Goal: Task Accomplishment & Management: Complete application form

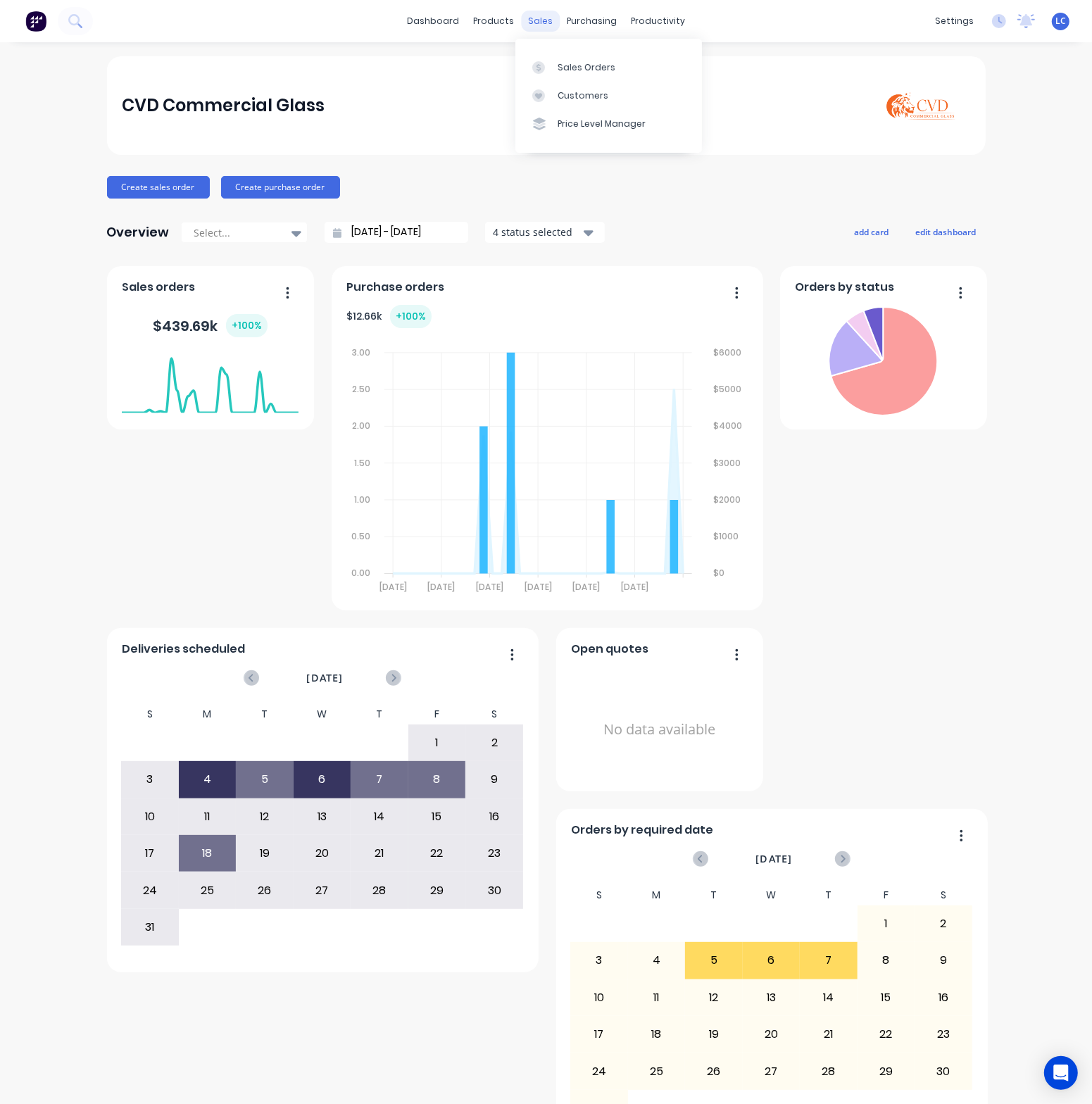
click at [533, 25] on div "sales" at bounding box center [540, 21] width 38 height 21
click at [547, 68] on div at bounding box center [543, 68] width 21 height 13
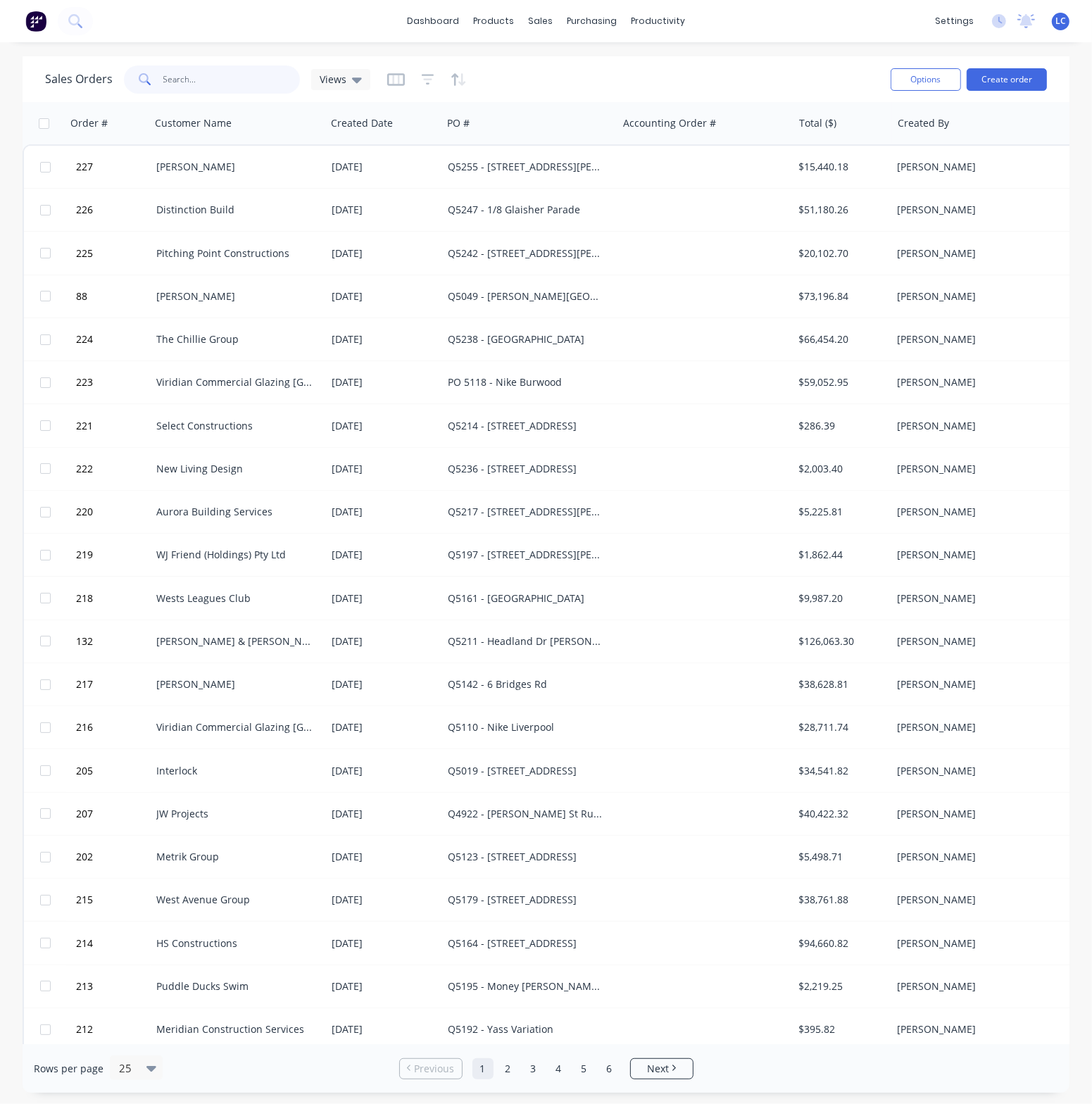
click at [199, 79] on input "text" at bounding box center [232, 80] width 137 height 28
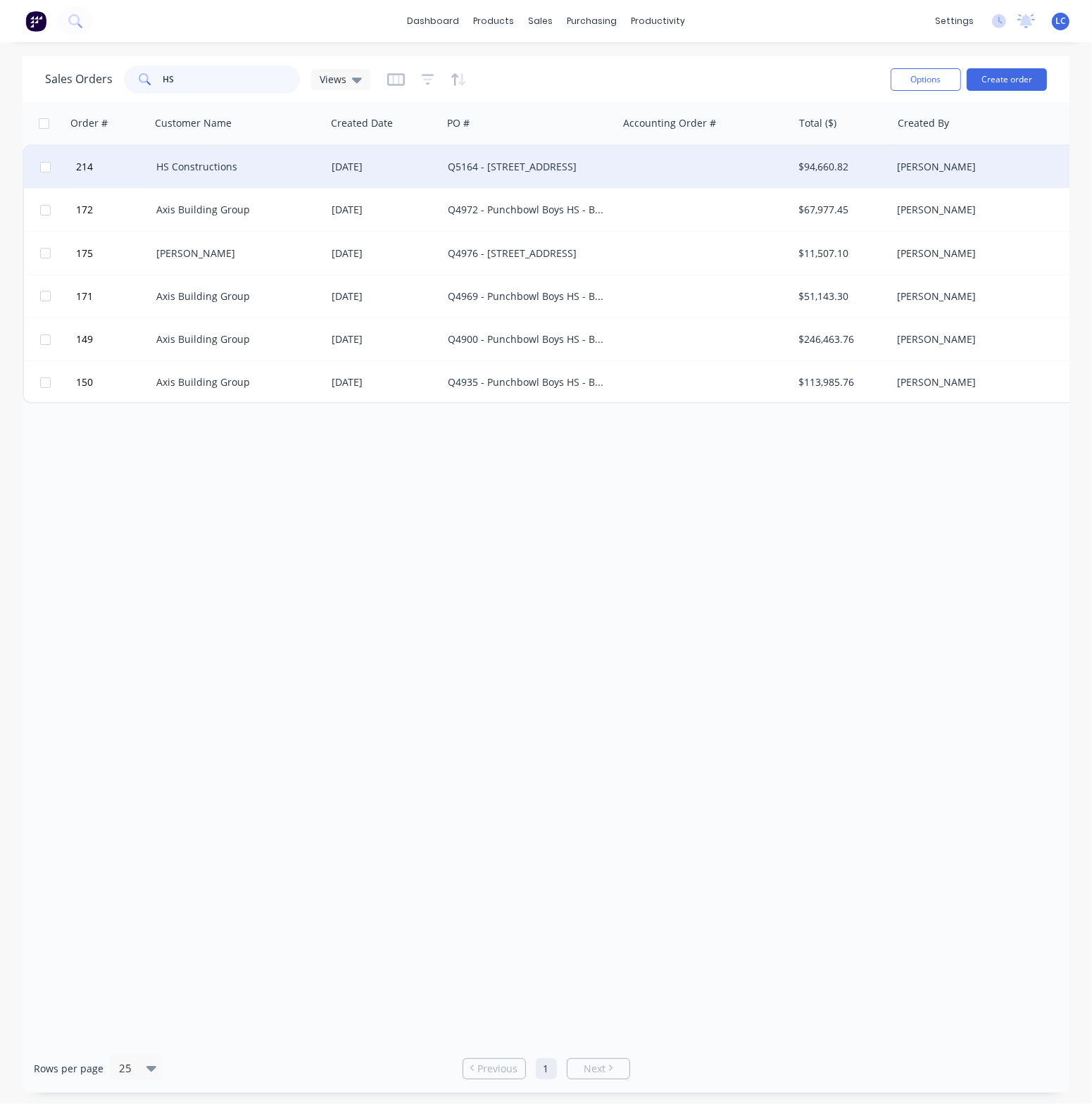
type input "HS"
click at [495, 171] on div "Q5164 - [STREET_ADDRESS]" at bounding box center [526, 167] width 157 height 14
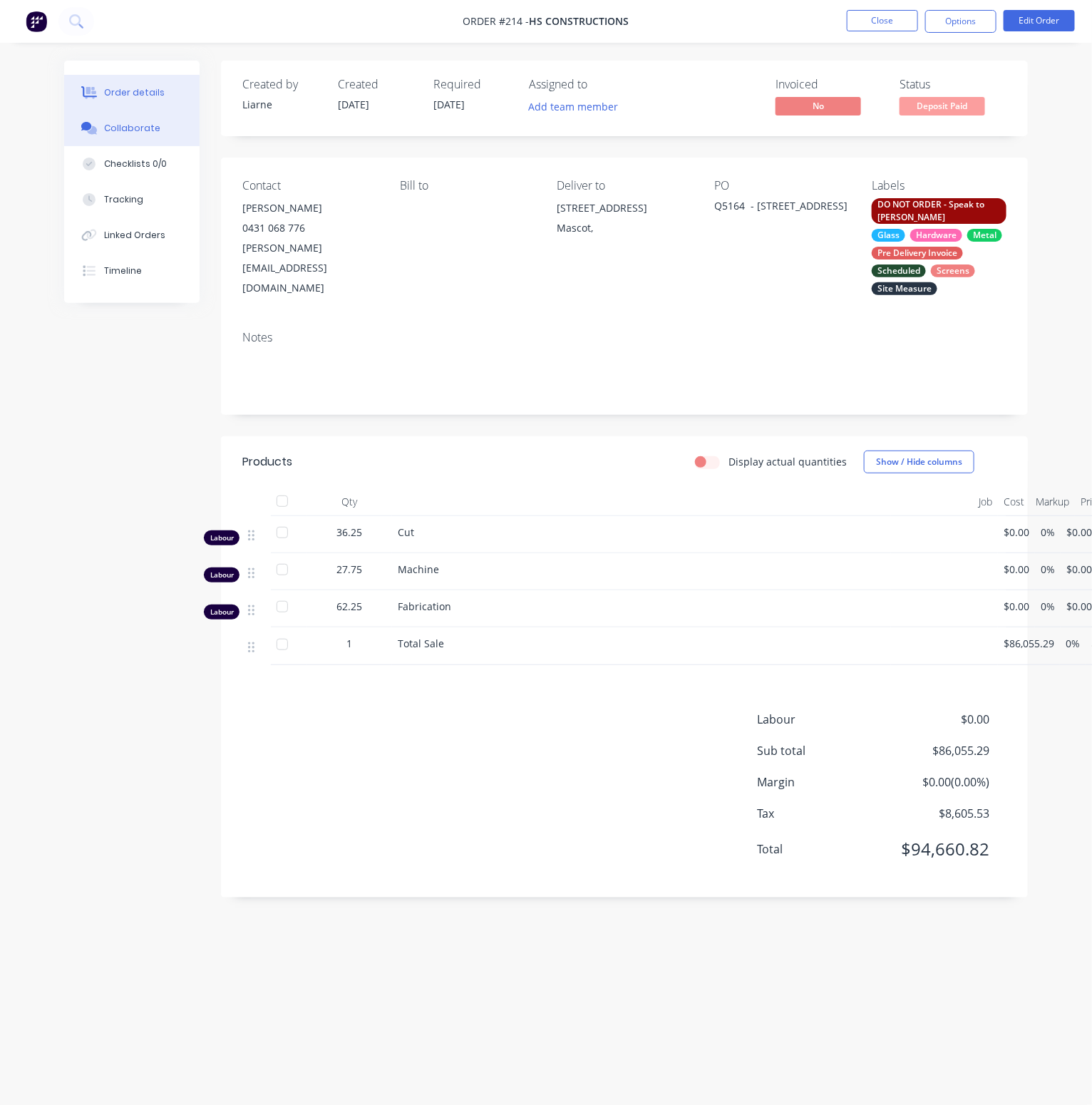
click at [138, 120] on button "Collaborate" at bounding box center [132, 128] width 135 height 35
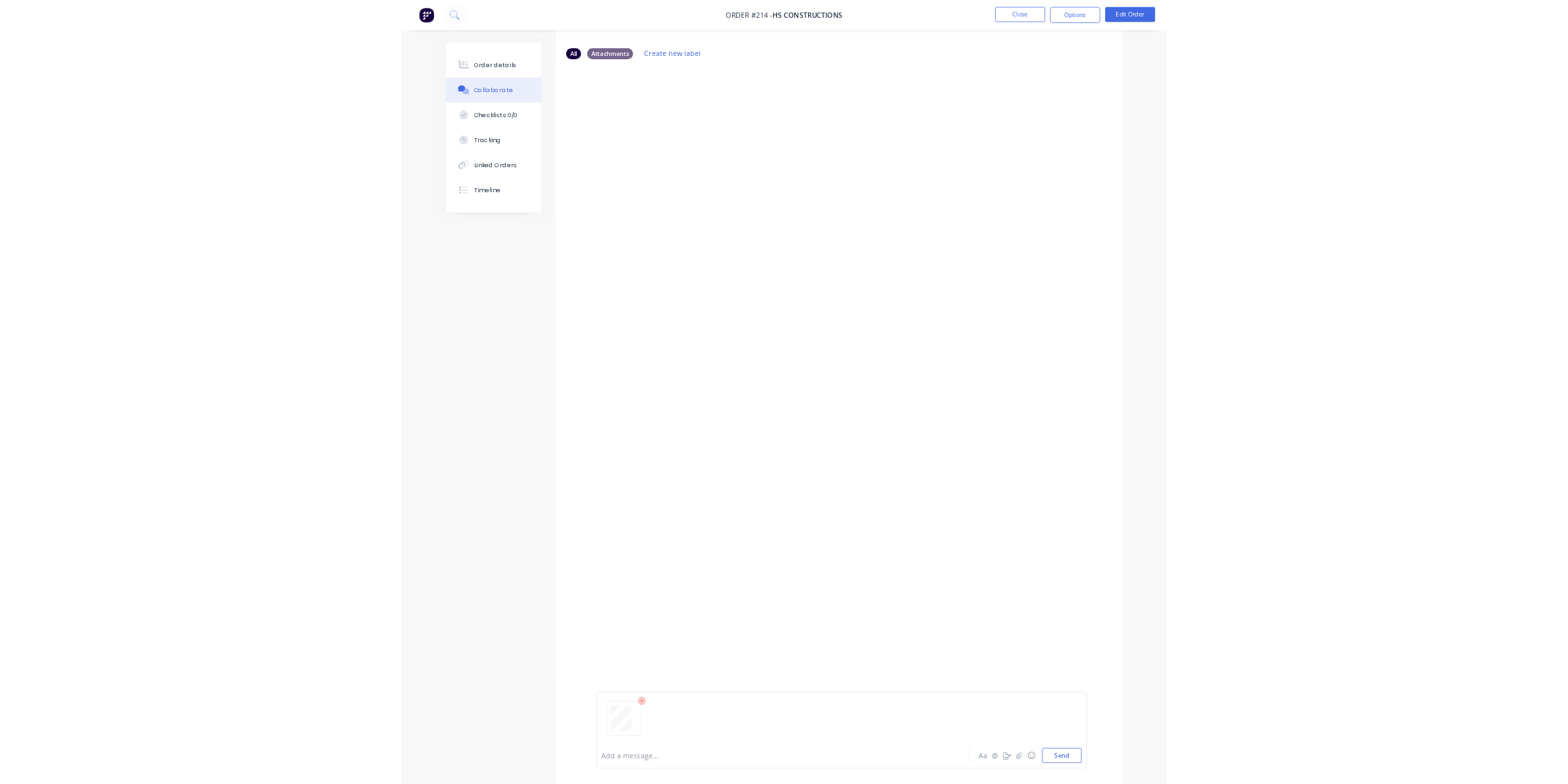
scroll to position [88, 0]
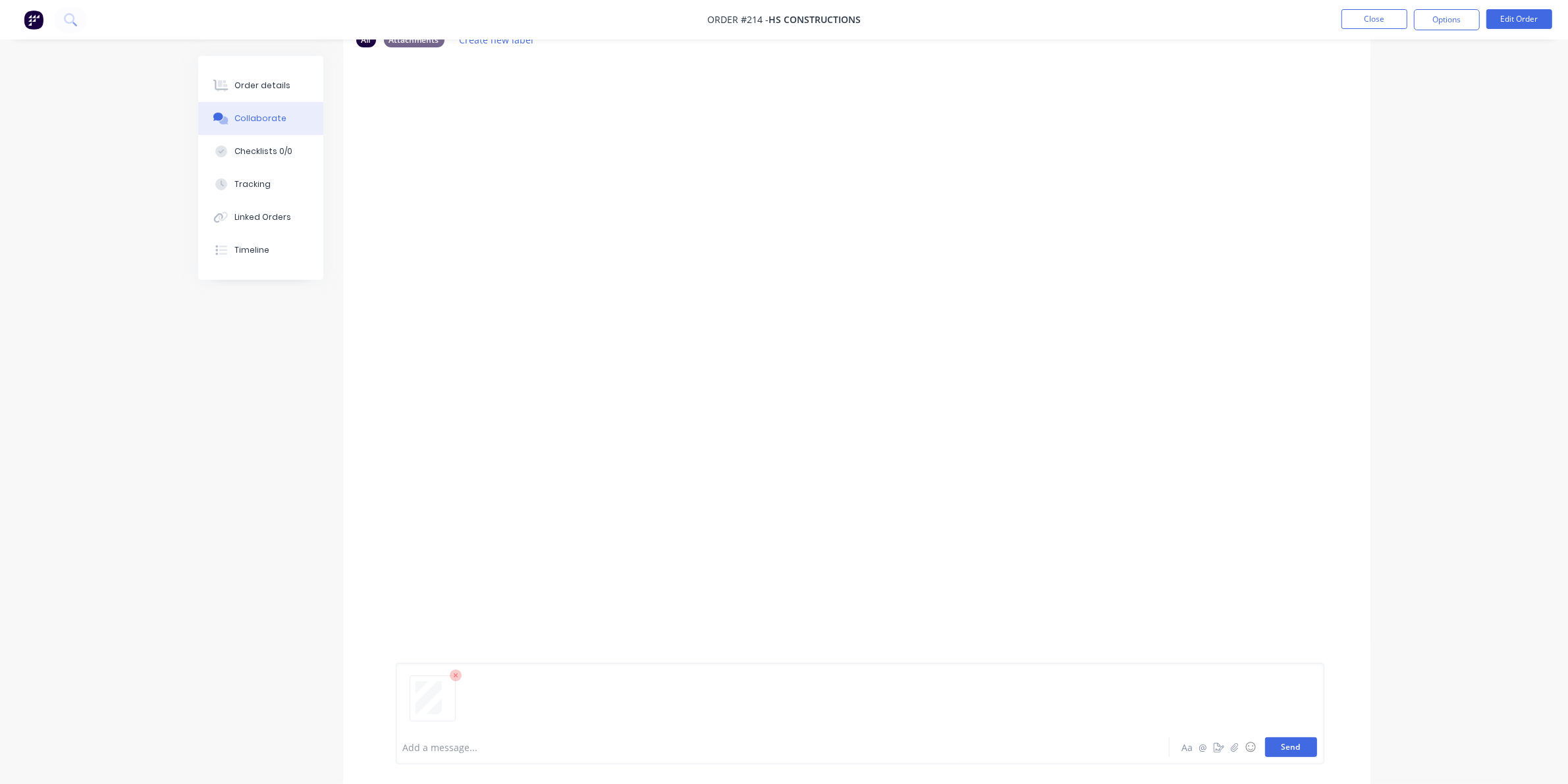
click at [1020, 742] on button "Send" at bounding box center [1291, 747] width 52 height 20
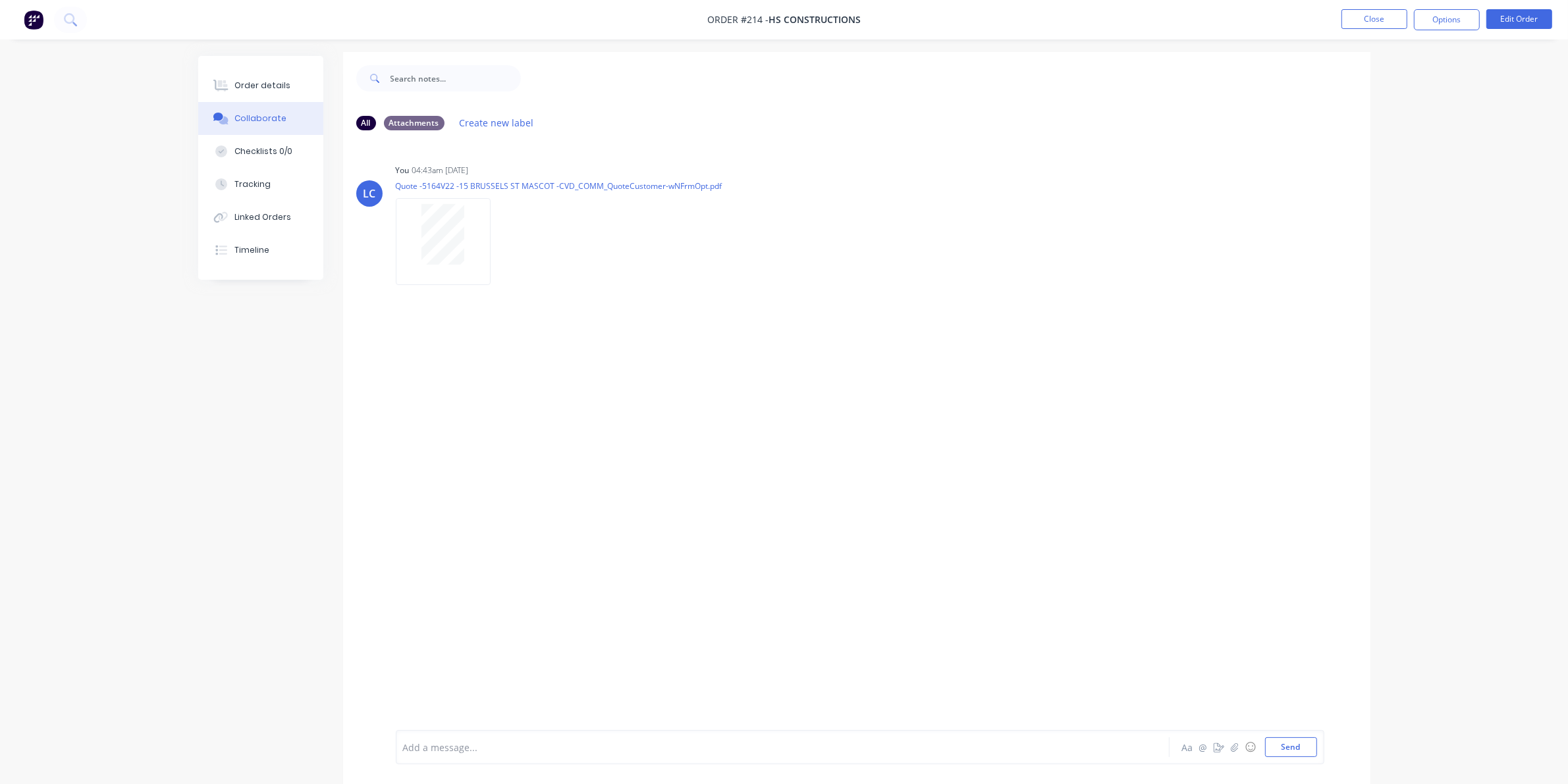
scroll to position [0, 0]
click at [261, 80] on div "Order details" at bounding box center [262, 86] width 56 height 12
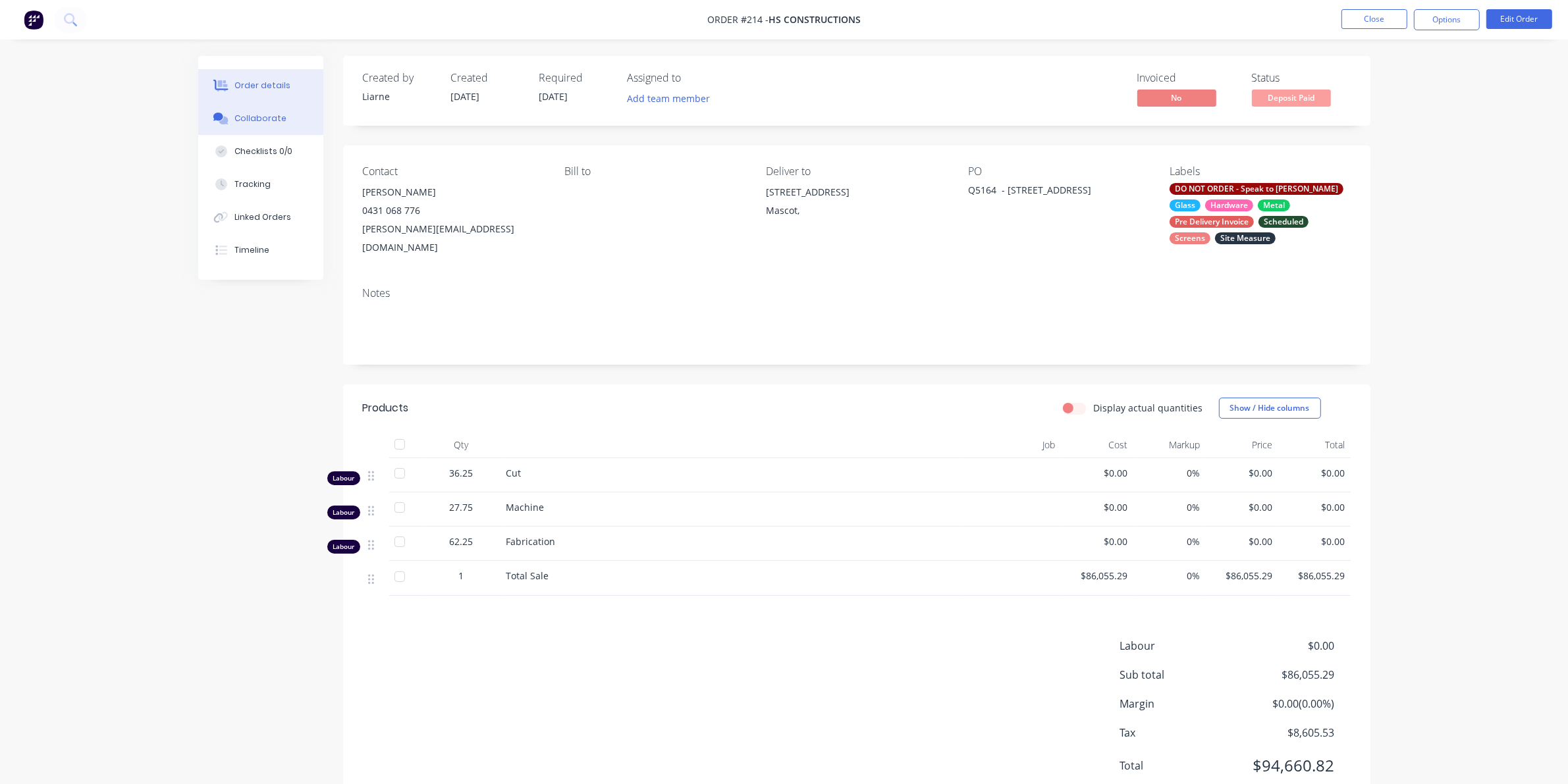
click at [265, 112] on div "Collaborate" at bounding box center [260, 118] width 52 height 12
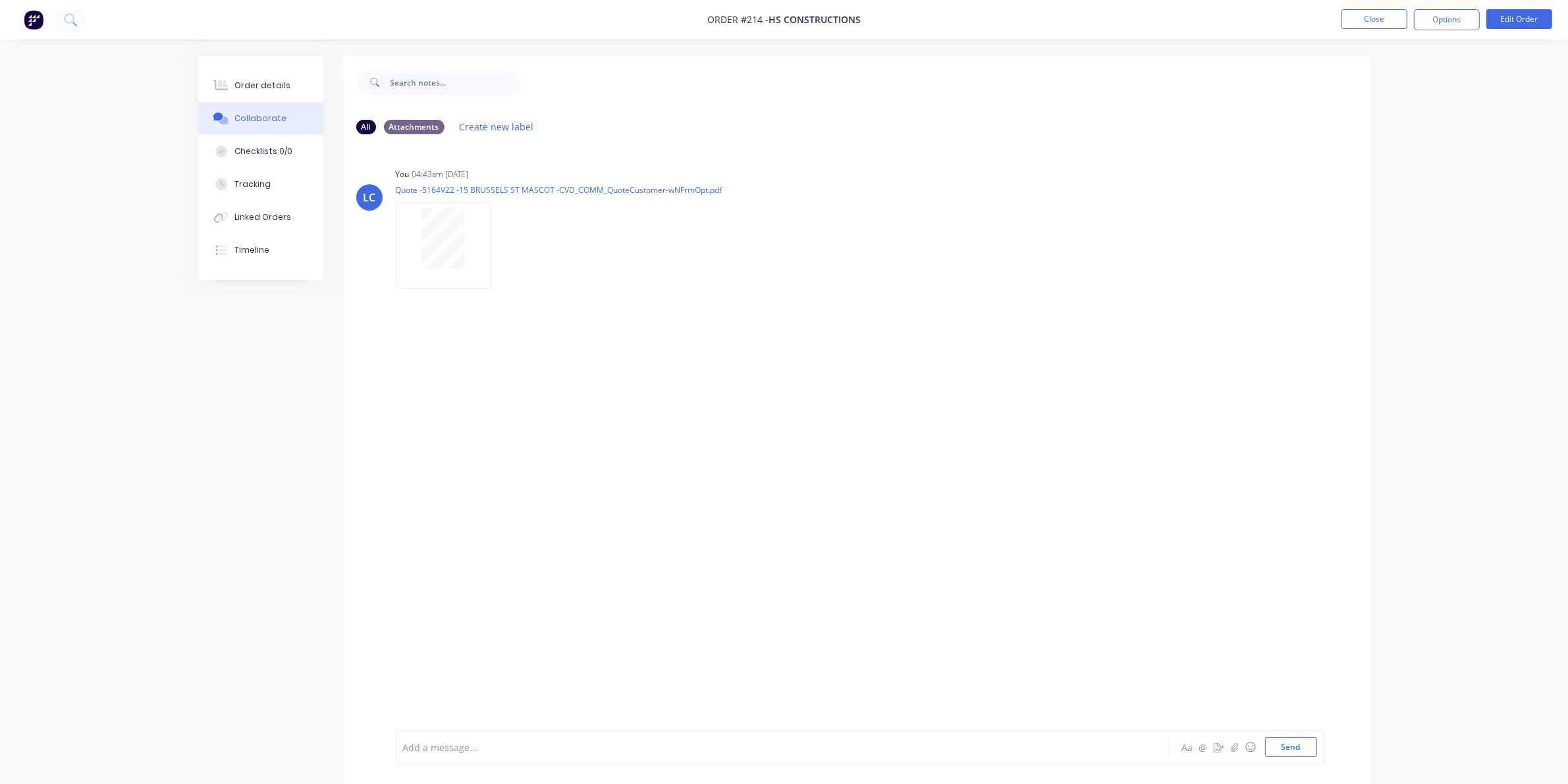
click at [1020, 8] on nav "Order #214 - HS Constructions Close Options Edit Order" at bounding box center [784, 19] width 1568 height 39
click at [1020, 12] on button "Close" at bounding box center [1374, 19] width 66 height 20
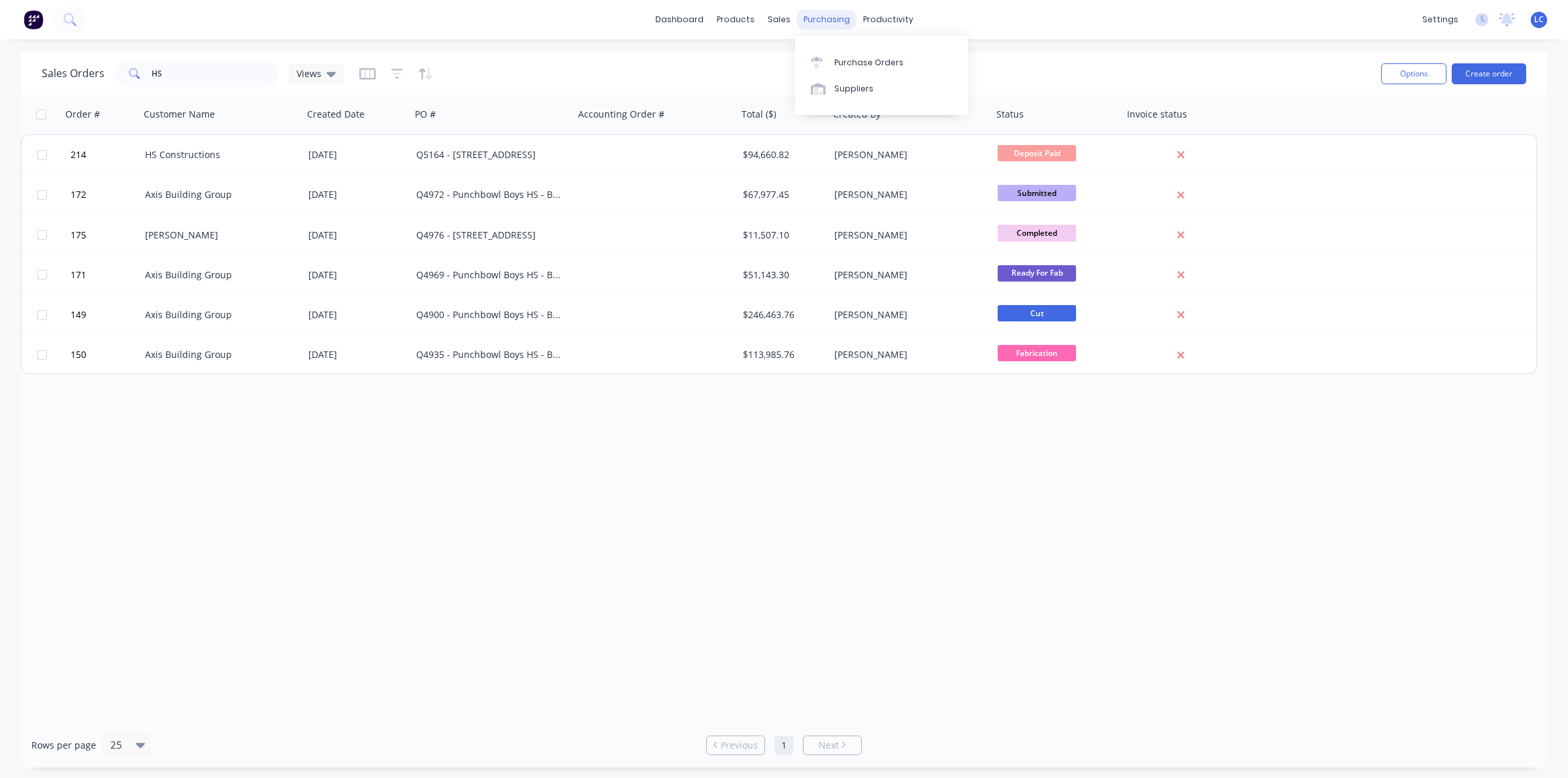
click at [798, 16] on div "purchasing" at bounding box center [827, 20] width 59 height 20
click at [770, 17] on div "sales" at bounding box center [779, 20] width 36 height 20
click at [808, 83] on div "Customers" at bounding box center [823, 89] width 47 height 12
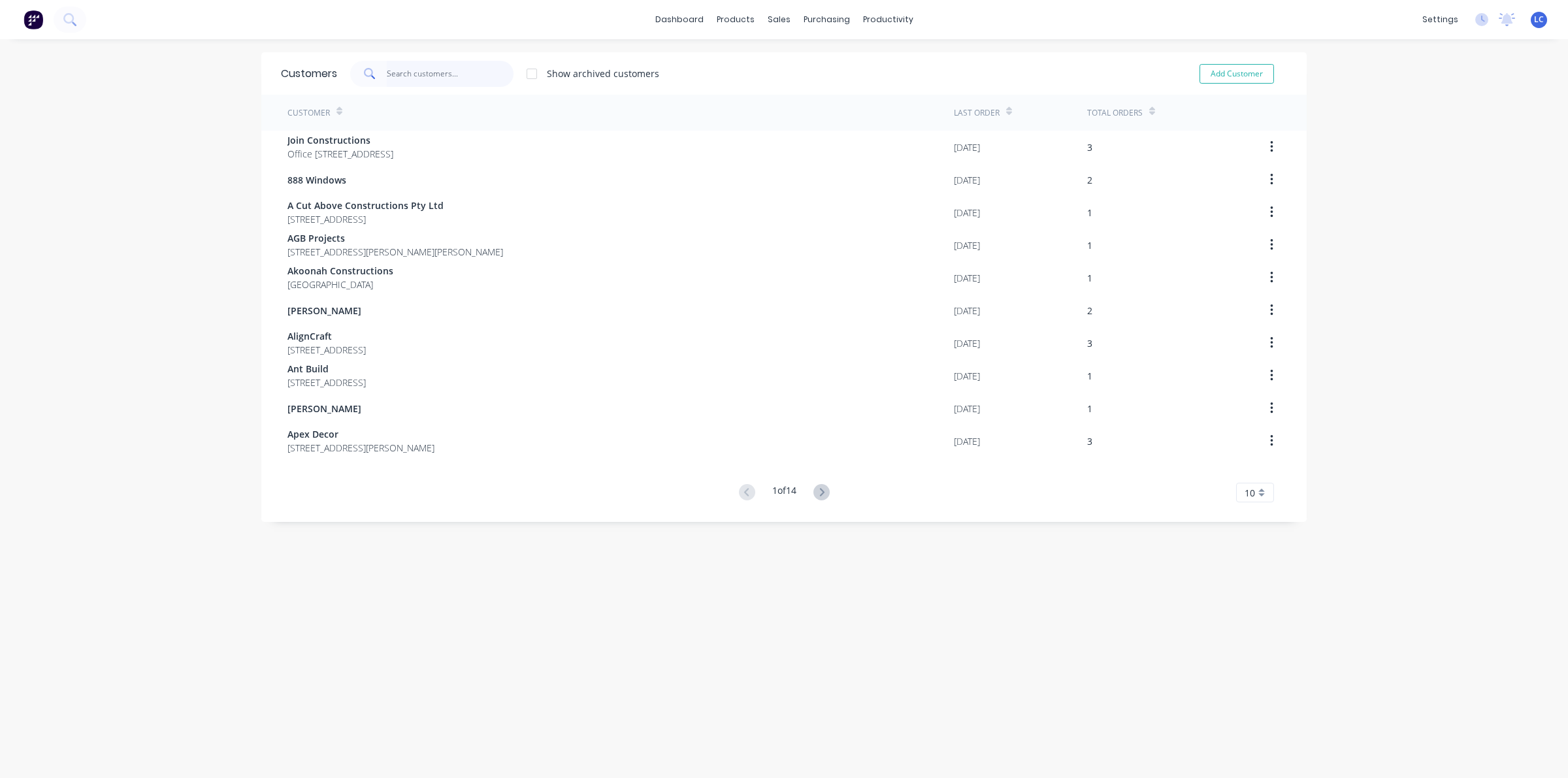
click at [413, 70] on input "text" at bounding box center [450, 74] width 127 height 26
click at [404, 75] on input "text" at bounding box center [450, 74] width 127 height 26
click at [1013, 67] on button "Add Customer" at bounding box center [1237, 74] width 75 height 20
select select "AU"
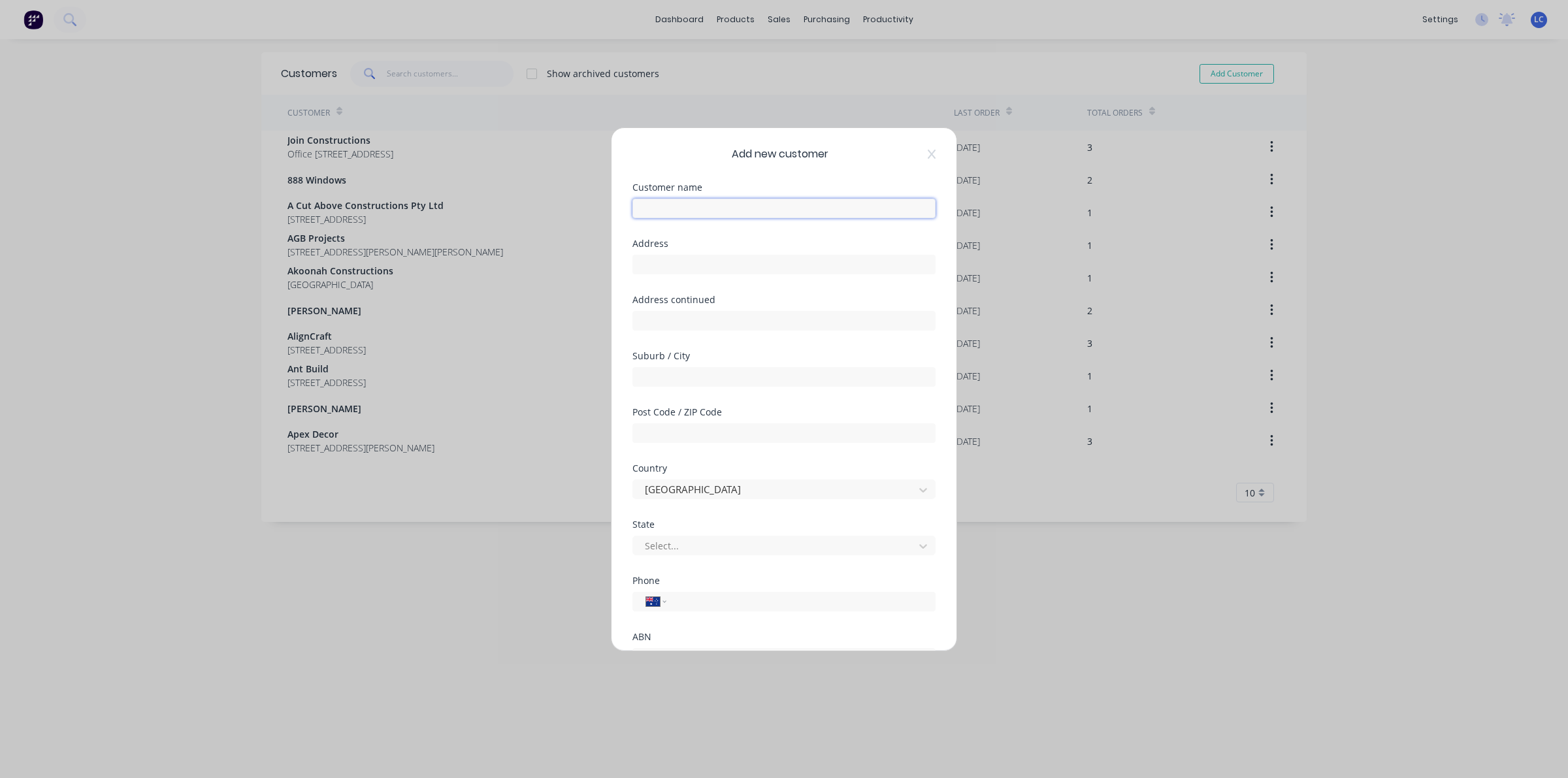
click at [750, 203] on input "text" at bounding box center [784, 209] width 303 height 20
type input "JNP Projects"
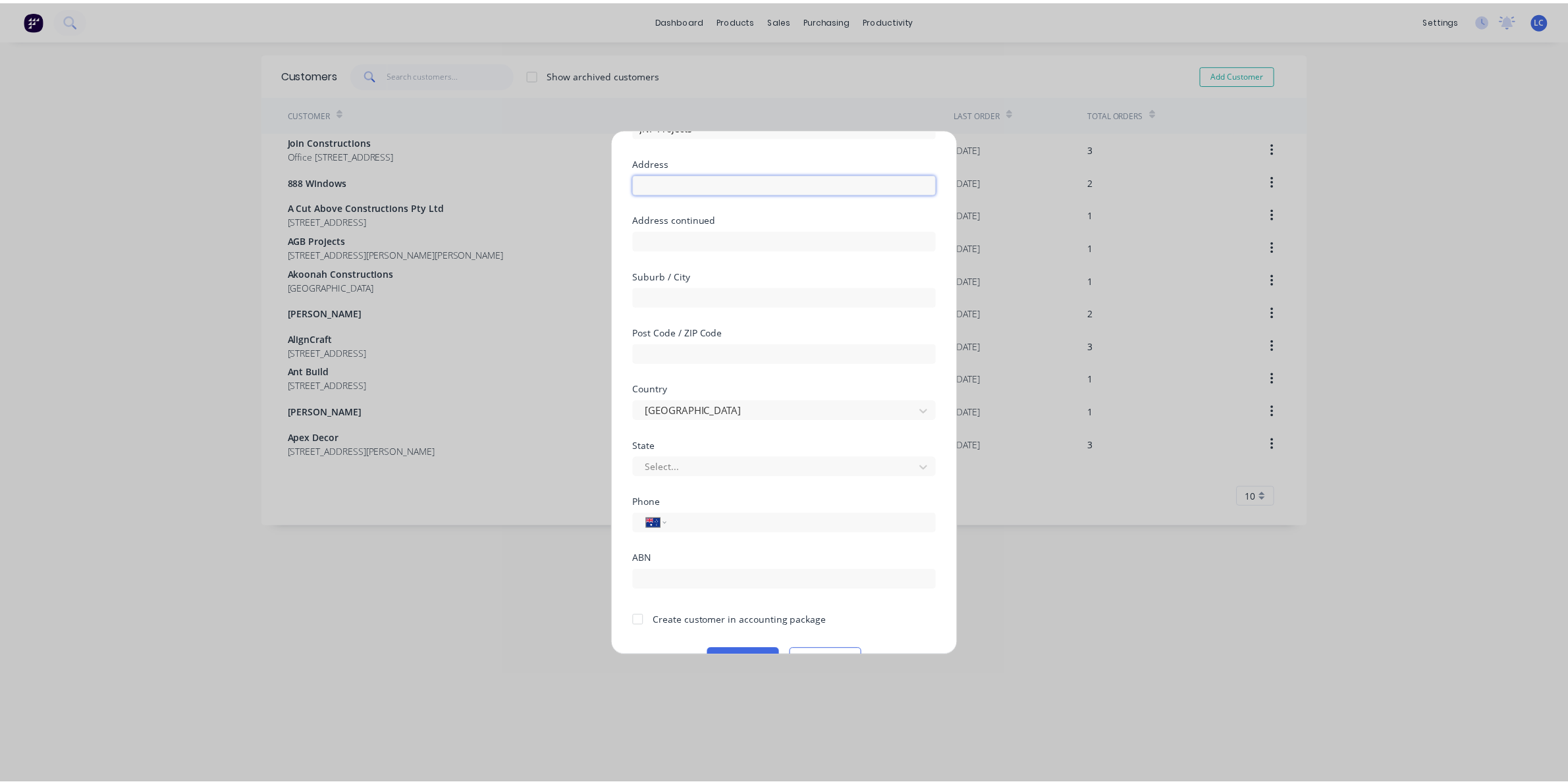
scroll to position [116, 0]
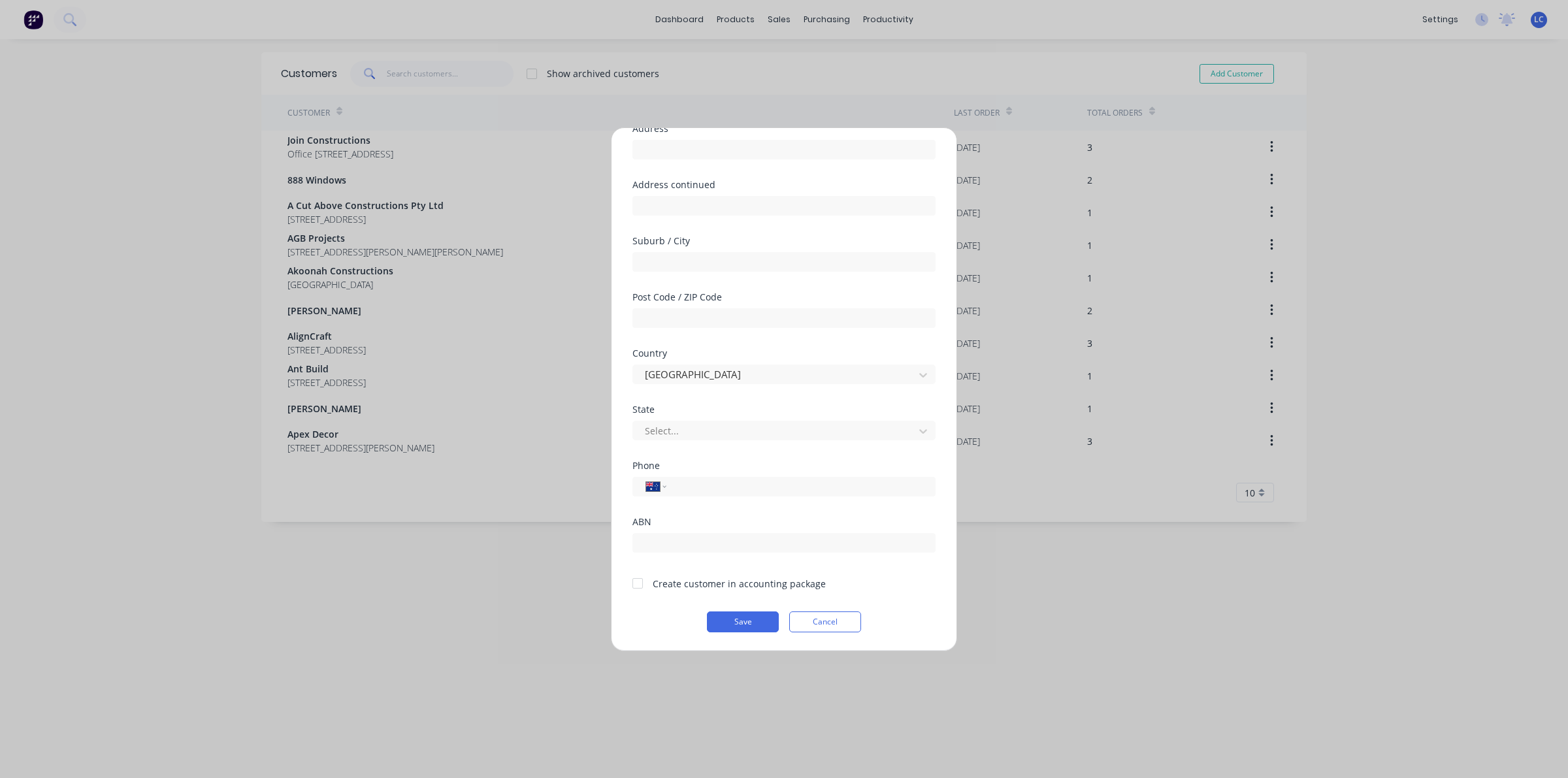
click at [642, 583] on div at bounding box center [638, 583] width 26 height 26
click at [634, 578] on div at bounding box center [638, 583] width 26 height 26
click at [737, 609] on form "Customer name JNP Projects Address Address continued Suburb / City Post Code / …" at bounding box center [784, 350] width 303 height 564
click at [724, 618] on button "Save" at bounding box center [743, 622] width 72 height 21
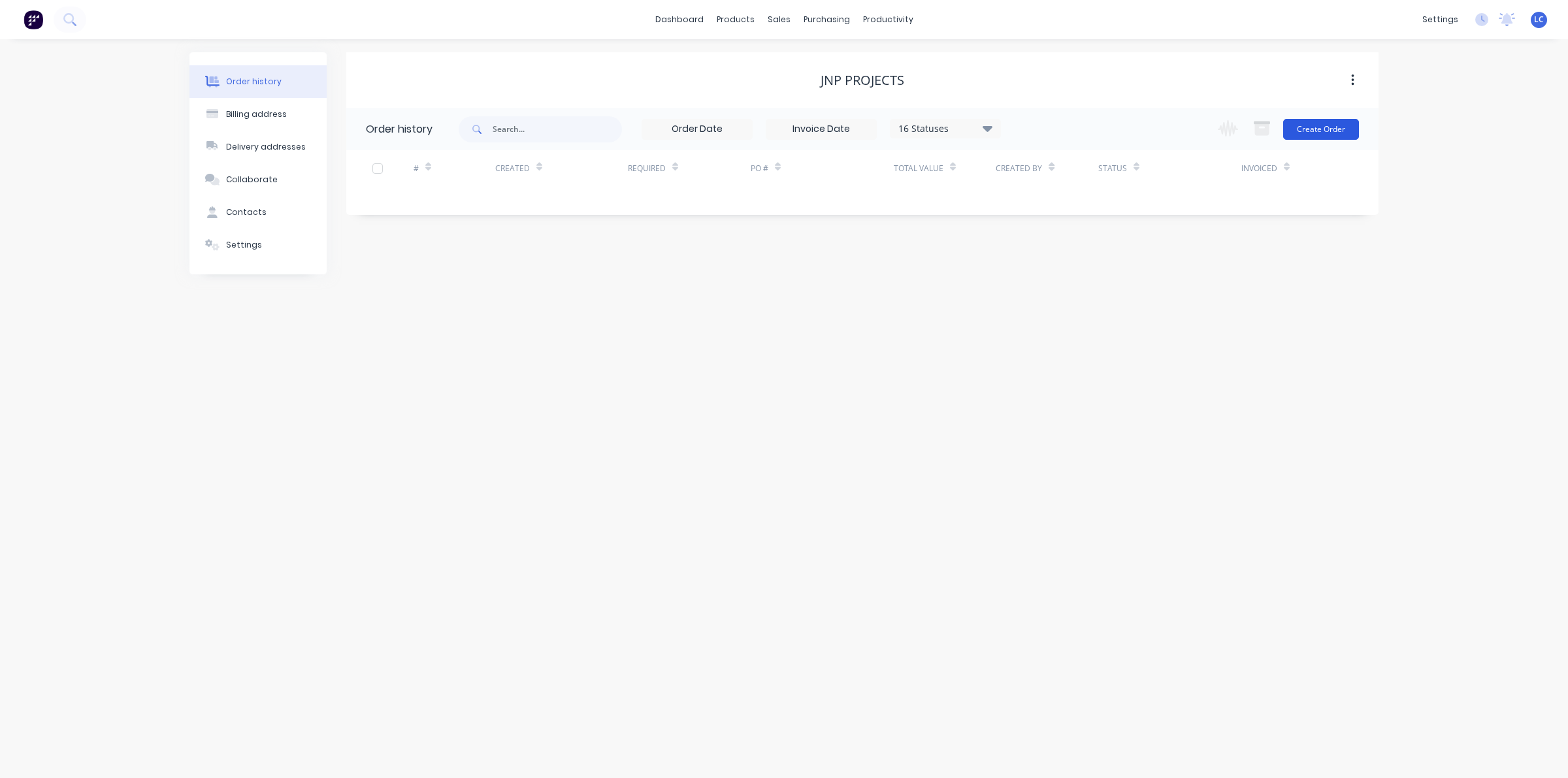
click at [1013, 133] on button "Create Order" at bounding box center [1321, 129] width 76 height 21
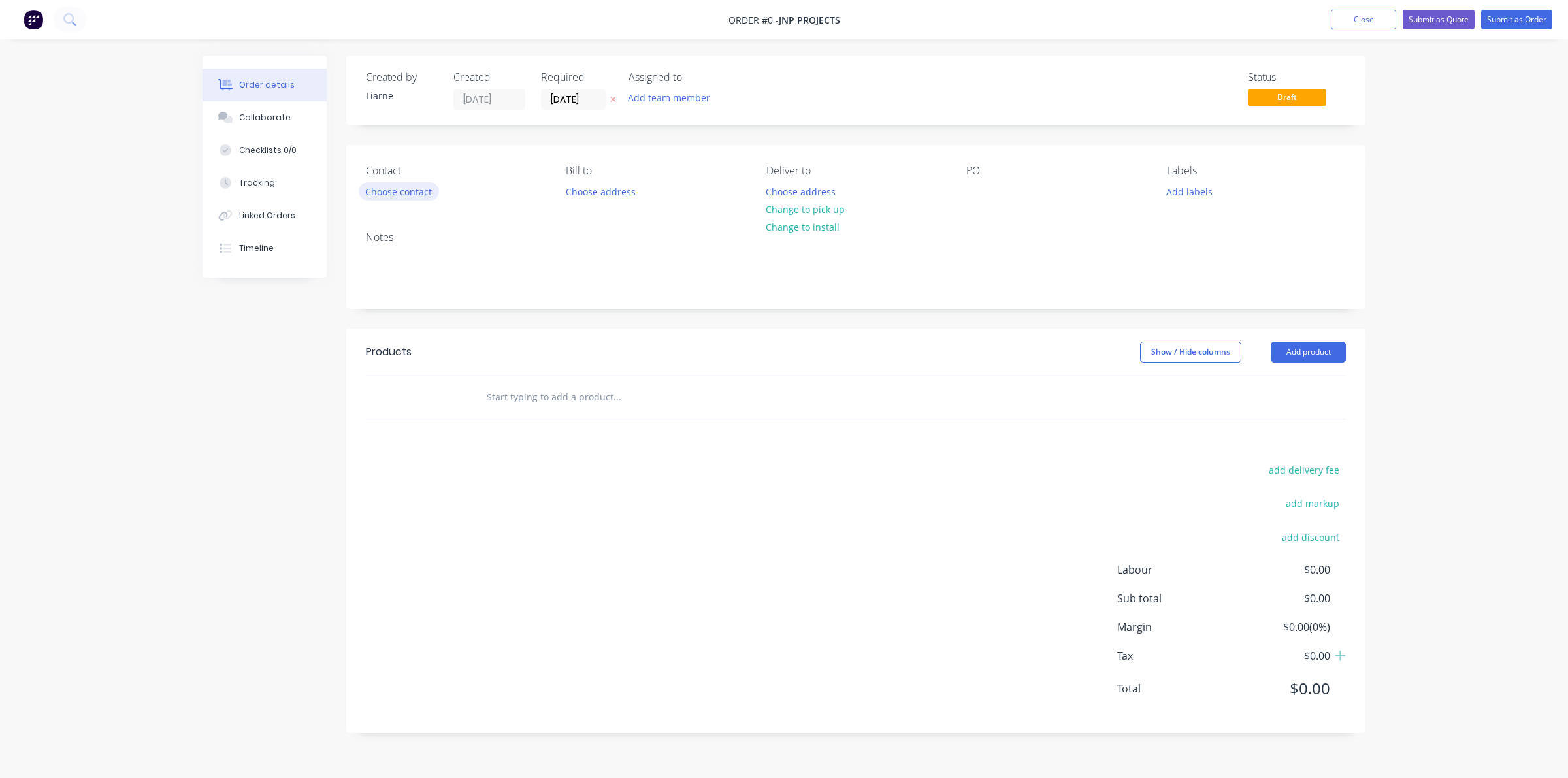
click at [397, 189] on button "Choose contact" at bounding box center [399, 191] width 81 height 18
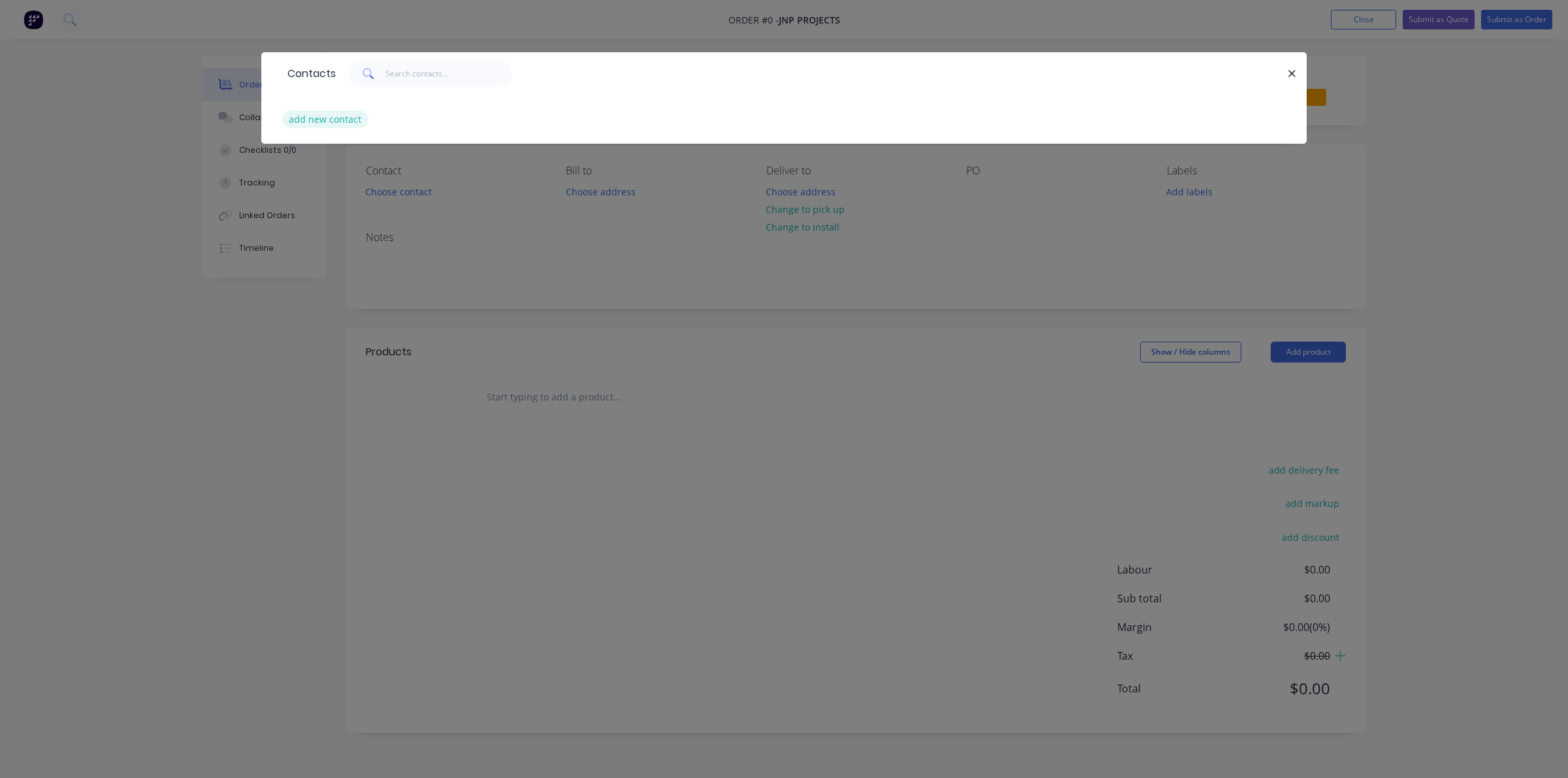
click at [327, 115] on button "add new contact" at bounding box center [325, 119] width 86 height 18
select select "AU"
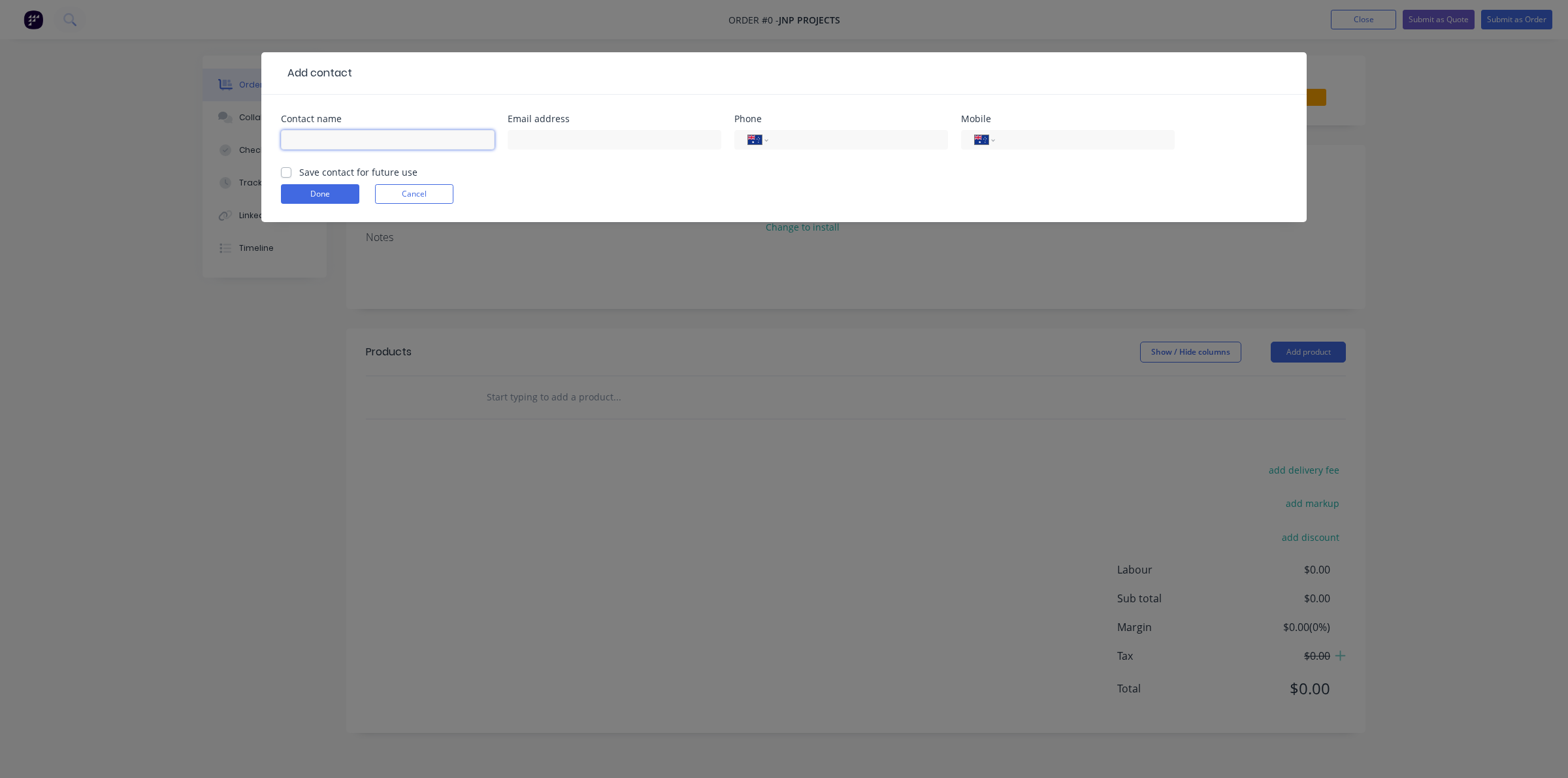
click at [312, 141] on input "text" at bounding box center [388, 140] width 214 height 20
type input "[PERSON_NAME]"
type input "[EMAIL_ADDRESS][DOMAIN_NAME]"
type input "0450 460 885"
click at [299, 168] on label "Save contact for future use" at bounding box center [358, 172] width 118 height 14
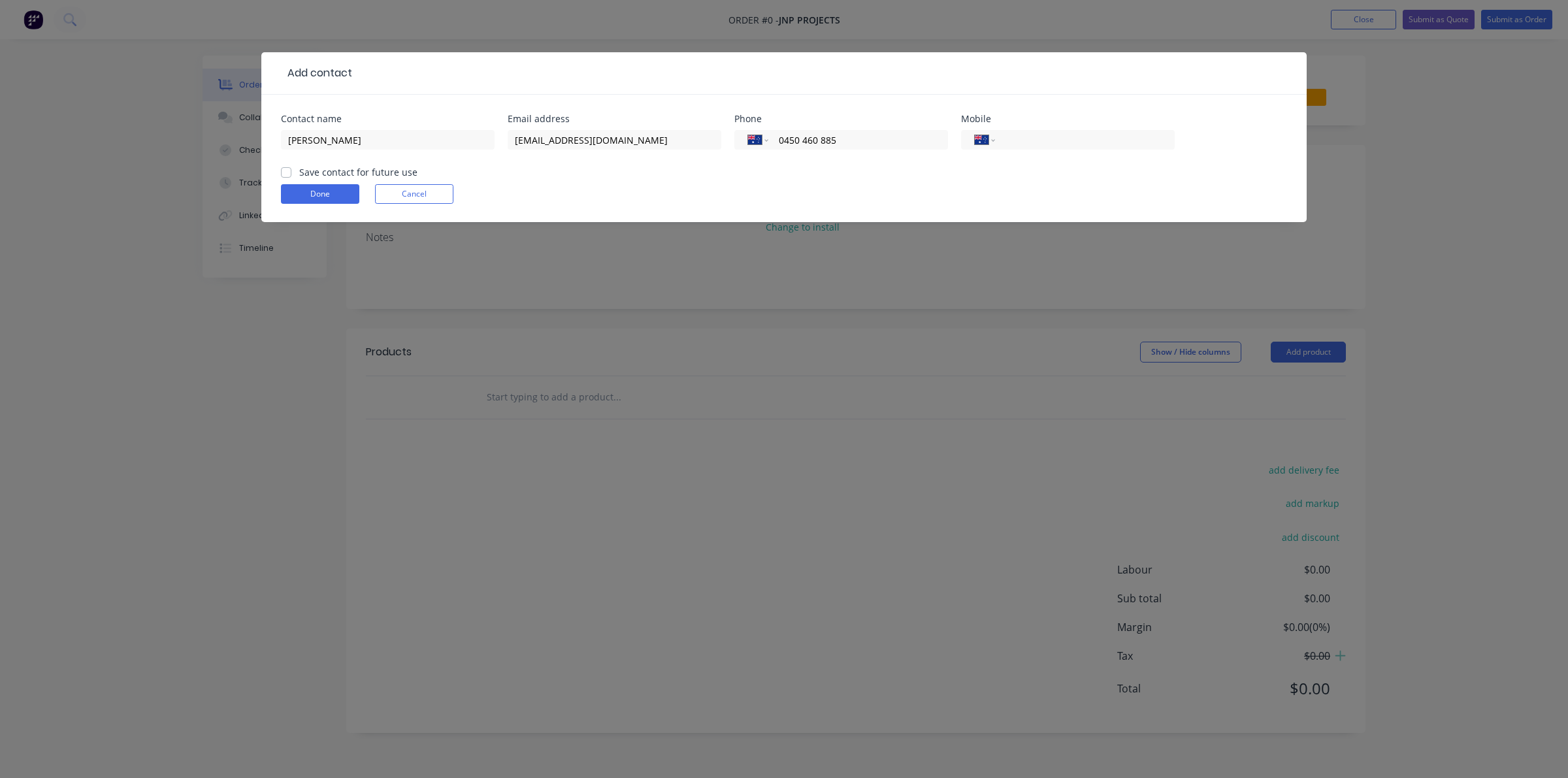
click at [285, 168] on input "Save contact for future use" at bounding box center [287, 171] width 11 height 13
checkbox input "true"
click at [312, 193] on button "Done" at bounding box center [320, 194] width 79 height 20
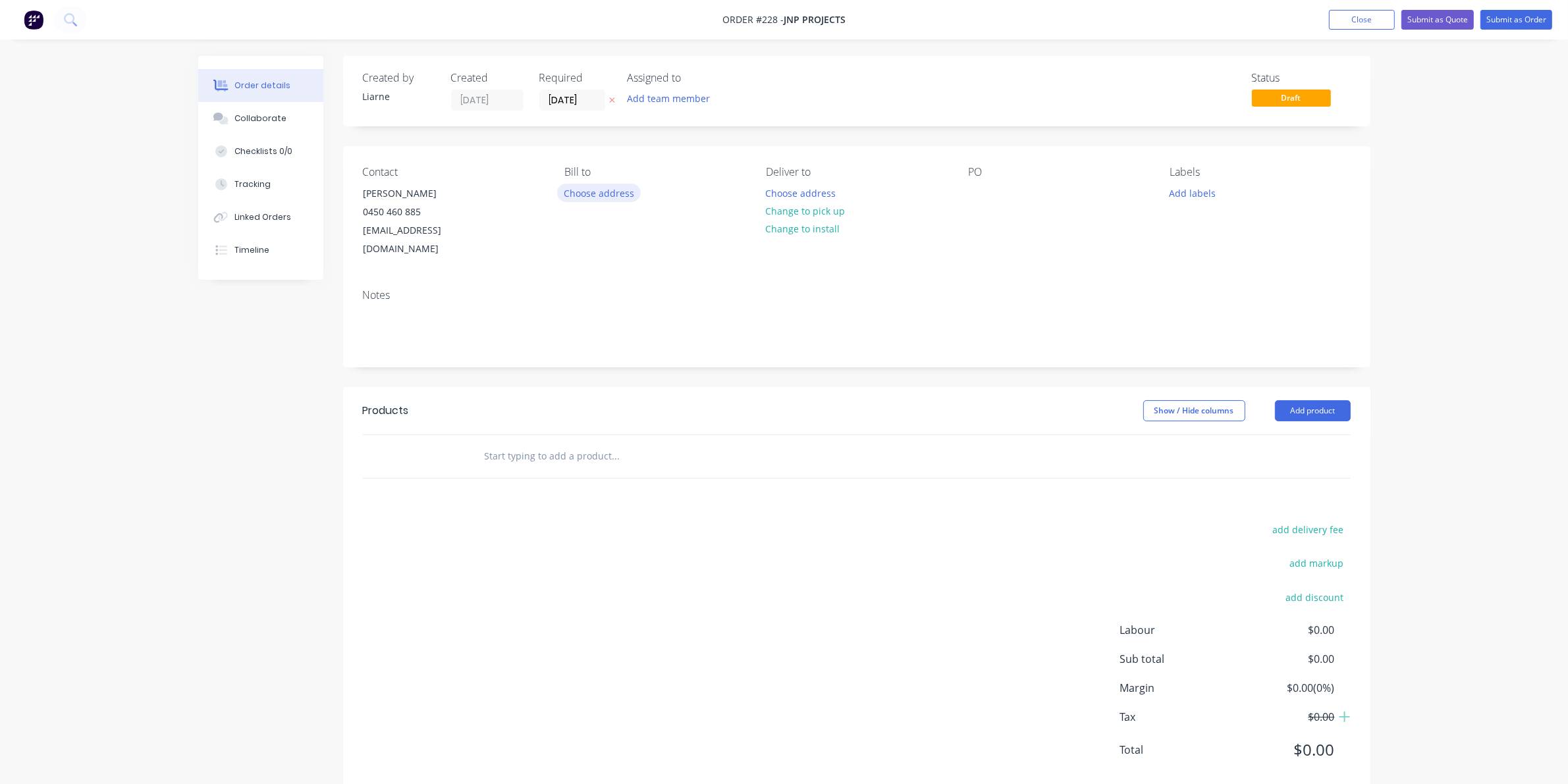
click at [588, 186] on button "Choose address" at bounding box center [599, 192] width 84 height 18
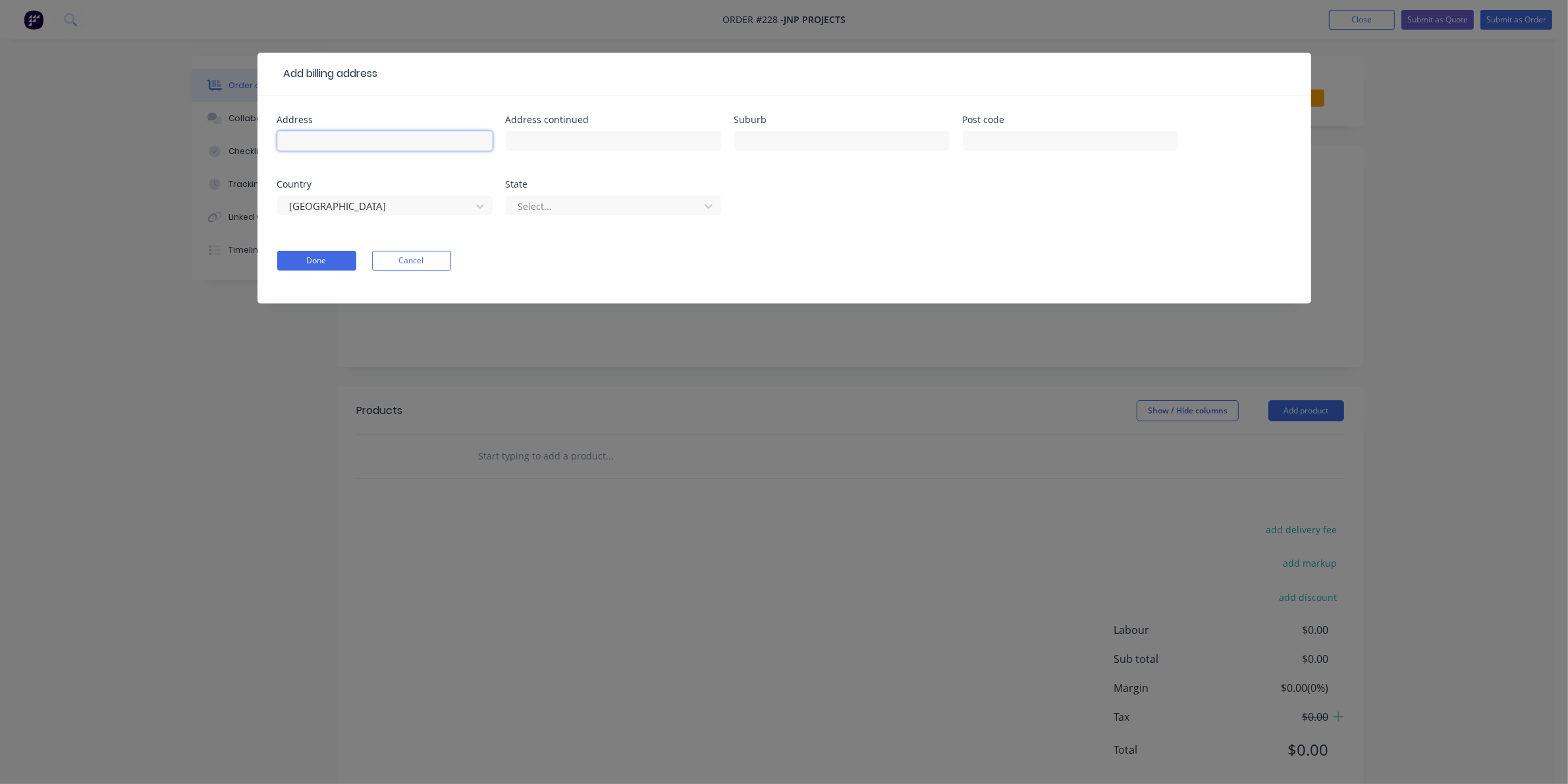
click at [324, 138] on input "text" at bounding box center [385, 141] width 216 height 20
type input "28-30 Railway Parade"
type input "G"
type input "Glenfield"
click at [309, 253] on button "Done" at bounding box center [317, 261] width 79 height 20
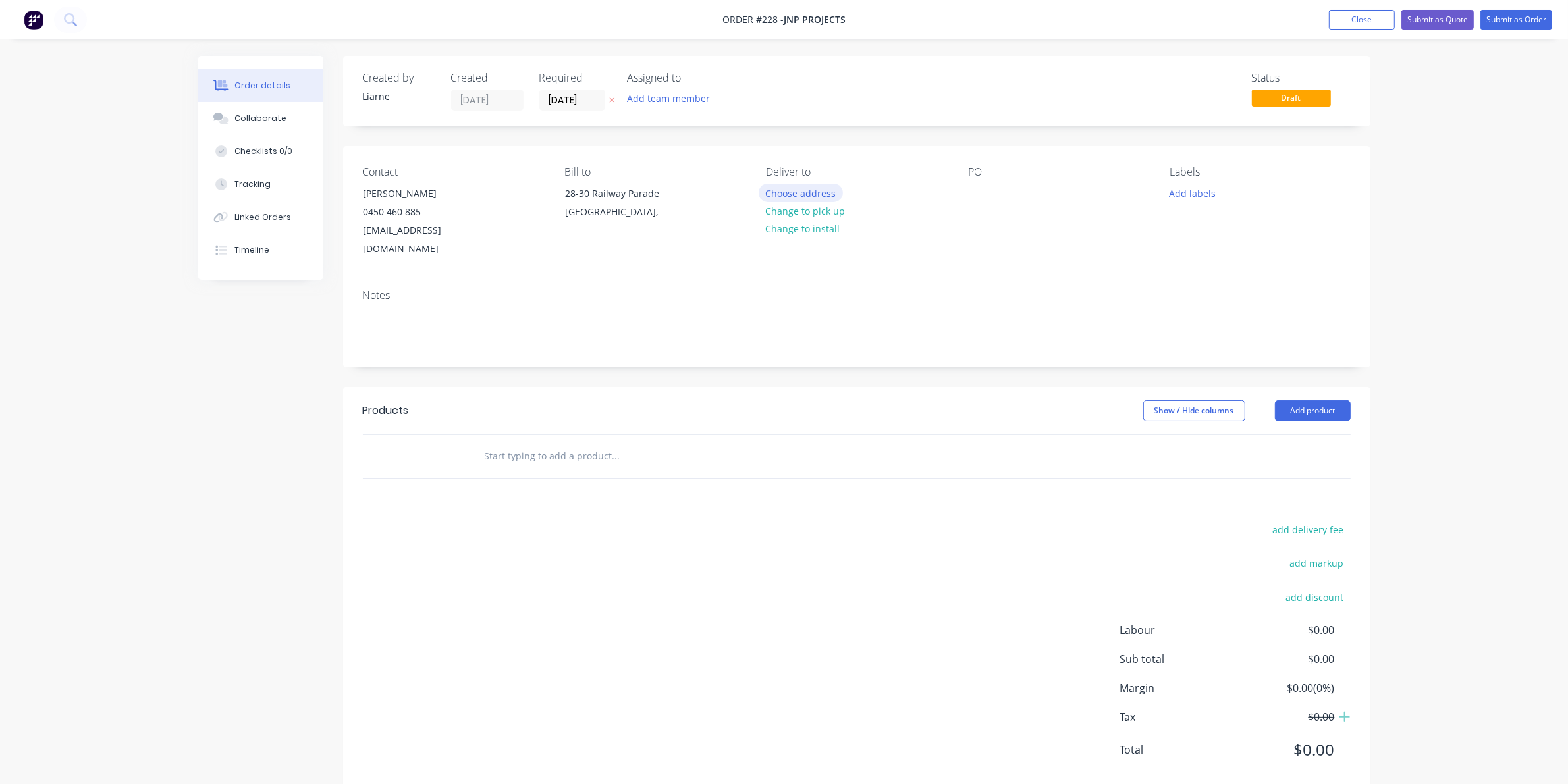
click at [784, 192] on button "Choose address" at bounding box center [800, 192] width 84 height 18
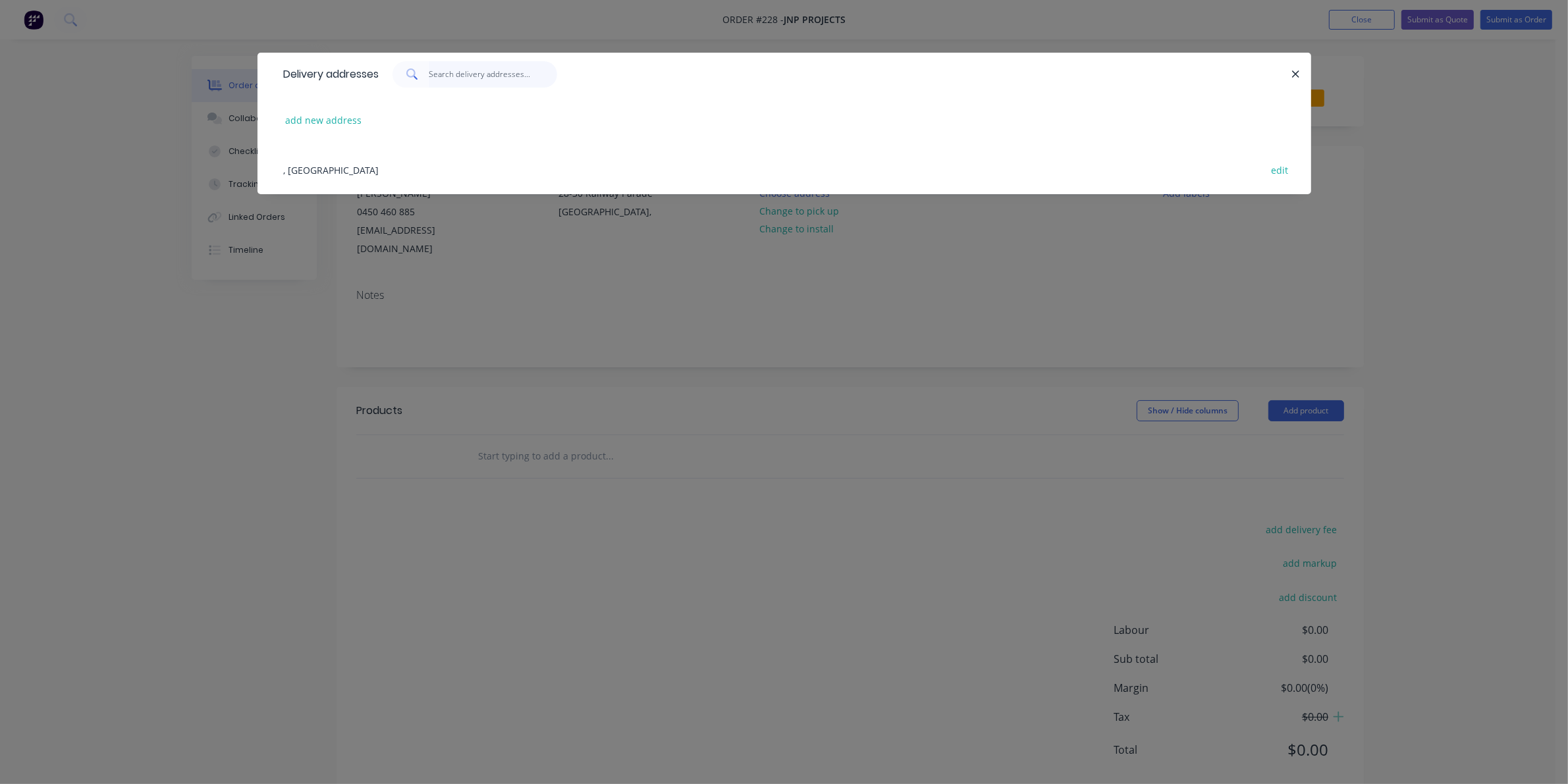
click at [446, 77] on input "text" at bounding box center [492, 74] width 128 height 27
click at [321, 123] on button "add new address" at bounding box center [324, 120] width 90 height 18
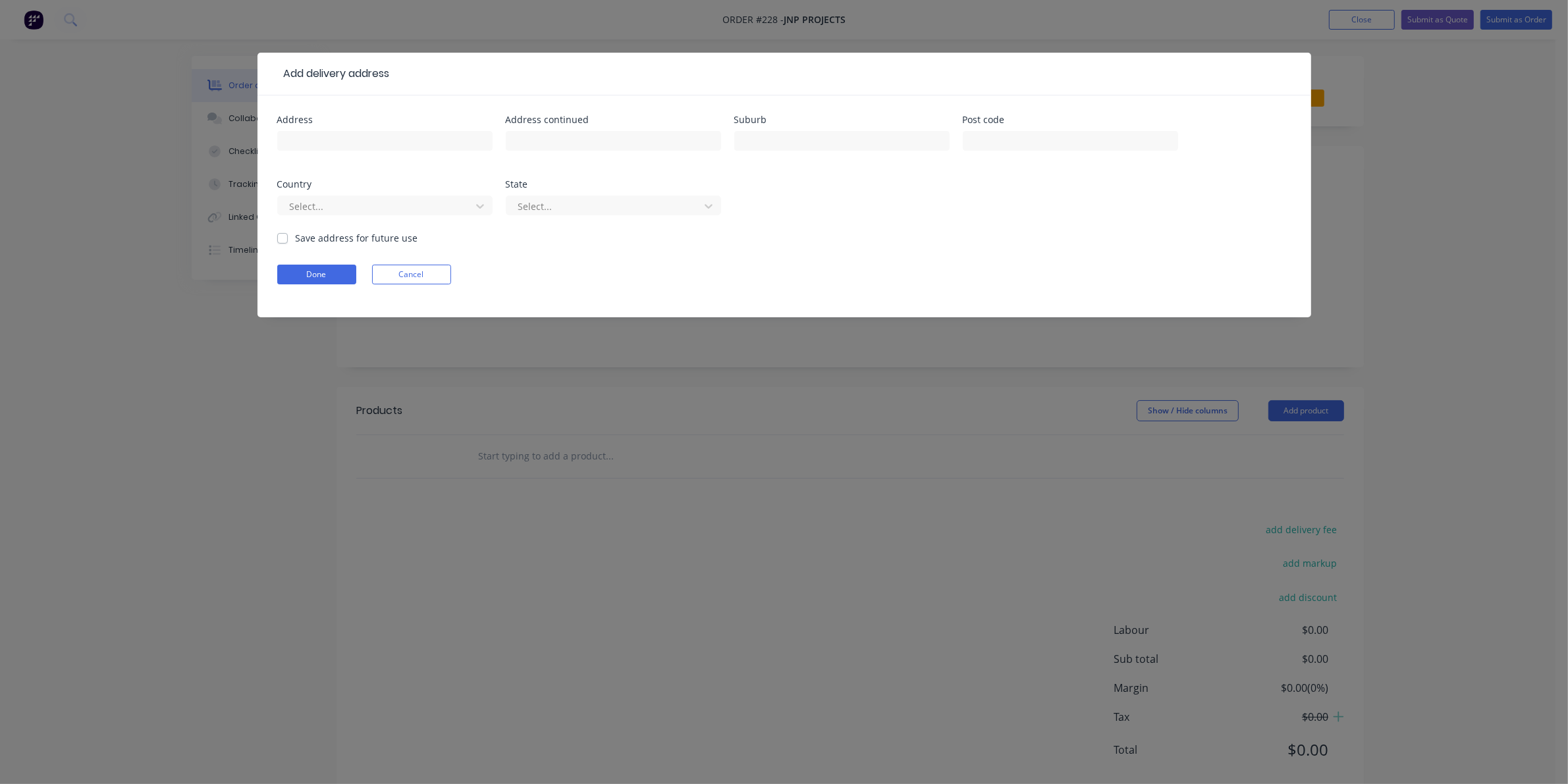
click at [295, 241] on label "Save address for future use" at bounding box center [357, 237] width 122 height 14
click at [281, 241] on input "Save address for future use" at bounding box center [283, 237] width 11 height 13
checkbox input "true"
click at [303, 152] on div at bounding box center [385, 147] width 216 height 39
click at [307, 149] on input "text" at bounding box center [385, 141] width 216 height 20
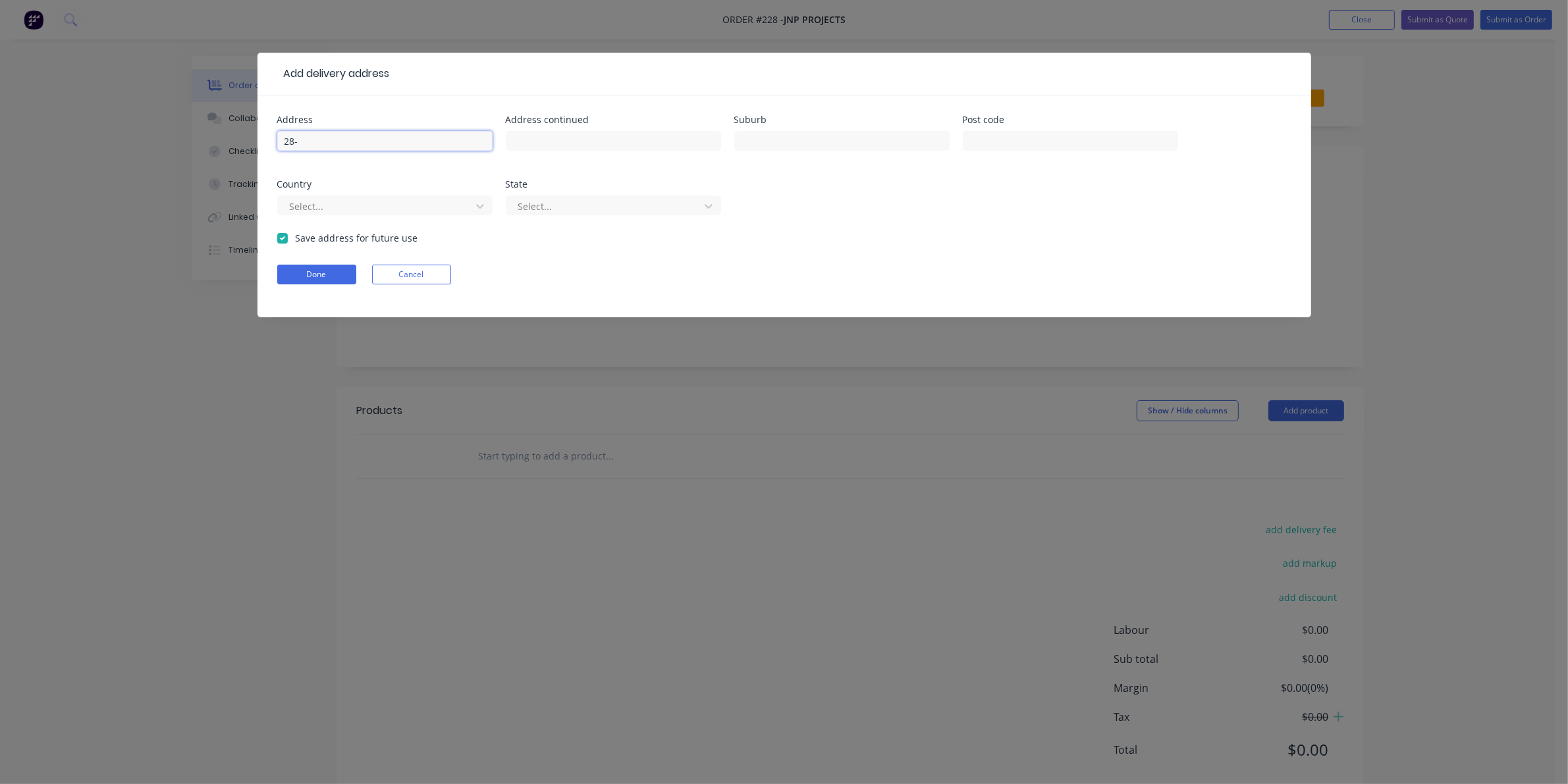
type input "28-30 Railway Parade"
click at [766, 146] on input "text" at bounding box center [842, 141] width 216 height 20
type input "Glenfield"
click at [321, 273] on button "Done" at bounding box center [317, 275] width 79 height 20
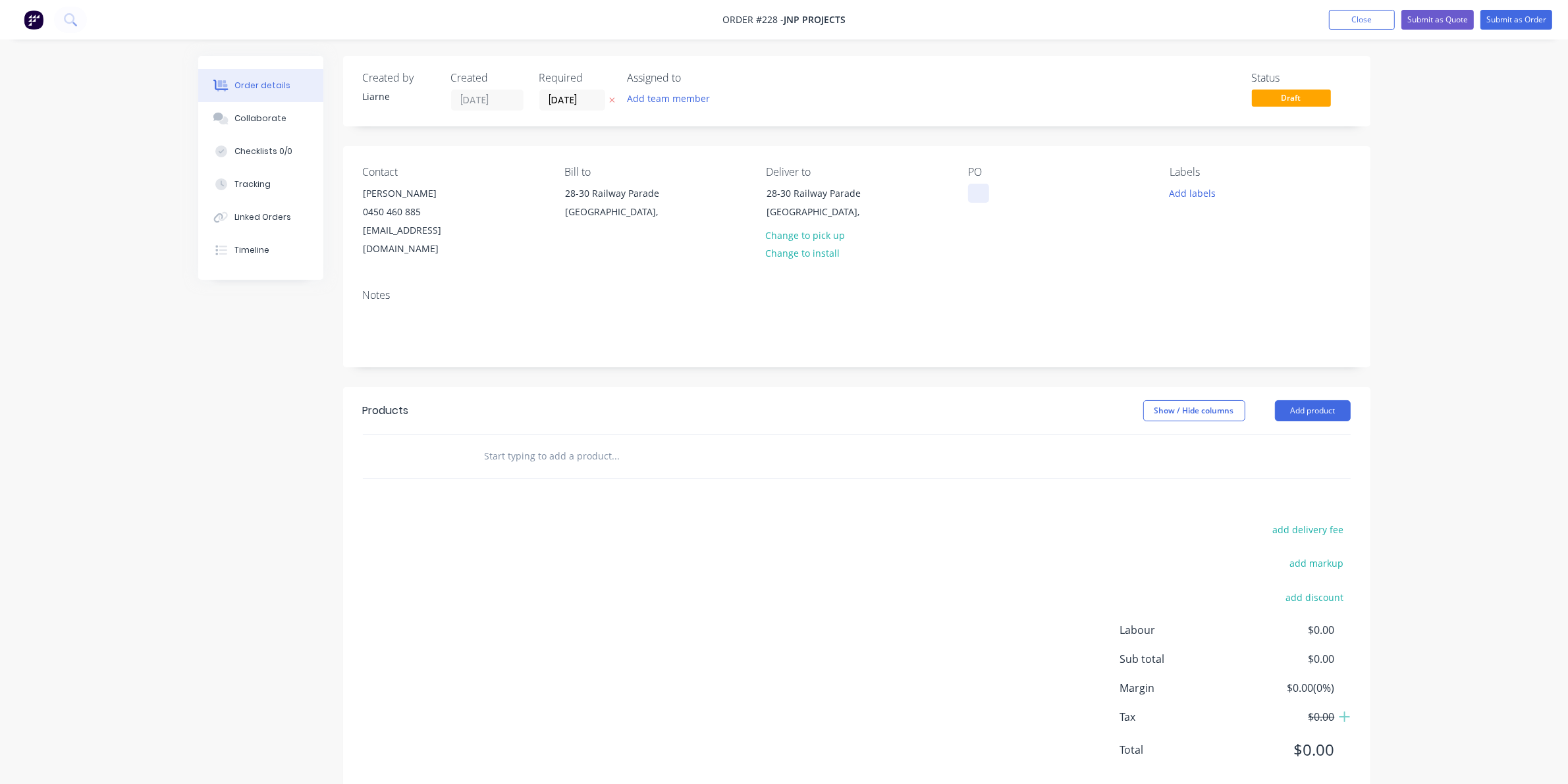
click at [975, 192] on div at bounding box center [979, 193] width 21 height 19
click at [1020, 188] on button "Add labels" at bounding box center [1192, 192] width 61 height 18
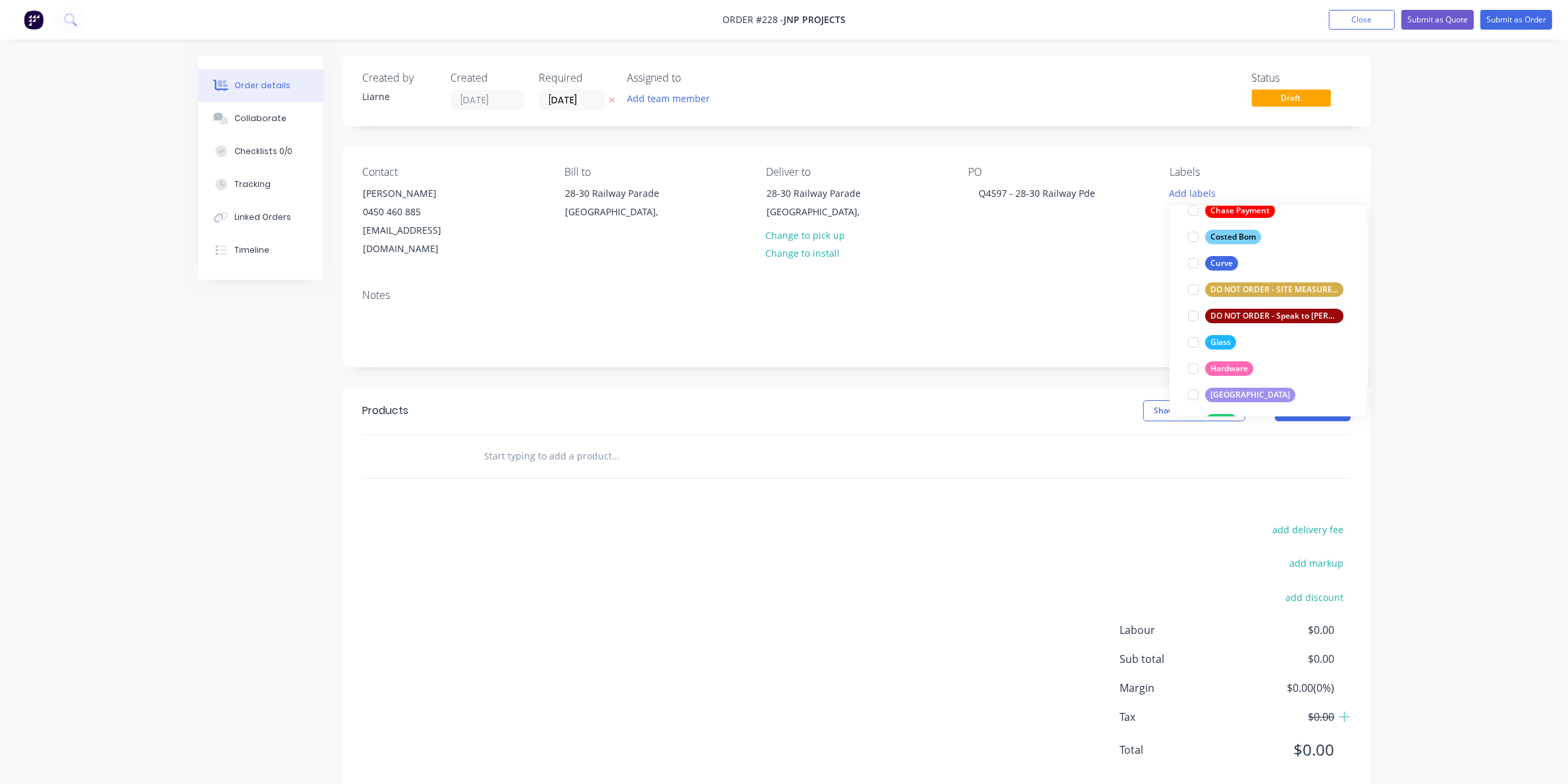
scroll to position [164, 0]
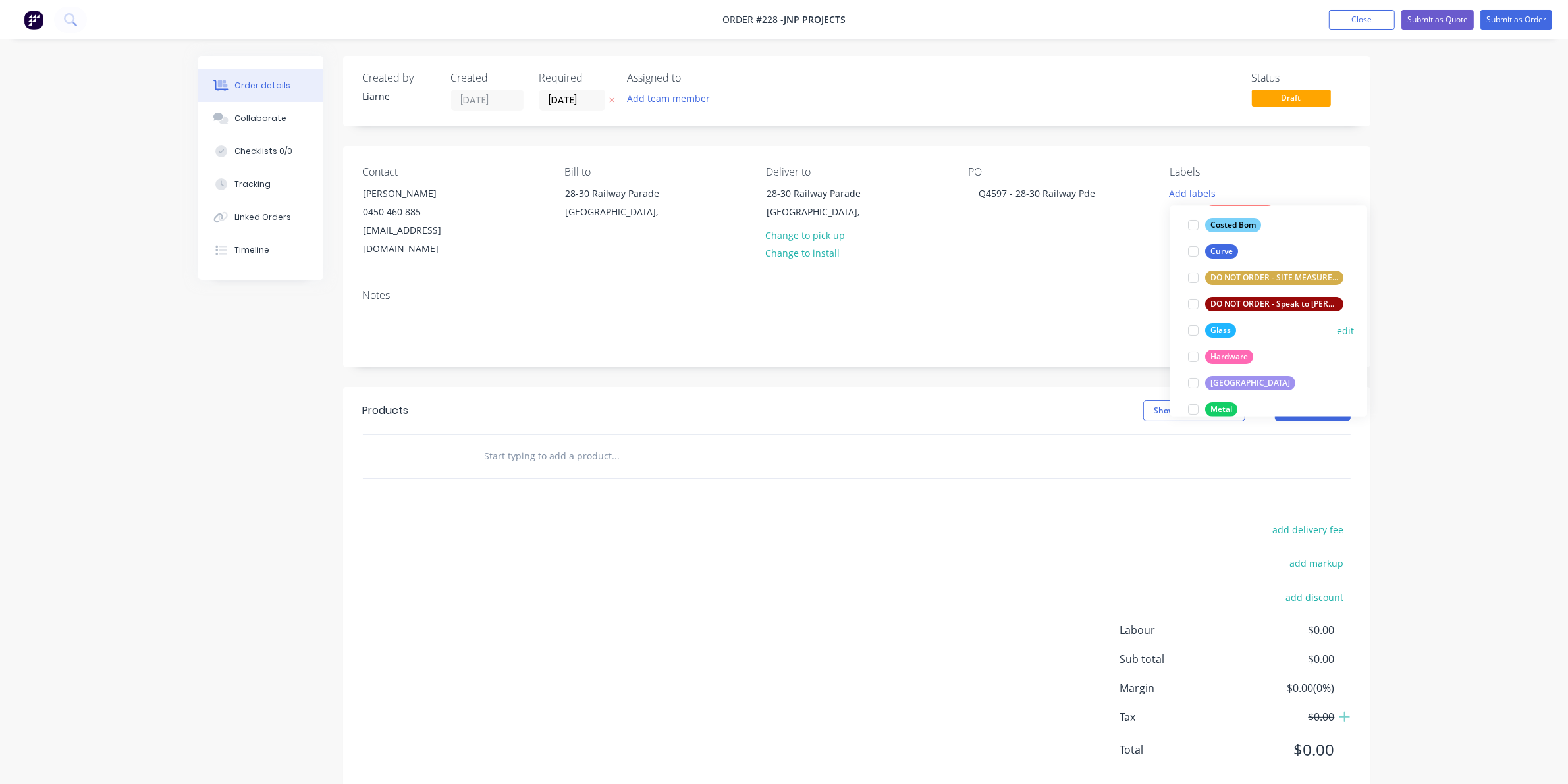
click at [1020, 327] on div at bounding box center [1193, 331] width 27 height 27
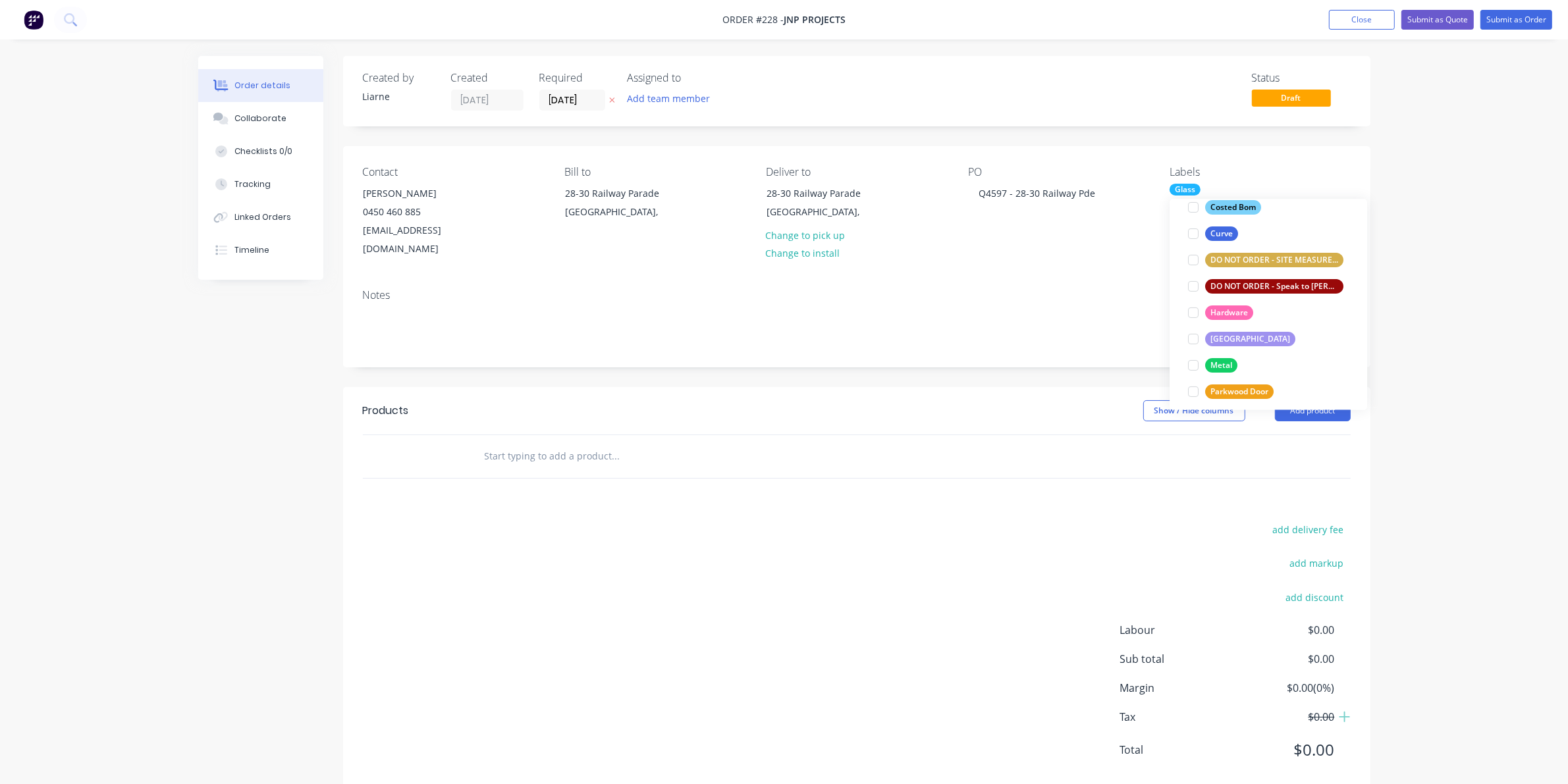
scroll to position [247, 0]
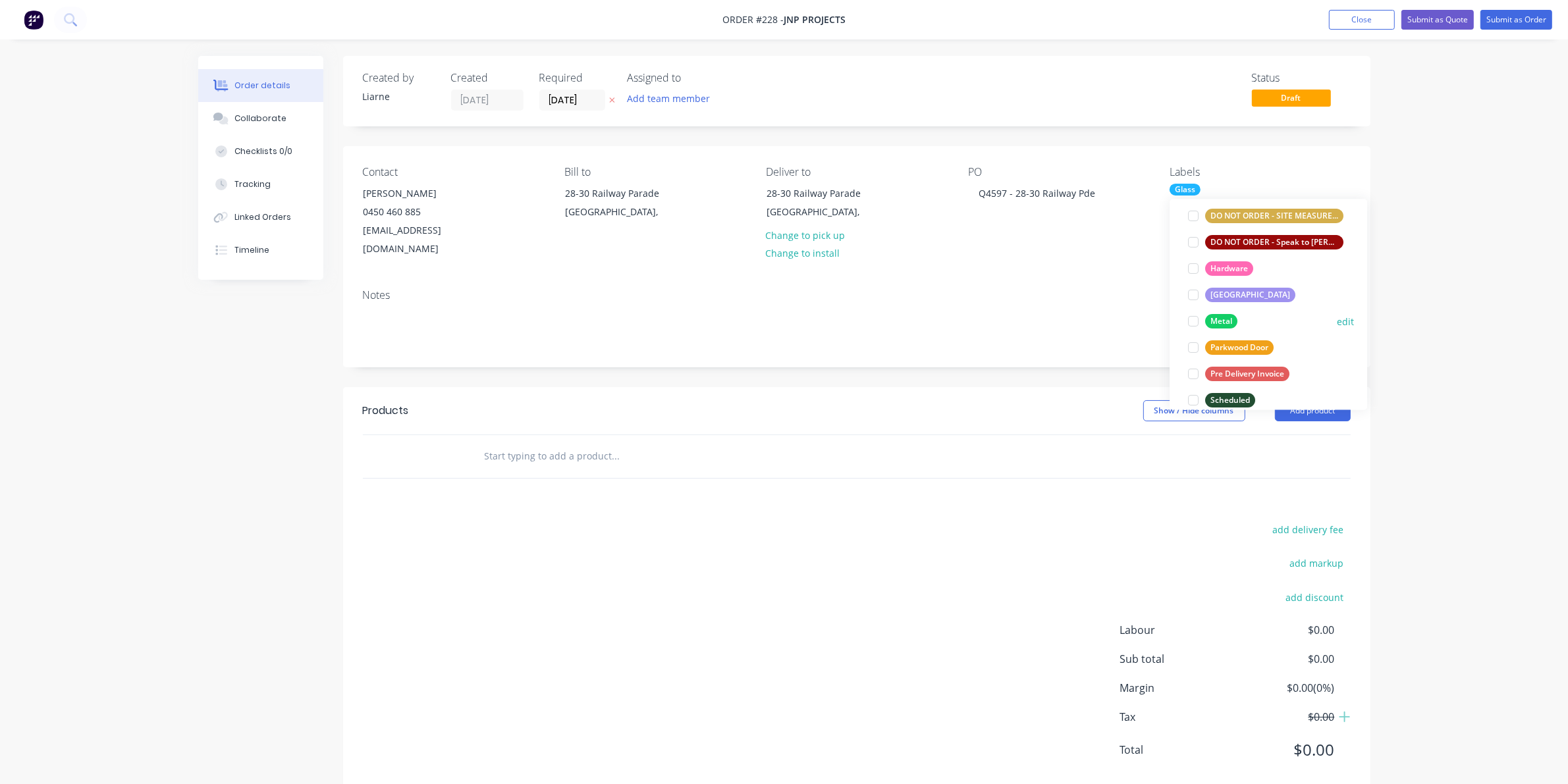
click at [1020, 321] on div at bounding box center [1193, 321] width 27 height 27
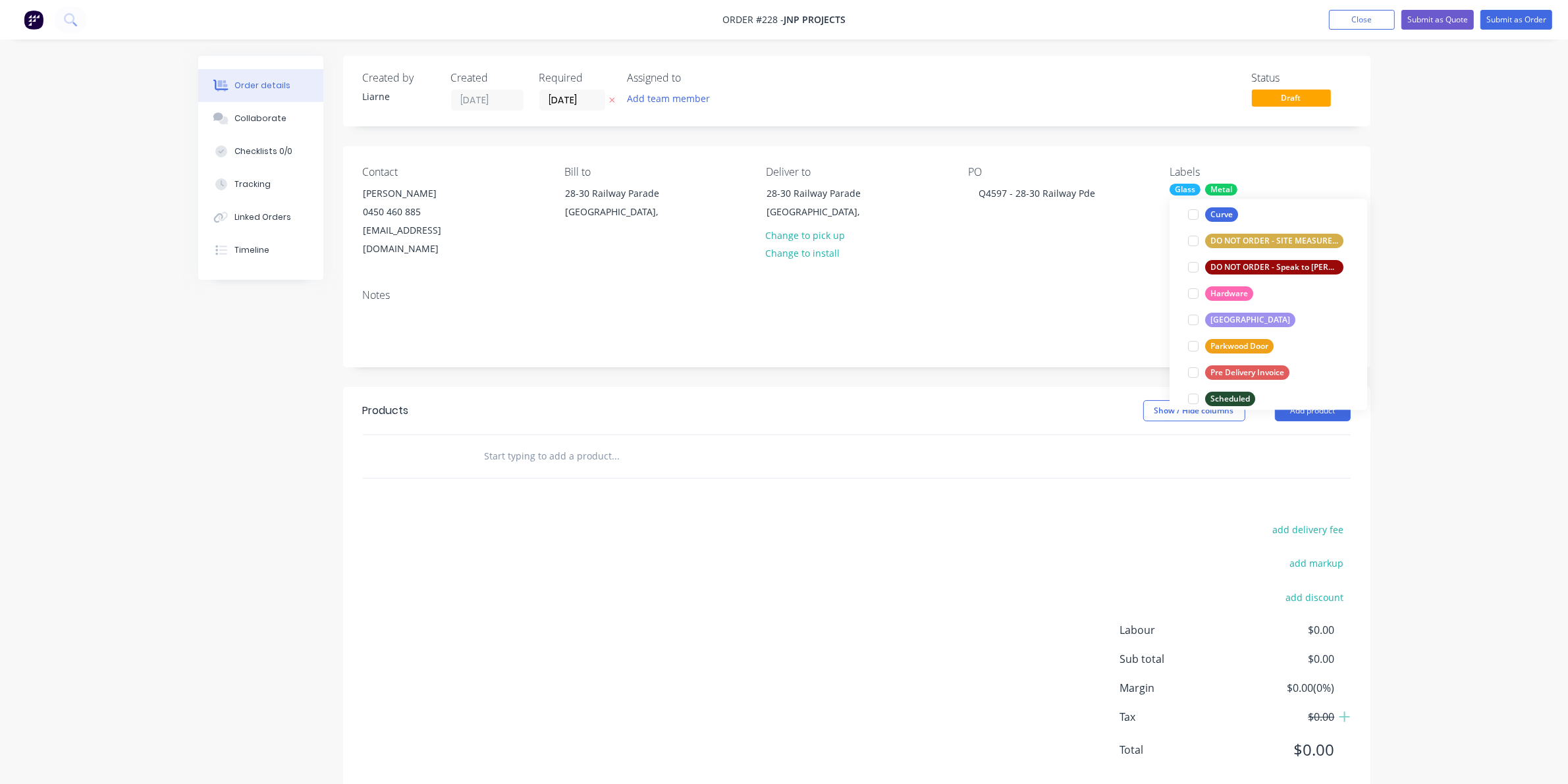
scroll to position [257, 0]
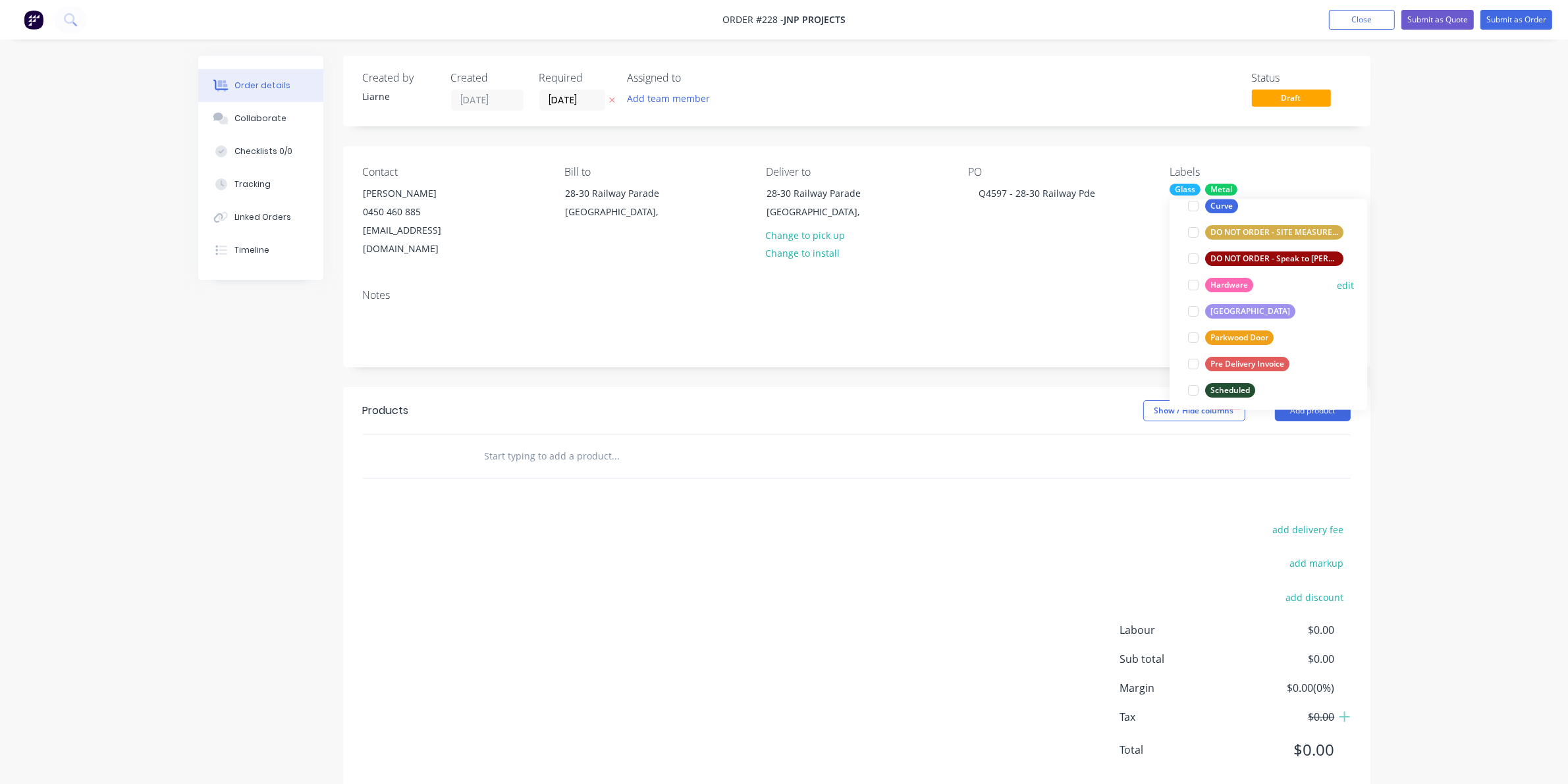
click at [1020, 281] on div at bounding box center [1193, 285] width 27 height 27
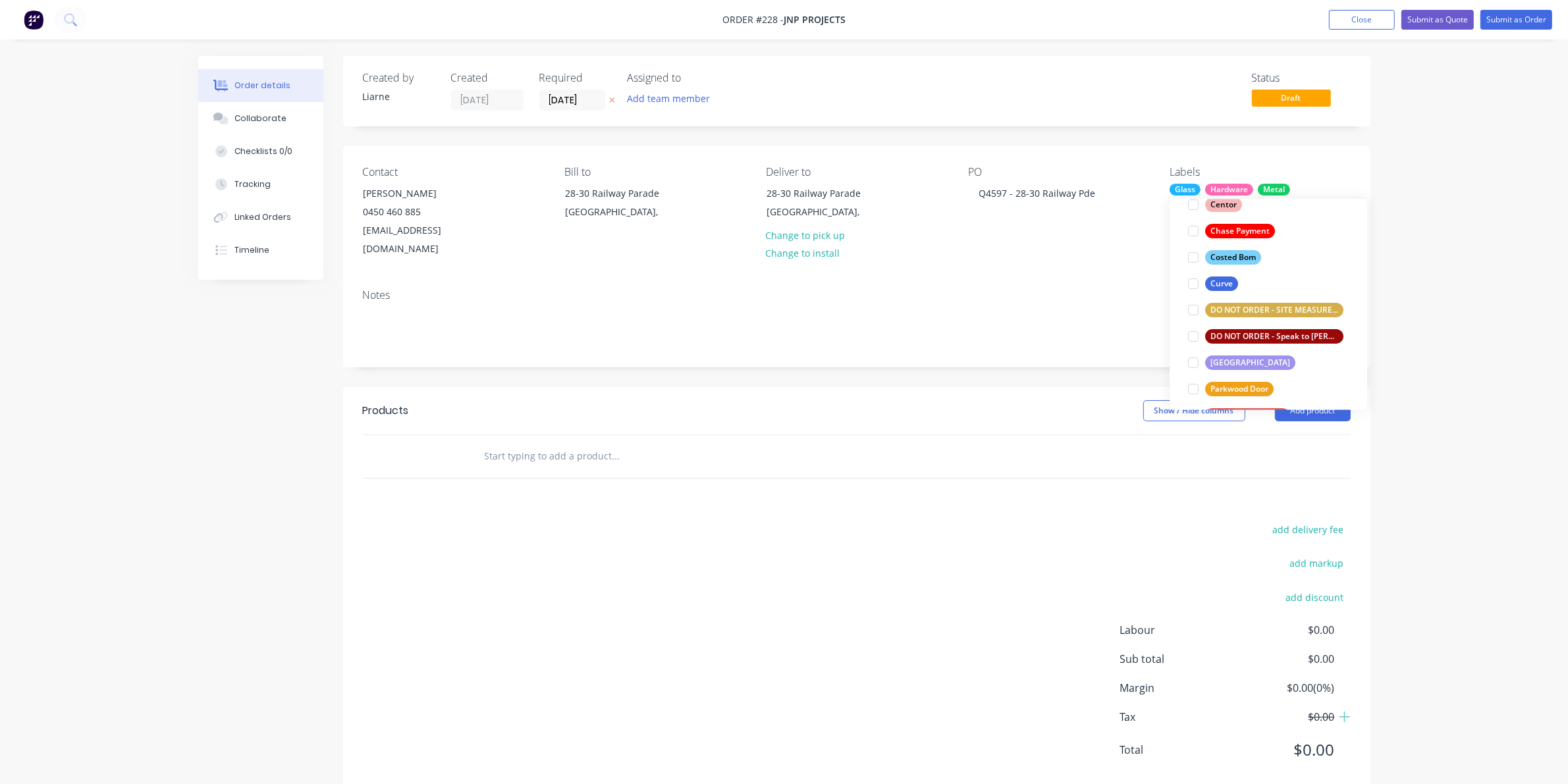
scroll to position [211, 0]
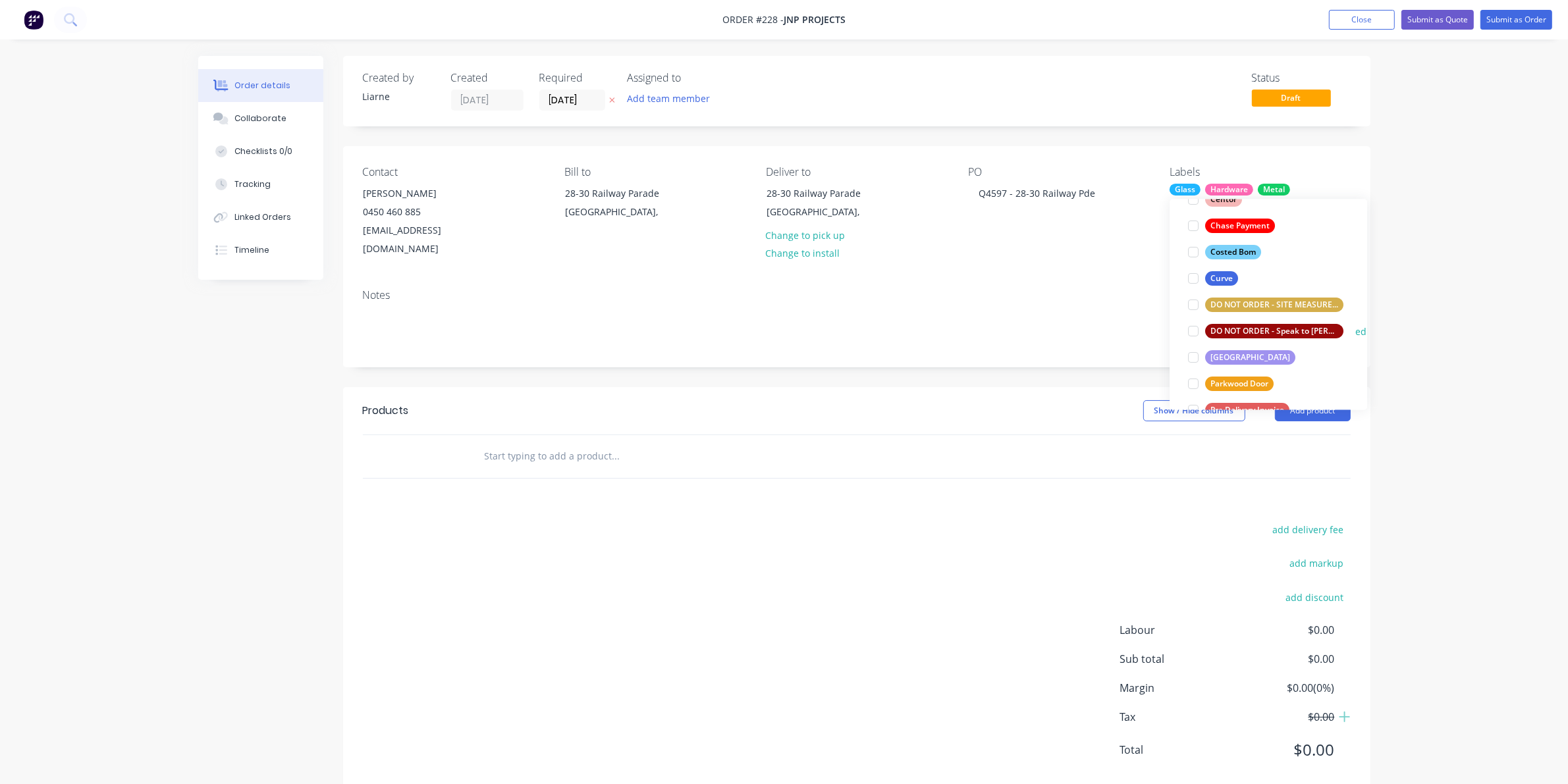
click at [1020, 333] on div at bounding box center [1193, 331] width 27 height 27
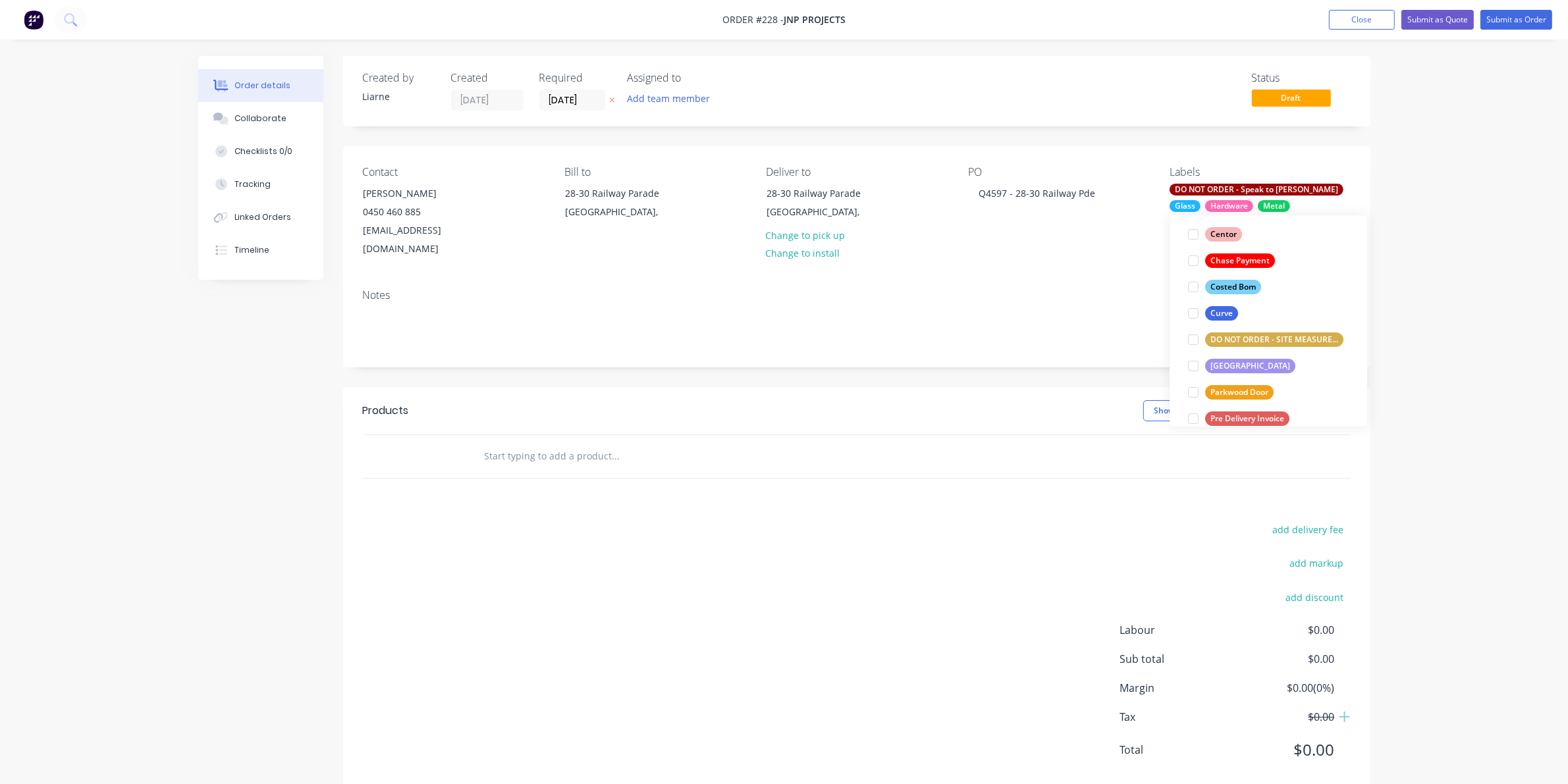
scroll to position [247, 0]
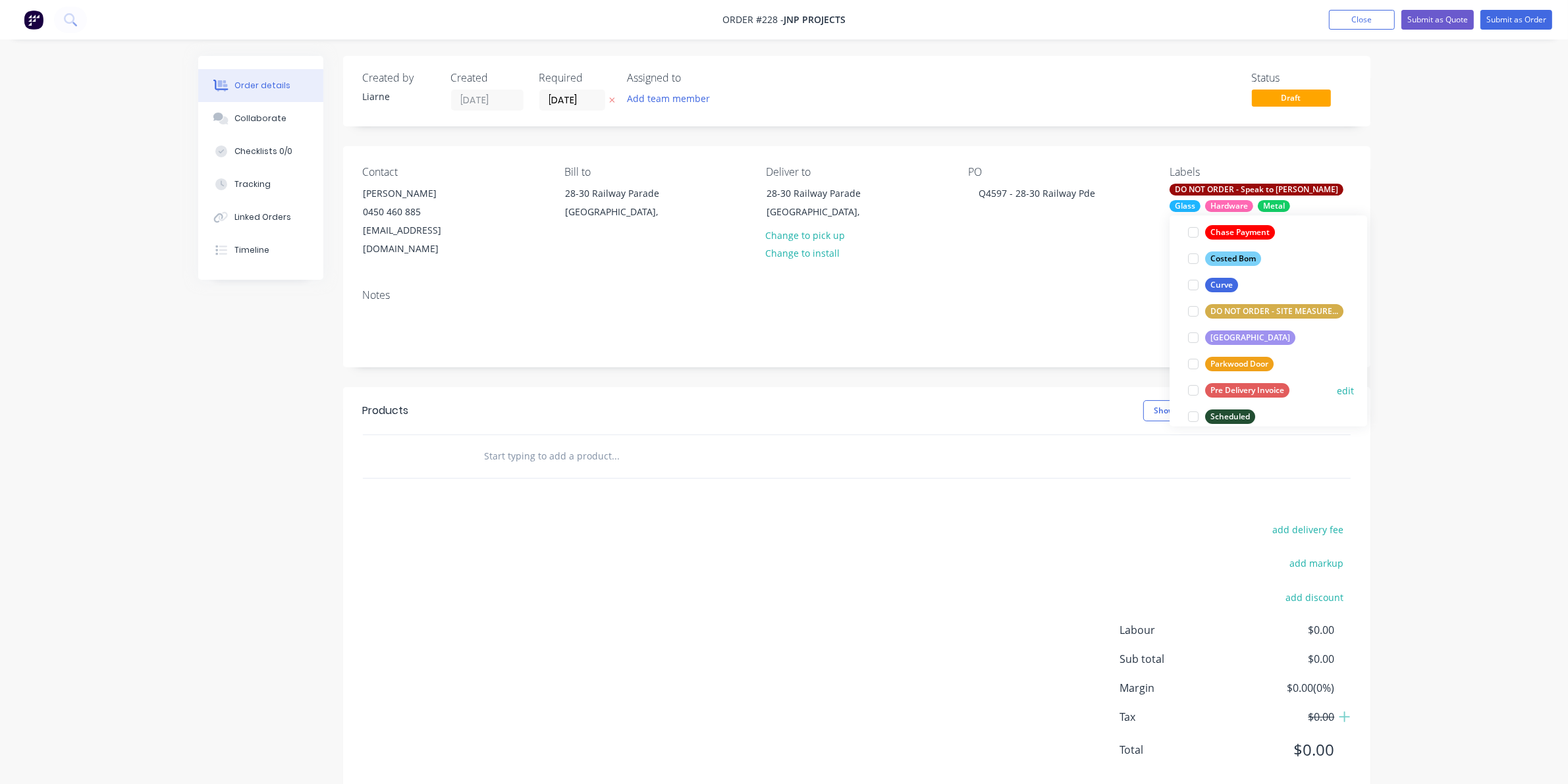
click at [1020, 390] on div at bounding box center [1193, 390] width 27 height 27
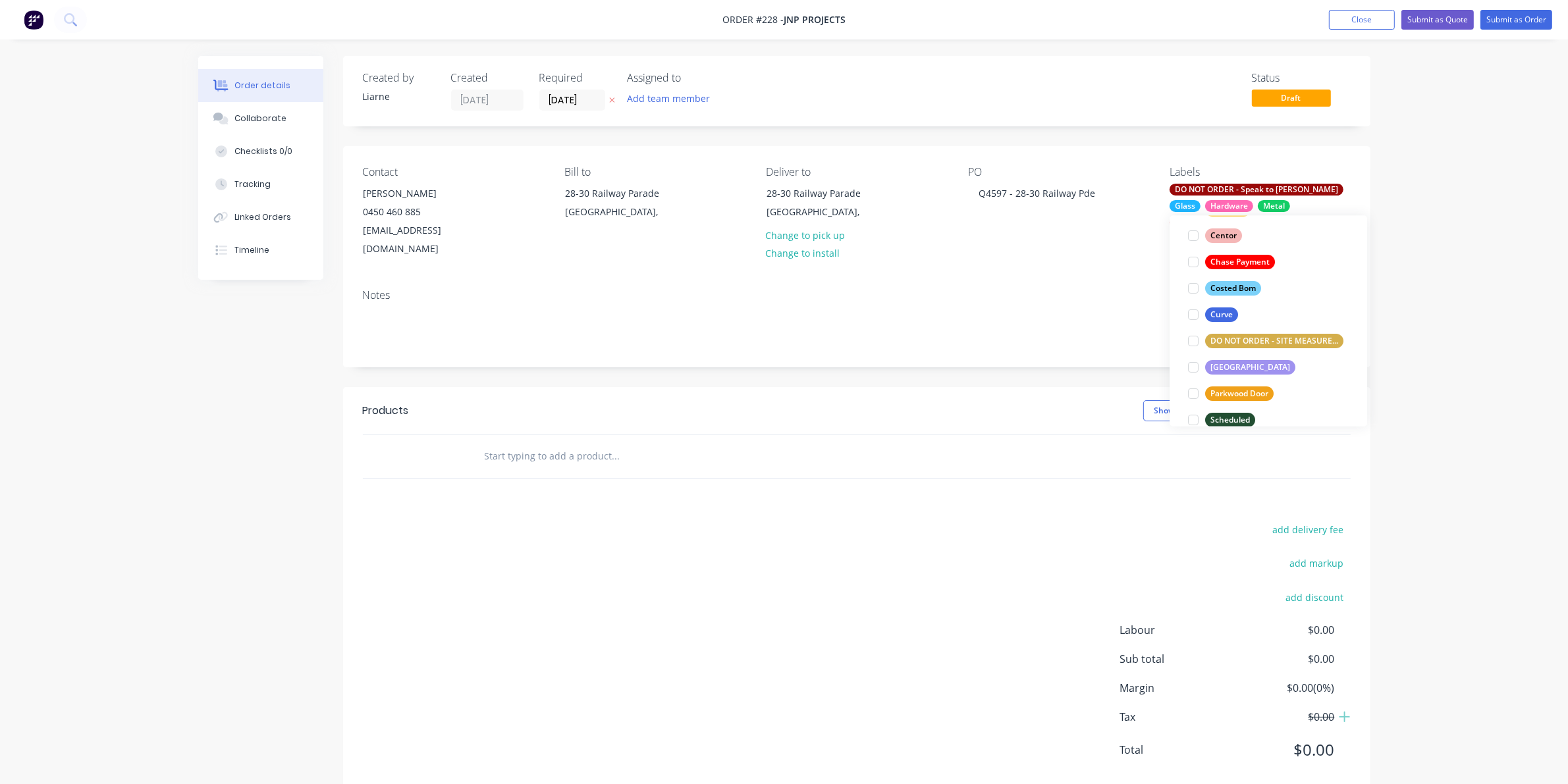
scroll to position [283, 0]
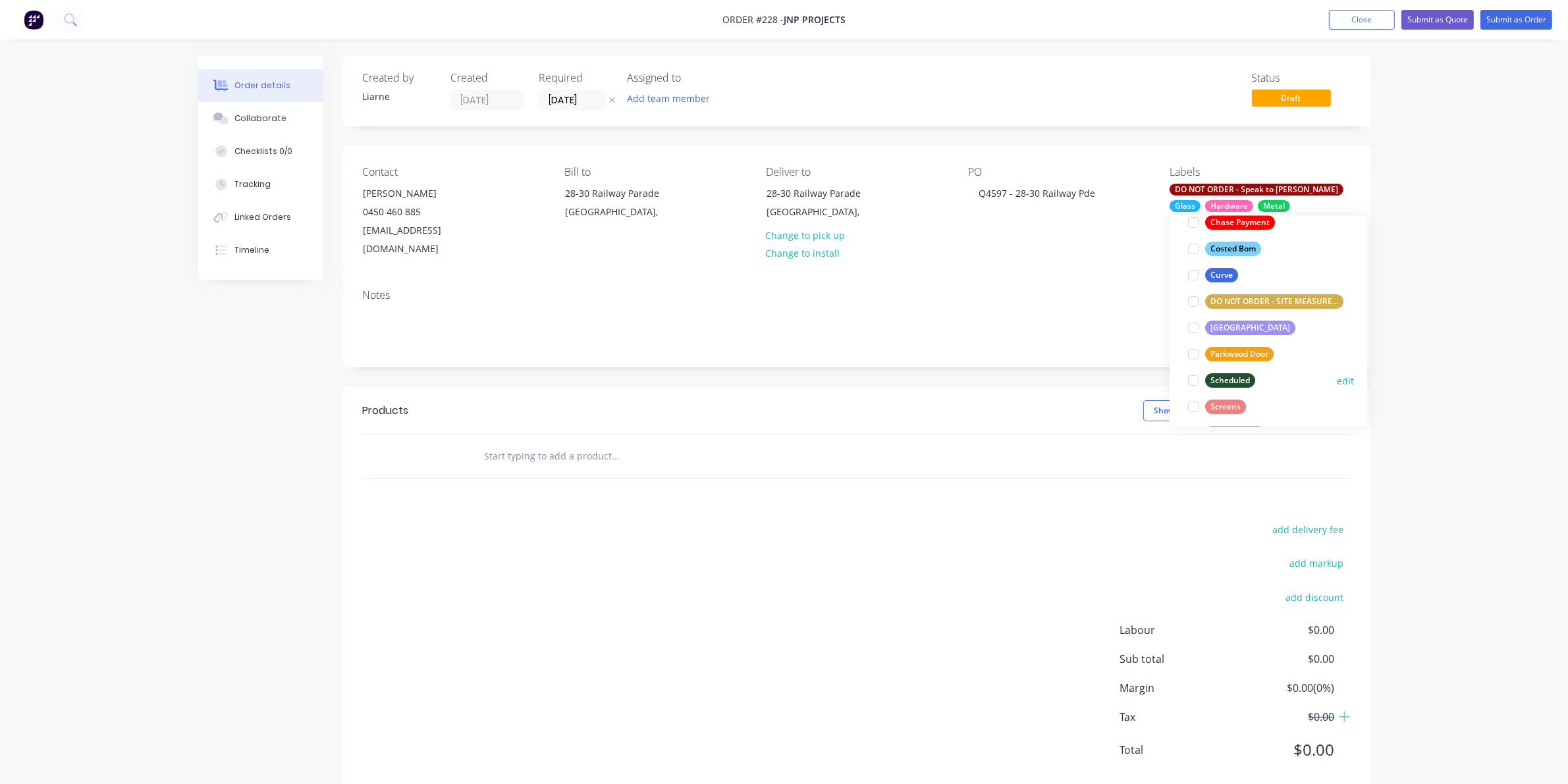
click at [1020, 378] on div at bounding box center [1193, 380] width 27 height 27
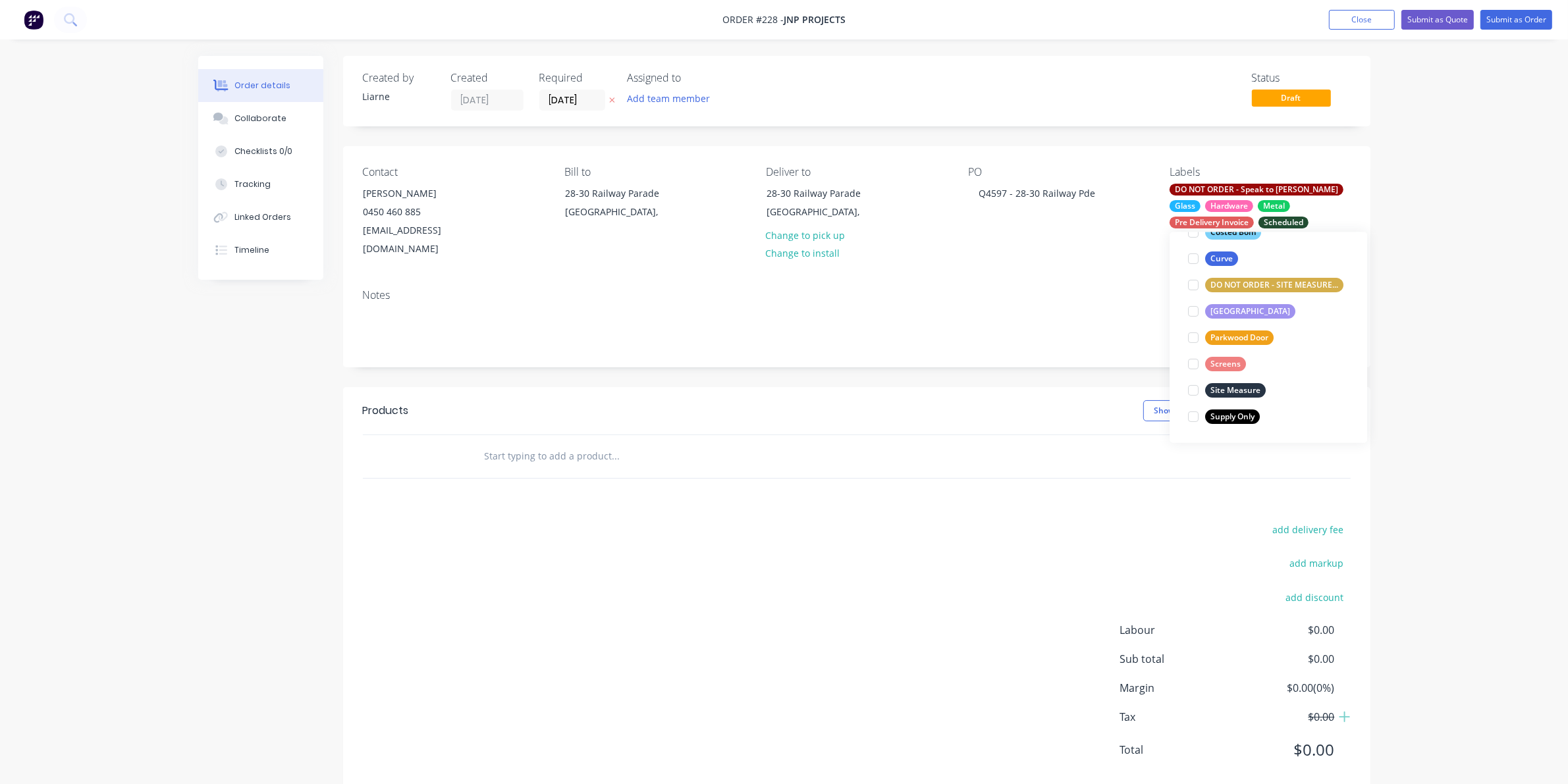
scroll to position [13, 0]
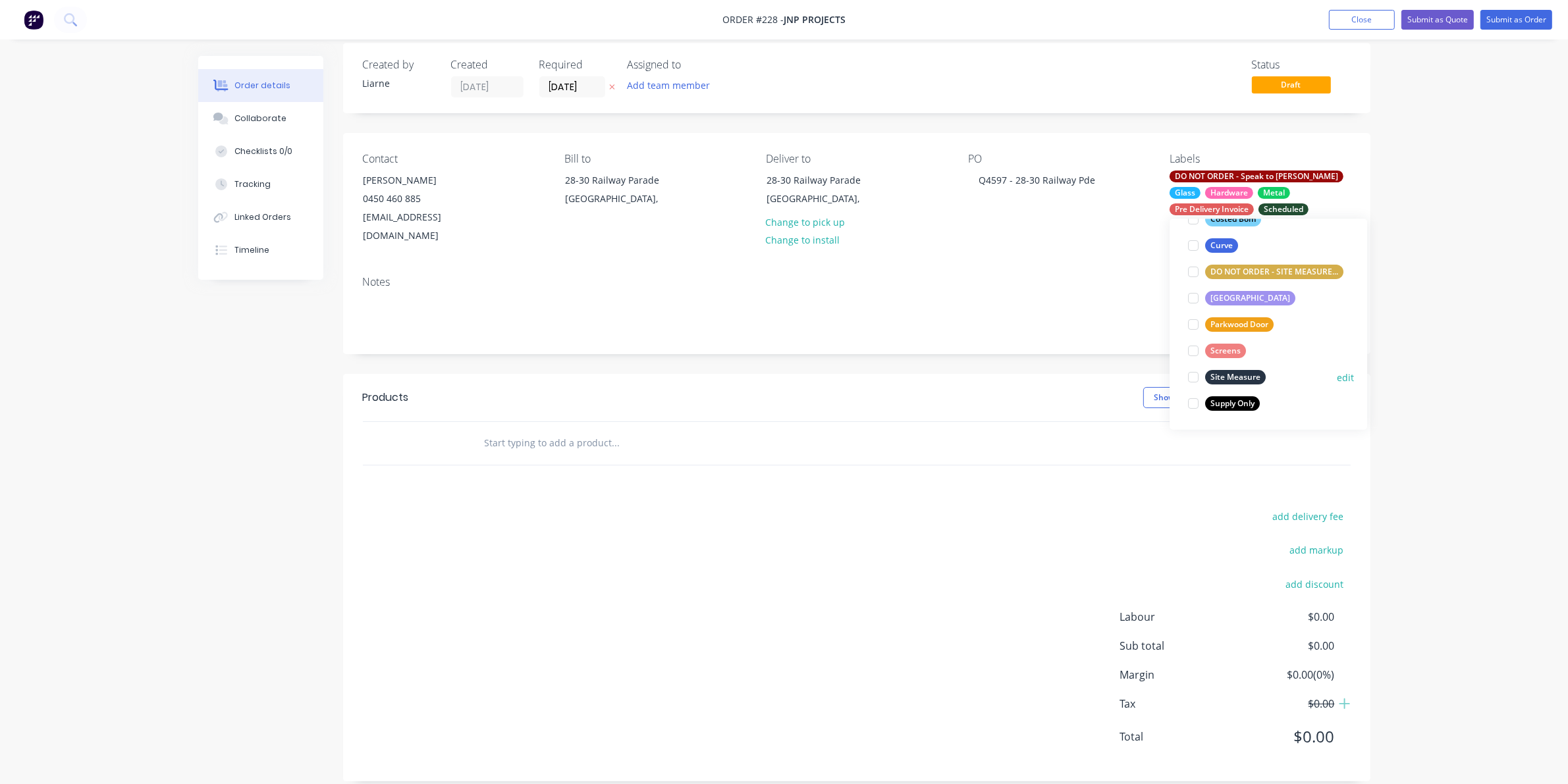
click at [1020, 376] on div at bounding box center [1193, 377] width 27 height 27
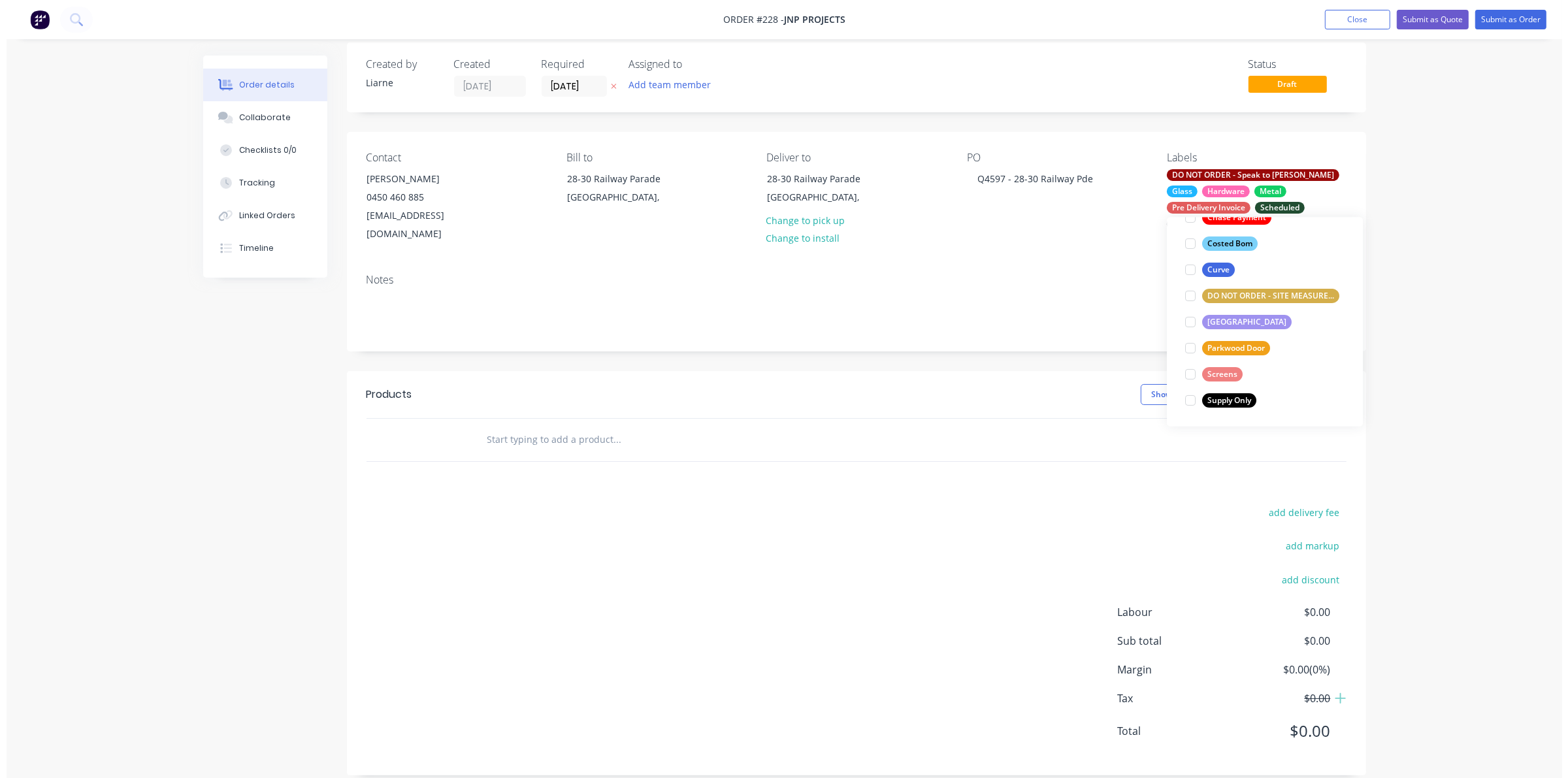
scroll to position [104, 0]
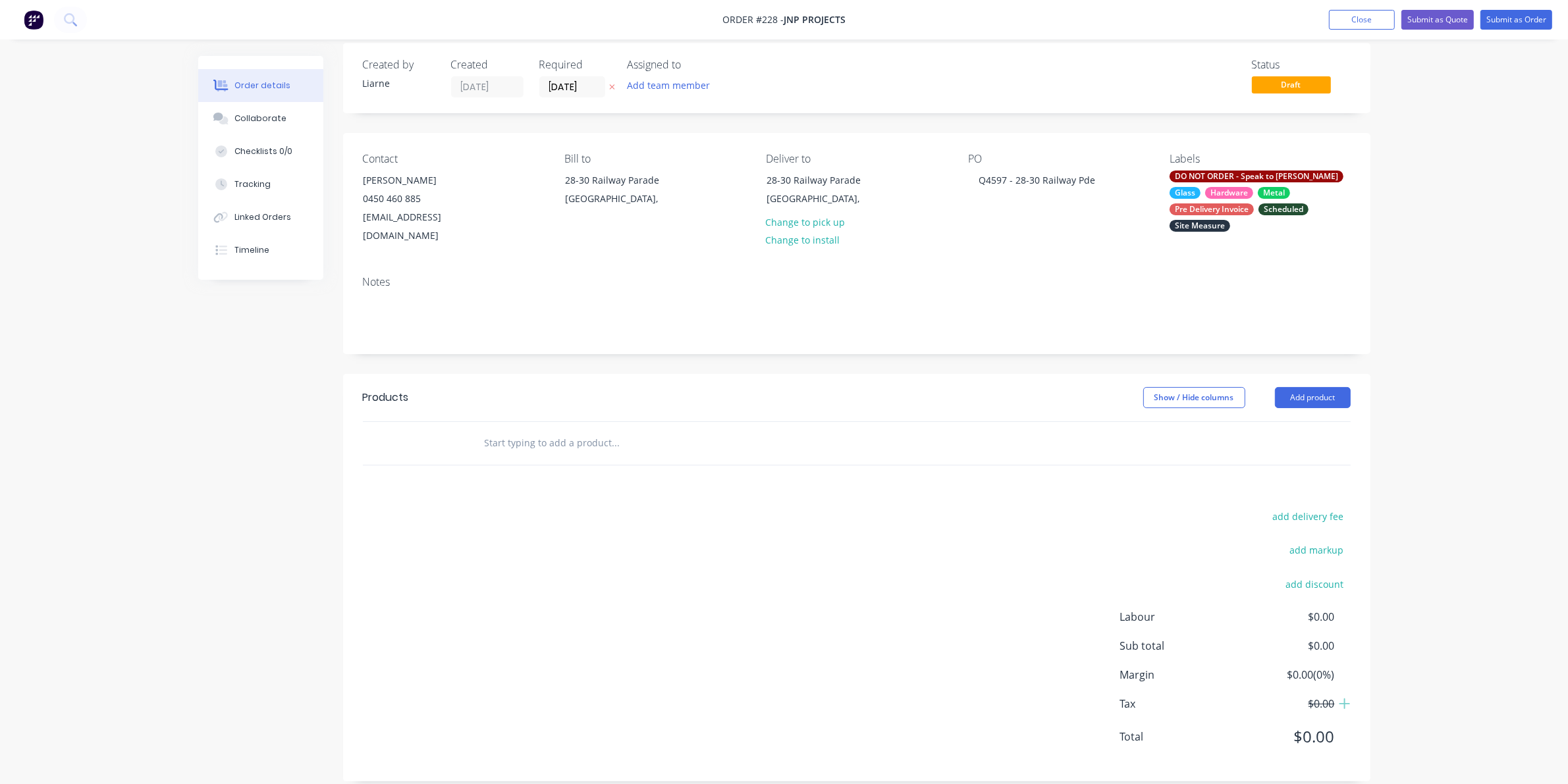
click at [1020, 273] on div "Notes" at bounding box center [857, 309] width 1027 height 88
click at [568, 430] on input "text" at bounding box center [615, 443] width 263 height 27
click at [491, 430] on input "text" at bounding box center [615, 443] width 263 height 27
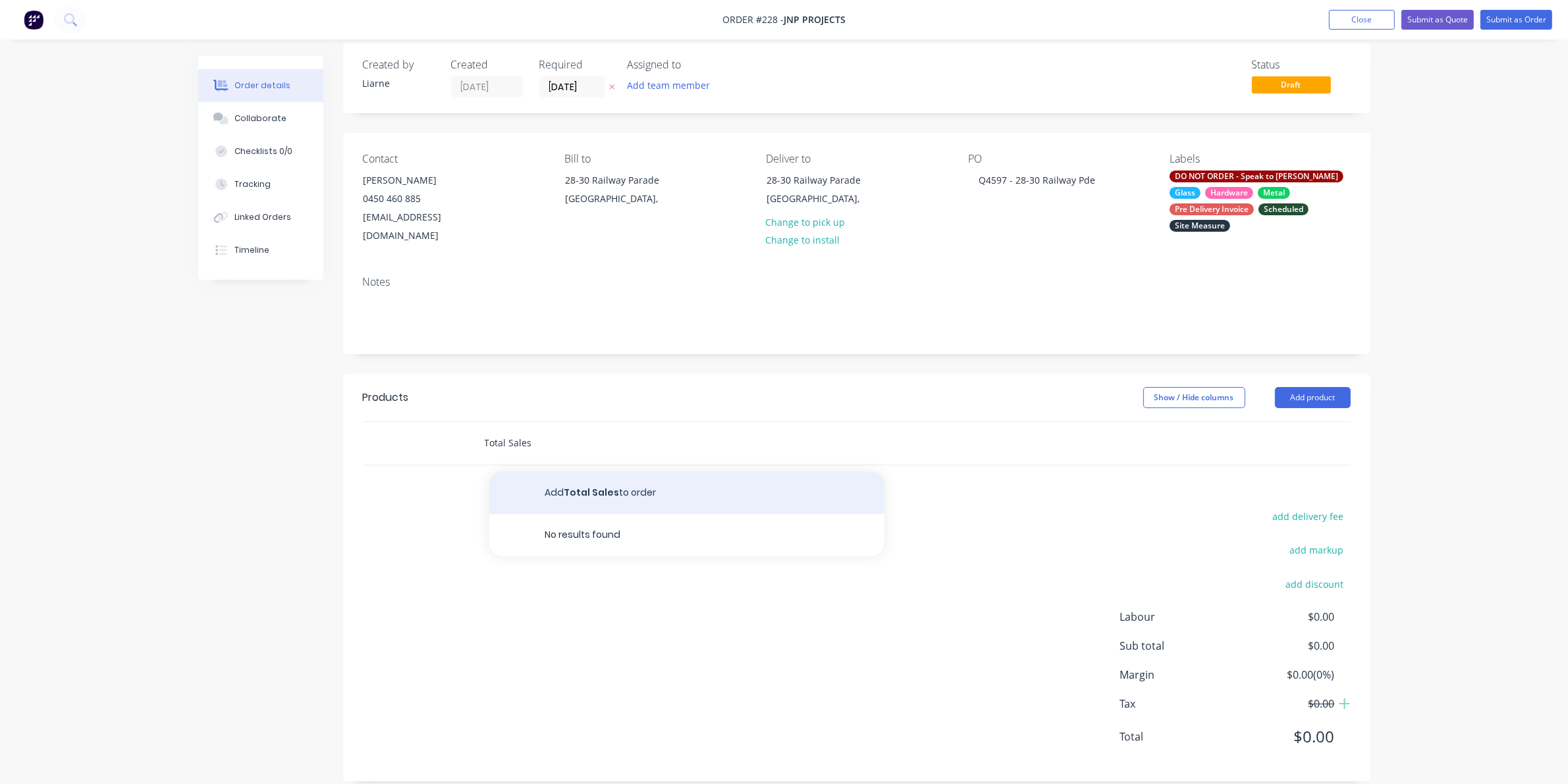
type input "Total Sales"
click at [585, 473] on button "Add Total Sales to order" at bounding box center [687, 493] width 395 height 42
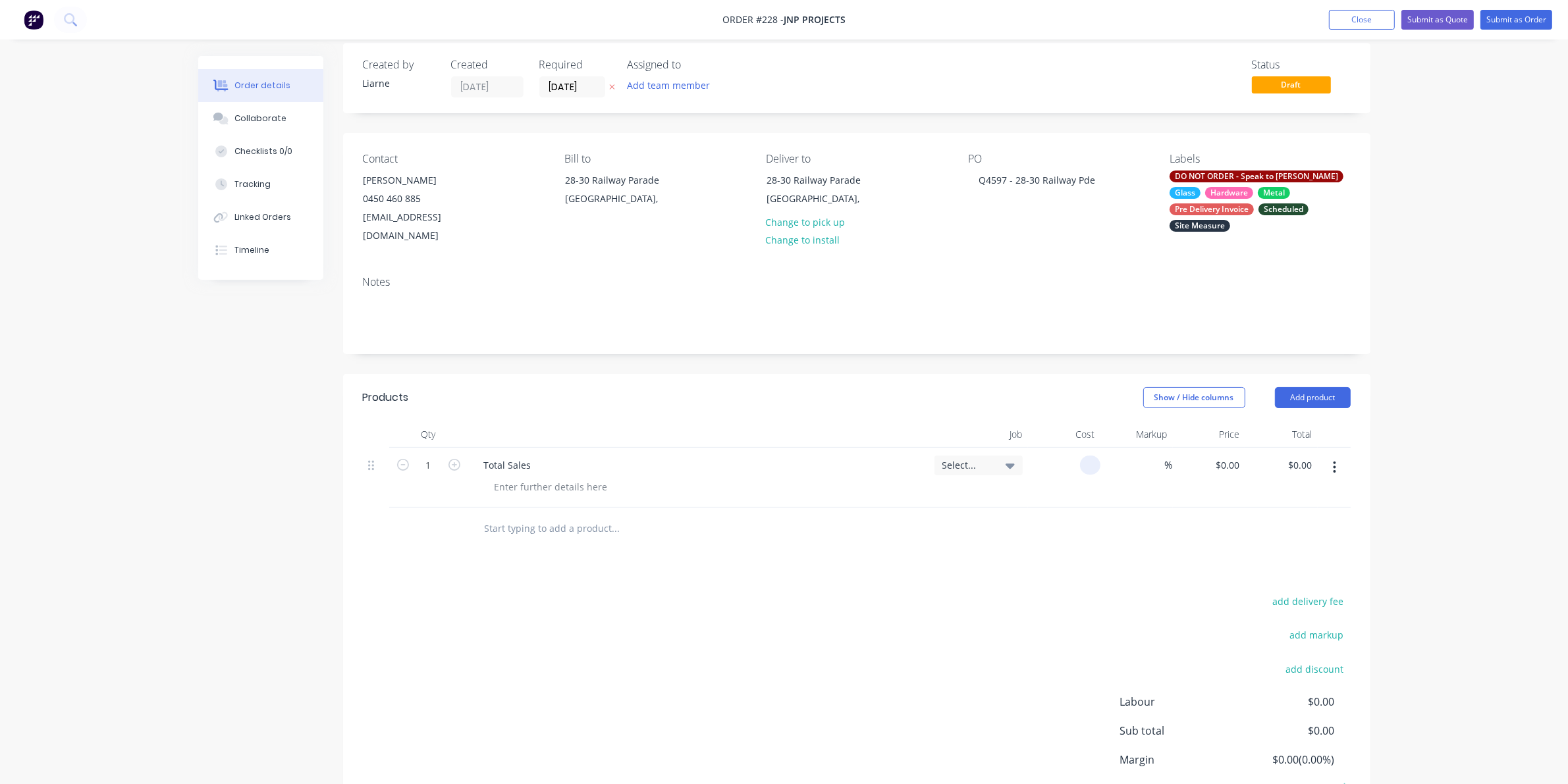
click at [1020, 456] on input at bounding box center [1092, 465] width 15 height 19
type input "$142,282.99"
click at [1020, 387] on button "Add product" at bounding box center [1313, 398] width 76 height 21
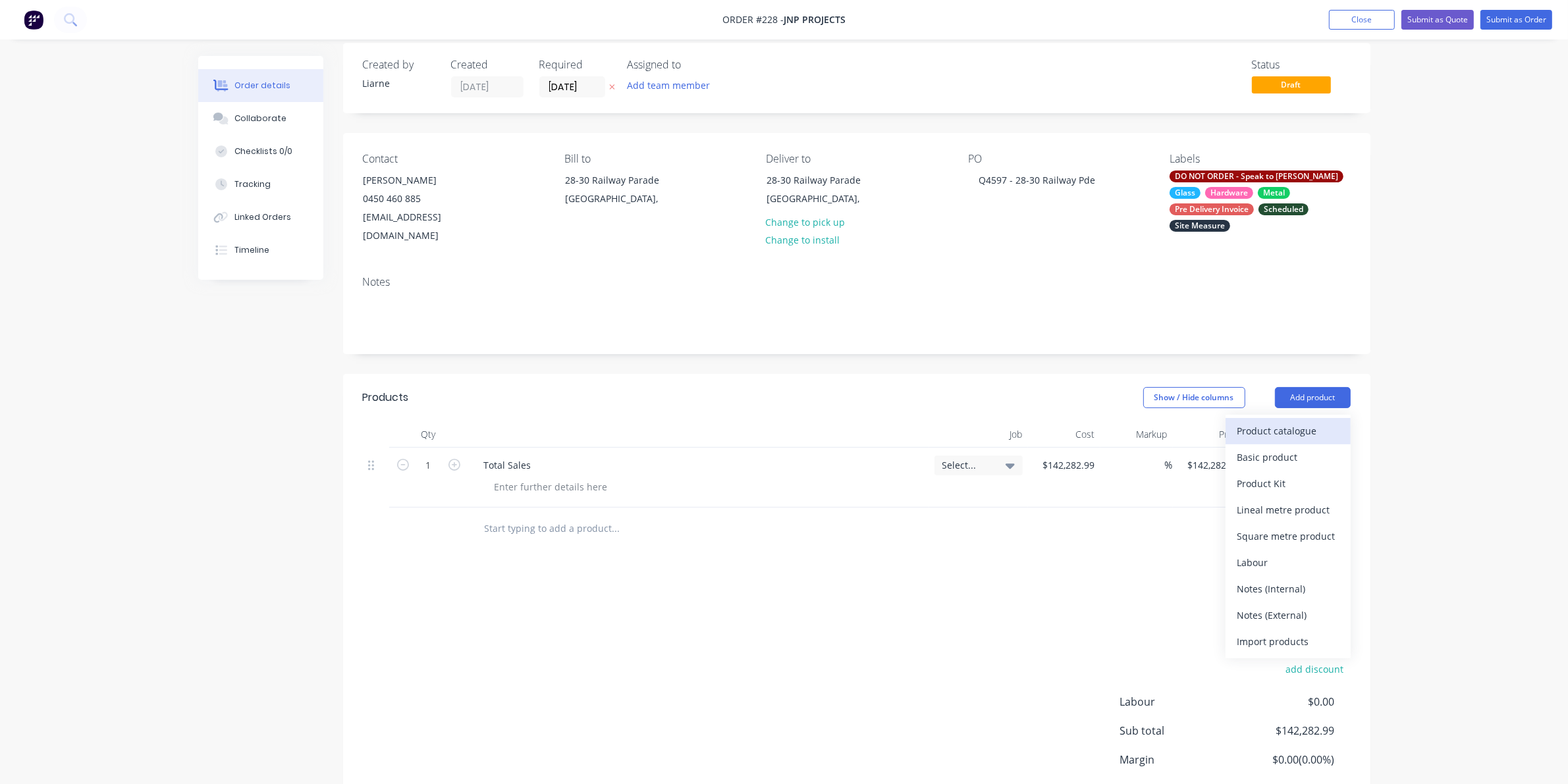
click at [1020, 421] on div "Product catalogue" at bounding box center [1288, 430] width 101 height 19
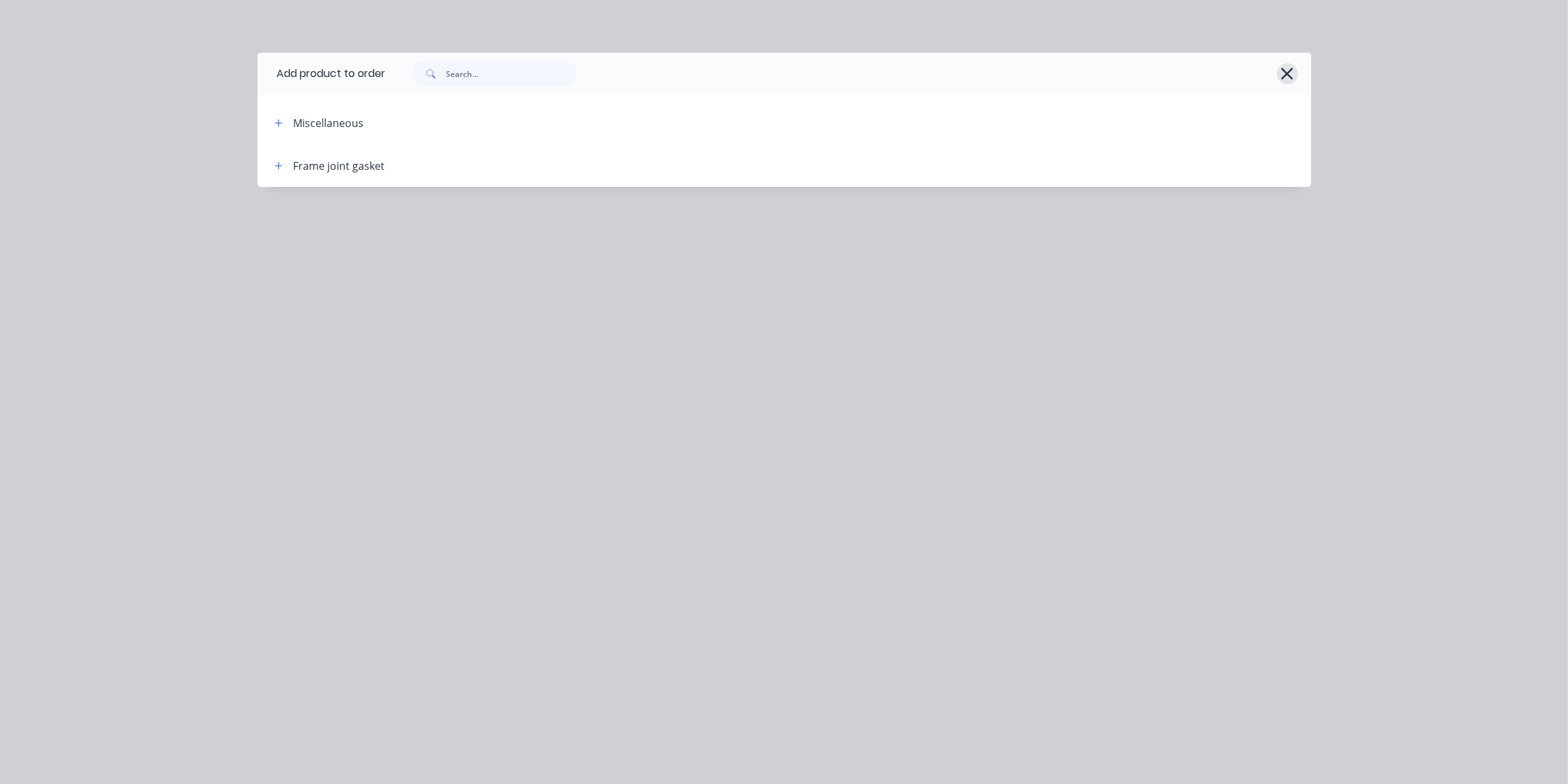
click at [1020, 82] on icon "button" at bounding box center [1287, 74] width 14 height 19
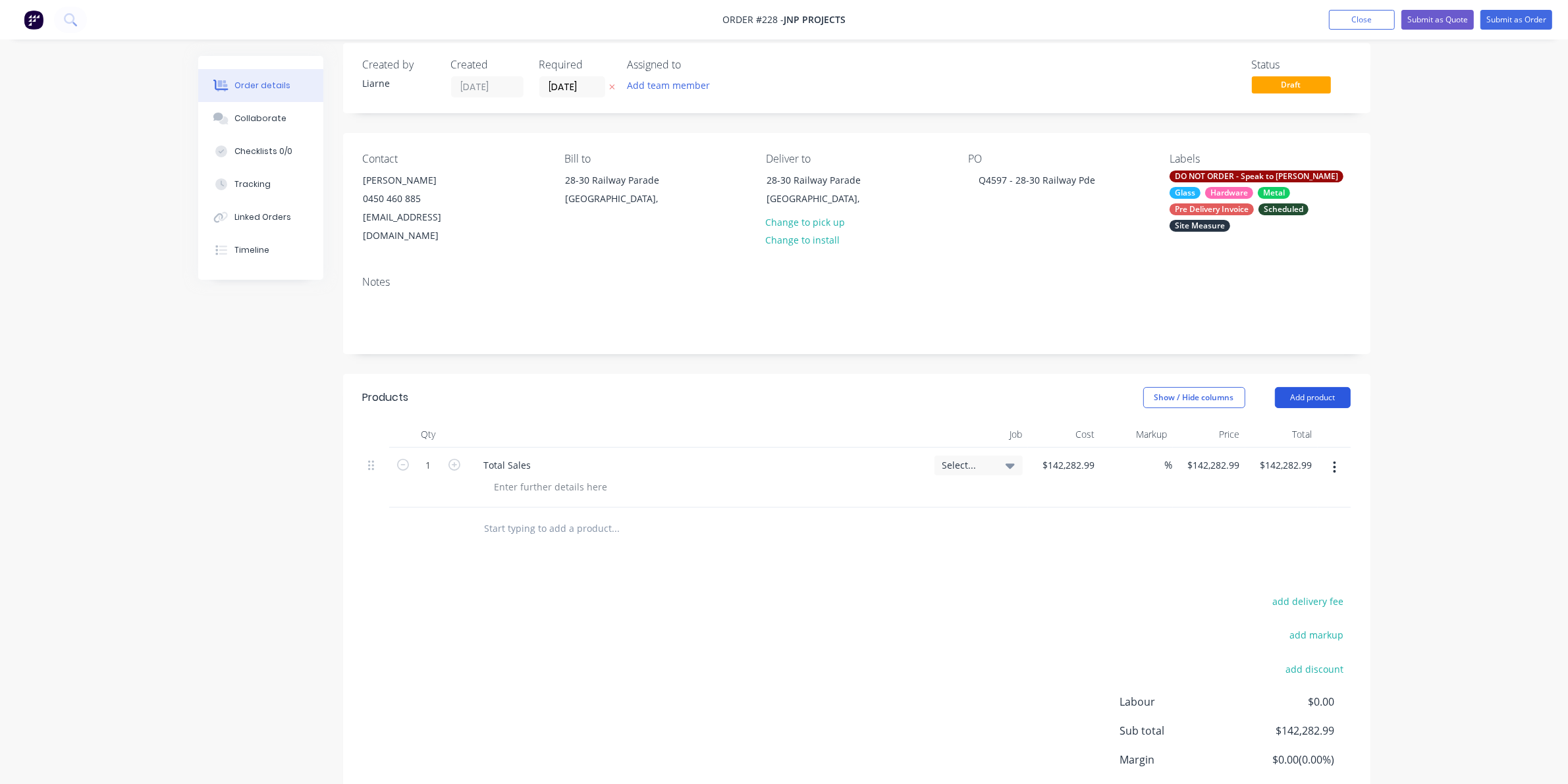
click at [1020, 387] on button "Add product" at bounding box center [1313, 398] width 76 height 21
click at [1020, 553] on div "Labour" at bounding box center [1288, 562] width 101 height 19
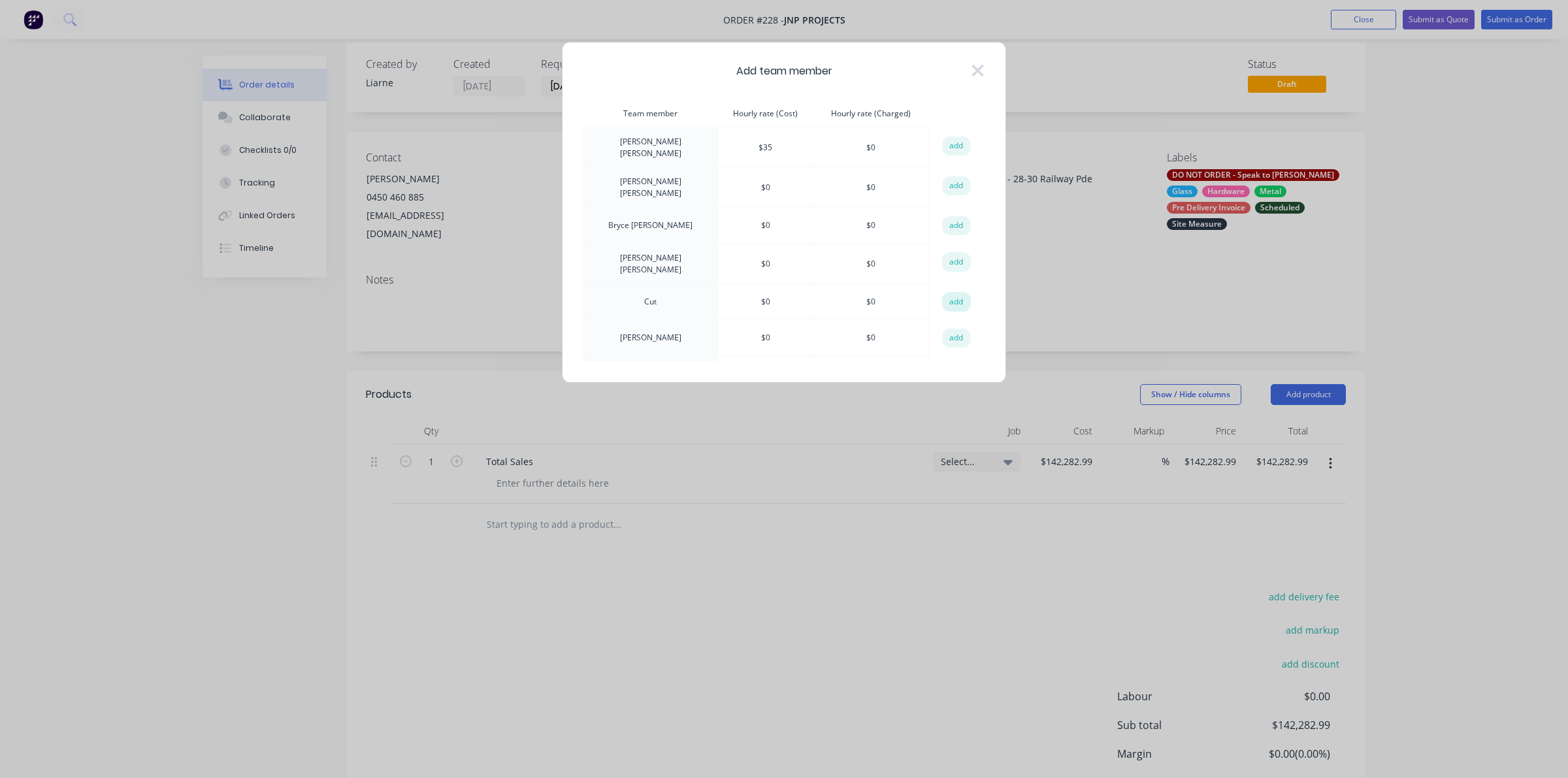
click at [948, 294] on button "add" at bounding box center [957, 302] width 29 height 20
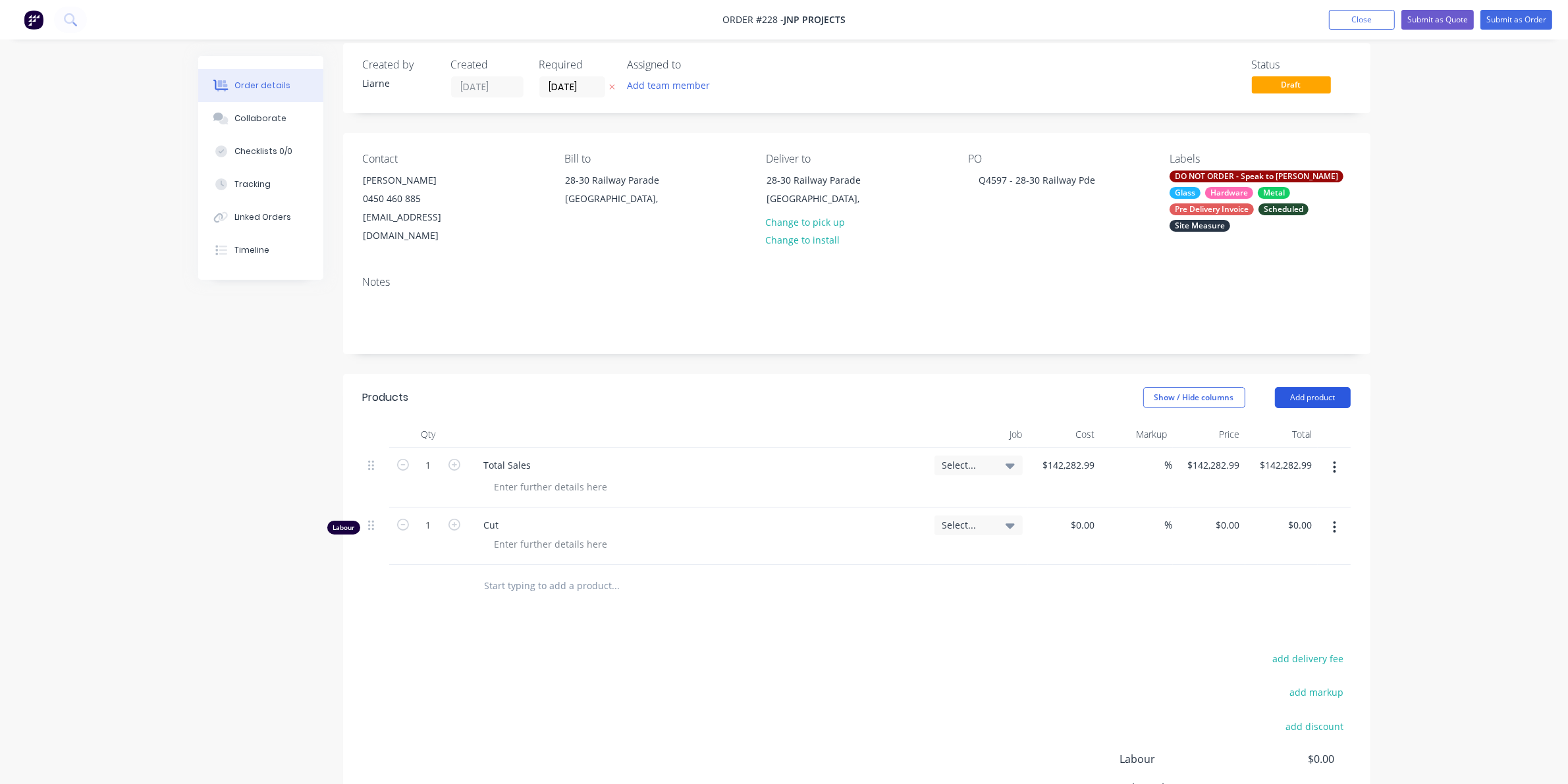
click at [1020, 387] on button "Add product" at bounding box center [1313, 398] width 76 height 21
click at [1020, 553] on div "Labour" at bounding box center [1288, 562] width 101 height 19
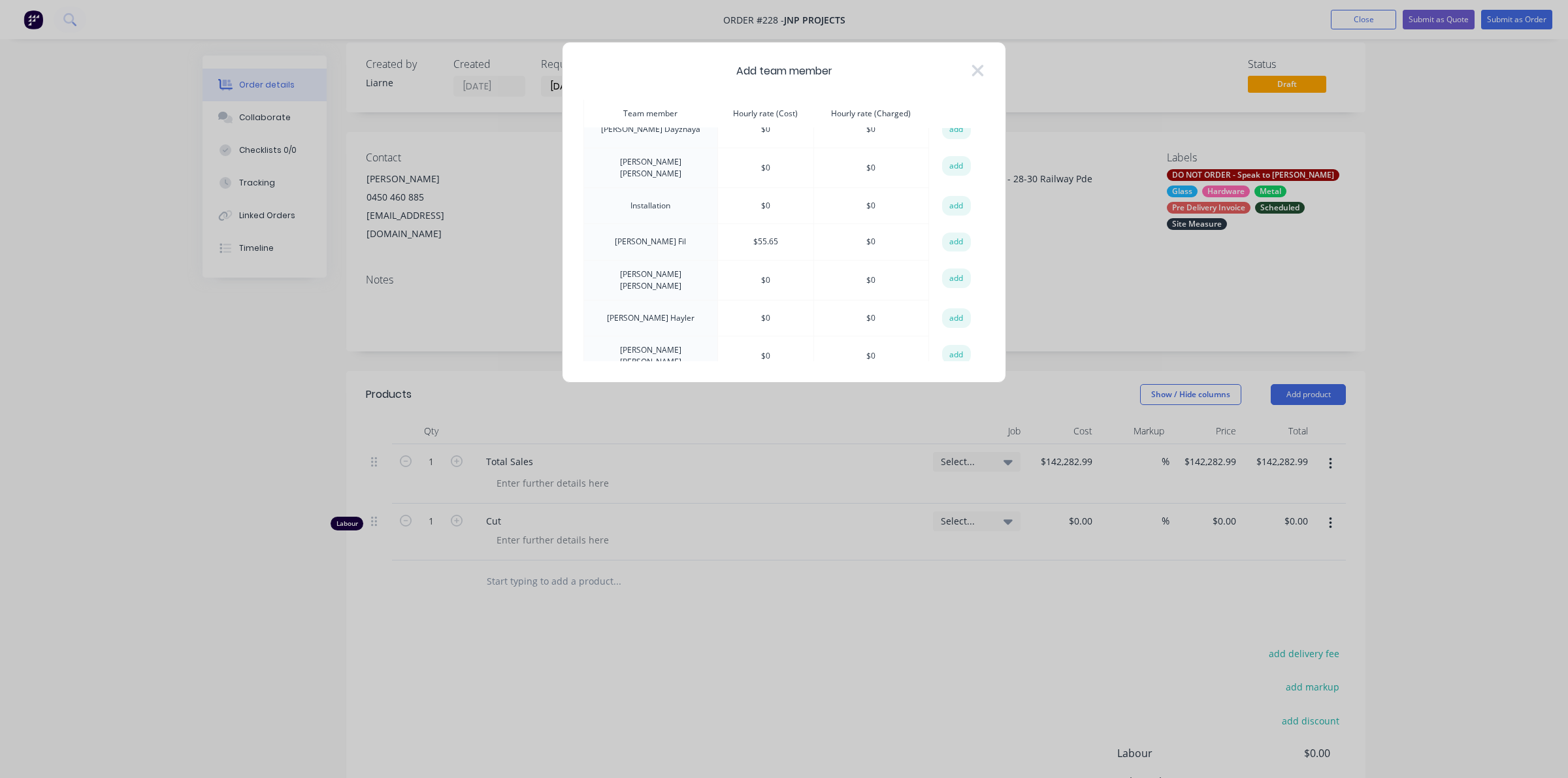
scroll to position [490, 0]
click at [942, 248] on button "add" at bounding box center [957, 258] width 29 height 20
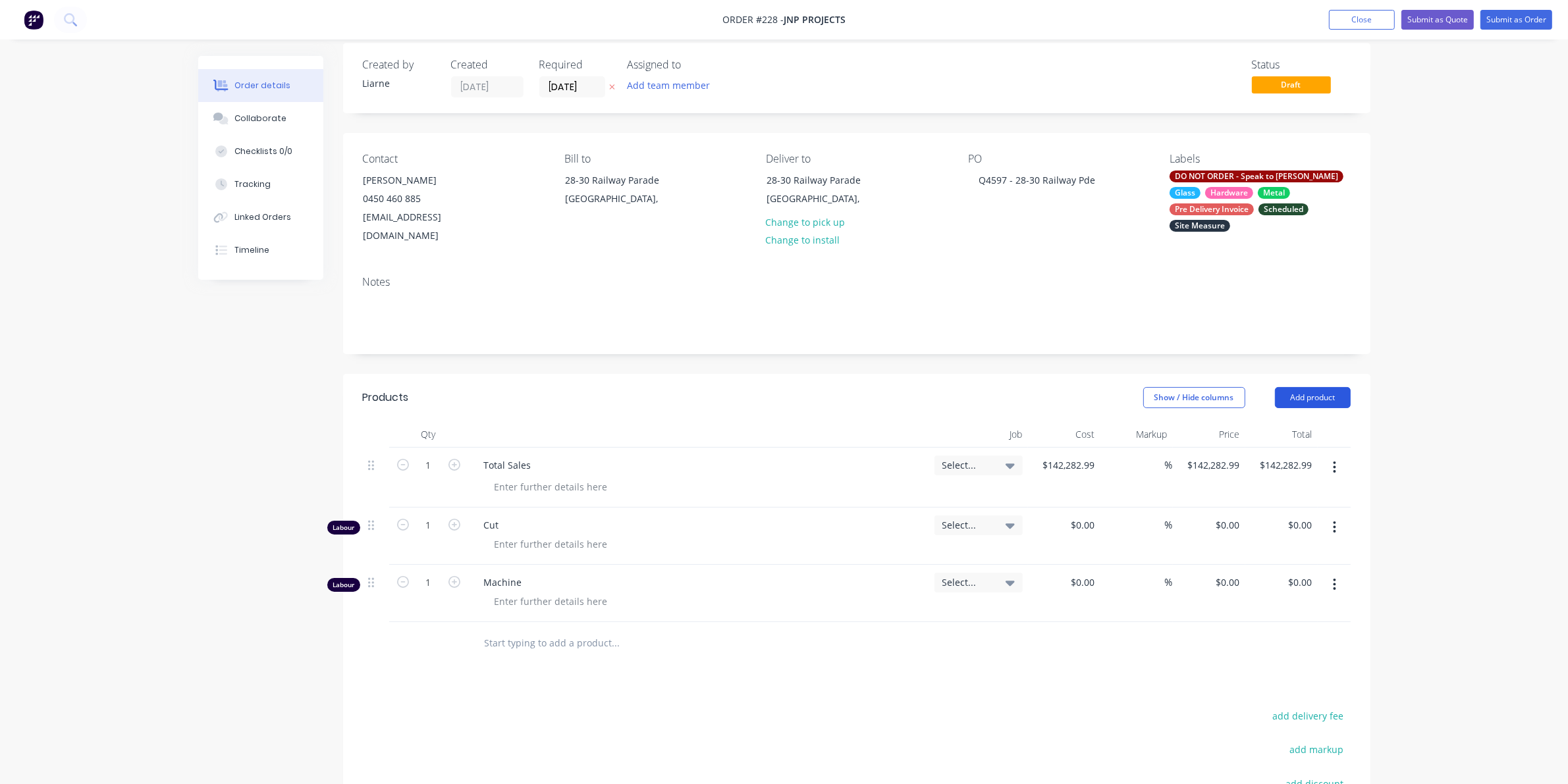
click at [1020, 387] on button "Add product" at bounding box center [1313, 398] width 76 height 21
click at [1020, 553] on div "Labour" at bounding box center [1288, 562] width 101 height 19
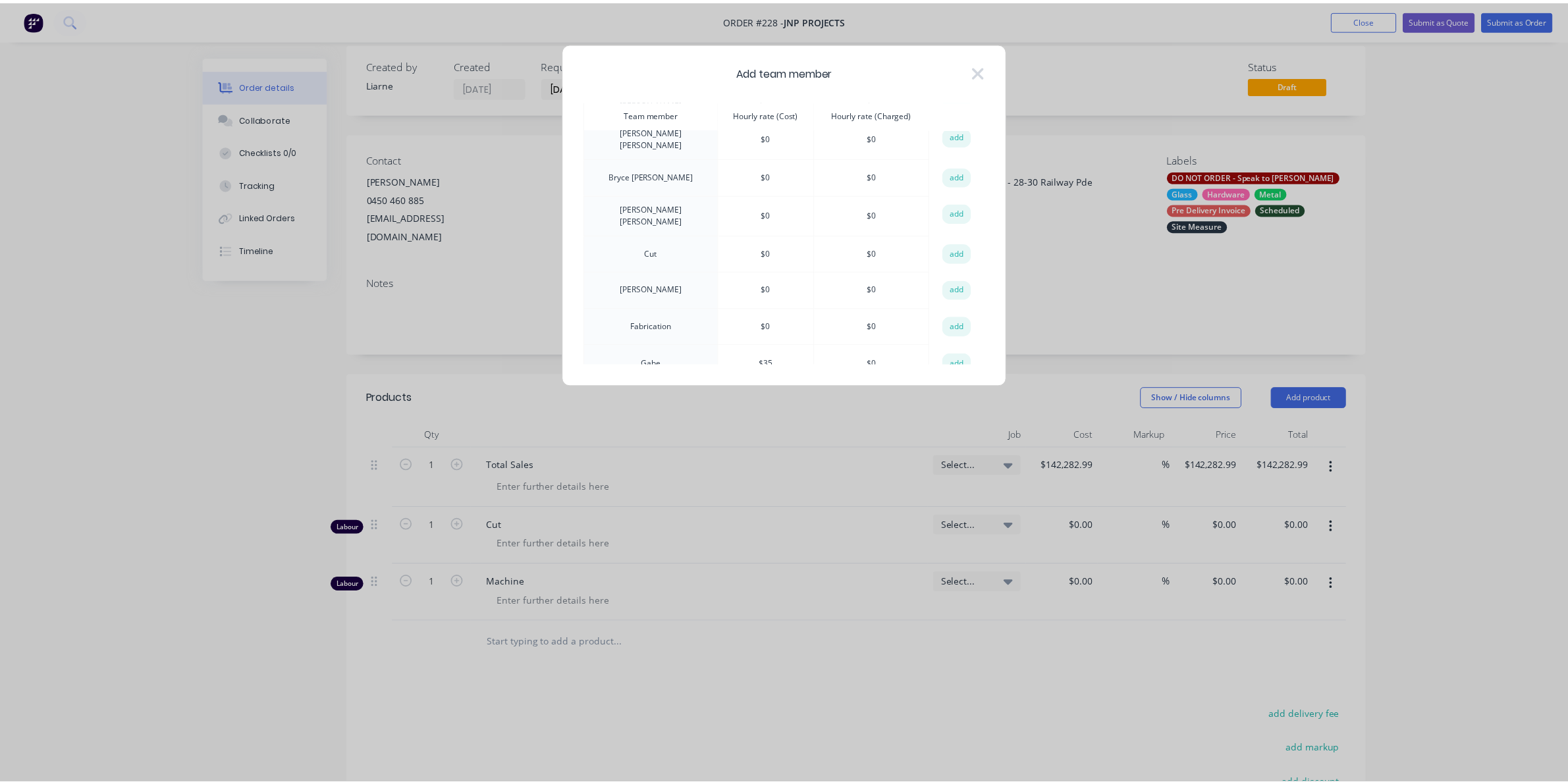
scroll to position [164, 0]
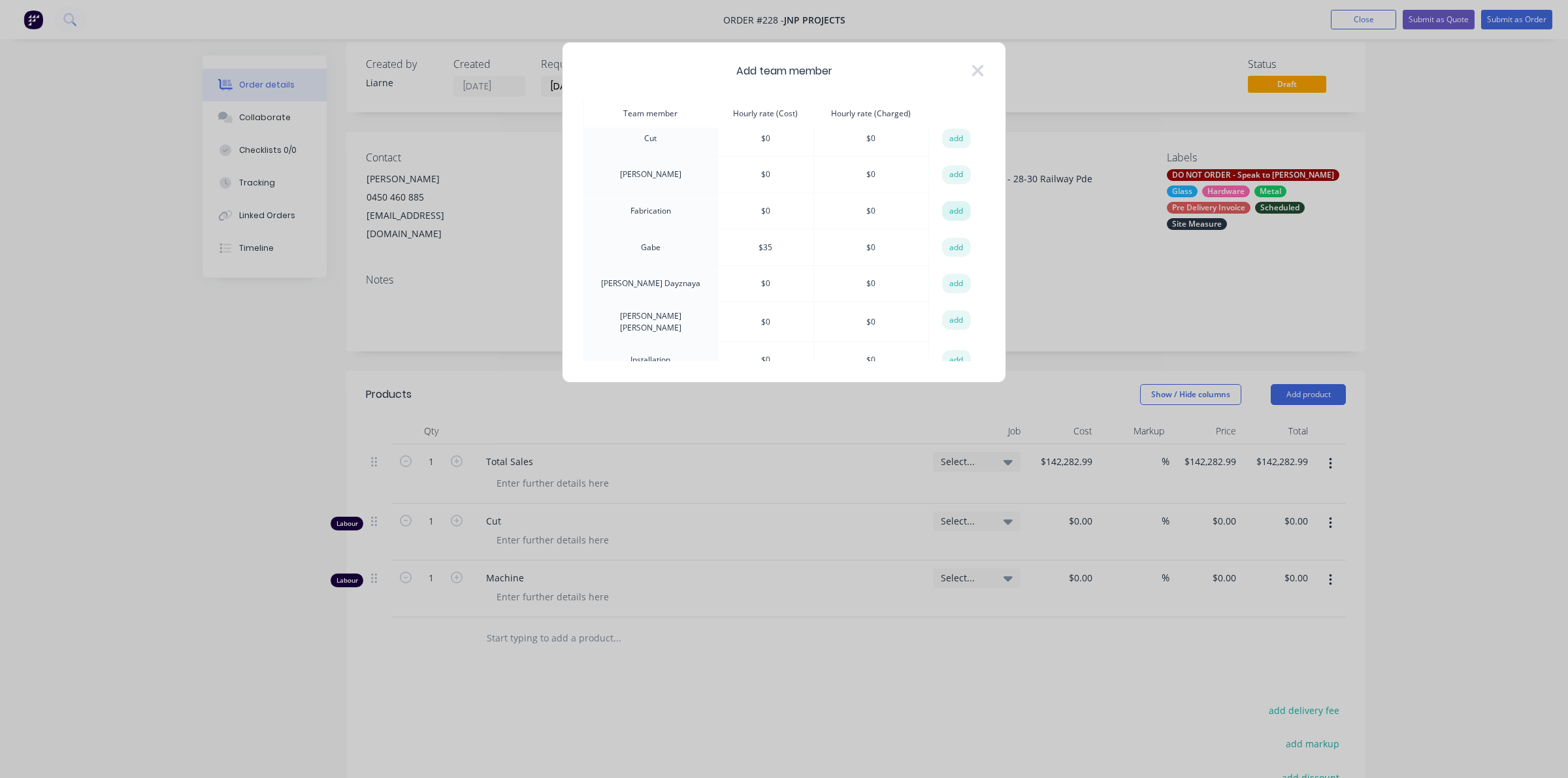
click at [956, 201] on button "add" at bounding box center [957, 211] width 29 height 20
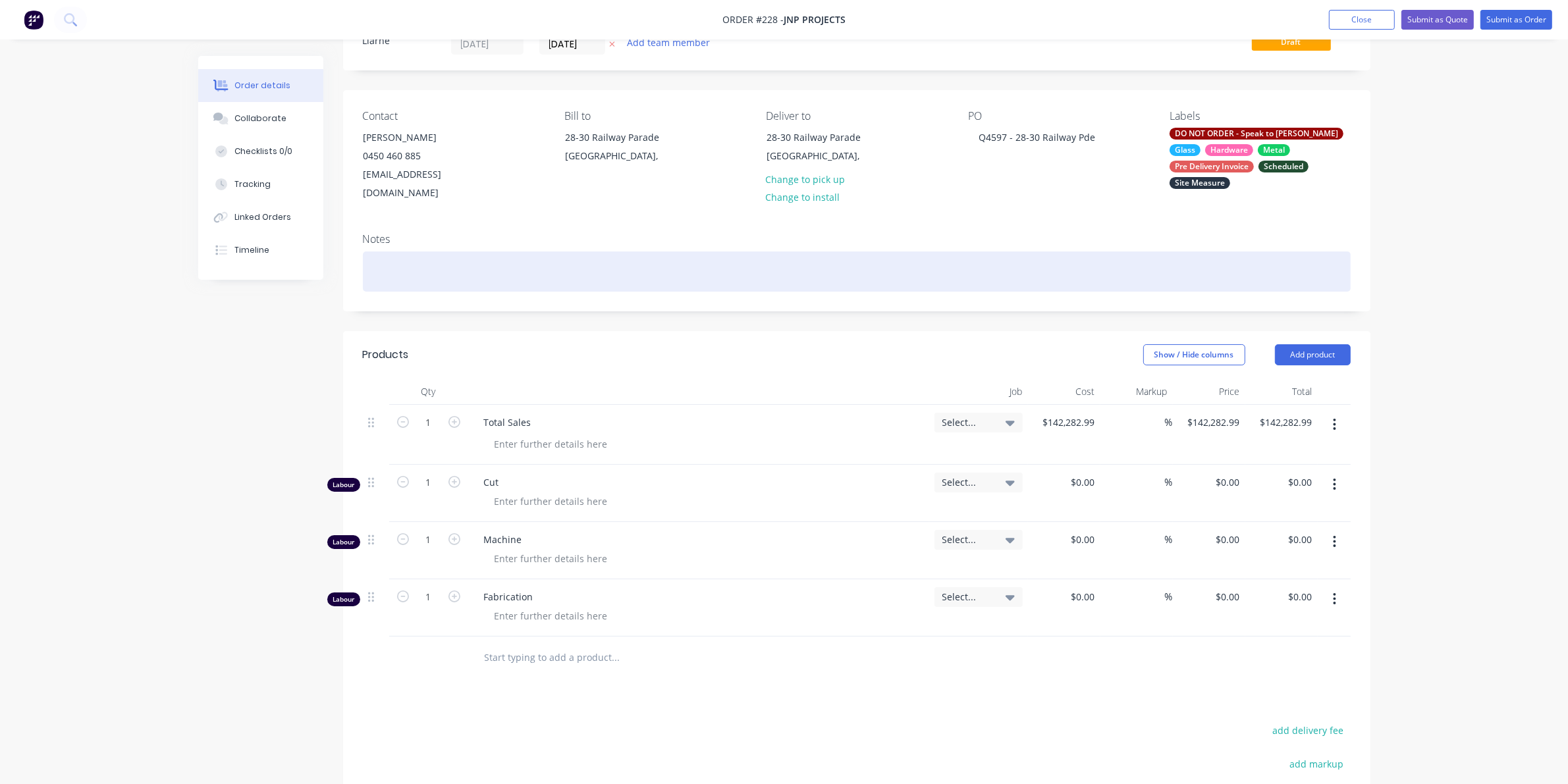
scroll to position [96, 0]
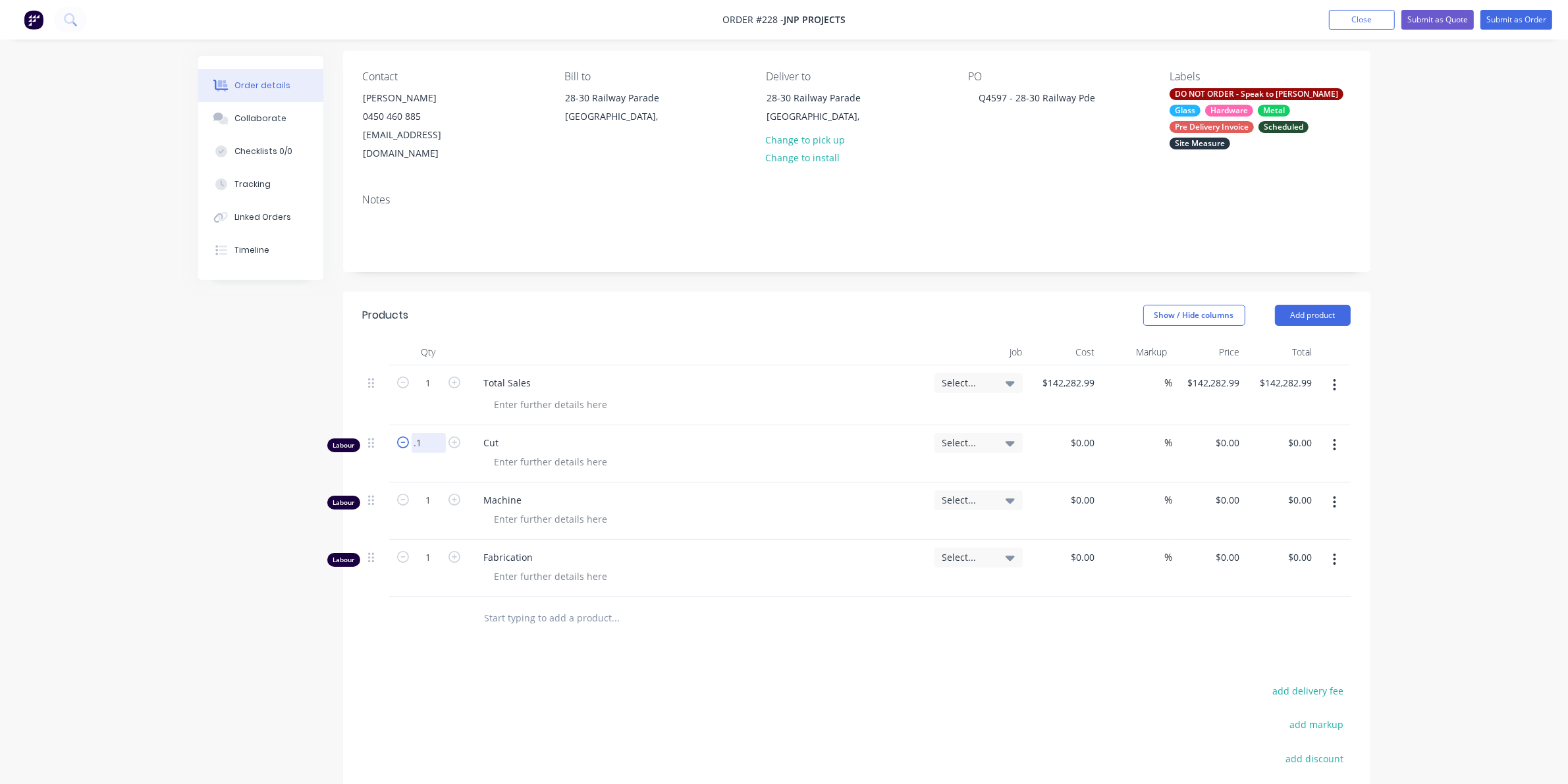
type input "."
type input "31.25"
click at [435, 393] on input "1" at bounding box center [428, 383] width 34 height 20
type input "28.45"
click at [433, 393] on input "1" at bounding box center [428, 383] width 34 height 20
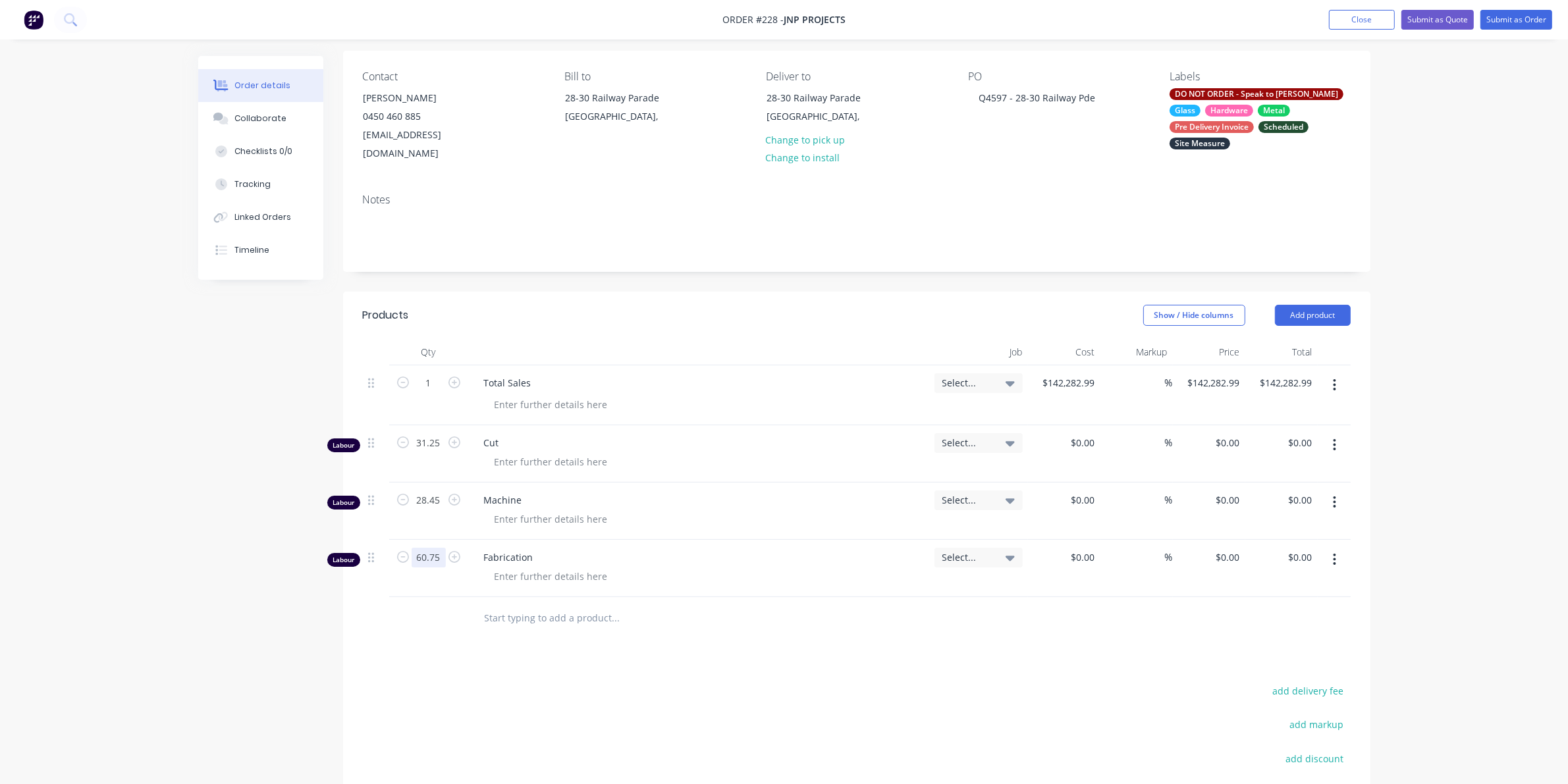
type input "60.75"
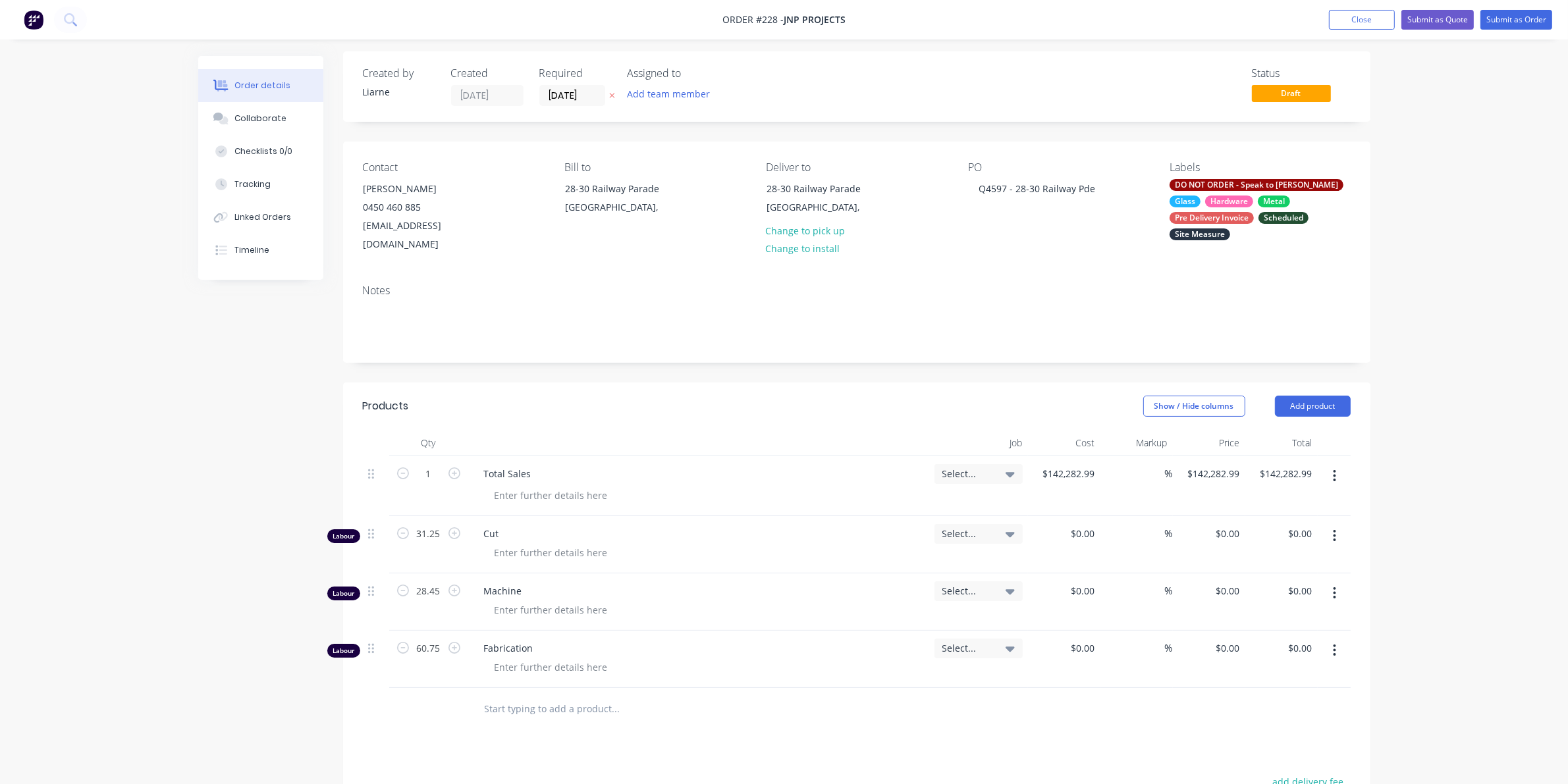
scroll to position [0, 0]
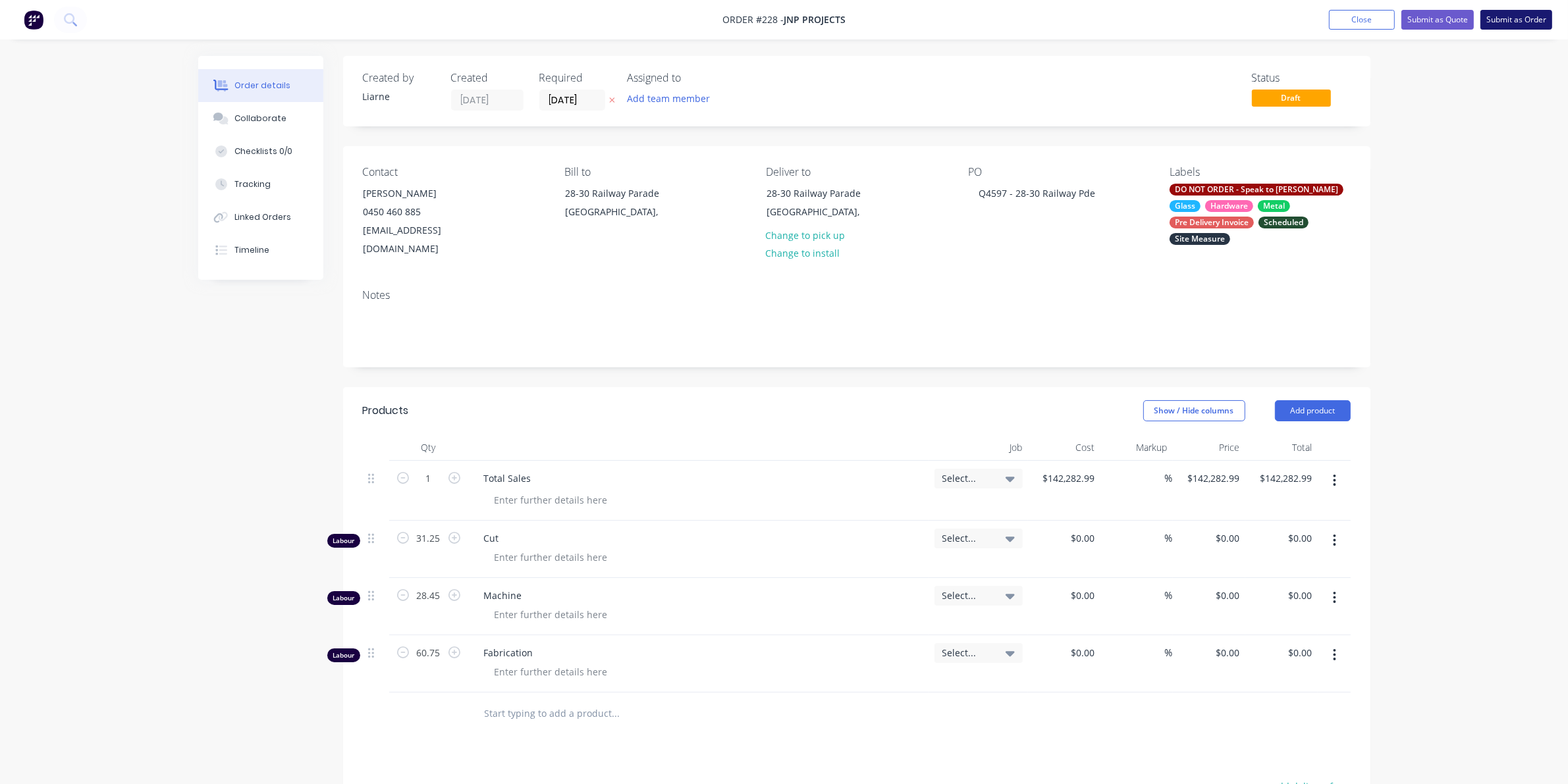
click at [1020, 21] on button "Submit as Order" at bounding box center [1516, 20] width 72 height 20
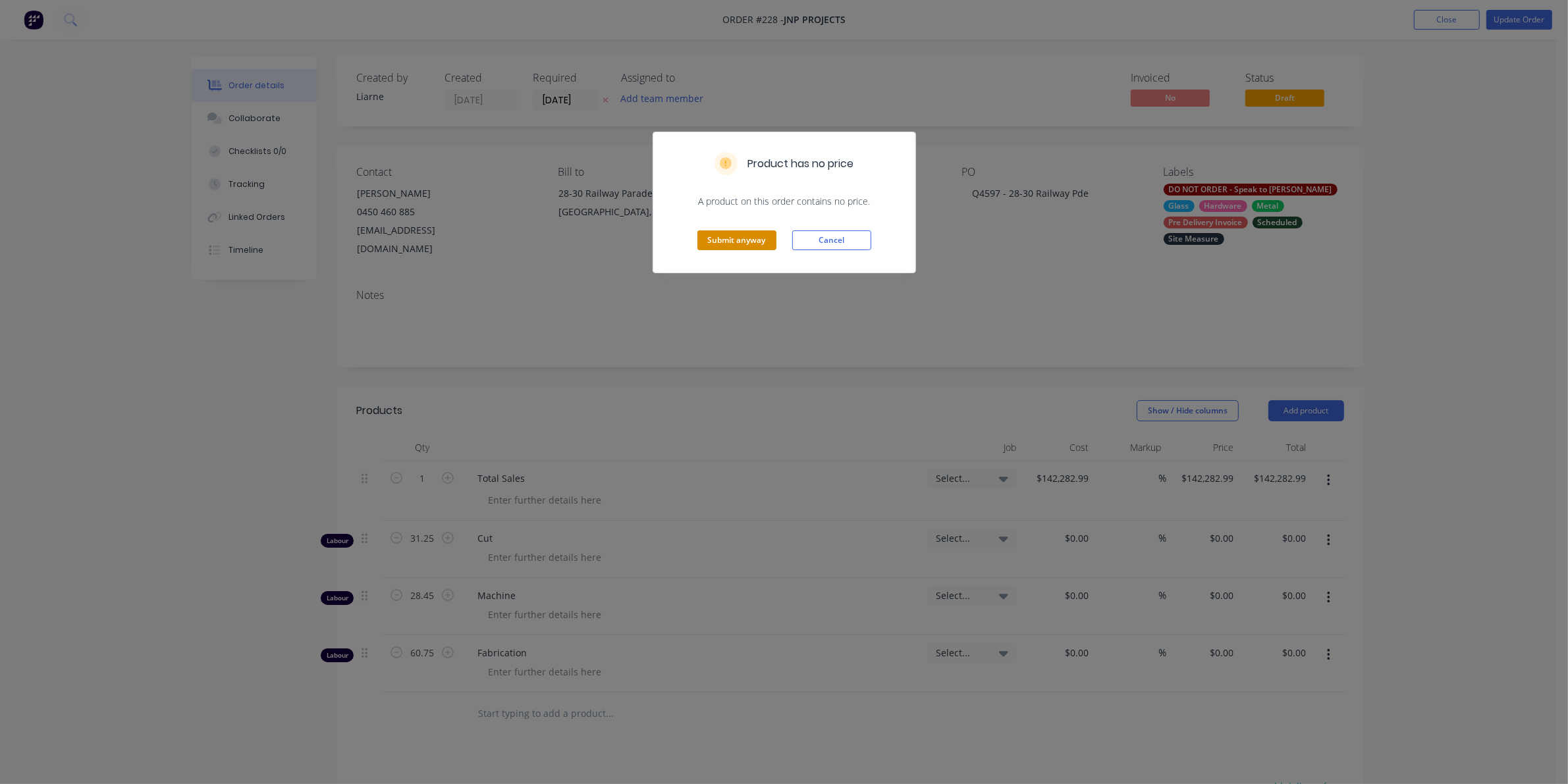
click at [749, 239] on button "Submit anyway" at bounding box center [736, 240] width 79 height 20
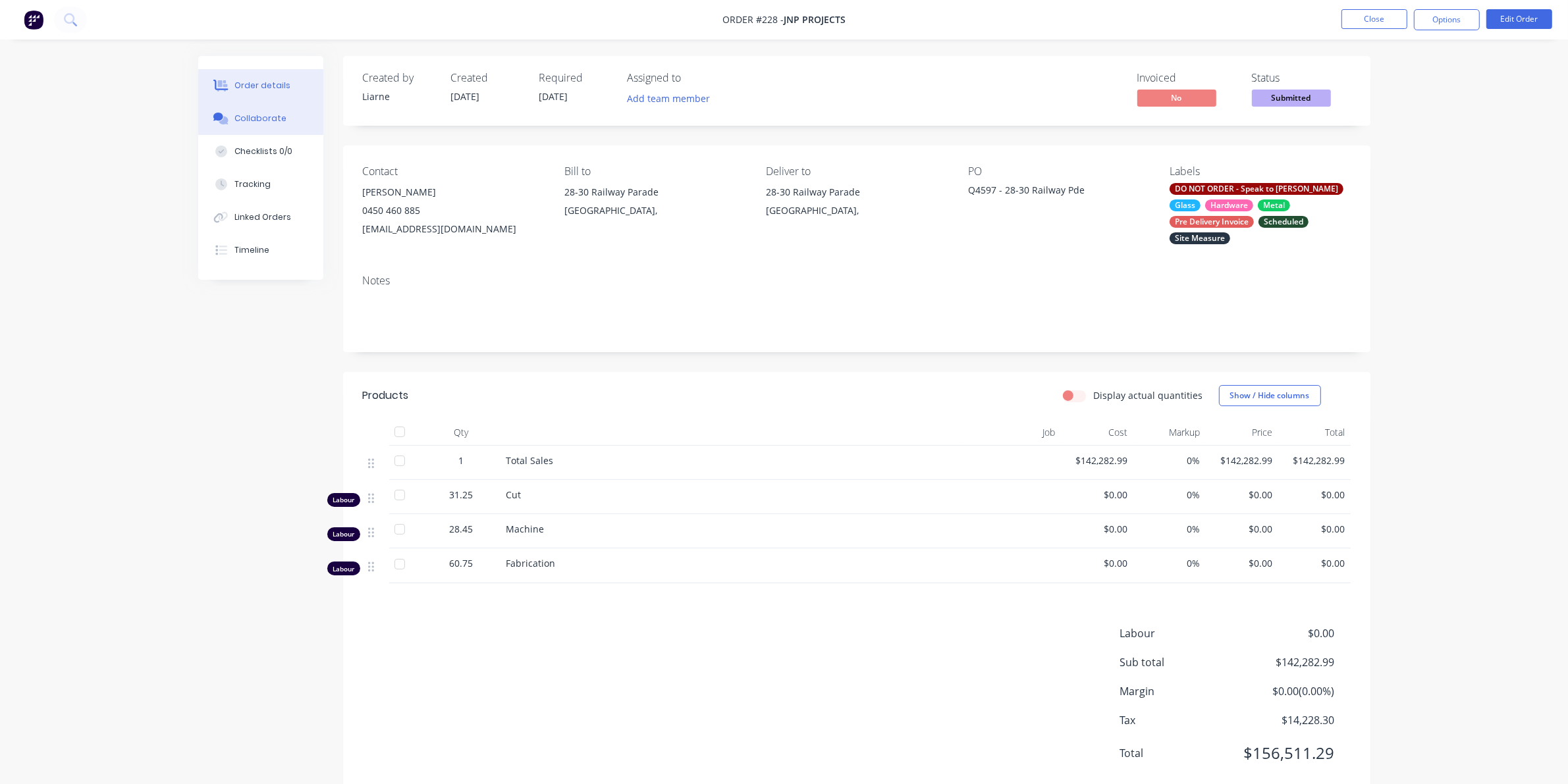
click at [261, 115] on div "Collaborate" at bounding box center [260, 118] width 52 height 12
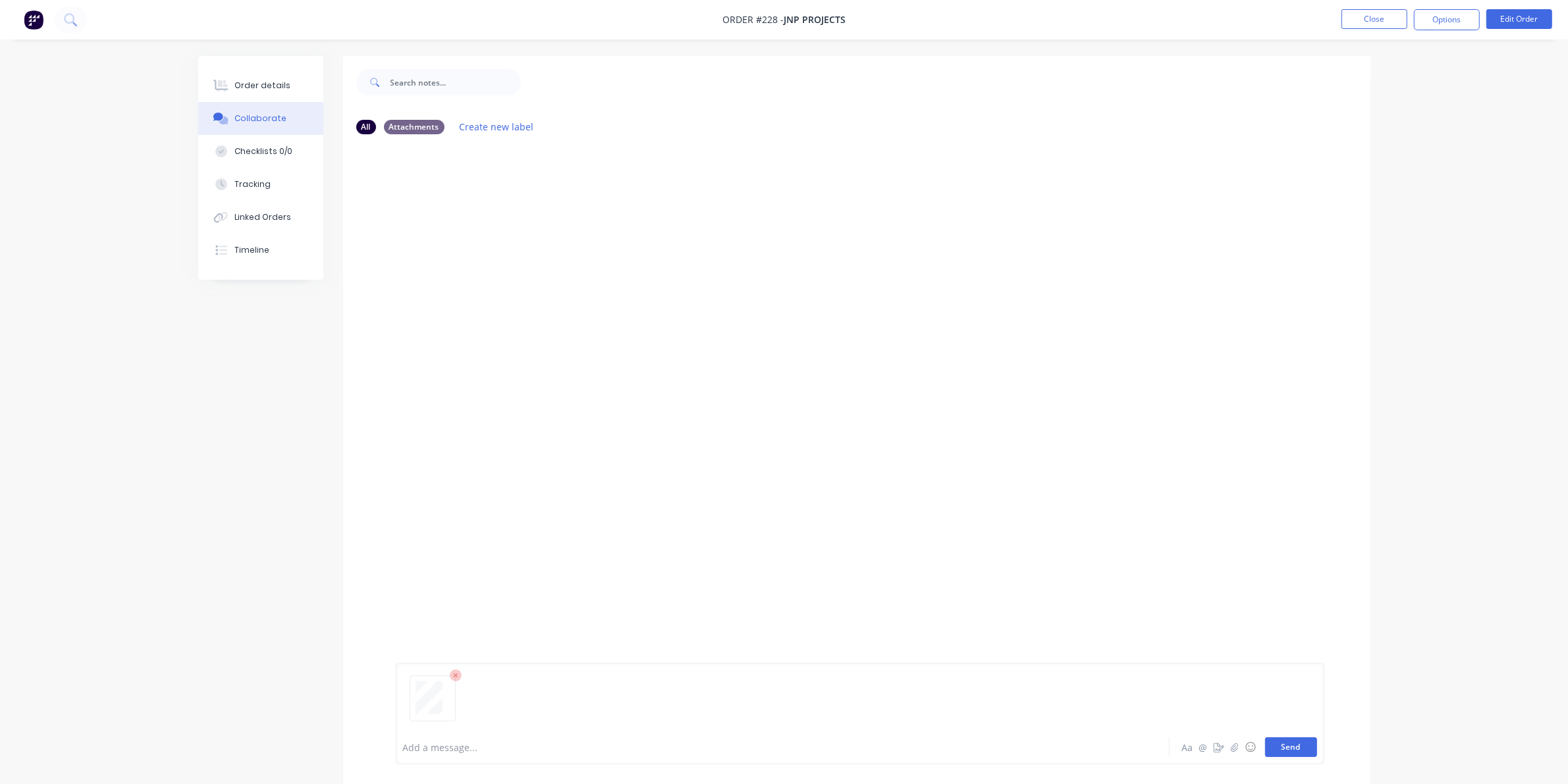
click at [1020, 742] on button "Send" at bounding box center [1291, 747] width 52 height 20
click at [267, 86] on div "Order details" at bounding box center [262, 86] width 56 height 12
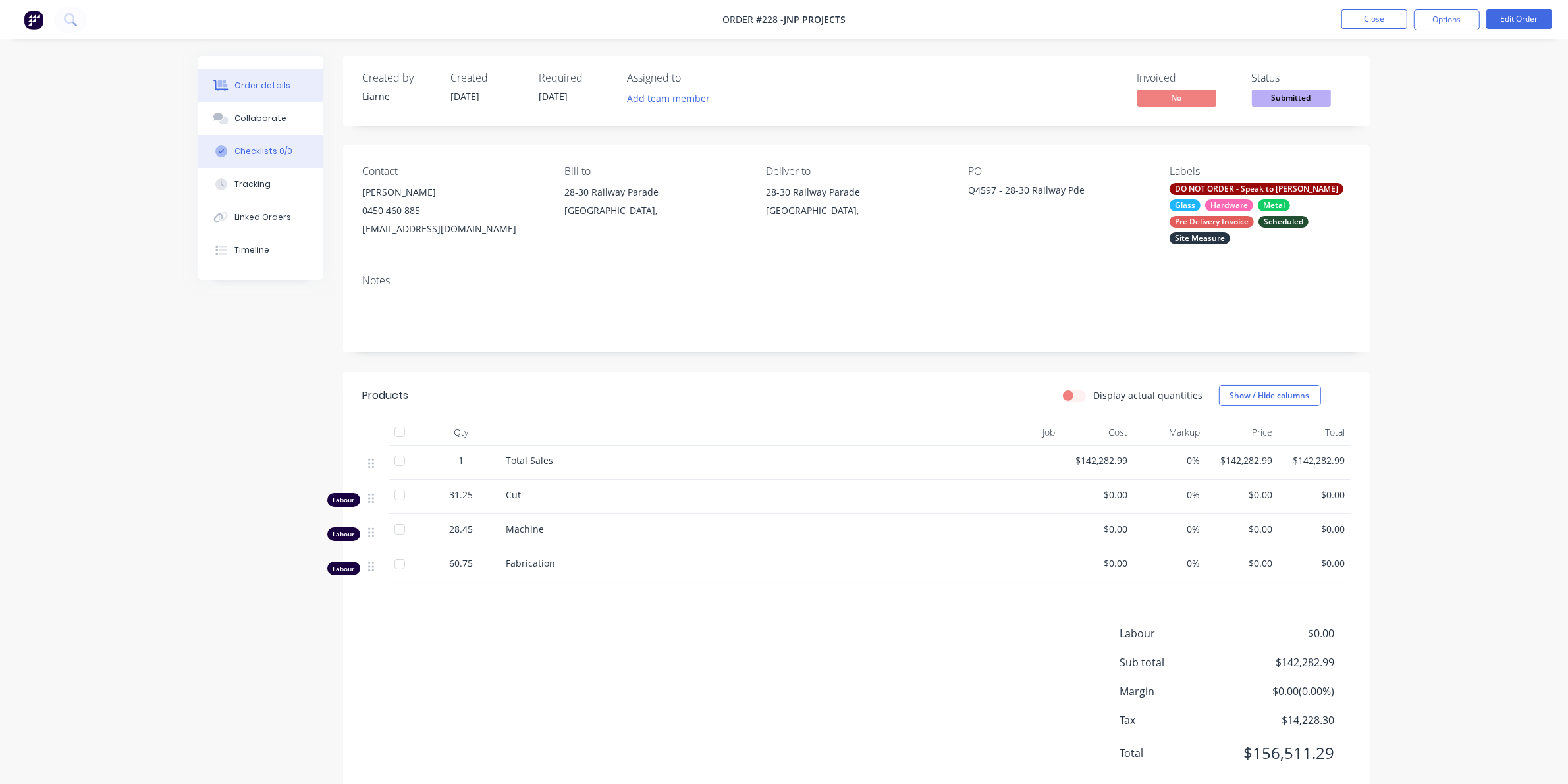
click at [240, 150] on div "Checklists 0/0" at bounding box center [263, 152] width 58 height 12
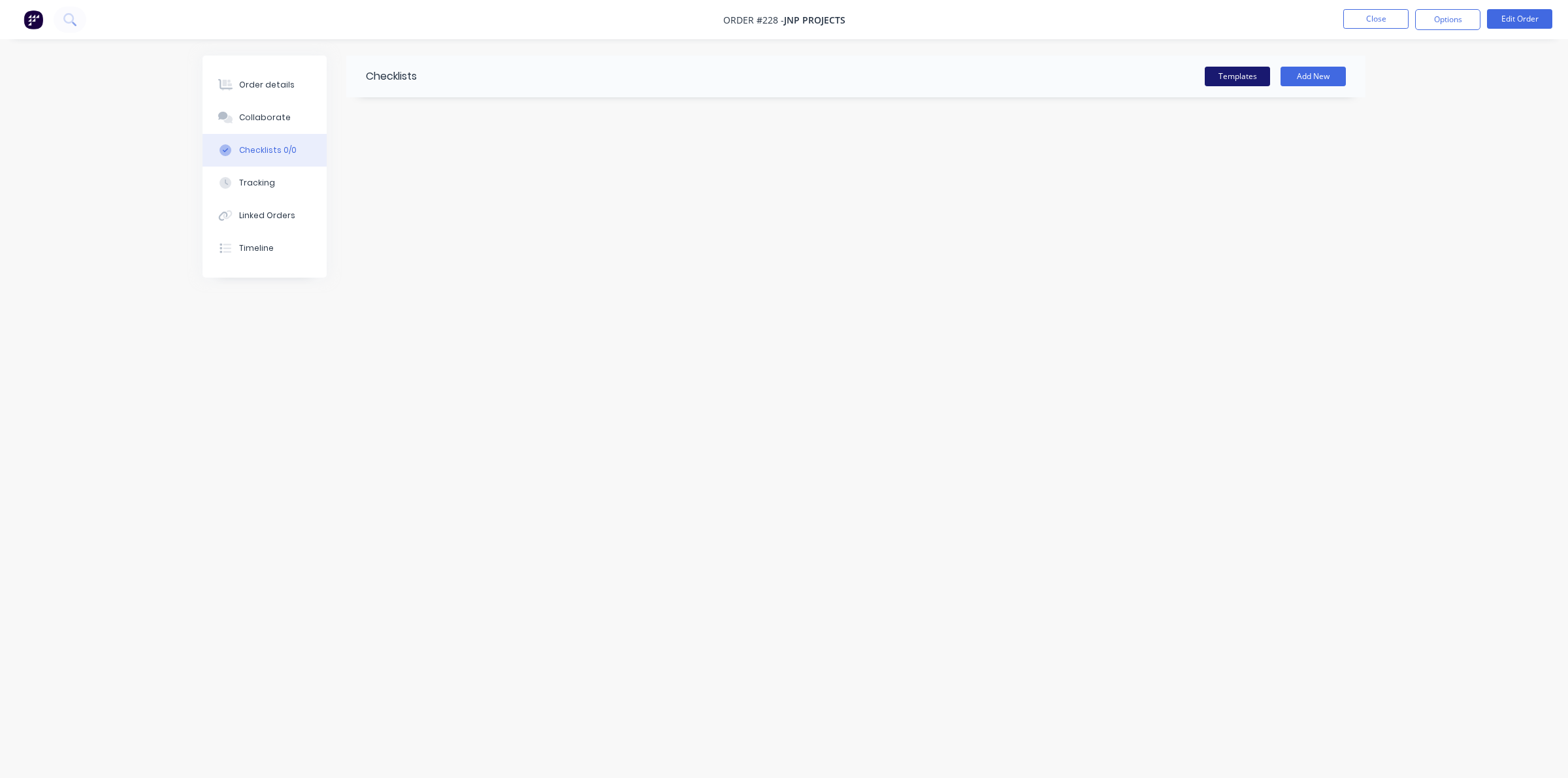
click at [1013, 67] on button "Templates" at bounding box center [1237, 77] width 65 height 20
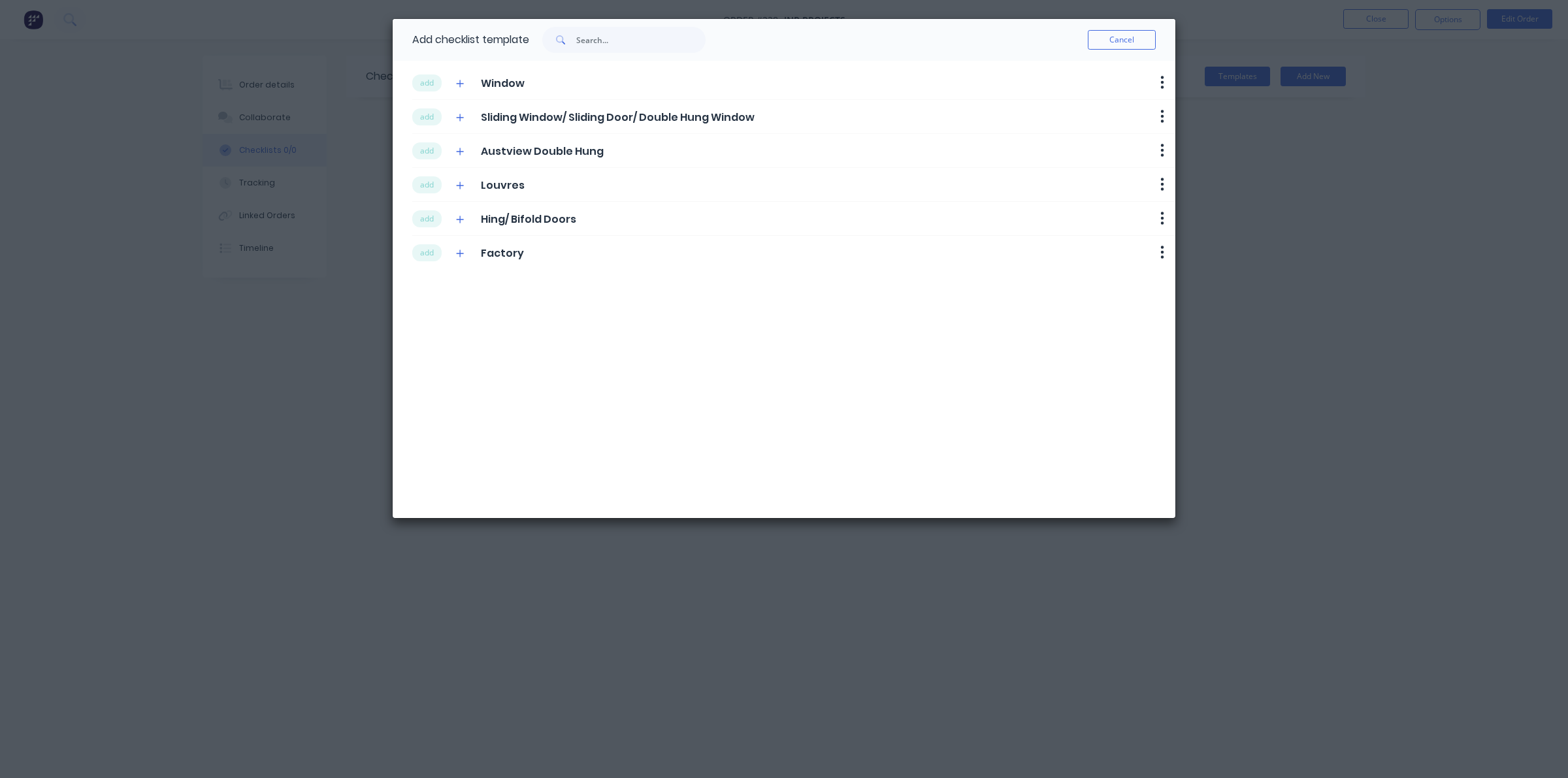
click at [502, 219] on span "Hing/ Bifold Doors" at bounding box center [528, 220] width 96 height 16
click at [431, 216] on button "add" at bounding box center [427, 219] width 30 height 17
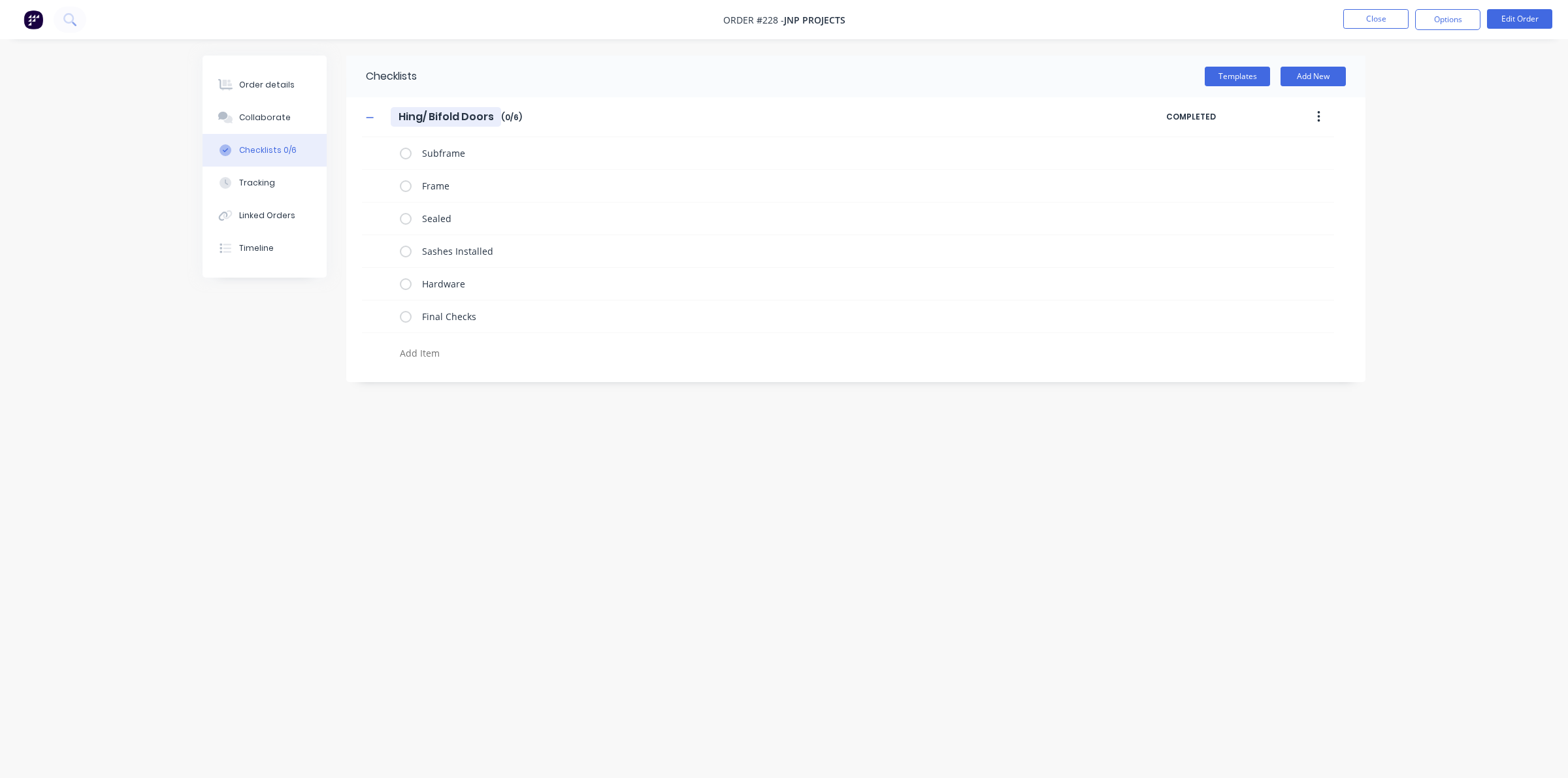
click at [428, 110] on input "Hing/ Bifold Doors" at bounding box center [446, 117] width 110 height 20
drag, startPoint x: 492, startPoint y: 112, endPoint x: 374, endPoint y: 112, distance: 118.0
click at [374, 112] on div "Hing/ Bifold Doors Hing/ Bifold Doors Enter Checklist name ( 0 / 6 )" at bounding box center [764, 117] width 804 height 24
type textarea "x"
type input "T"
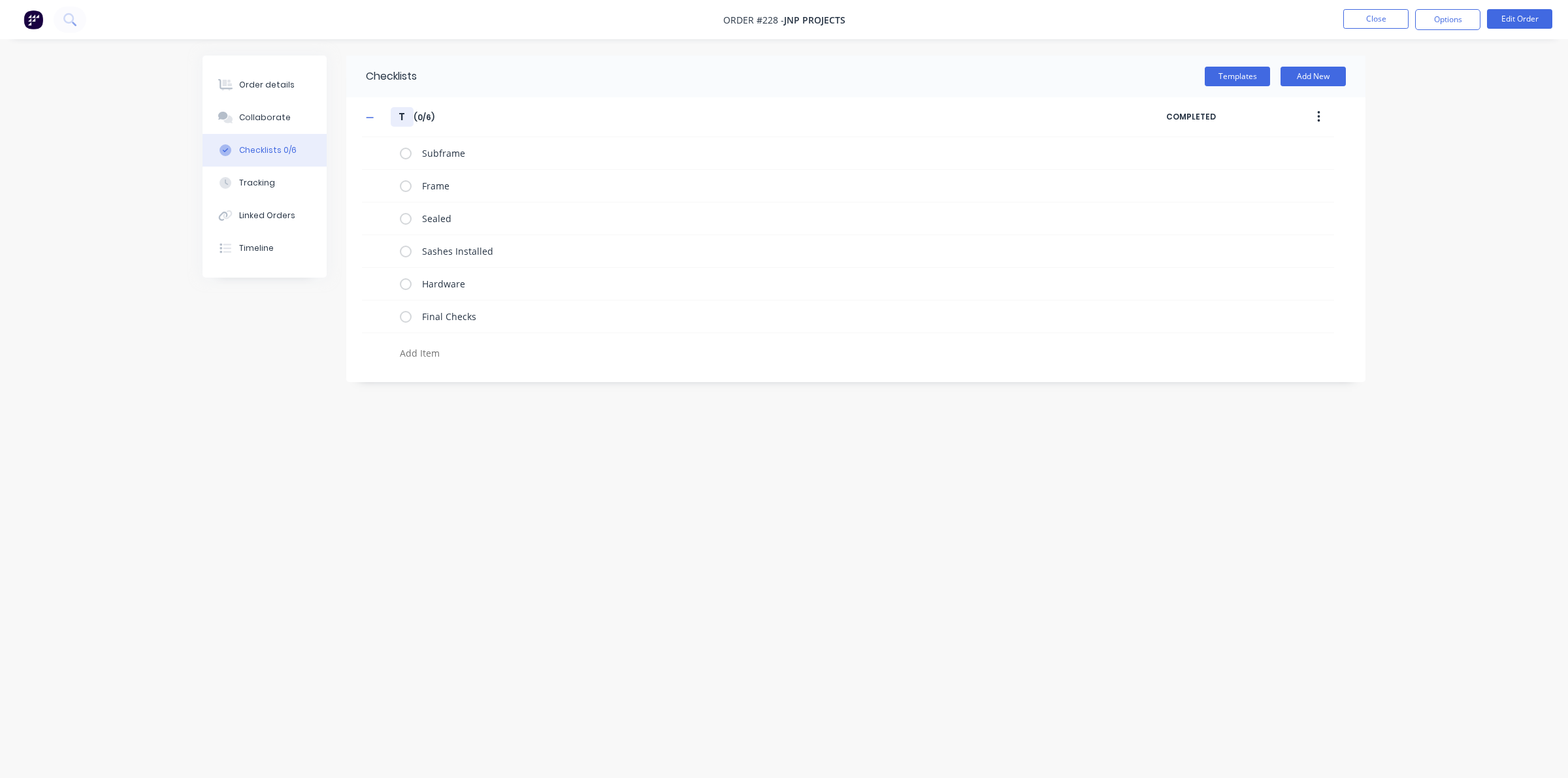
type textarea "x"
type input "D"
type textarea "x"
type input "DT"
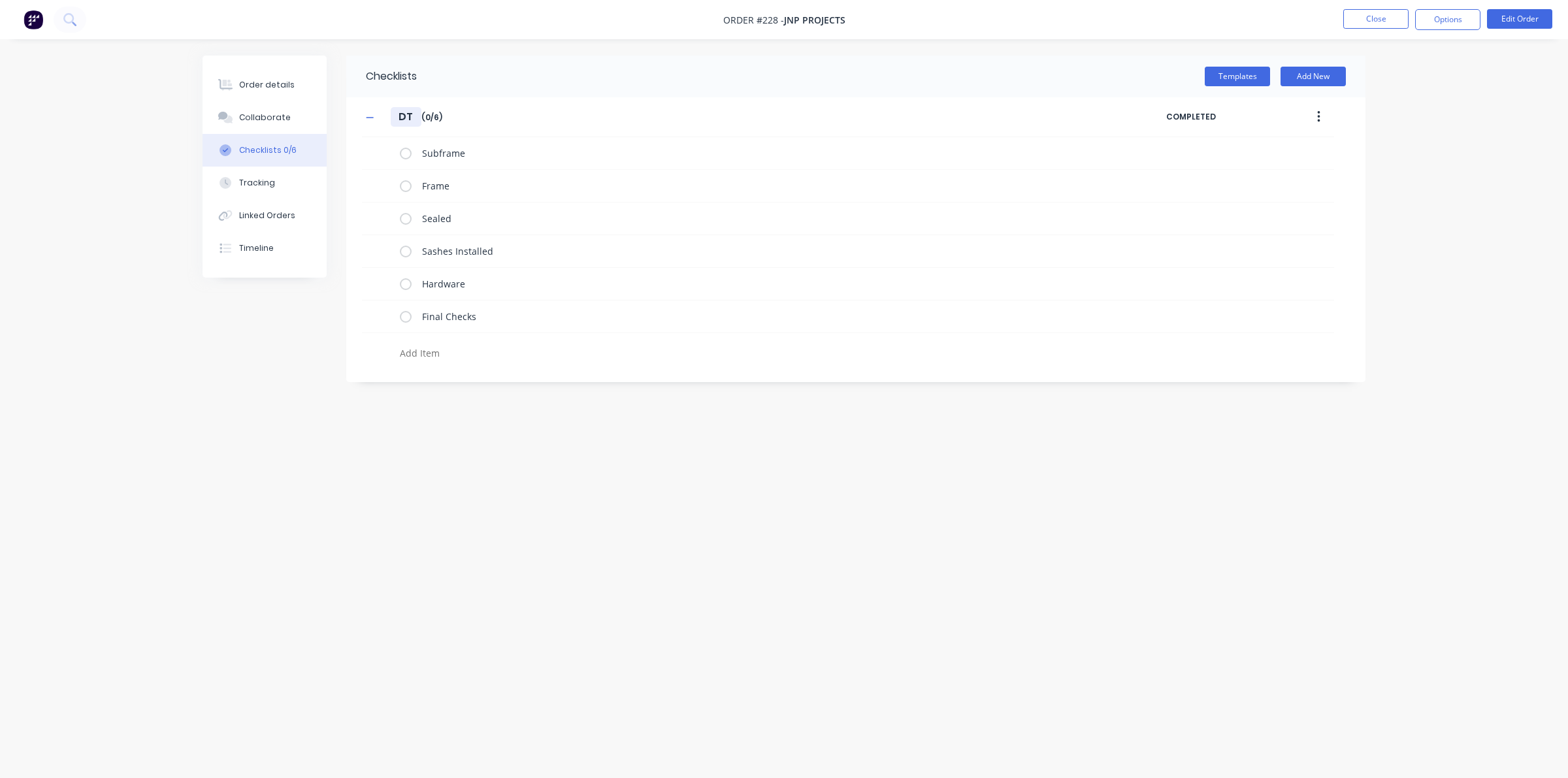
type textarea "x"
type input "DT0"
type textarea "x"
type input "DT06"
click at [370, 113] on icon "button" at bounding box center [370, 117] width 8 height 9
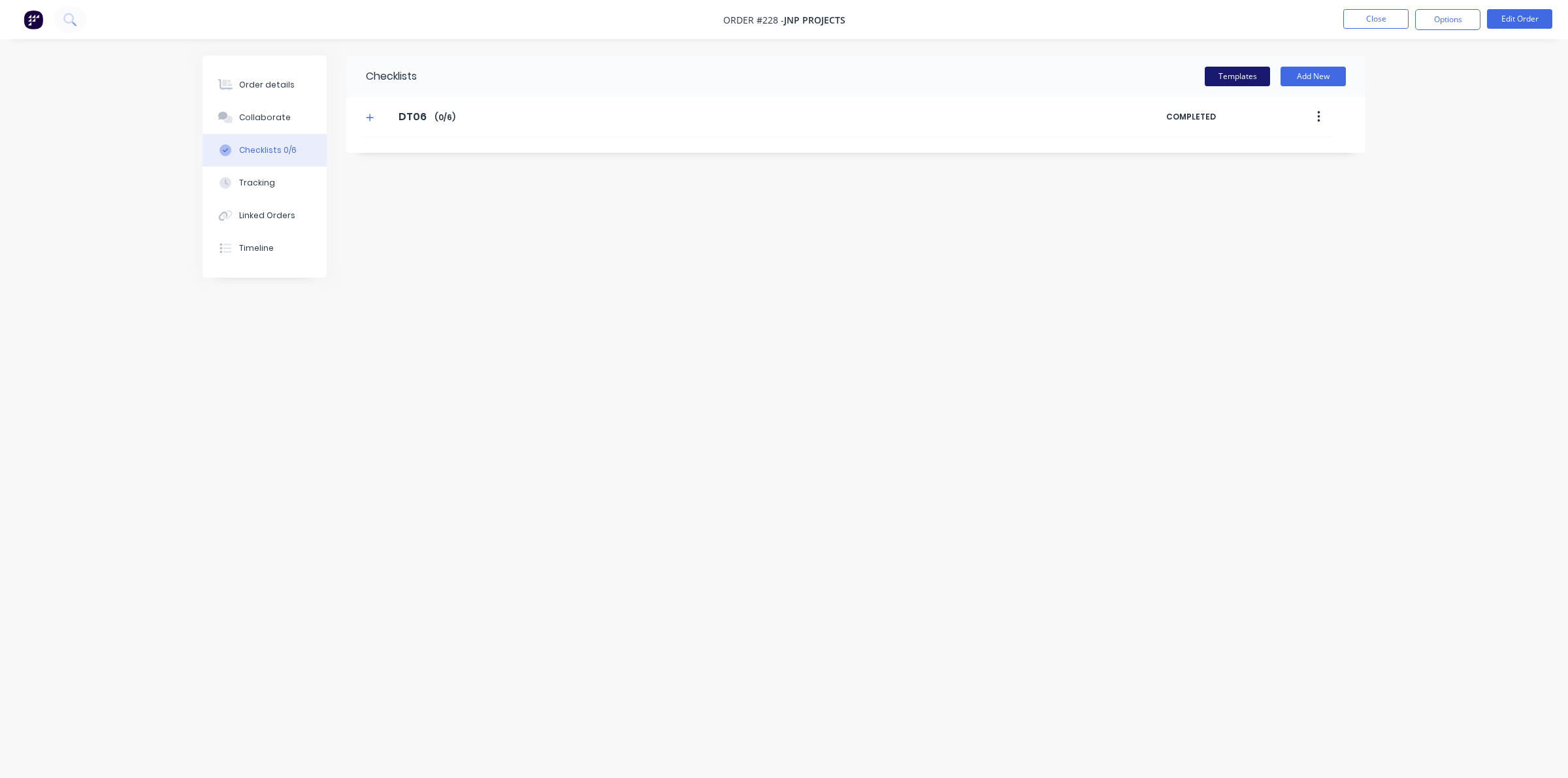
click at [1013, 73] on button "Templates" at bounding box center [1237, 77] width 65 height 20
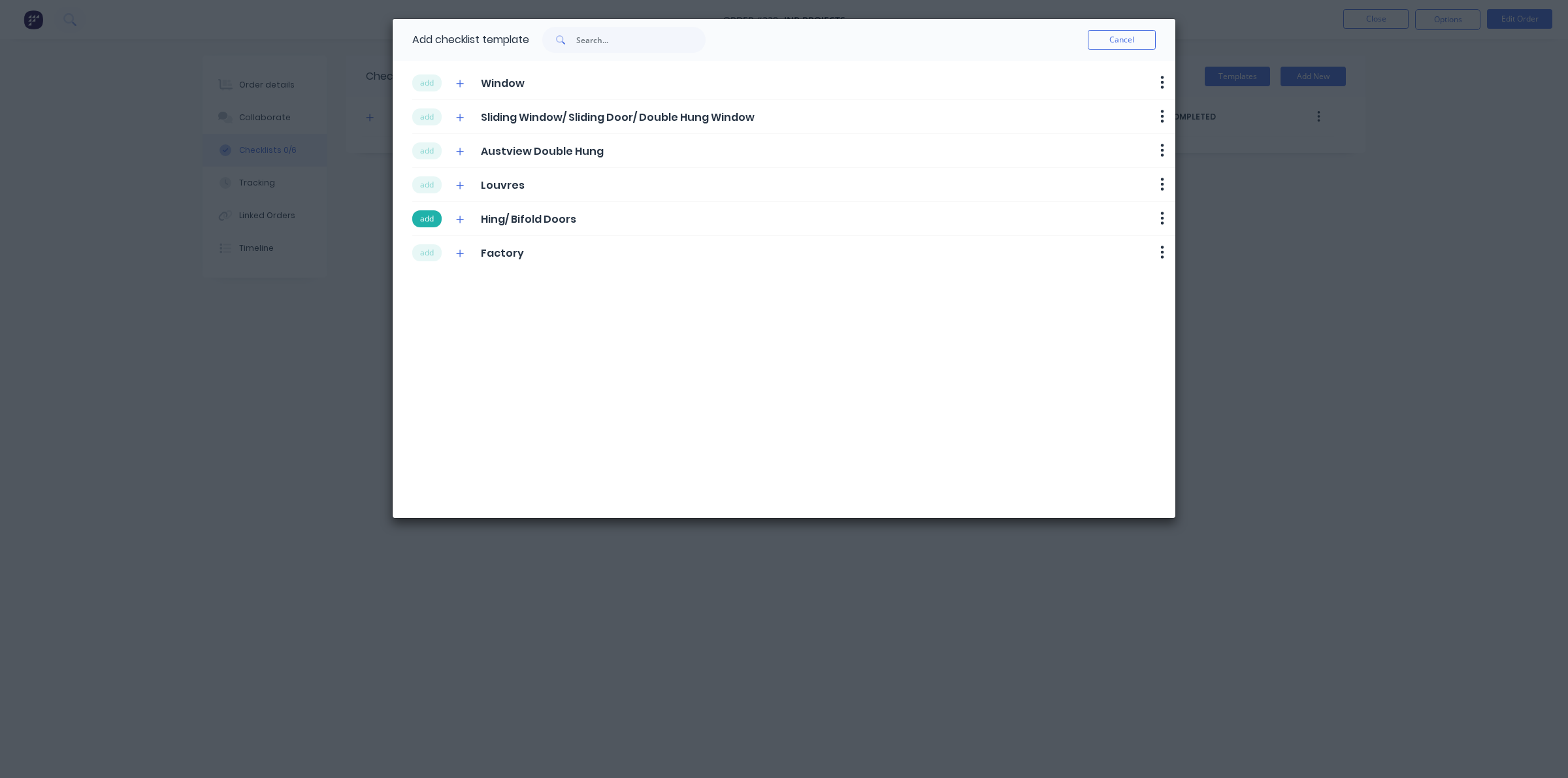
click at [423, 218] on button "add" at bounding box center [427, 219] width 30 height 17
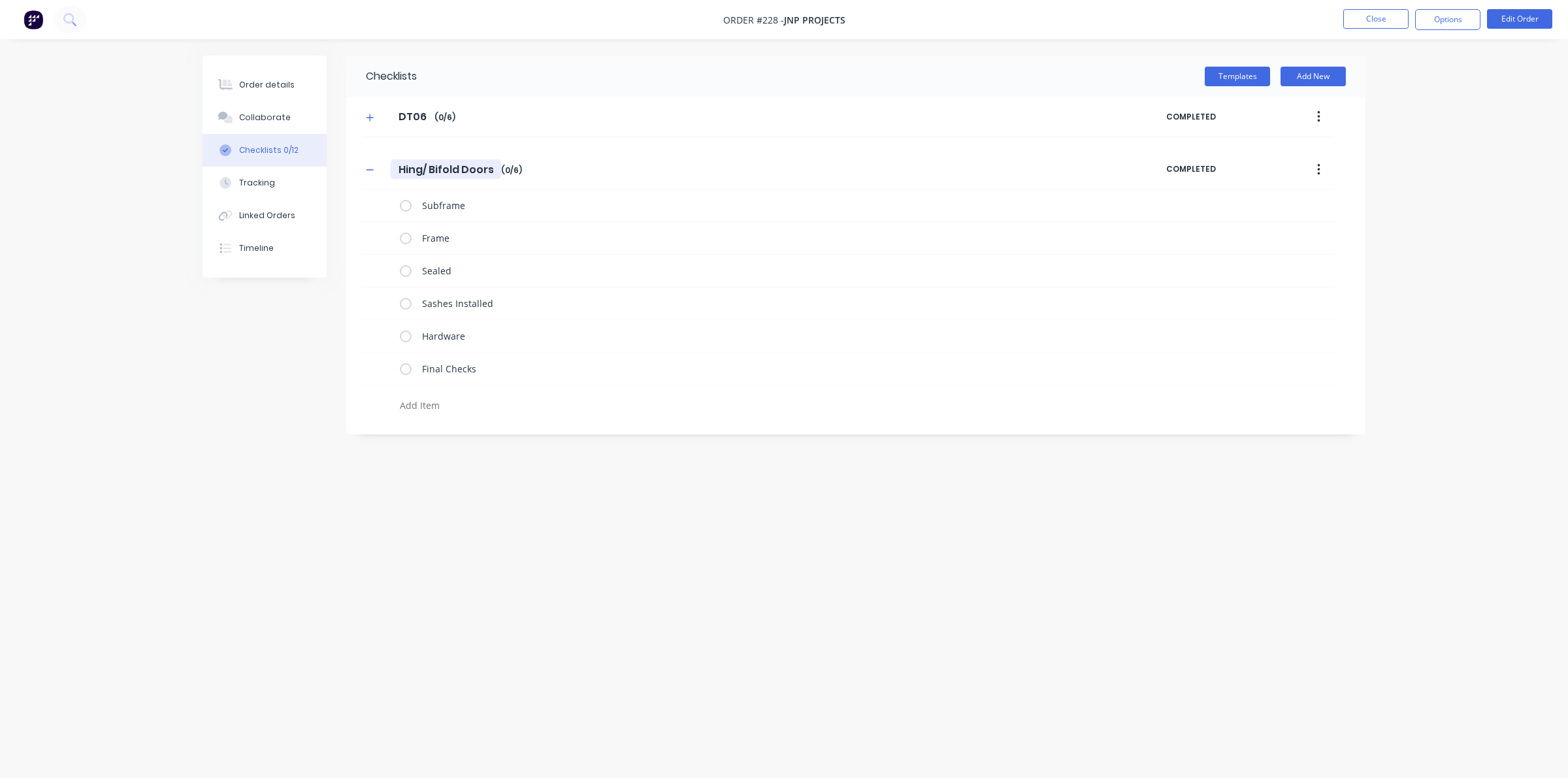
click at [413, 166] on input "Hing/ Bifold Doors" at bounding box center [446, 170] width 110 height 20
drag, startPoint x: 494, startPoint y: 173, endPoint x: 302, endPoint y: 150, distance: 193.4
click at [302, 150] on div "Order details Collaborate Checklists 0/12 Tracking Linked Orders Timeline Order…" at bounding box center [784, 364] width 1189 height 617
type textarea "x"
type input "T"
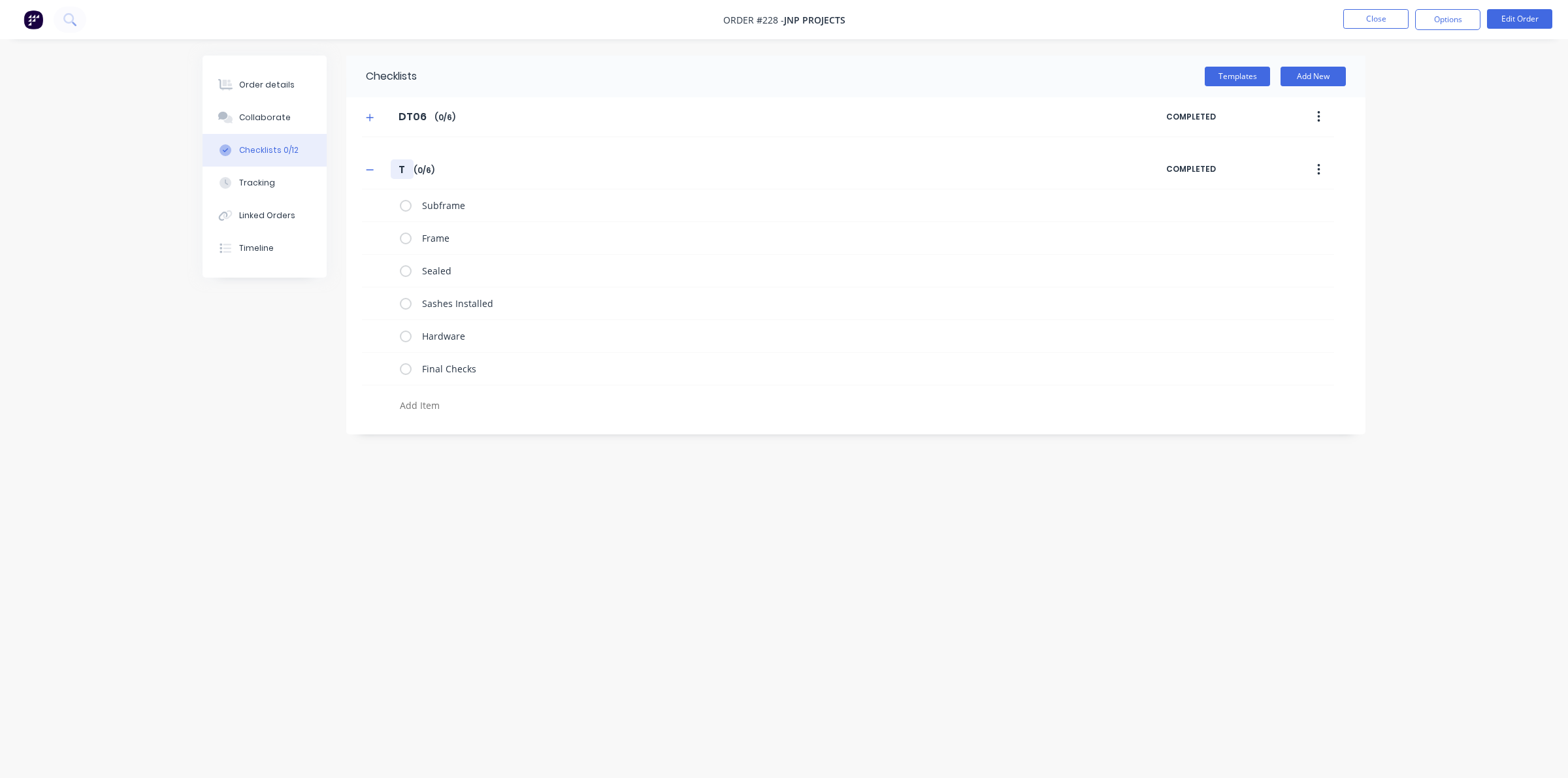
type textarea "x"
type input "D"
type textarea "x"
type input "DT"
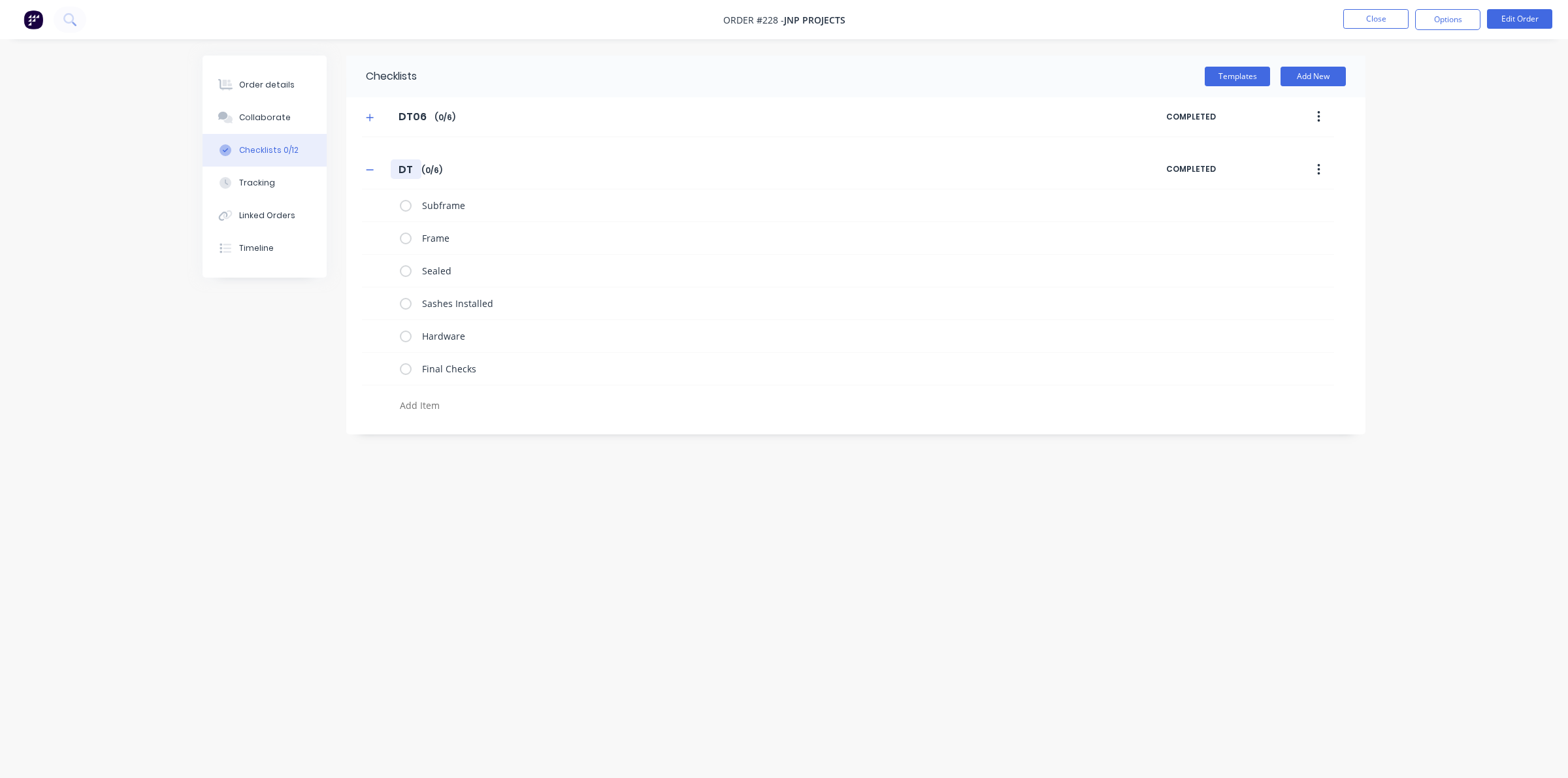
type textarea "x"
type input "DT7"
click at [410, 168] on input "DT7" at bounding box center [409, 170] width 36 height 20
type textarea "x"
type input "DT07"
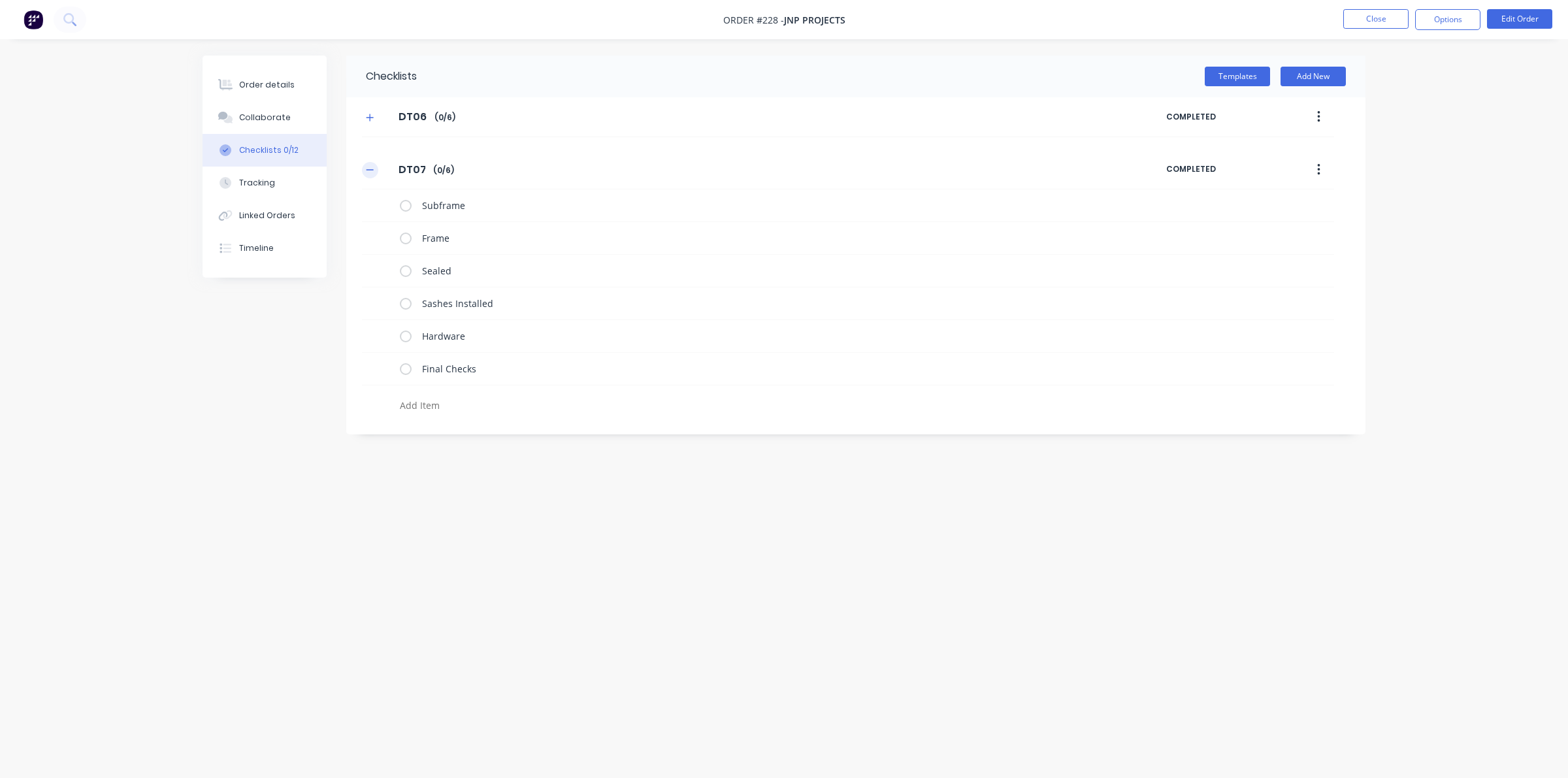
click at [373, 168] on icon "button" at bounding box center [370, 170] width 8 height 9
click at [1013, 76] on button "Templates" at bounding box center [1237, 77] width 65 height 20
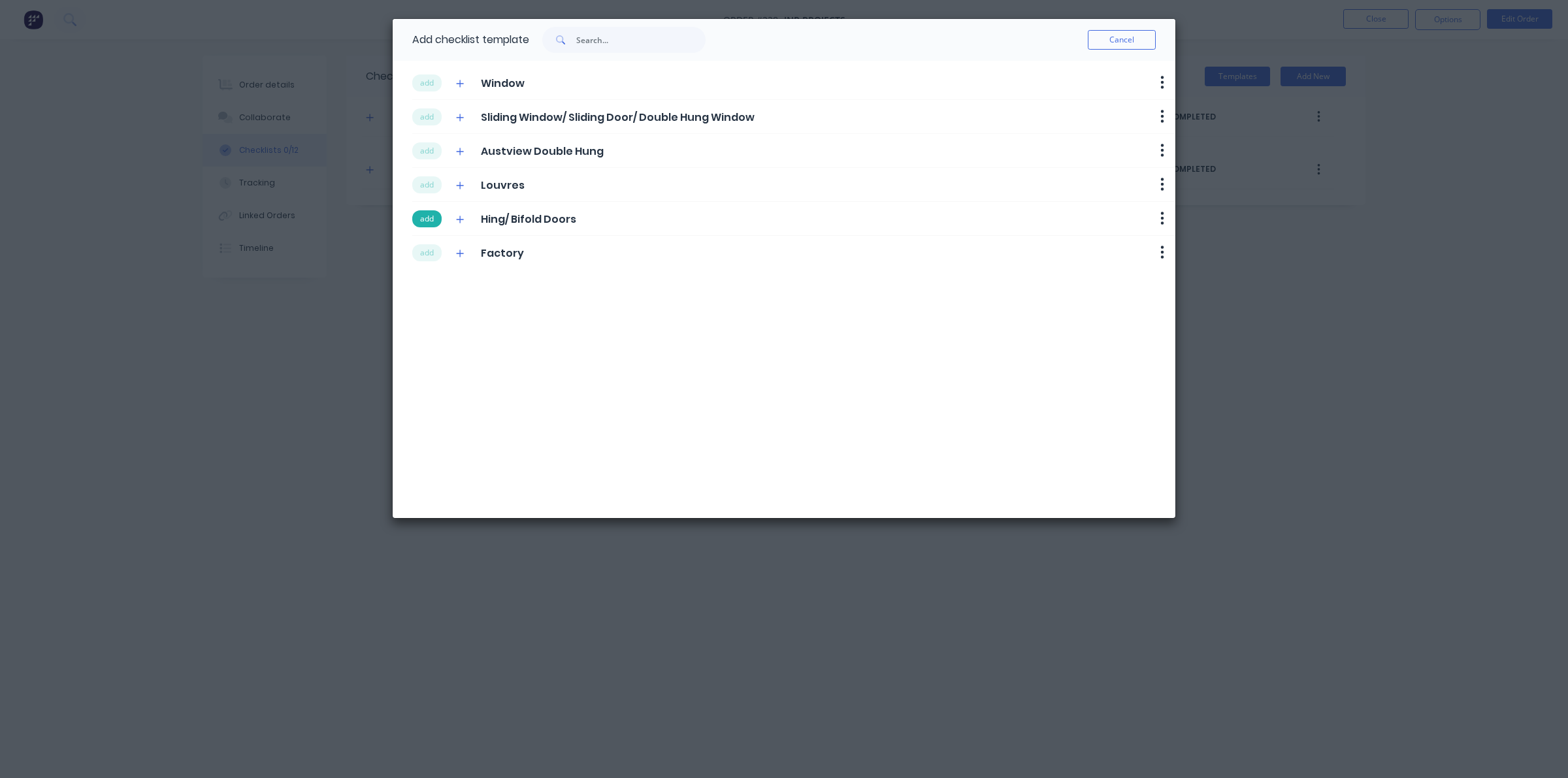
click at [428, 216] on button "add" at bounding box center [427, 219] width 30 height 17
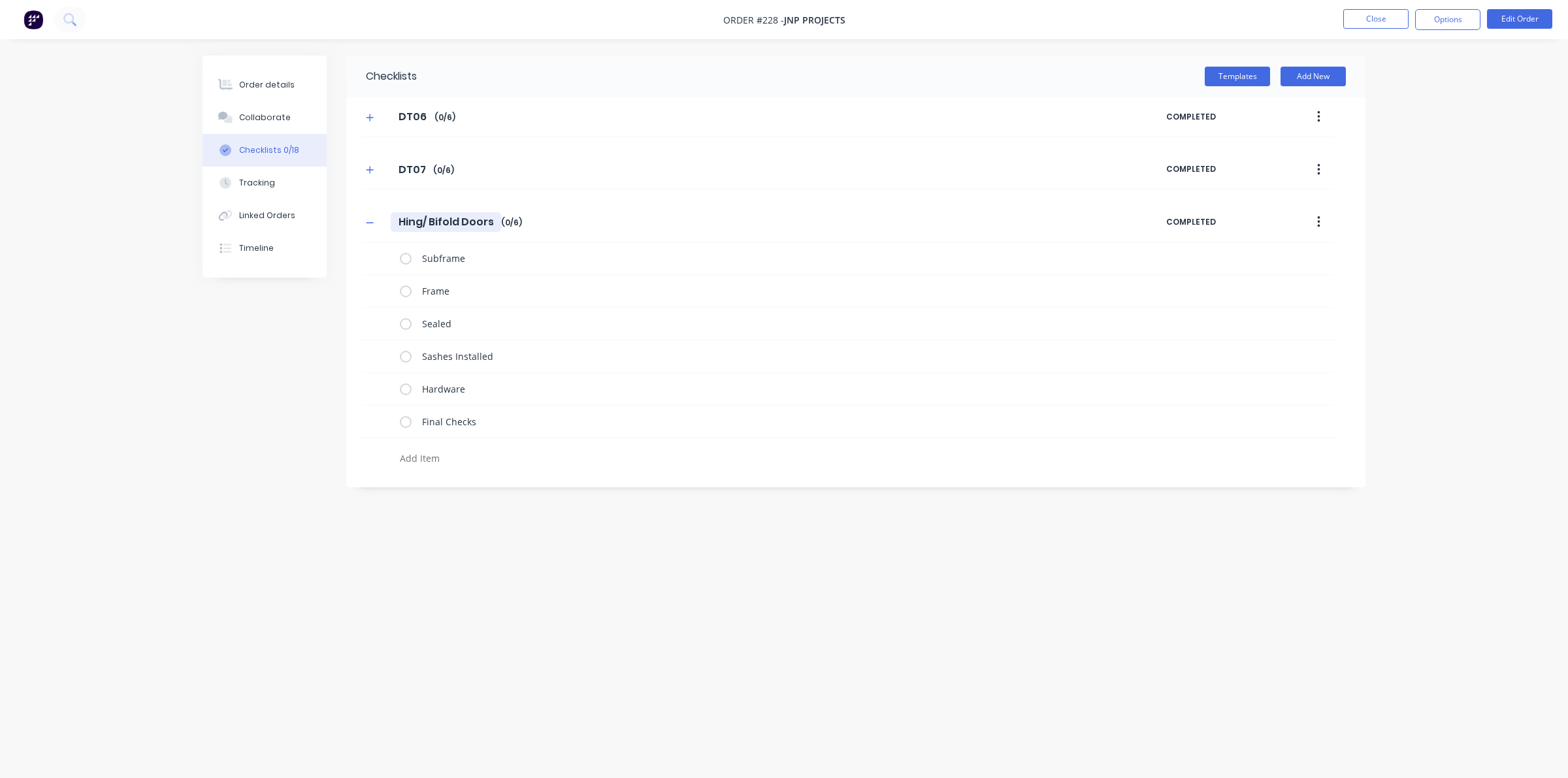
drag, startPoint x: 400, startPoint y: 220, endPoint x: 512, endPoint y: 220, distance: 112.0
click at [512, 220] on div "Hing/ Bifold Doors Hing/ Bifold Doors Enter Checklist name ( 0 / 6 )" at bounding box center [764, 222] width 804 height 24
type textarea "x"
type input "D"
type textarea "x"
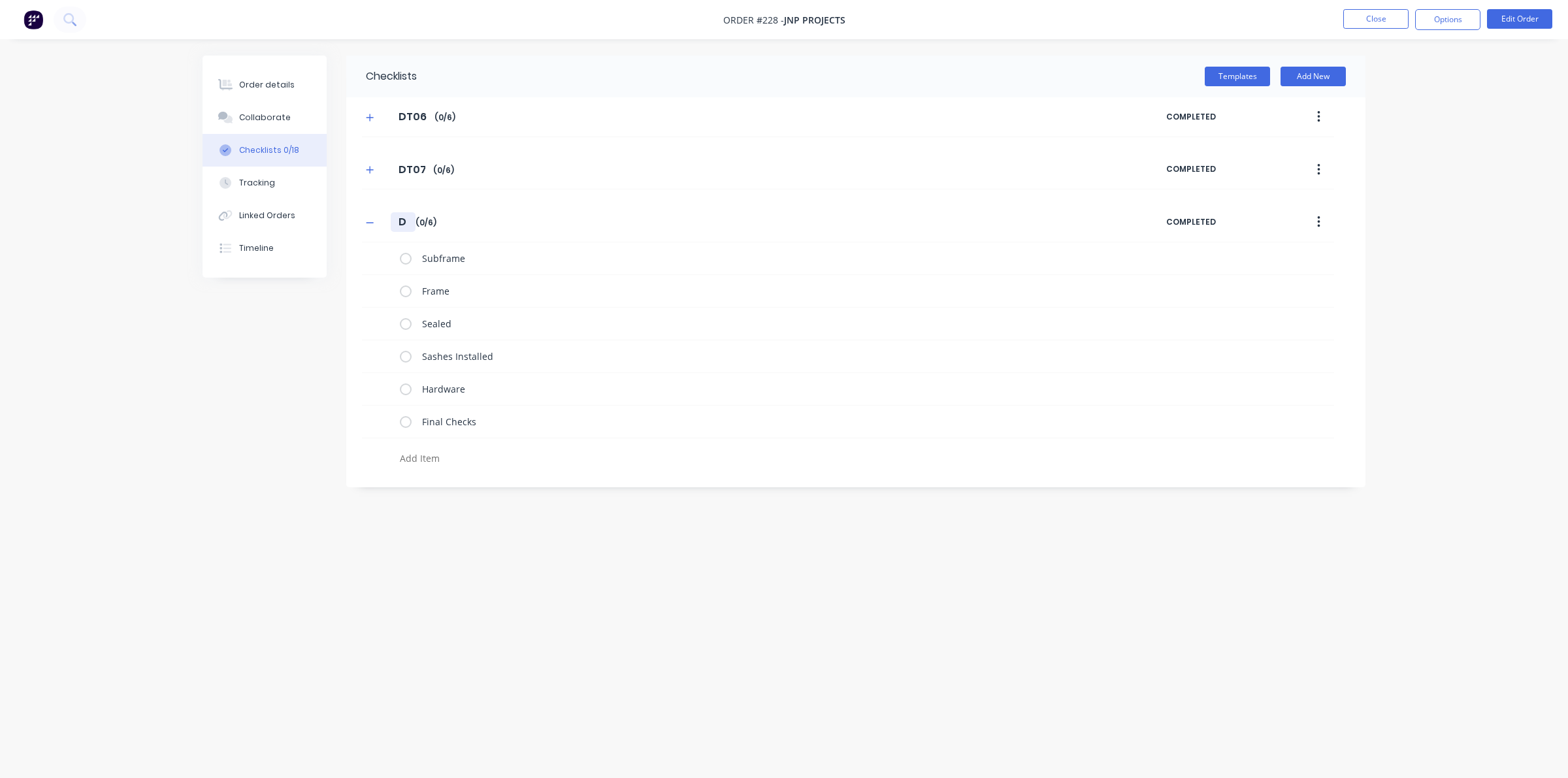
type input "DT"
type textarea "x"
type input "DT0"
type textarea "x"
type input "DT08"
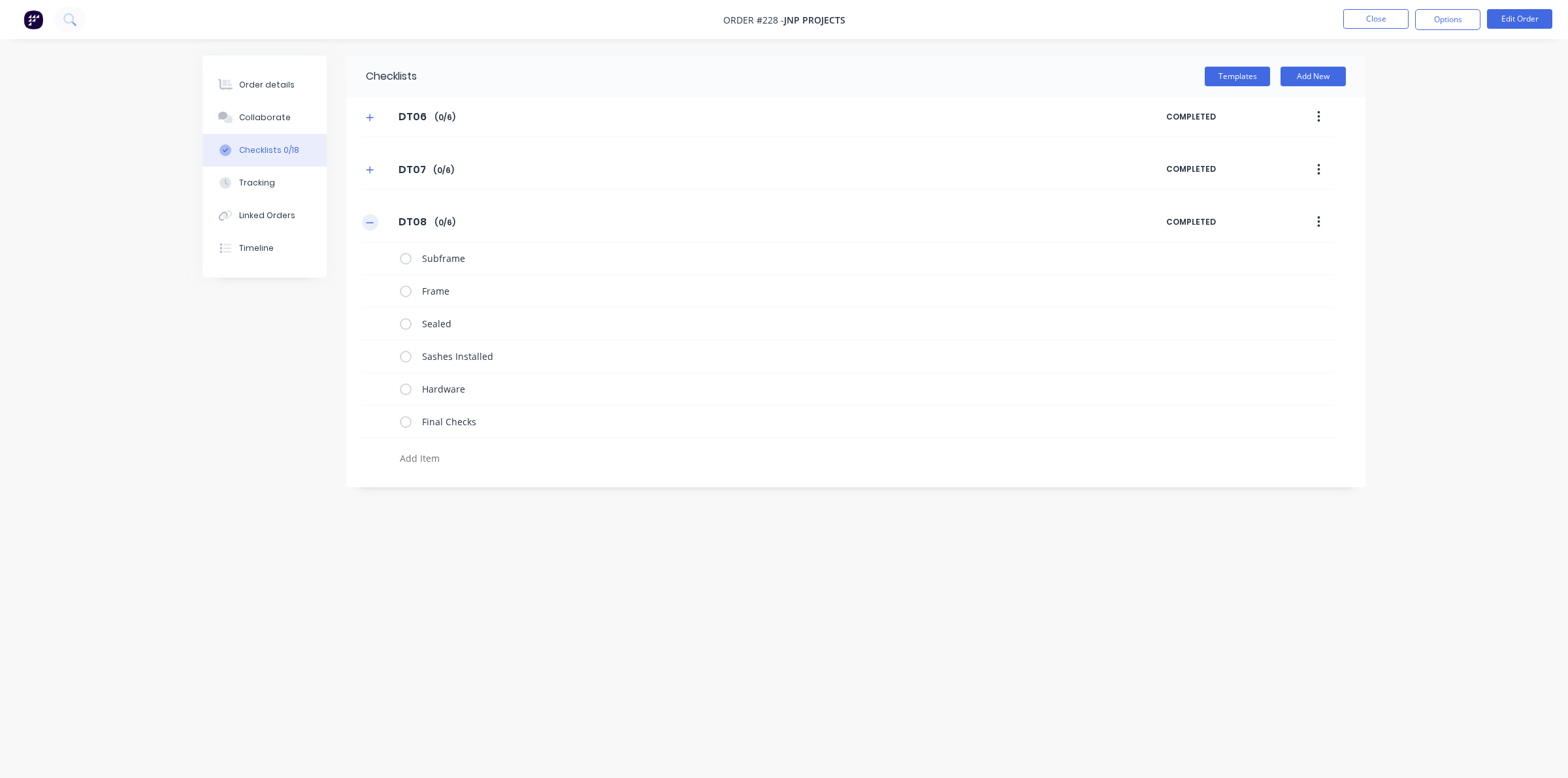
click at [376, 224] on button "button" at bounding box center [370, 222] width 17 height 16
click at [1013, 72] on button "Add New" at bounding box center [1313, 77] width 65 height 20
click at [1013, 75] on button "Templates" at bounding box center [1237, 77] width 65 height 20
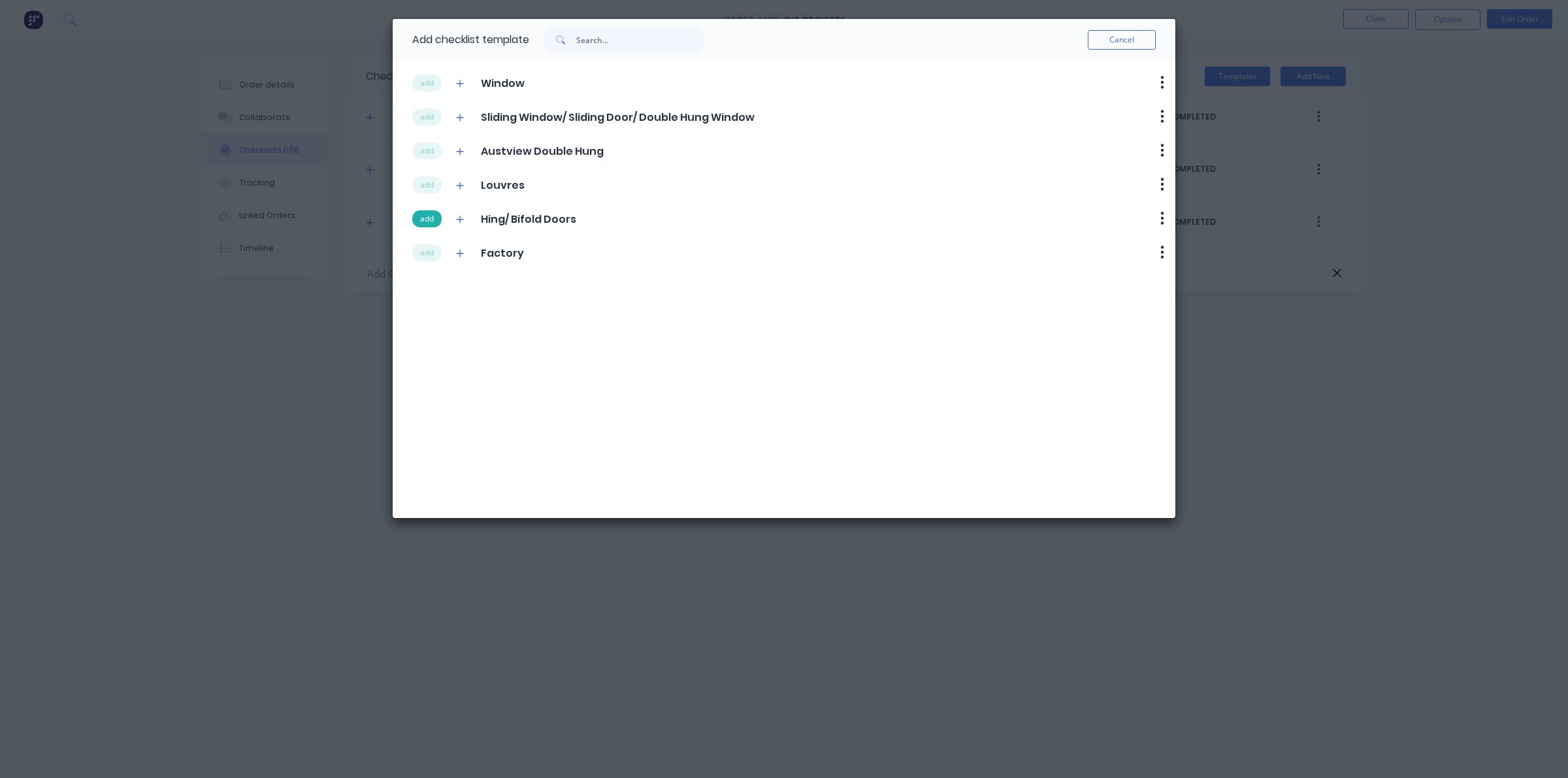
click at [432, 221] on button "add" at bounding box center [427, 219] width 30 height 17
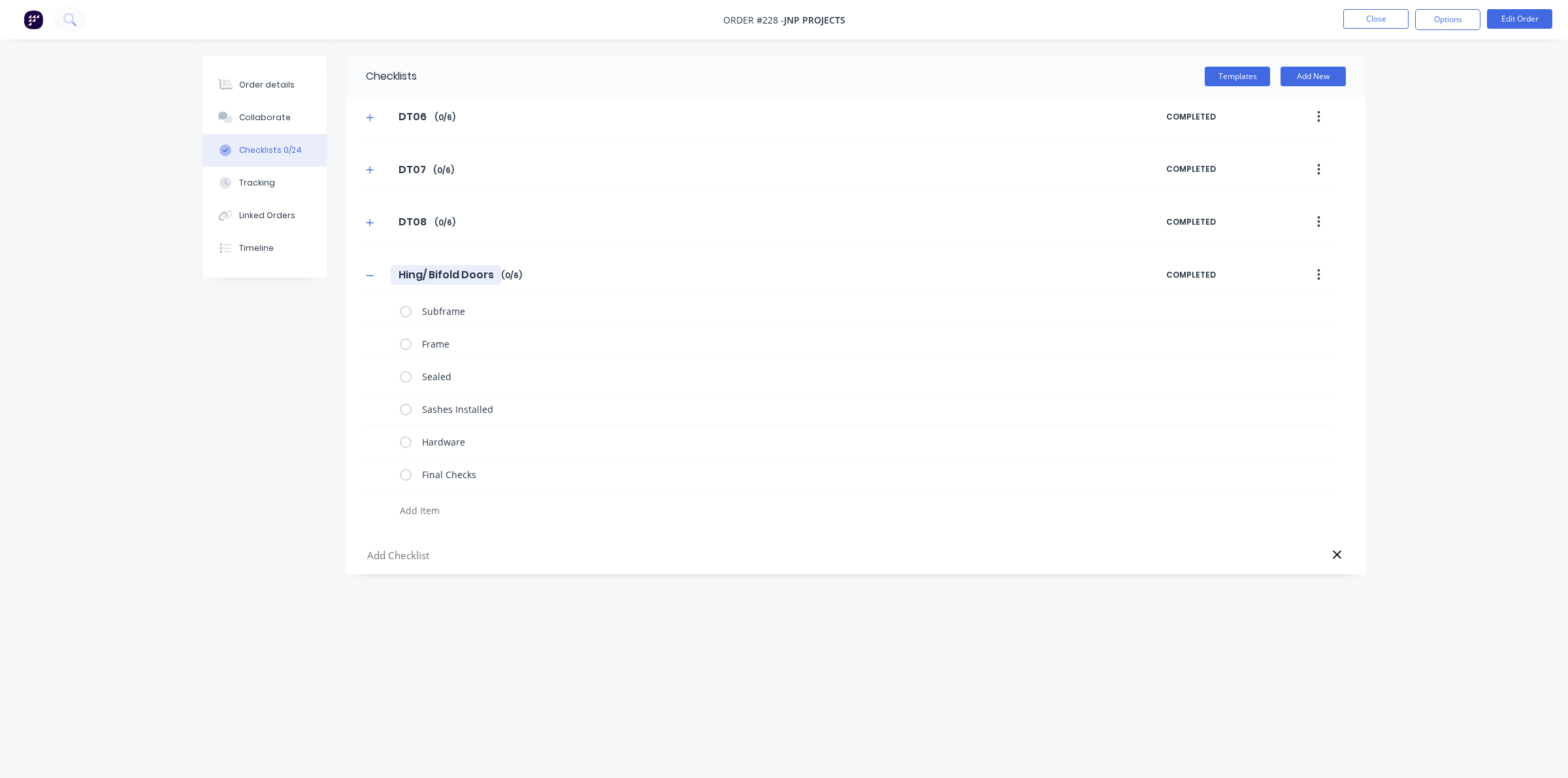
click at [429, 278] on input "Hing/ Bifold Doors" at bounding box center [446, 275] width 110 height 20
drag, startPoint x: 492, startPoint y: 276, endPoint x: 397, endPoint y: 275, distance: 95.0
click at [397, 275] on input "Hing/ Bifold Doors" at bounding box center [446, 275] width 110 height 20
type textarea "x"
type input "D"
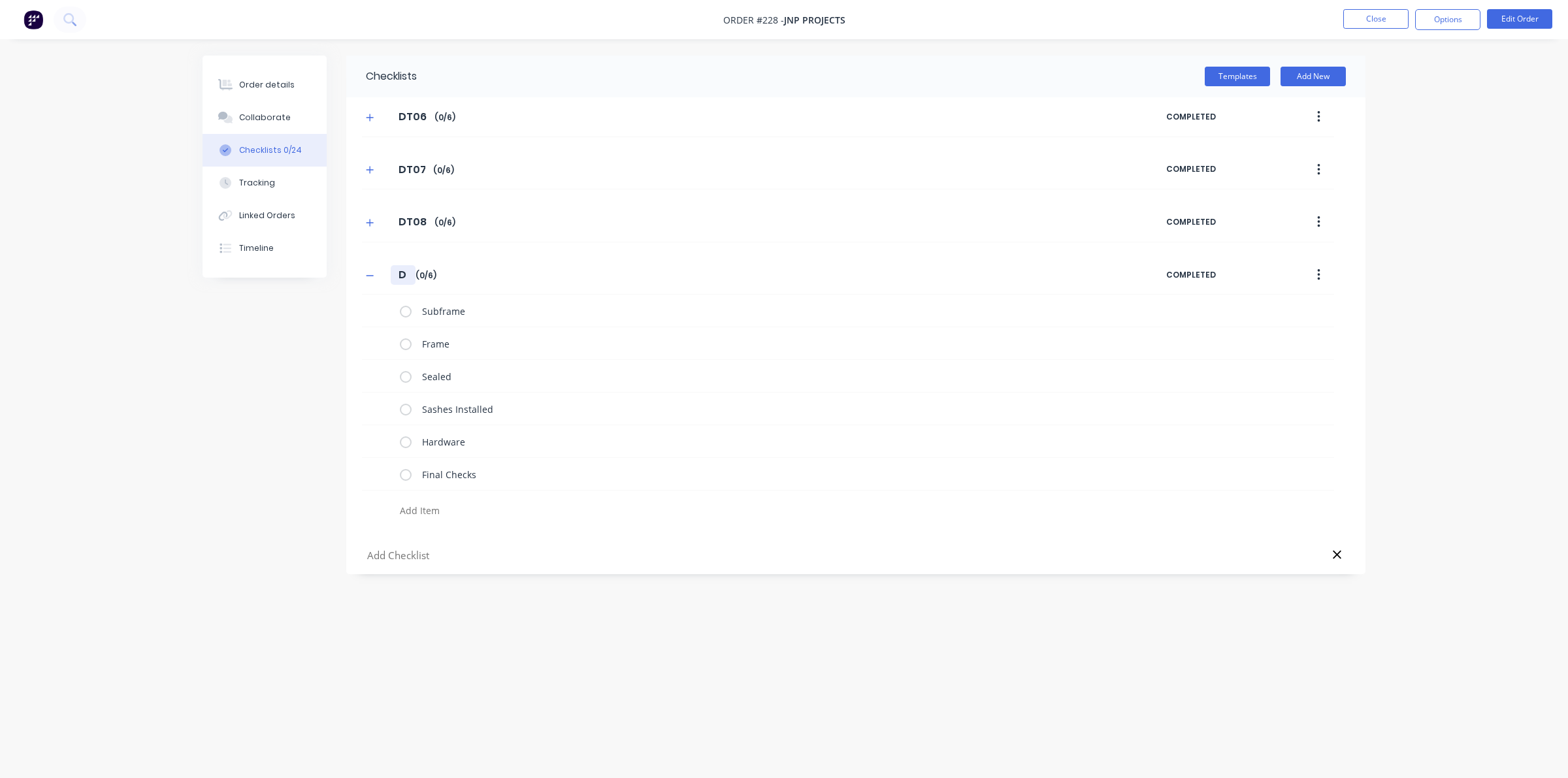
type textarea "x"
type input "DT"
type textarea "x"
type input "DT0"
type textarea "x"
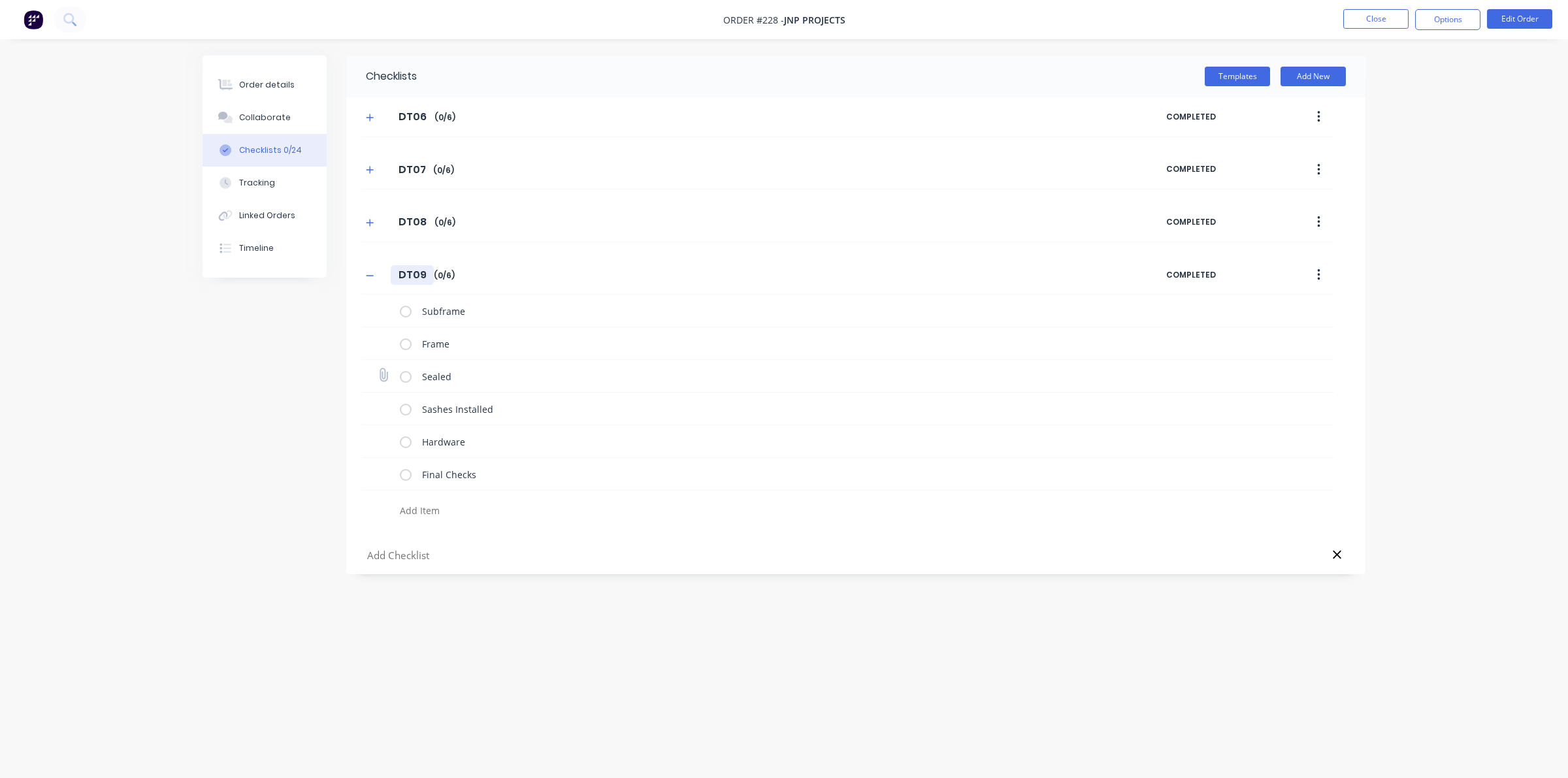
type input "DT09"
click at [368, 276] on icon "button" at bounding box center [370, 275] width 7 height 1
click at [1013, 69] on button "Templates" at bounding box center [1237, 77] width 65 height 20
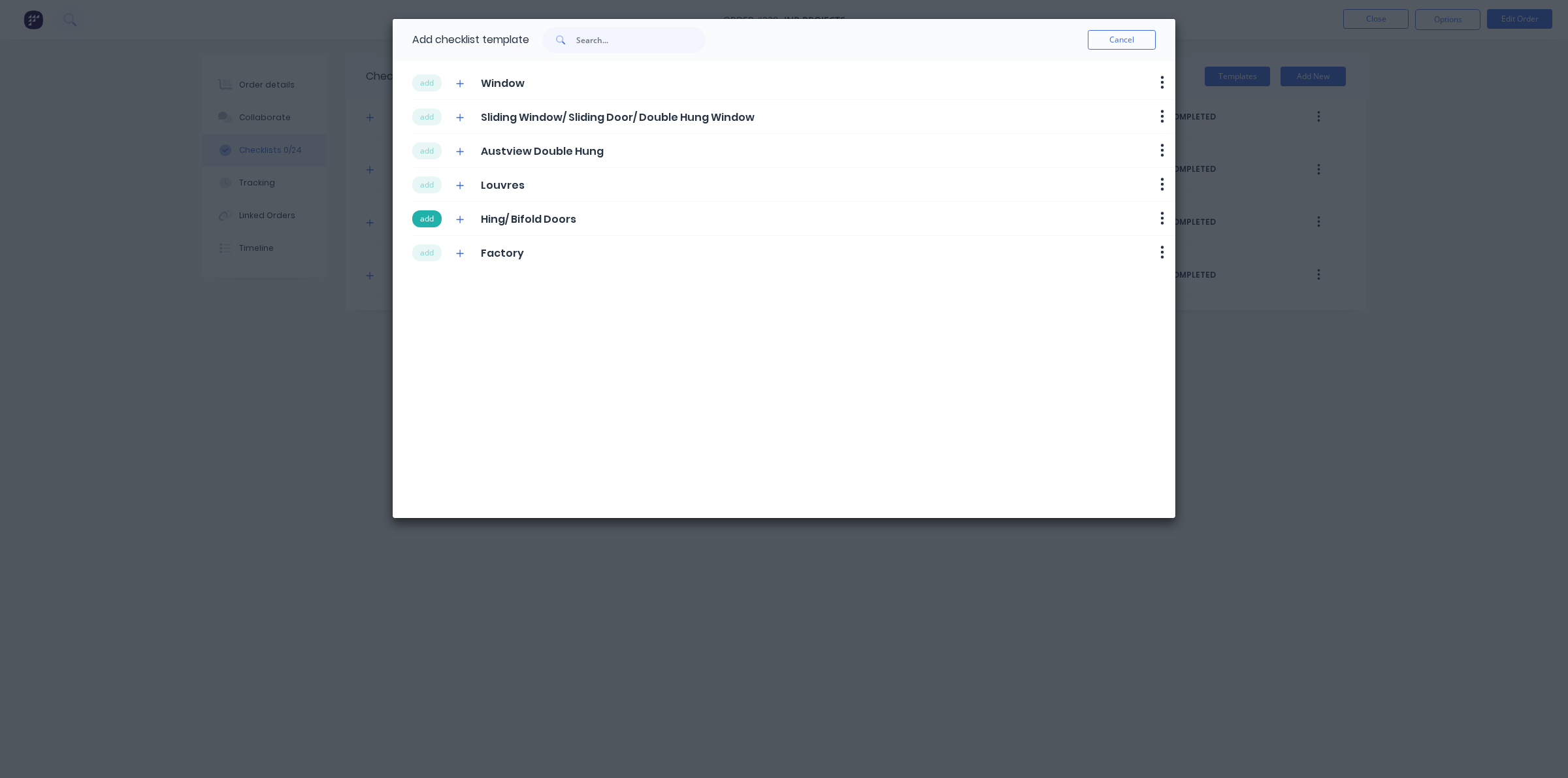
click at [430, 219] on button "add" at bounding box center [427, 219] width 30 height 17
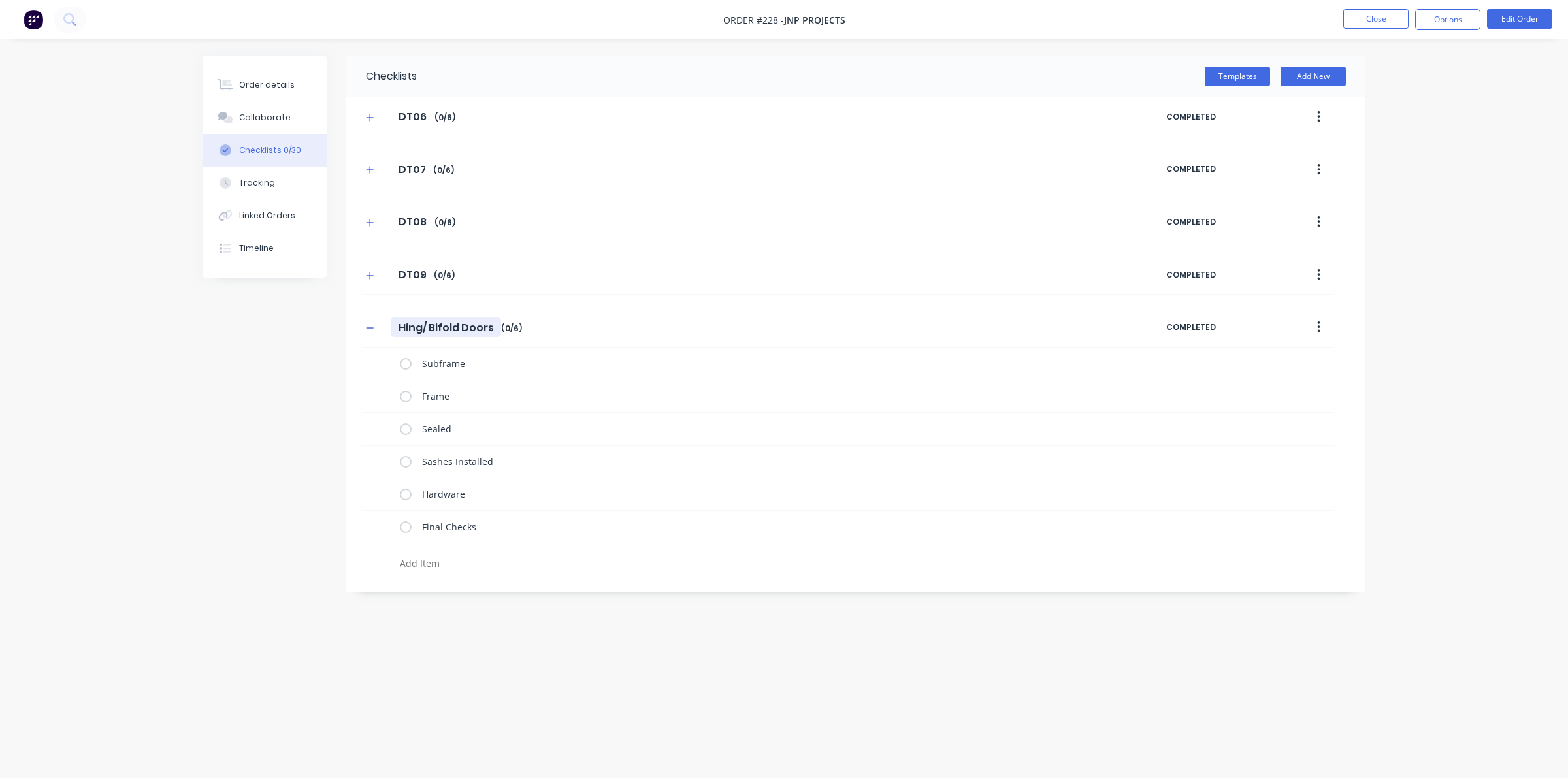
click at [410, 337] on input "Hing/ Bifold Doors" at bounding box center [446, 327] width 110 height 20
drag, startPoint x: 494, startPoint y: 327, endPoint x: 315, endPoint y: 328, distance: 179.0
click at [315, 328] on div "Checklists Templates Add New DT06 DT06 Enter Checklist name ( 0 / 6 ) COMPLETED…" at bounding box center [784, 364] width 1163 height 617
type textarea "x"
type input "D"
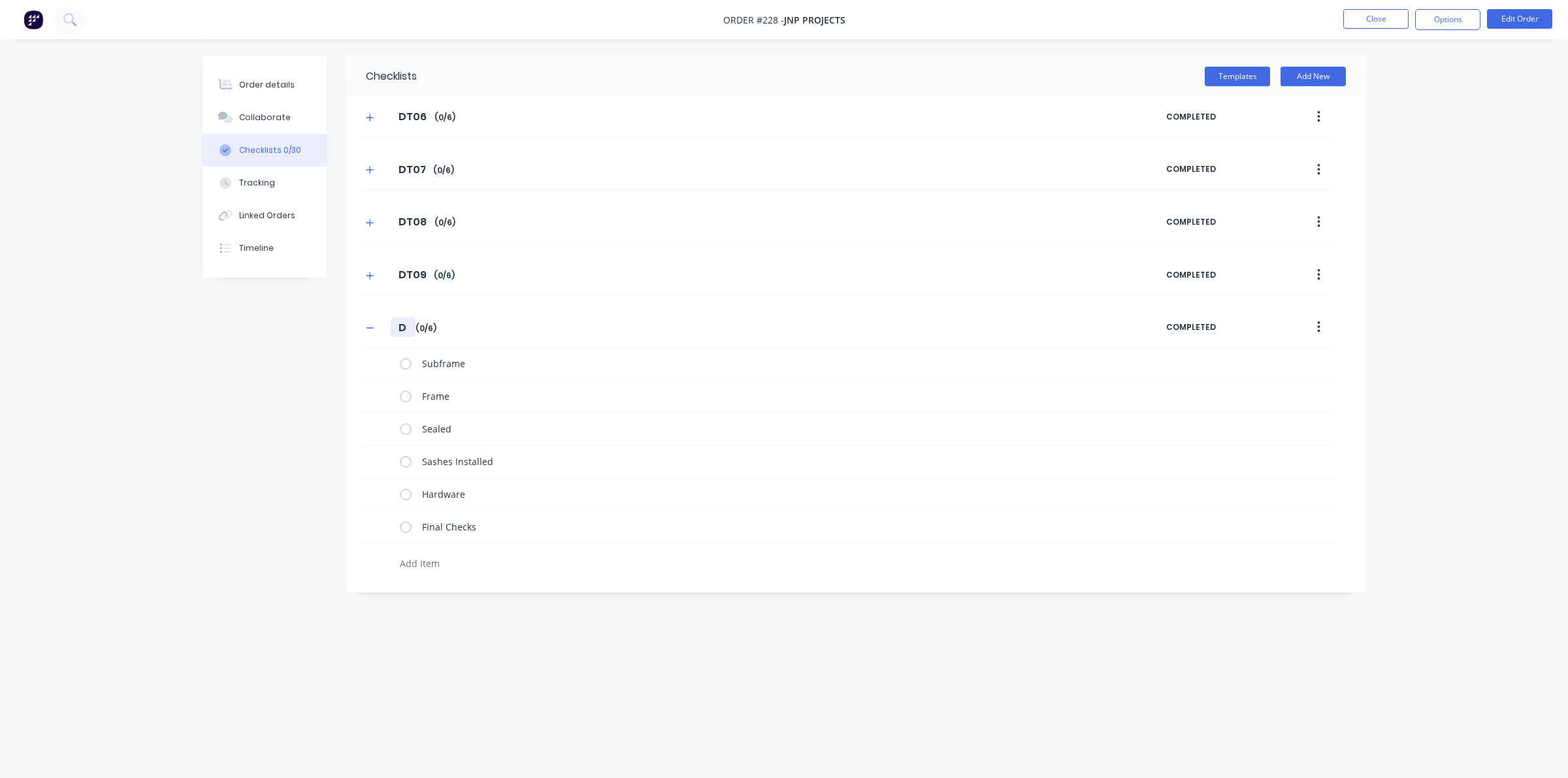
type textarea "x"
type input "DT"
type textarea "x"
type input "DT1"
type textarea "x"
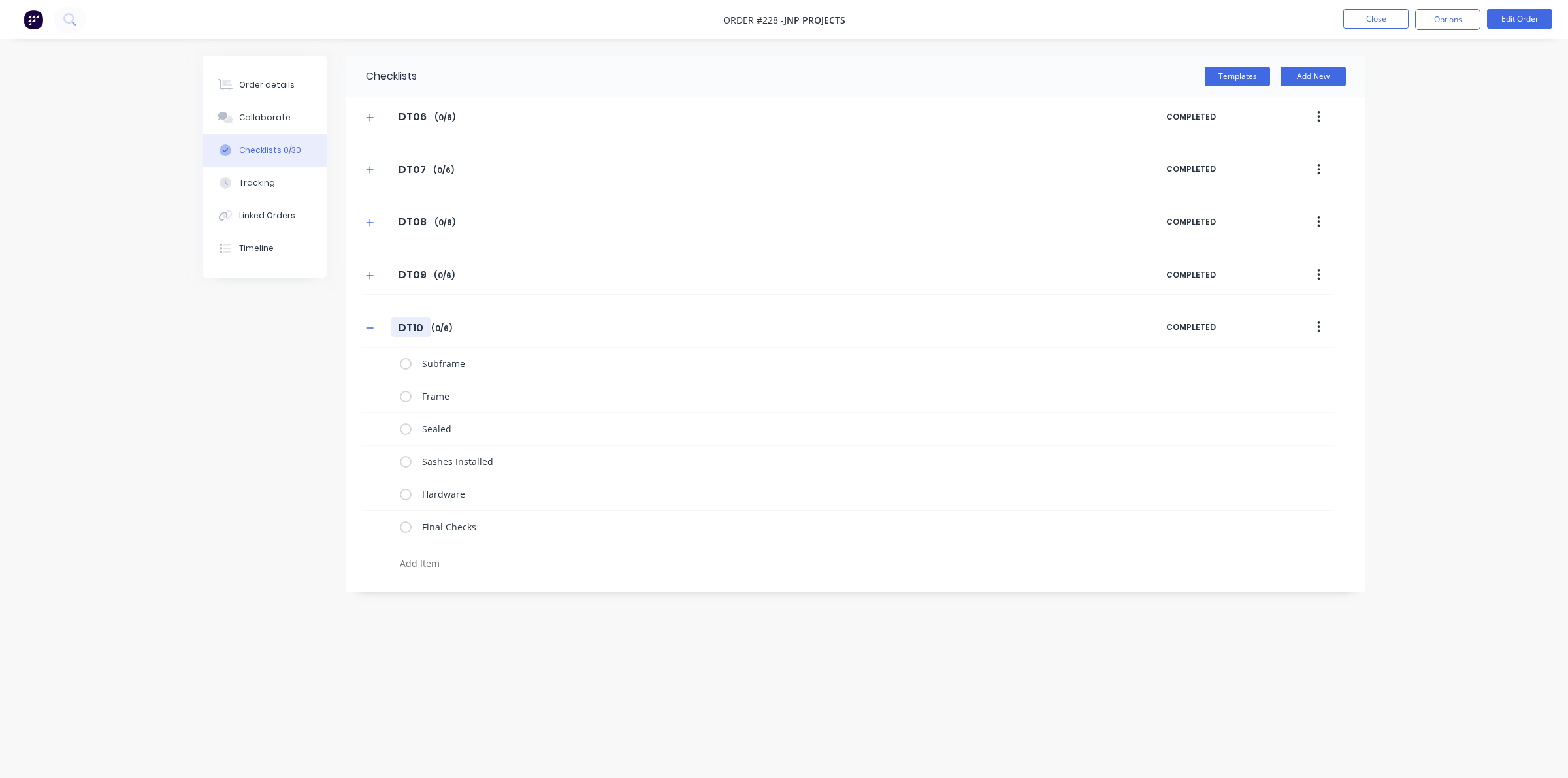
type input "DT10"
click at [382, 327] on div "DT10 DT10 Enter Checklist name ( 0 / 6 )" at bounding box center [764, 327] width 804 height 24
click at [370, 329] on icon "button" at bounding box center [370, 328] width 8 height 9
click at [1013, 73] on button "Add New" at bounding box center [1313, 77] width 65 height 20
click at [371, 377] on input "text" at bounding box center [708, 379] width 686 height 16
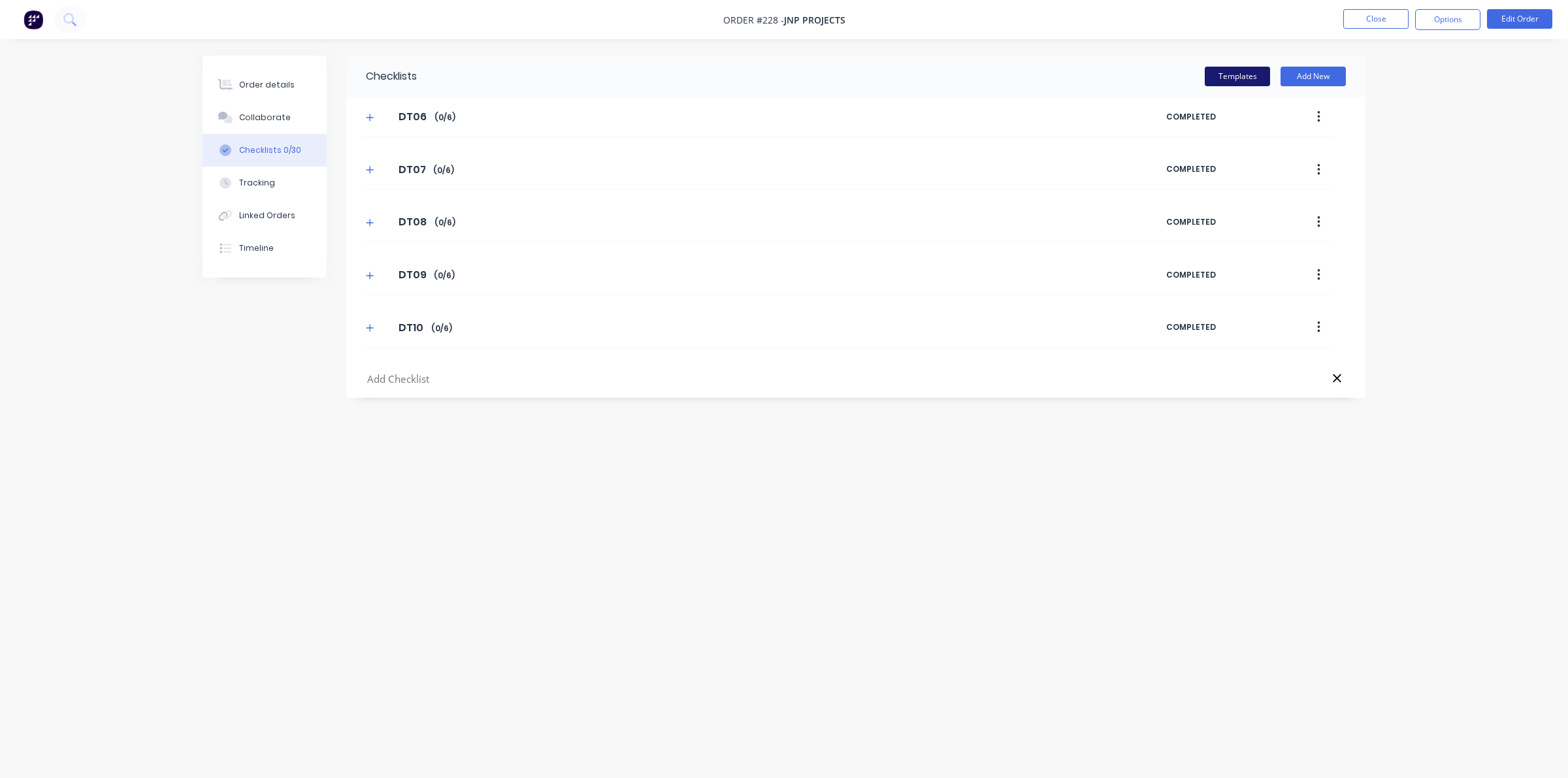
click at [1013, 70] on button "Templates" at bounding box center [1237, 77] width 65 height 20
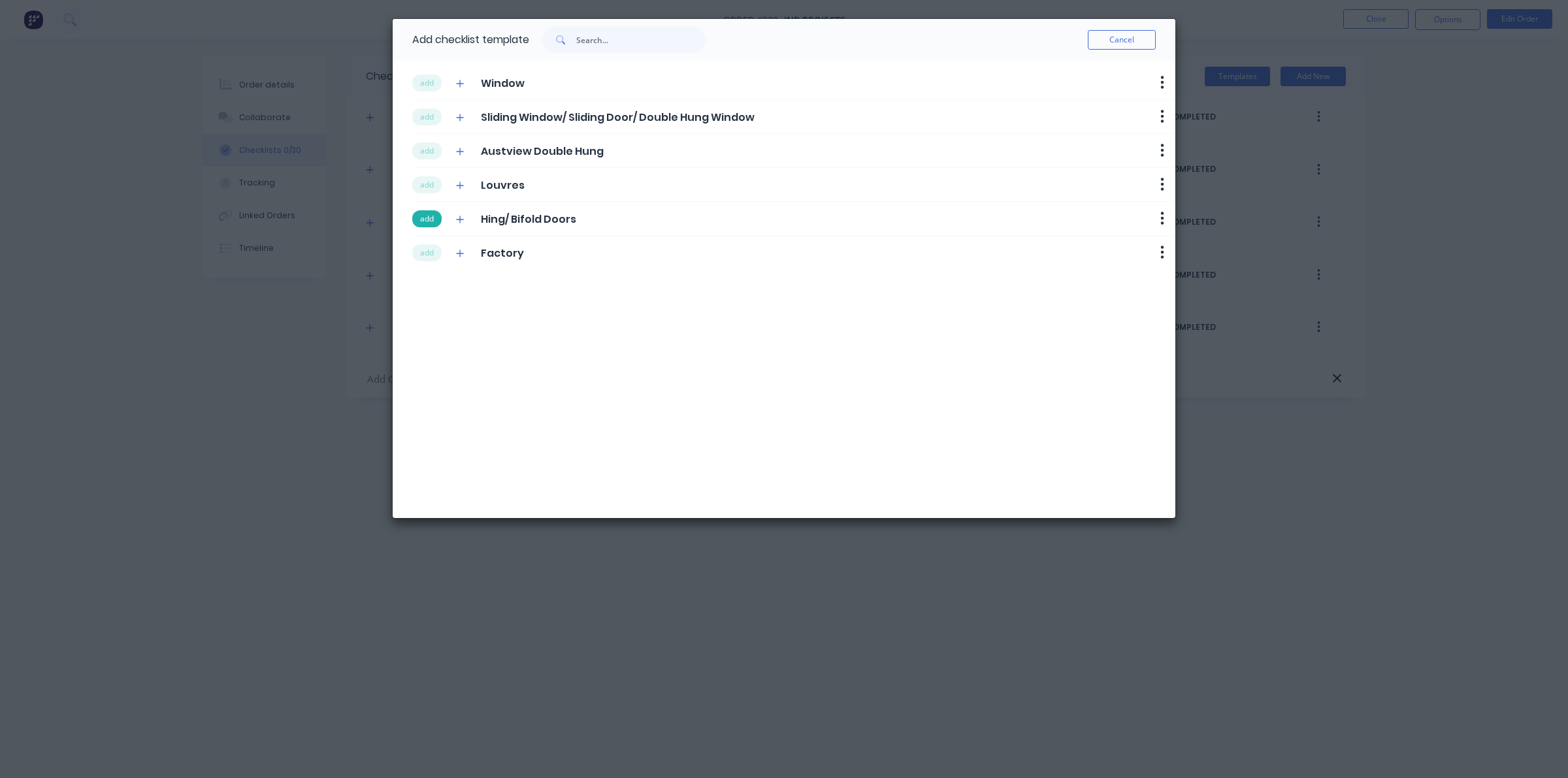
click at [434, 221] on button "add" at bounding box center [427, 219] width 30 height 17
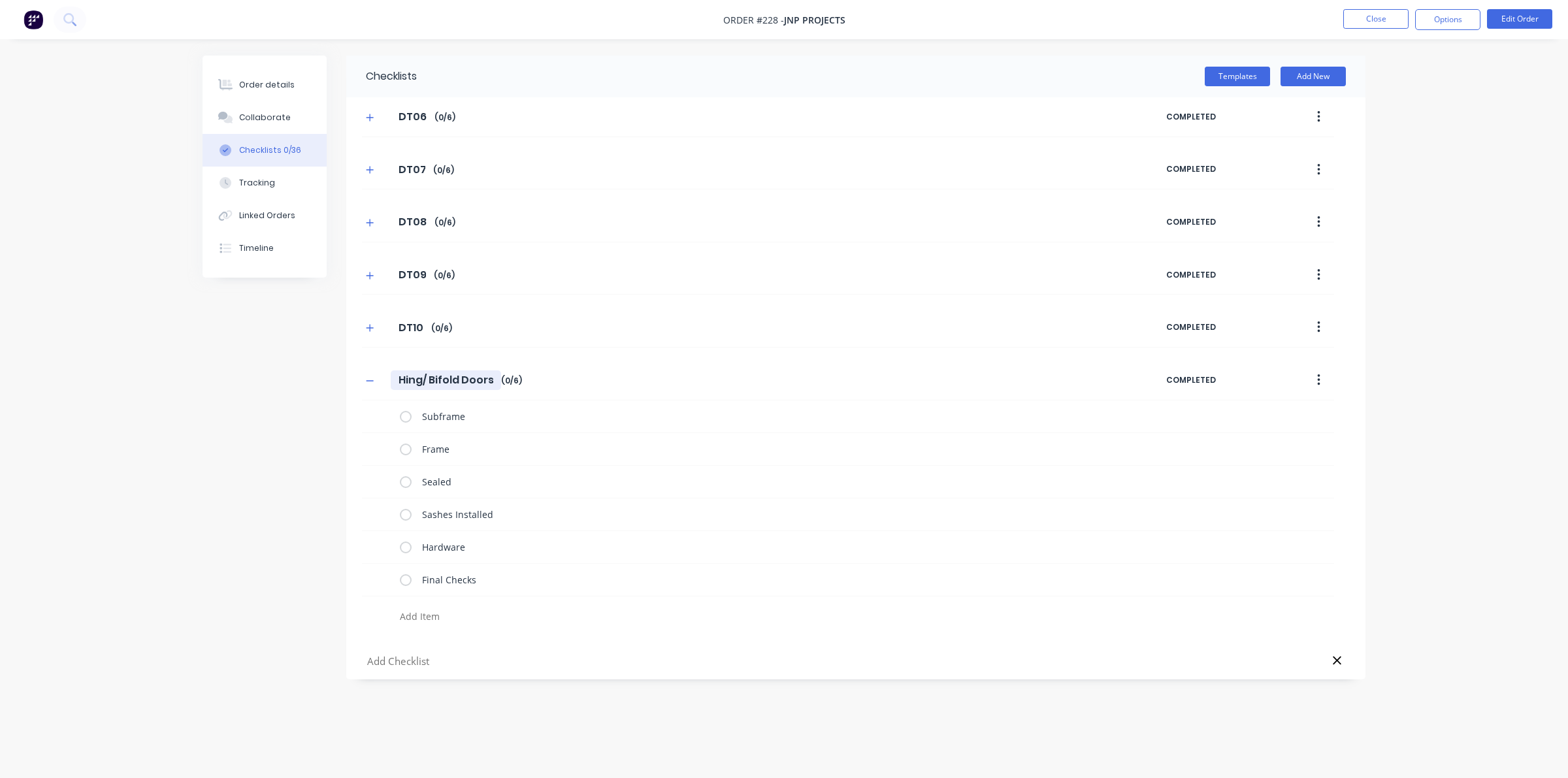
click at [409, 374] on input "Hing/ Bifold Doors" at bounding box center [446, 380] width 110 height 20
click at [386, 377] on div "Hing/ Bifold Doors Hing/ Bifold Doors Enter Checklist name ( 0 / 6 )" at bounding box center [764, 380] width 804 height 24
drag, startPoint x: 393, startPoint y: 379, endPoint x: 592, endPoint y: 385, distance: 199.1
click at [592, 385] on div "Hing/ Bifold Doors Hing/ Bifold Doors Enter Checklist name ( 0 / 6 )" at bounding box center [764, 380] width 804 height 24
type textarea "x"
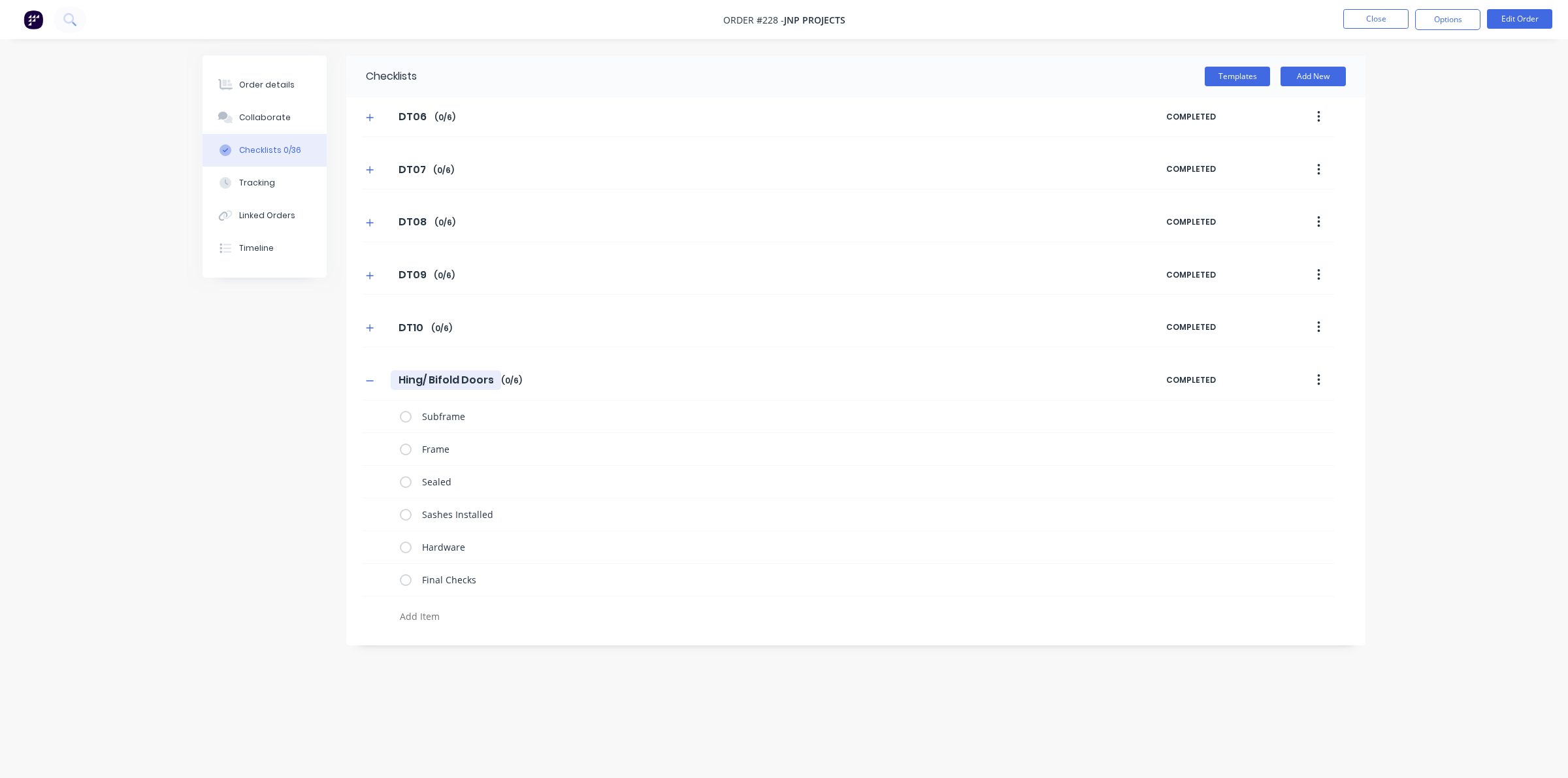
type input "D"
type textarea "x"
type input "DT"
type textarea "x"
type input "DT1"
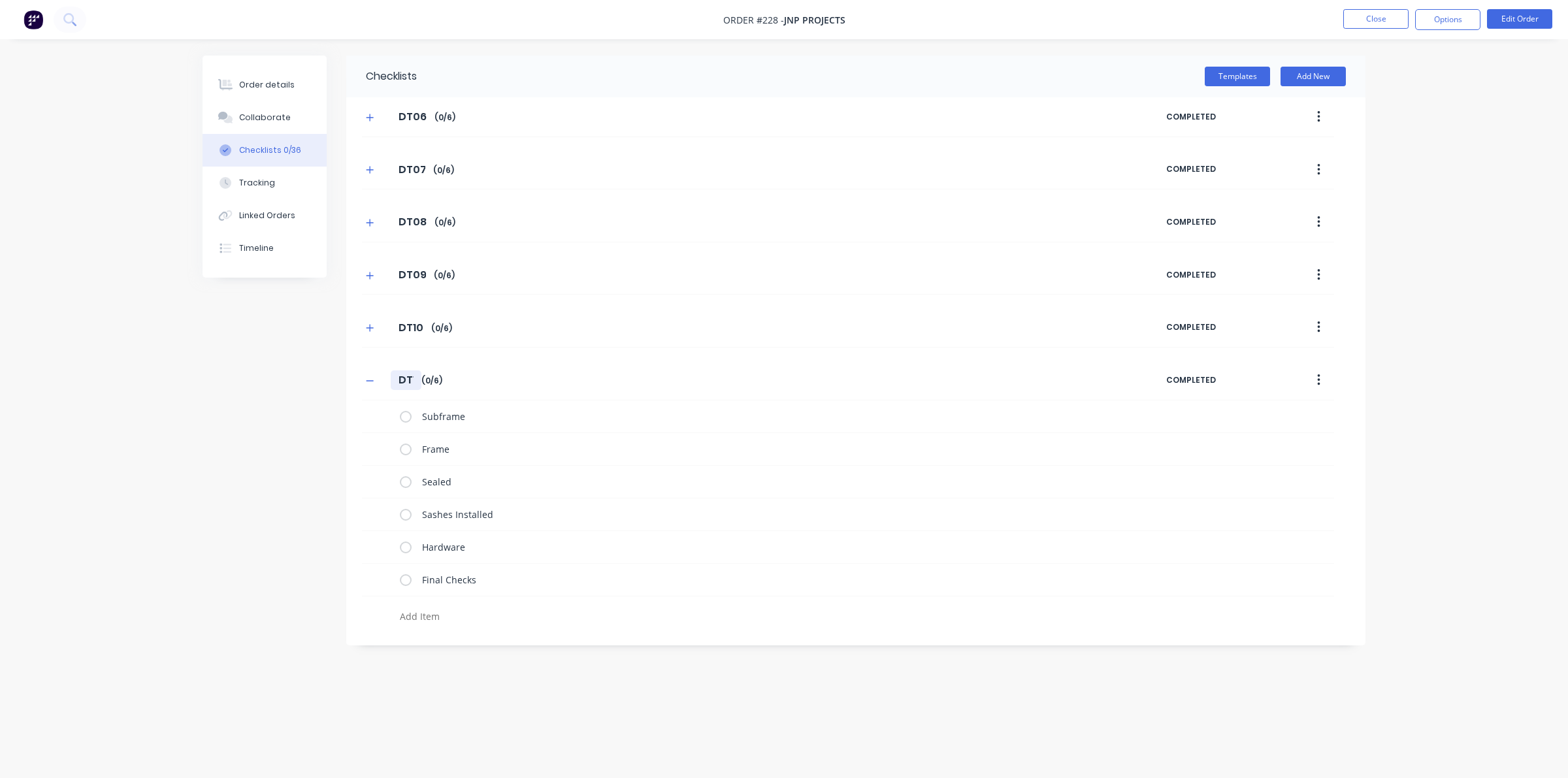
type textarea "x"
type input "DT11"
click at [366, 379] on icon "button" at bounding box center [370, 381] width 8 height 9
click at [1013, 67] on button "Templates" at bounding box center [1237, 77] width 65 height 20
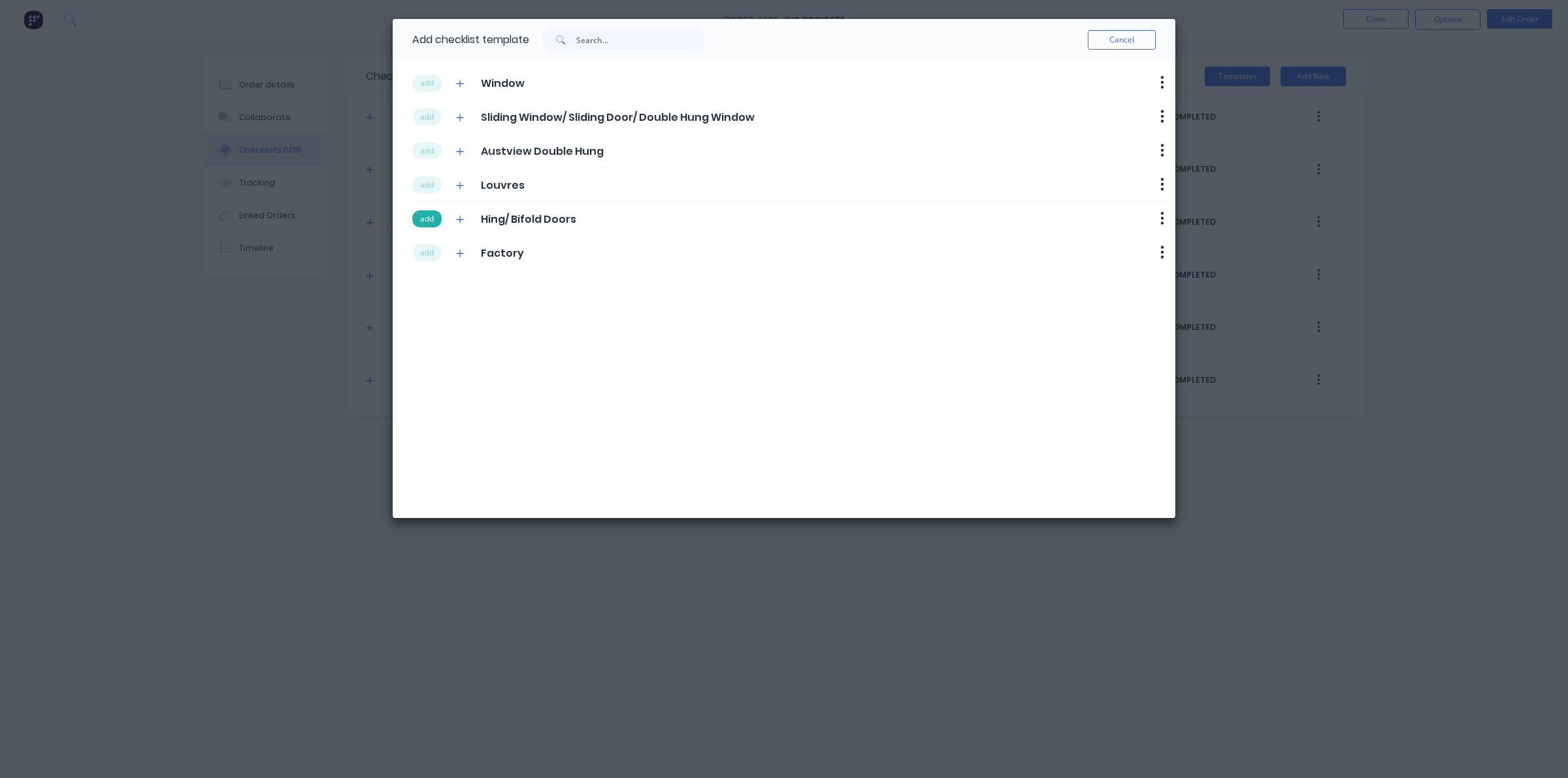
click at [438, 217] on button "add" at bounding box center [427, 219] width 30 height 17
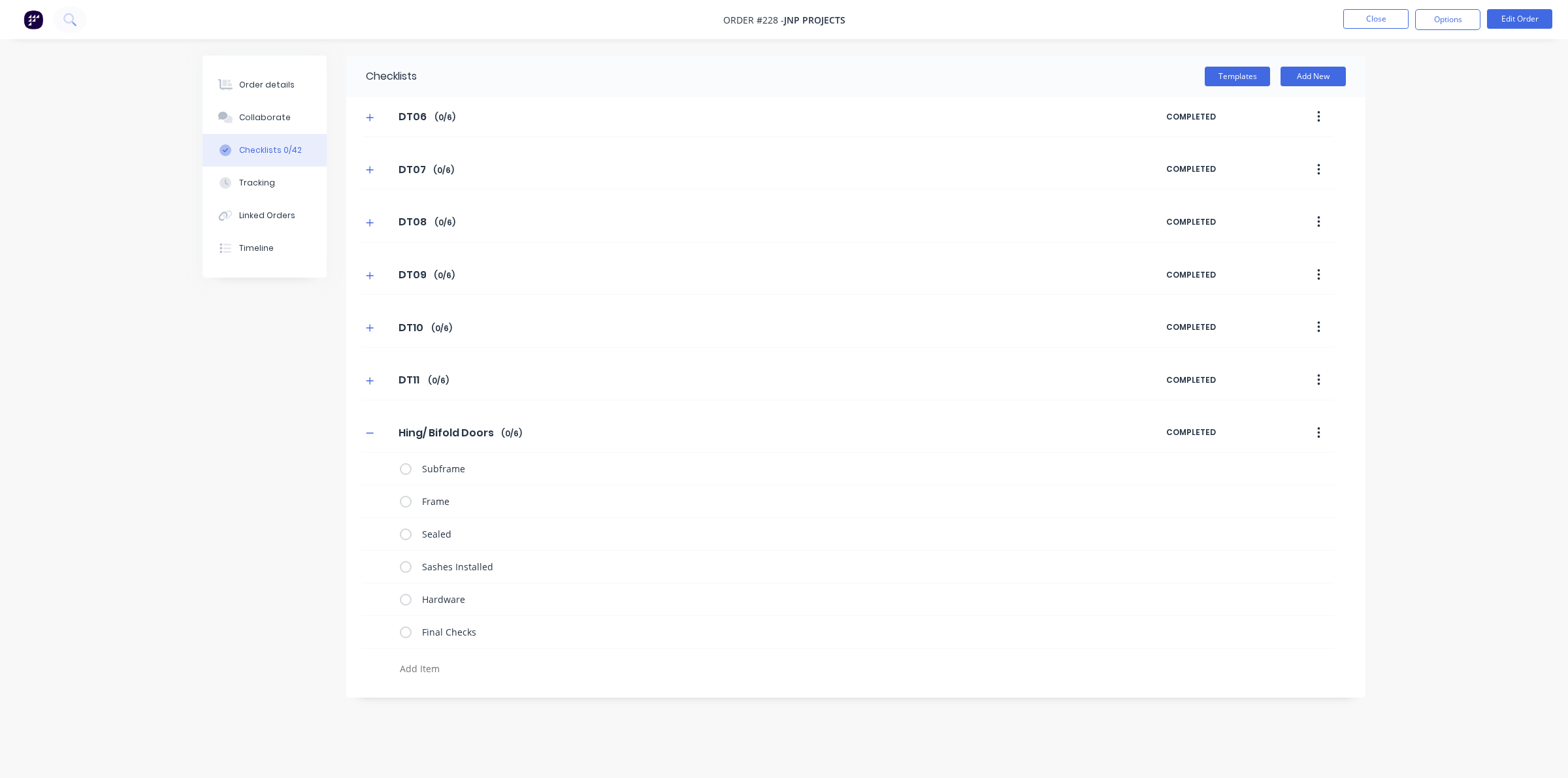
click at [435, 413] on div "DT06 DT06 Enter Checklist name ( 0 / 6 ) COMPLETED DT07 DT07 Enter Checklist na…" at bounding box center [856, 389] width 1019 height 585
click at [423, 445] on div "Hing/ Bifold Doors Hing/ Bifold Doors Enter Checklist name ( 0 / 6 )" at bounding box center [764, 433] width 804 height 24
drag, startPoint x: 491, startPoint y: 434, endPoint x: 318, endPoint y: 422, distance: 173.4
click at [318, 422] on div "Checklists Templates Add New DT06 DT06 Enter Checklist name ( 0 / 6 ) COMPLETED…" at bounding box center [784, 376] width 1163 height 642
type textarea "x"
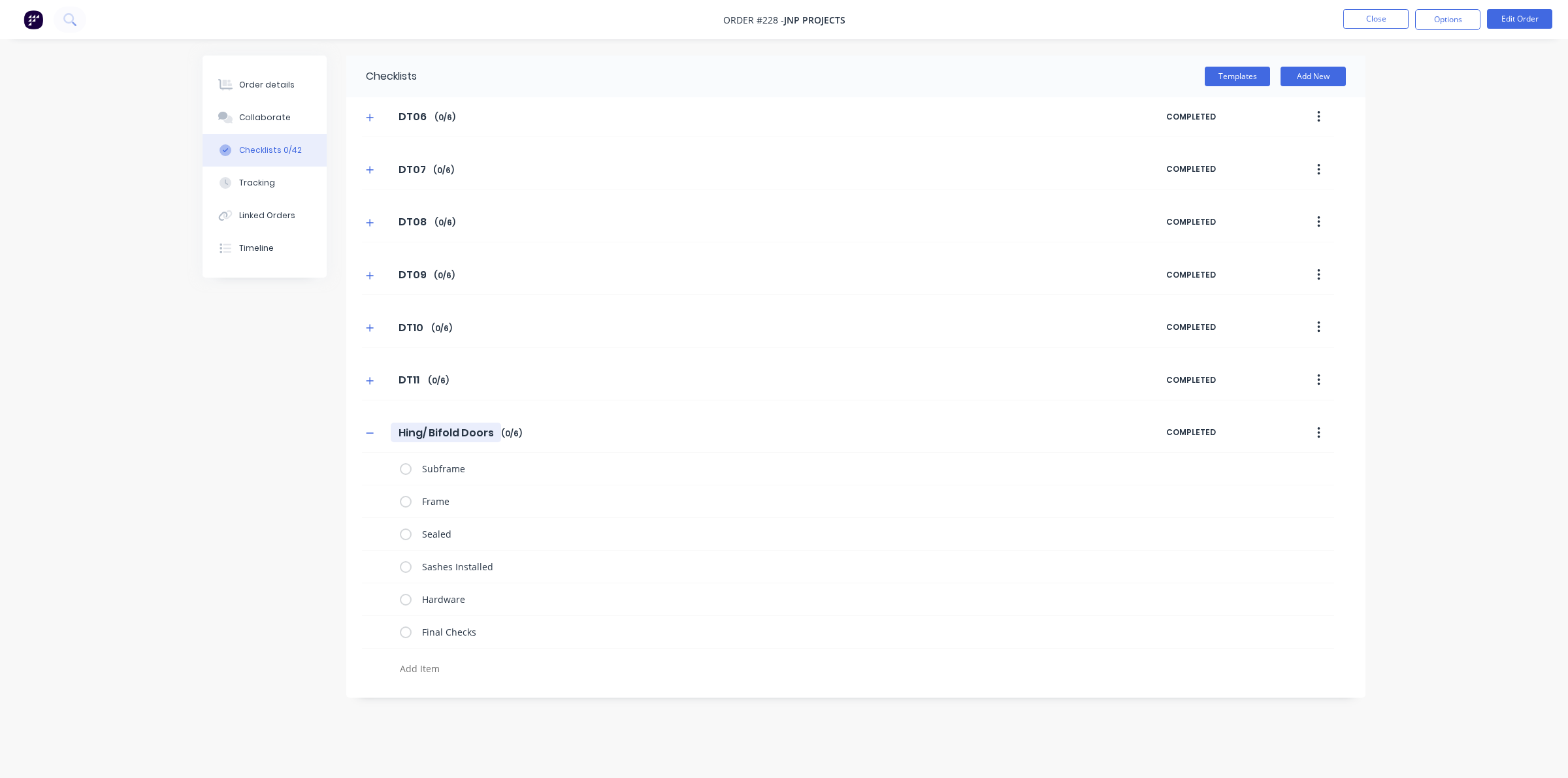
type input "D"
type textarea "x"
type input "DT"
type textarea "x"
type input "DT1"
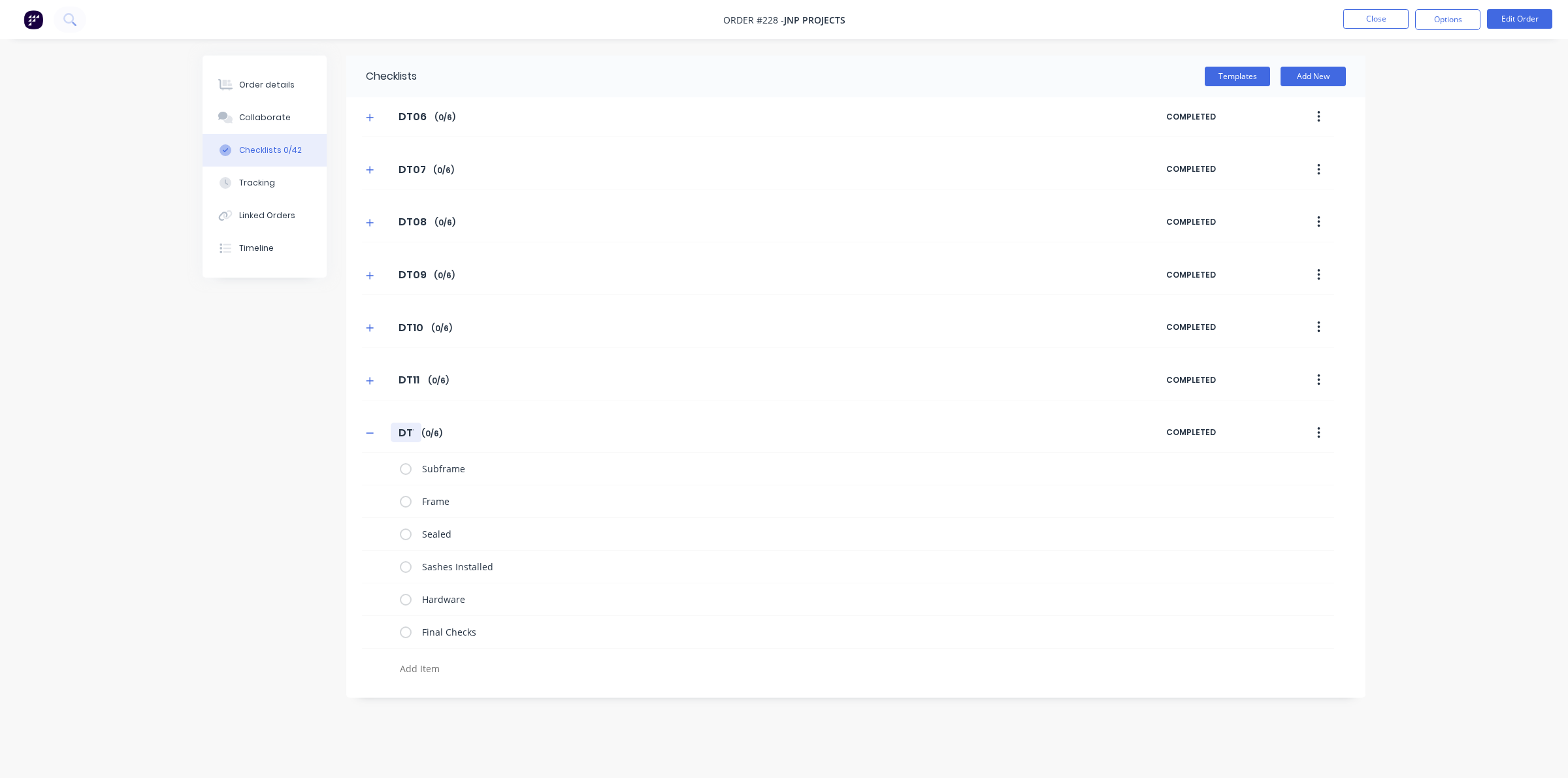
type textarea "x"
type input "DT12"
click at [363, 434] on button "button" at bounding box center [370, 433] width 17 height 16
click at [1013, 73] on button "Templates" at bounding box center [1237, 77] width 65 height 20
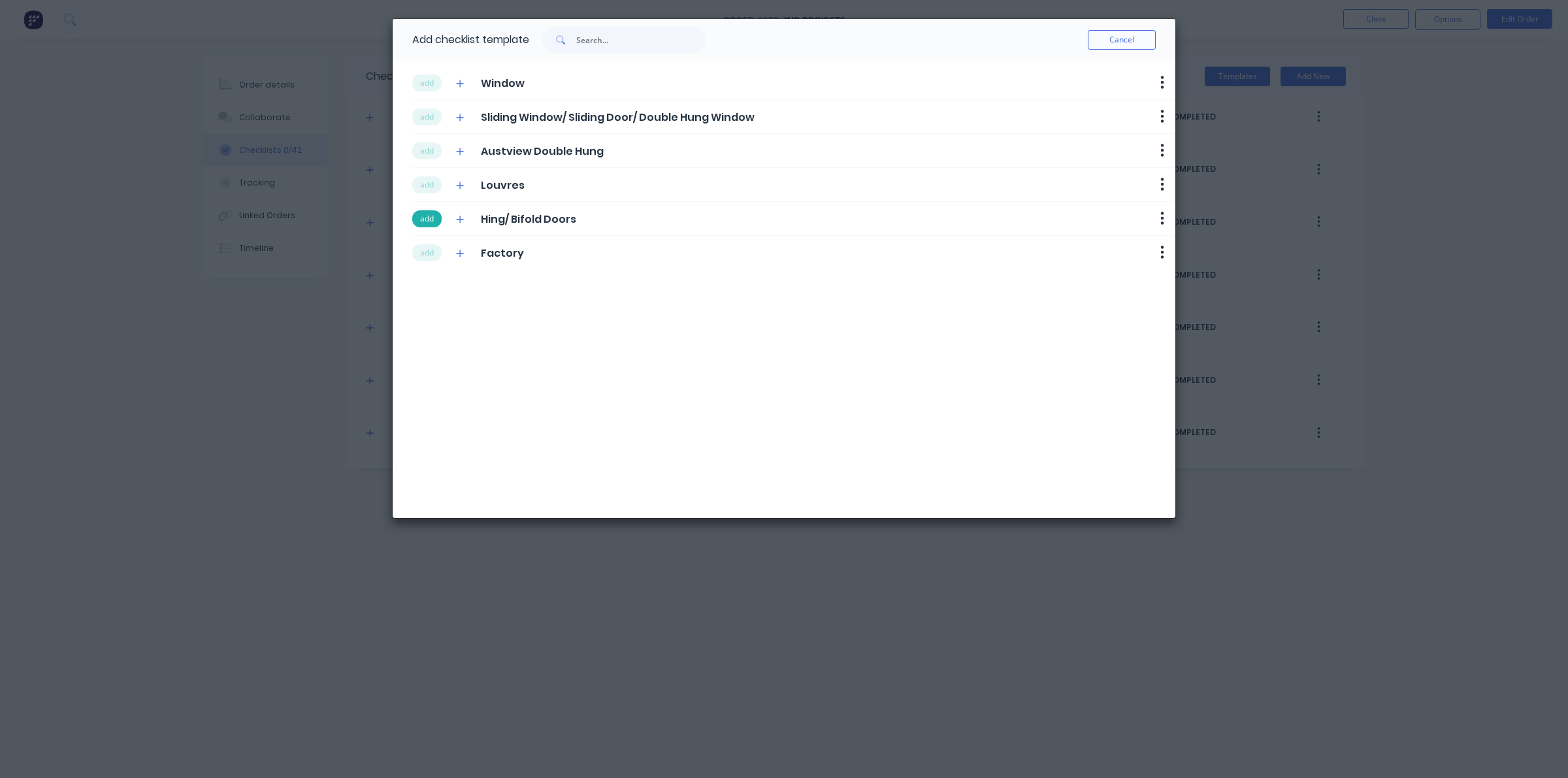
click at [426, 220] on button "add" at bounding box center [427, 219] width 30 height 17
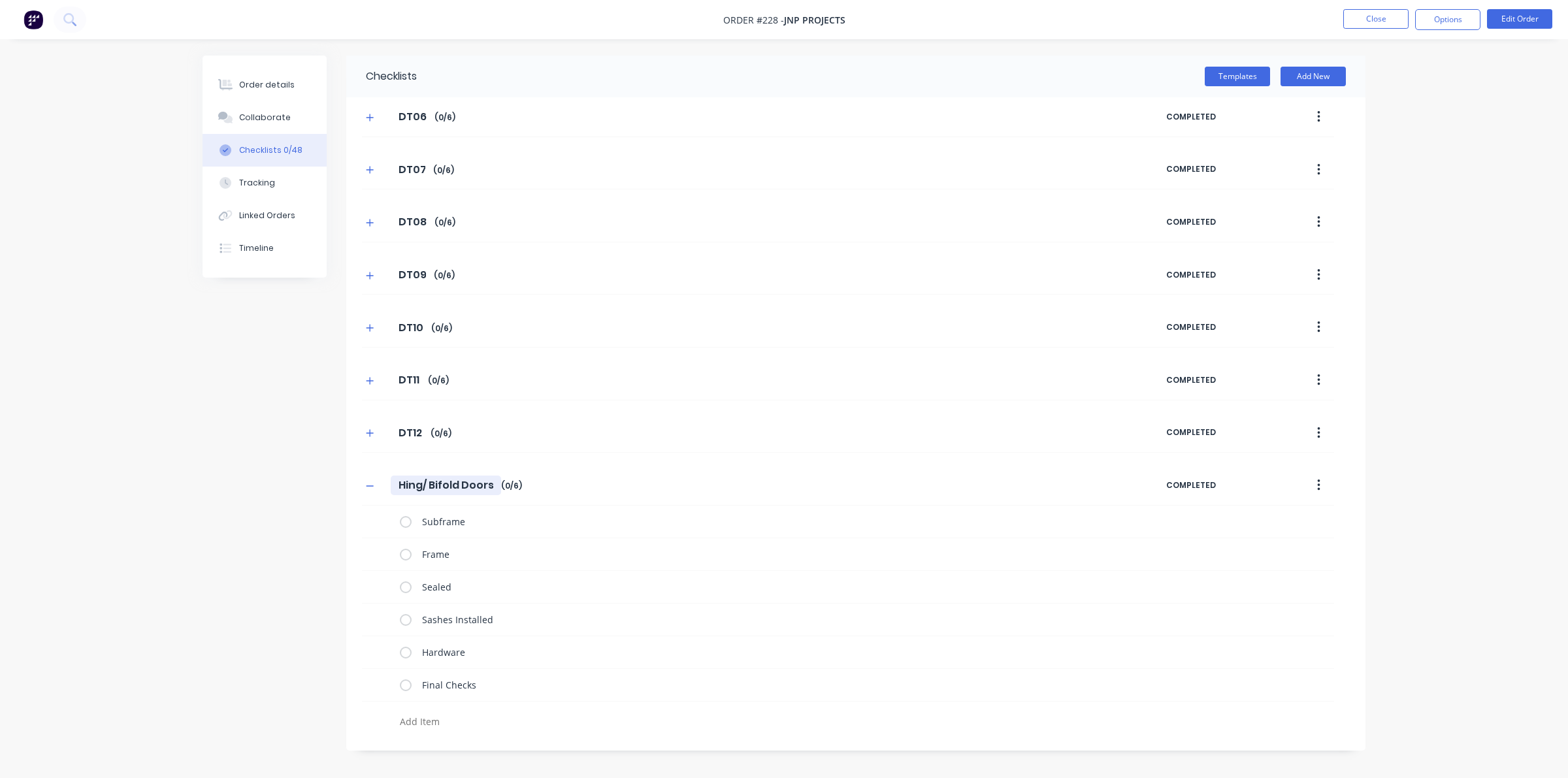
click at [415, 493] on input "Hing/ Bifold Doors" at bounding box center [446, 486] width 110 height 20
drag, startPoint x: 498, startPoint y: 490, endPoint x: 337, endPoint y: 474, distance: 161.8
click at [337, 474] on div "Checklists Templates Add New DT06 DT06 Enter Checklist name ( 0 / 6 ) COMPLETED…" at bounding box center [784, 403] width 1163 height 695
type textarea "x"
type input "D"
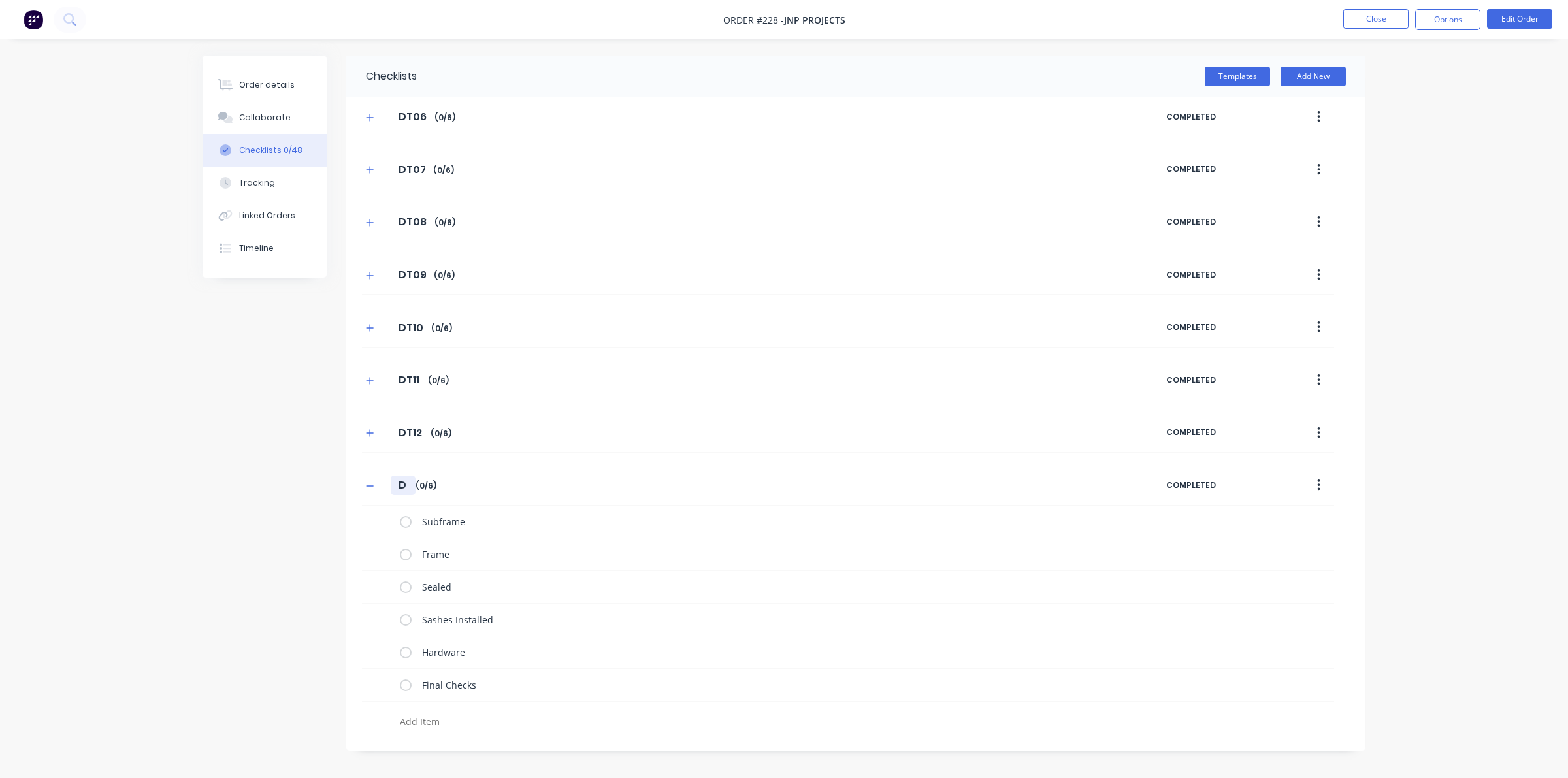
type textarea "x"
type input "DT"
type textarea "x"
type input "DT1"
type textarea "x"
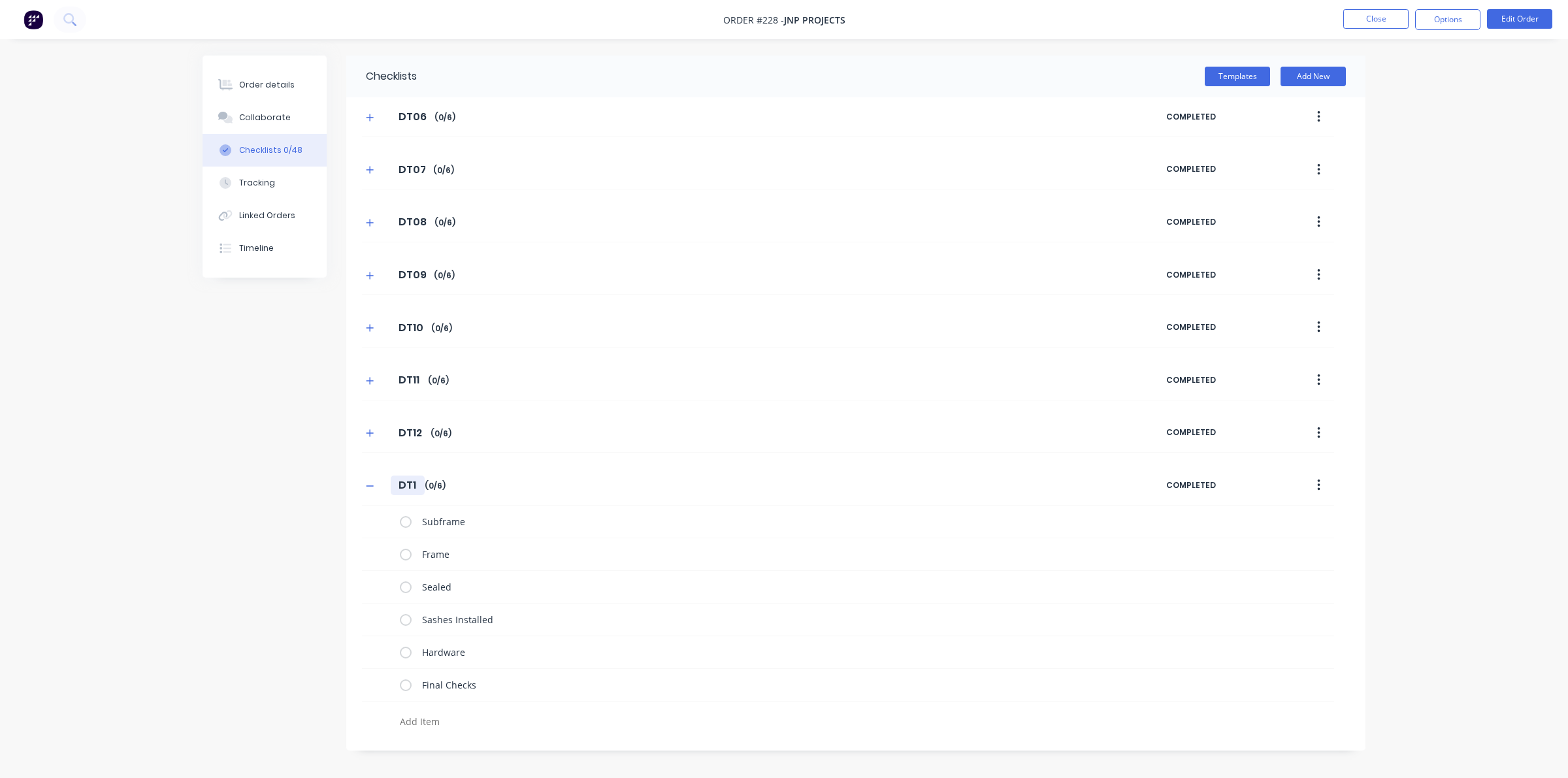
type input "DT12"
type textarea "x"
type input "DT12F"
click at [367, 490] on icon "button" at bounding box center [370, 486] width 8 height 9
click at [1013, 73] on button "Add New" at bounding box center [1313, 77] width 65 height 20
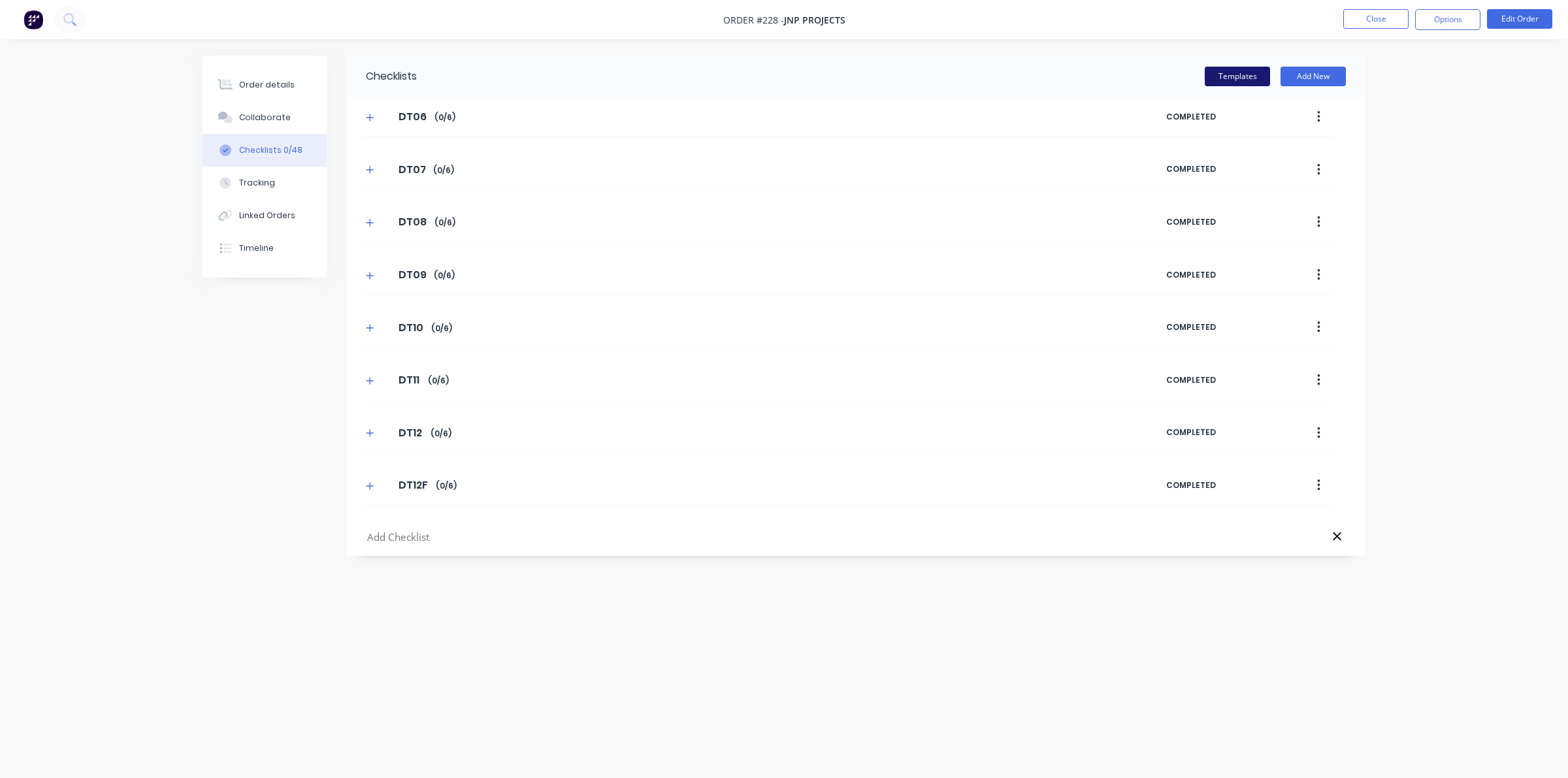
click at [1013, 77] on button "Templates" at bounding box center [1237, 77] width 65 height 20
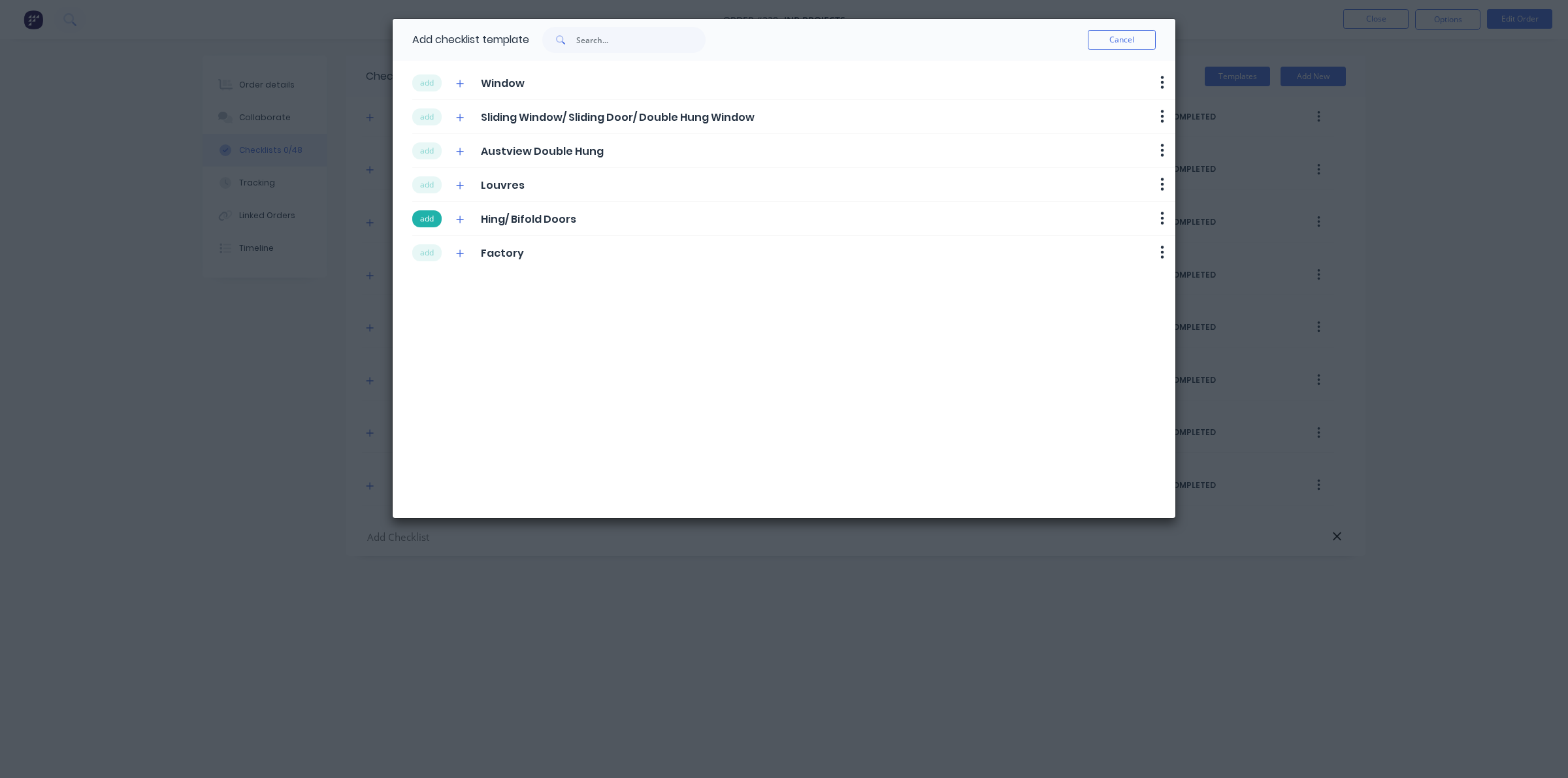
click at [435, 220] on button "add" at bounding box center [427, 219] width 30 height 17
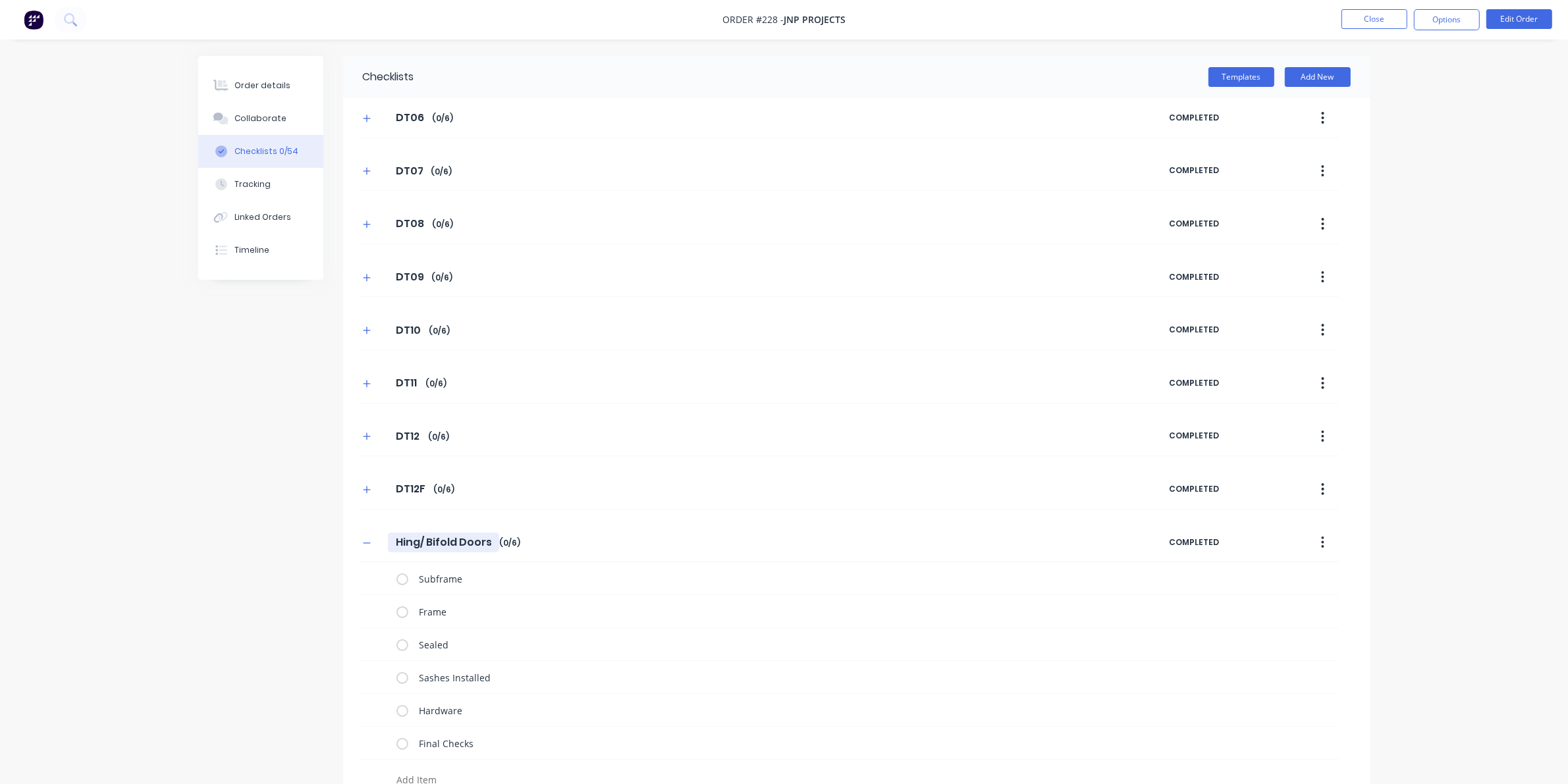
drag, startPoint x: 394, startPoint y: 545, endPoint x: 496, endPoint y: 545, distance: 102.0
click at [496, 545] on input "Hing/ Bifold Doors" at bounding box center [443, 543] width 111 height 20
type textarea "x"
type input "D"
type textarea "x"
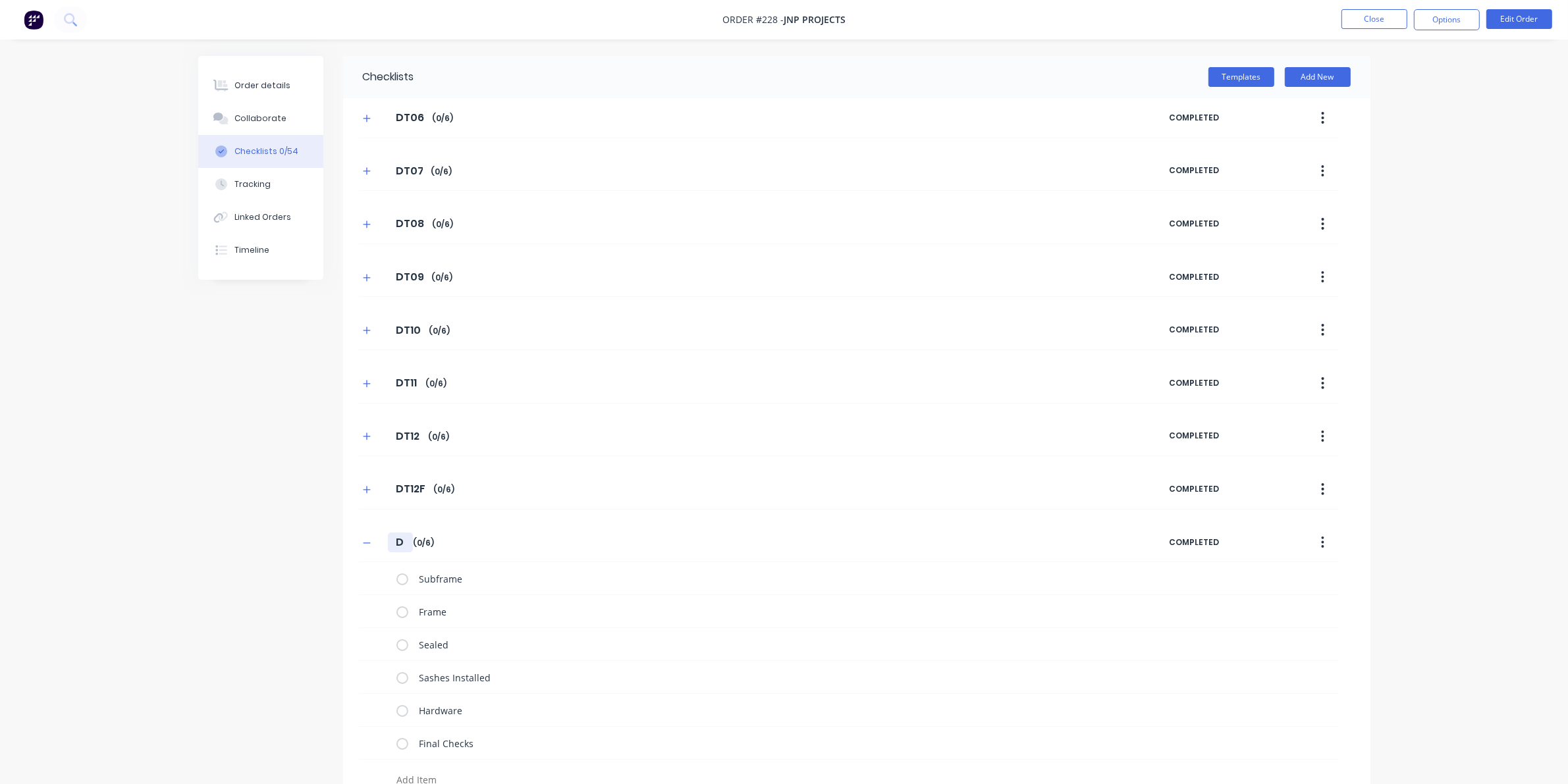
type input "DT"
type textarea "x"
type input "DT1"
type textarea "x"
type input "DT13"
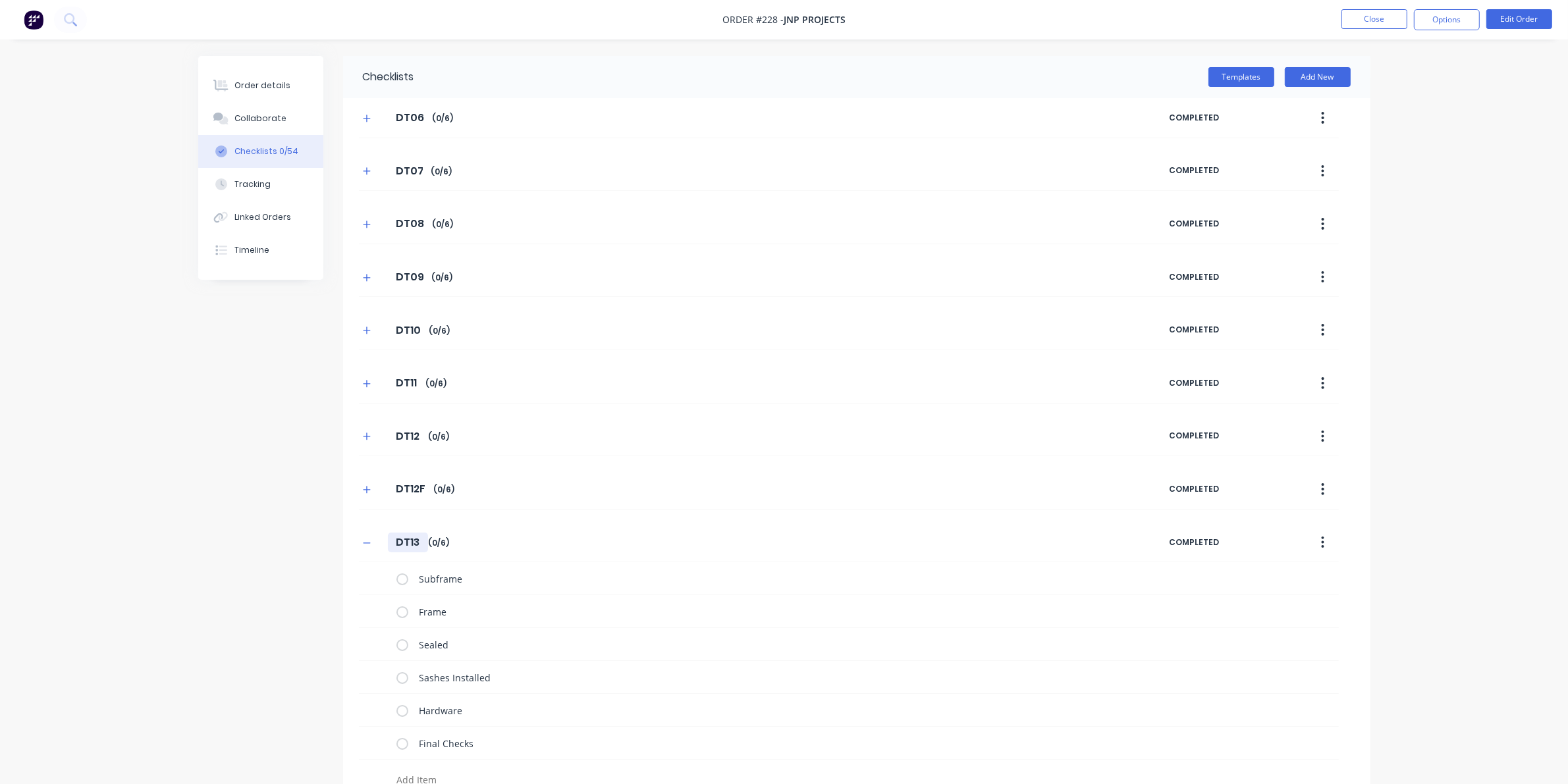
type textarea "x"
click at [362, 542] on button "button" at bounding box center [367, 543] width 17 height 17
click at [1020, 78] on button "Add New" at bounding box center [1323, 77] width 66 height 20
click at [382, 601] on input "text" at bounding box center [714, 594] width 691 height 17
click at [1020, 80] on button "Templates" at bounding box center [1247, 77] width 66 height 20
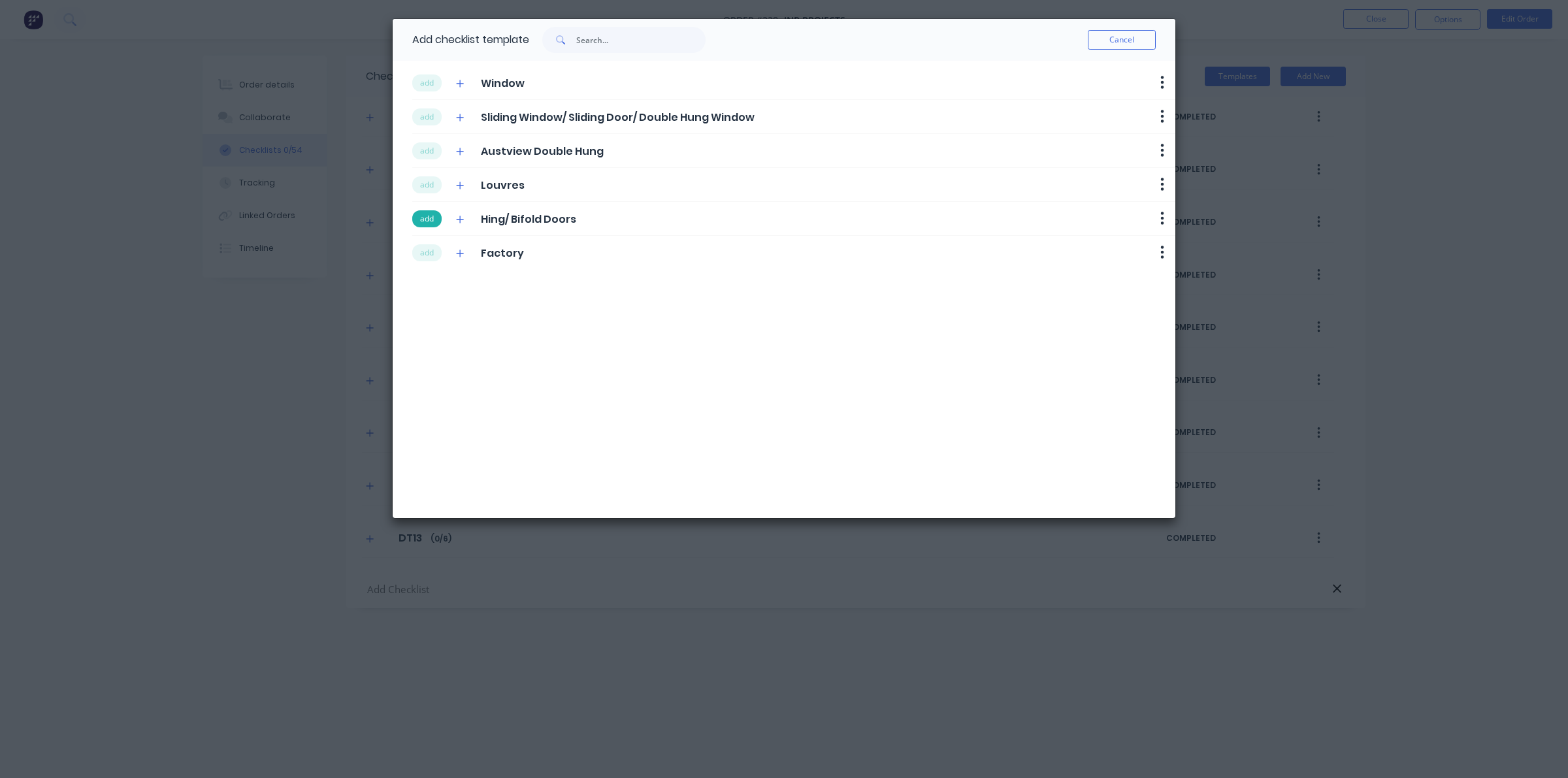
click at [428, 220] on button "add" at bounding box center [427, 219] width 30 height 17
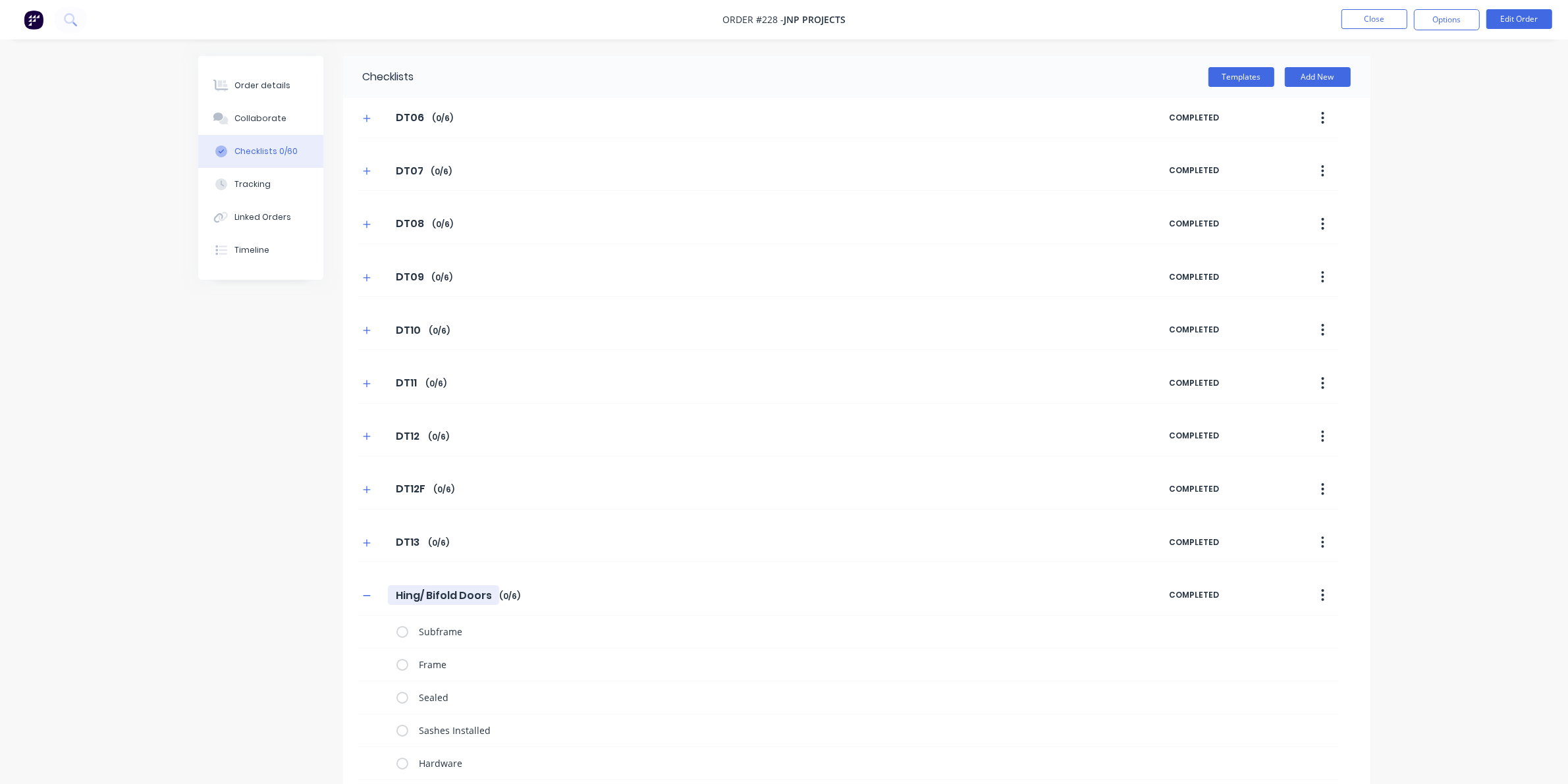
drag, startPoint x: 394, startPoint y: 600, endPoint x: 519, endPoint y: 600, distance: 125.0
click at [519, 600] on div "Hing/ Bifold Doors Hing/ Bifold Doors Enter Checklist name ( 0 / 6 )" at bounding box center [764, 595] width 810 height 24
type textarea "x"
type input "D"
type textarea "x"
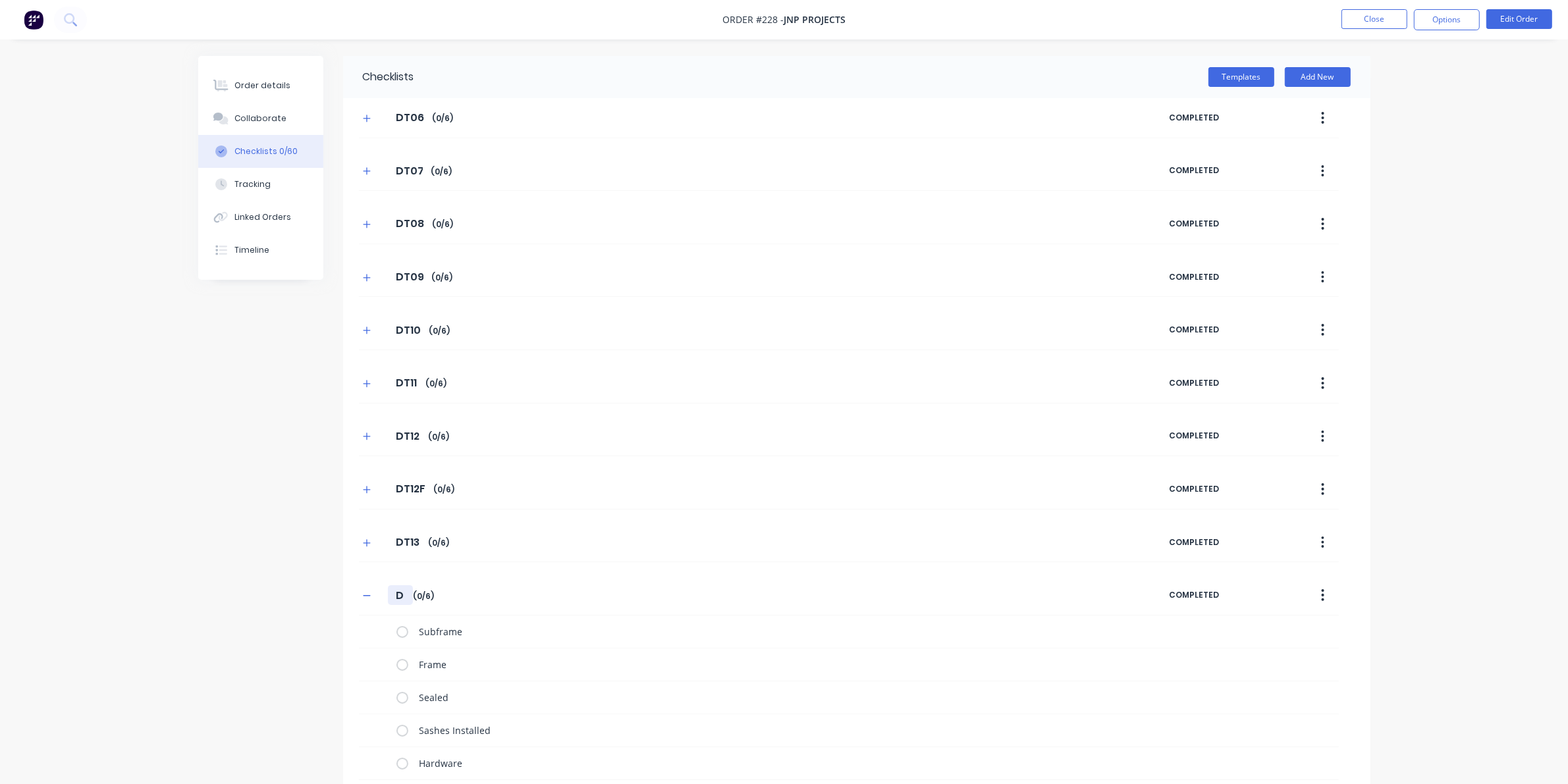
type input "DT"
type textarea "x"
type input "DT1"
type textarea "x"
type input "DT14"
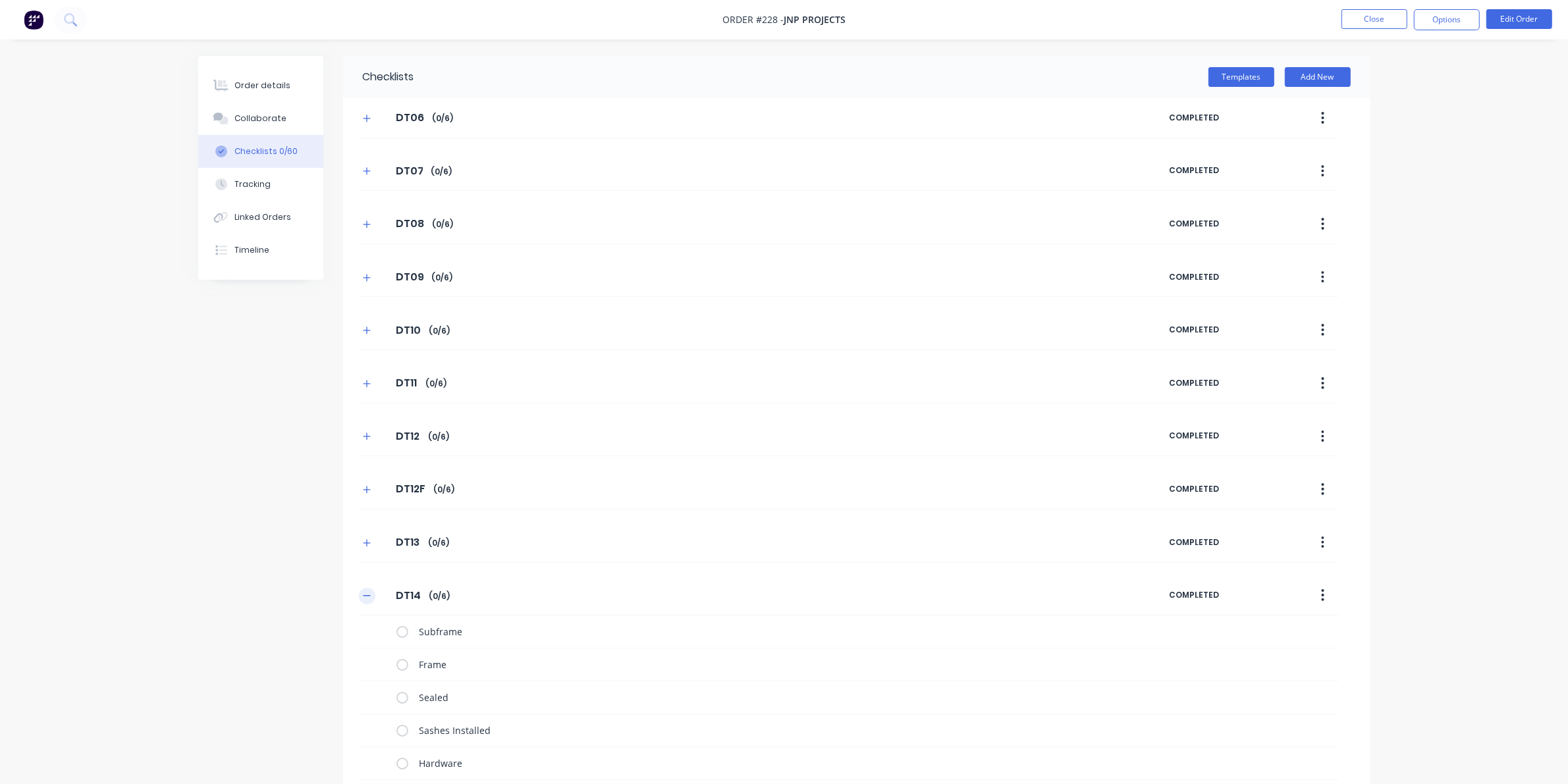
click at [364, 598] on icon "button" at bounding box center [367, 596] width 8 height 9
click at [1020, 72] on button "Add New" at bounding box center [1323, 77] width 66 height 20
click at [1020, 72] on button "Templates" at bounding box center [1247, 77] width 66 height 20
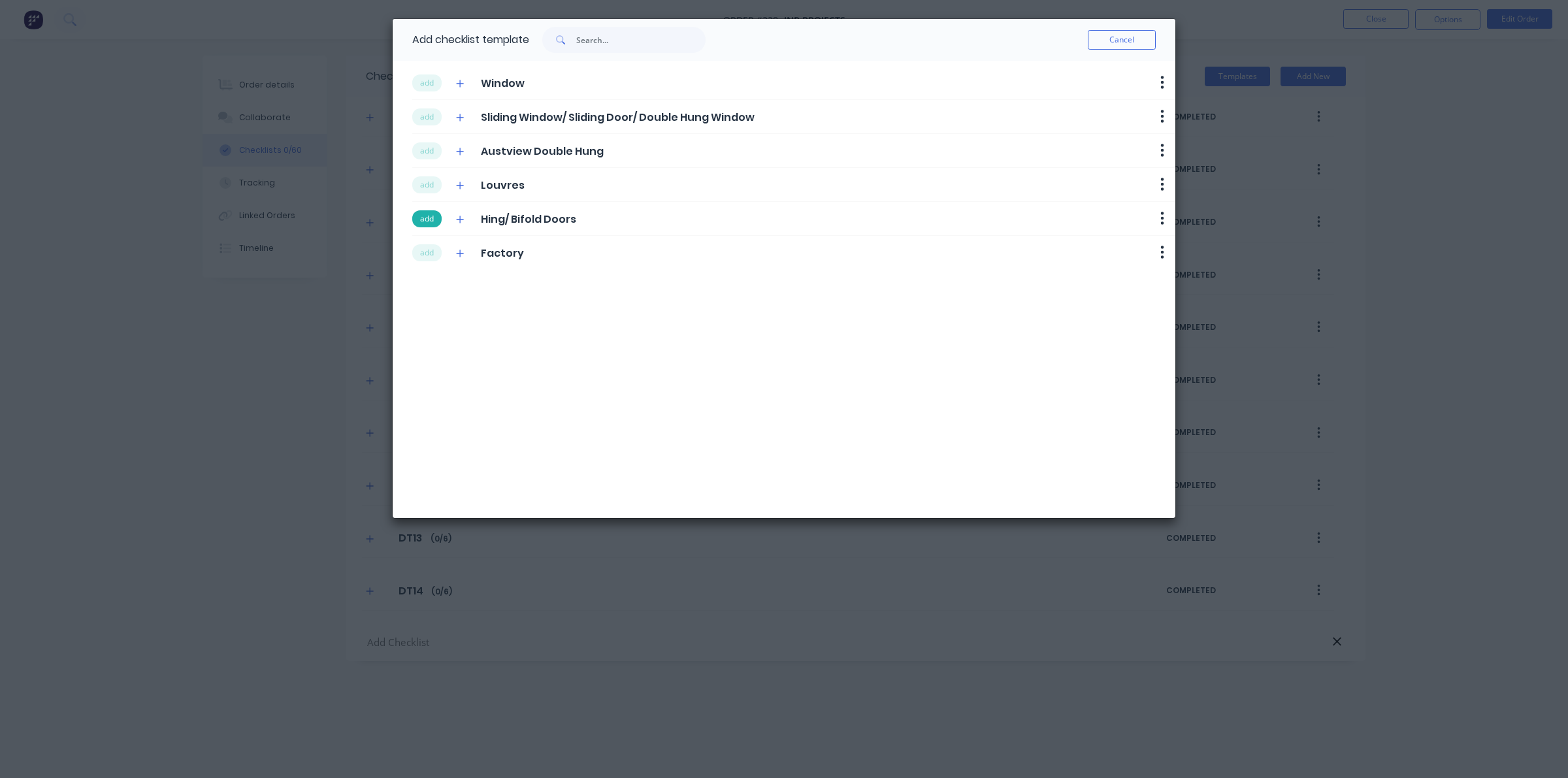
click at [430, 214] on button "add" at bounding box center [427, 219] width 30 height 17
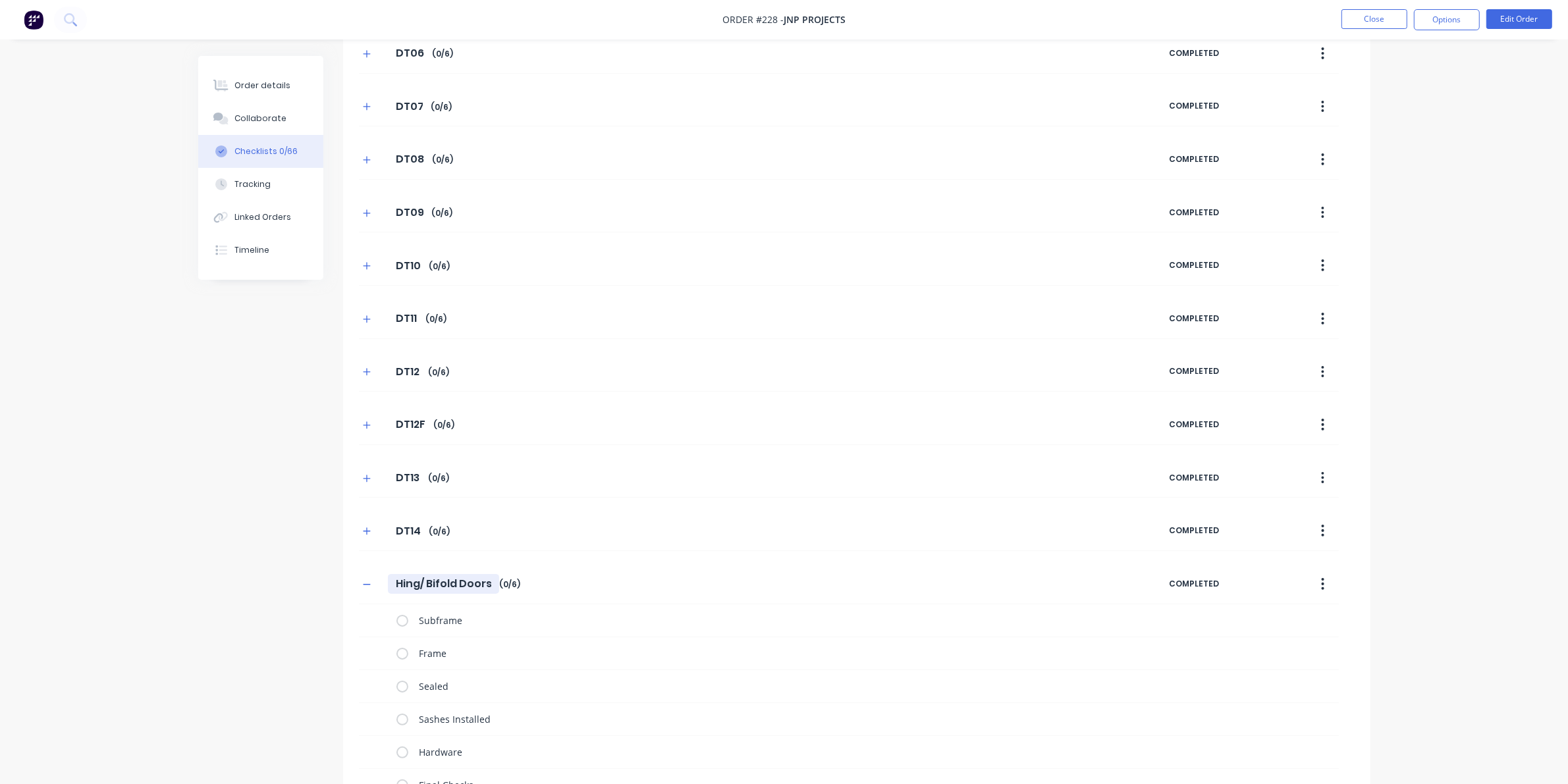
scroll to position [171, 0]
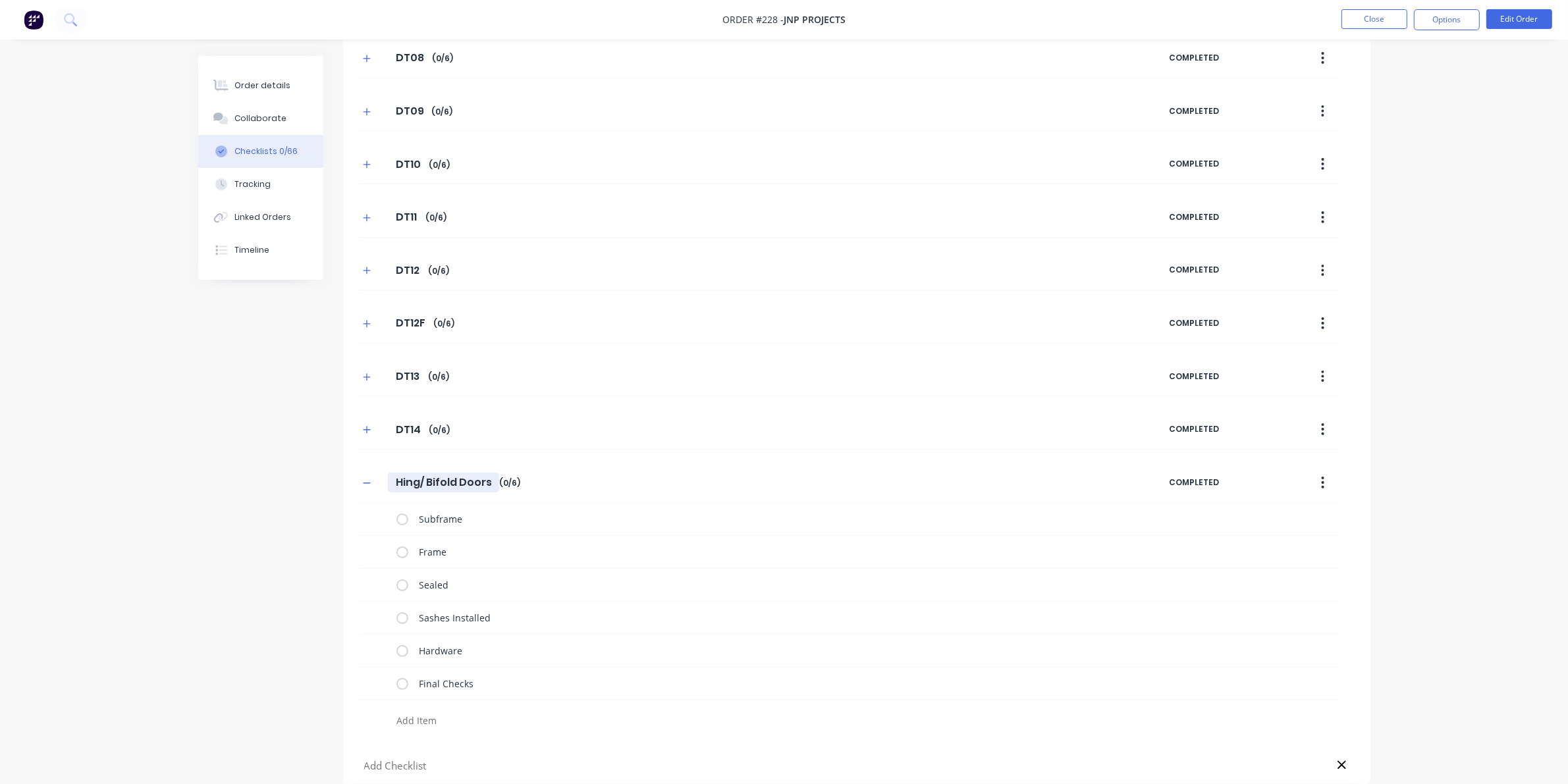
drag, startPoint x: 392, startPoint y: 483, endPoint x: 525, endPoint y: 481, distance: 133.0
click at [525, 481] on div "Hing/ Bifold Doors Hing/ Bifold Doors Enter Checklist name ( 0 / 6 )" at bounding box center [764, 483] width 810 height 24
type textarea "x"
type input "D"
type textarea "x"
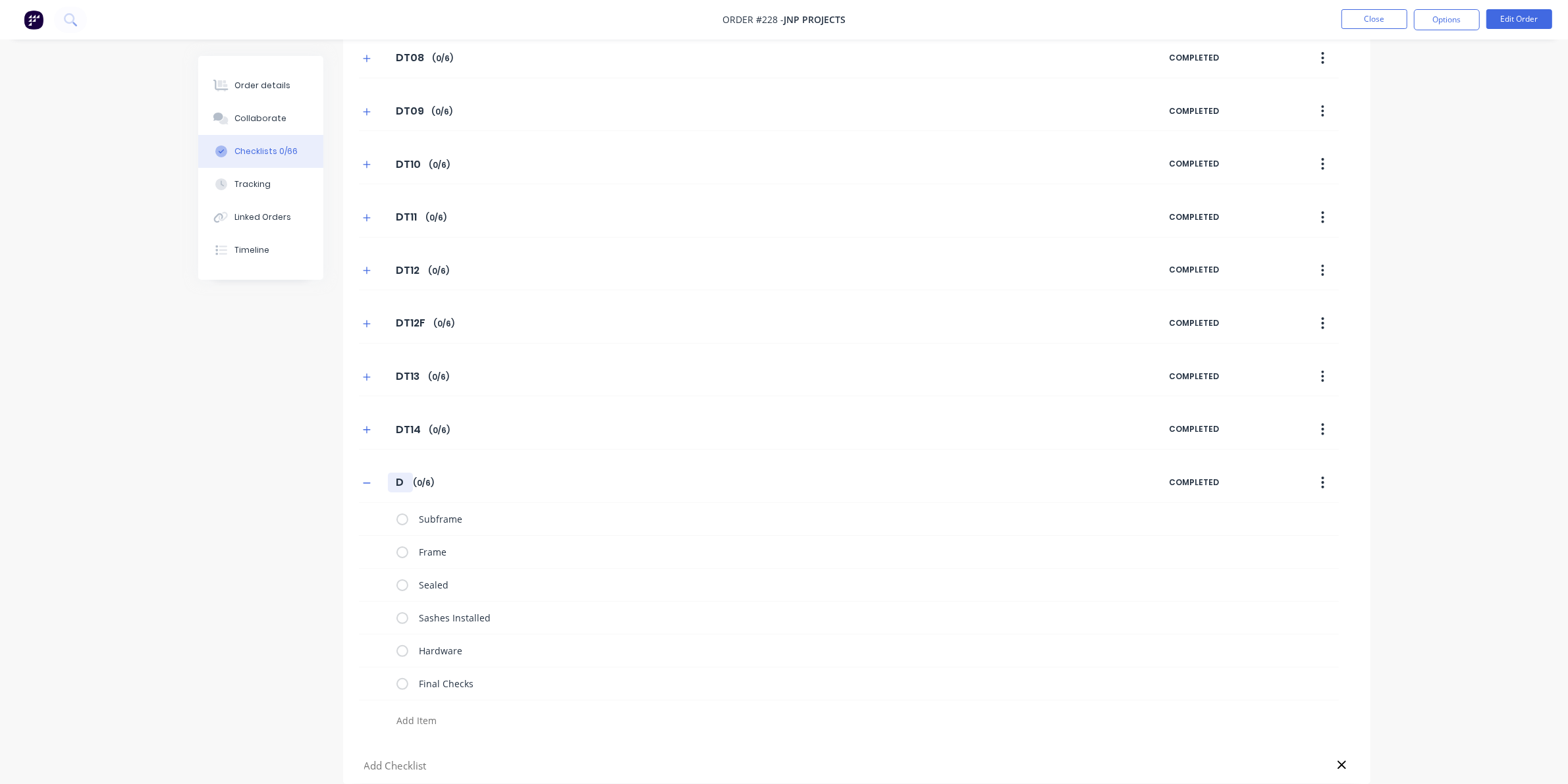
type input "DT"
type textarea "x"
type input "DT1"
type textarea "x"
type input "DT15"
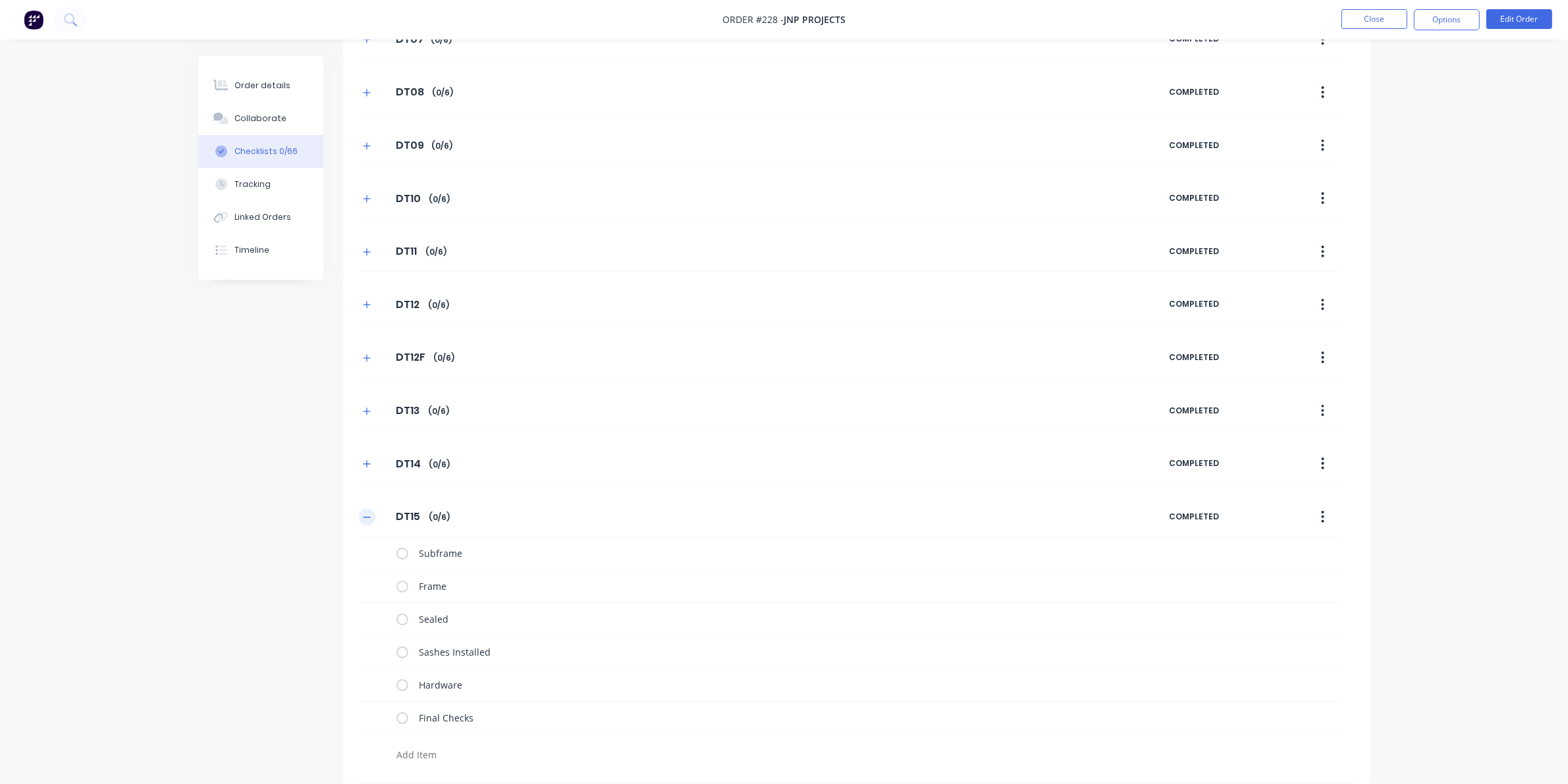
click at [363, 483] on div "DT06 DT06 Enter Checklist name ( 0 / 6 ) COMPLETED DT07 DT07 Enter Checklist na…" at bounding box center [857, 368] width 1027 height 802
click at [367, 519] on icon "button" at bounding box center [367, 517] width 8 height 9
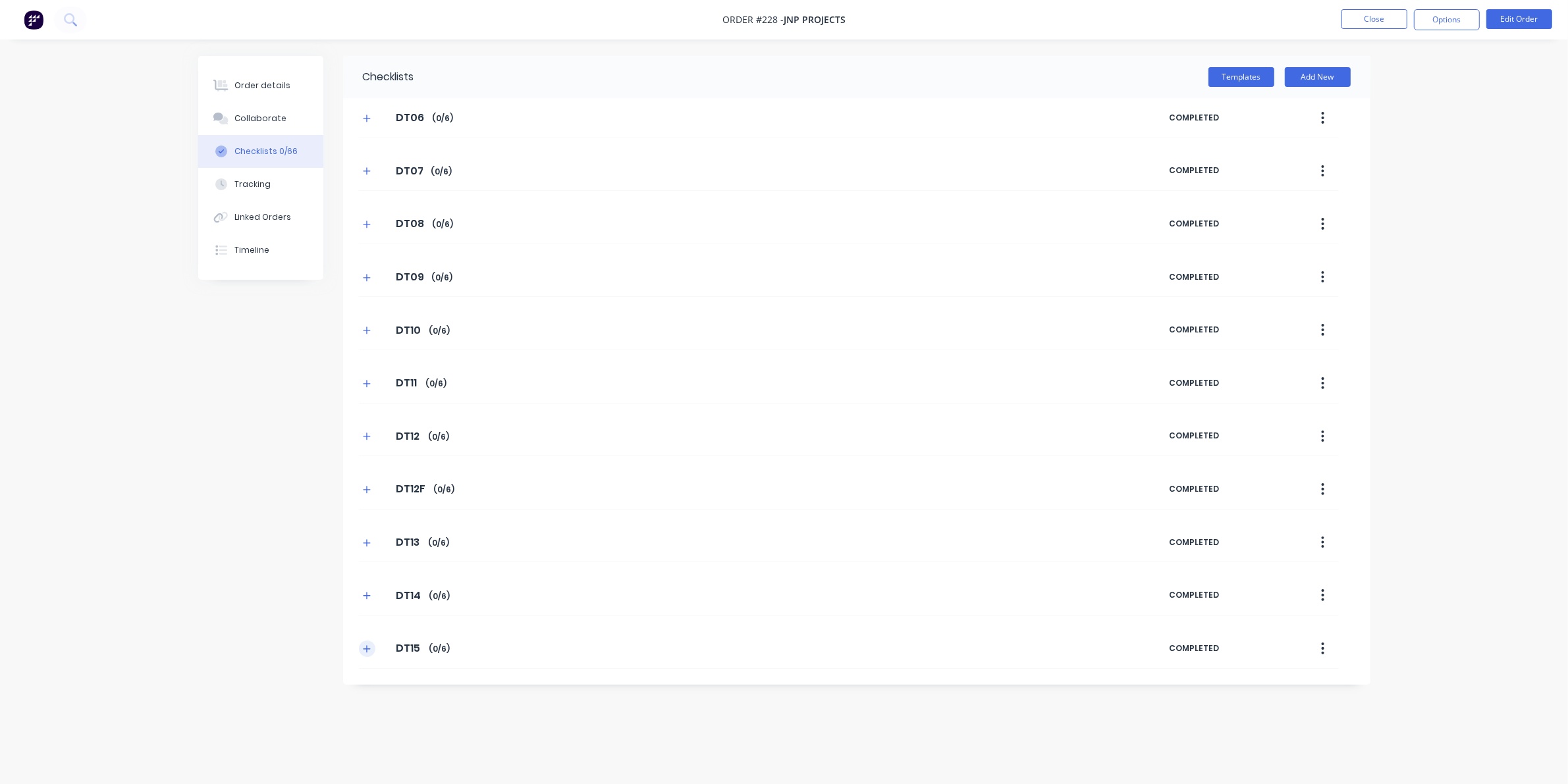
scroll to position [0, 0]
click at [1020, 72] on button "Templates" at bounding box center [1247, 77] width 66 height 20
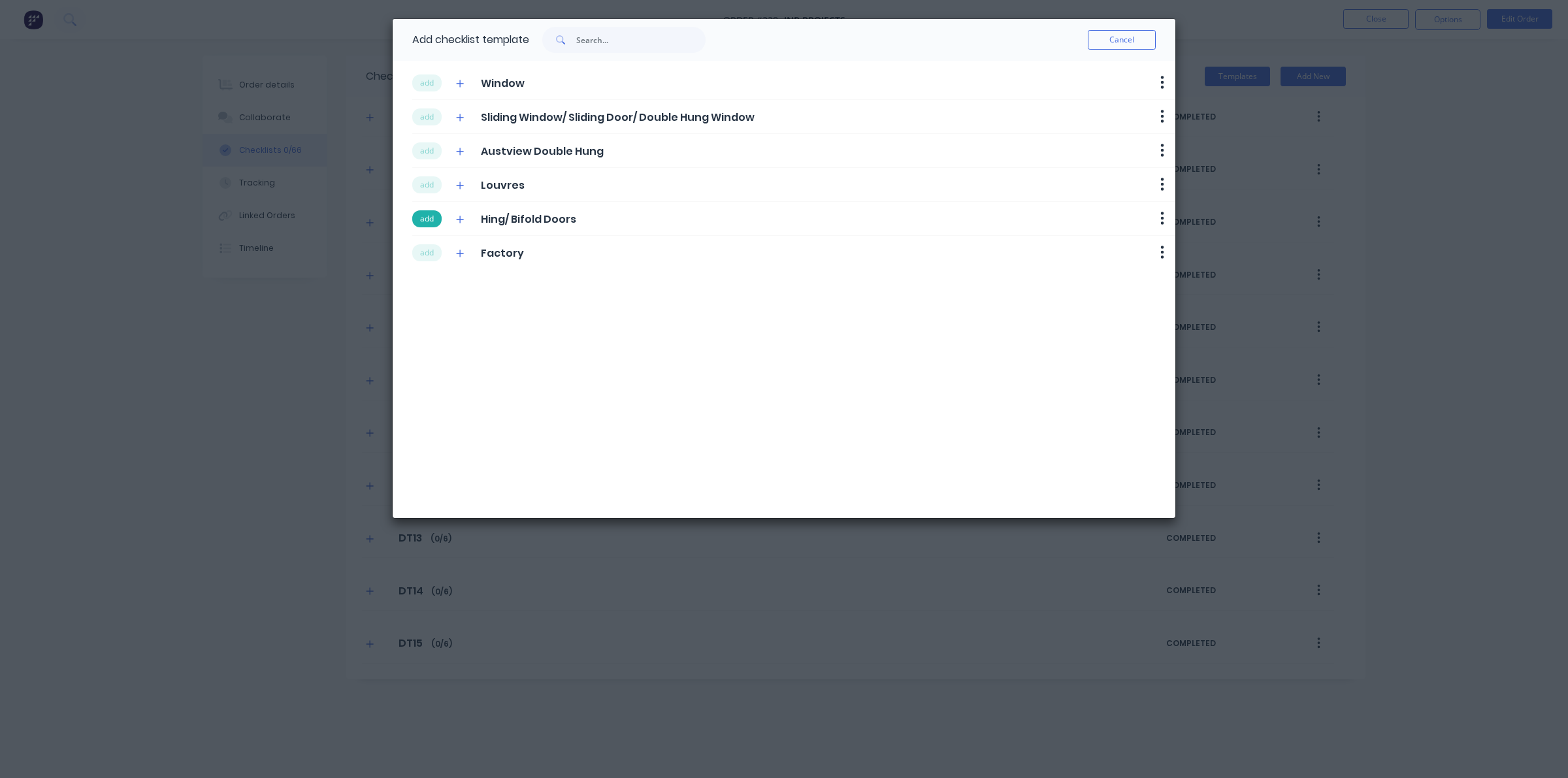
click at [433, 216] on button "add" at bounding box center [427, 219] width 30 height 17
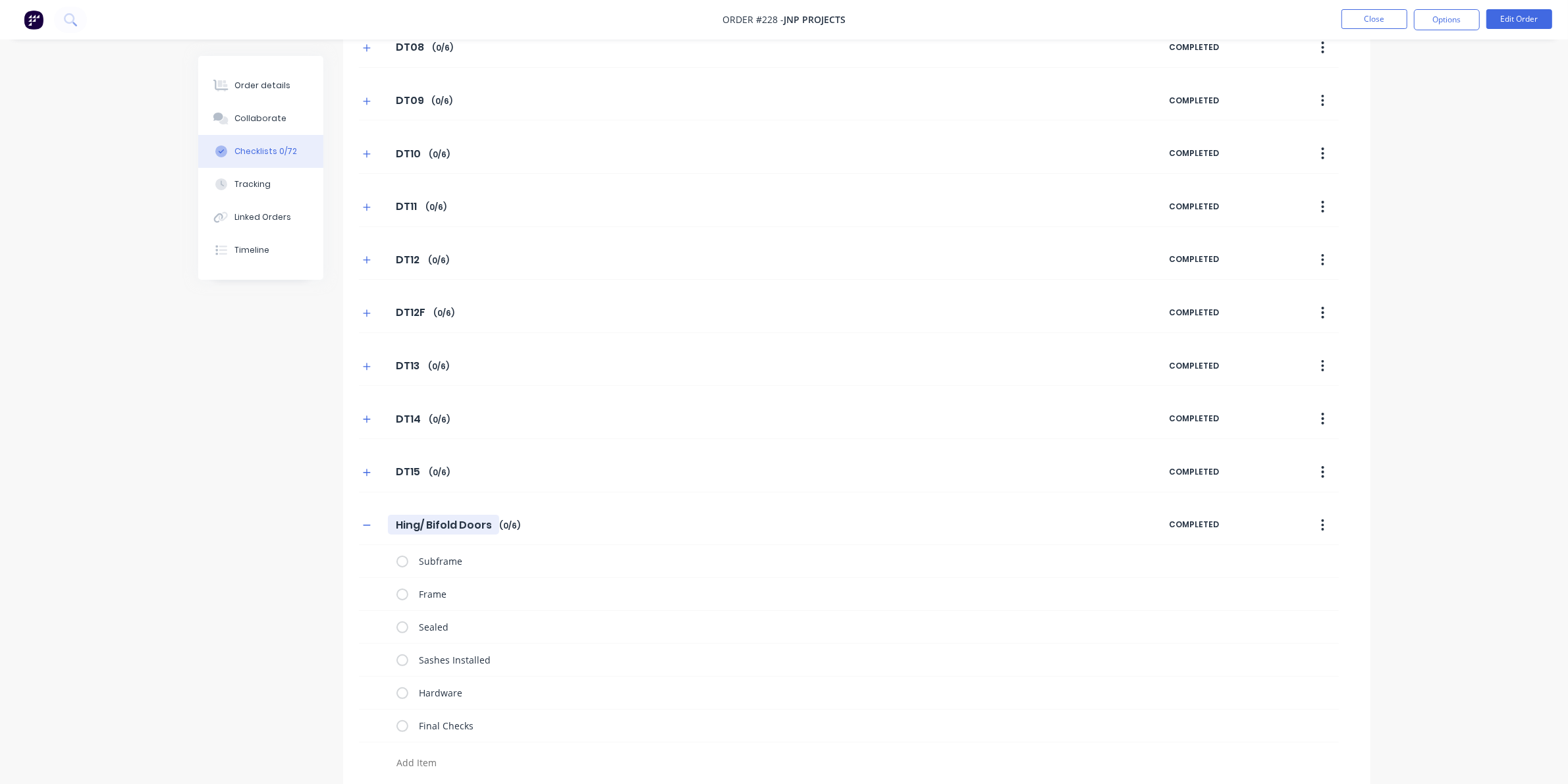
scroll to position [190, 0]
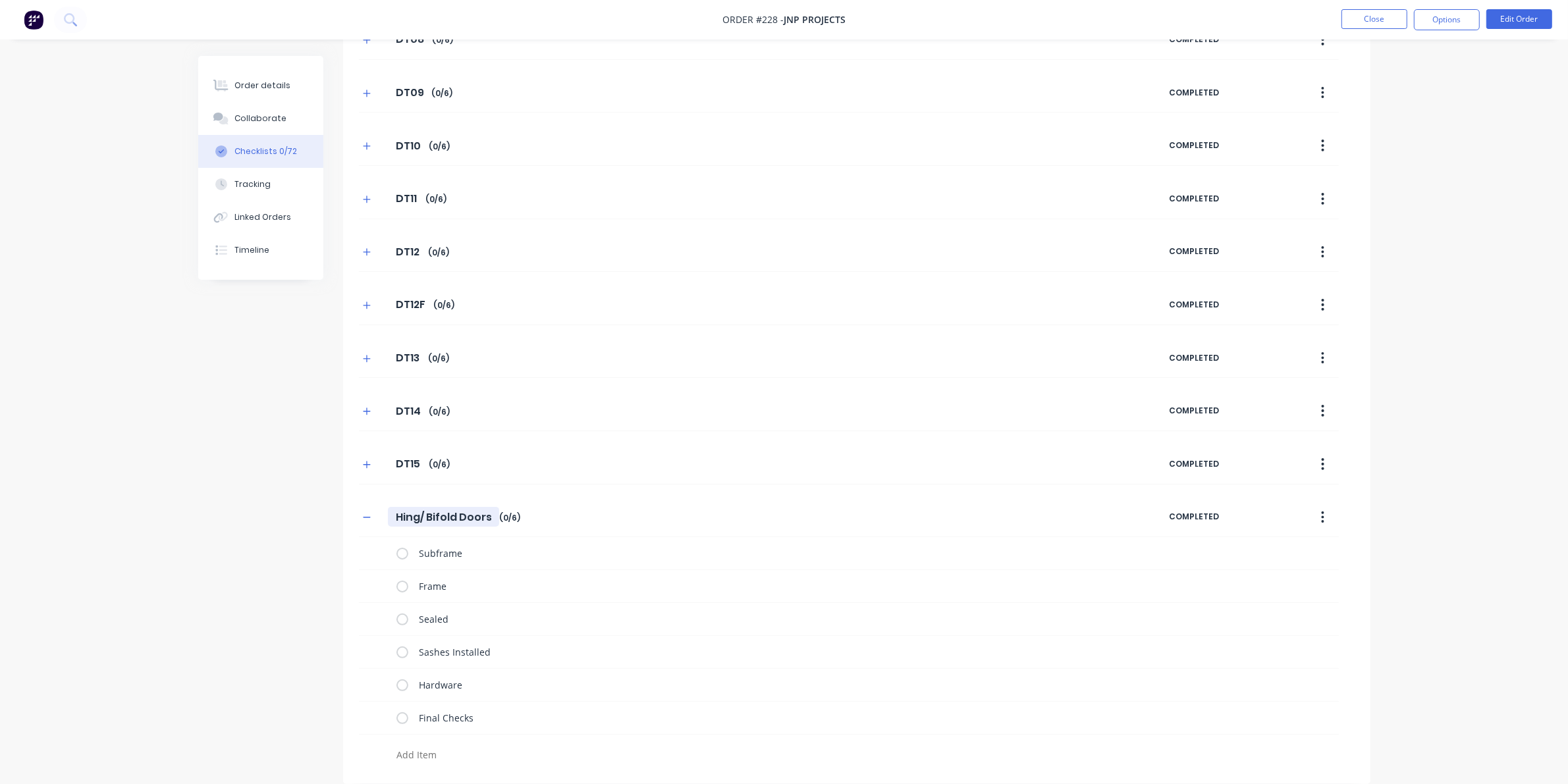
click at [410, 522] on input "Hing/ Bifold Doors" at bounding box center [443, 517] width 111 height 20
drag, startPoint x: 393, startPoint y: 517, endPoint x: 557, endPoint y: 515, distance: 164.0
click at [557, 515] on div "Hing/ Bifold Doors Hing/ Bifold Doors Enter Checklist name ( 0 / 6 )" at bounding box center [764, 517] width 810 height 24
type textarea "x"
type input "D"
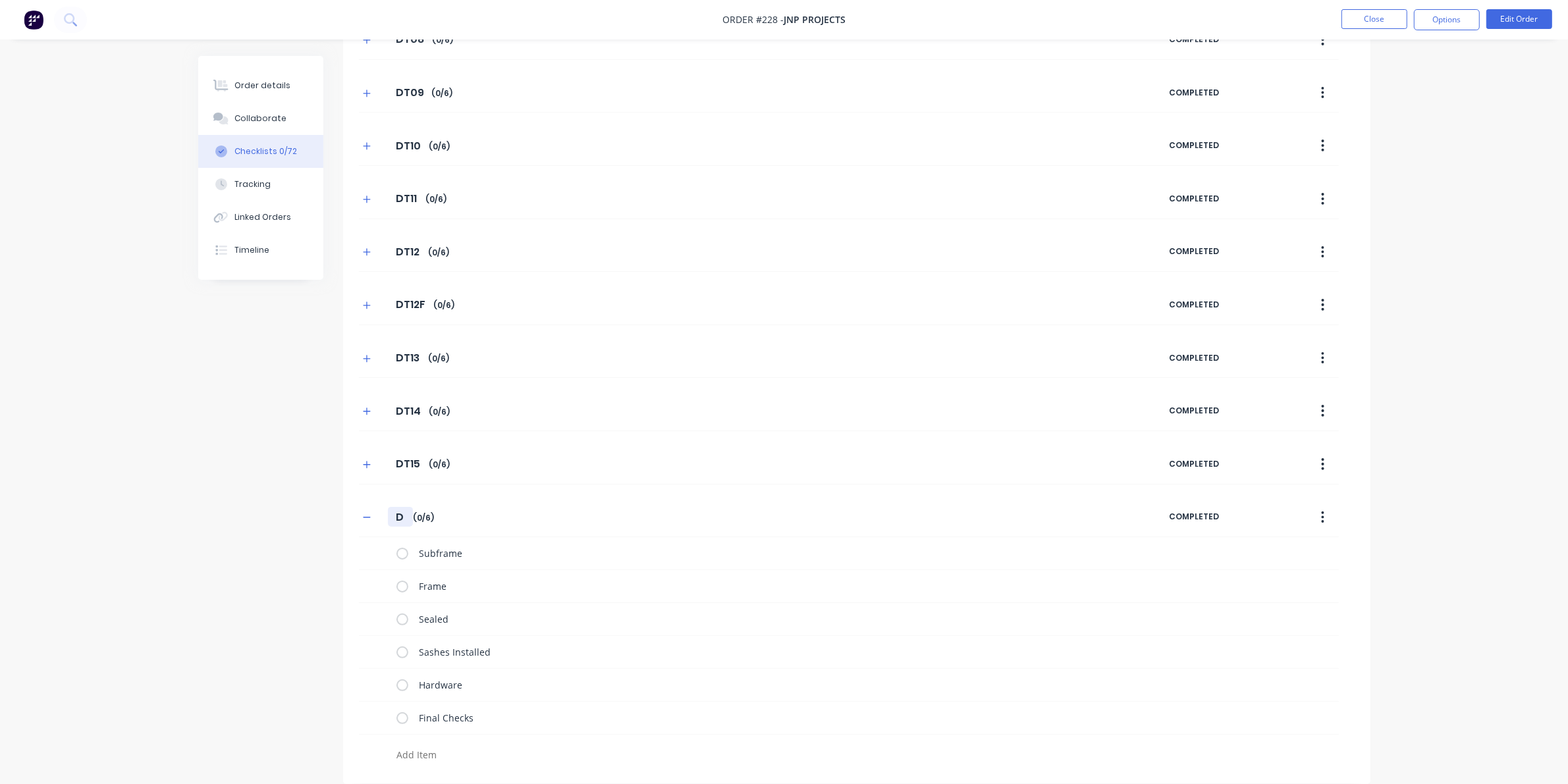
type textarea "x"
type input "DT"
type textarea "x"
type input "DT1"
type textarea "x"
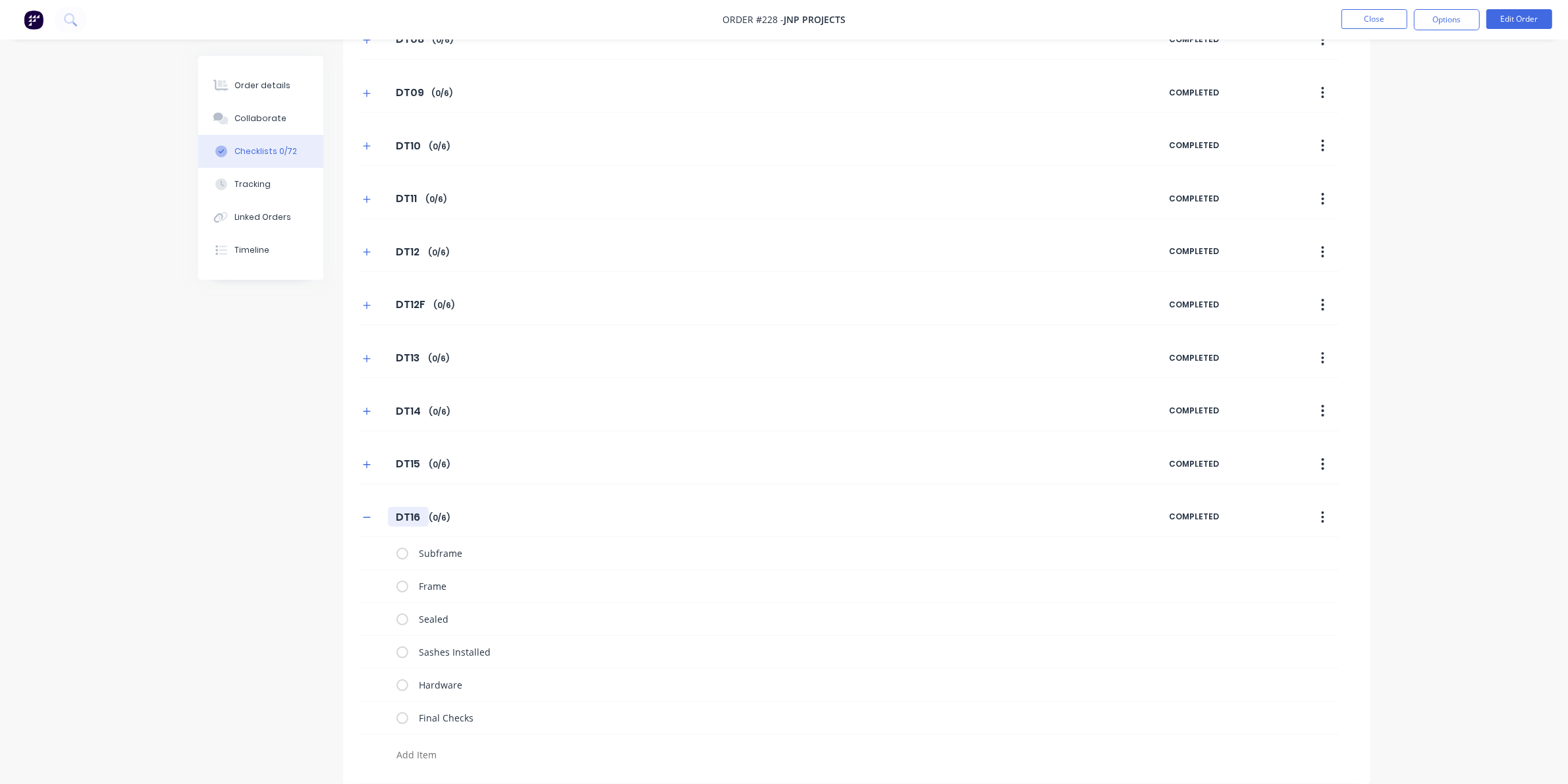
type input "DT16"
click at [373, 513] on button "button" at bounding box center [367, 517] width 17 height 17
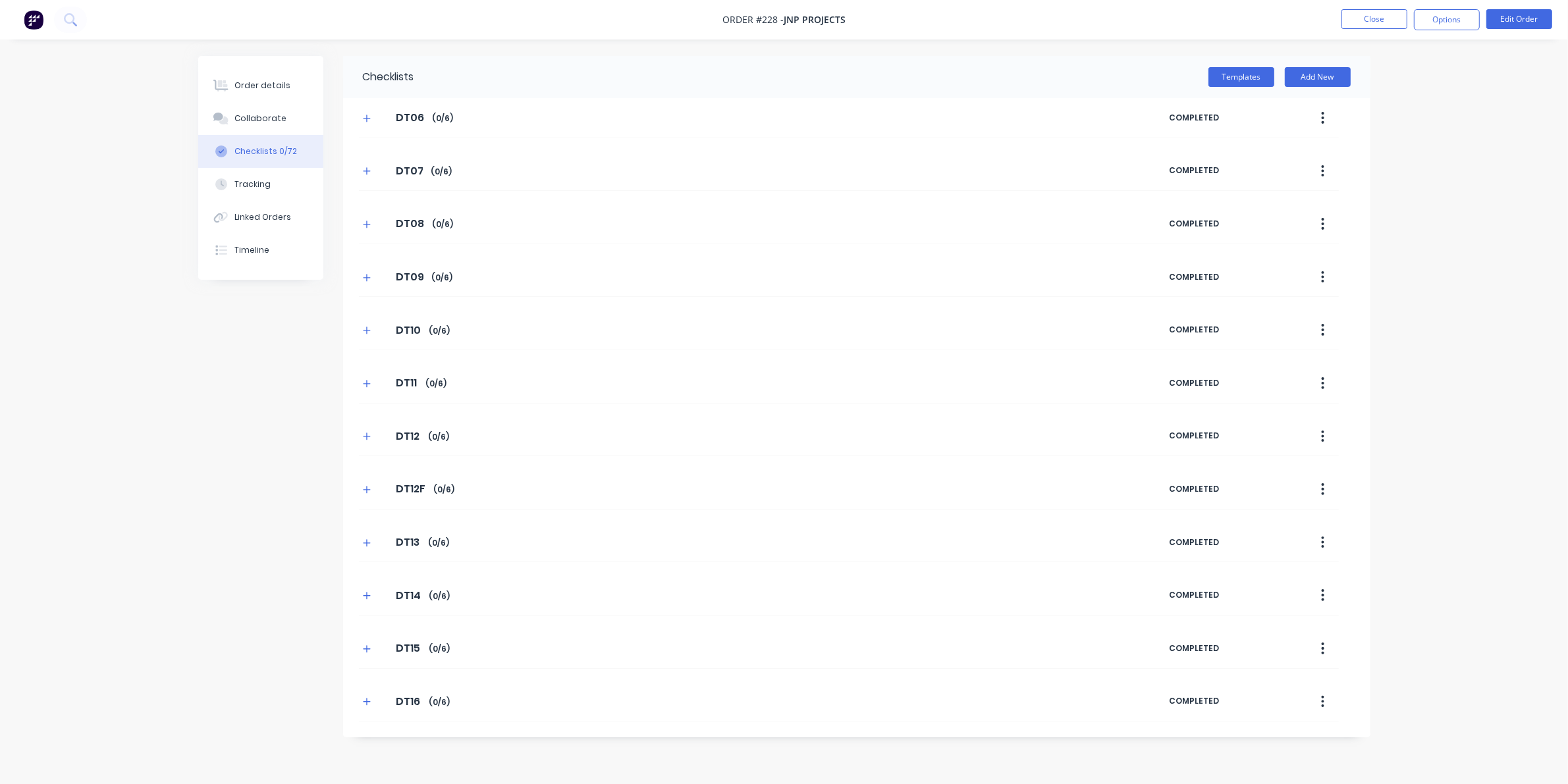
scroll to position [0, 0]
click at [1020, 76] on button "Templates" at bounding box center [1247, 77] width 66 height 20
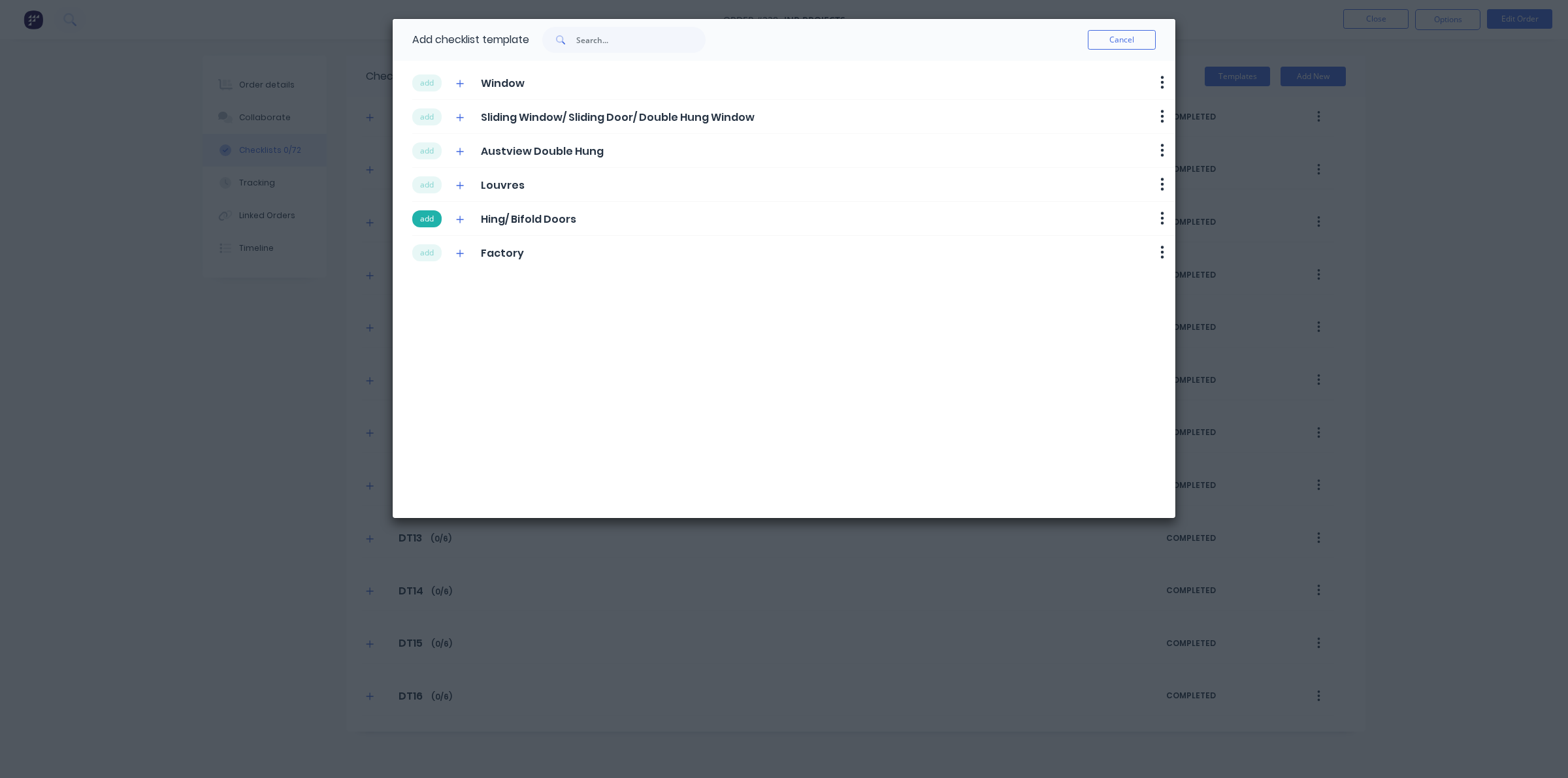
click at [431, 223] on button "add" at bounding box center [427, 219] width 30 height 17
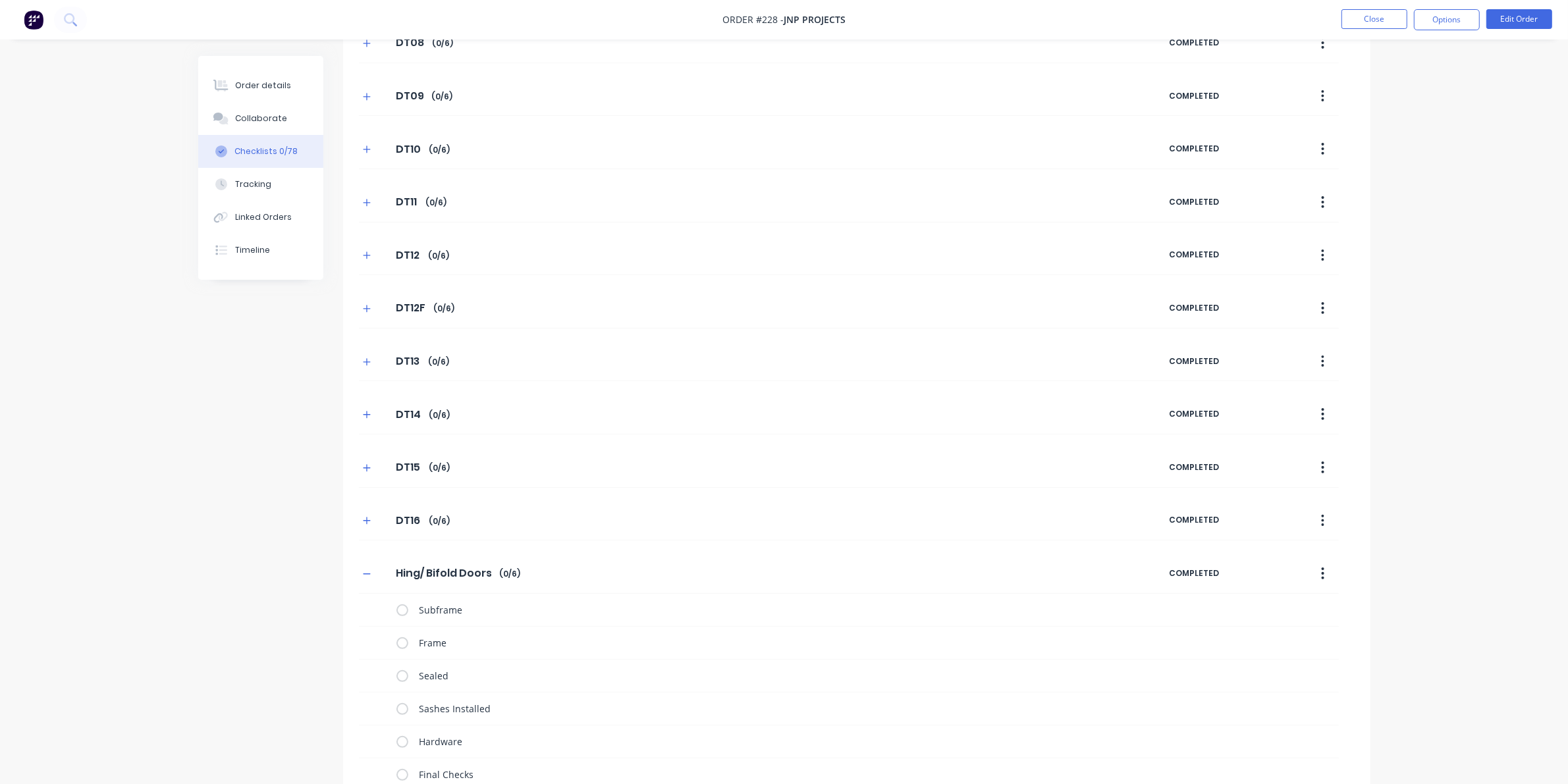
scroll to position [243, 0]
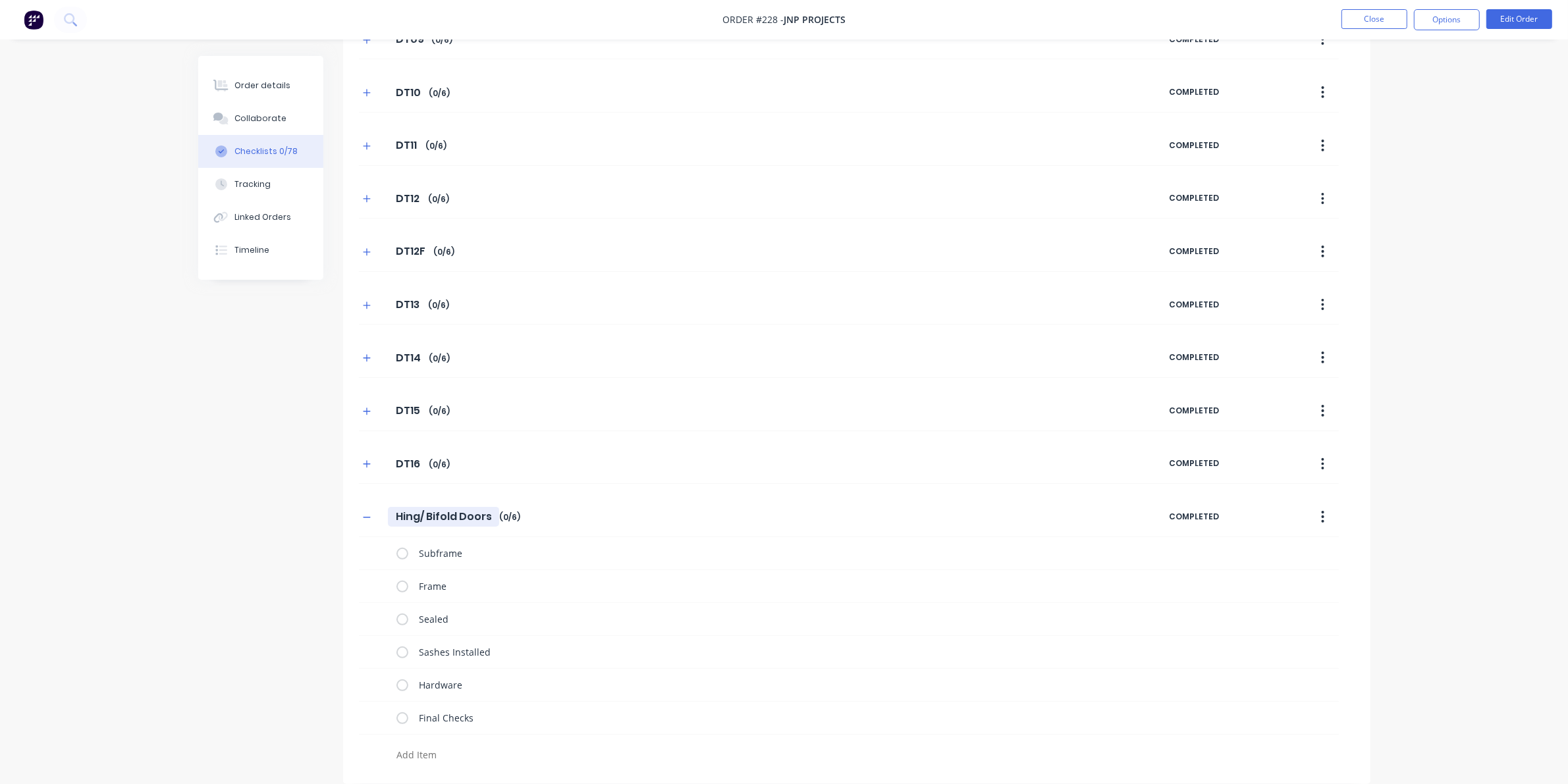
drag, startPoint x: 399, startPoint y: 515, endPoint x: 531, endPoint y: 525, distance: 132.4
click at [531, 525] on div "Hing/ Bifold Doors Hing/ Bifold Doors Enter Checklist name ( 0 / 6 )" at bounding box center [764, 517] width 810 height 24
type textarea "x"
type input "D"
type textarea "x"
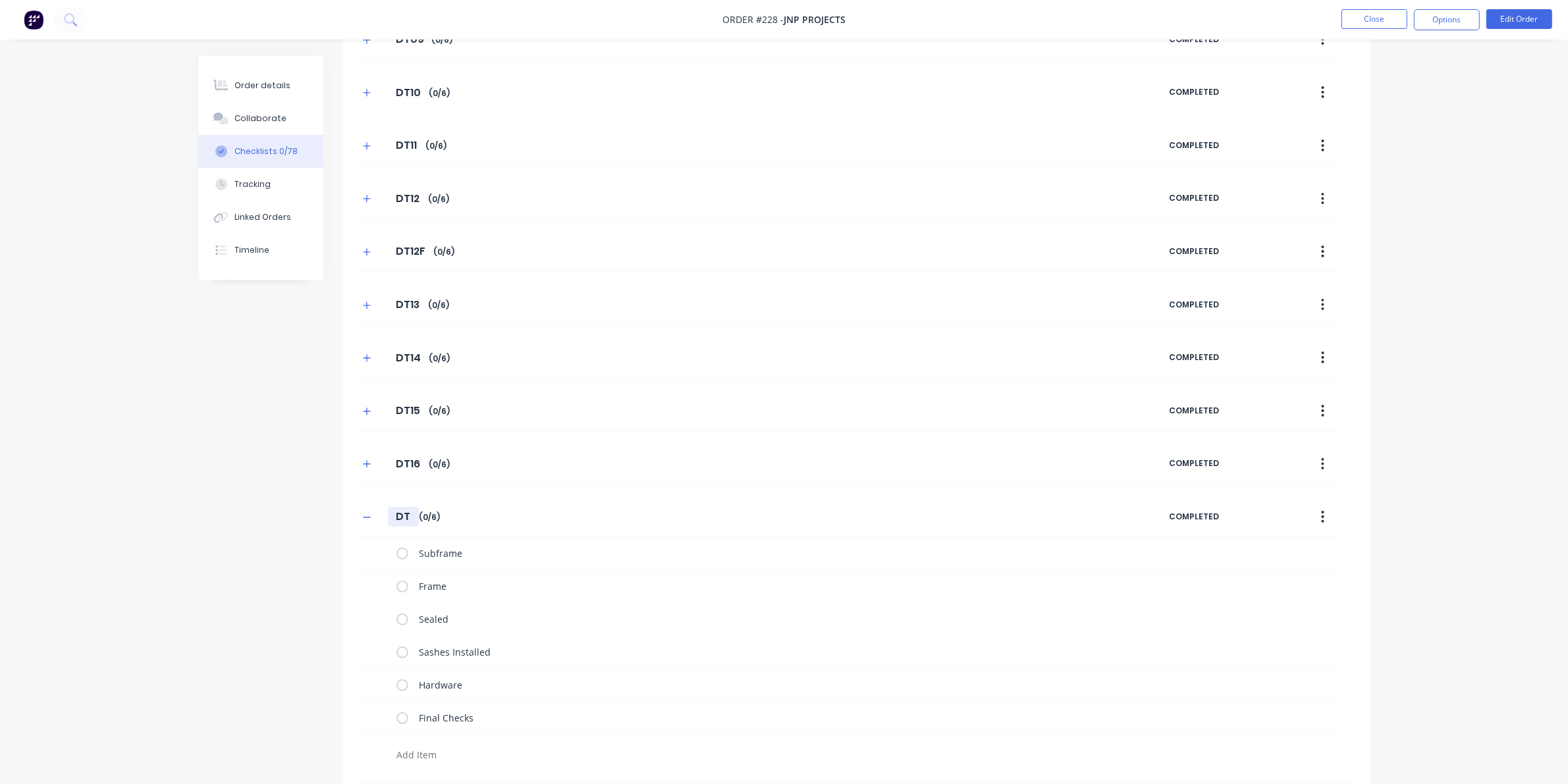
type input "DT1"
type textarea "x"
type input "DT17"
click at [363, 517] on icon "button" at bounding box center [367, 517] width 8 height 9
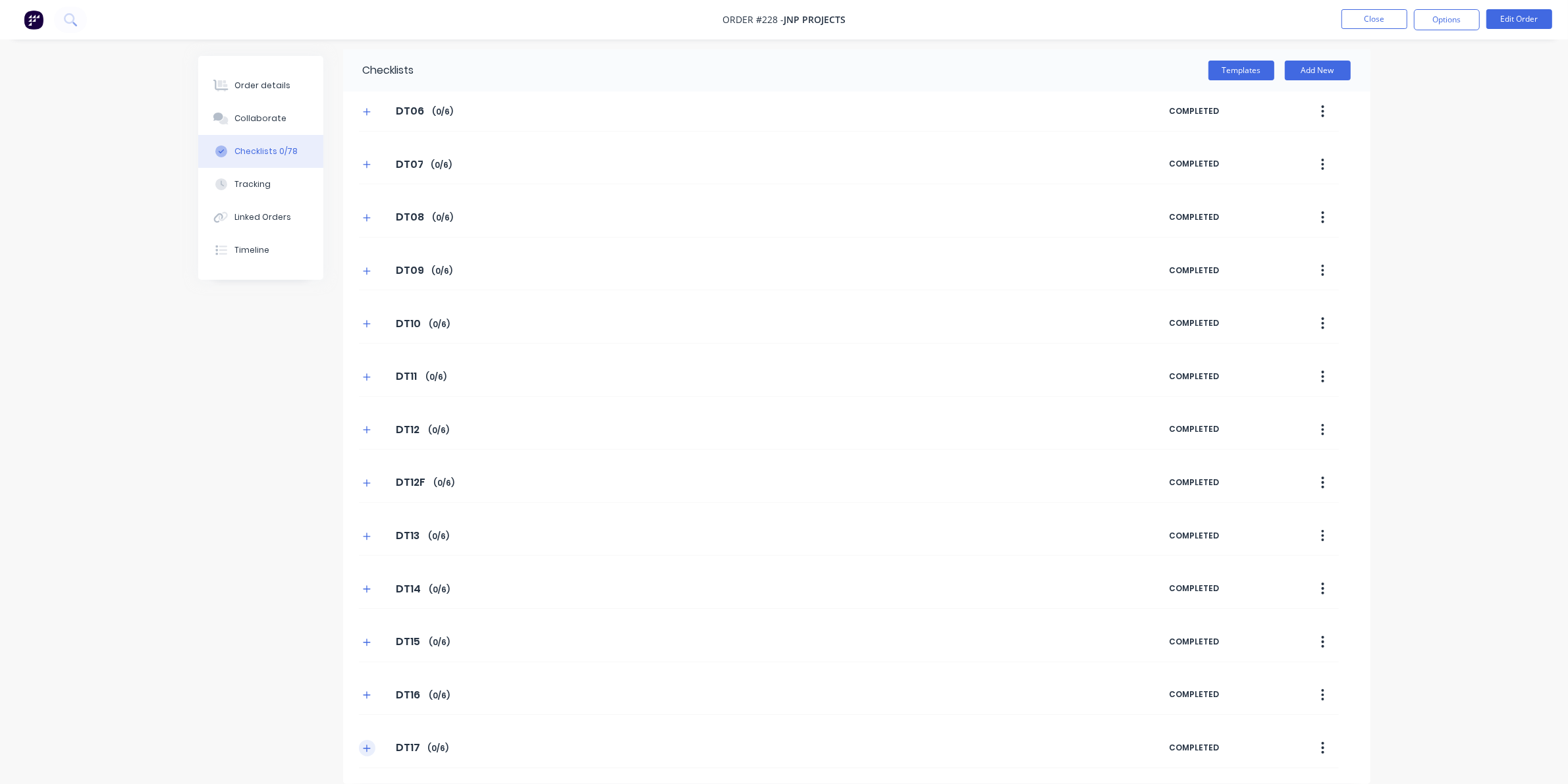
scroll to position [12, 0]
click at [1020, 61] on button "Templates" at bounding box center [1241, 70] width 66 height 20
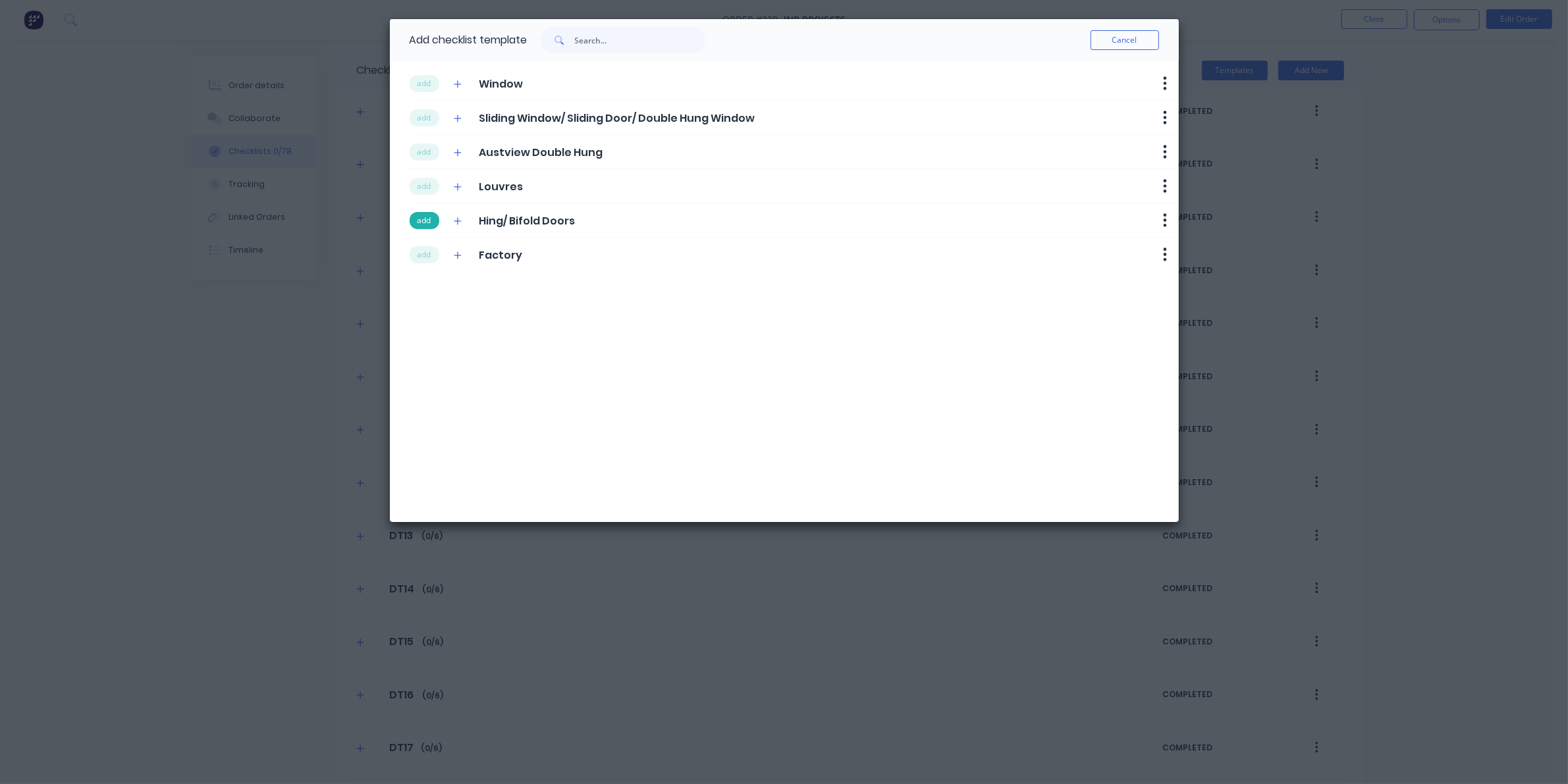
click at [423, 223] on button "add" at bounding box center [424, 221] width 30 height 17
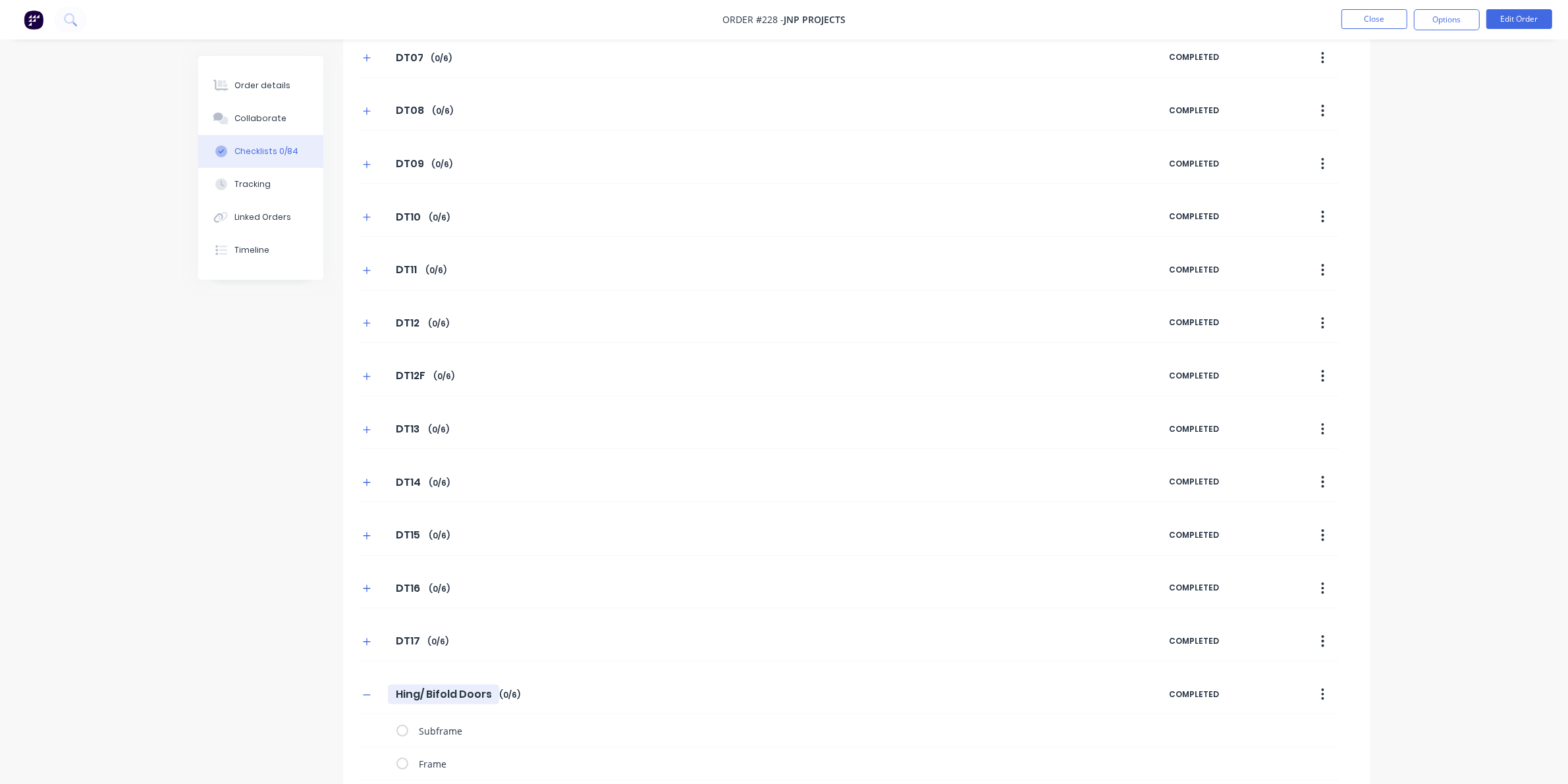
scroll to position [297, 0]
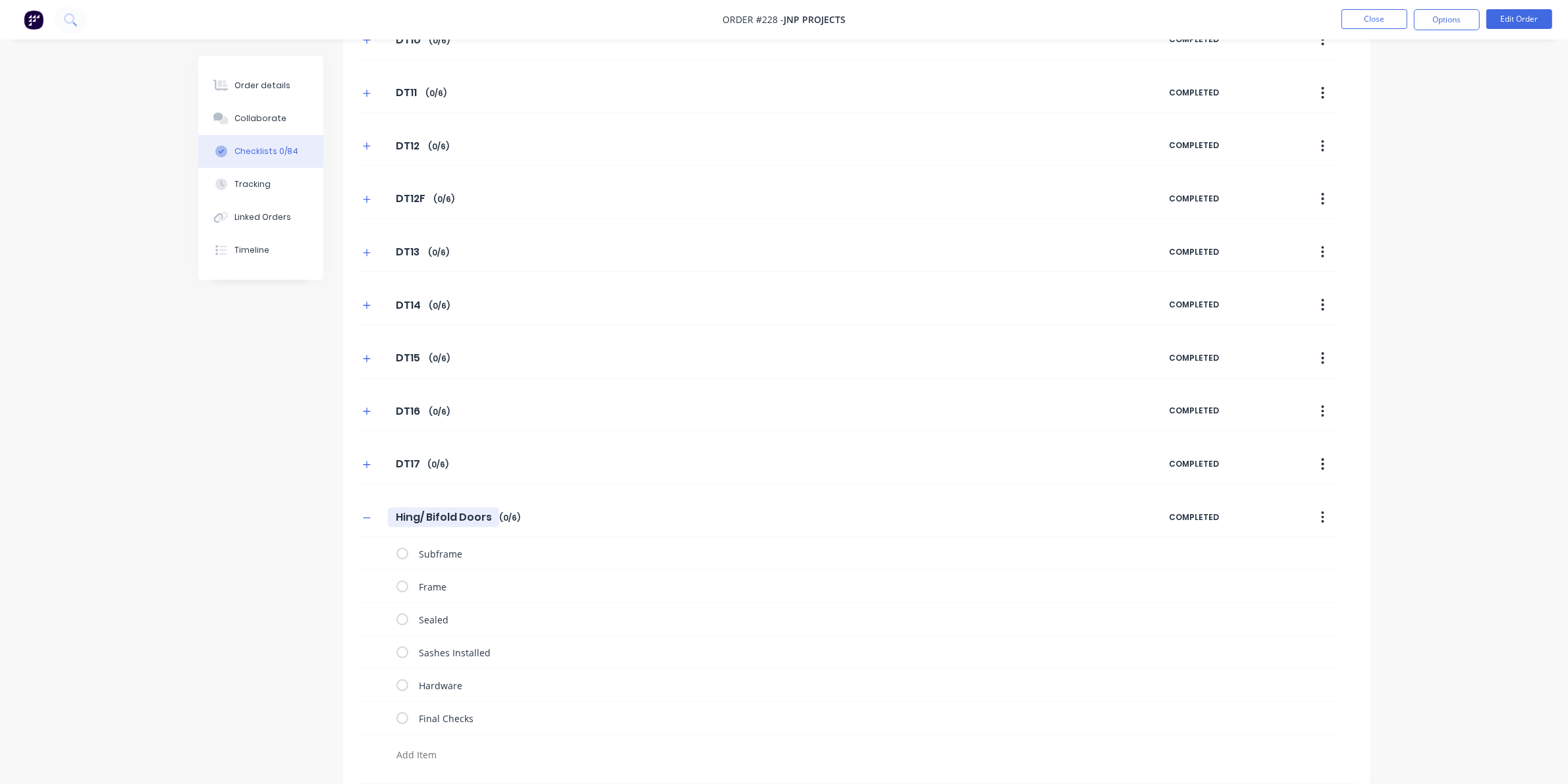
drag, startPoint x: 397, startPoint y: 515, endPoint x: 547, endPoint y: 517, distance: 150.0
click at [547, 517] on div "Hing/ Bifold Doors Hing/ Bifold Doors Enter Checklist name ( 0 / 6 )" at bounding box center [764, 517] width 810 height 24
type textarea "x"
type input "D"
type textarea "x"
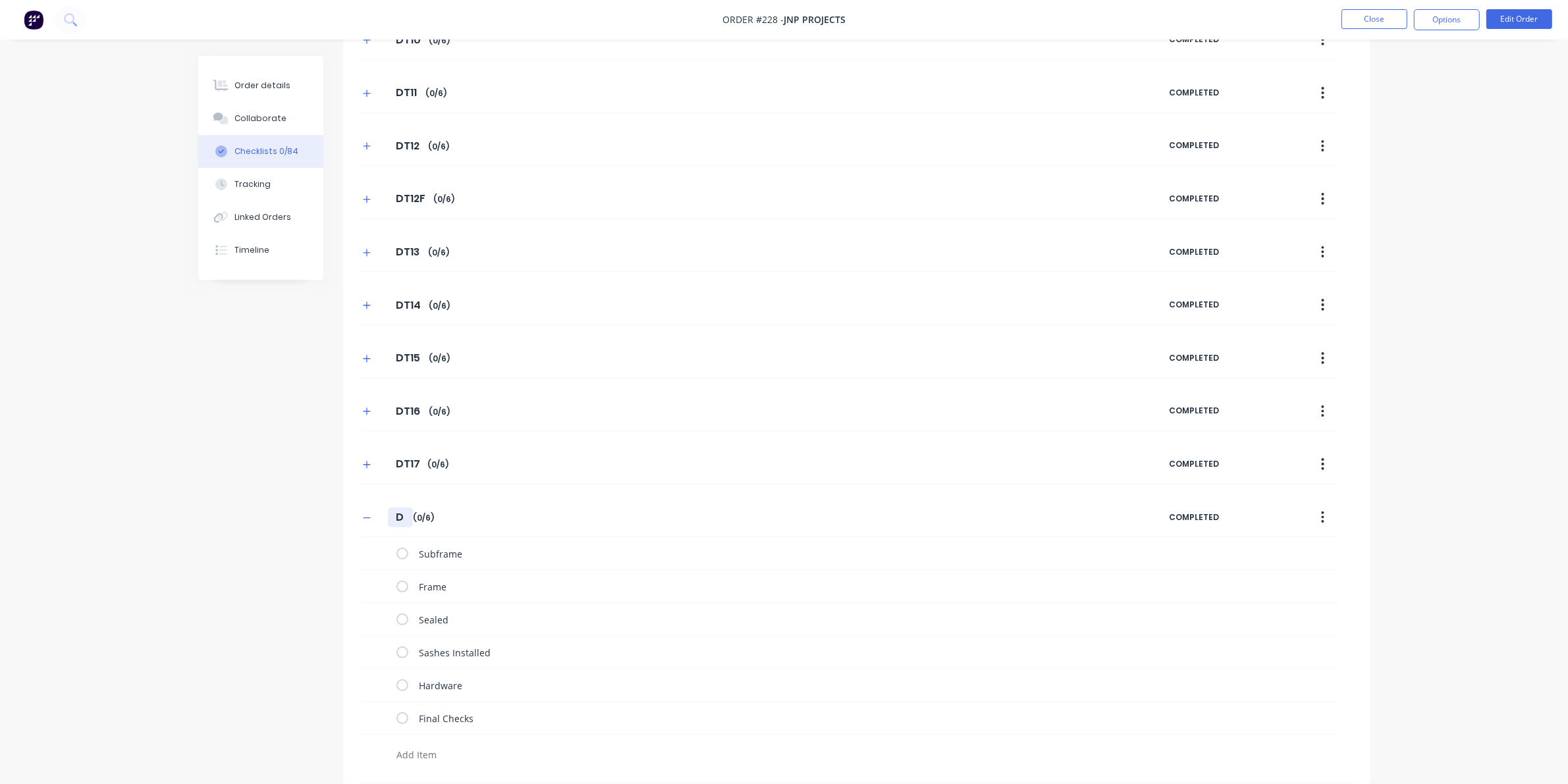
type input "DT"
type textarea "x"
type input "DT2"
type textarea "x"
type input "DT21"
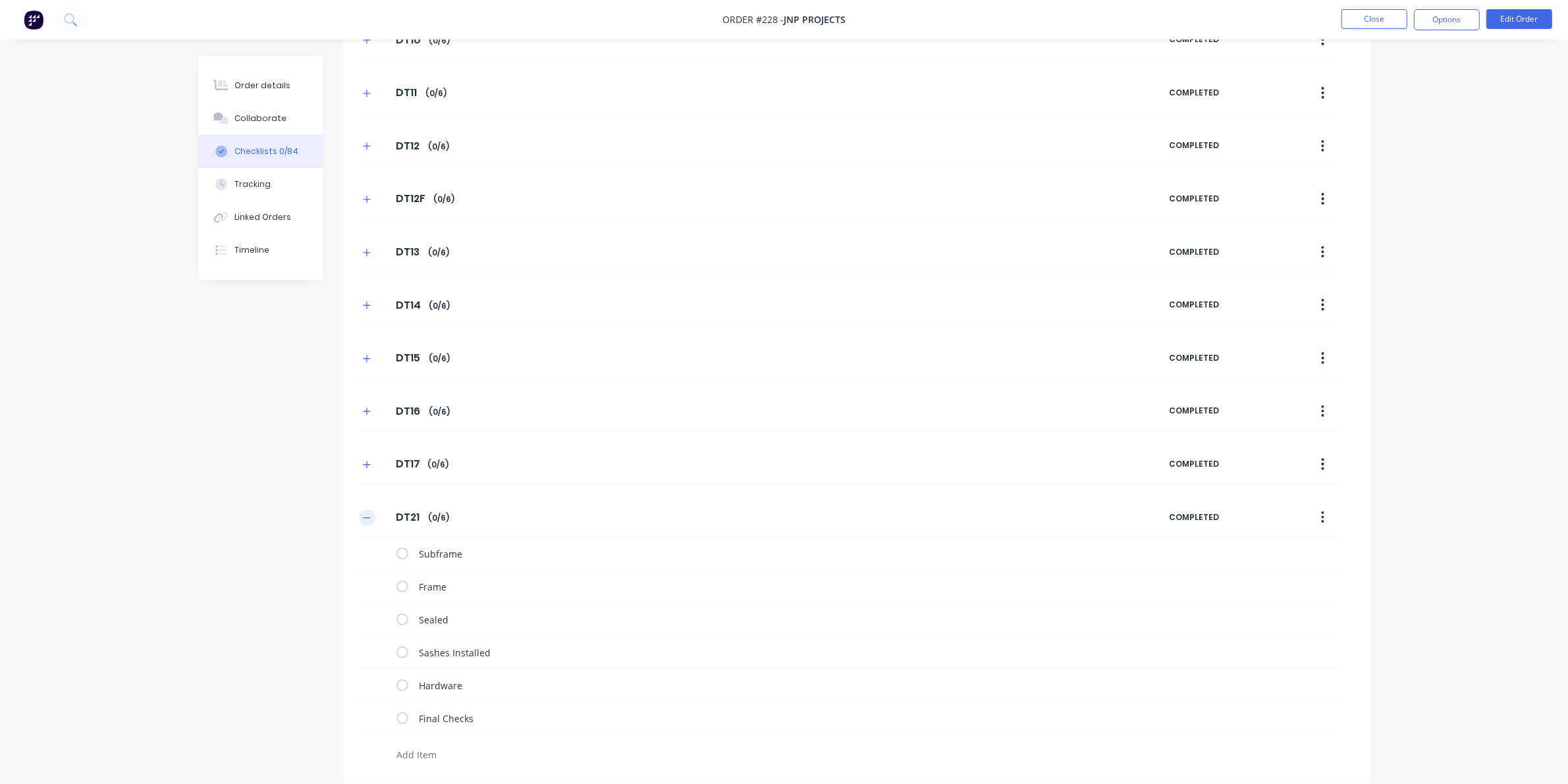
click at [363, 511] on button "button" at bounding box center [367, 517] width 17 height 17
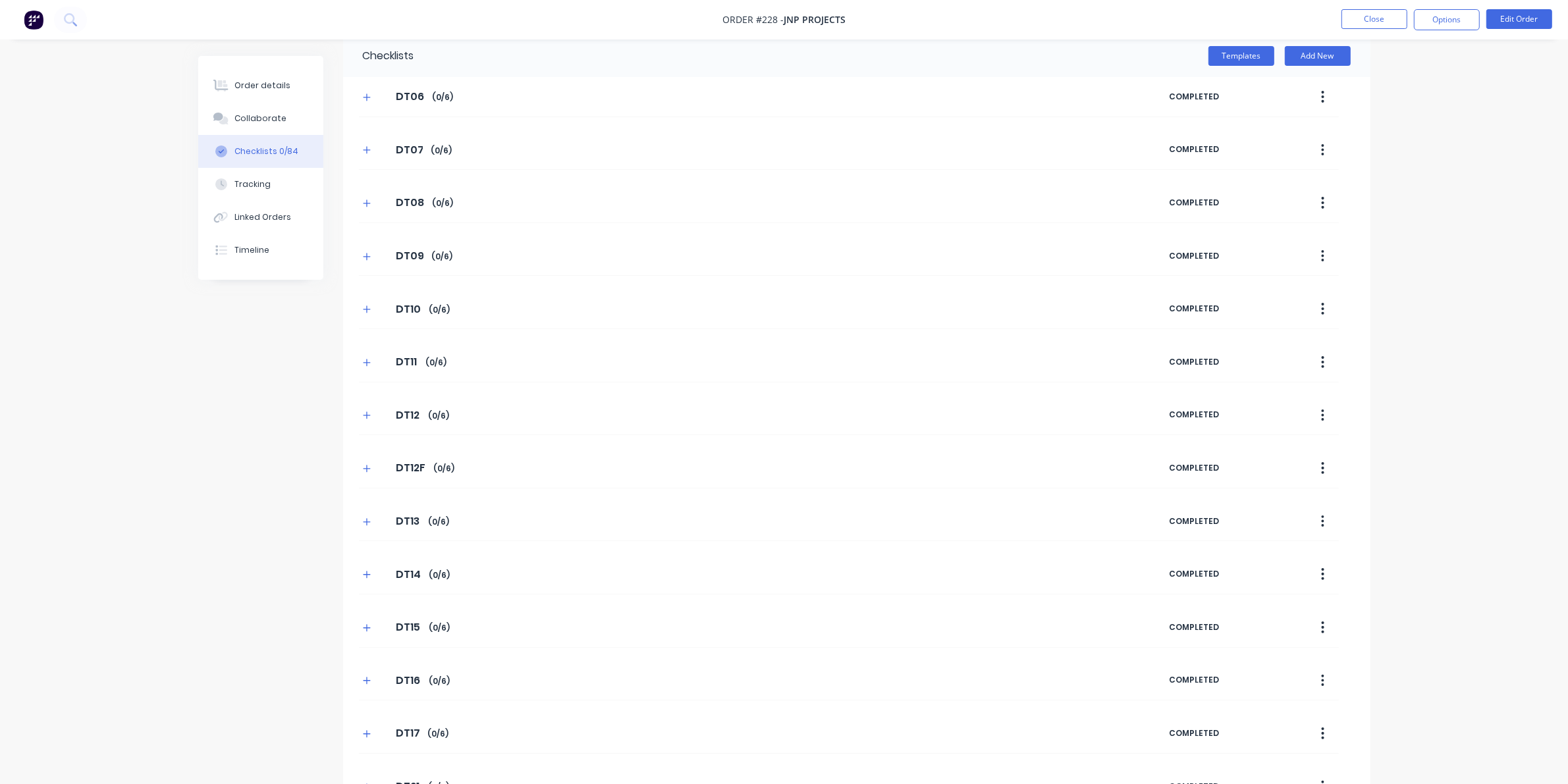
scroll to position [0, 0]
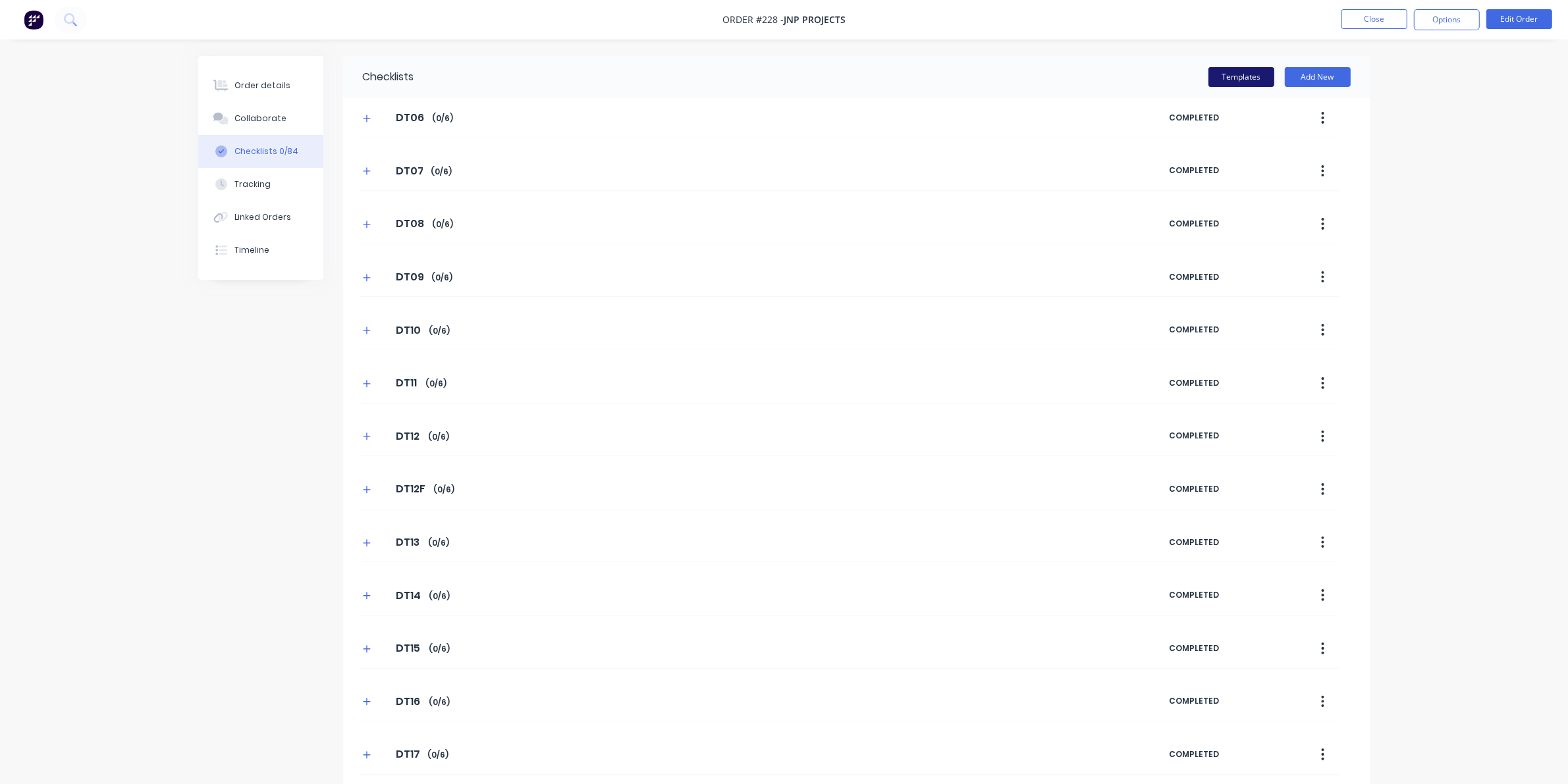
click at [1020, 74] on button "Templates" at bounding box center [1241, 77] width 66 height 20
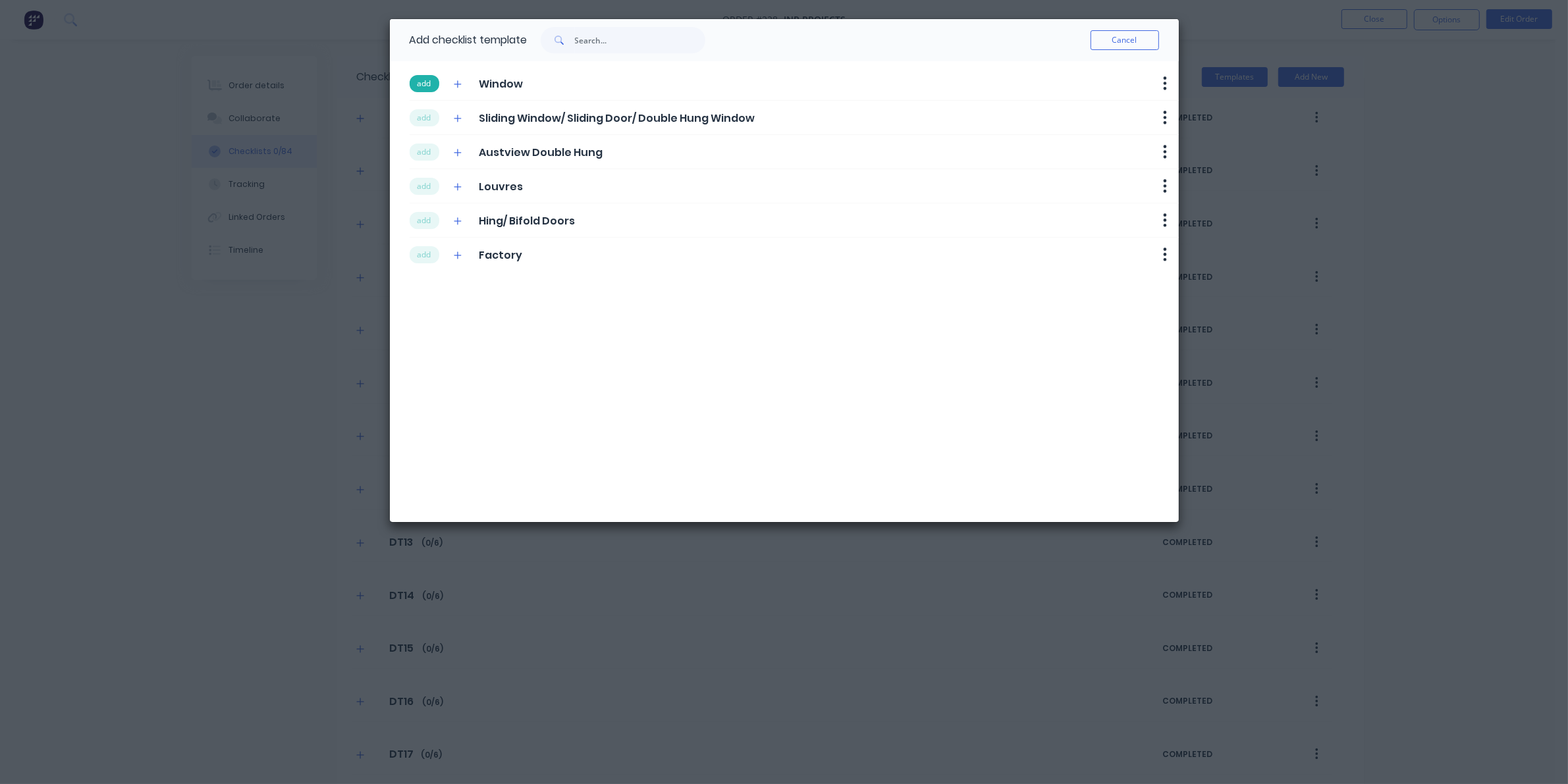
click at [428, 83] on button "add" at bounding box center [424, 84] width 30 height 17
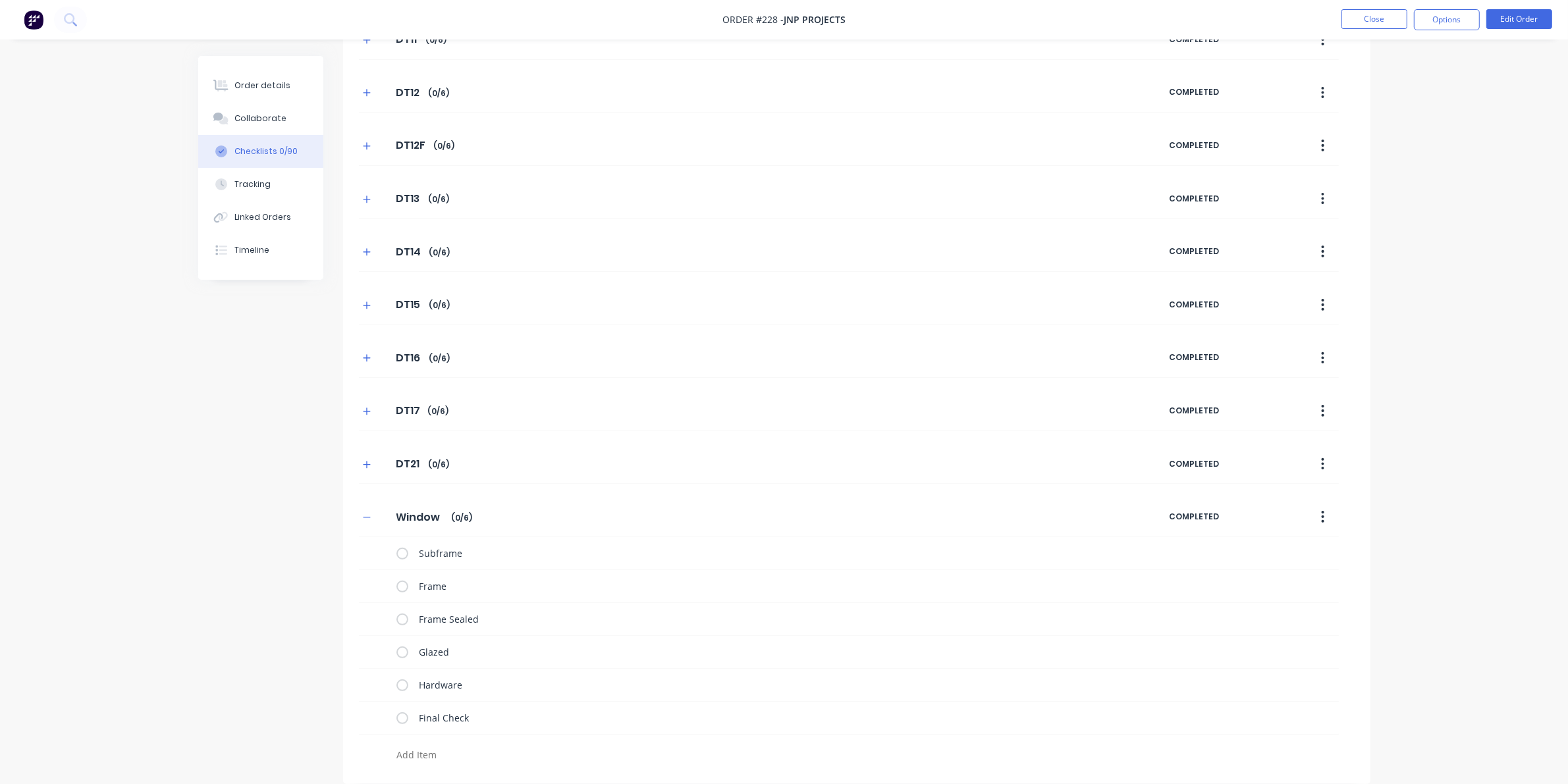
scroll to position [350, 0]
drag, startPoint x: 436, startPoint y: 519, endPoint x: 351, endPoint y: 510, distance: 85.5
click at [351, 510] on div "Window Window Enter Checklist name ( 0 / 6 ) COMPLETED Subframe Frame Frame Sea…" at bounding box center [857, 632] width 1027 height 271
type textarea "x"
type input "W"
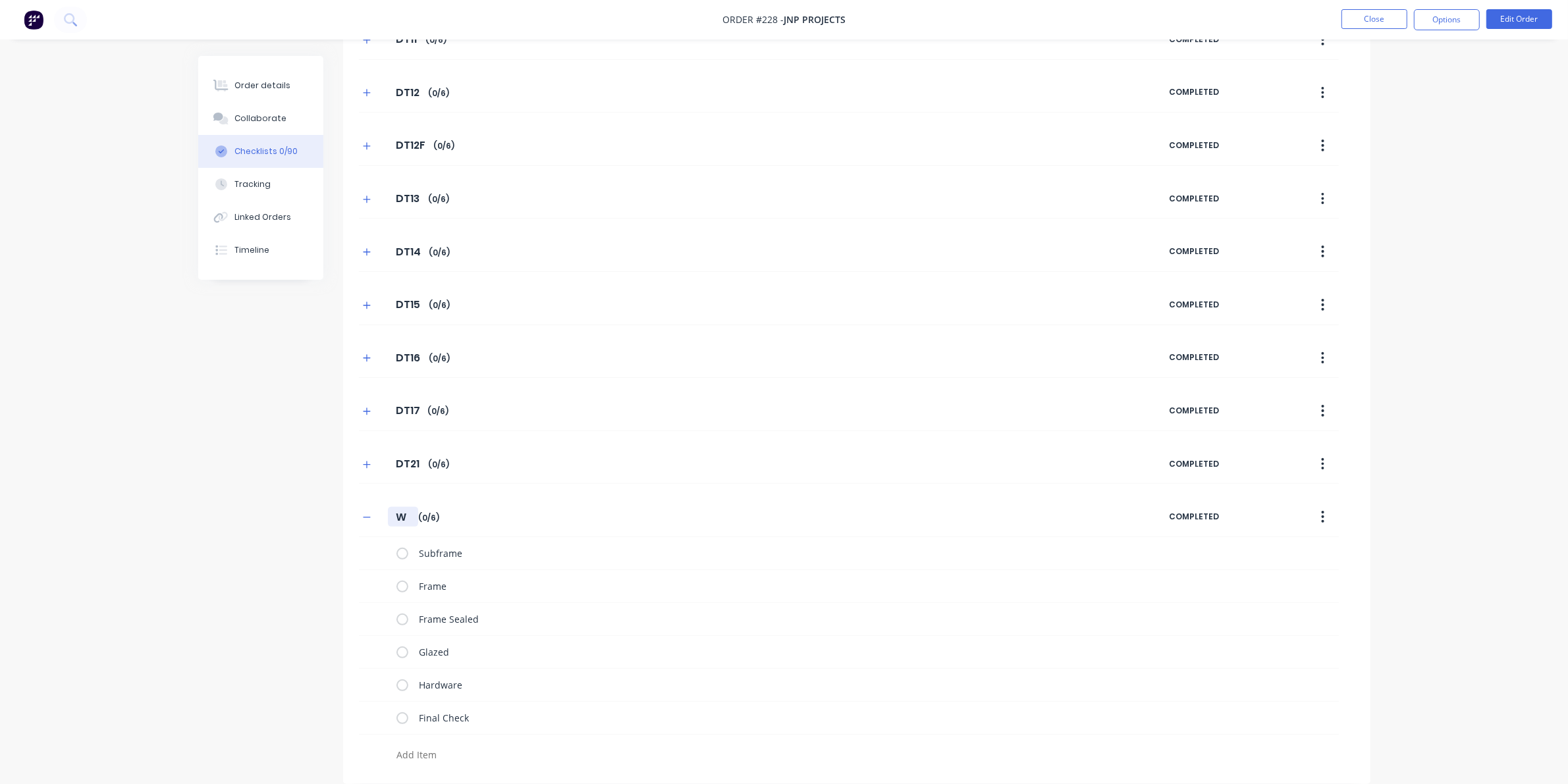
type textarea "x"
type input "WT"
type textarea "x"
type input "WT0"
type textarea "x"
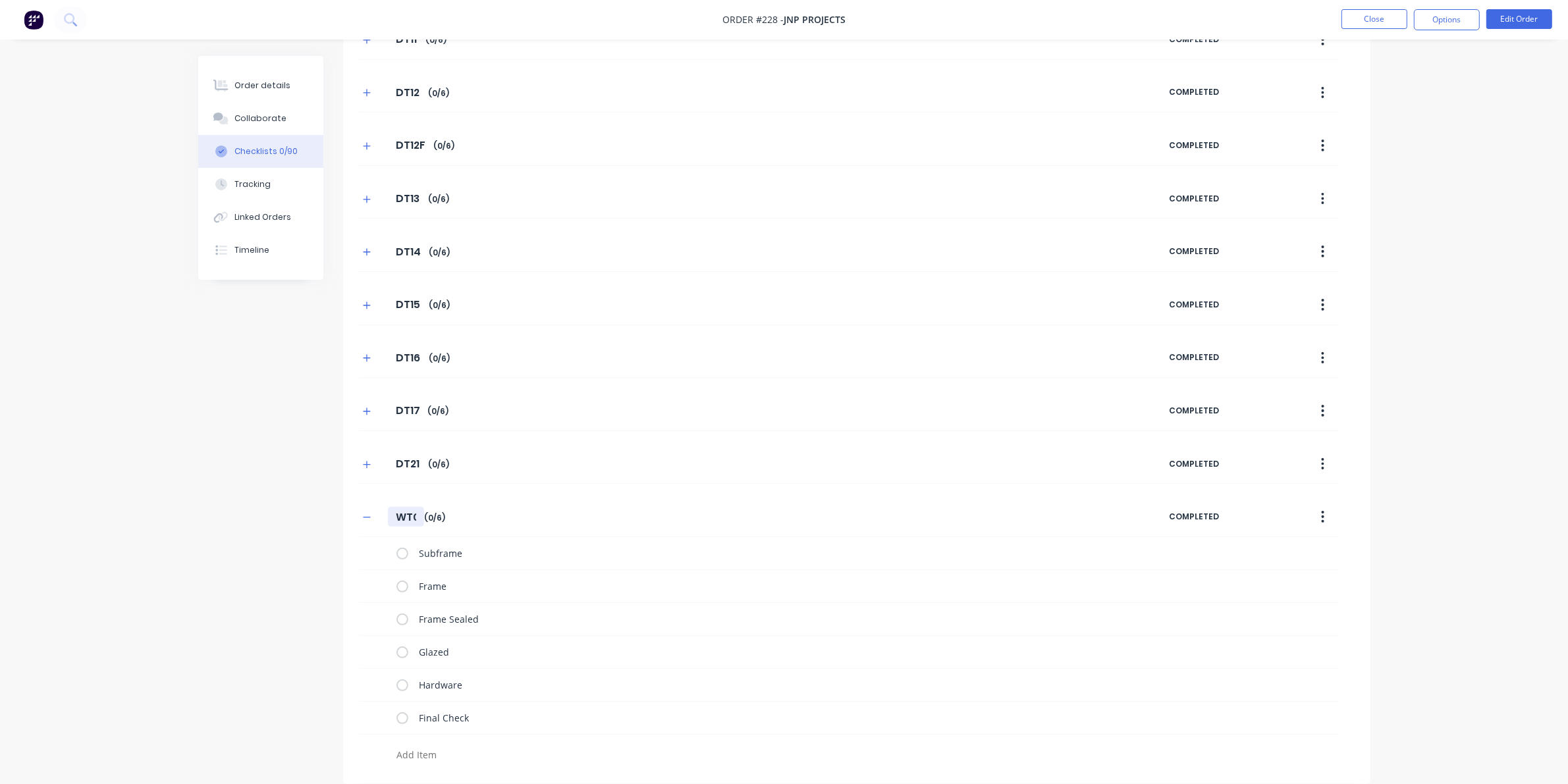
type input "WT02"
type textarea "x"
type input "WT0"
type textarea "x"
type input "WT01"
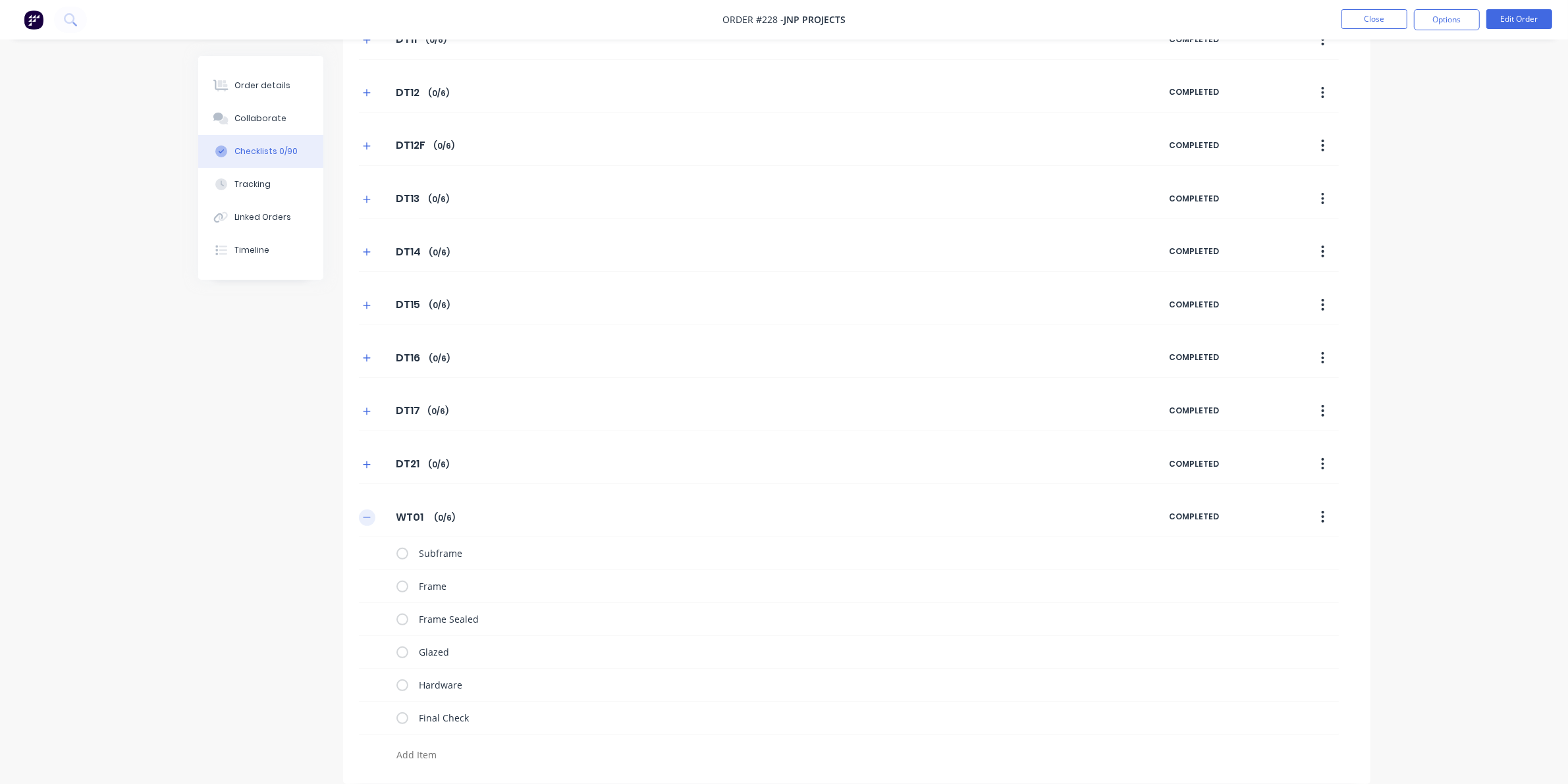
click at [359, 513] on button "button" at bounding box center [367, 517] width 17 height 17
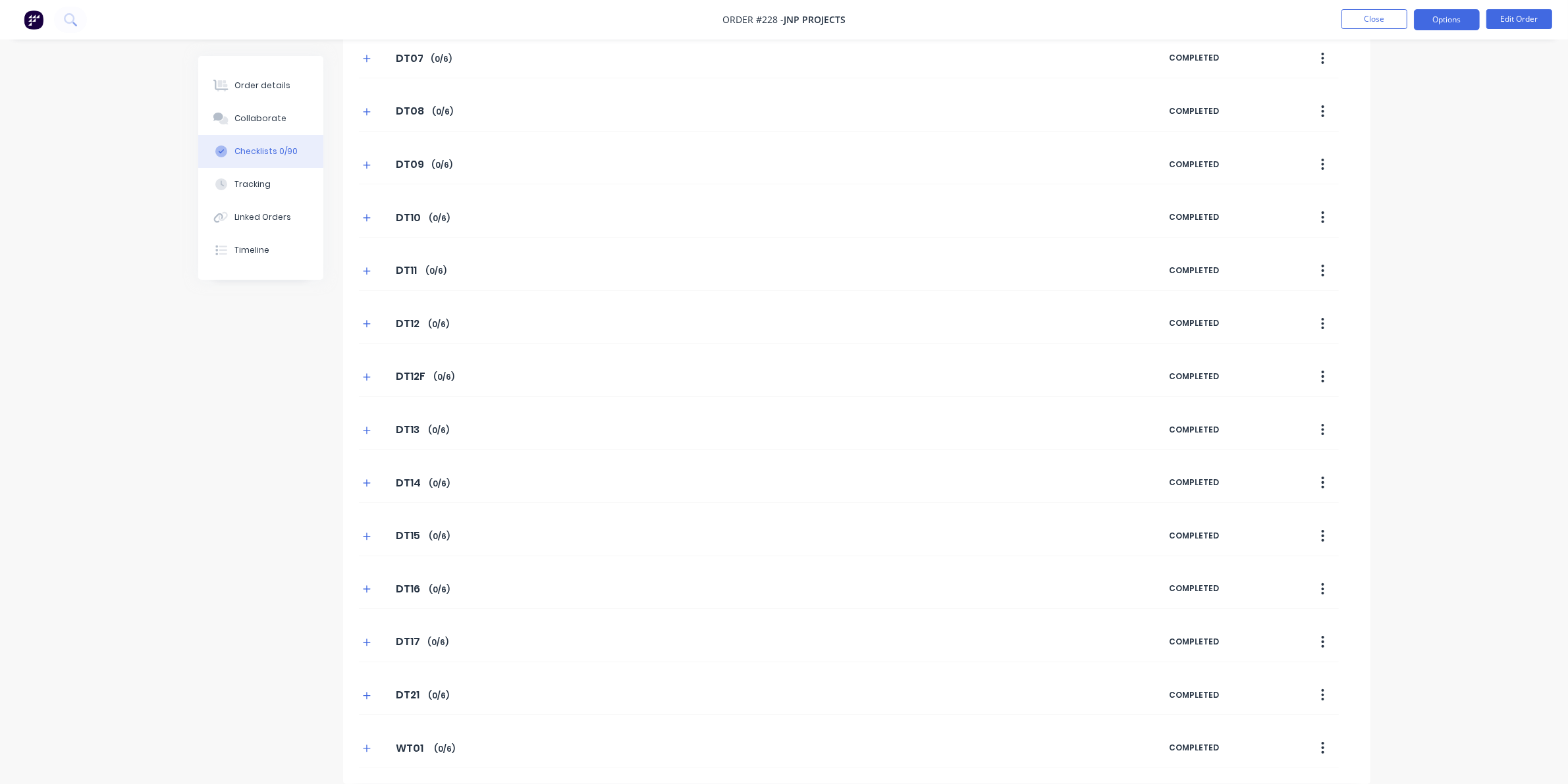
click at [1020, 21] on button "Options" at bounding box center [1446, 20] width 66 height 21
click at [919, 118] on div "DT08 DT08 Enter Checklist name ( 0 / 6 ) COMPLETED" at bounding box center [848, 112] width 980 height 40
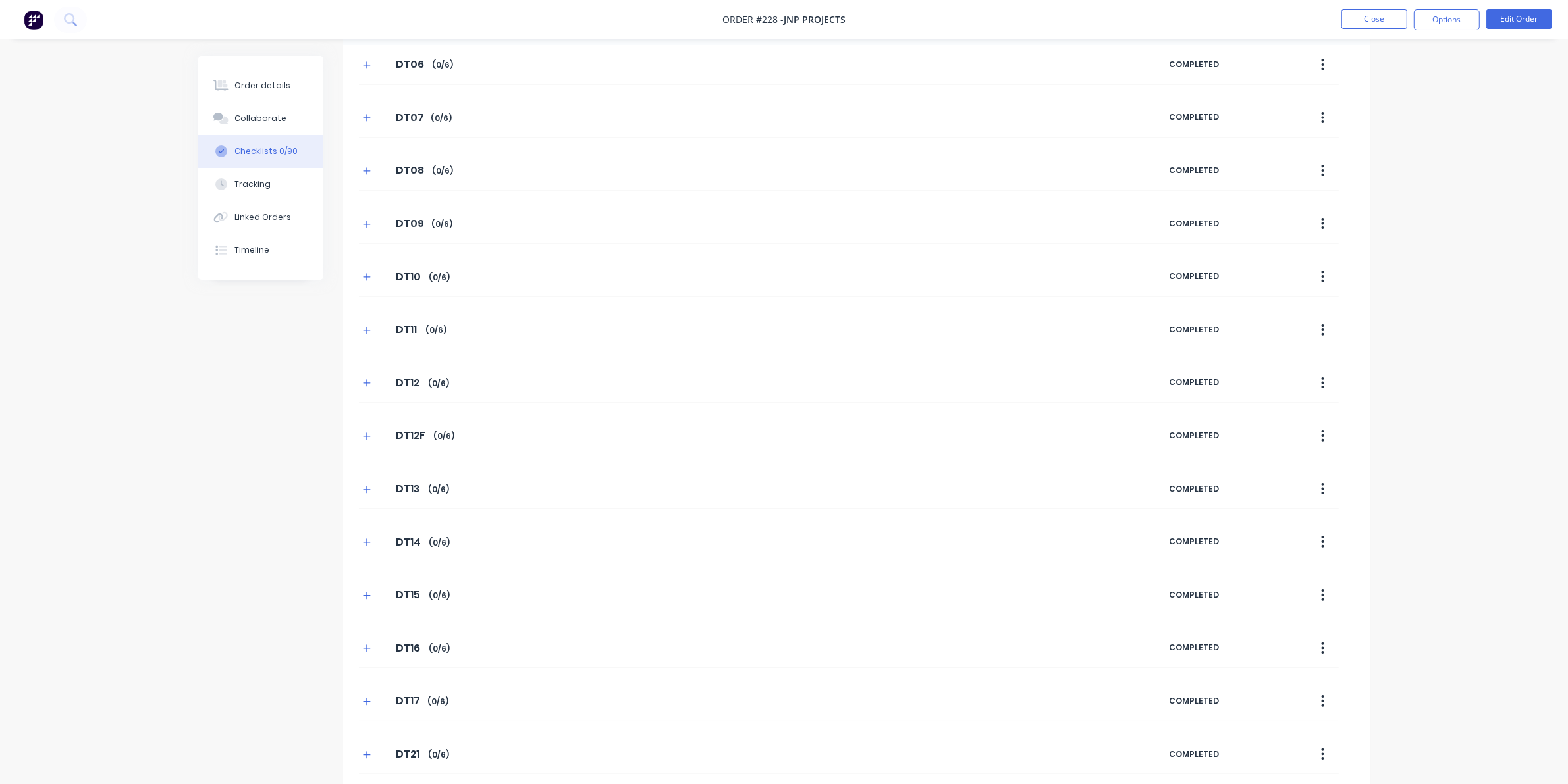
scroll to position [0, 0]
click at [1020, 74] on button "Templates" at bounding box center [1241, 77] width 66 height 20
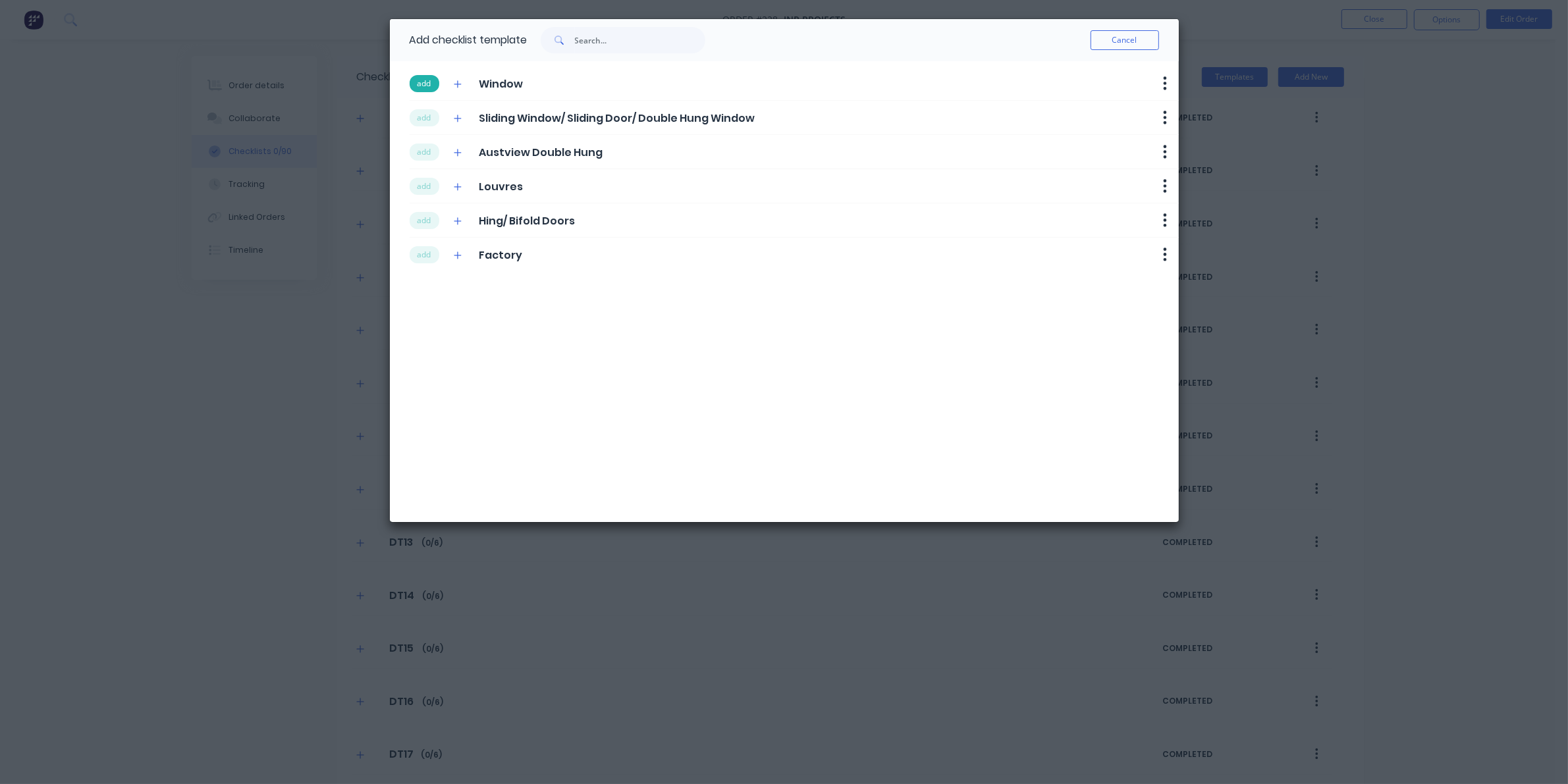
click at [430, 80] on button "add" at bounding box center [424, 84] width 30 height 17
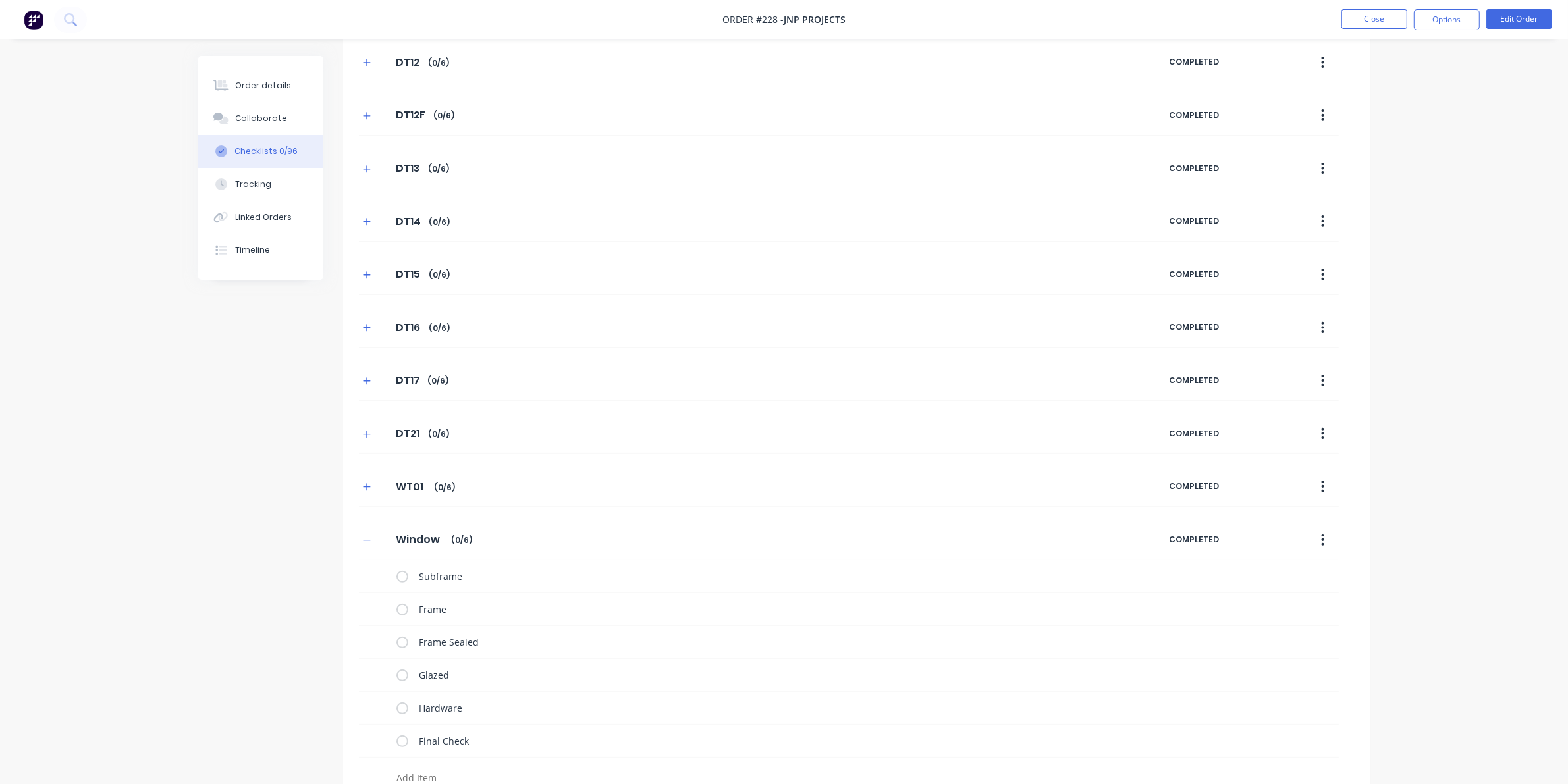
scroll to position [404, 0]
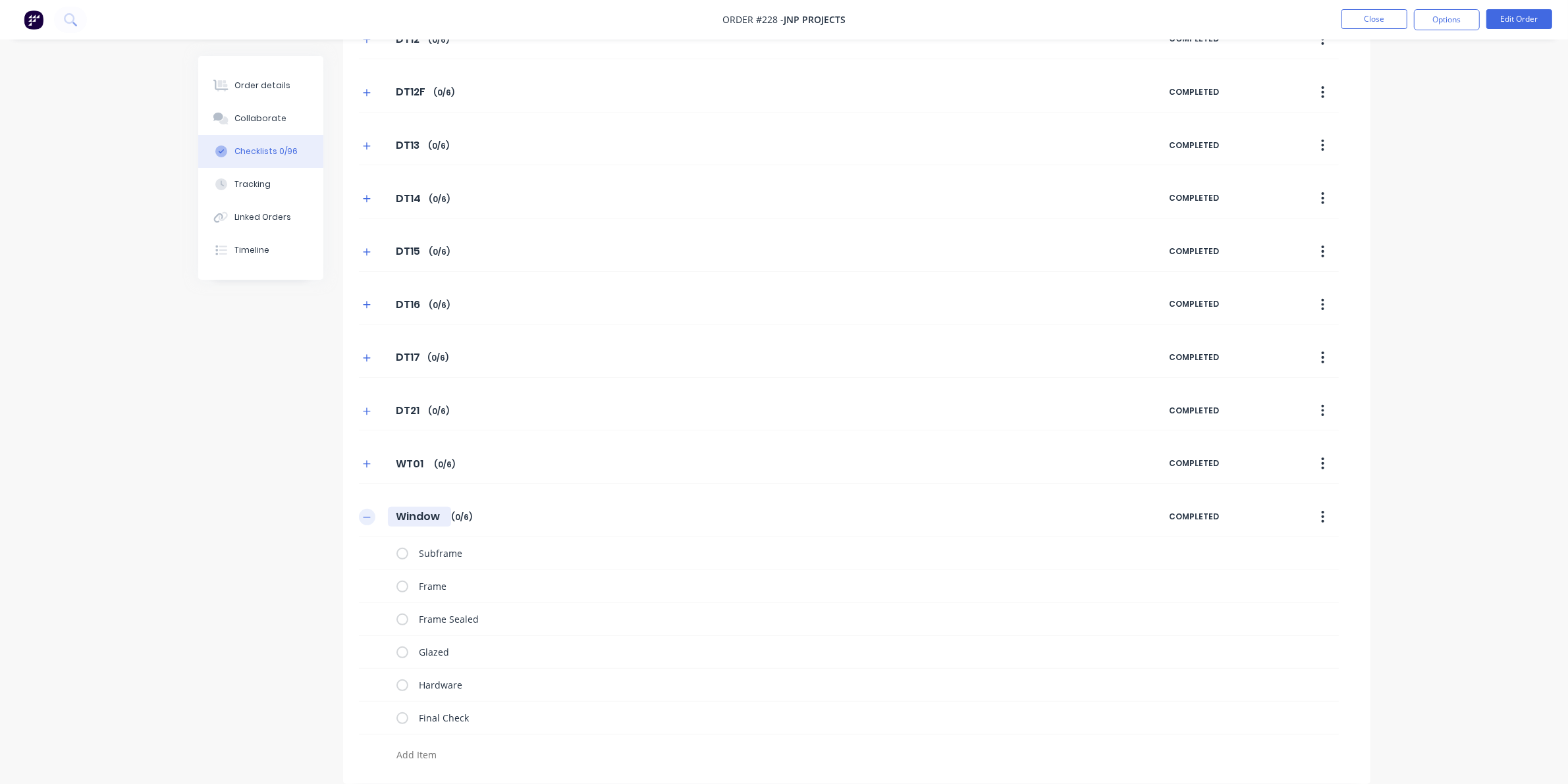
drag, startPoint x: 446, startPoint y: 512, endPoint x: 359, endPoint y: 513, distance: 87.0
click at [359, 513] on div "Window Window Enter Checklist name ( 0 / 6 )" at bounding box center [764, 517] width 810 height 24
type textarea "x"
type input "W"
type textarea "x"
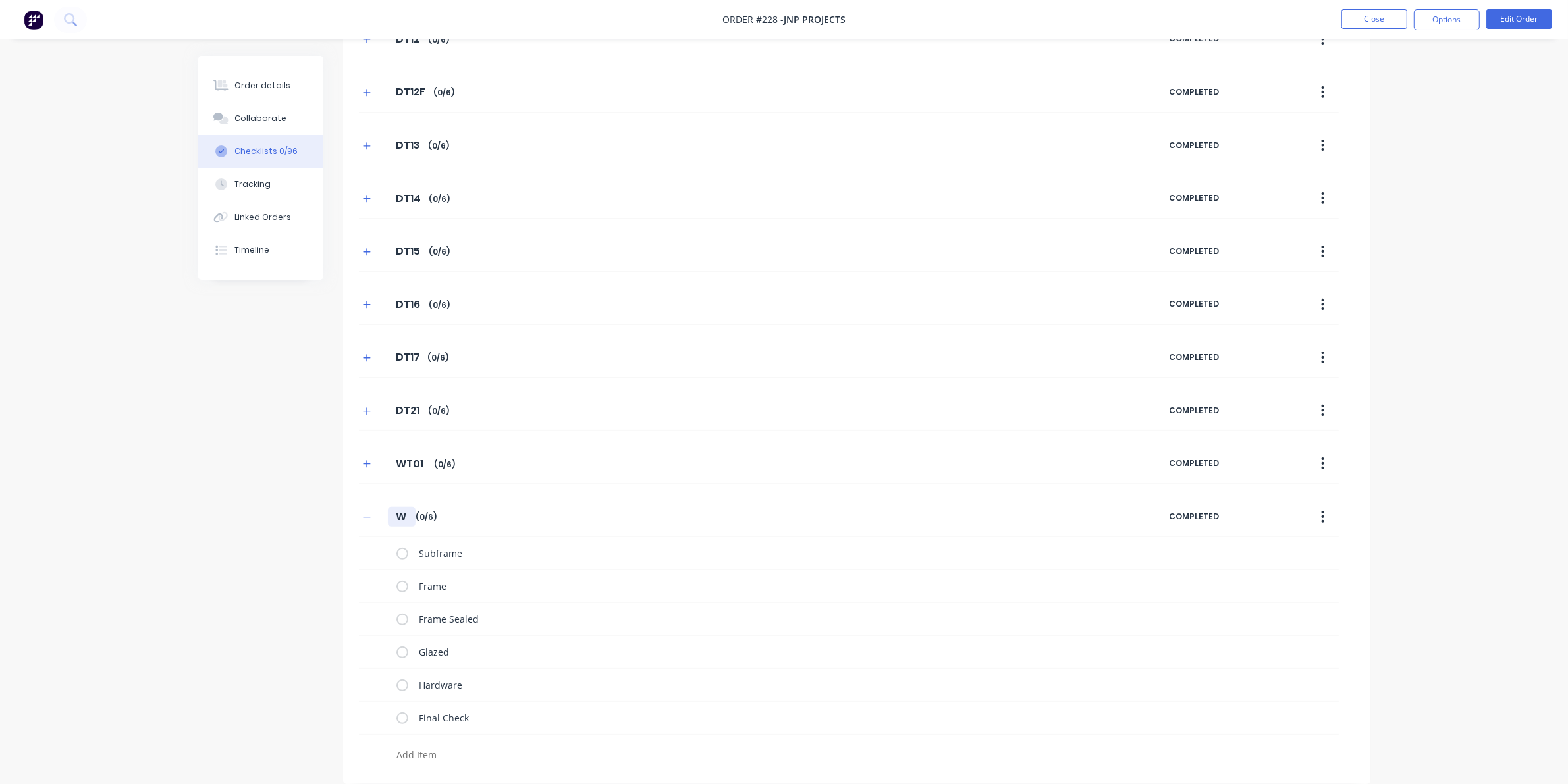
type input "WT"
type textarea "x"
type input "WT0"
type textarea "x"
type input "WT02"
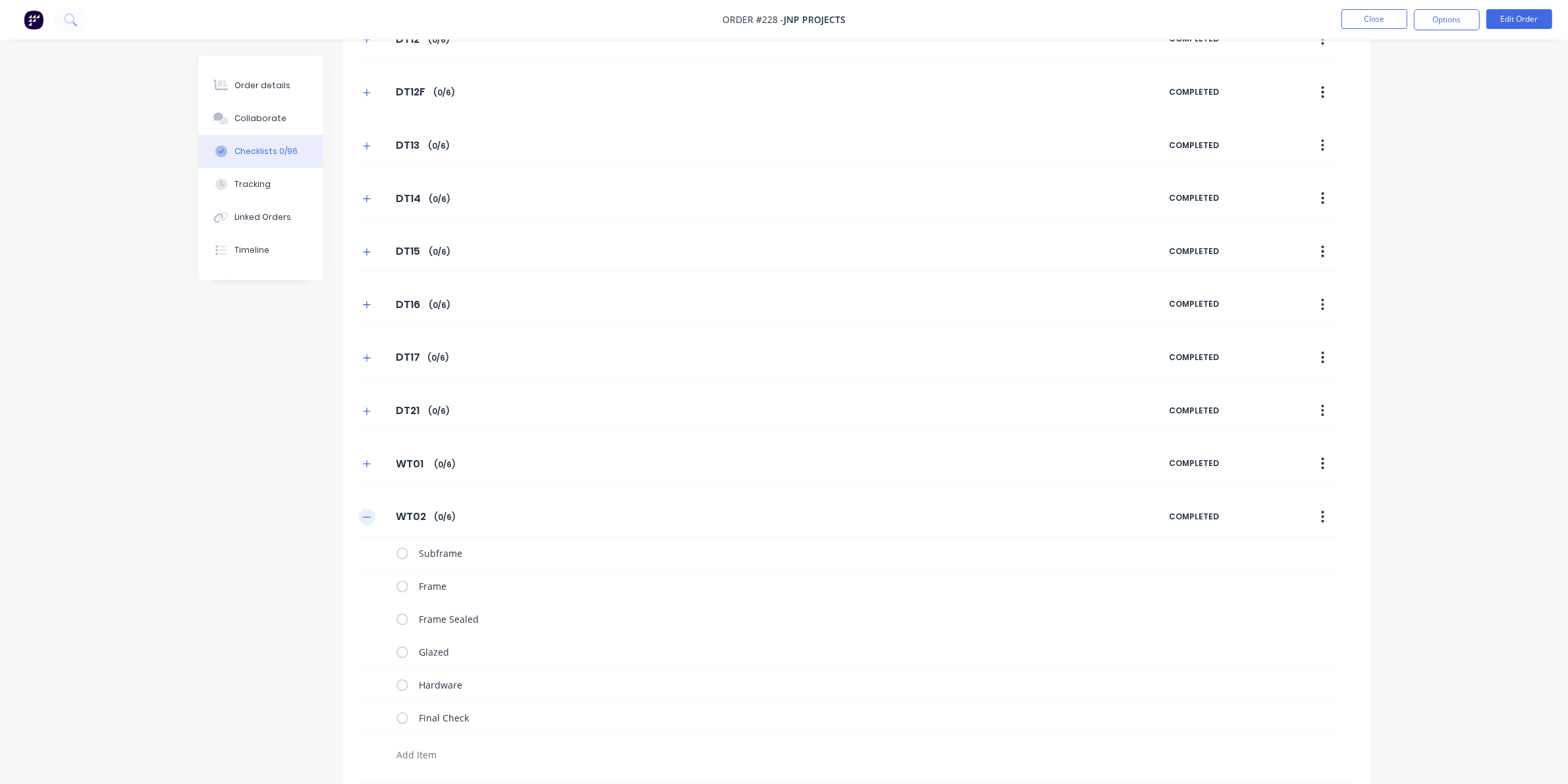
click at [363, 515] on icon "button" at bounding box center [367, 517] width 8 height 9
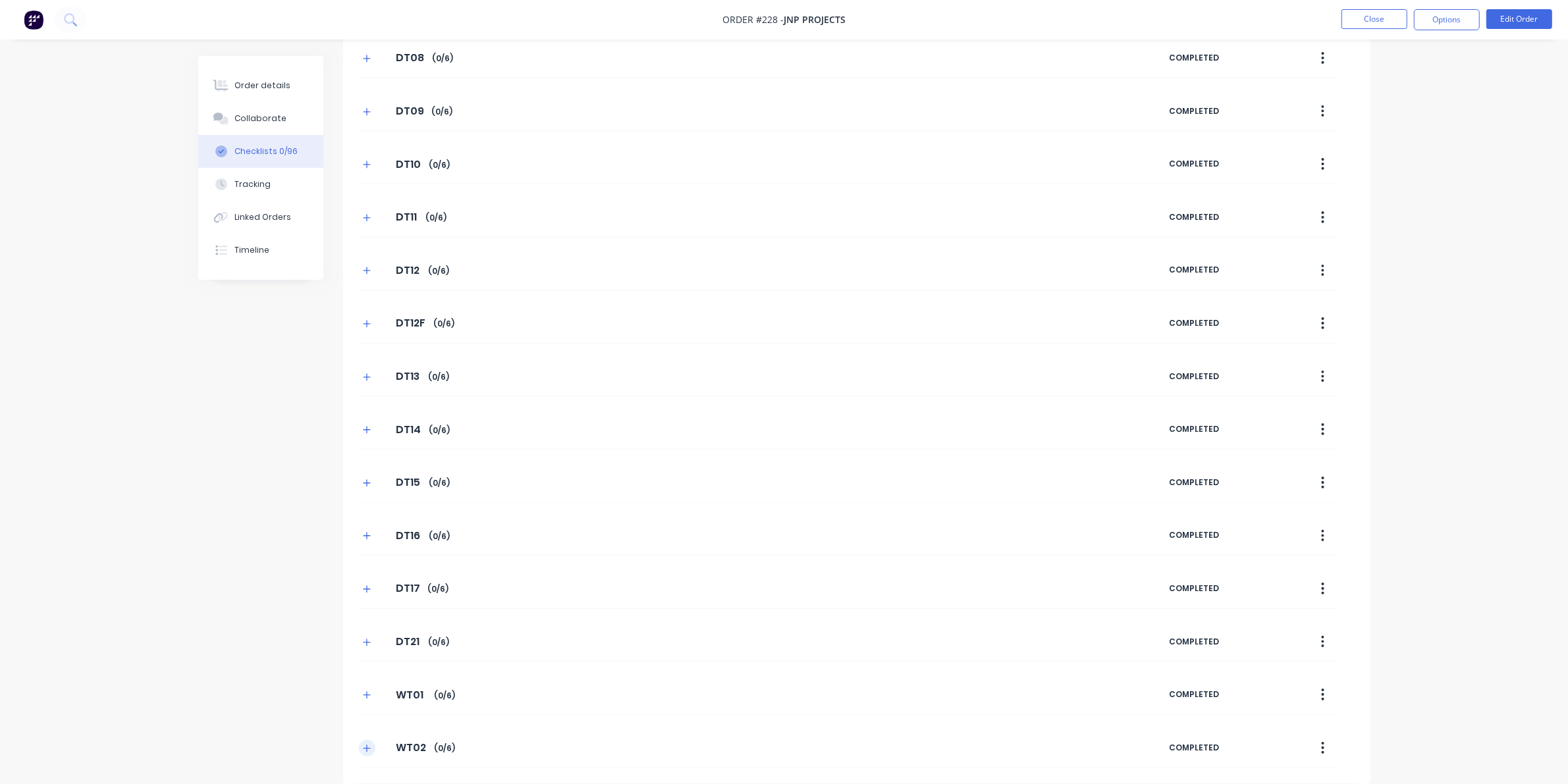
scroll to position [172, 0]
click at [1020, 17] on button "Options" at bounding box center [1446, 20] width 66 height 21
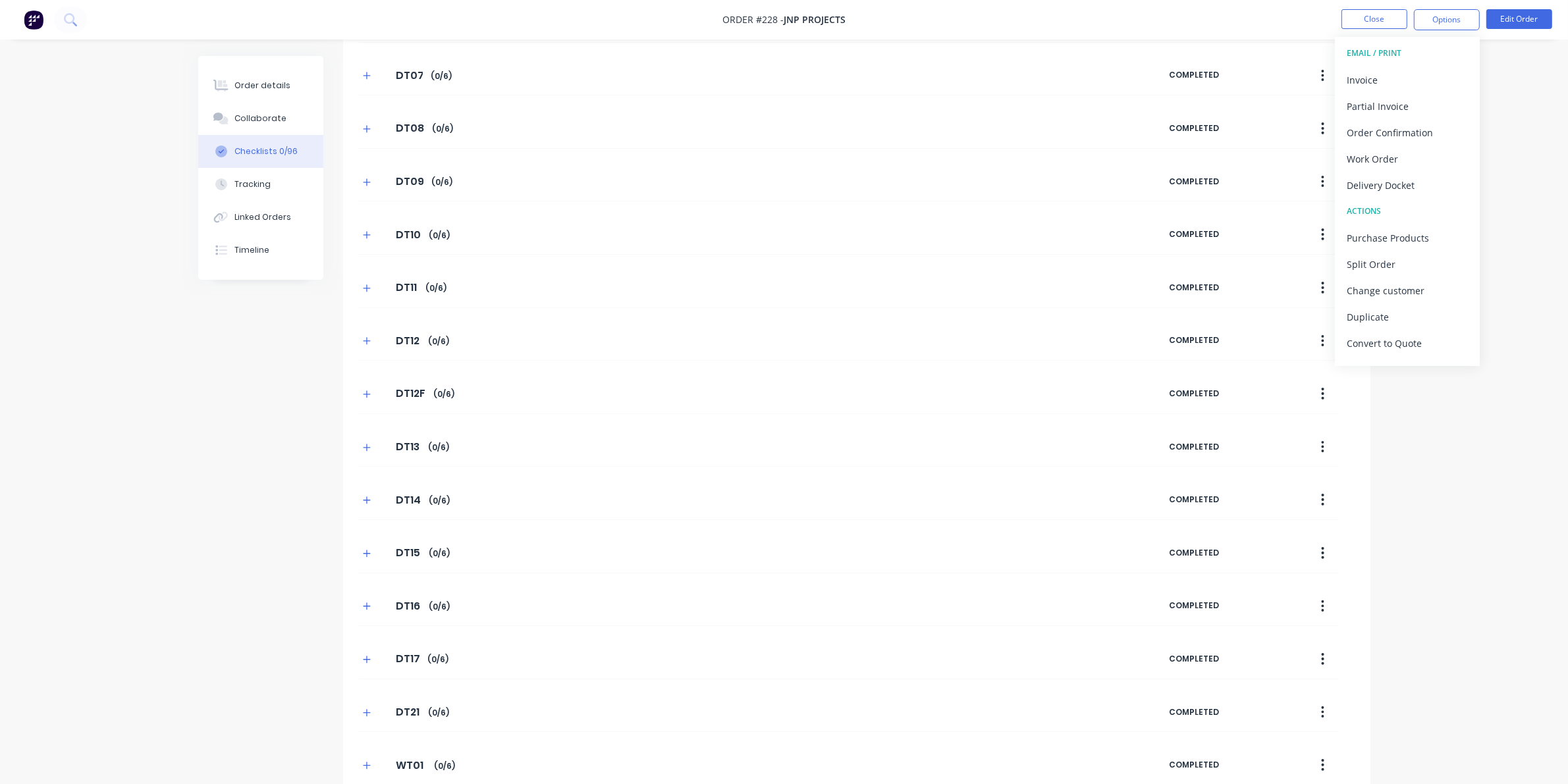
scroll to position [0, 0]
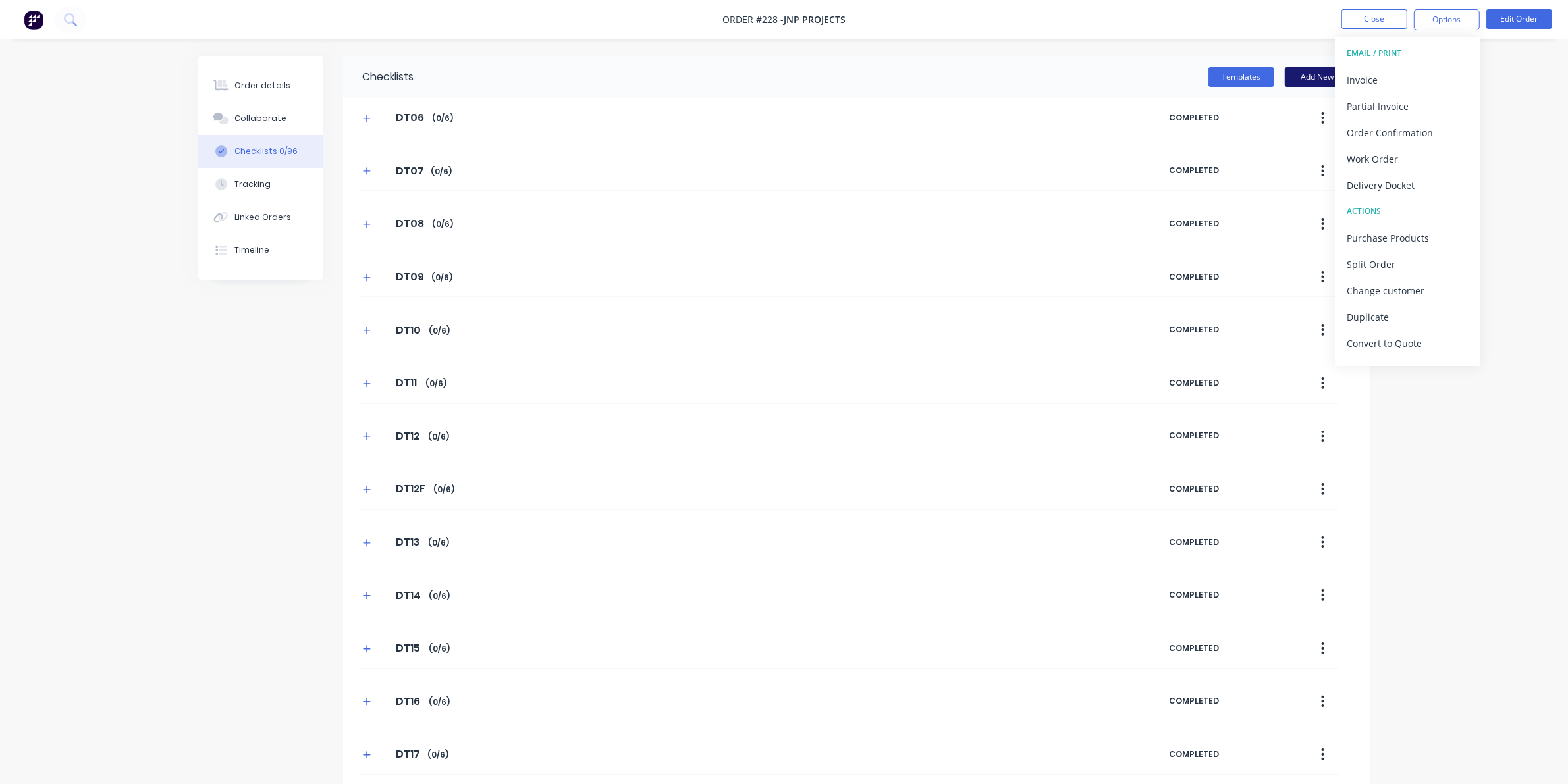
click at [1020, 77] on button "Add New" at bounding box center [1317, 77] width 66 height 20
click at [1020, 70] on button "Templates" at bounding box center [1241, 77] width 66 height 20
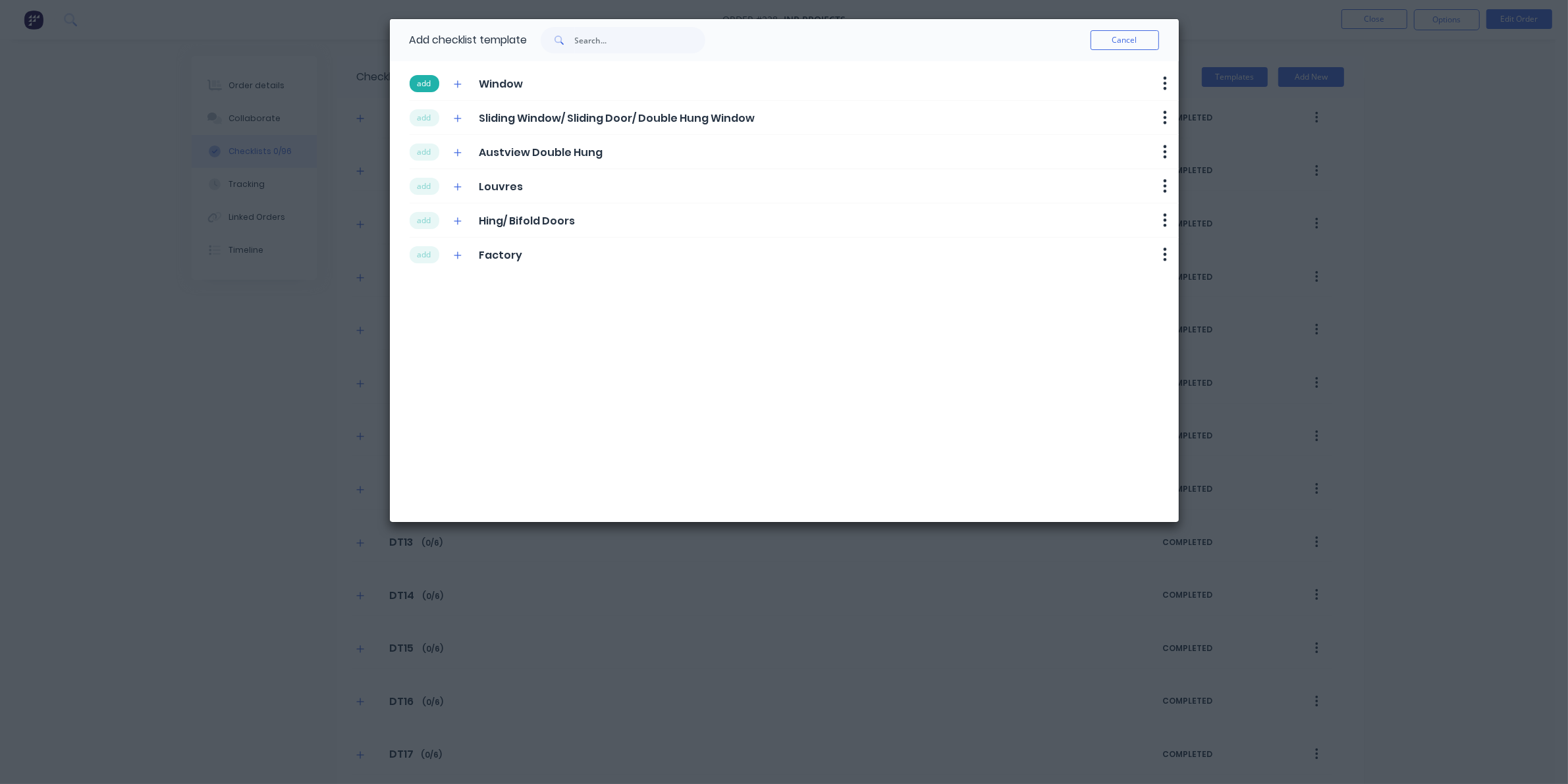
click at [426, 80] on button "add" at bounding box center [424, 84] width 30 height 17
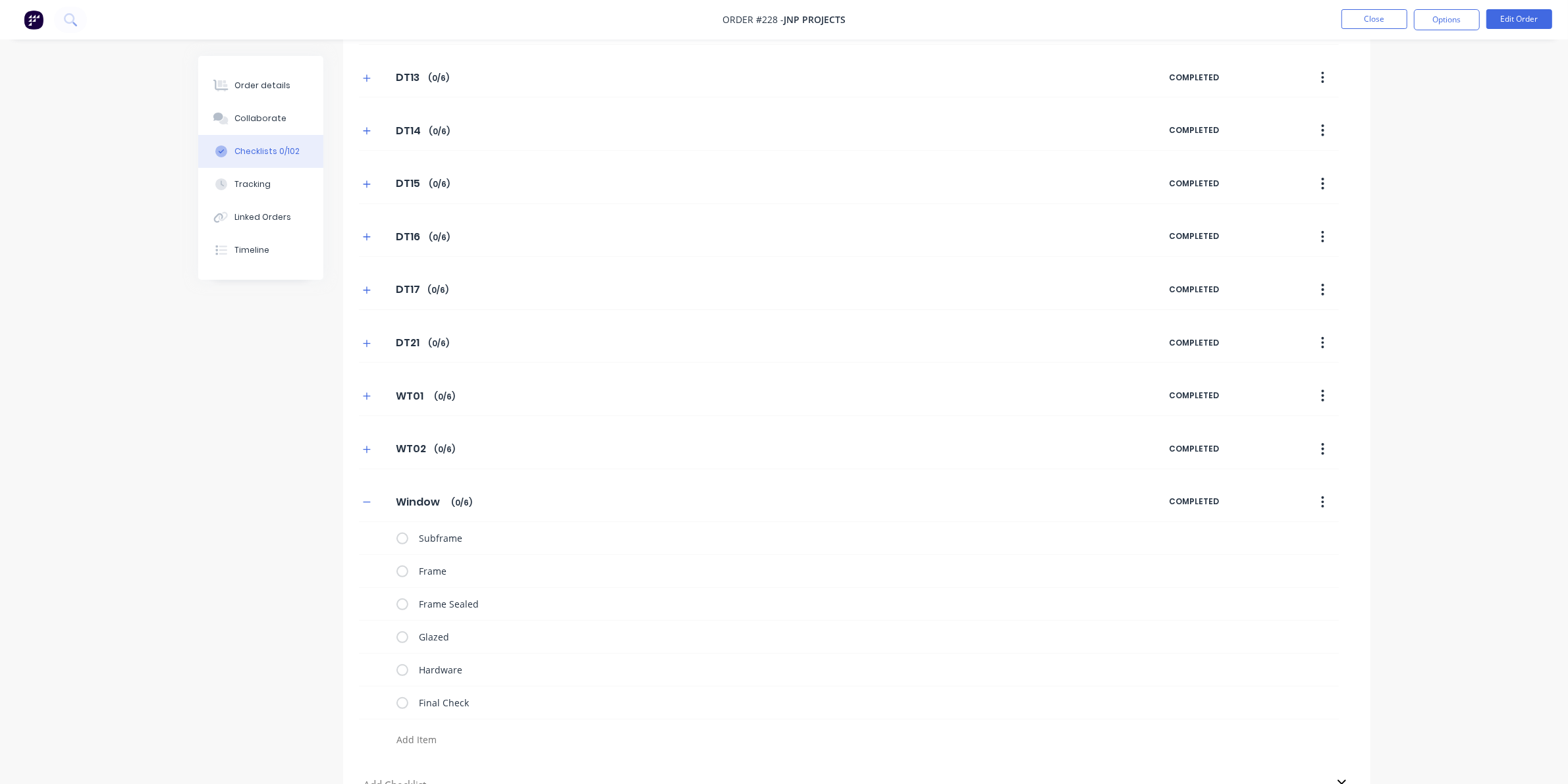
scroll to position [491, 0]
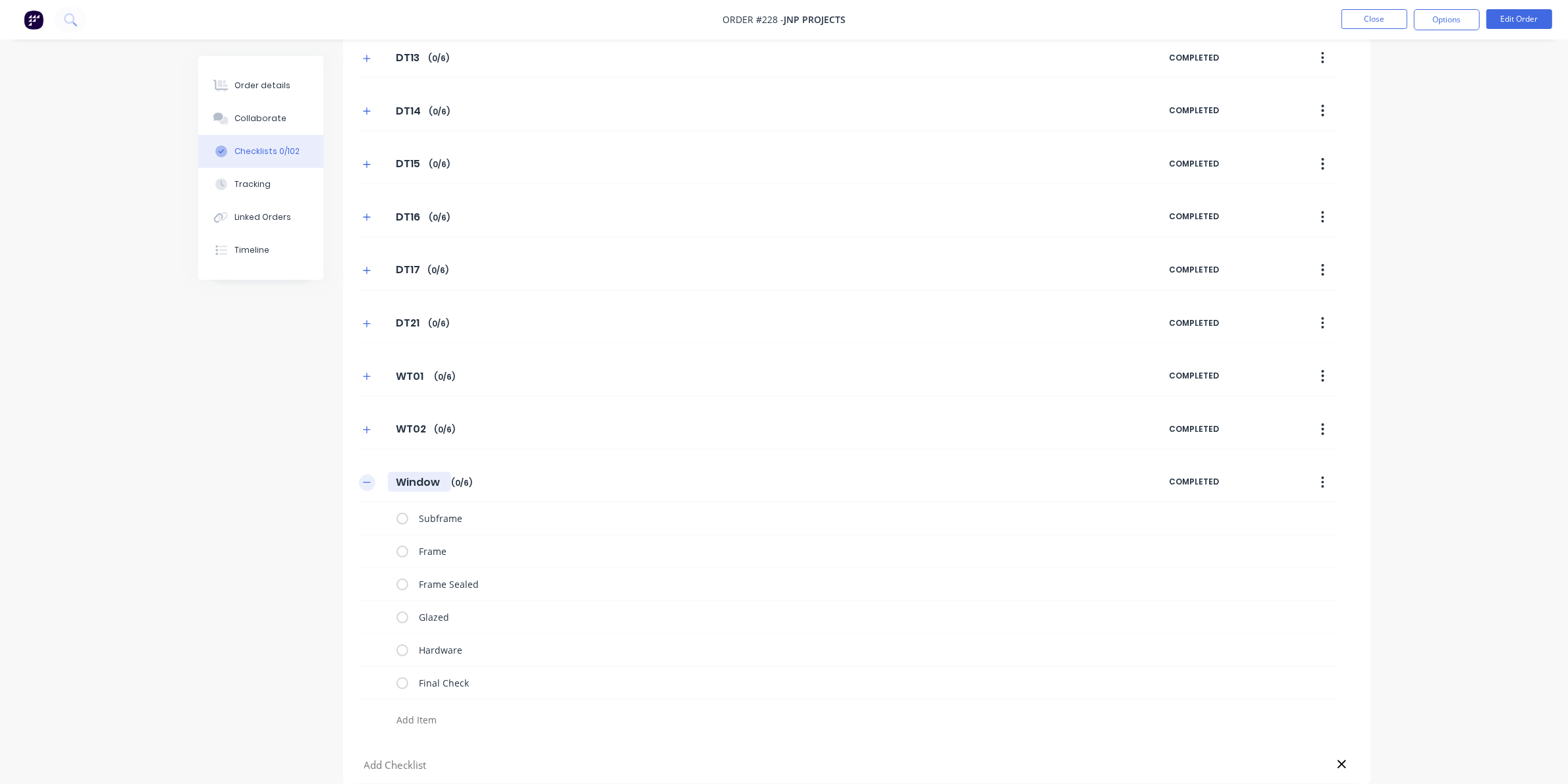
drag, startPoint x: 440, startPoint y: 484, endPoint x: 372, endPoint y: 476, distance: 68.5
click at [372, 476] on div "Window Window Enter Checklist name ( 0 / 6 )" at bounding box center [764, 483] width 810 height 24
type textarea "x"
type input "T"
type textarea "x"
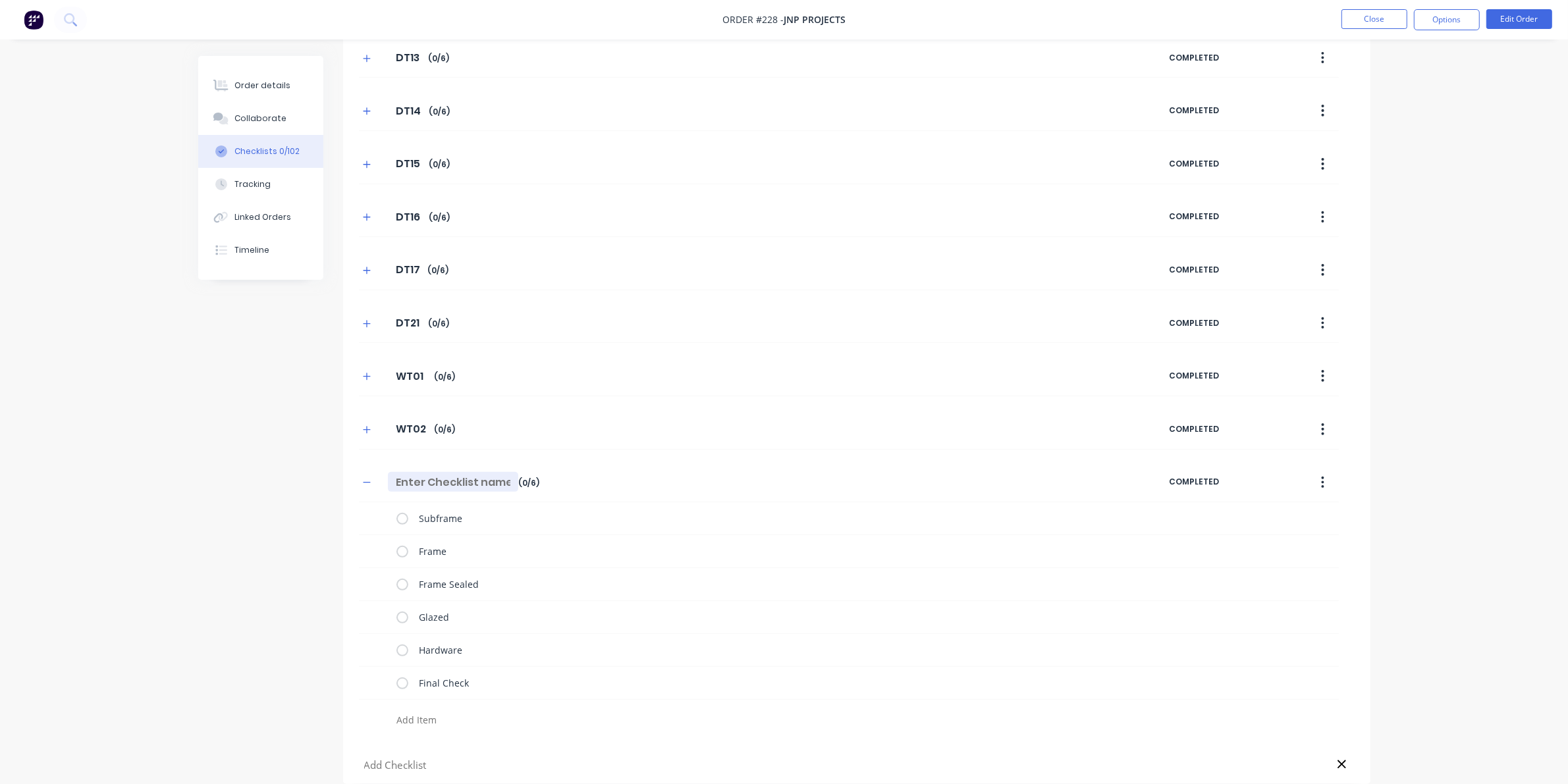
type textarea "x"
type input "W"
type textarea "x"
type input "WT"
type textarea "x"
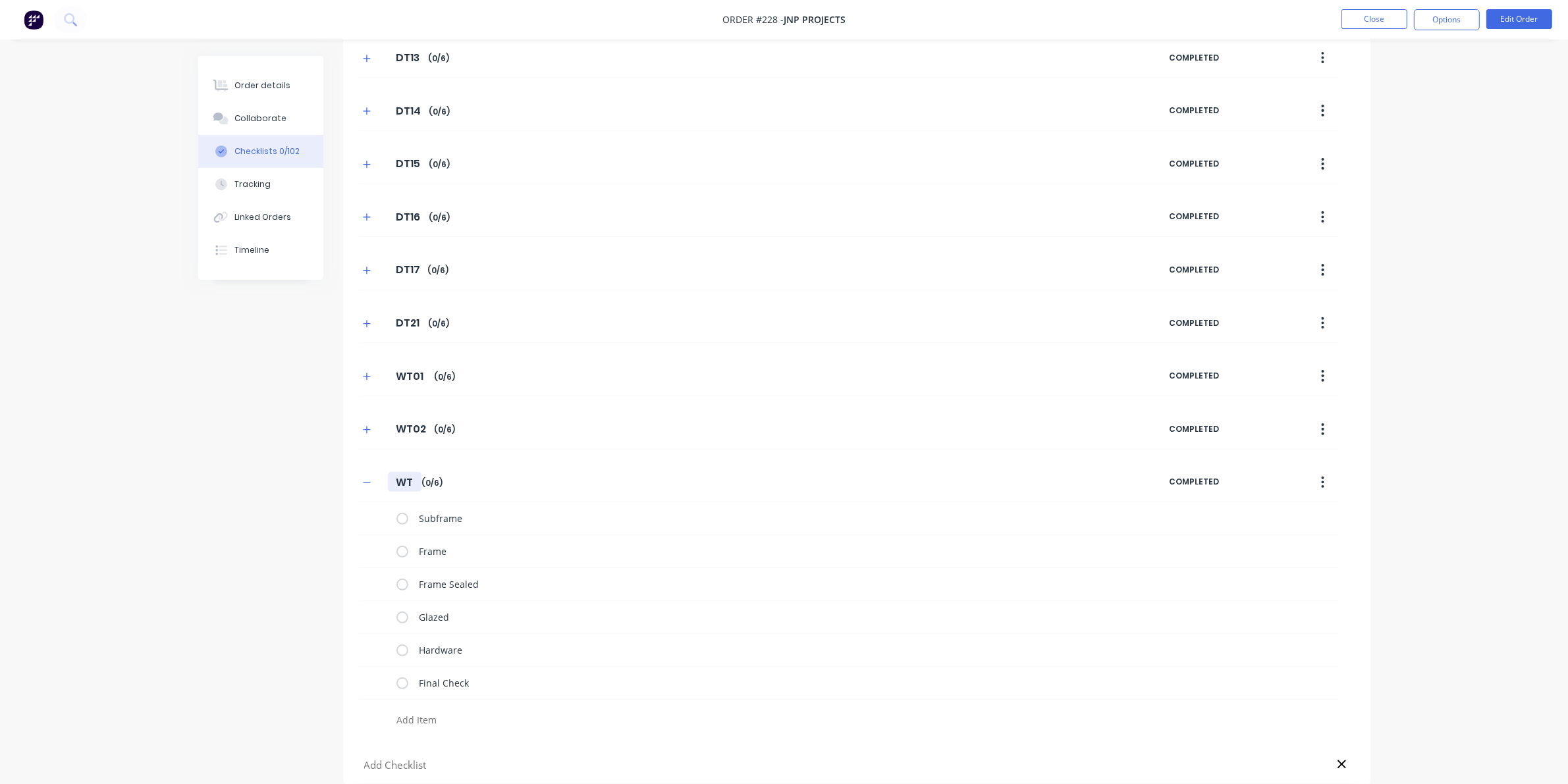
type input "WT0"
type textarea "x"
type input "WT03"
click at [364, 479] on div "DT06 DT06 Enter Checklist name ( 0 / 6 ) COMPLETED DT07 DT07 Enter Checklist na…" at bounding box center [857, 199] width 1027 height 1170
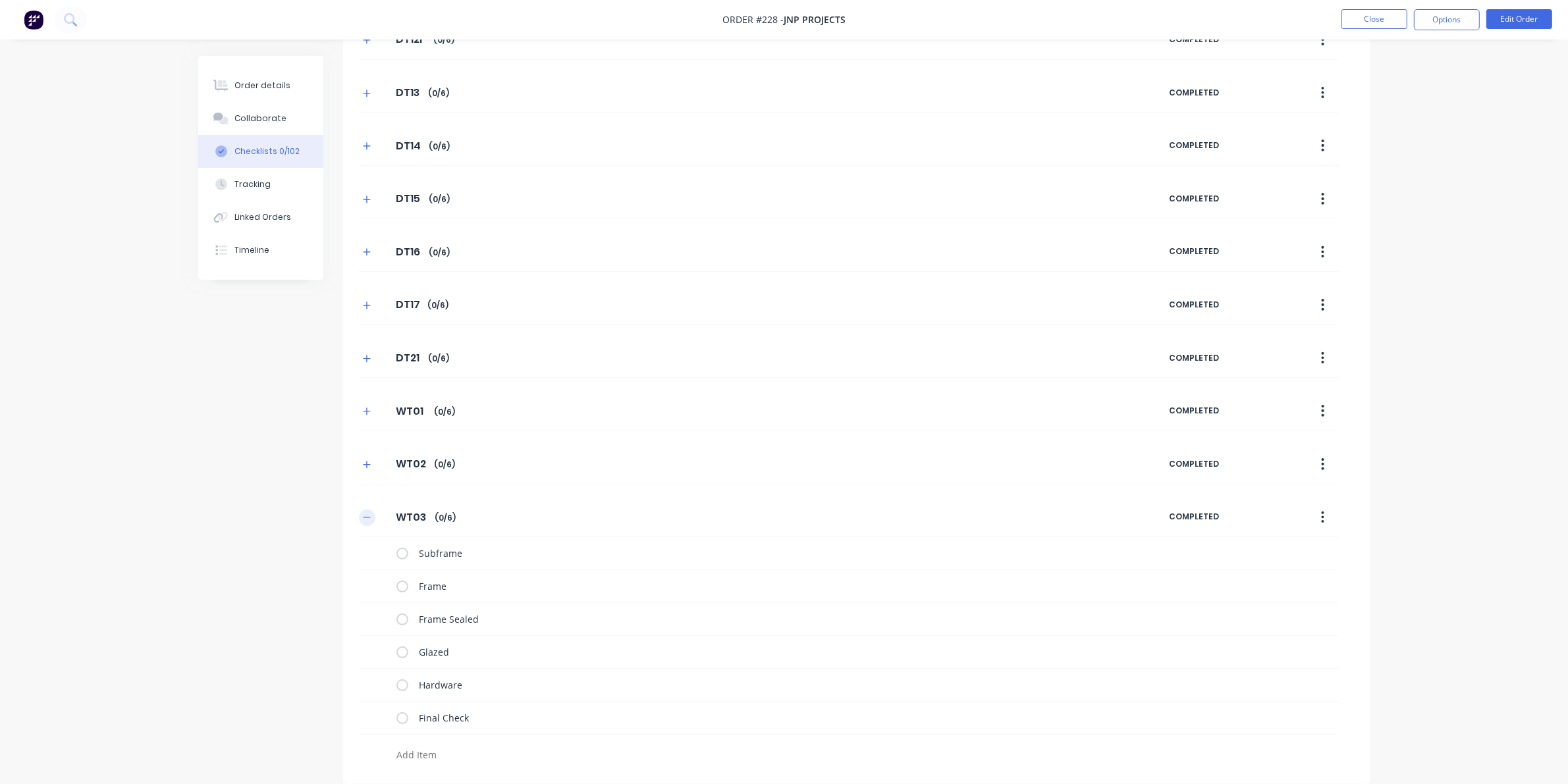
click at [363, 521] on icon "button" at bounding box center [367, 517] width 8 height 9
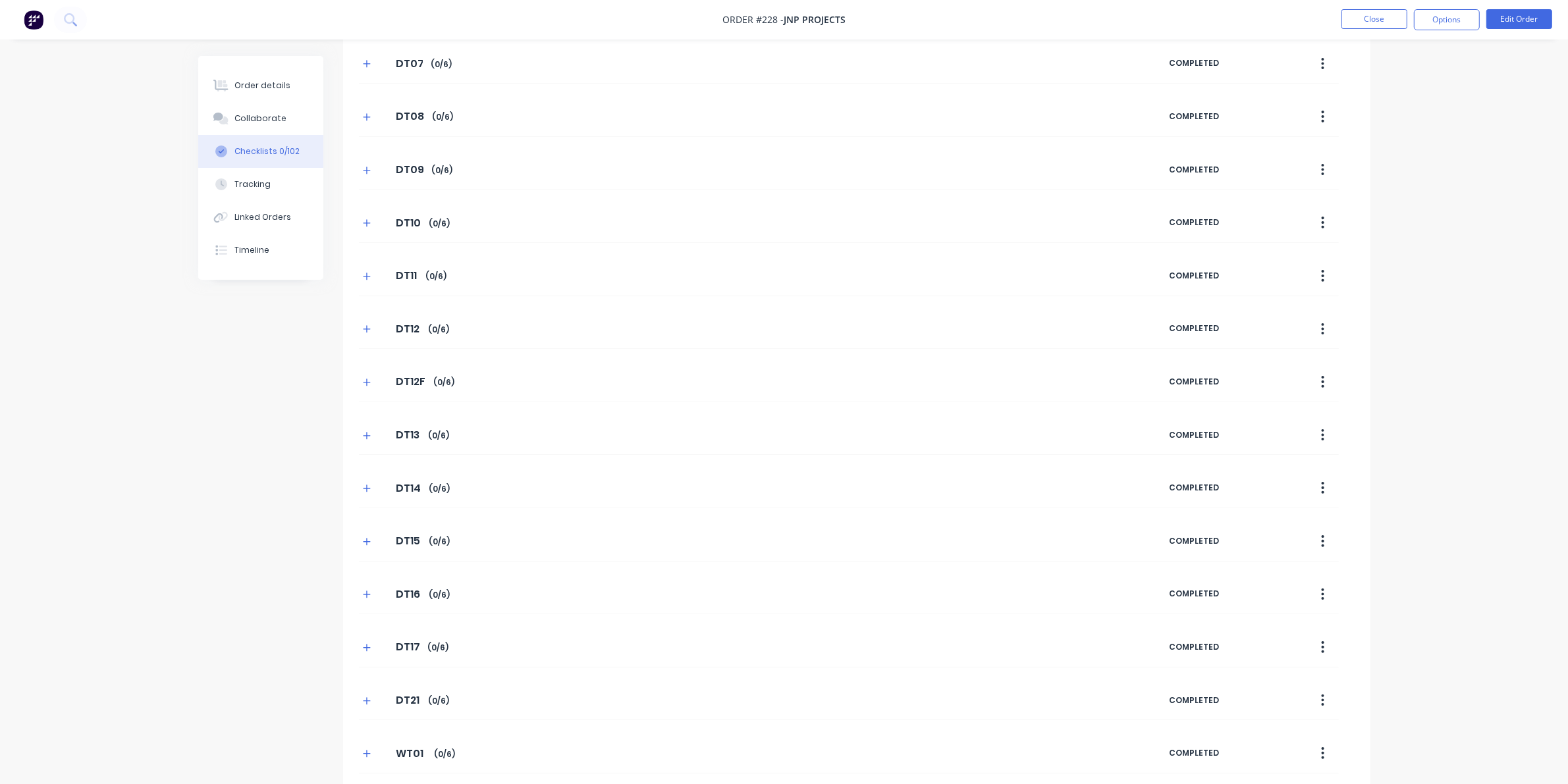
scroll to position [225, 0]
click at [1020, 751] on icon "button" at bounding box center [1323, 748] width 3 height 15
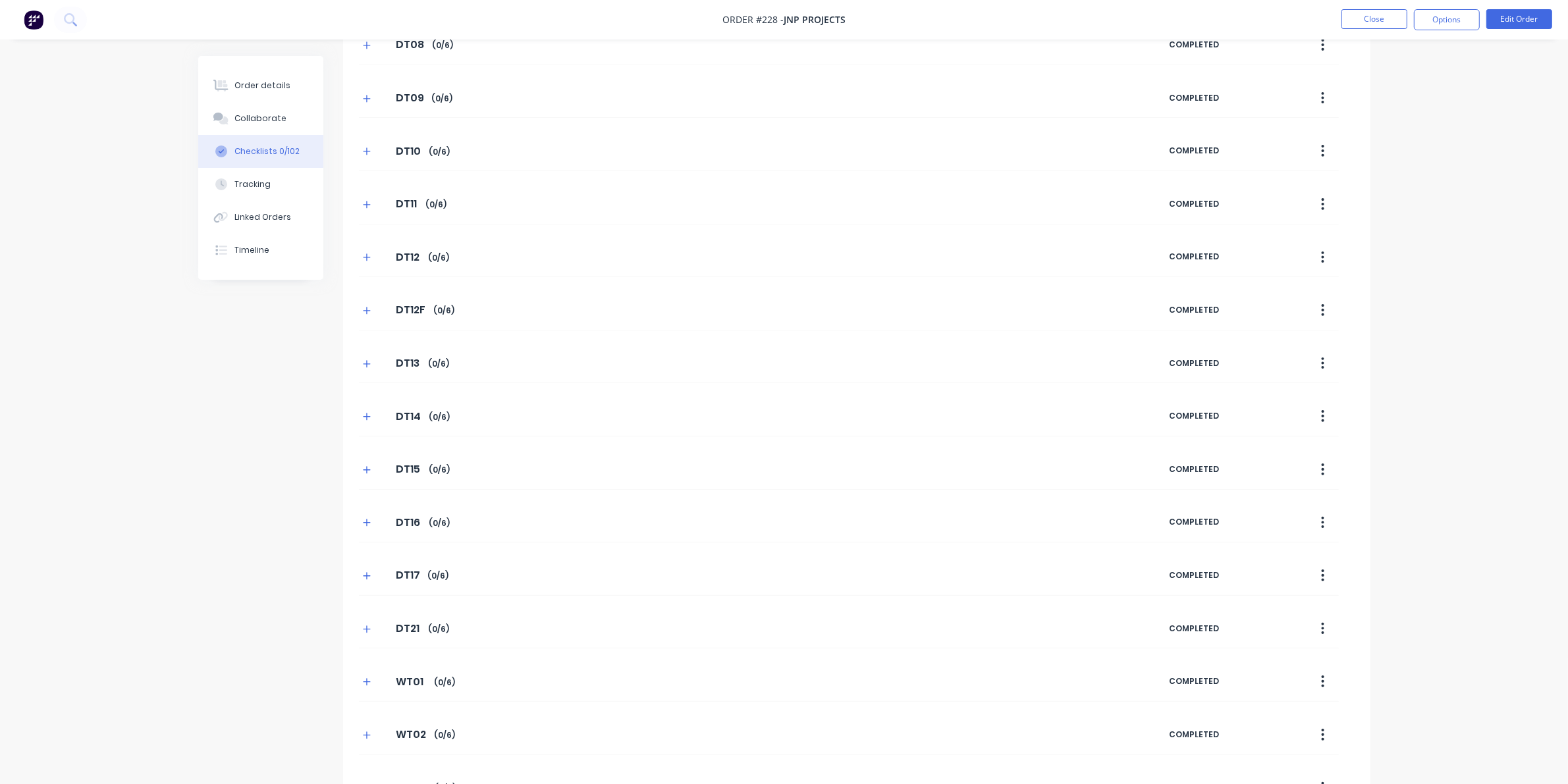
scroll to position [21, 0]
click at [1020, 49] on button "Templates" at bounding box center [1241, 57] width 66 height 20
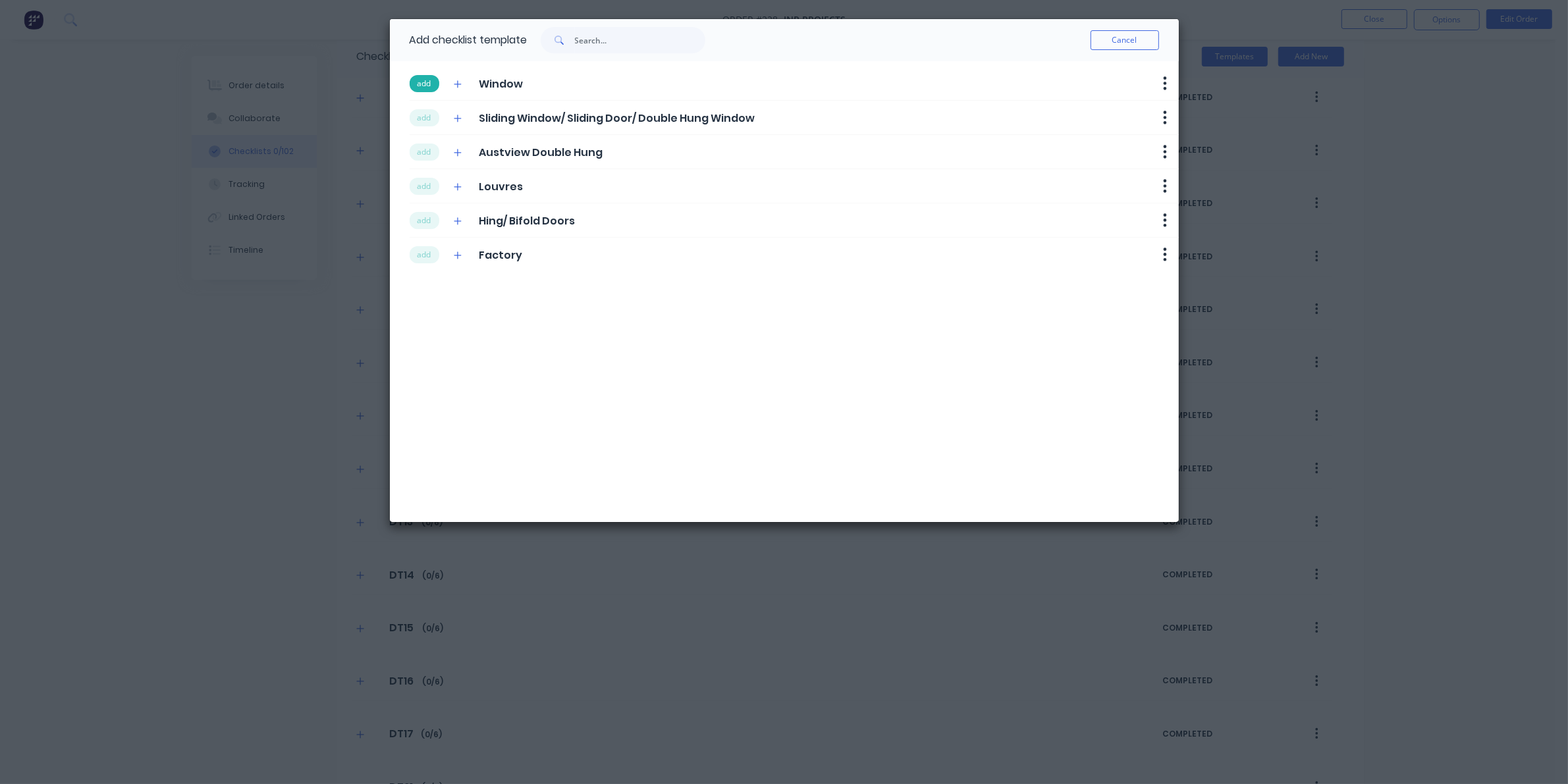
click at [436, 76] on button "add" at bounding box center [424, 84] width 30 height 17
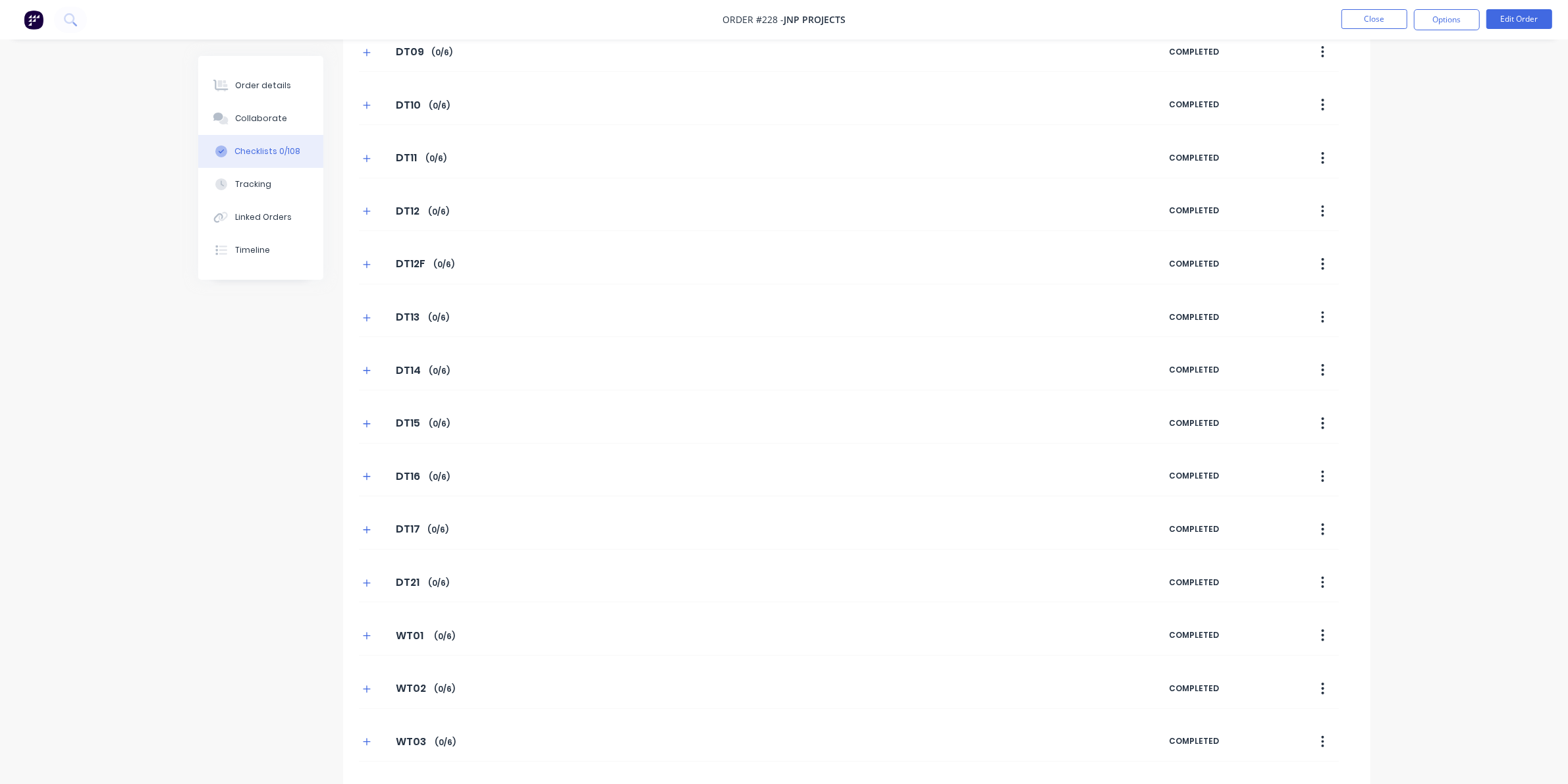
scroll to position [511, 0]
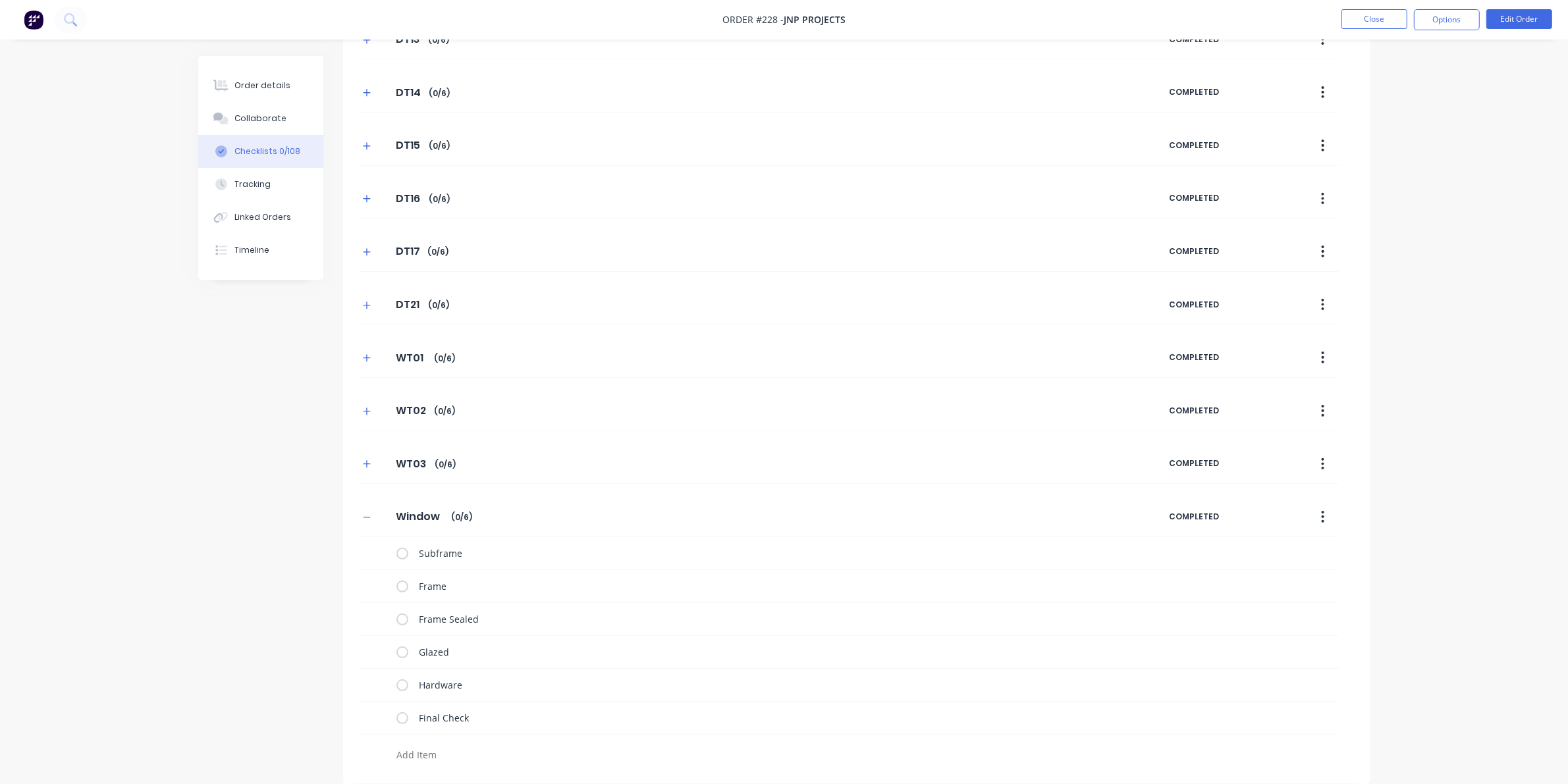
drag, startPoint x: 443, startPoint y: 505, endPoint x: 380, endPoint y: 515, distance: 63.8
click at [362, 508] on div "Window Window Enter Checklist name ( 0 / 6 )" at bounding box center [764, 517] width 810 height 24
drag, startPoint x: 435, startPoint y: 518, endPoint x: 377, endPoint y: 514, distance: 58.1
click at [377, 514] on div "Window Window Enter Checklist name ( 0 / 6 )" at bounding box center [764, 517] width 810 height 24
type textarea "x"
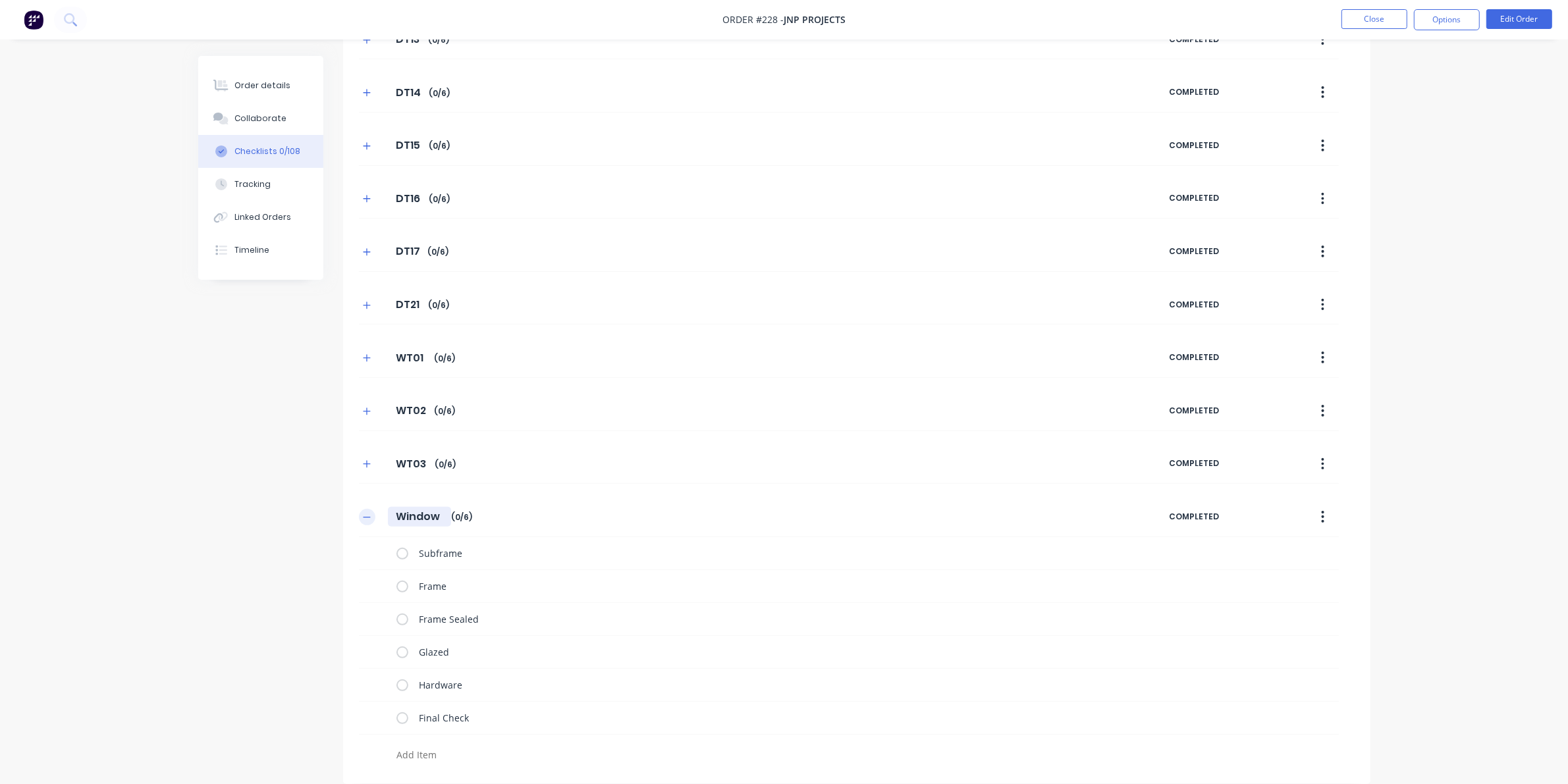
type input "S"
type textarea "x"
type input "ST"
type textarea "x"
type input "ST0"
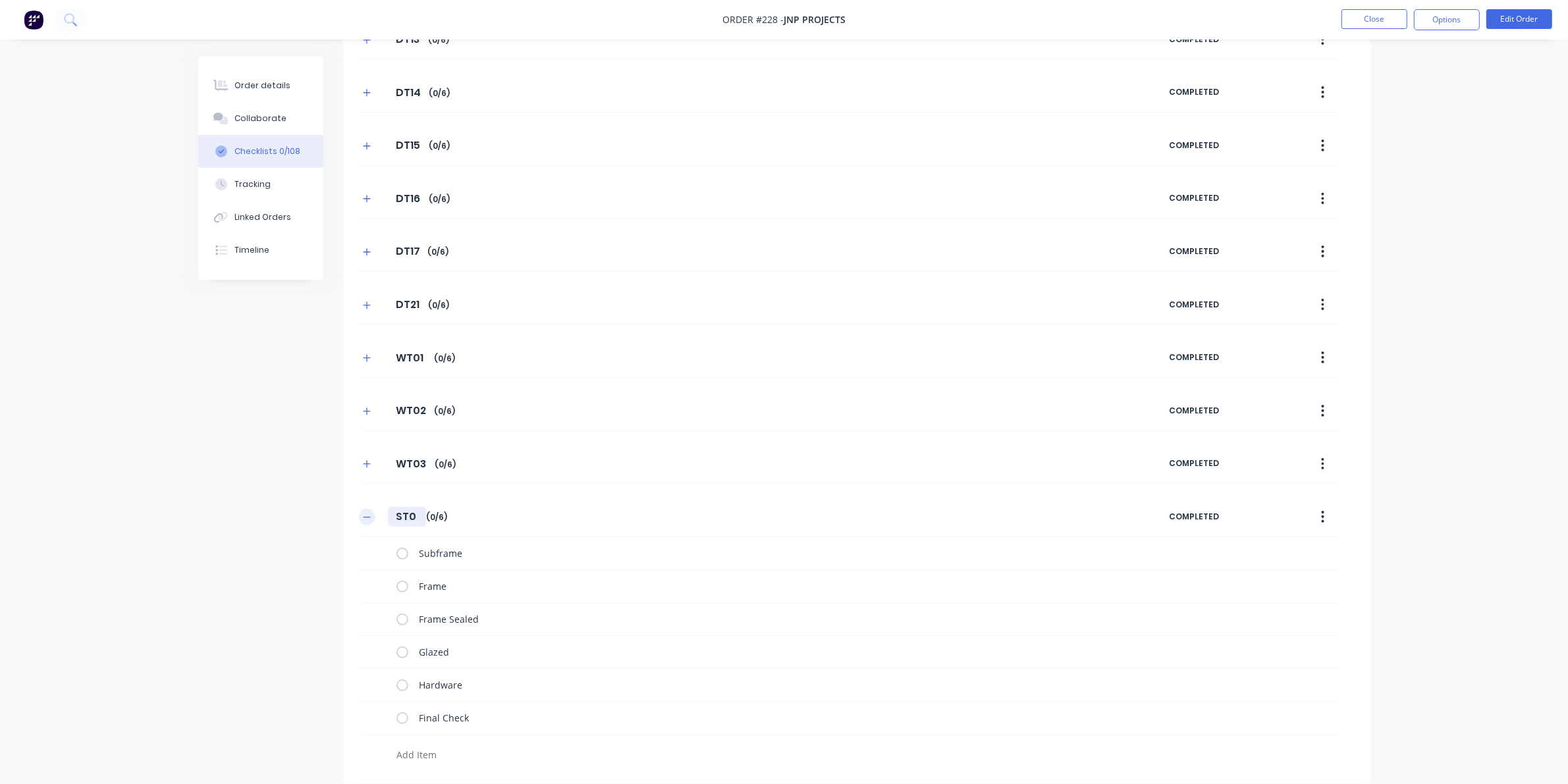
type textarea "x"
type input "ST04"
type textarea "x"
type input "T04"
type textarea "x"
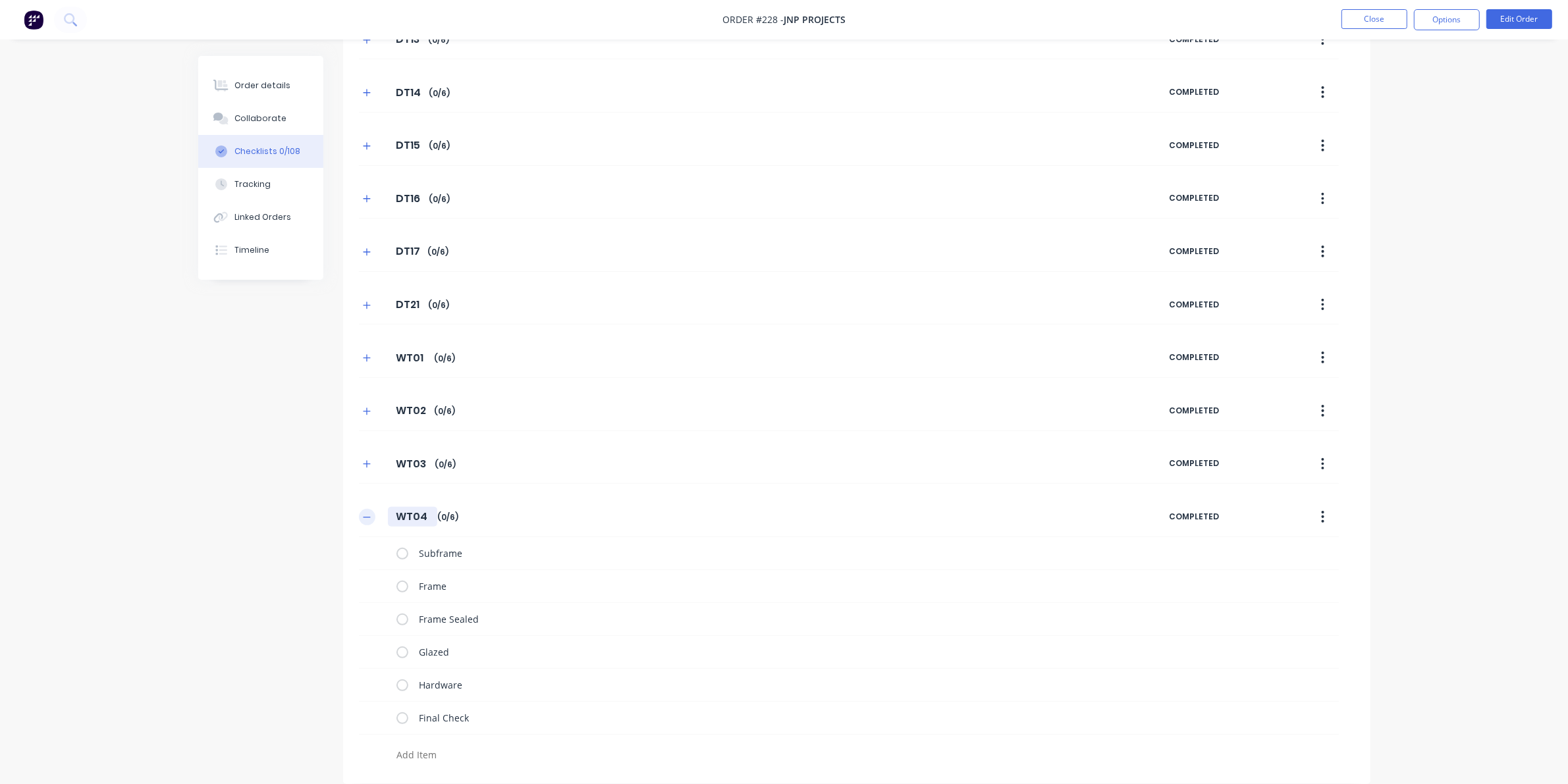
type input "WT04"
click at [373, 515] on button "button" at bounding box center [367, 517] width 17 height 17
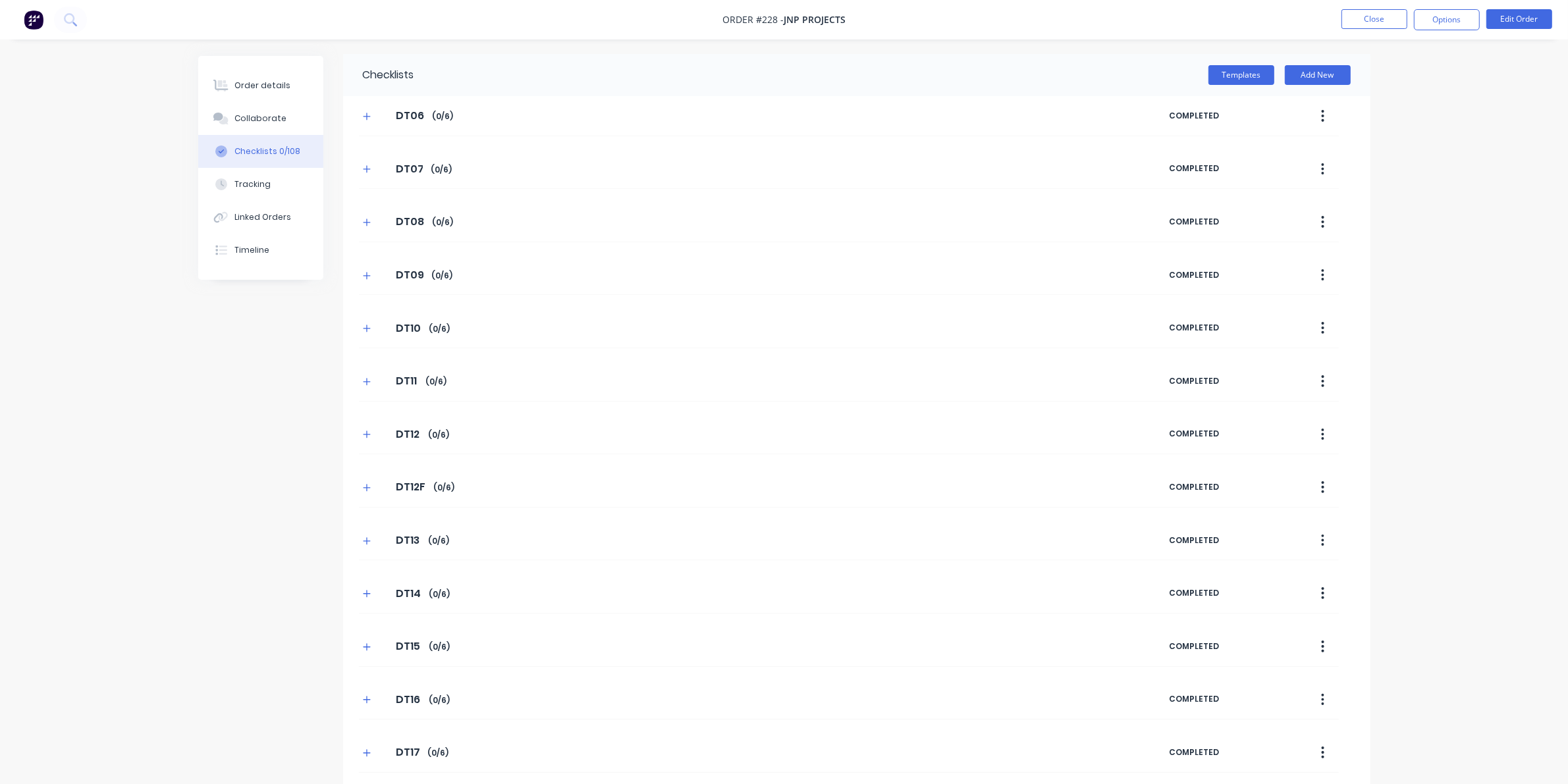
scroll to position [0, 0]
click at [1020, 69] on button "Templates" at bounding box center [1241, 77] width 66 height 20
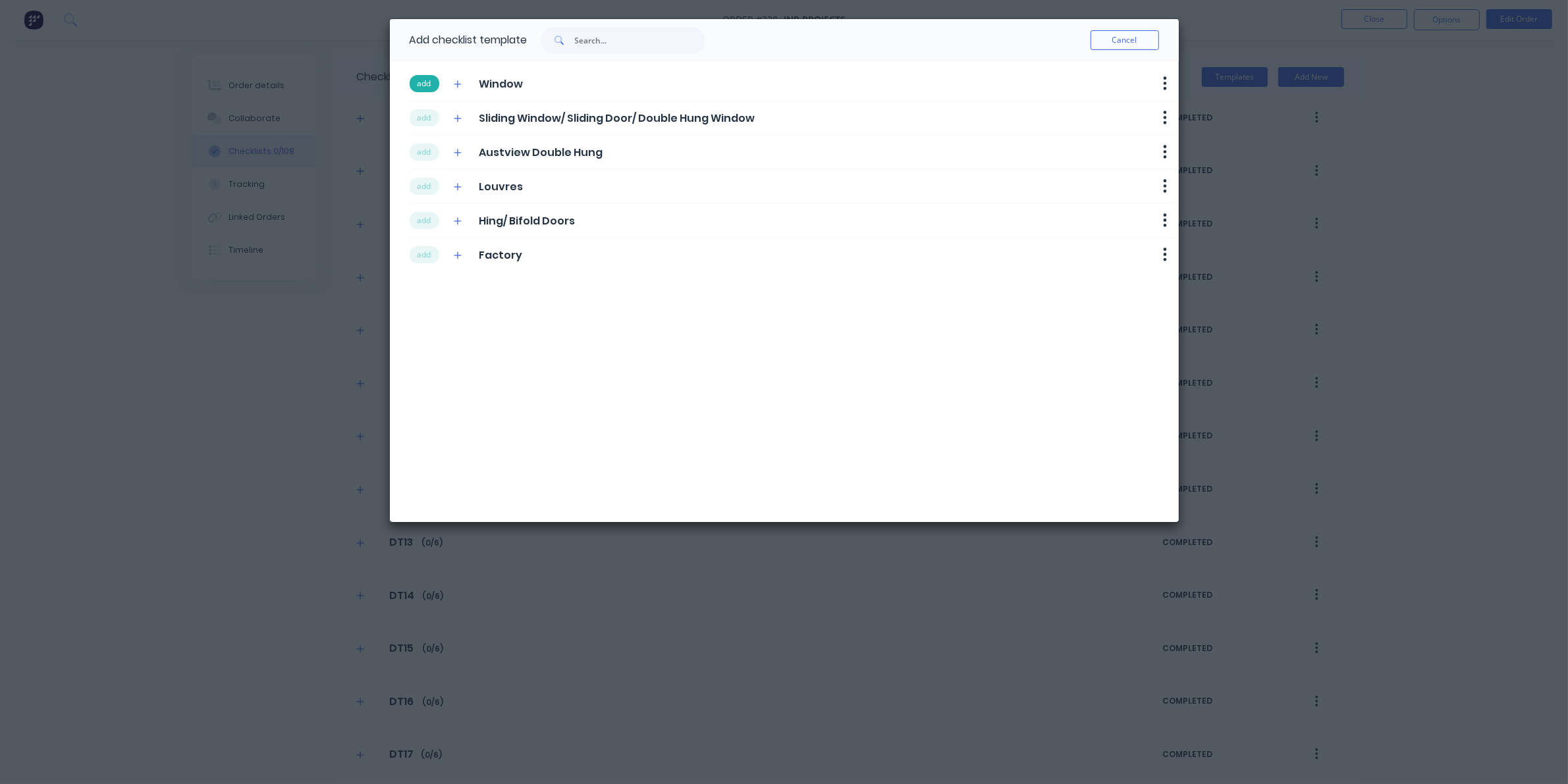
click at [422, 82] on button "add" at bounding box center [424, 84] width 30 height 17
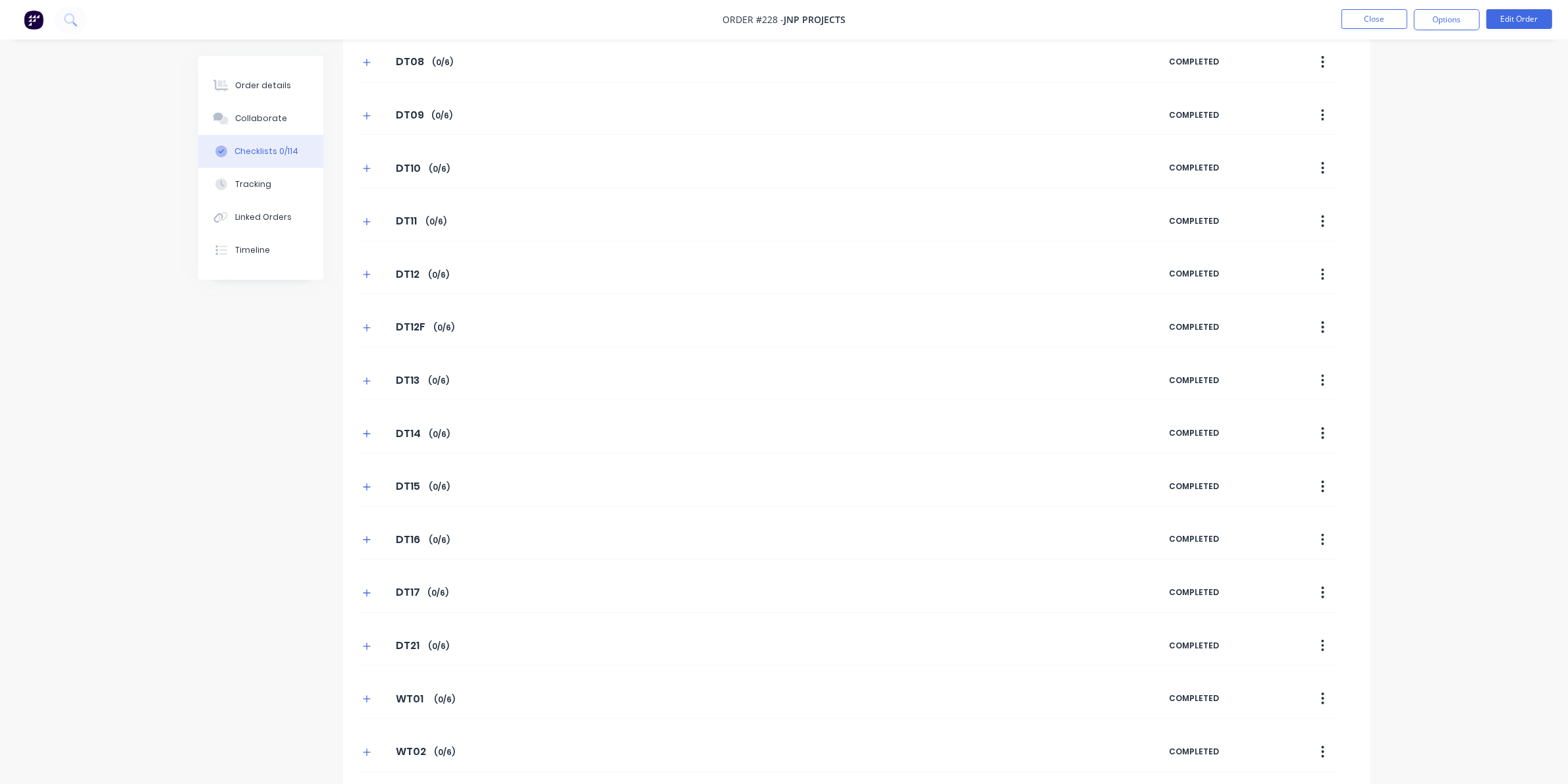
scroll to position [564, 0]
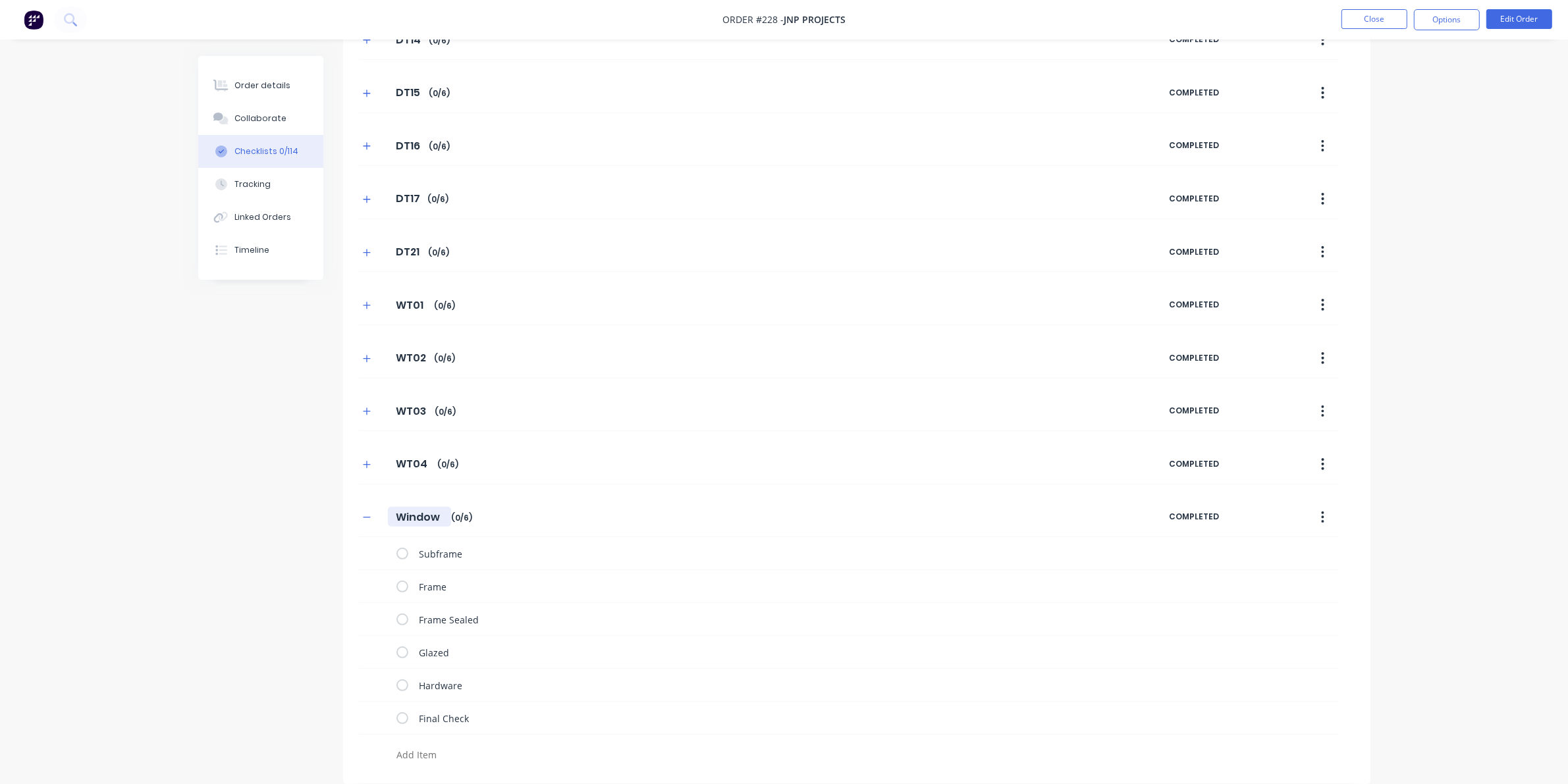
drag, startPoint x: 396, startPoint y: 517, endPoint x: 484, endPoint y: 511, distance: 88.2
click at [484, 511] on div "Window Window Enter Checklist name ( 0 / 6 )" at bounding box center [764, 517] width 810 height 24
type textarea "x"
type input "W"
type textarea "x"
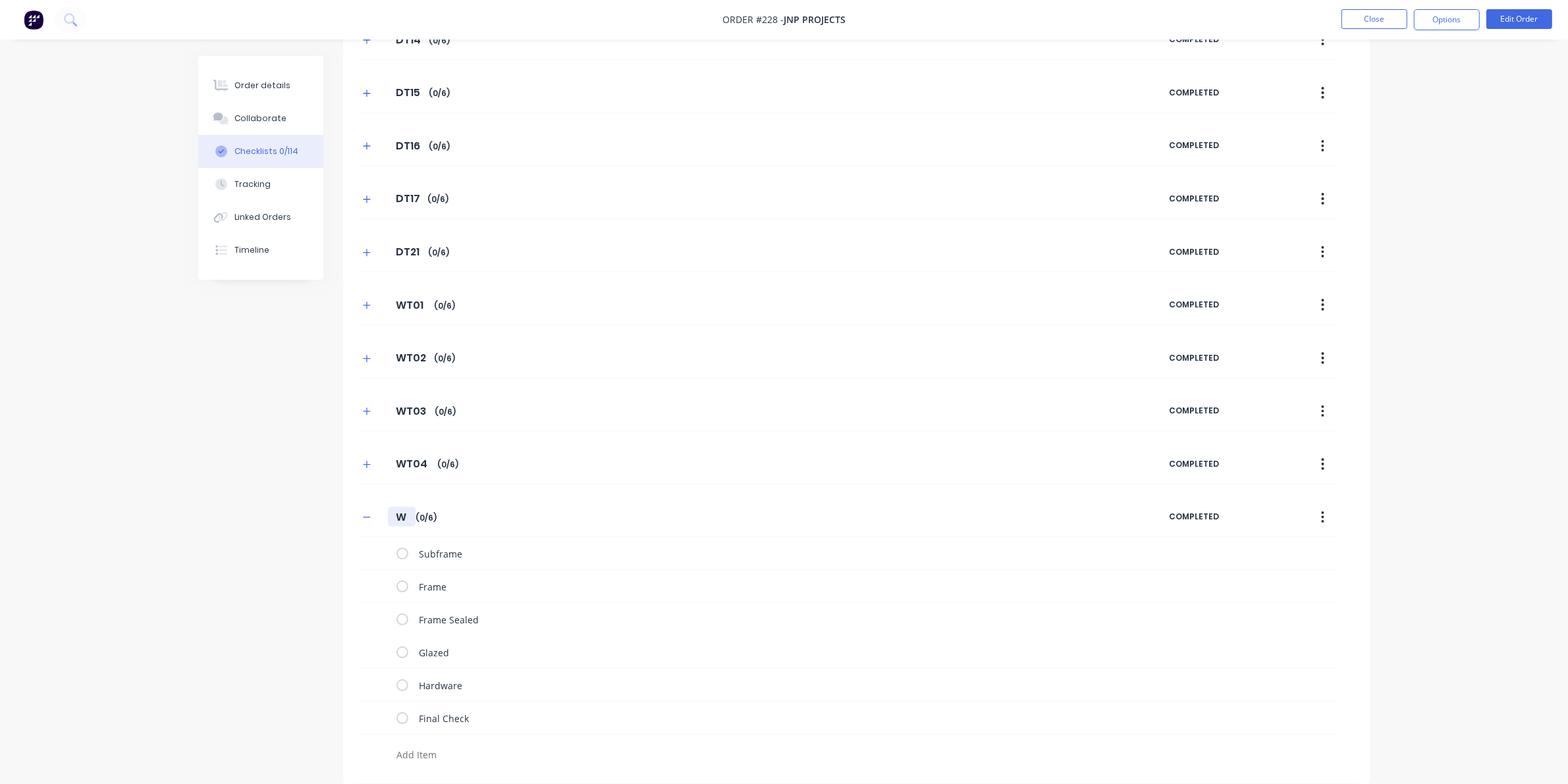
type input "WT"
type textarea "x"
type input "WT0"
type textarea "x"
type input "WT05"
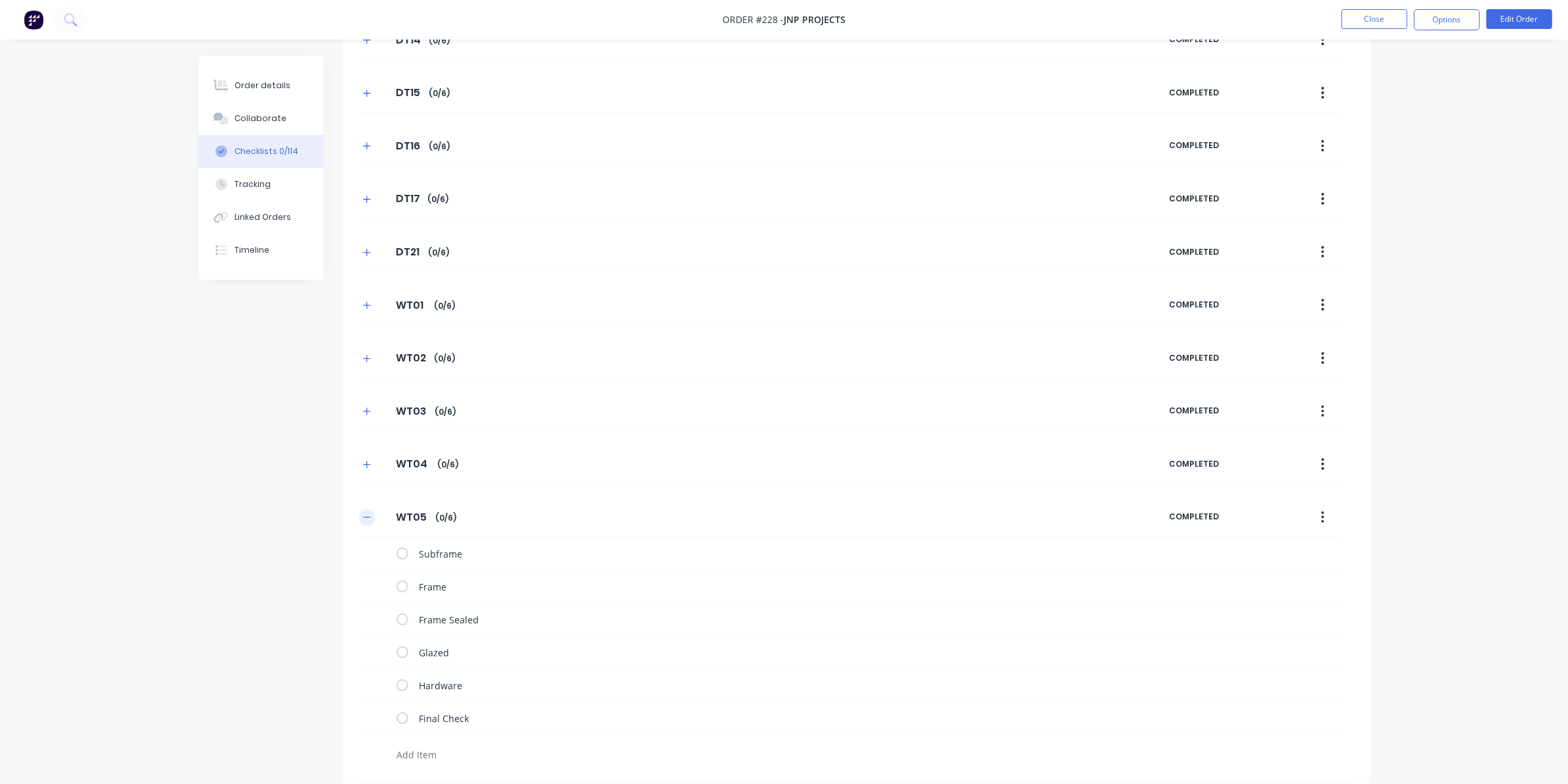
click at [370, 517] on icon "button" at bounding box center [366, 517] width 7 height 1
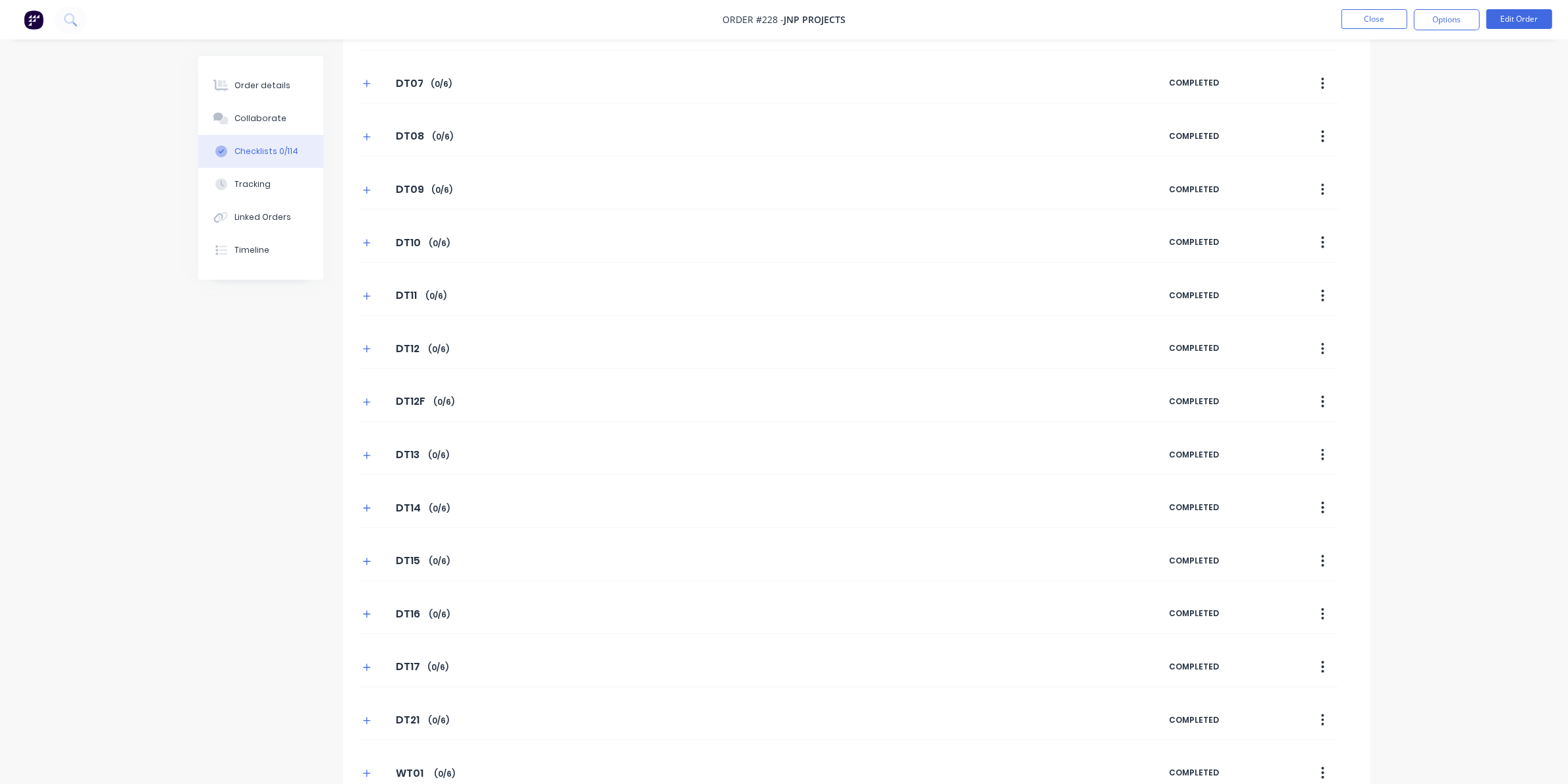
scroll to position [0, 0]
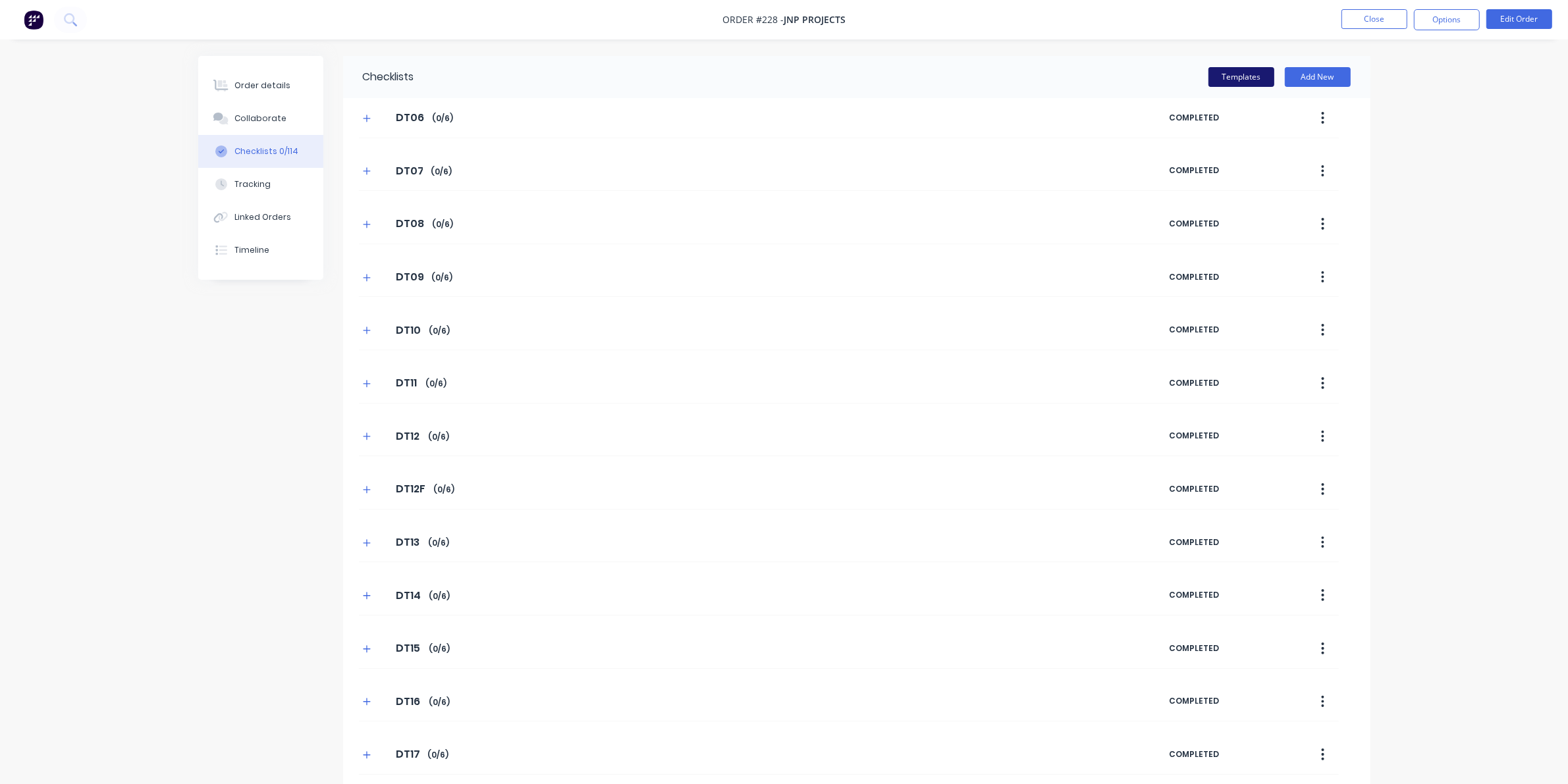
click at [1020, 70] on button "Templates" at bounding box center [1241, 77] width 66 height 20
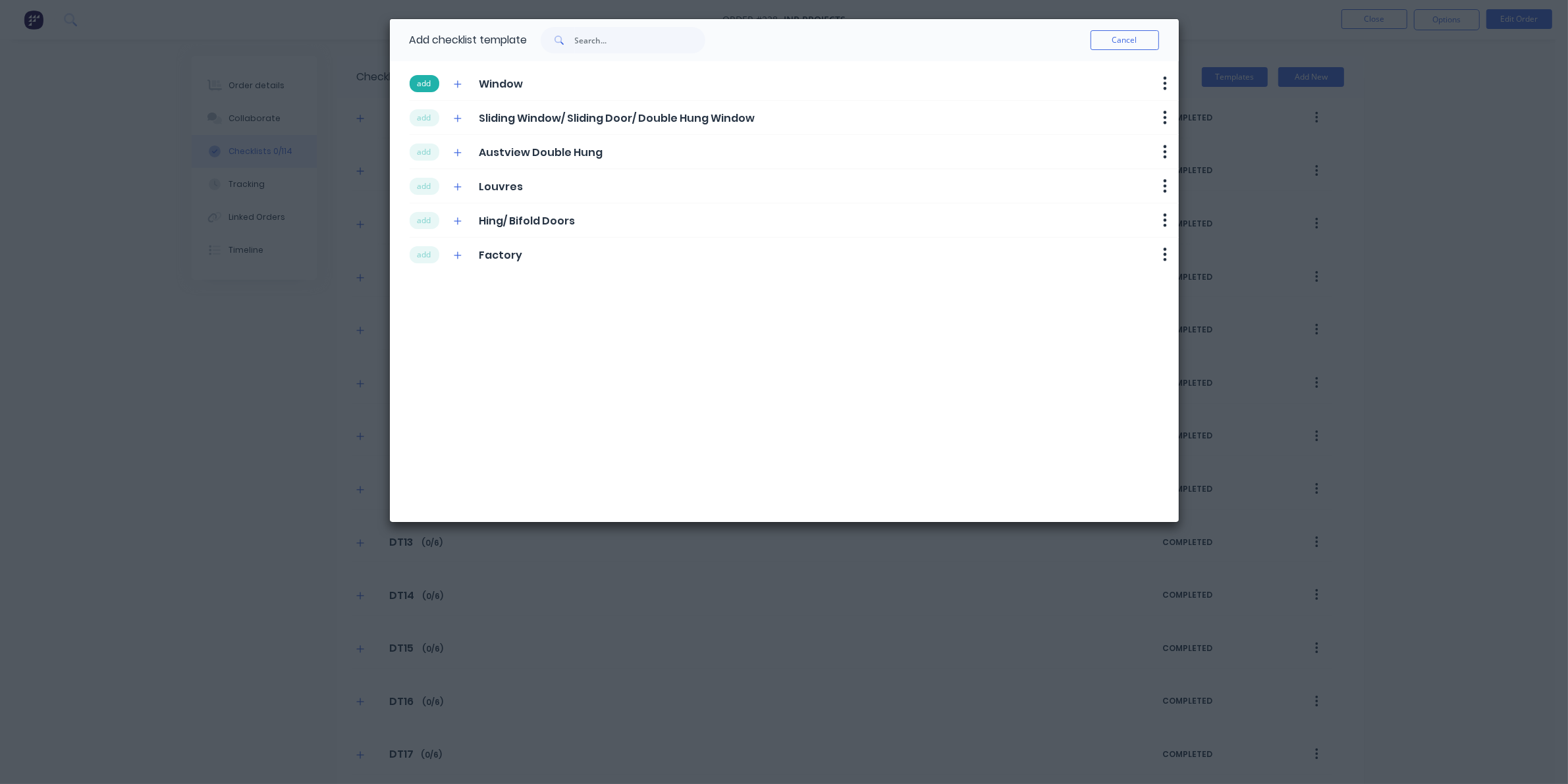
click at [423, 76] on button "add" at bounding box center [424, 84] width 30 height 17
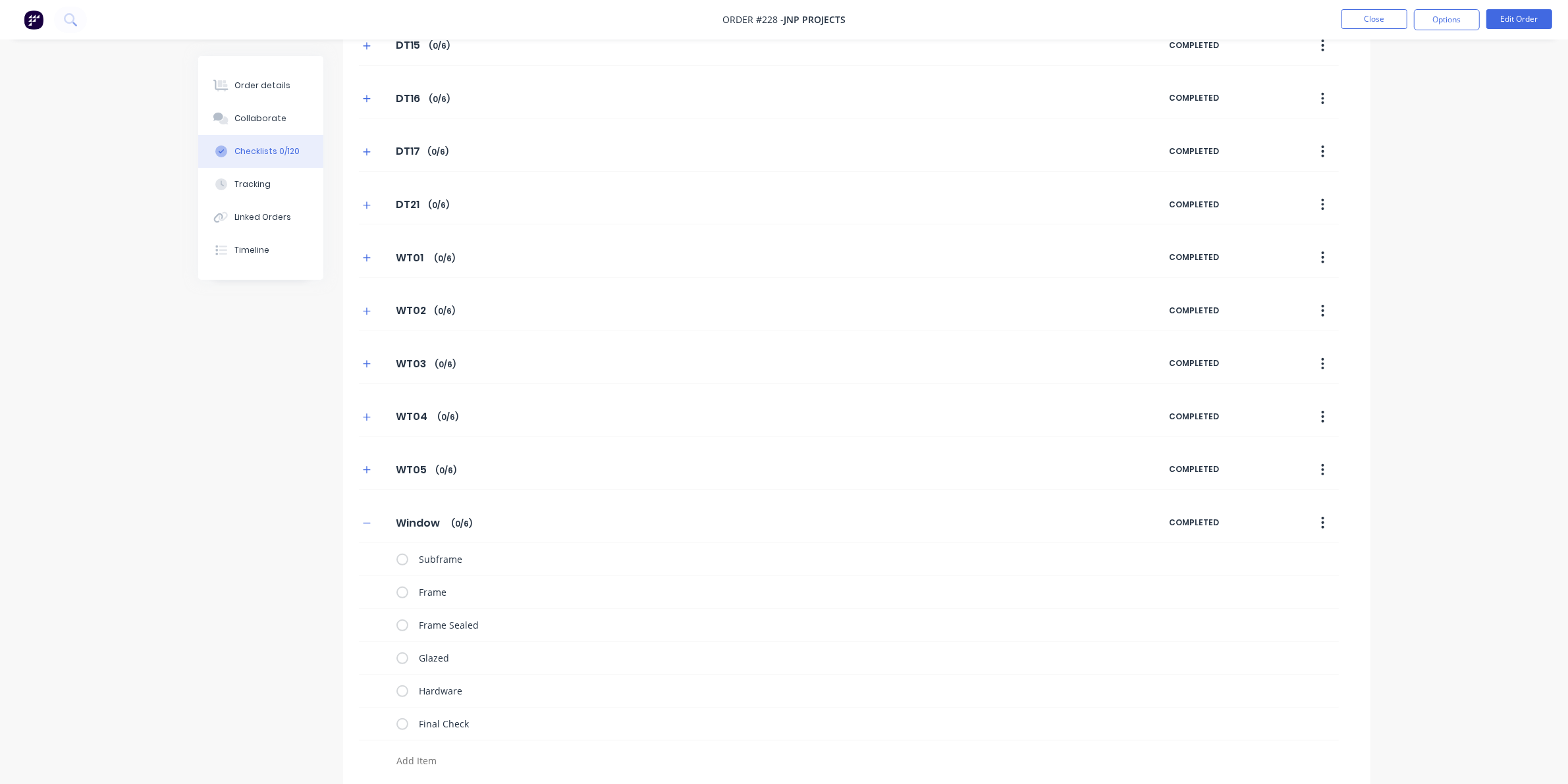
scroll to position [617, 0]
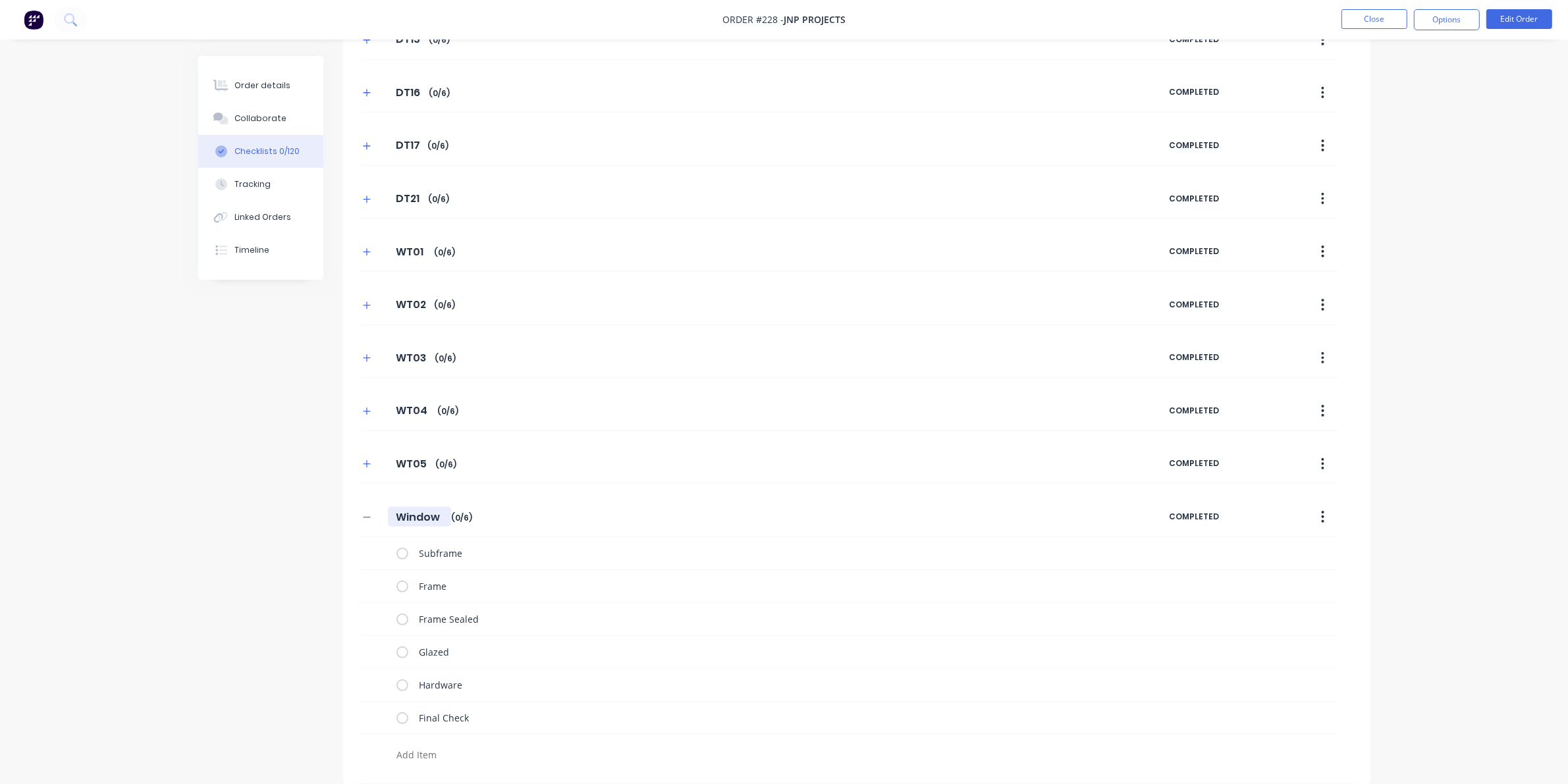
drag, startPoint x: 384, startPoint y: 514, endPoint x: 391, endPoint y: 518, distance: 8.1
click at [390, 517] on div "Window Window Enter Checklist name ( 0 / 6 )" at bounding box center [764, 517] width 810 height 24
drag, startPoint x: 394, startPoint y: 523, endPoint x: 488, endPoint y: 521, distance: 94.0
click at [488, 521] on div "Window Window Enter Checklist name ( 0 / 6 )" at bounding box center [764, 517] width 810 height 24
drag, startPoint x: 369, startPoint y: 513, endPoint x: 380, endPoint y: 511, distance: 11.2
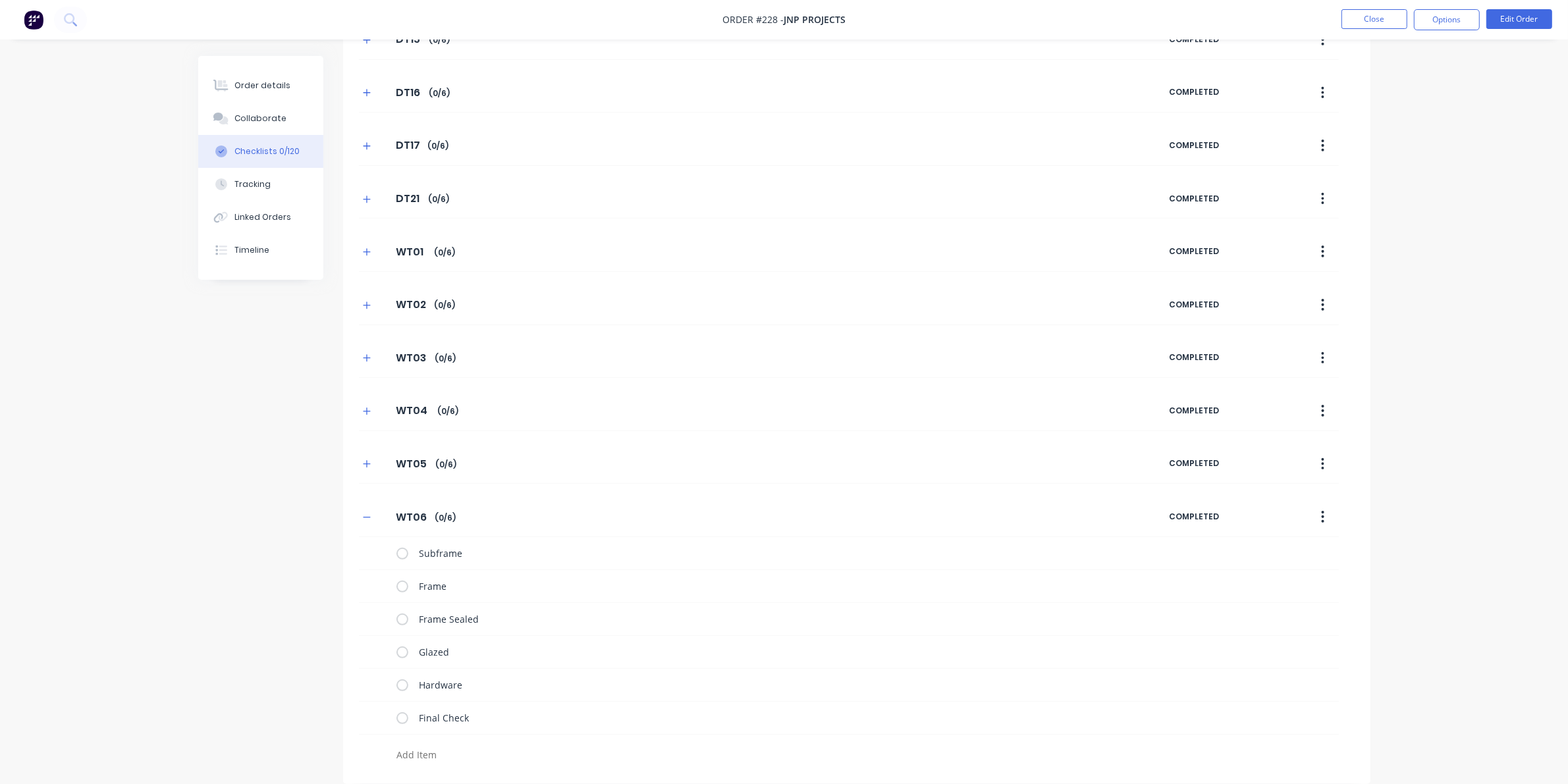
click at [369, 513] on icon "button" at bounding box center [367, 517] width 8 height 9
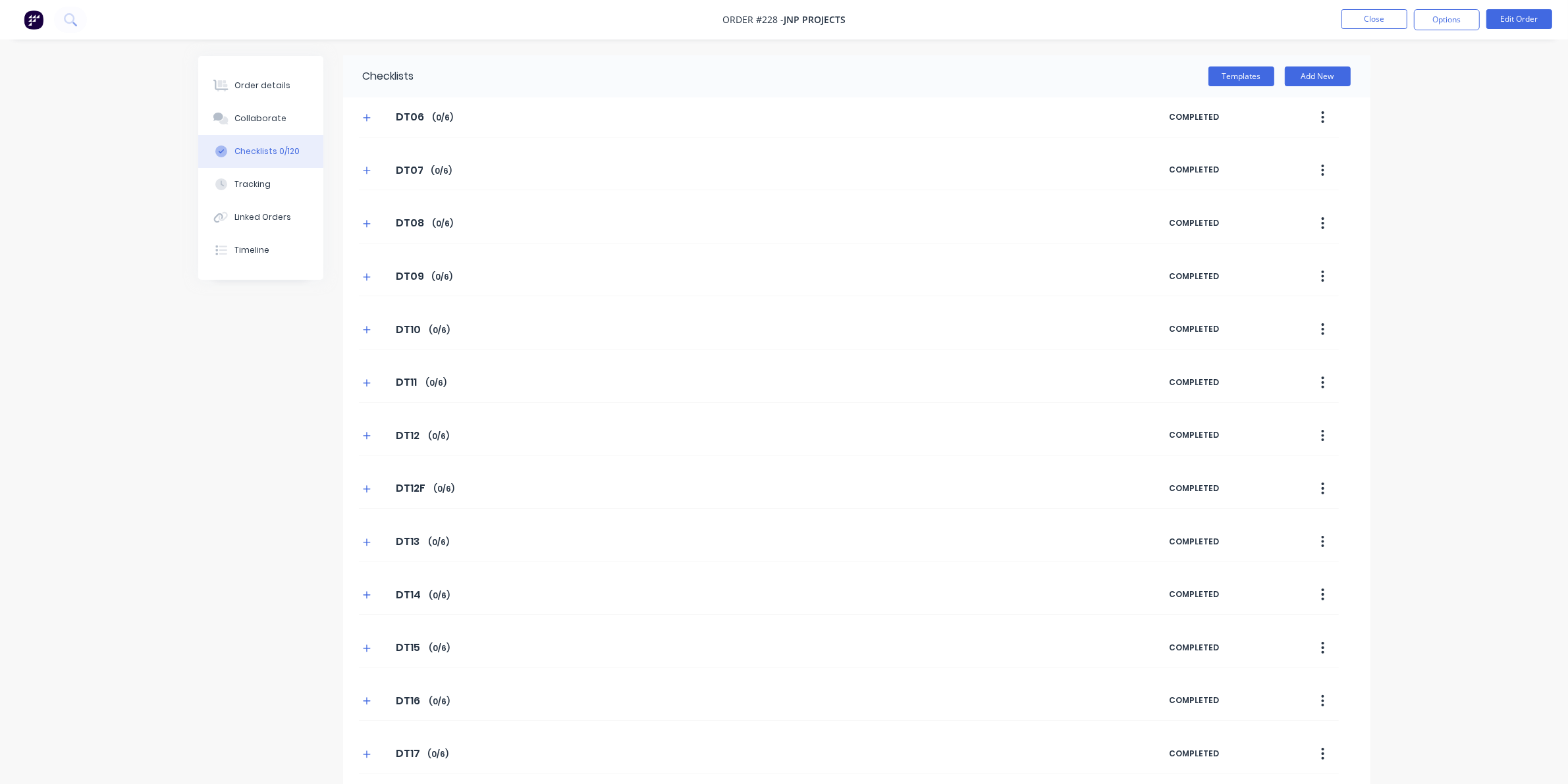
scroll to position [0, 0]
click at [1020, 70] on button "Templates" at bounding box center [1241, 77] width 66 height 20
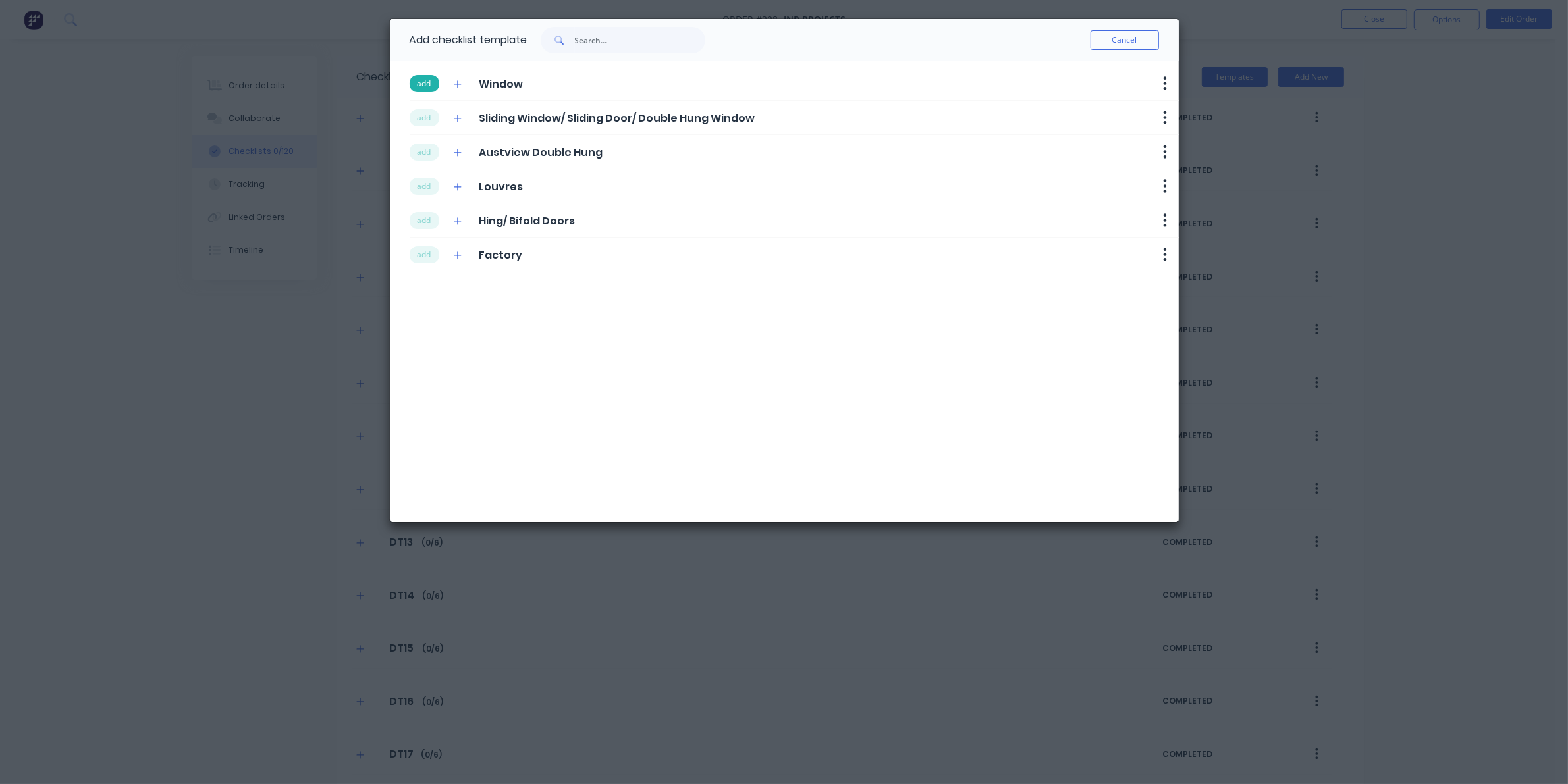
click at [421, 80] on button "add" at bounding box center [424, 84] width 30 height 17
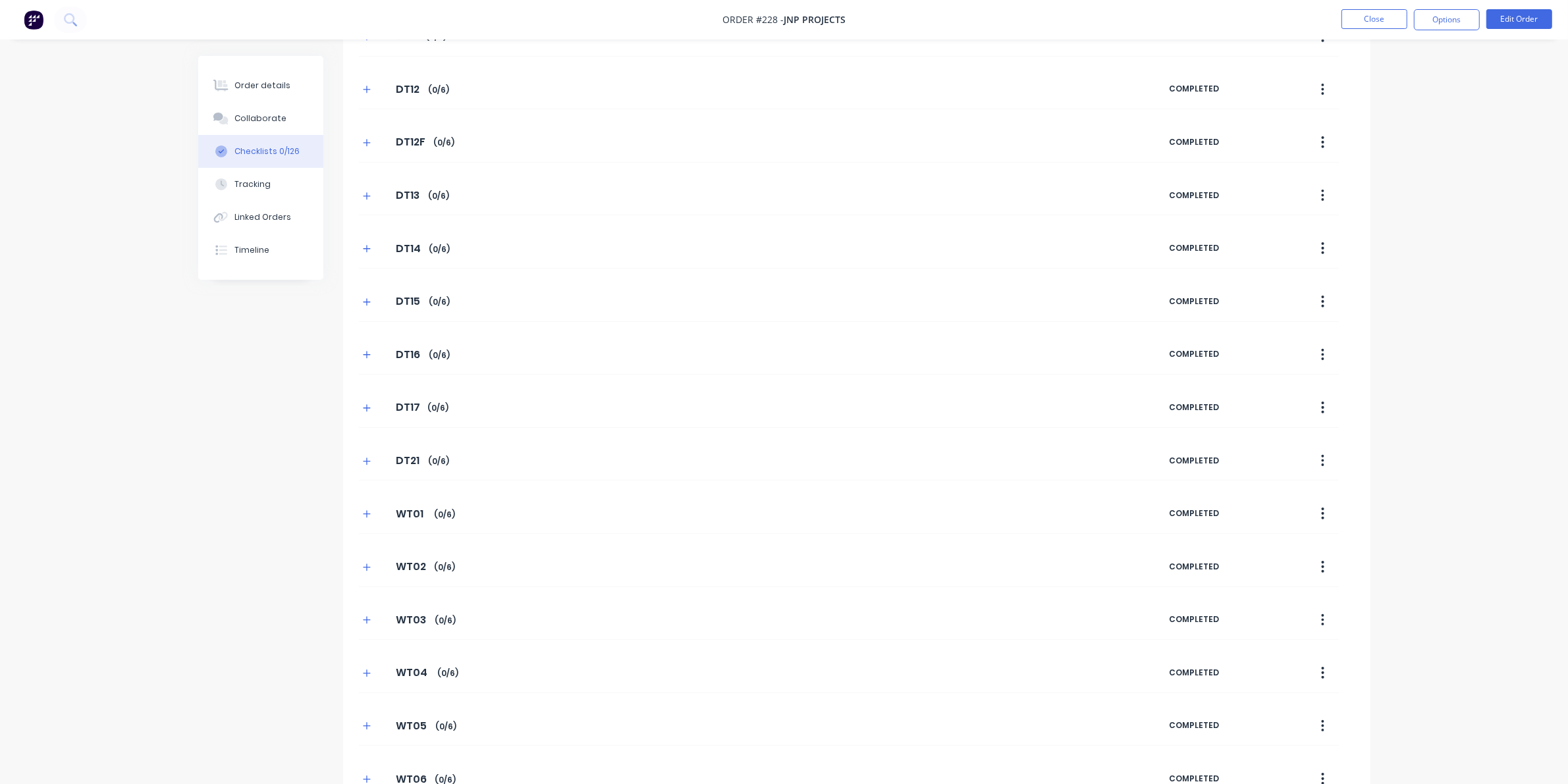
scroll to position [672, 0]
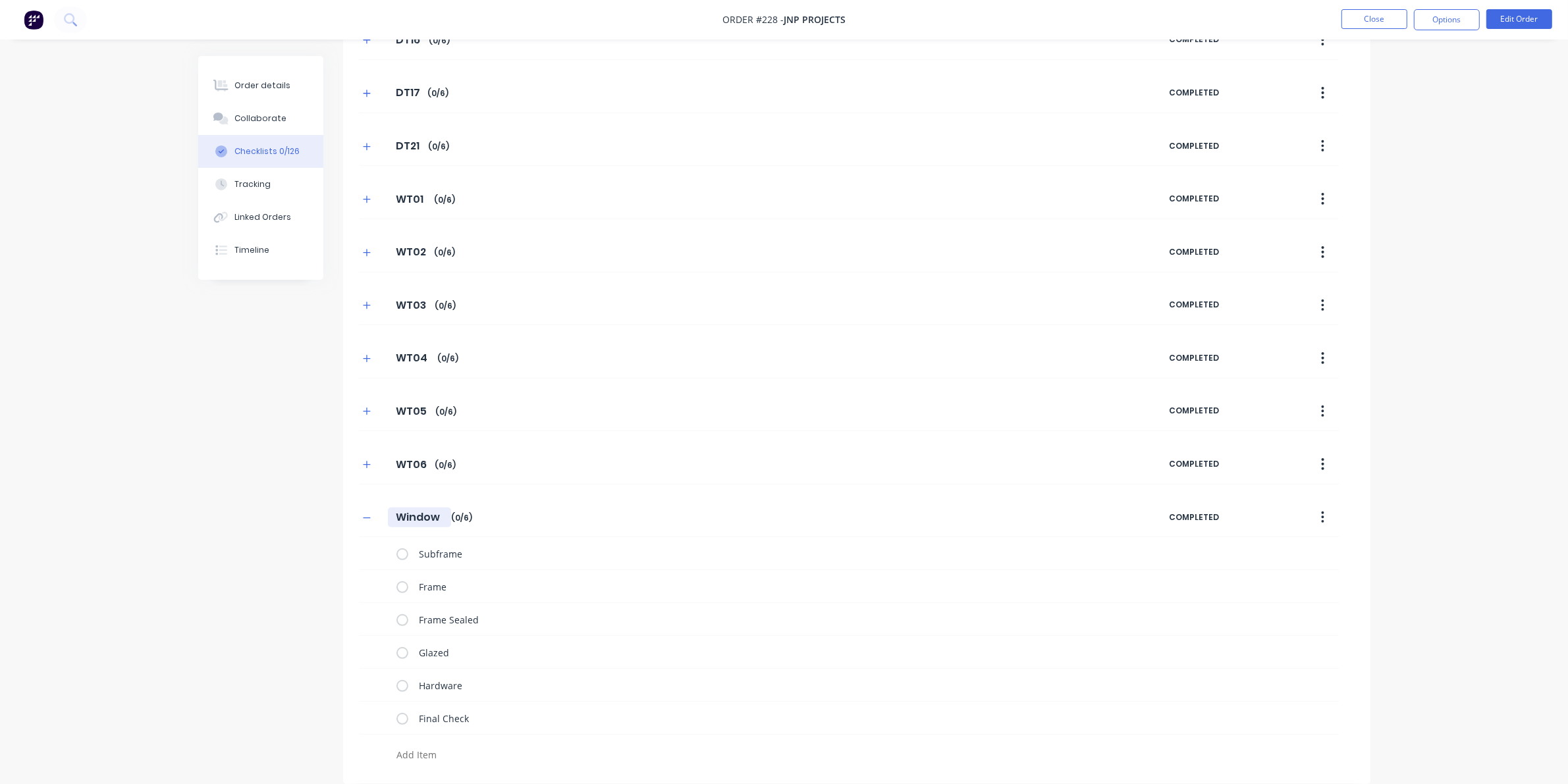
drag, startPoint x: 395, startPoint y: 515, endPoint x: 539, endPoint y: 515, distance: 144.0
click at [539, 515] on div "Window Window Enter Checklist name ( 0 / 6 )" at bounding box center [764, 517] width 810 height 24
click at [367, 518] on icon "button" at bounding box center [367, 518] width 8 height 9
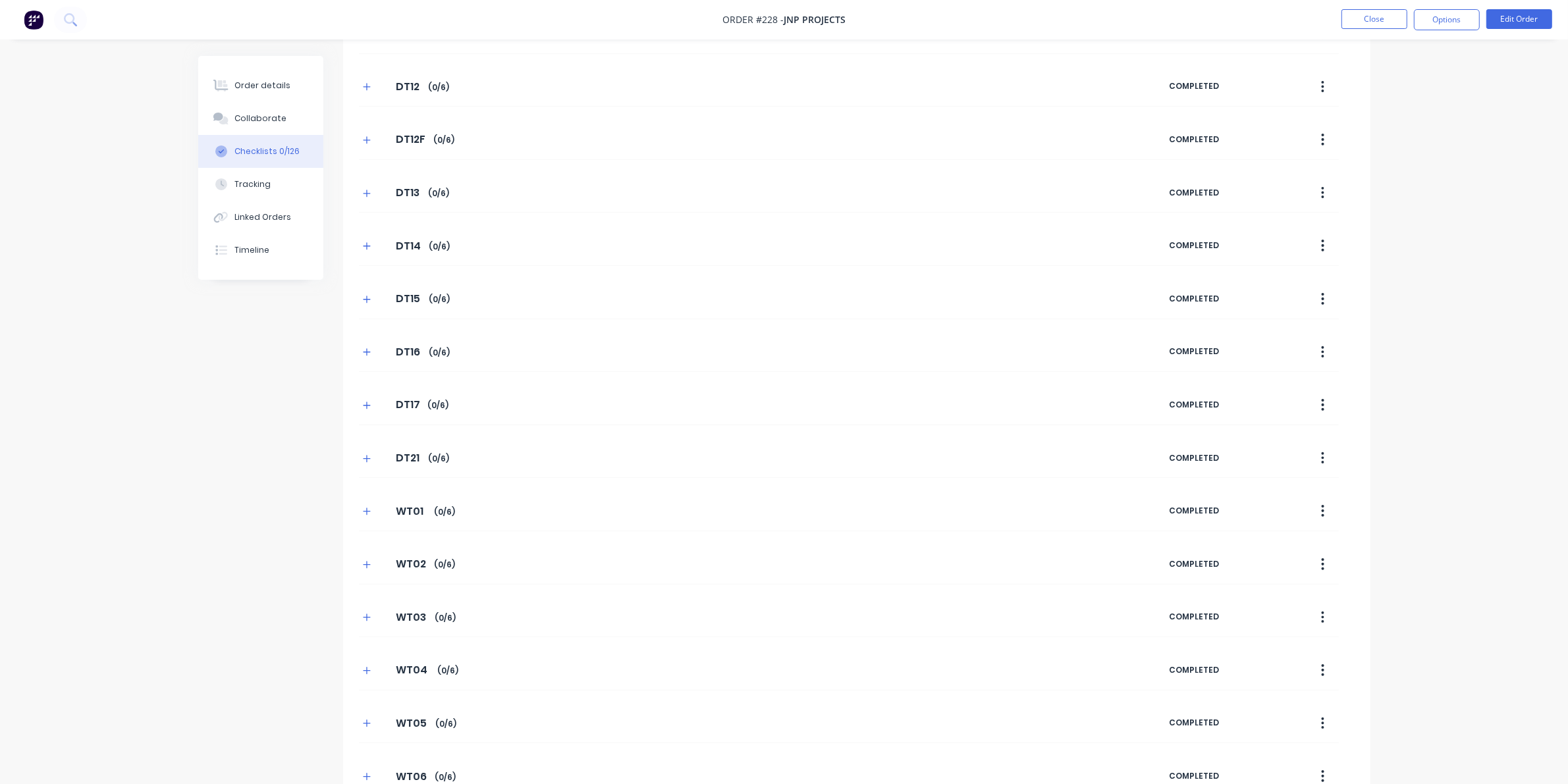
scroll to position [0, 0]
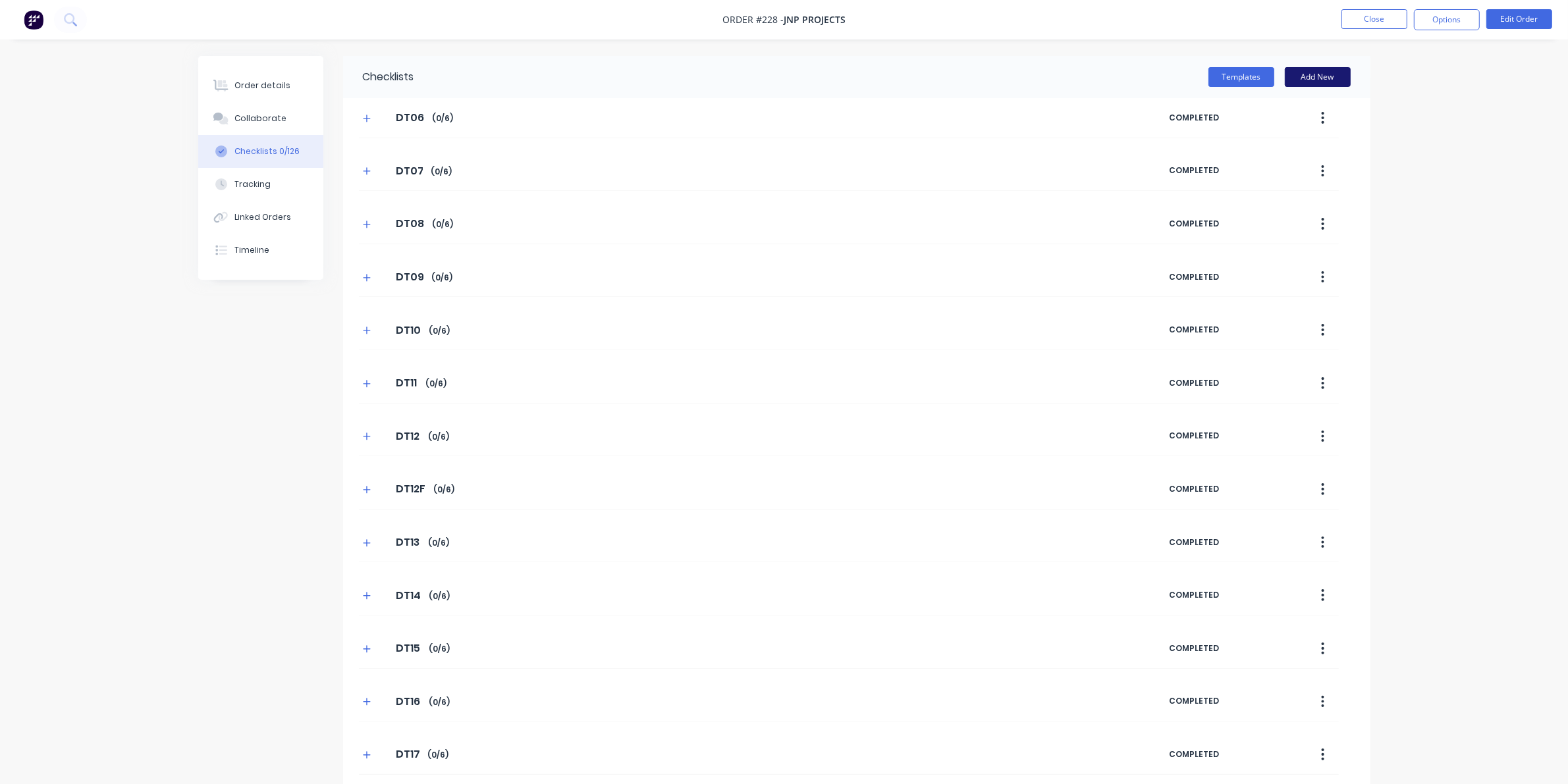
click at [1020, 71] on button "Add New" at bounding box center [1317, 77] width 66 height 20
click at [1020, 72] on button "Templates" at bounding box center [1241, 77] width 66 height 20
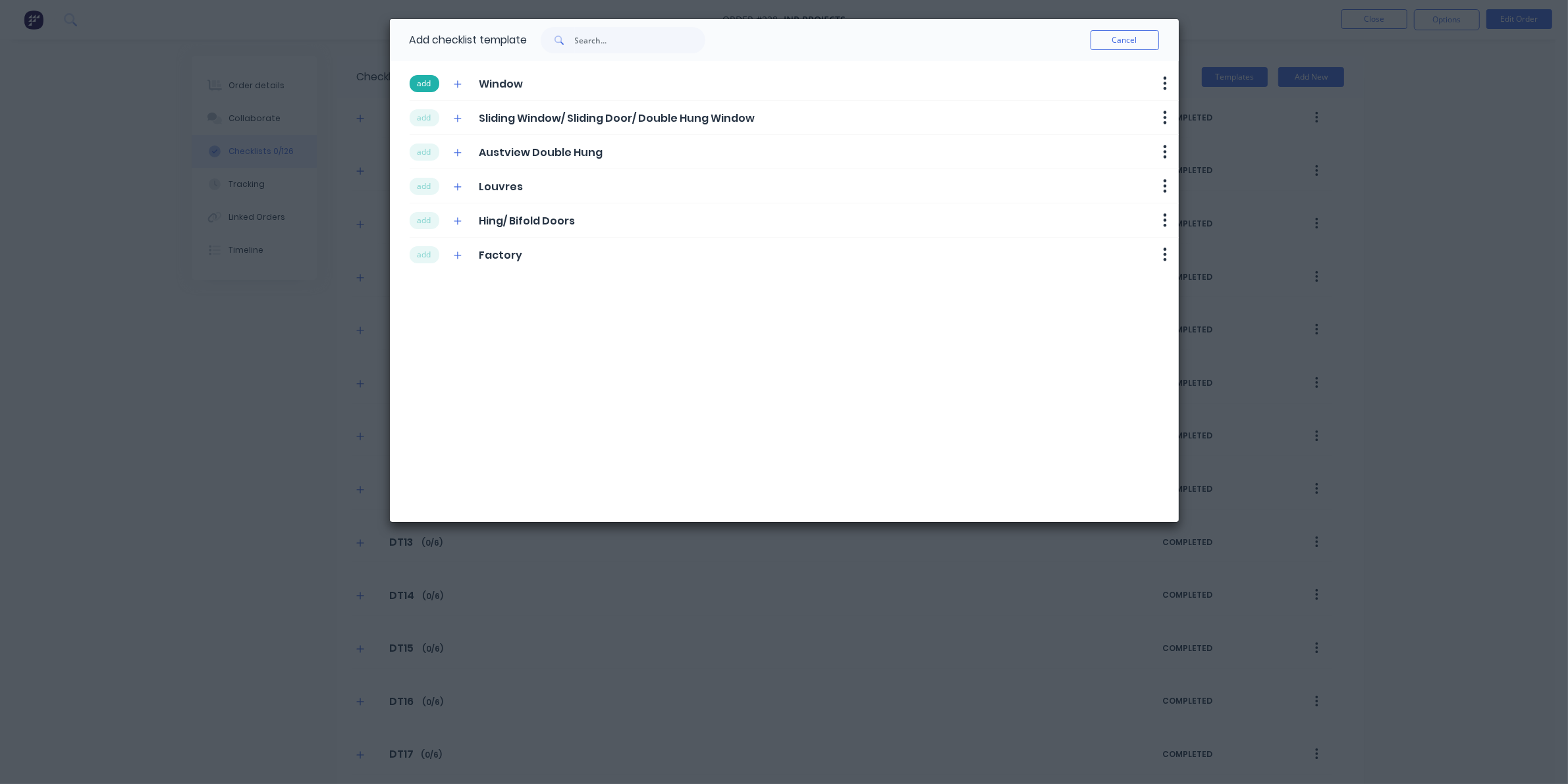
click at [413, 81] on button "add" at bounding box center [424, 84] width 30 height 17
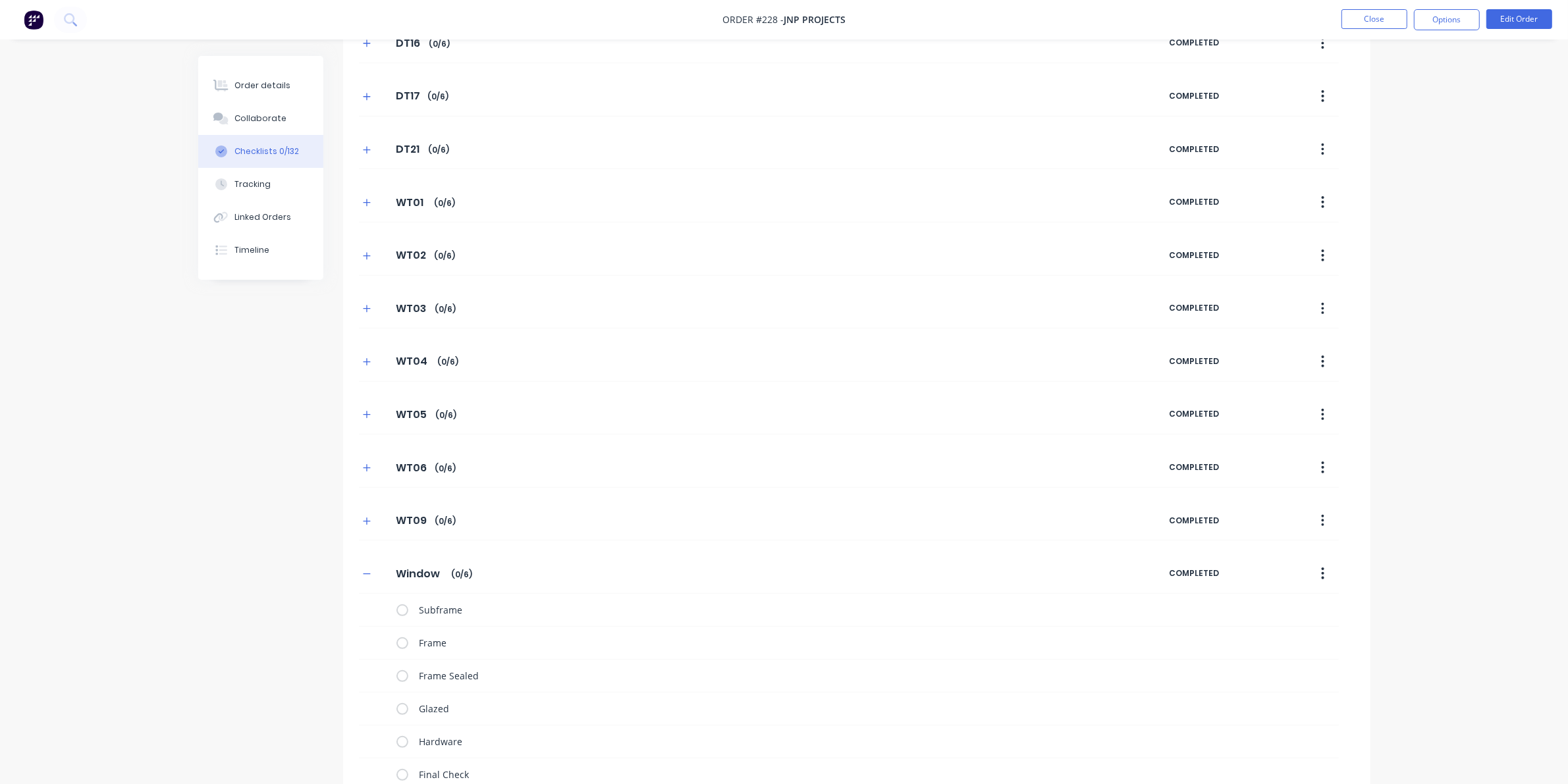
scroll to position [759, 0]
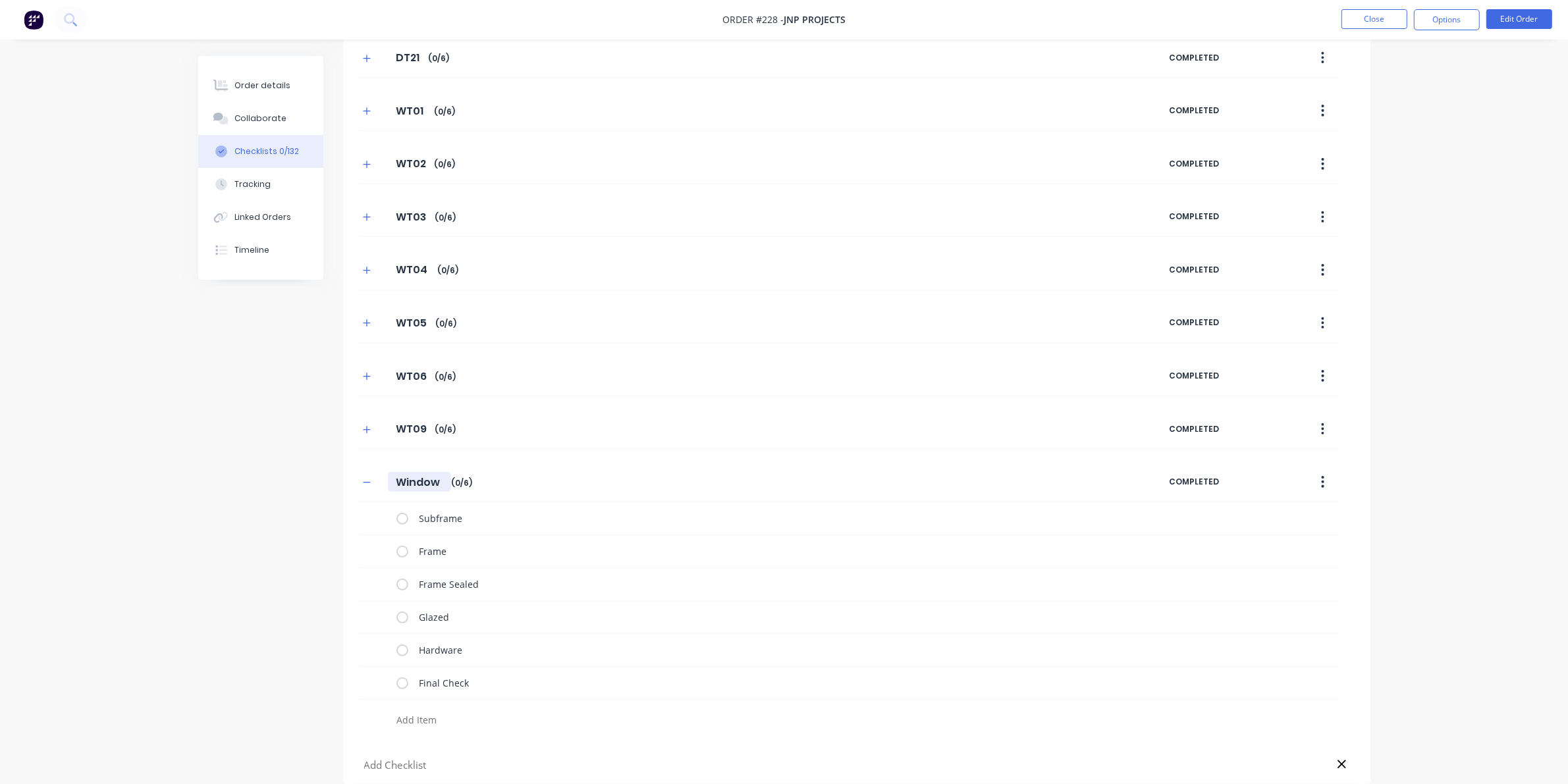
drag, startPoint x: 400, startPoint y: 482, endPoint x: 446, endPoint y: 472, distance: 47.1
click at [446, 472] on input "Window" at bounding box center [419, 482] width 63 height 20
click at [374, 483] on div "DT06 DT06 Enter Checklist name ( 0 / 6 ) COMPLETED DT07 DT07 Enter Checklist na…" at bounding box center [857, 66] width 1027 height 1436
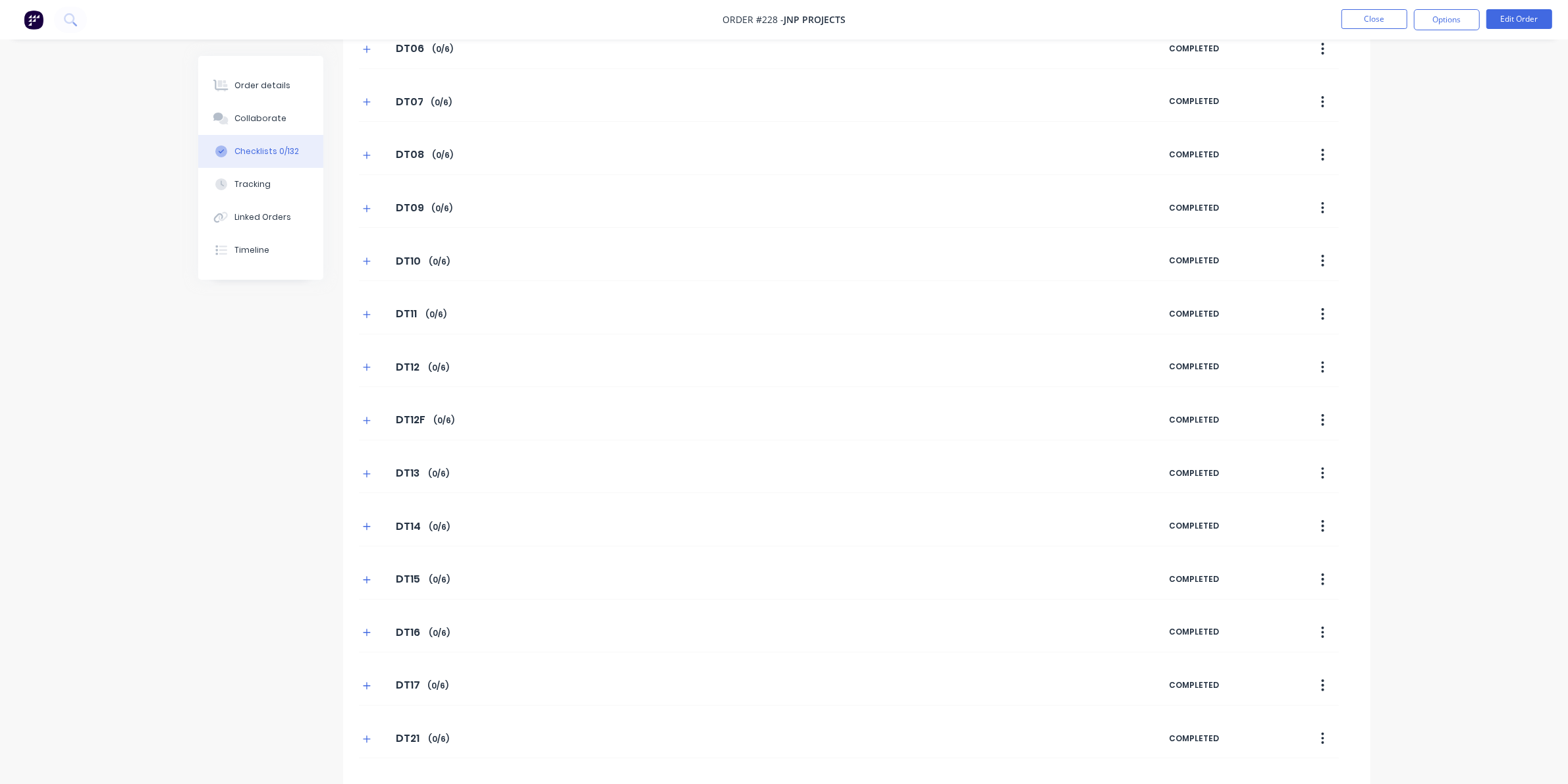
scroll to position [0, 0]
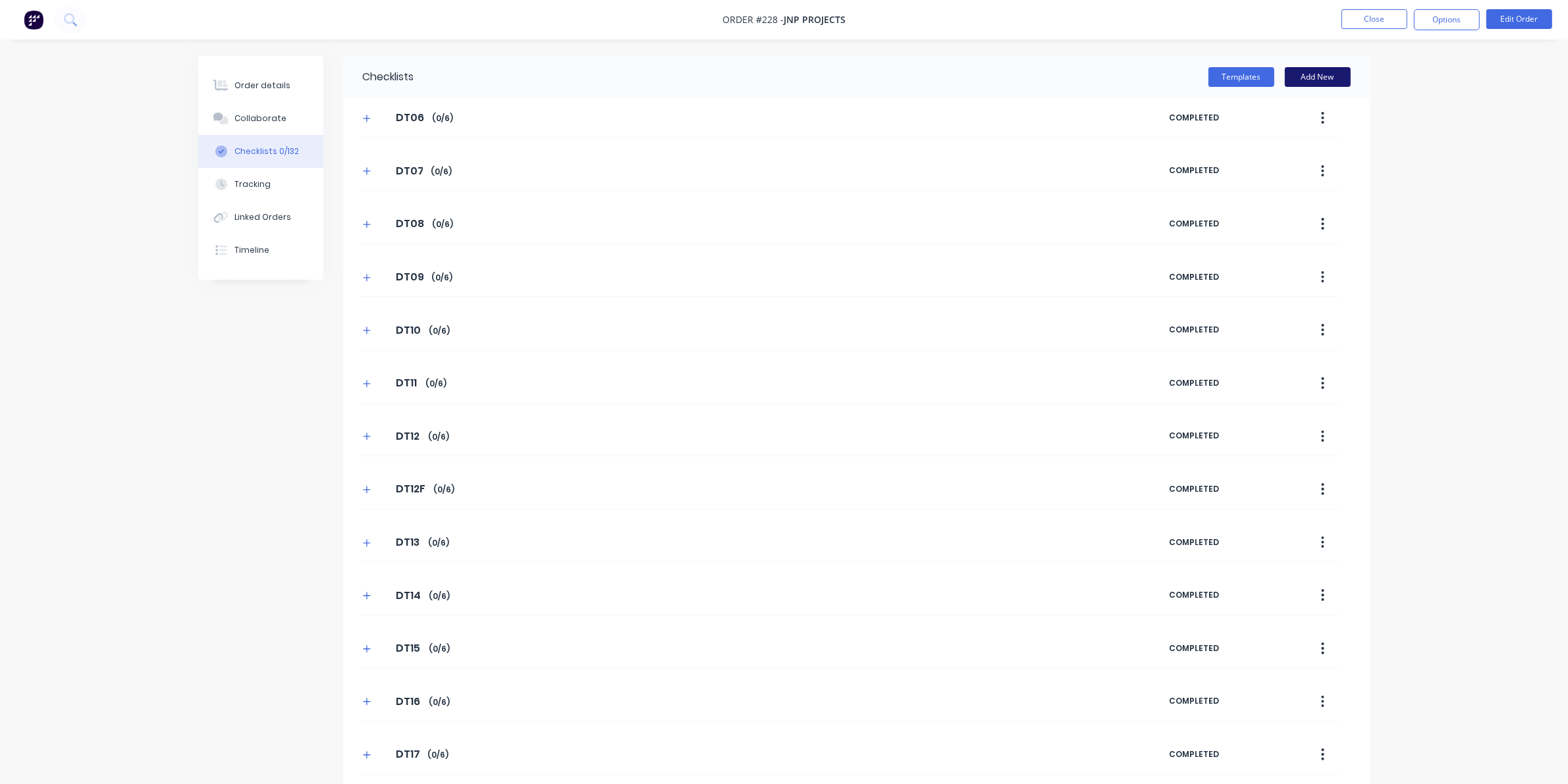
click at [1020, 69] on button "Add New" at bounding box center [1317, 77] width 66 height 20
click at [1020, 77] on button "Templates" at bounding box center [1241, 77] width 66 height 20
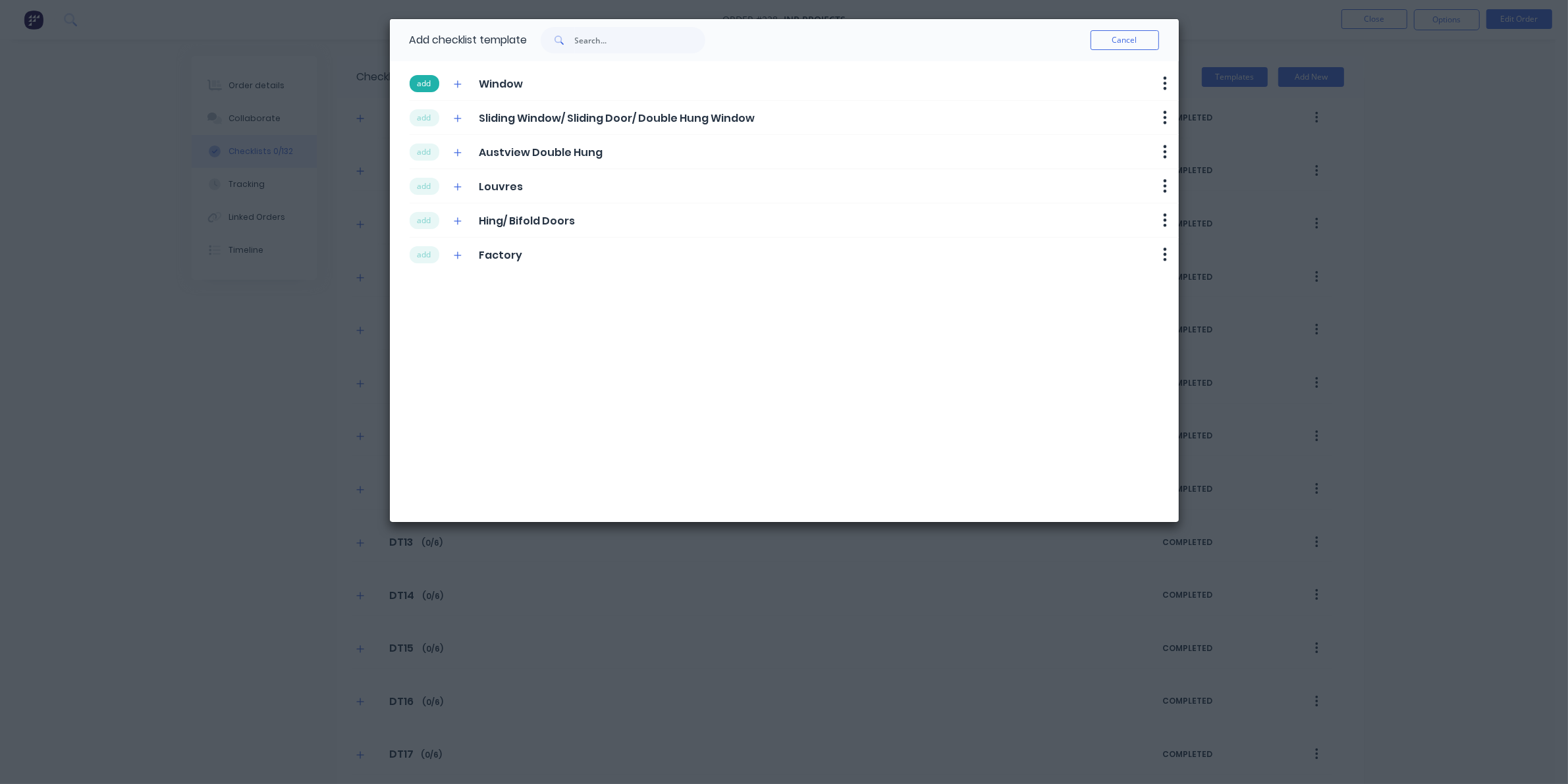
click at [416, 81] on button "add" at bounding box center [424, 84] width 30 height 17
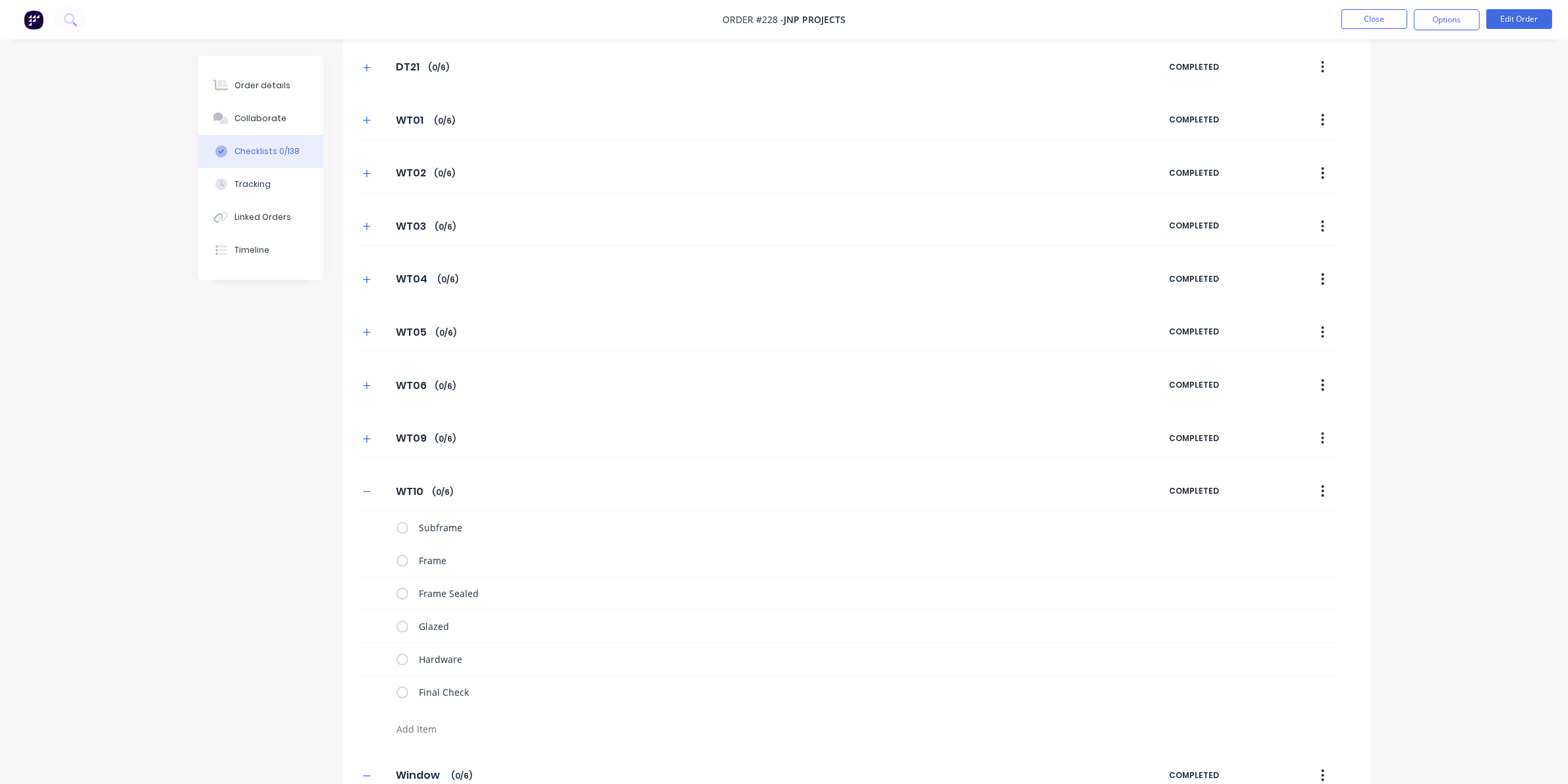
scroll to position [1044, 0]
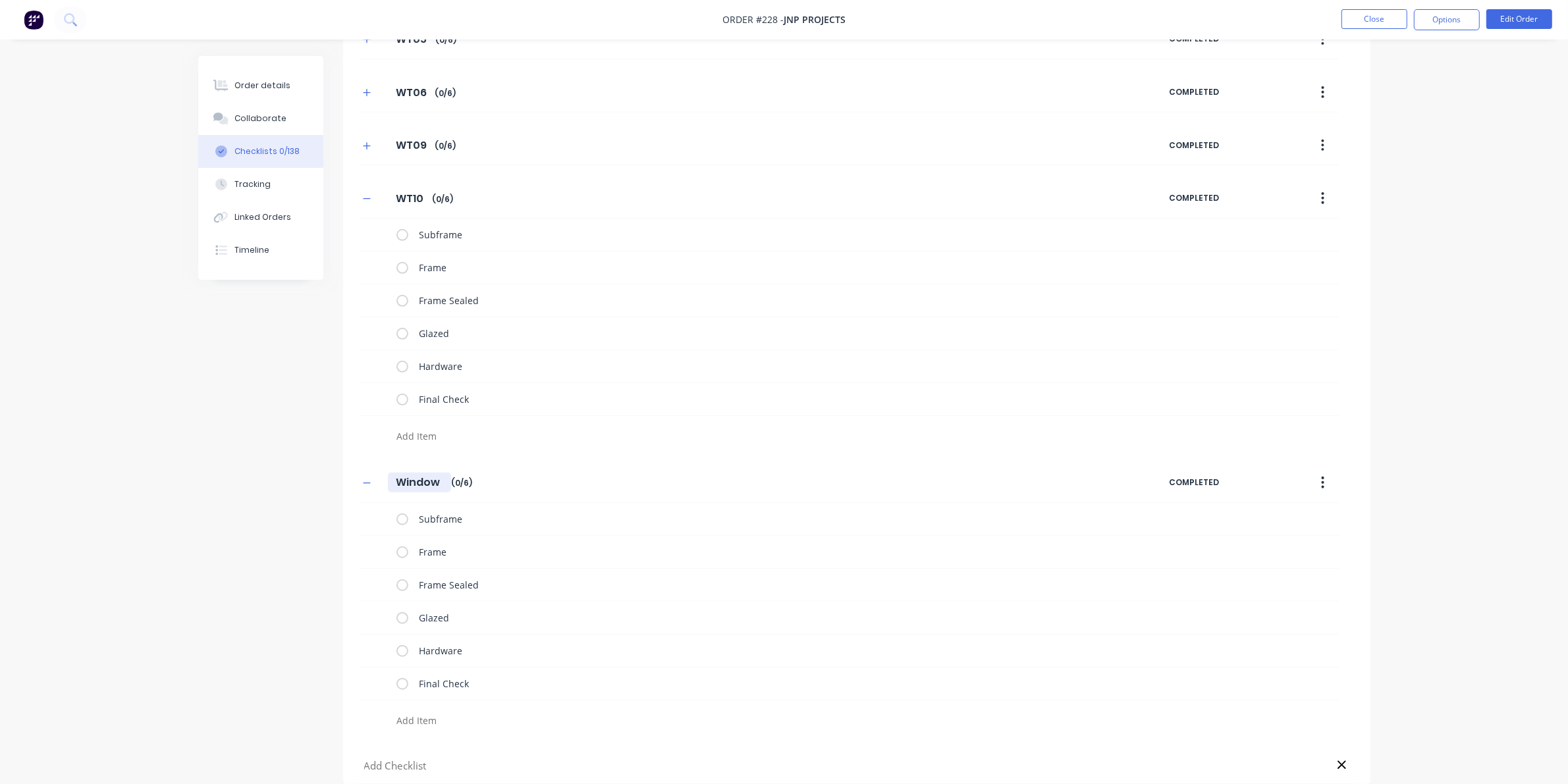
drag, startPoint x: 395, startPoint y: 477, endPoint x: 443, endPoint y: 477, distance: 48.0
click at [443, 477] on input "Window" at bounding box center [419, 483] width 63 height 20
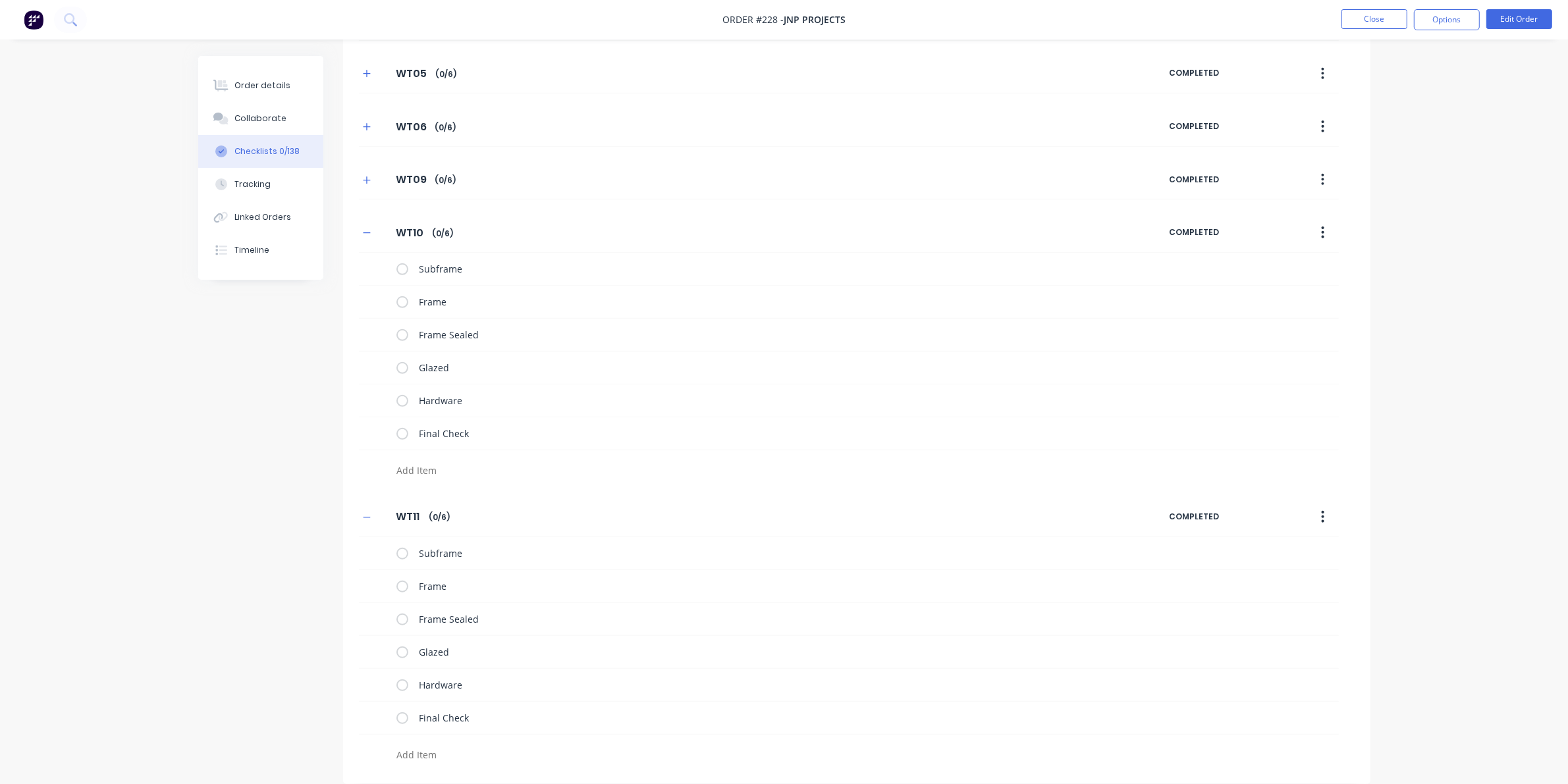
click at [366, 234] on icon "button" at bounding box center [367, 233] width 8 height 9
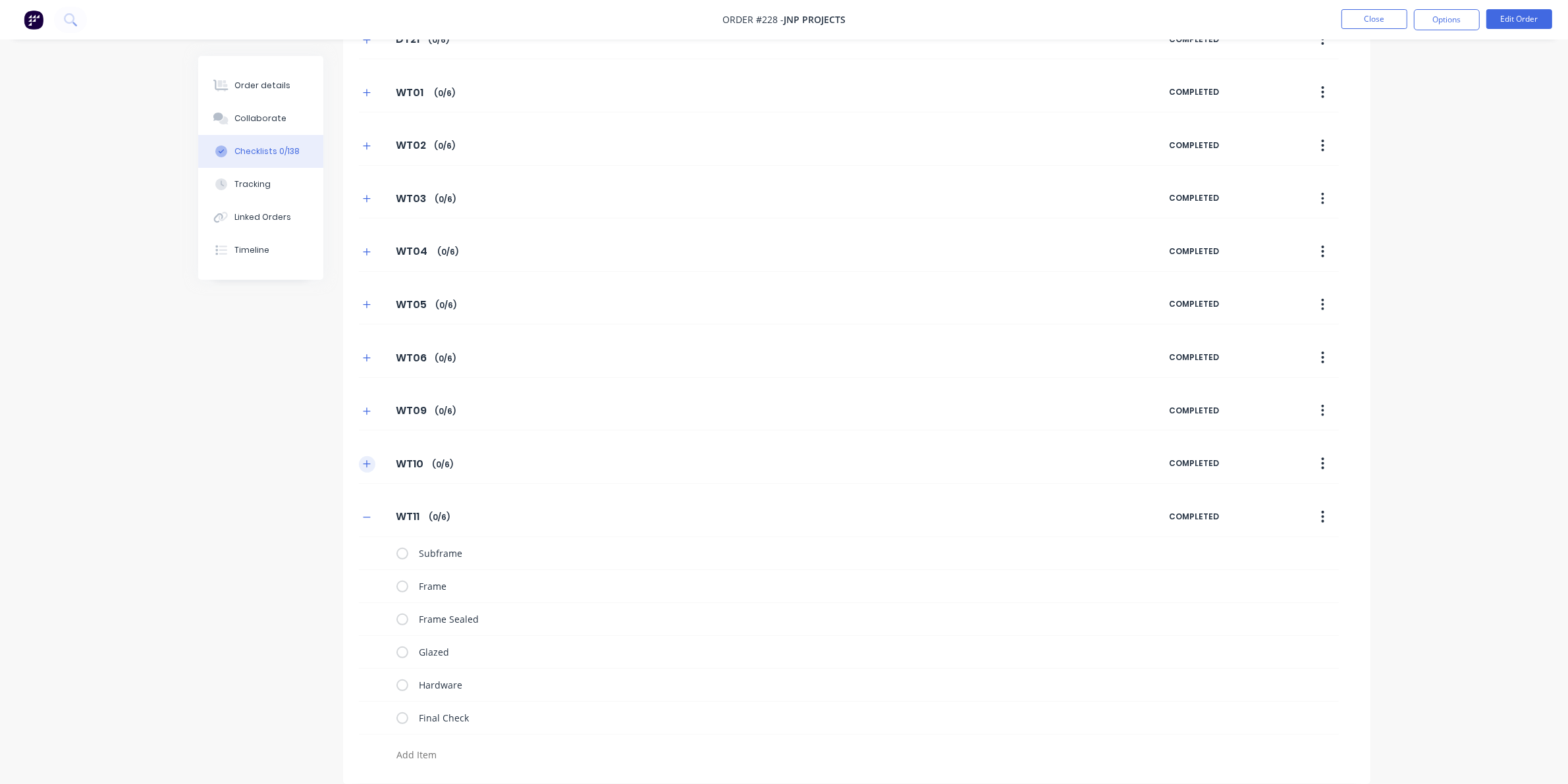
scroll to position [778, 0]
click at [360, 513] on button "button" at bounding box center [367, 517] width 17 height 17
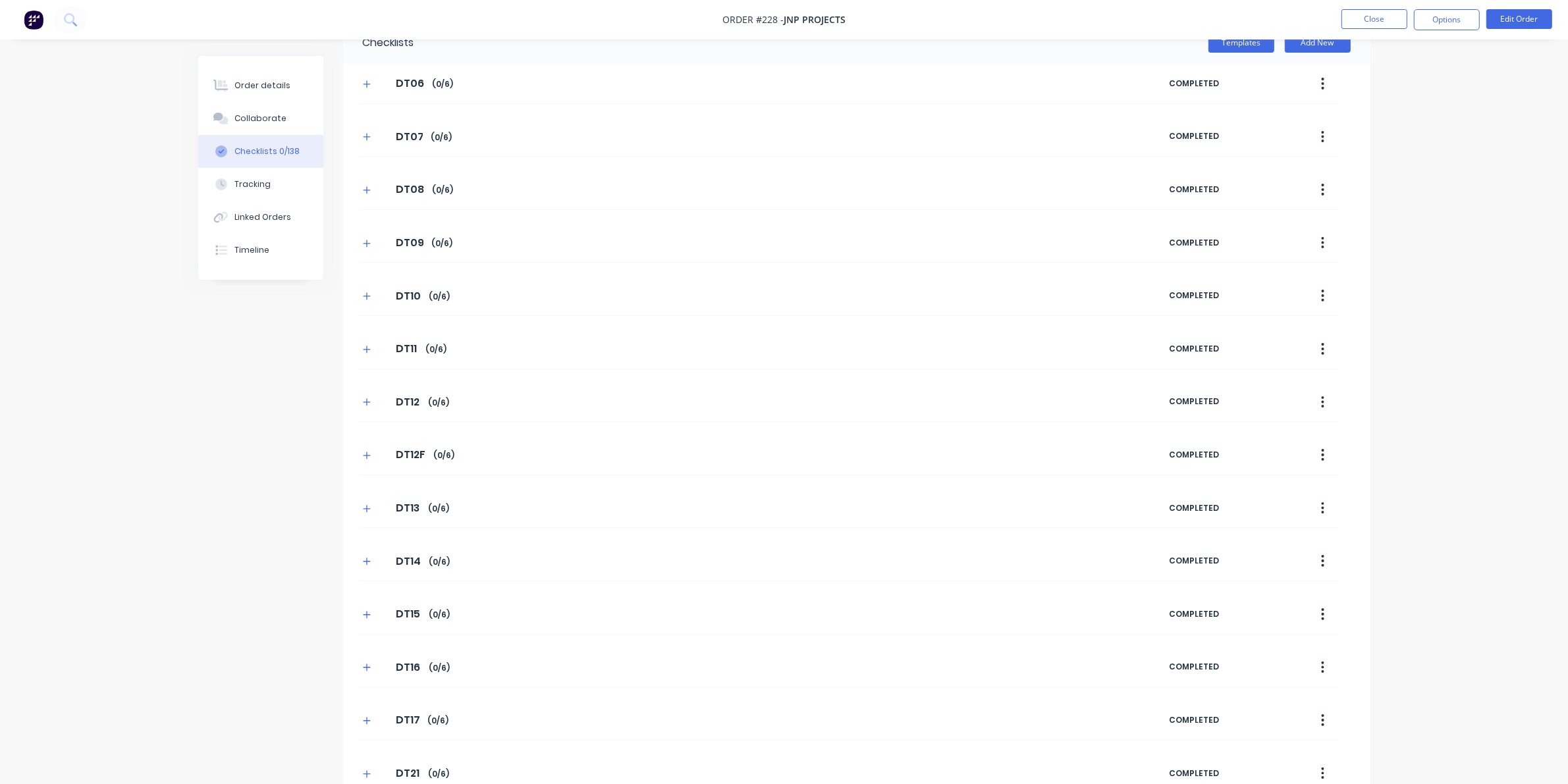
scroll to position [0, 0]
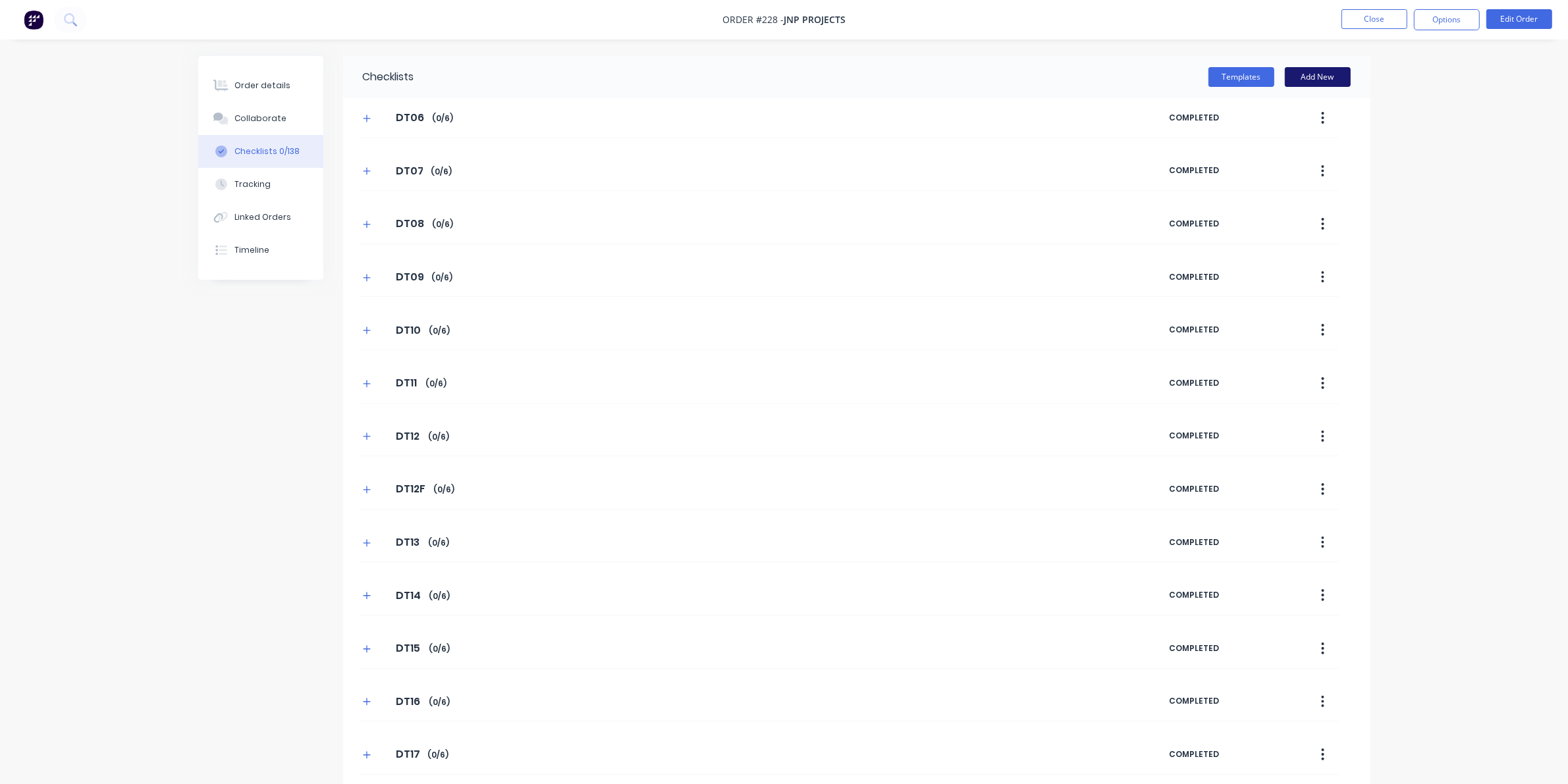
click at [1020, 76] on button "Add New" at bounding box center [1317, 77] width 66 height 20
click at [1020, 73] on button "Templates" at bounding box center [1241, 77] width 66 height 20
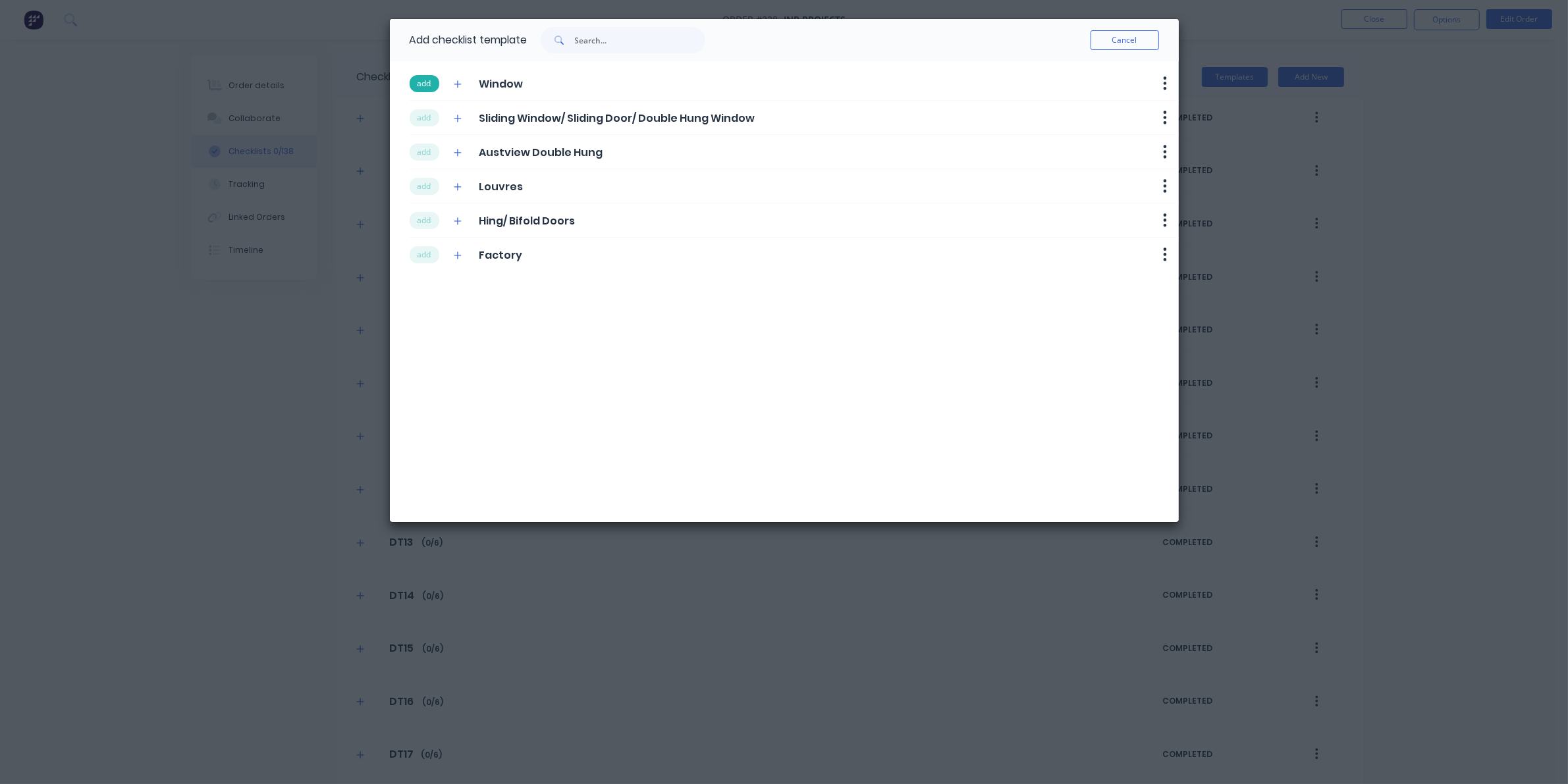
click at [422, 80] on button "add" at bounding box center [424, 84] width 30 height 17
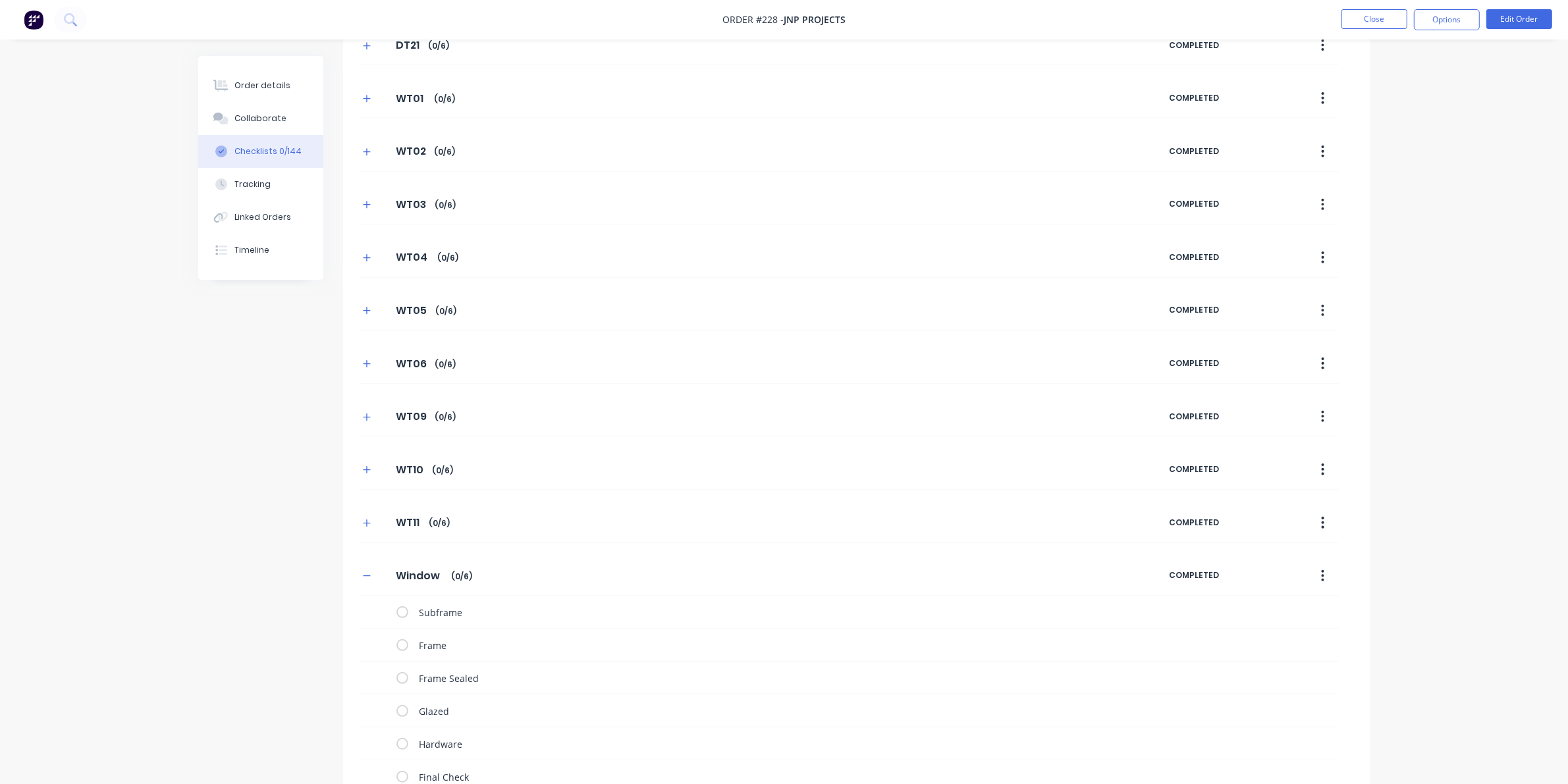
scroll to position [867, 0]
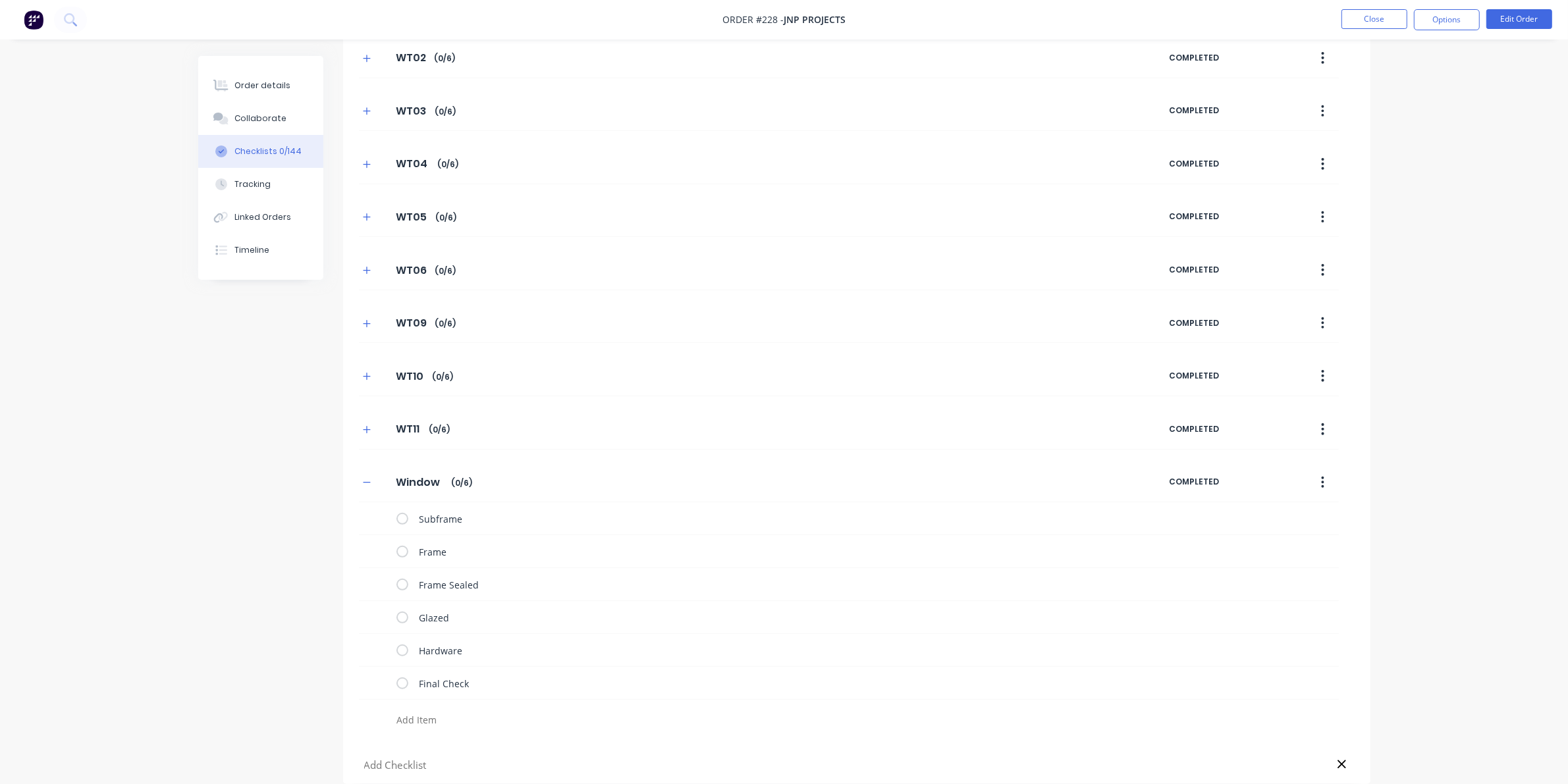
click at [406, 471] on div "Window Window Enter Checklist name ( 0 / 6 )" at bounding box center [764, 483] width 810 height 24
click at [410, 479] on input "Window" at bounding box center [419, 482] width 63 height 20
drag, startPoint x: 366, startPoint y: 477, endPoint x: 281, endPoint y: 468, distance: 85.5
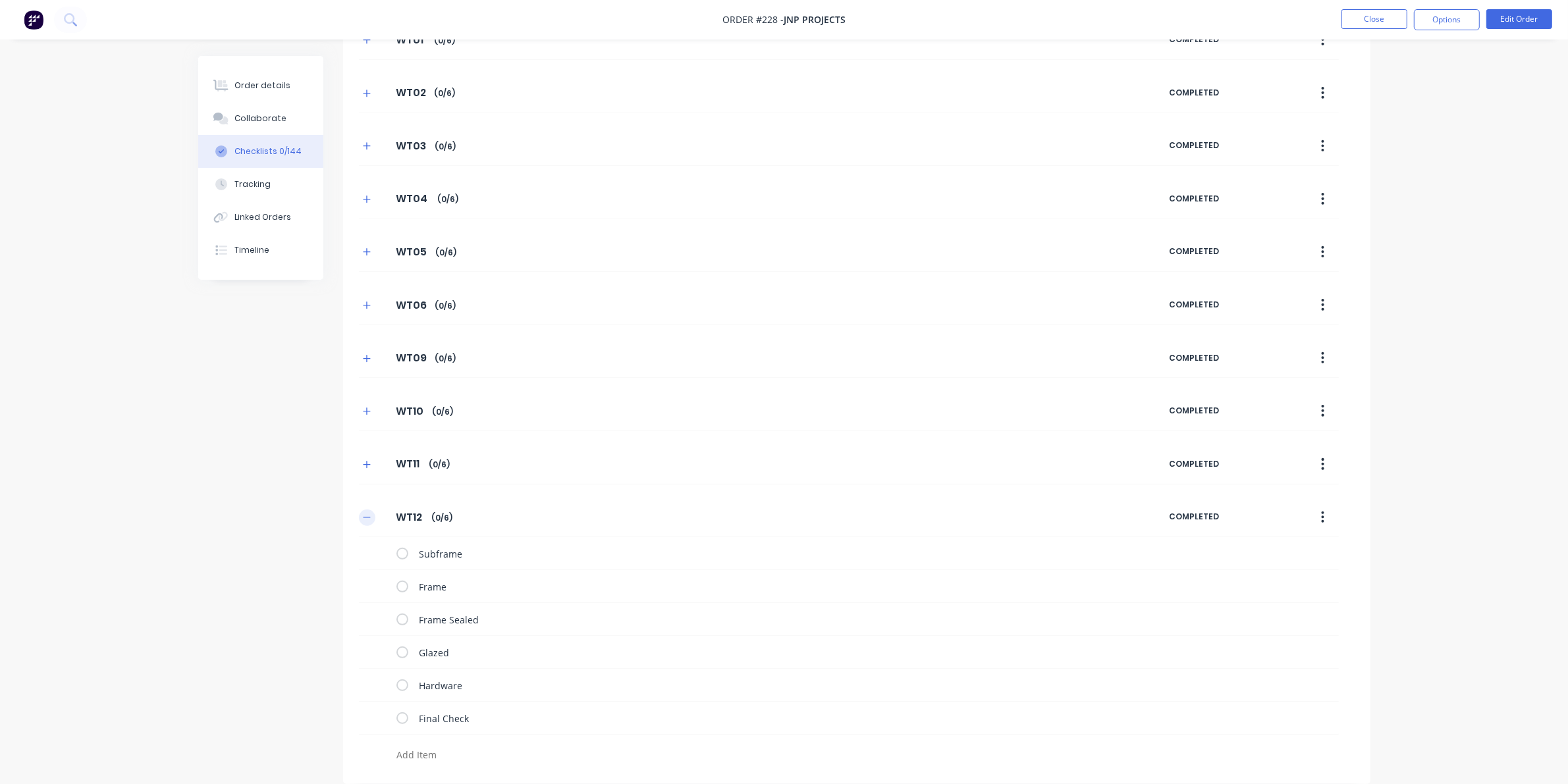
click at [365, 479] on div "DT06 DT06 Enter Checklist name ( 0 / 6 ) COMPLETED DT07 DT07 Enter Checklist na…" at bounding box center [857, 23] width 1027 height 1491
click at [367, 517] on icon "button" at bounding box center [367, 517] width 8 height 9
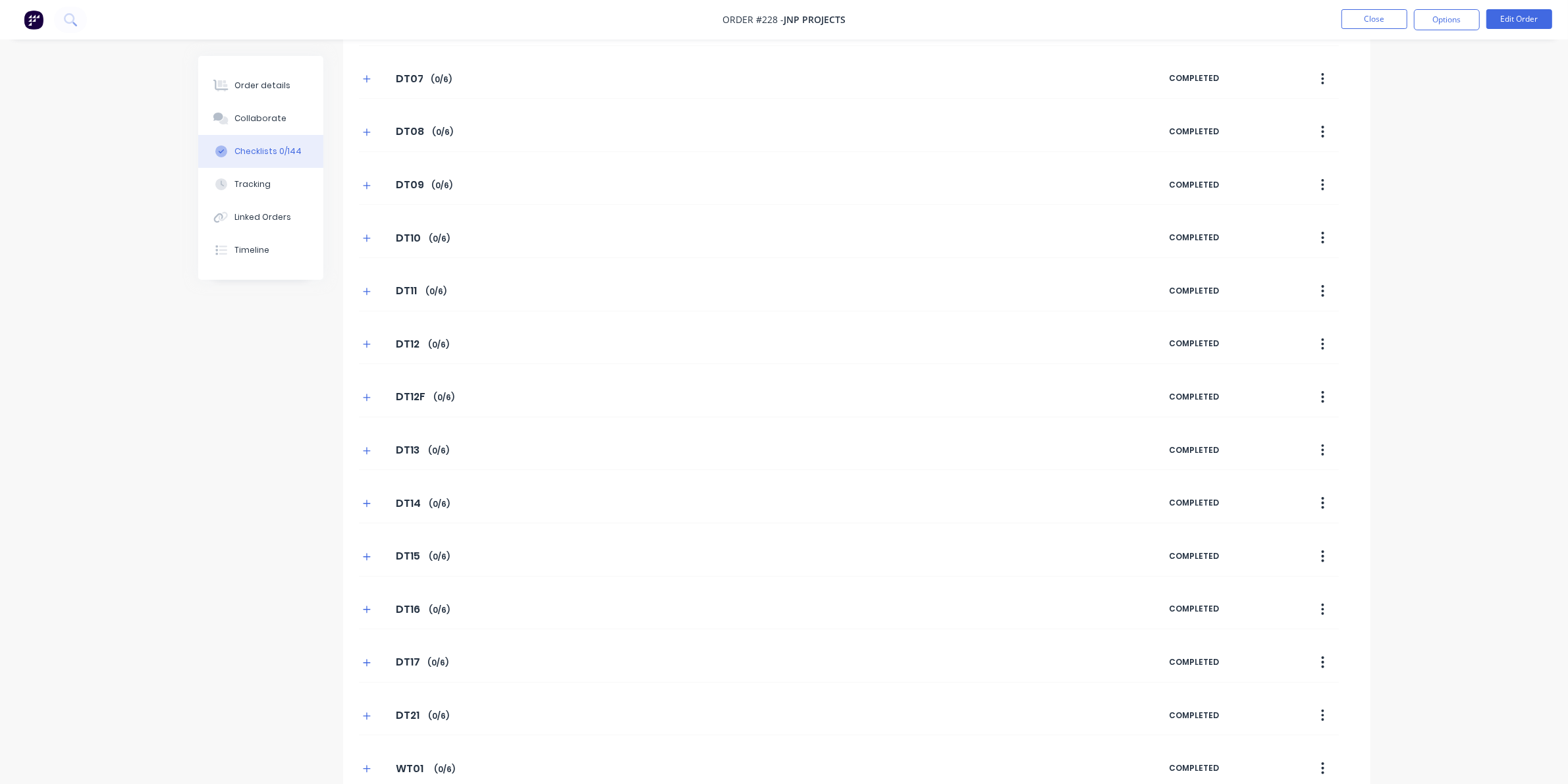
scroll to position [0, 0]
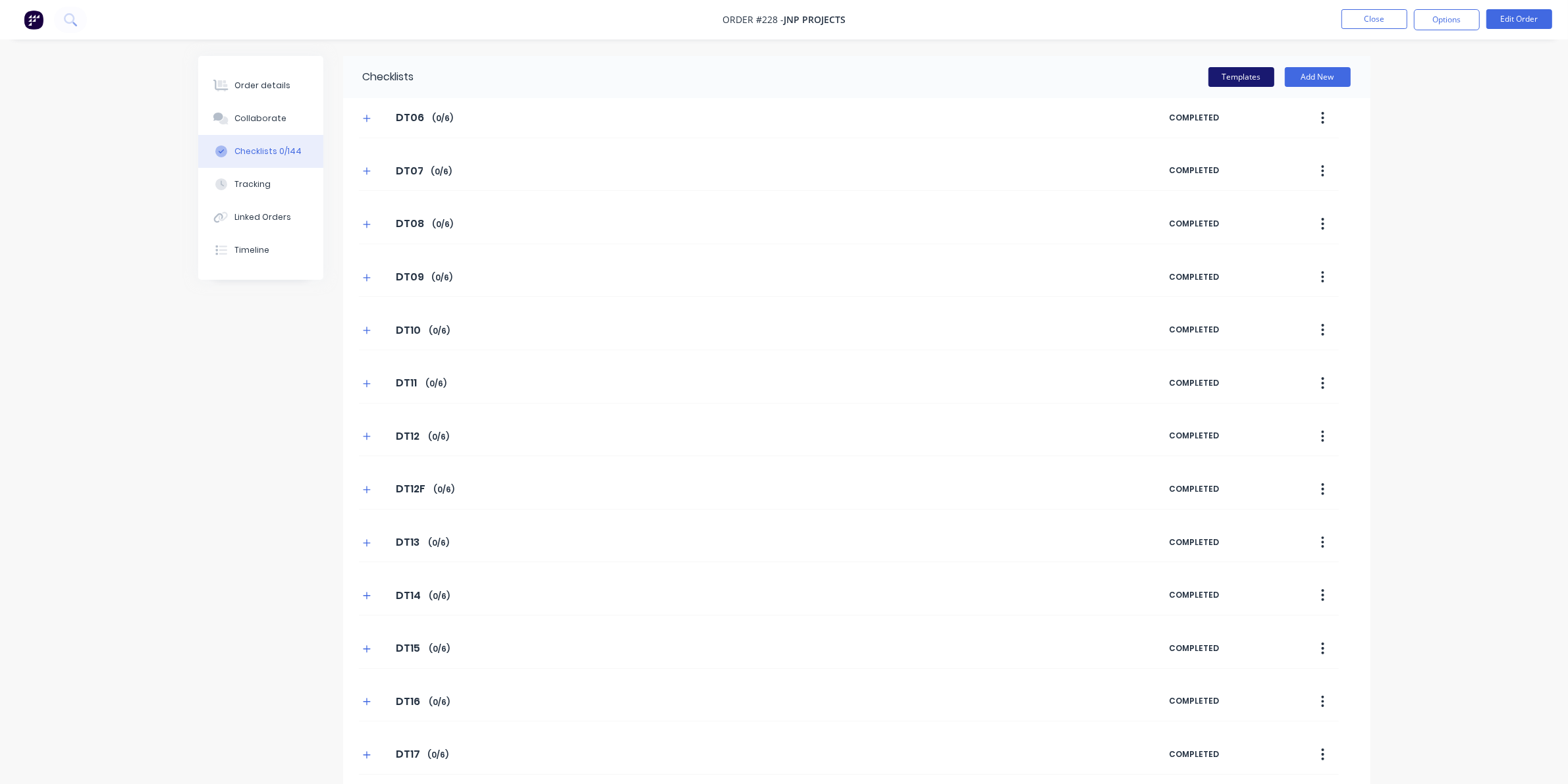
click at [1020, 77] on button "Templates" at bounding box center [1241, 77] width 66 height 20
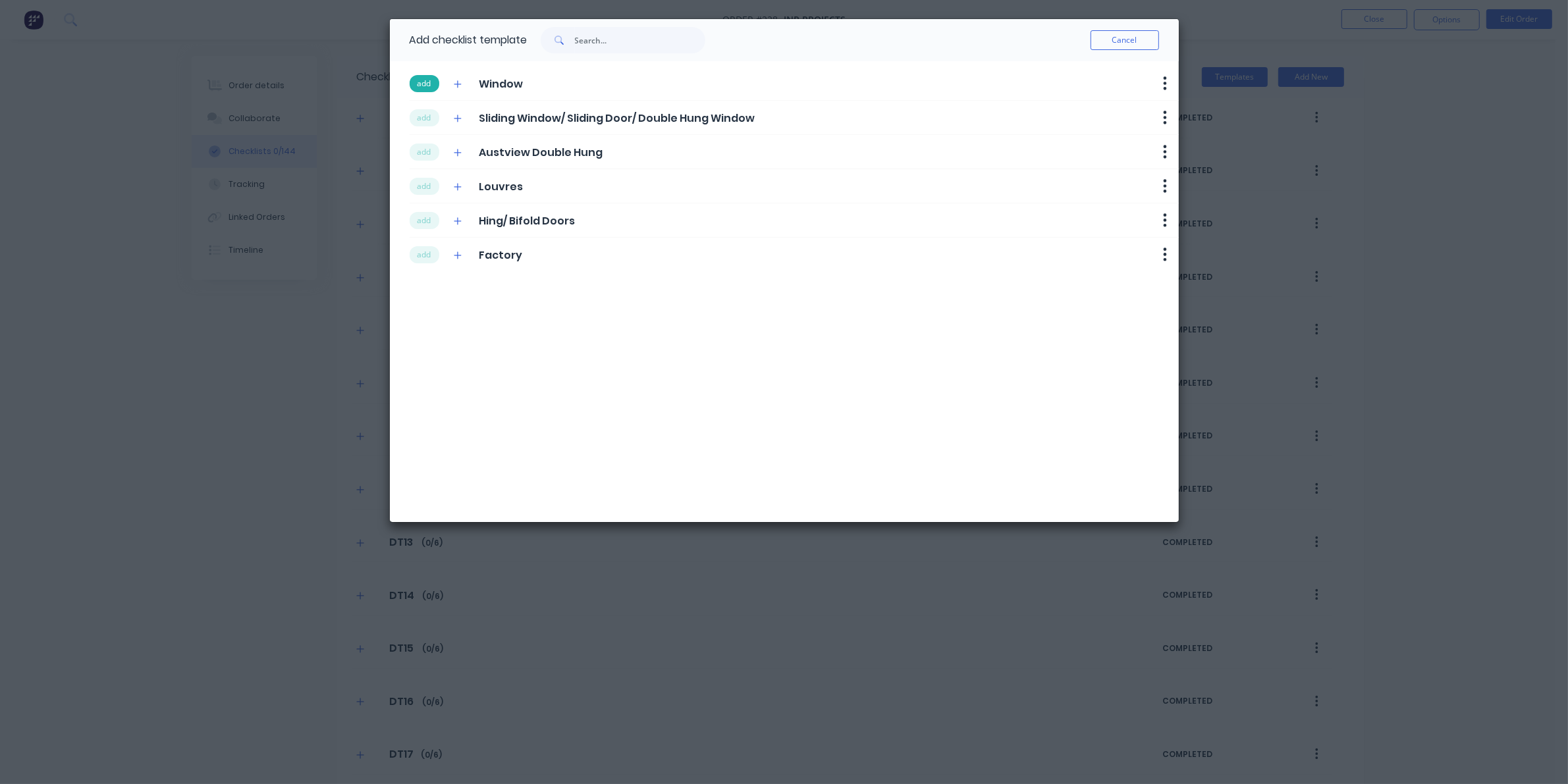
click at [419, 87] on button "add" at bounding box center [424, 84] width 30 height 17
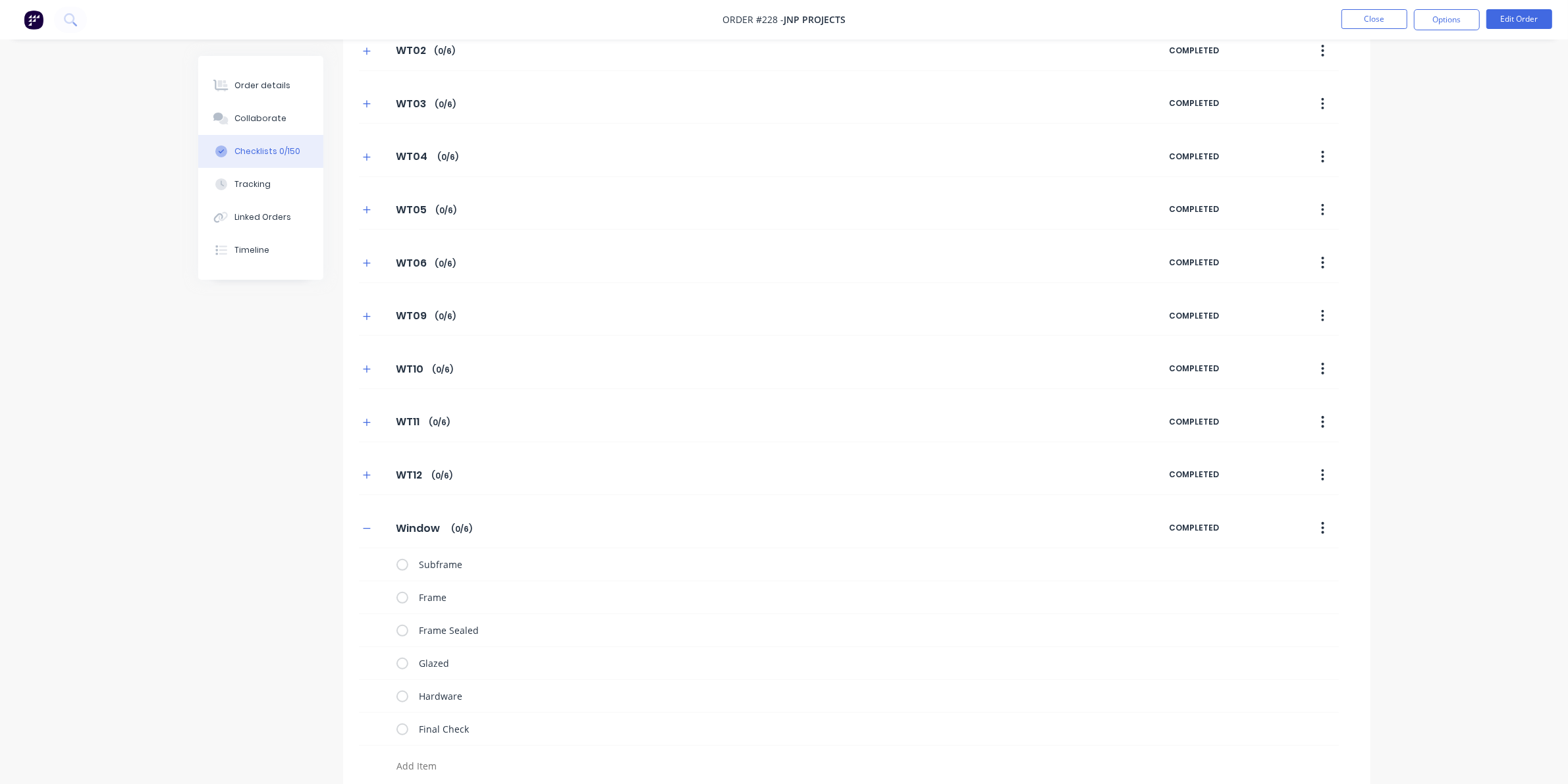
scroll to position [885, 0]
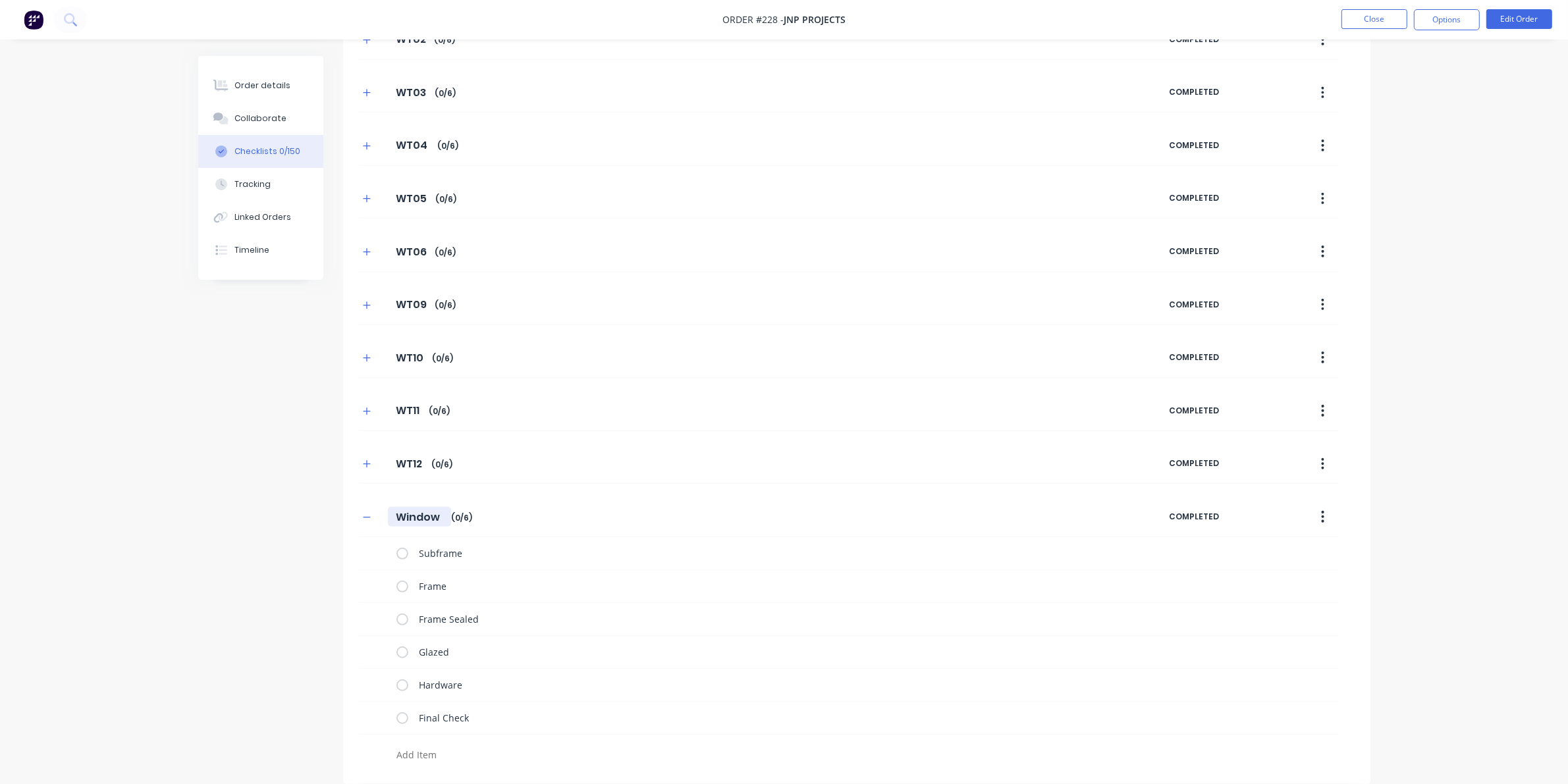
drag, startPoint x: 400, startPoint y: 518, endPoint x: 472, endPoint y: 508, distance: 72.7
click at [472, 508] on div "Window Window Enter Checklist name ( 0 / 6 )" at bounding box center [764, 517] width 810 height 24
click at [369, 520] on icon "button" at bounding box center [367, 517] width 8 height 9
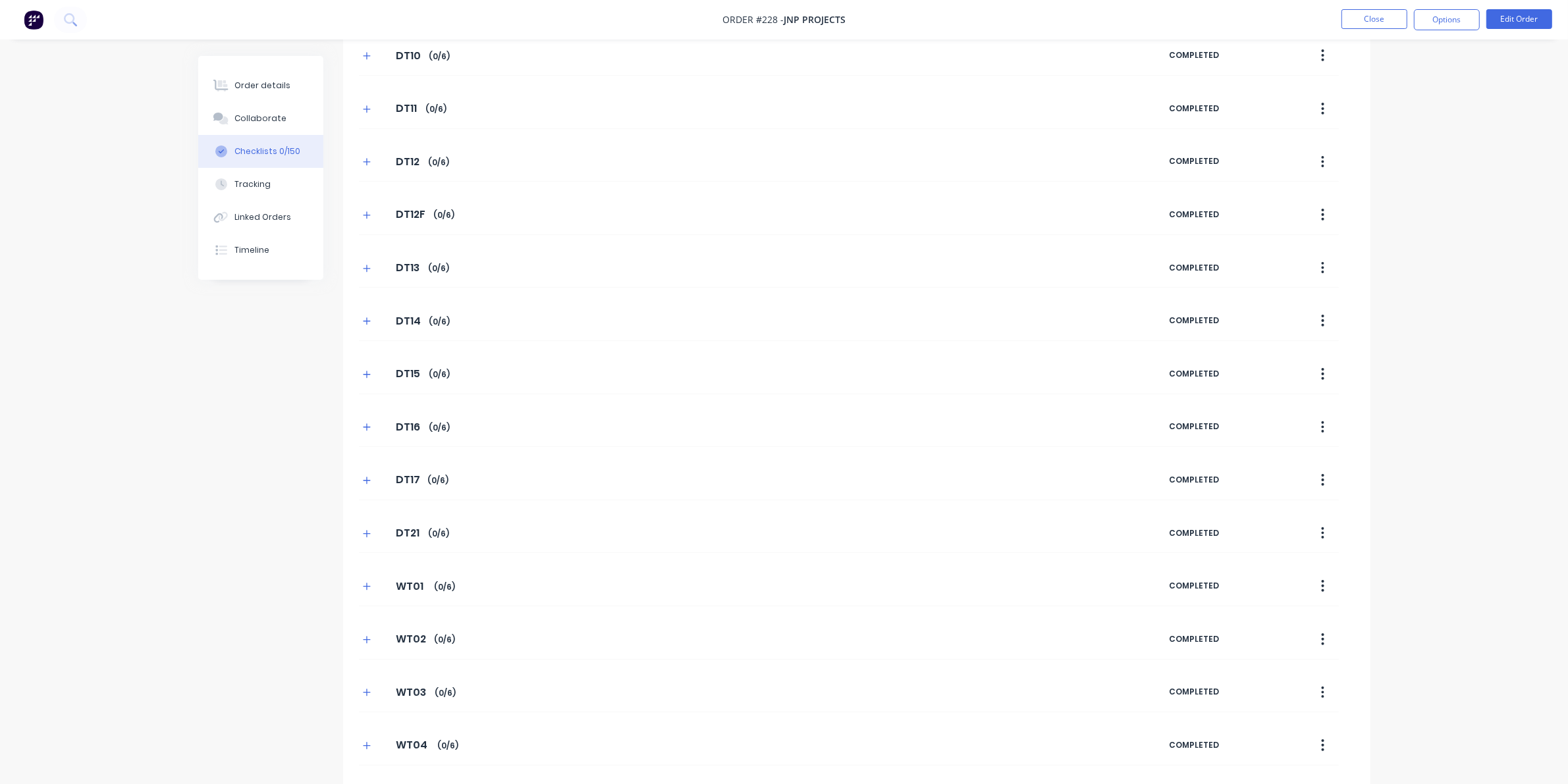
scroll to position [0, 0]
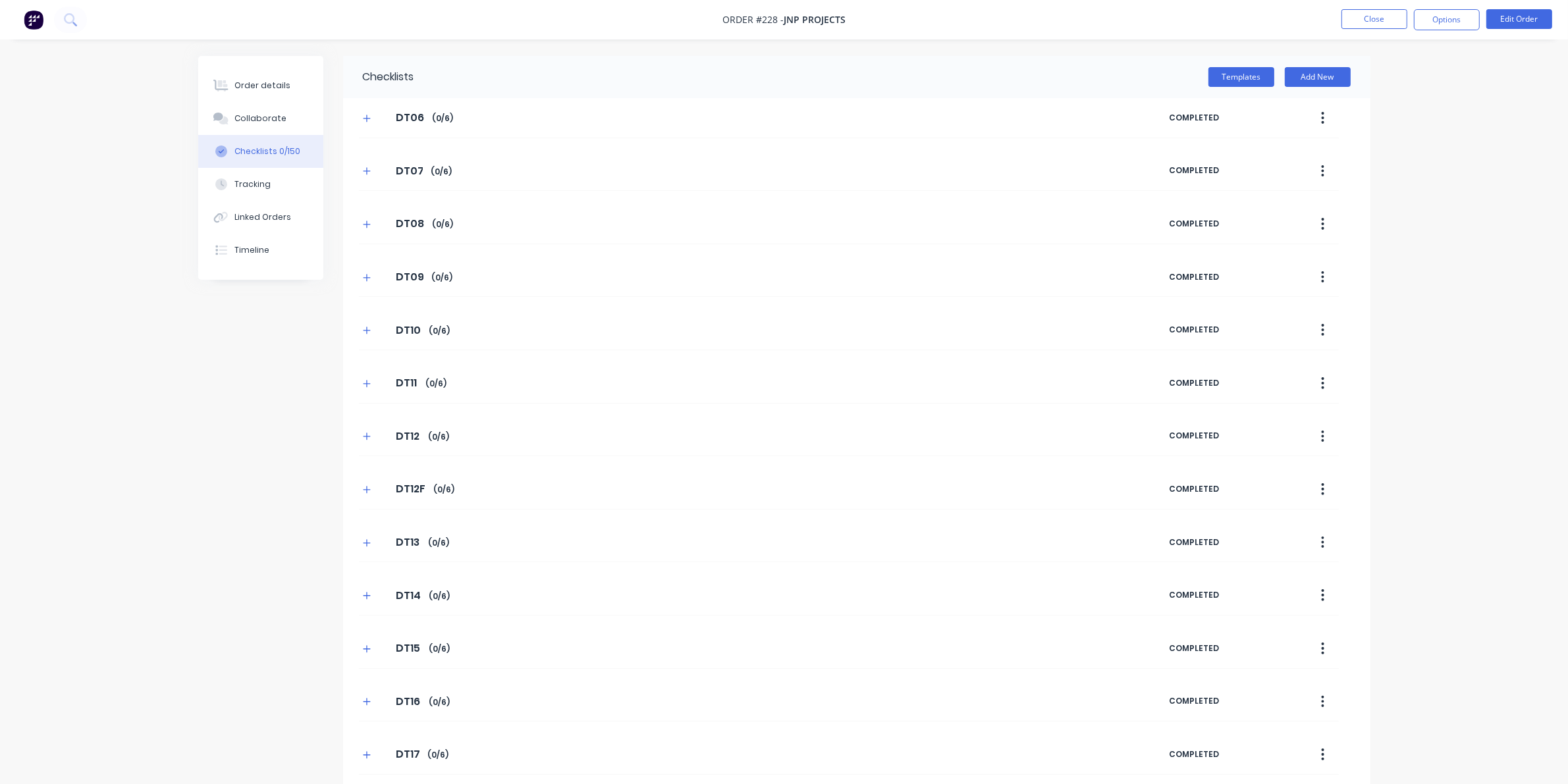
click at [1020, 66] on div "Templates Add New" at bounding box center [892, 76] width 956 height 42
click at [1020, 74] on button "Templates" at bounding box center [1241, 77] width 66 height 20
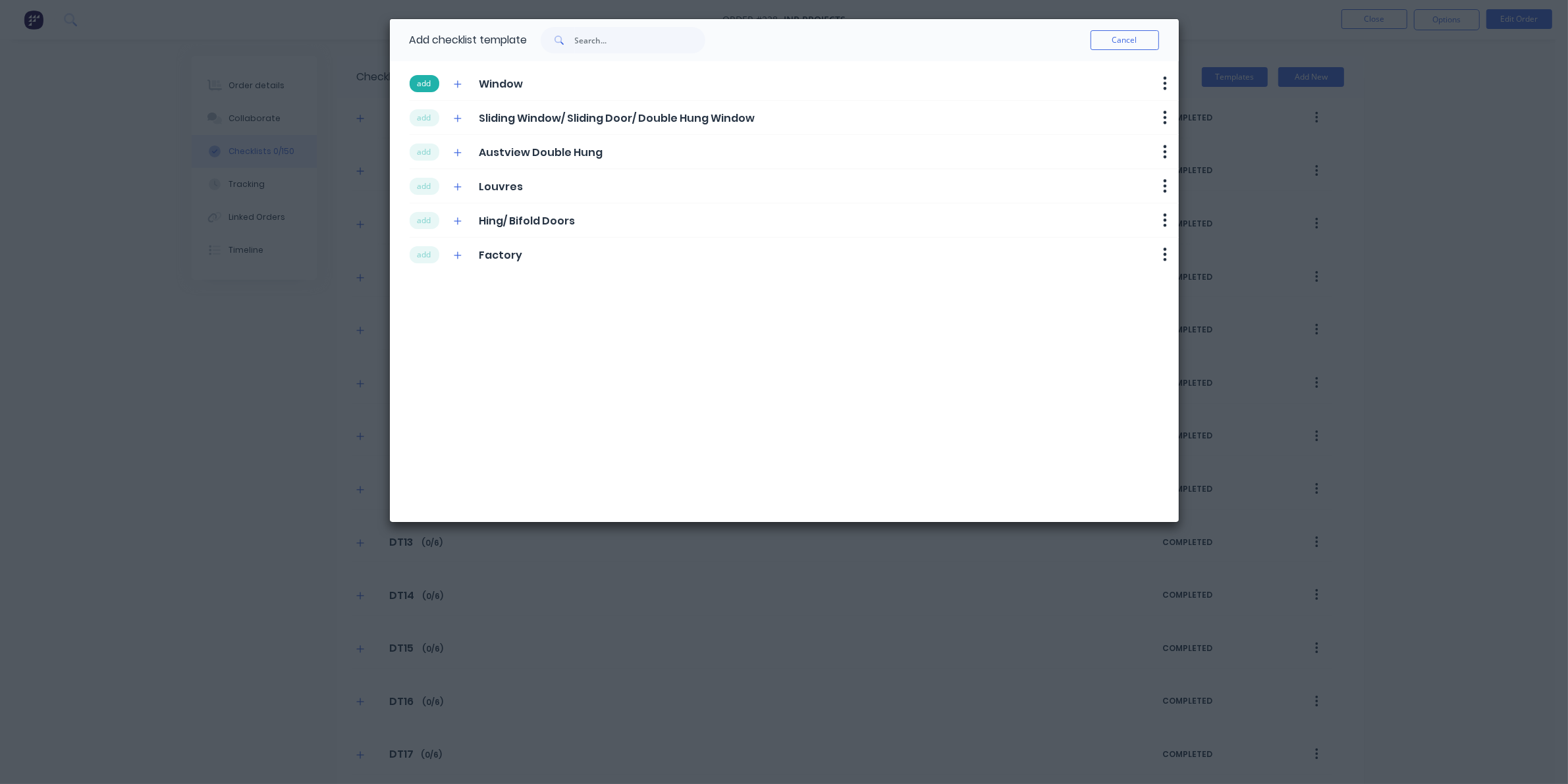
click at [428, 79] on button "add" at bounding box center [424, 84] width 30 height 17
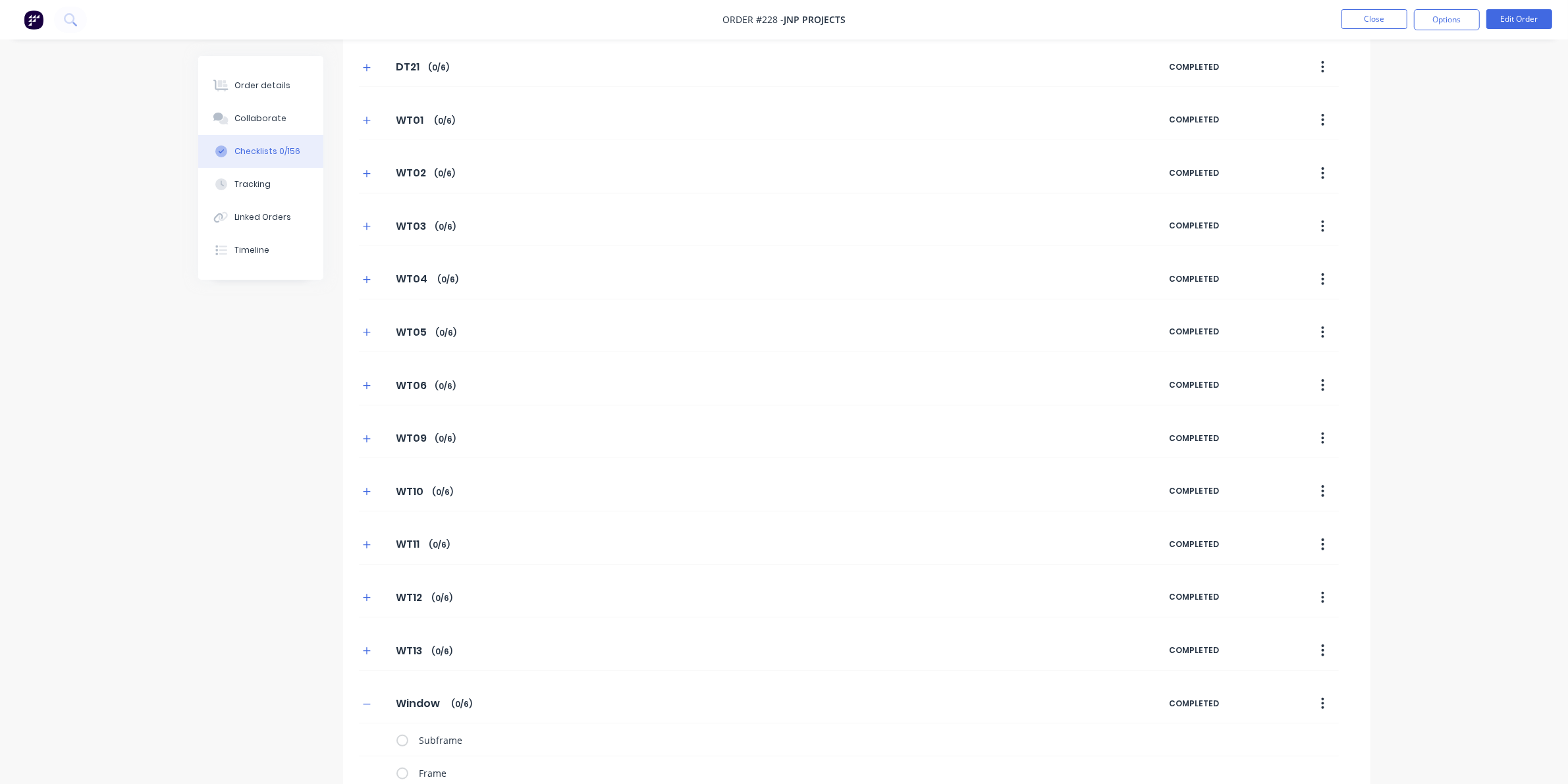
scroll to position [938, 0]
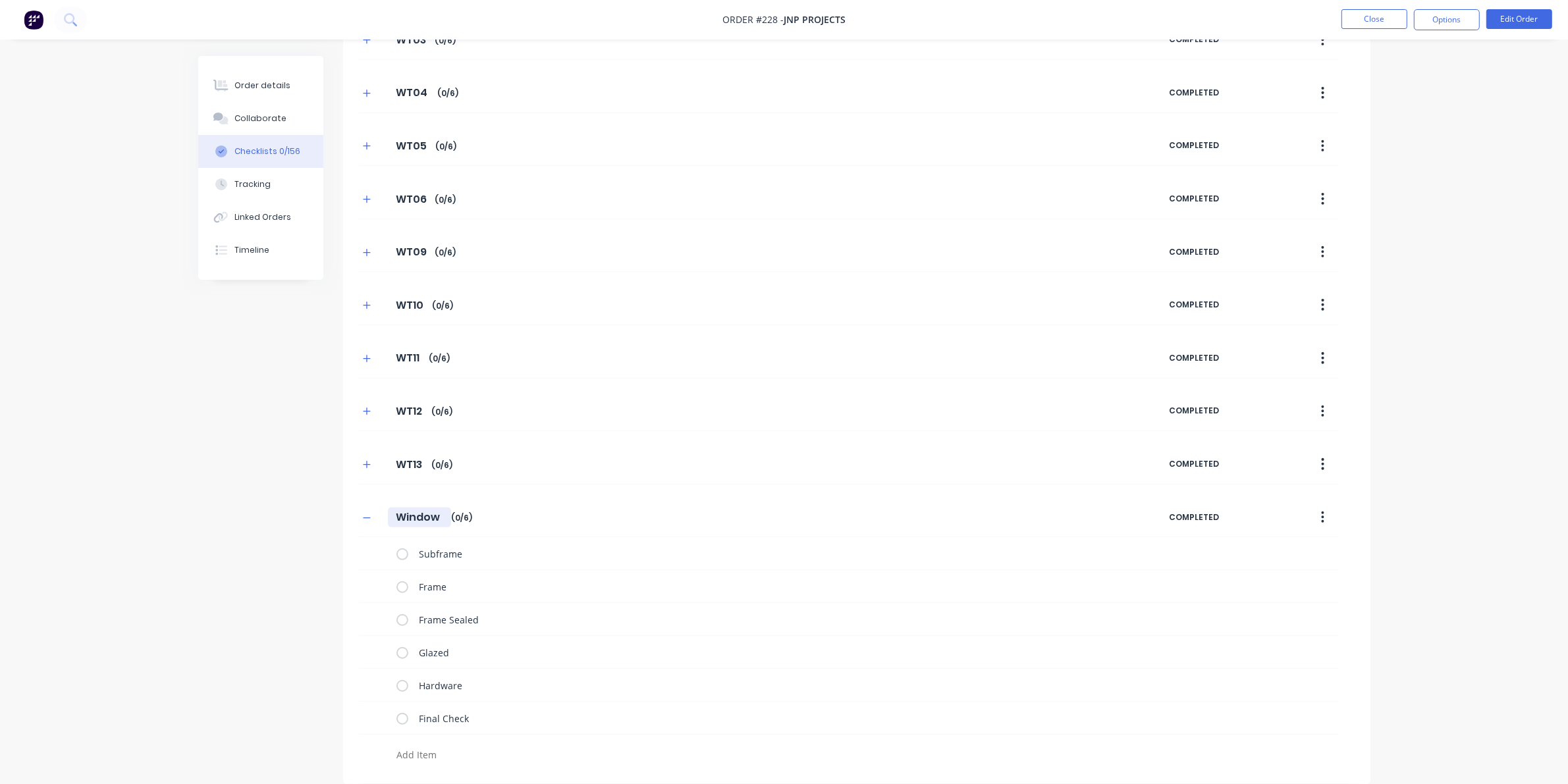
drag, startPoint x: 391, startPoint y: 518, endPoint x: 452, endPoint y: 514, distance: 61.1
click at [452, 514] on div "Window Window Enter Checklist name ( 0 / 6 )" at bounding box center [764, 517] width 810 height 24
click at [359, 521] on button "button" at bounding box center [367, 517] width 17 height 17
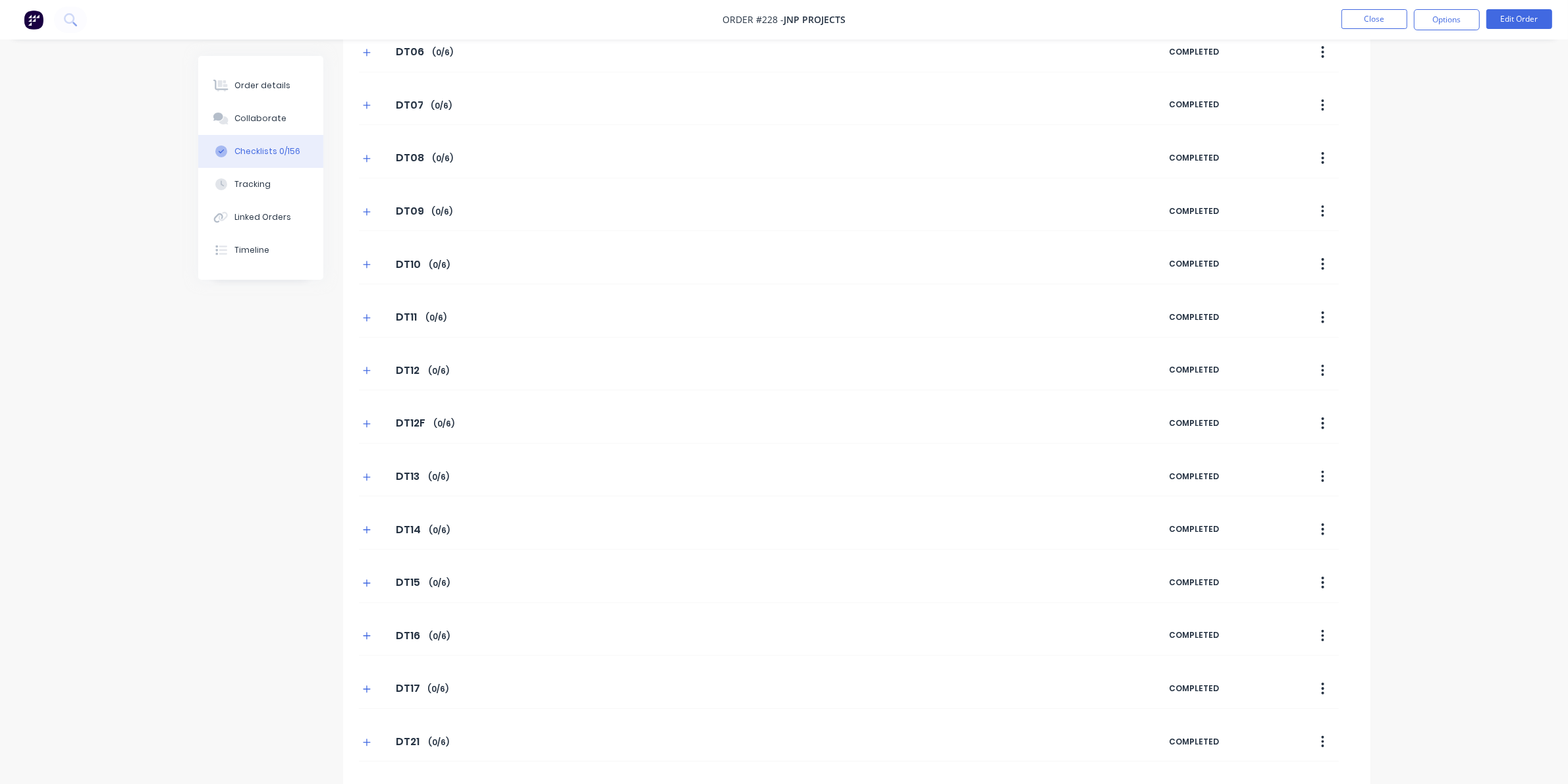
scroll to position [0, 0]
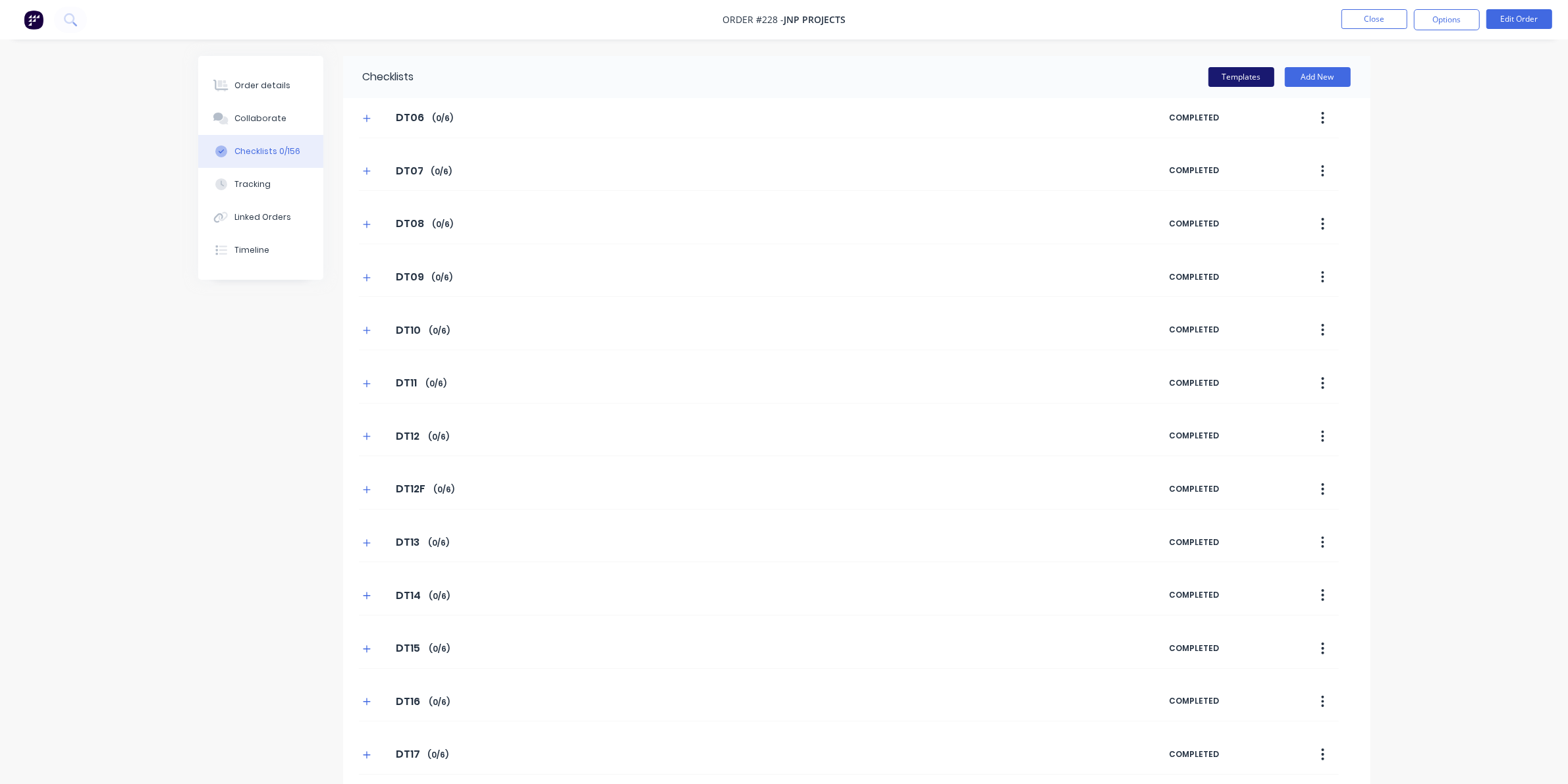
click at [1020, 76] on button "Templates" at bounding box center [1241, 77] width 66 height 20
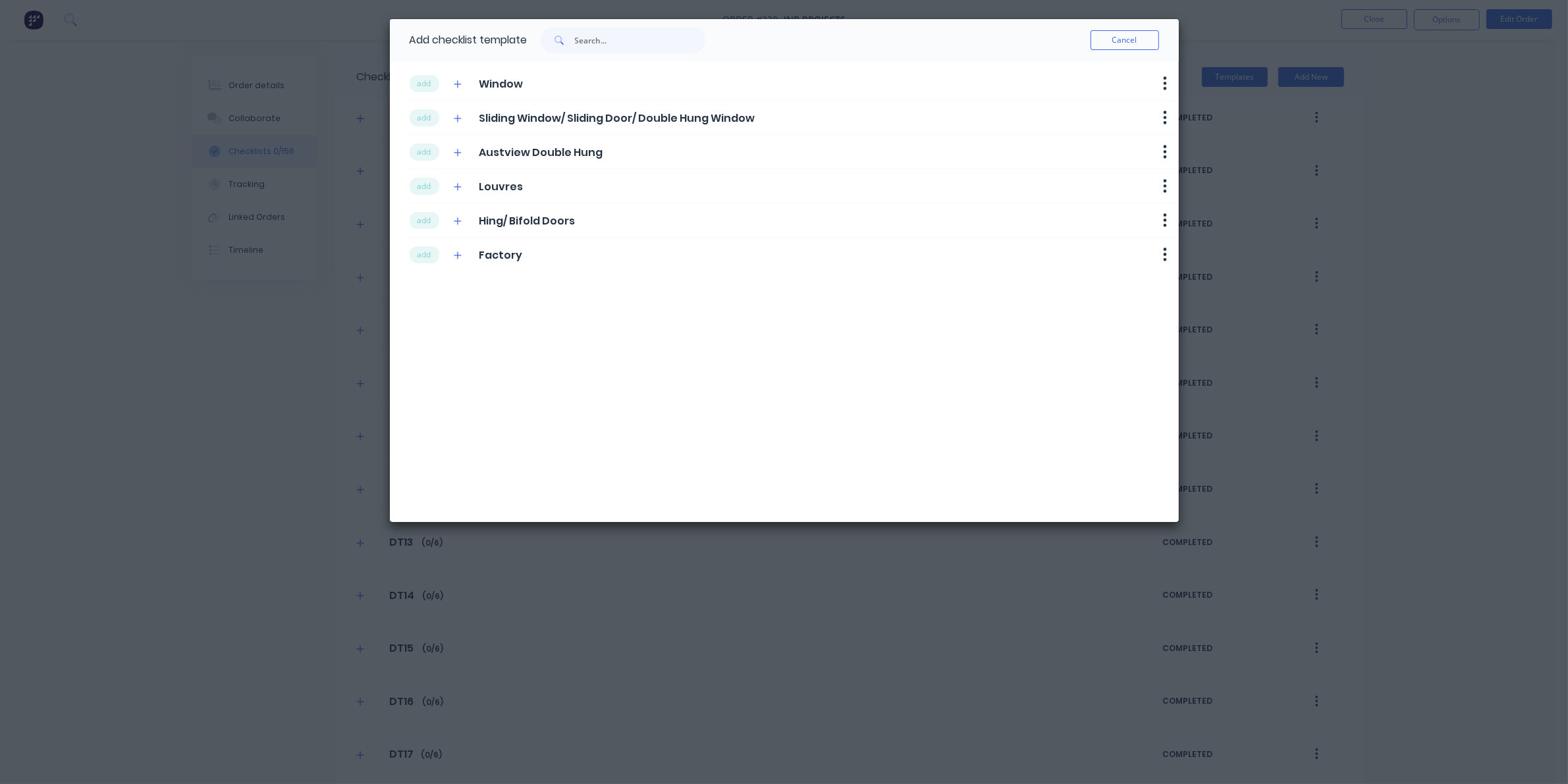
click at [504, 86] on span "Window" at bounding box center [501, 84] width 44 height 16
click at [432, 84] on button "add" at bounding box center [424, 84] width 30 height 17
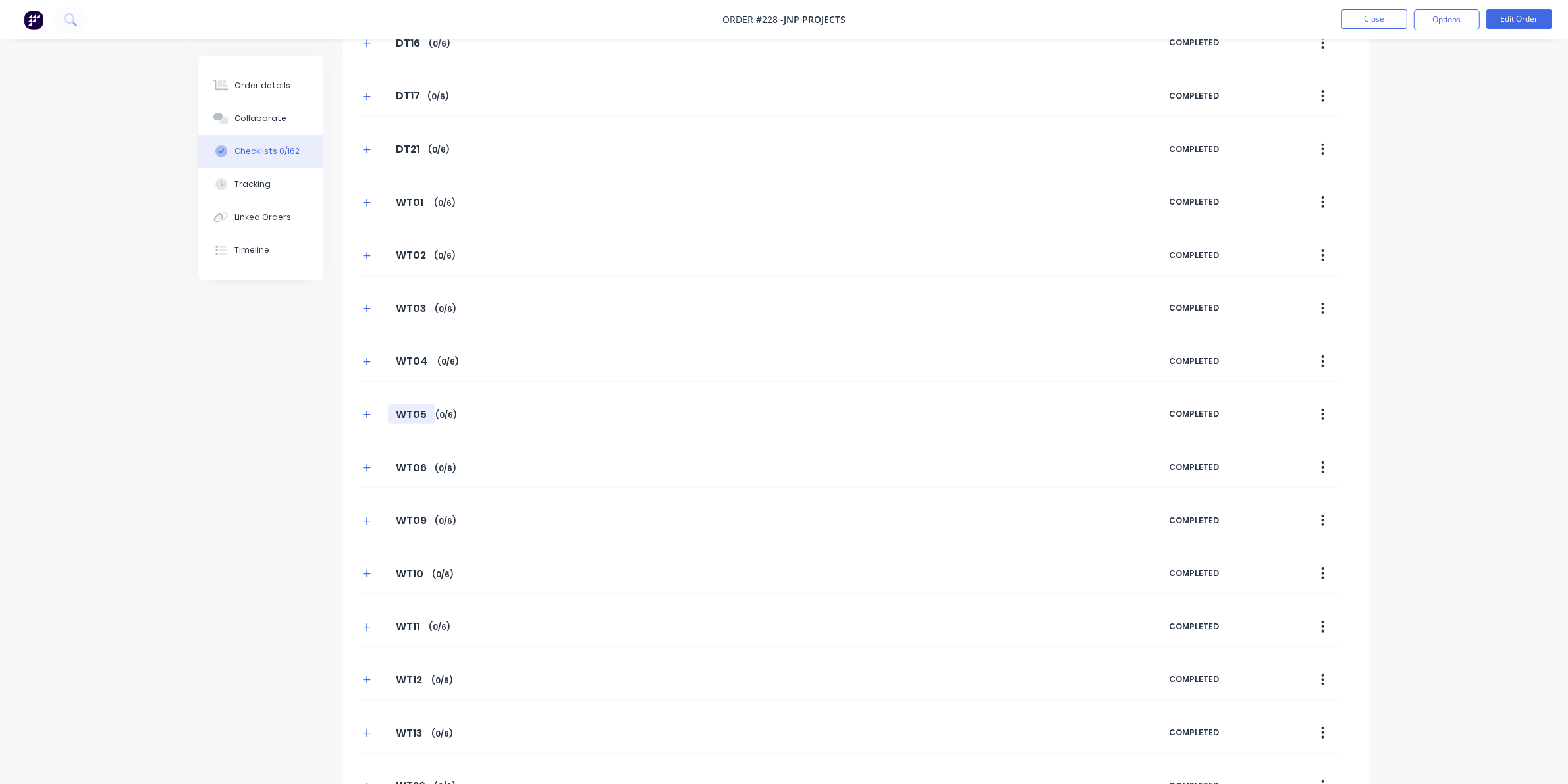
scroll to position [992, 0]
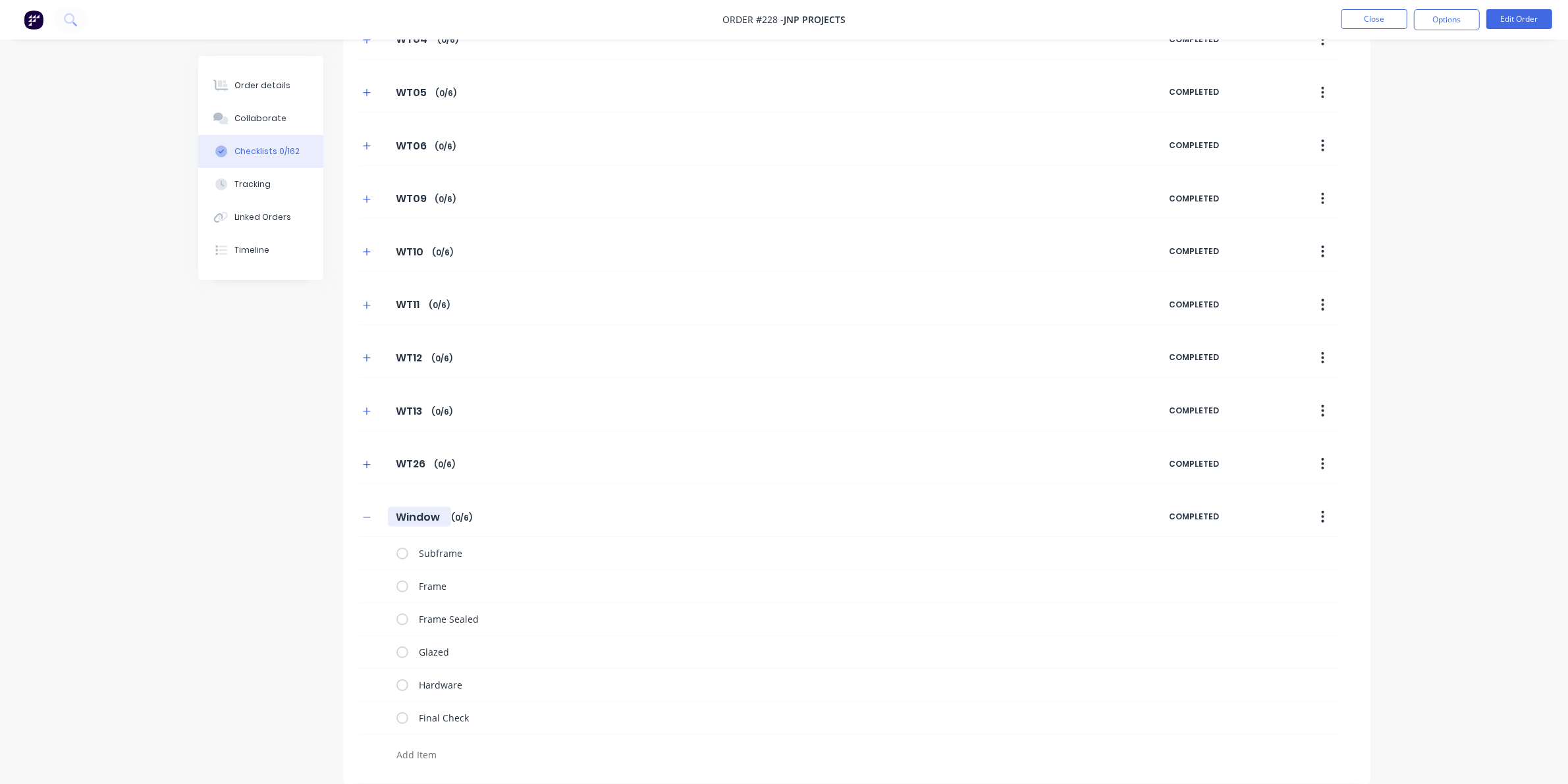
drag, startPoint x: 389, startPoint y: 511, endPoint x: 456, endPoint y: 508, distance: 67.1
click at [456, 508] on div "Window Window Enter Checklist name ( 0 / 6 )" at bounding box center [764, 517] width 810 height 24
click at [367, 514] on icon "button" at bounding box center [367, 517] width 8 height 9
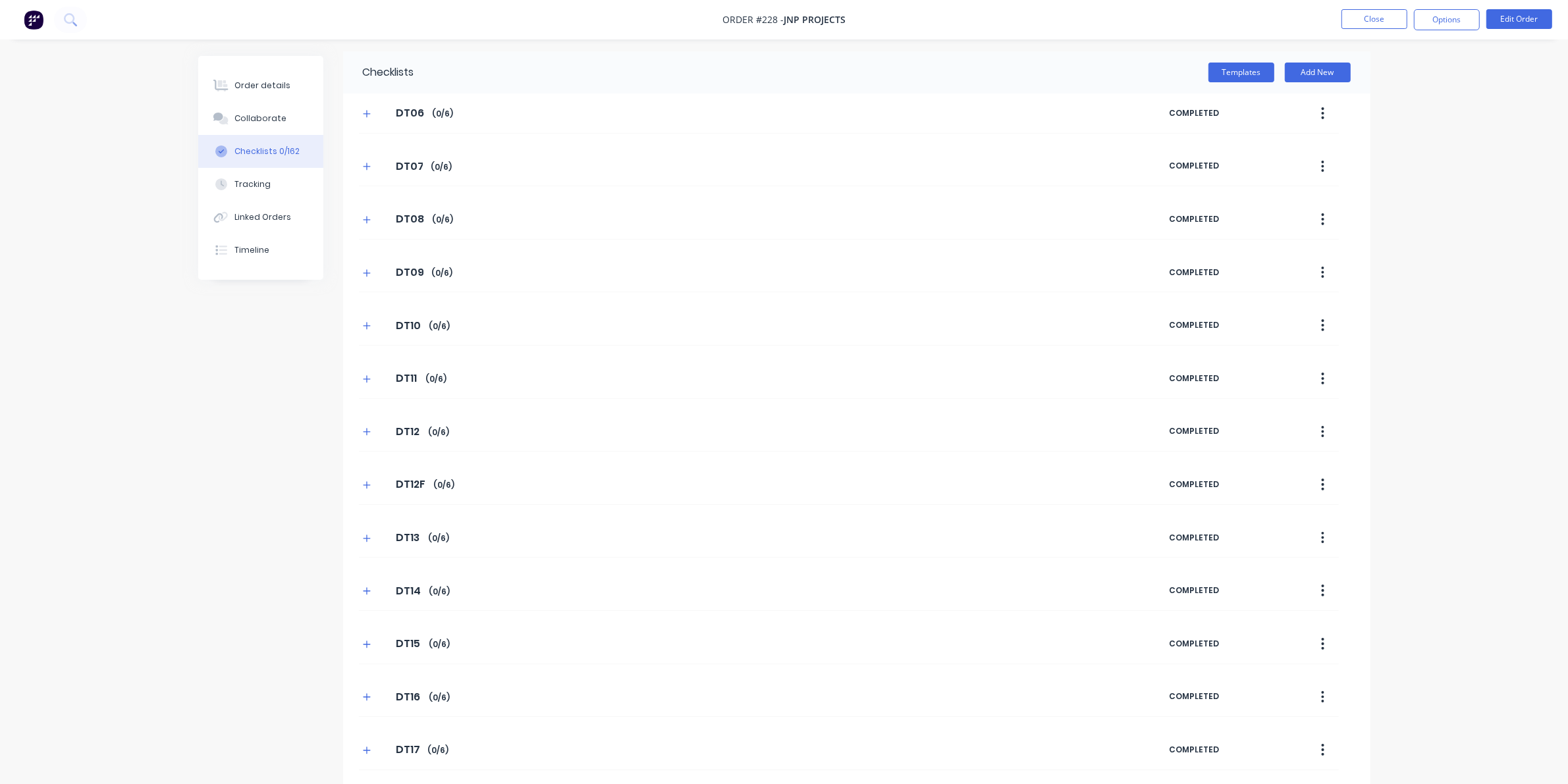
scroll to position [0, 0]
click at [1020, 73] on button "Templates" at bounding box center [1241, 77] width 66 height 20
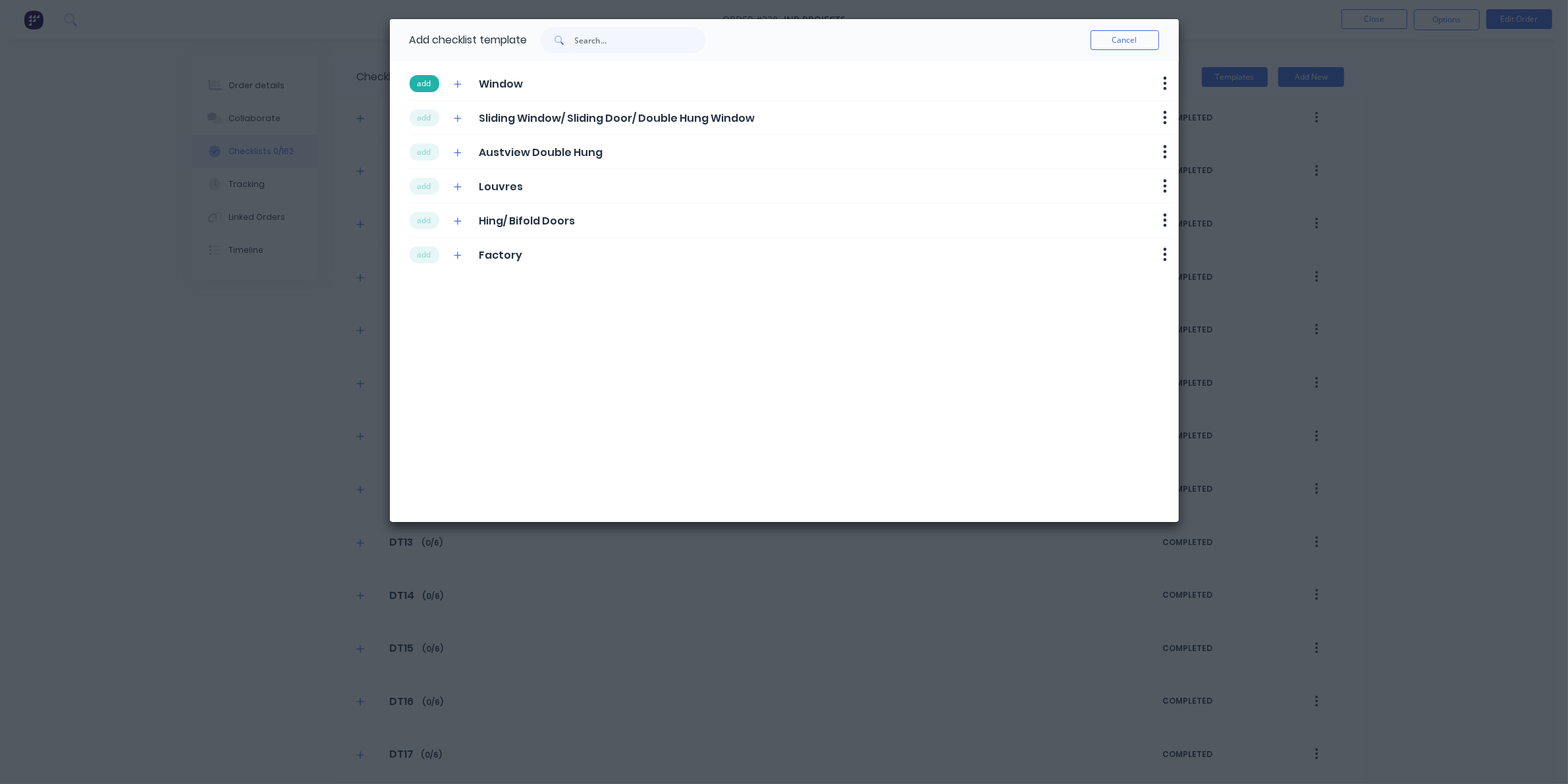
click at [422, 82] on button "add" at bounding box center [424, 84] width 30 height 17
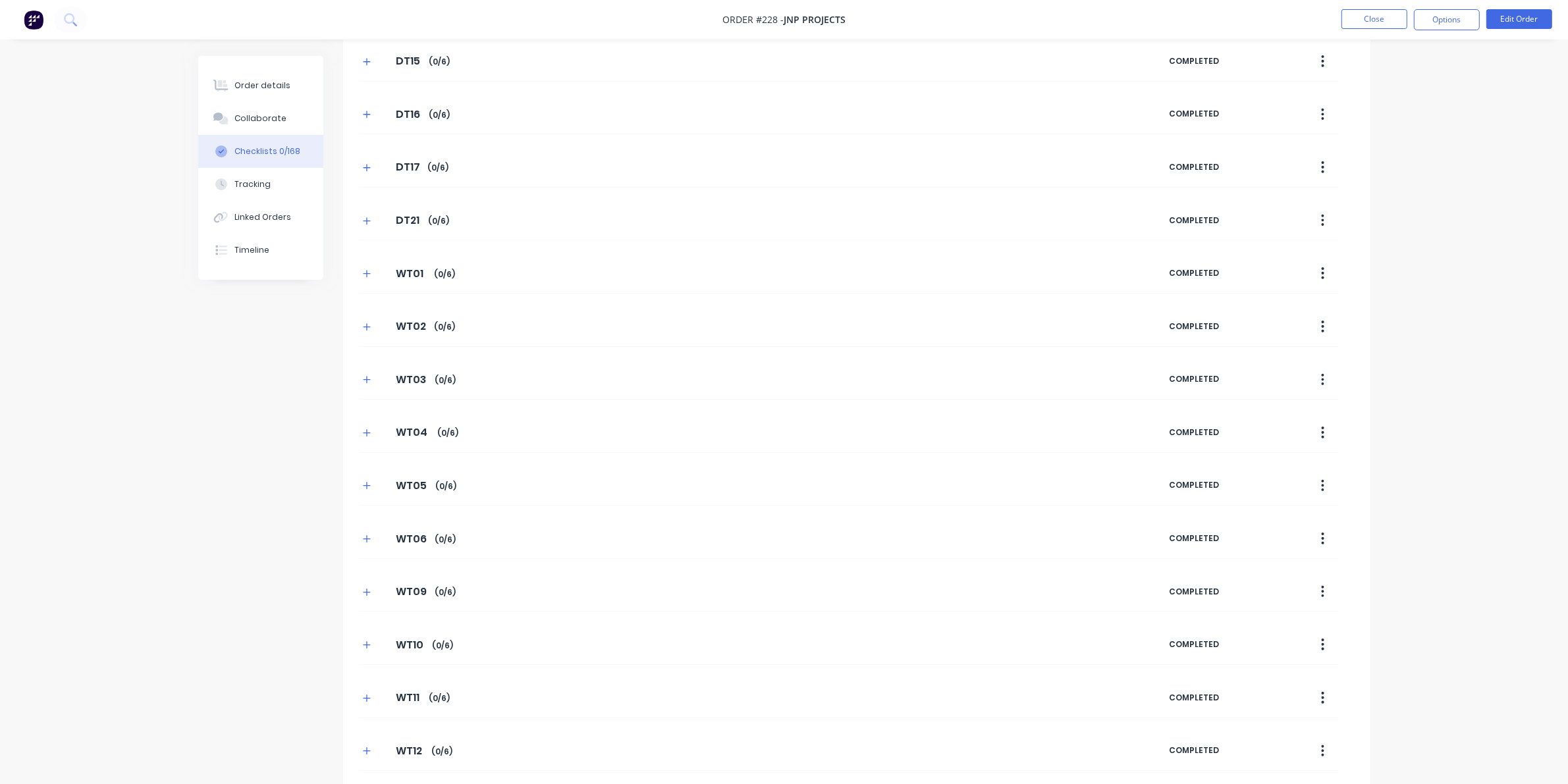
scroll to position [1045, 0]
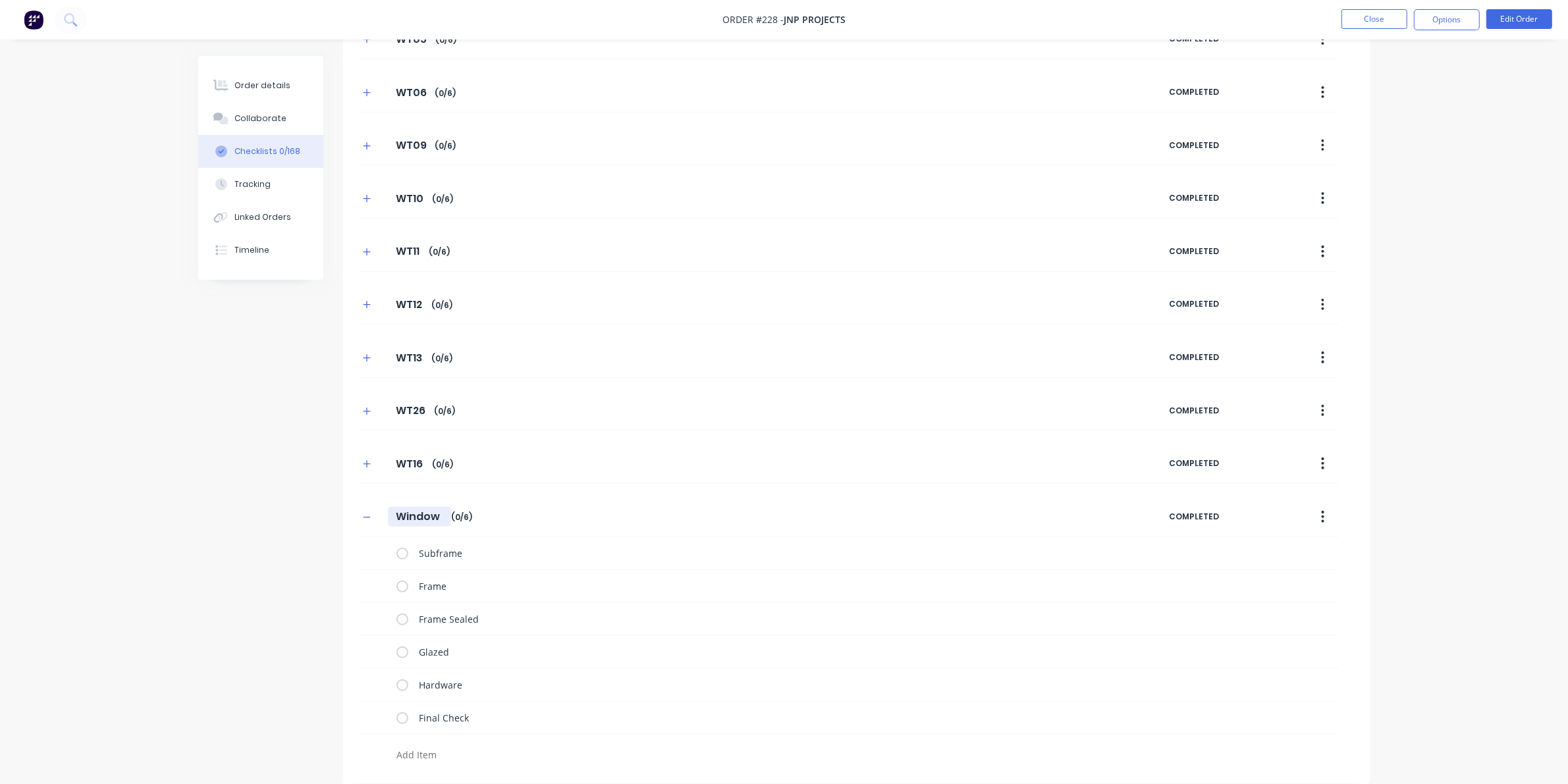
drag, startPoint x: 396, startPoint y: 513, endPoint x: 464, endPoint y: 515, distance: 68.0
click at [464, 515] on div "Window Window Enter Checklist name ( 0 / 6 )" at bounding box center [764, 517] width 810 height 24
click at [363, 508] on div "WT17 WT17 Enter Checklist name ( 0 / 6 )" at bounding box center [764, 517] width 810 height 24
click at [359, 519] on button "button" at bounding box center [367, 517] width 17 height 17
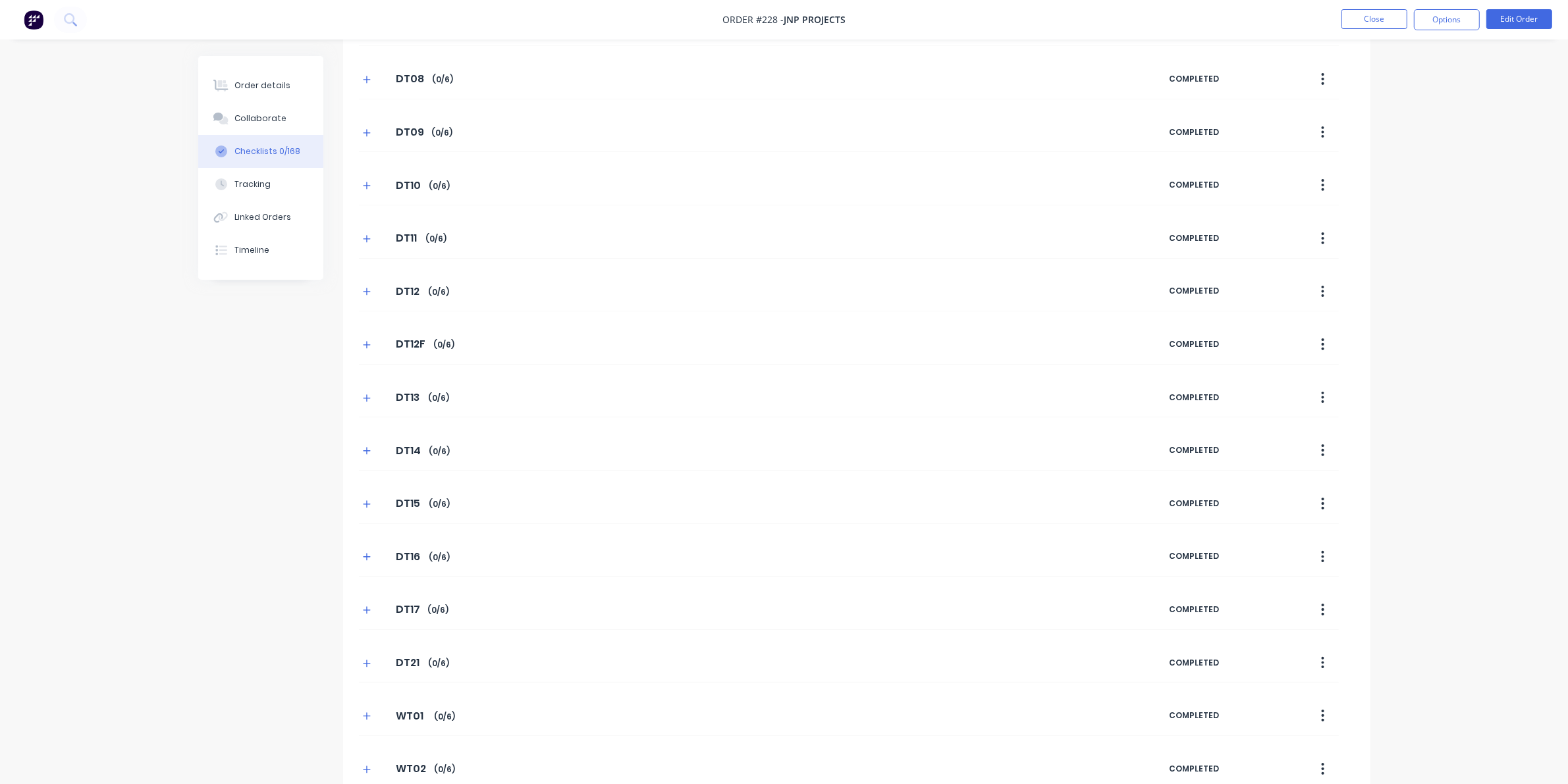
scroll to position [0, 0]
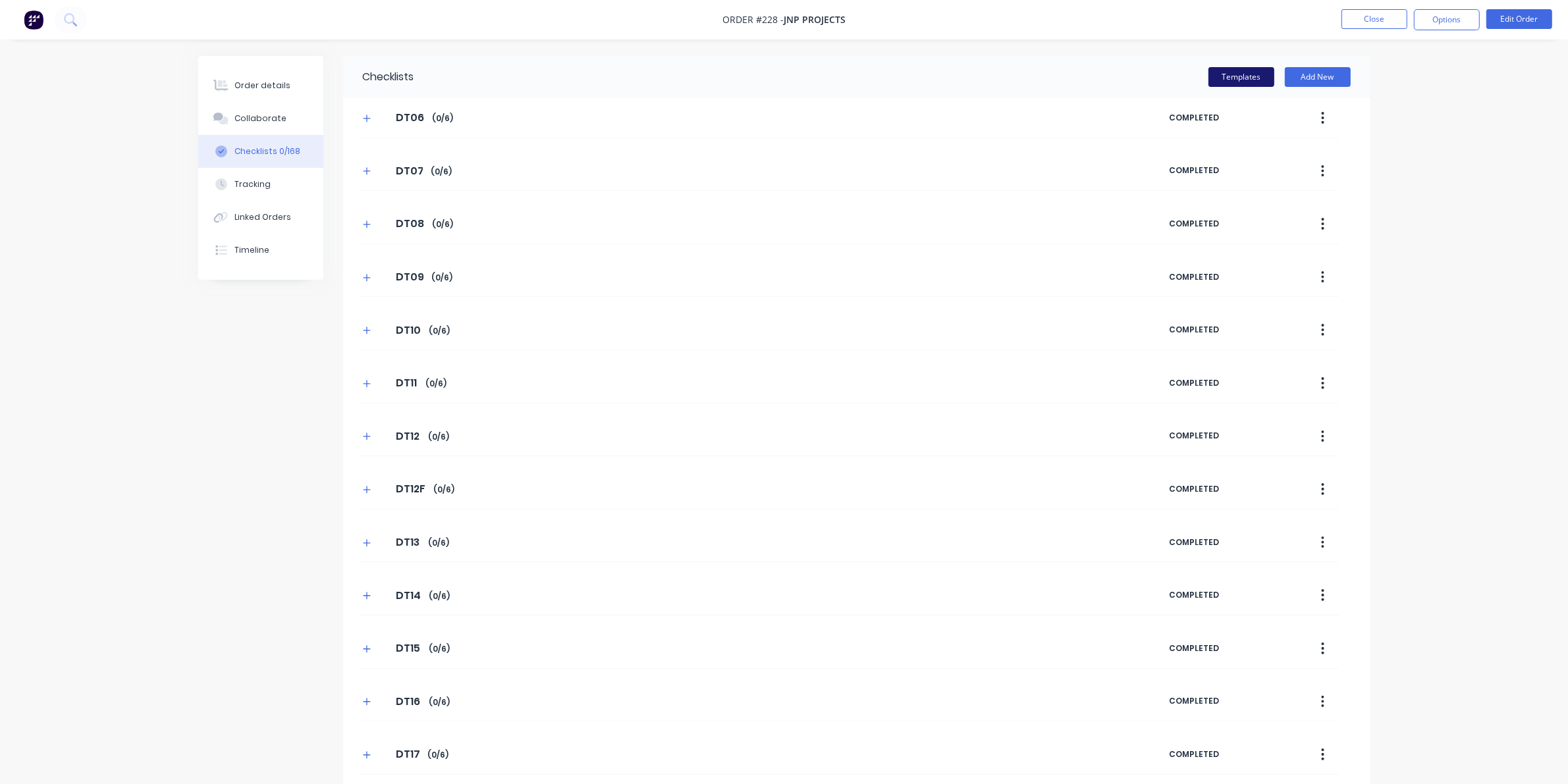
click at [1020, 70] on button "Templates" at bounding box center [1241, 77] width 66 height 20
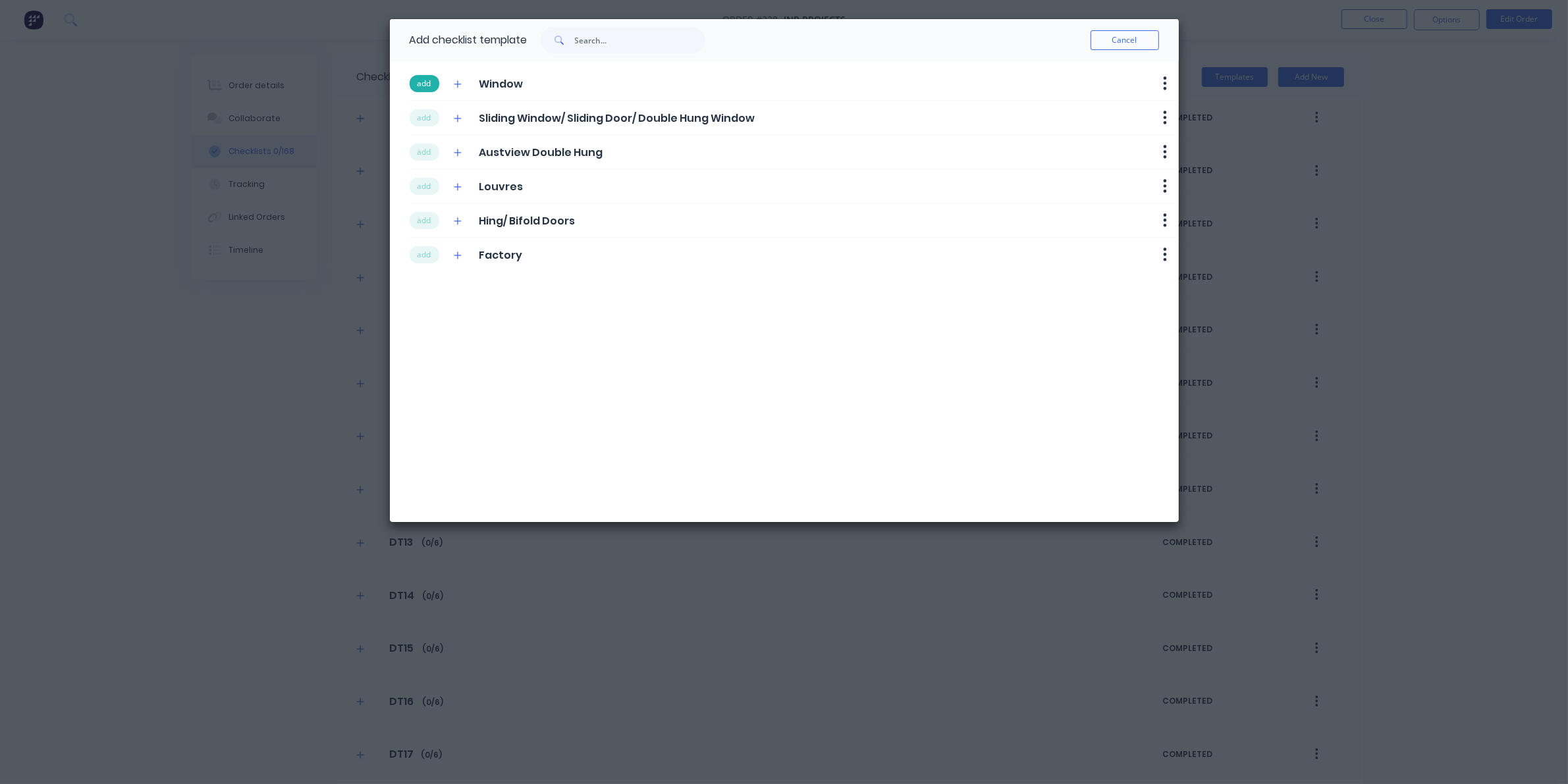
click at [418, 80] on button "add" at bounding box center [424, 84] width 30 height 17
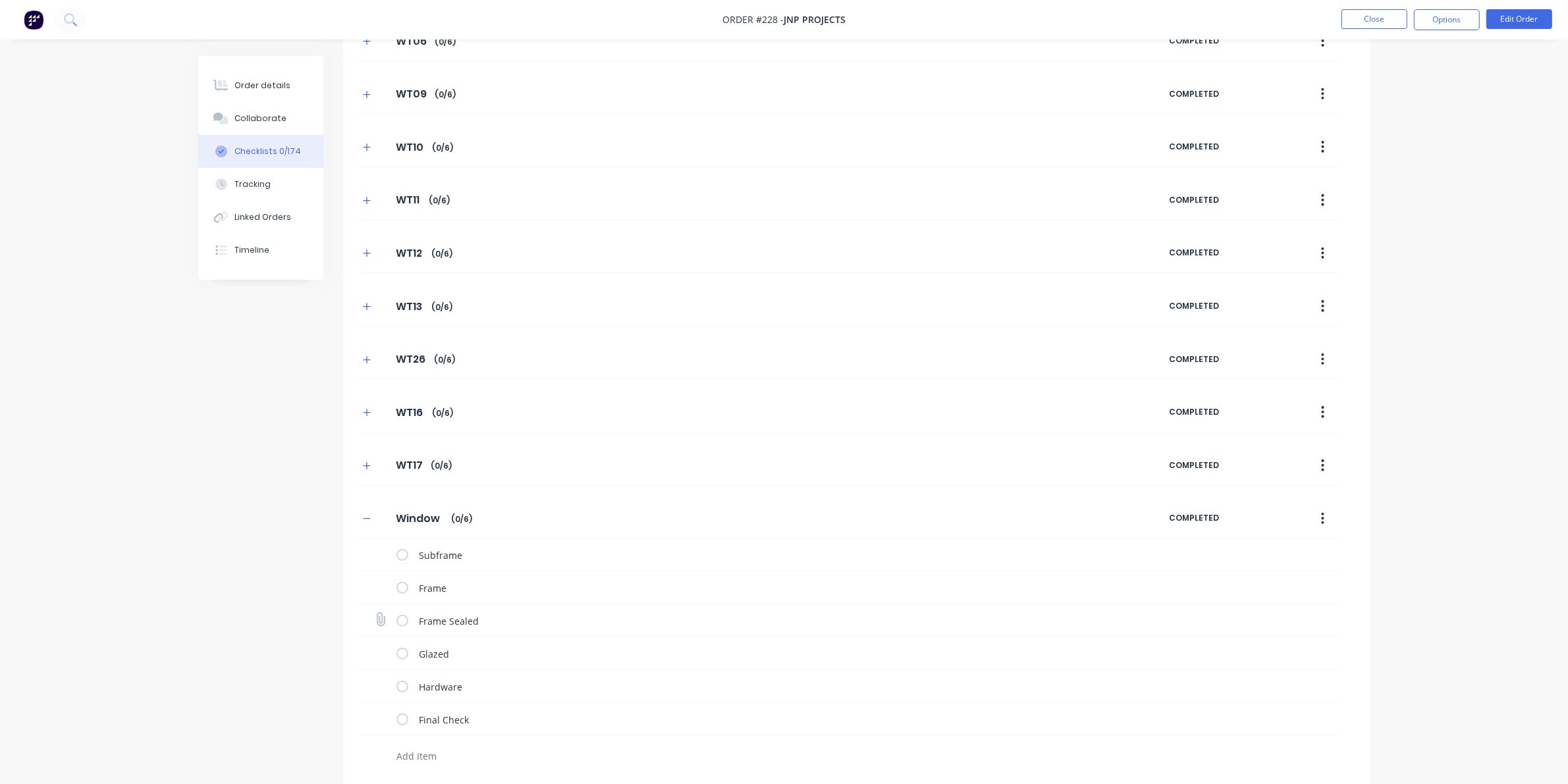
scroll to position [1100, 0]
click at [422, 520] on input "Window" at bounding box center [419, 517] width 63 height 20
drag, startPoint x: 442, startPoint y: 513, endPoint x: 363, endPoint y: 503, distance: 79.6
click at [363, 503] on div "Window Window Enter Checklist name ( 0 / 6 ) COMPLETED" at bounding box center [848, 517] width 980 height 40
click at [370, 518] on icon "button" at bounding box center [367, 517] width 8 height 9
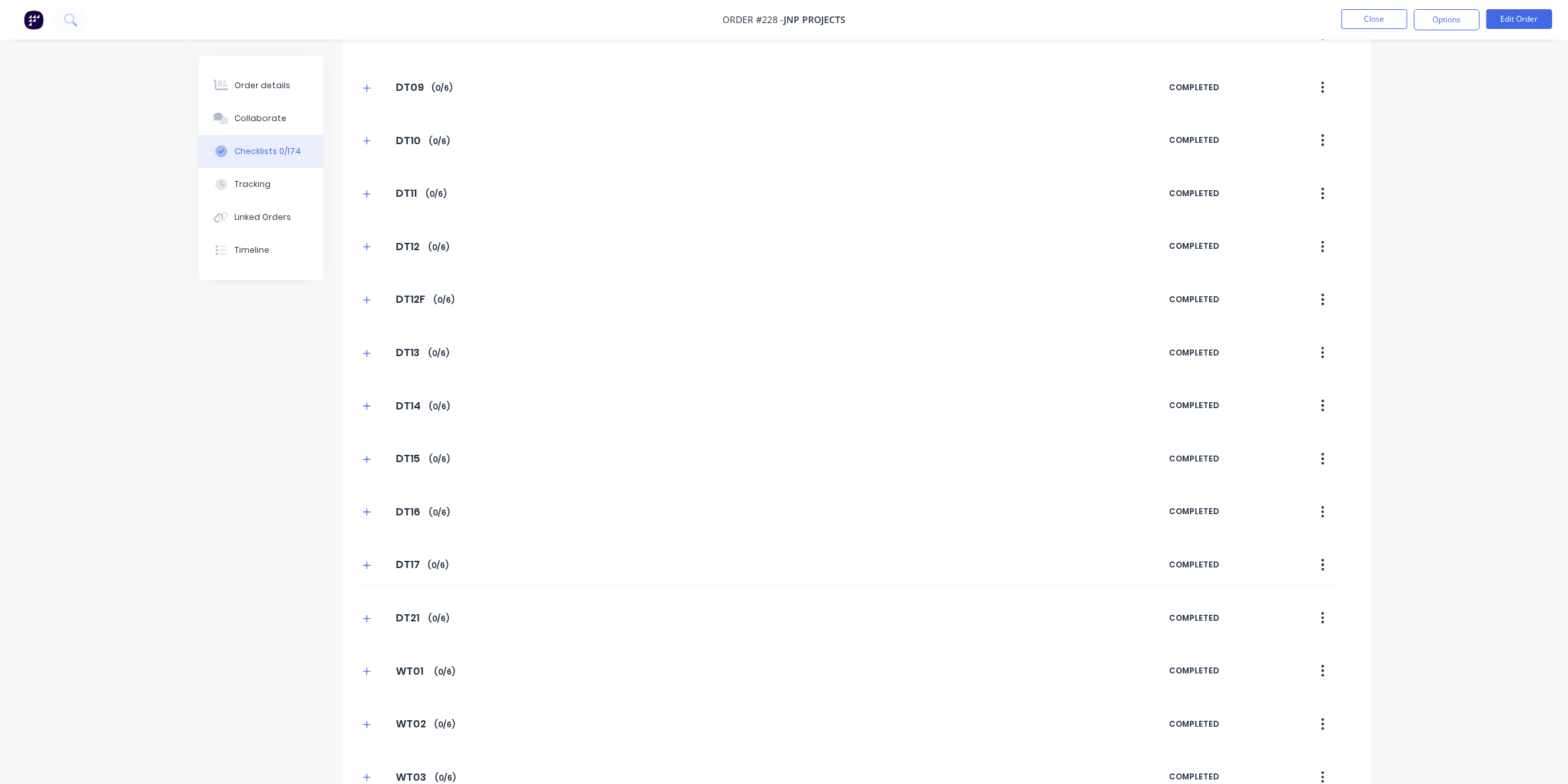
scroll to position [0, 0]
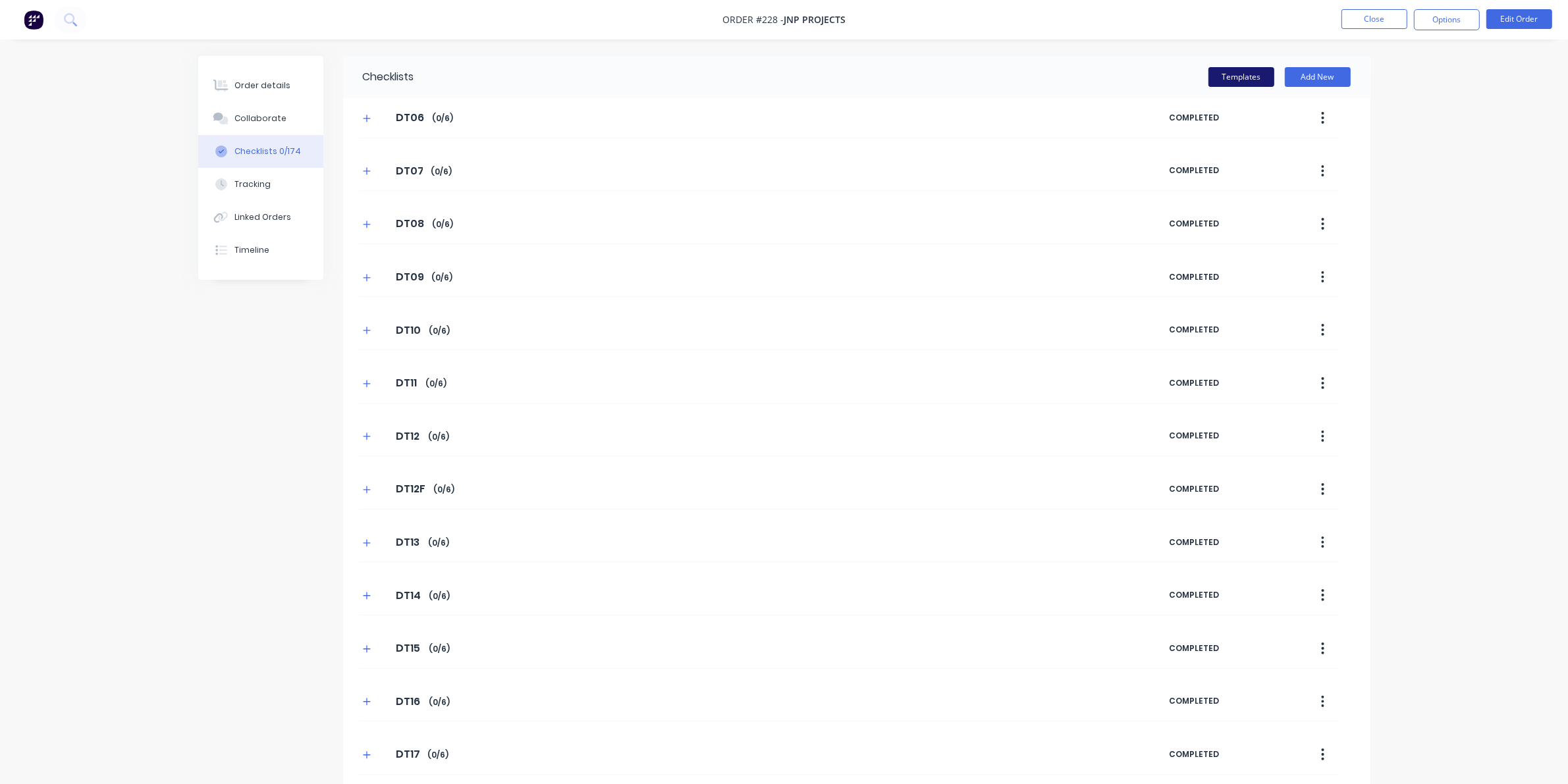
click at [1020, 79] on button "Templates" at bounding box center [1241, 77] width 66 height 20
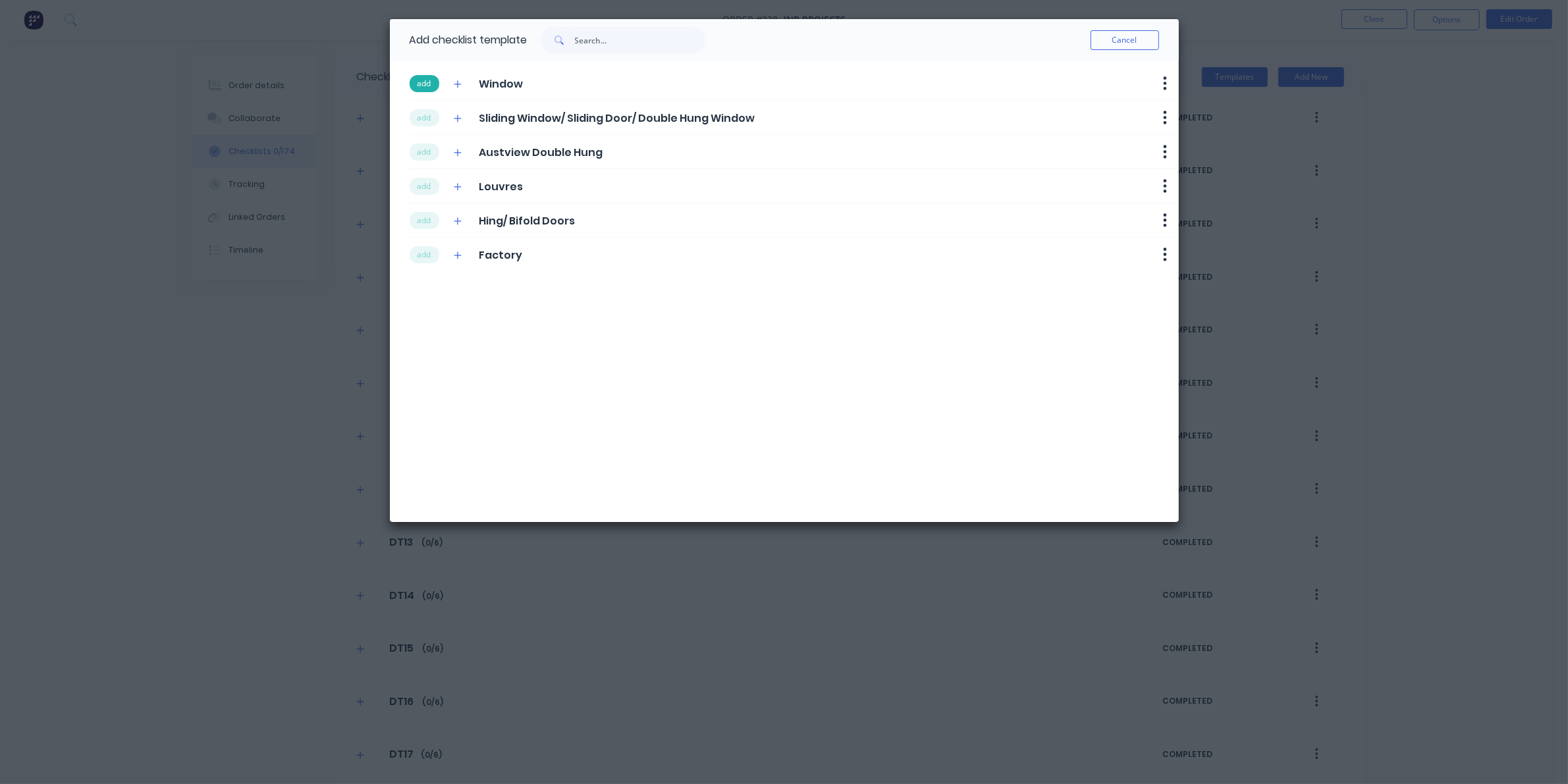
click at [426, 83] on button "add" at bounding box center [424, 84] width 30 height 17
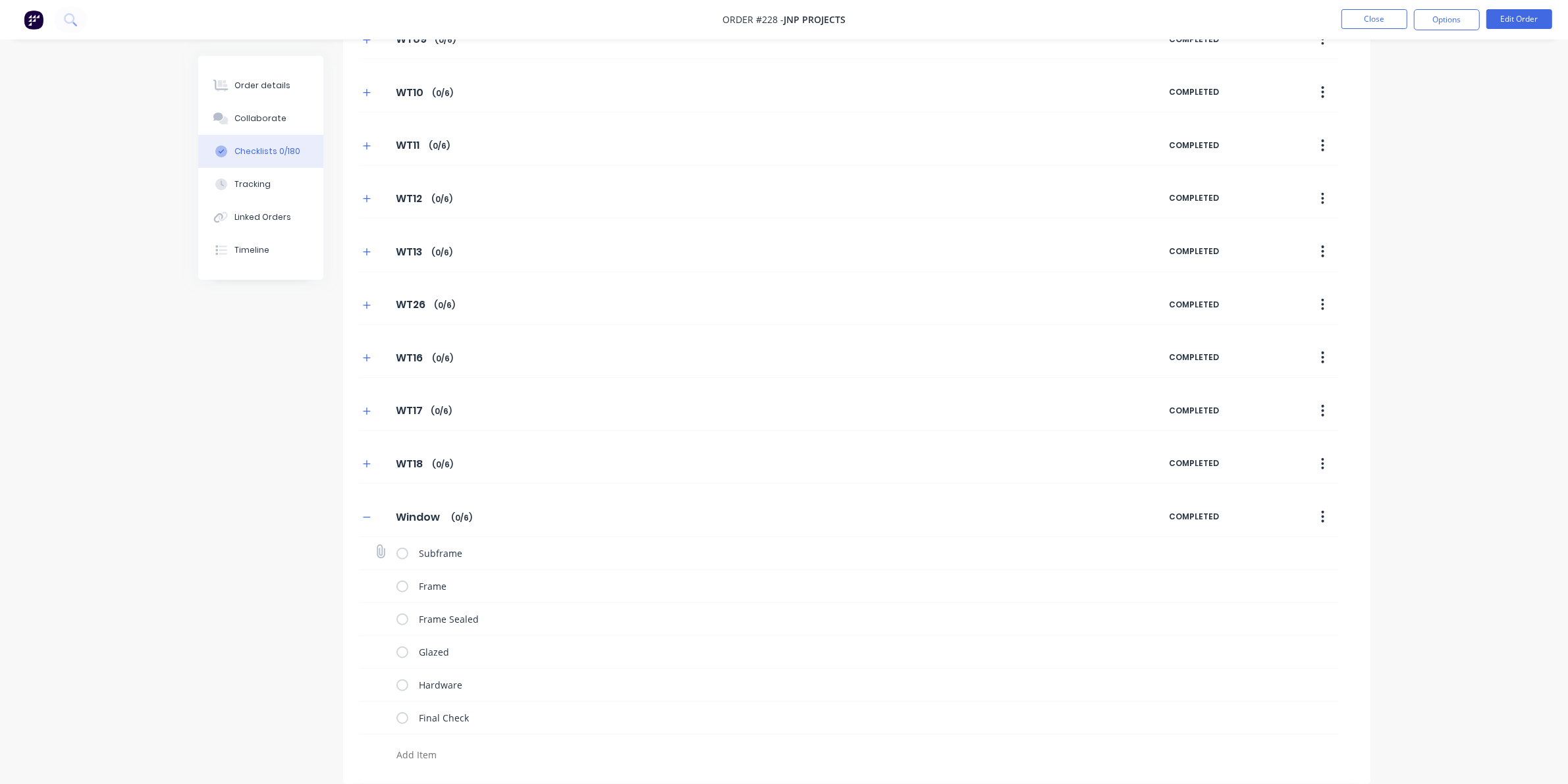
scroll to position [1153, 0]
click at [407, 525] on input "Window" at bounding box center [419, 517] width 63 height 20
click at [422, 505] on div "Window Window Enter Checklist name ( 0 / 6 )" at bounding box center [764, 517] width 810 height 24
drag, startPoint x: 439, startPoint y: 515, endPoint x: 369, endPoint y: 511, distance: 70.1
click at [369, 511] on div "Window Window Enter Checklist name ( 0 / 6 )" at bounding box center [764, 517] width 810 height 24
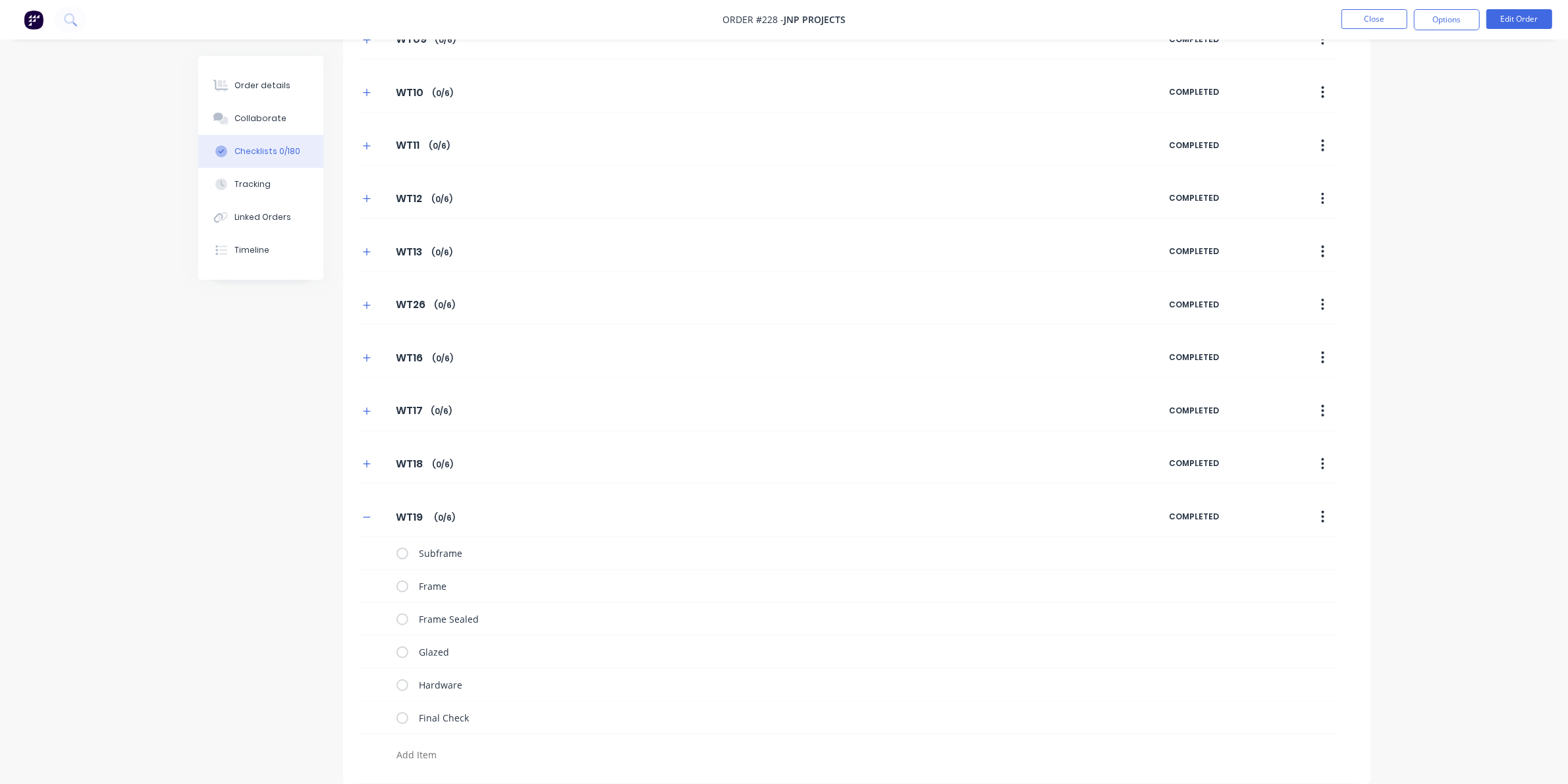
click at [365, 513] on icon "button" at bounding box center [367, 517] width 8 height 9
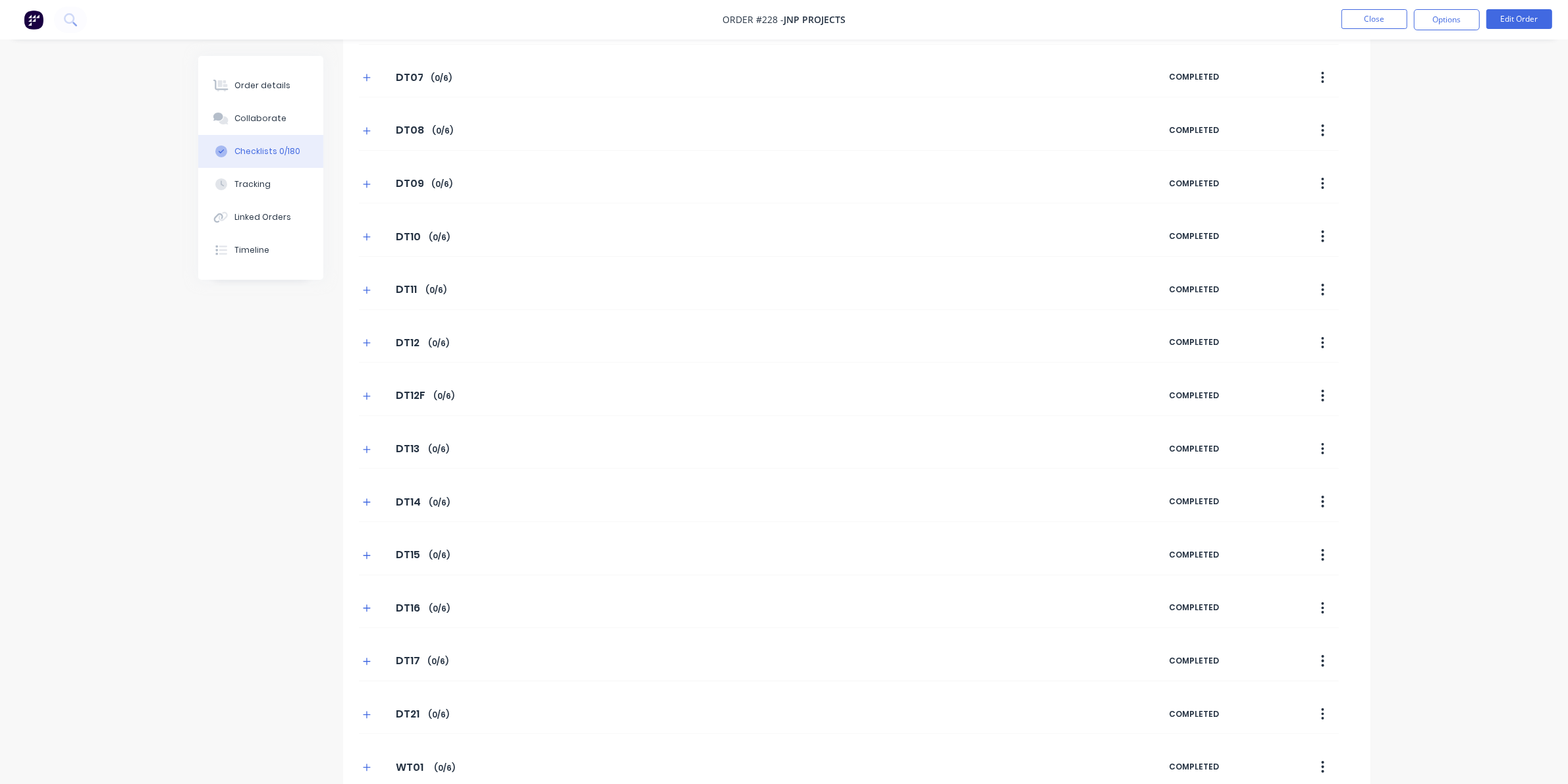
scroll to position [0, 0]
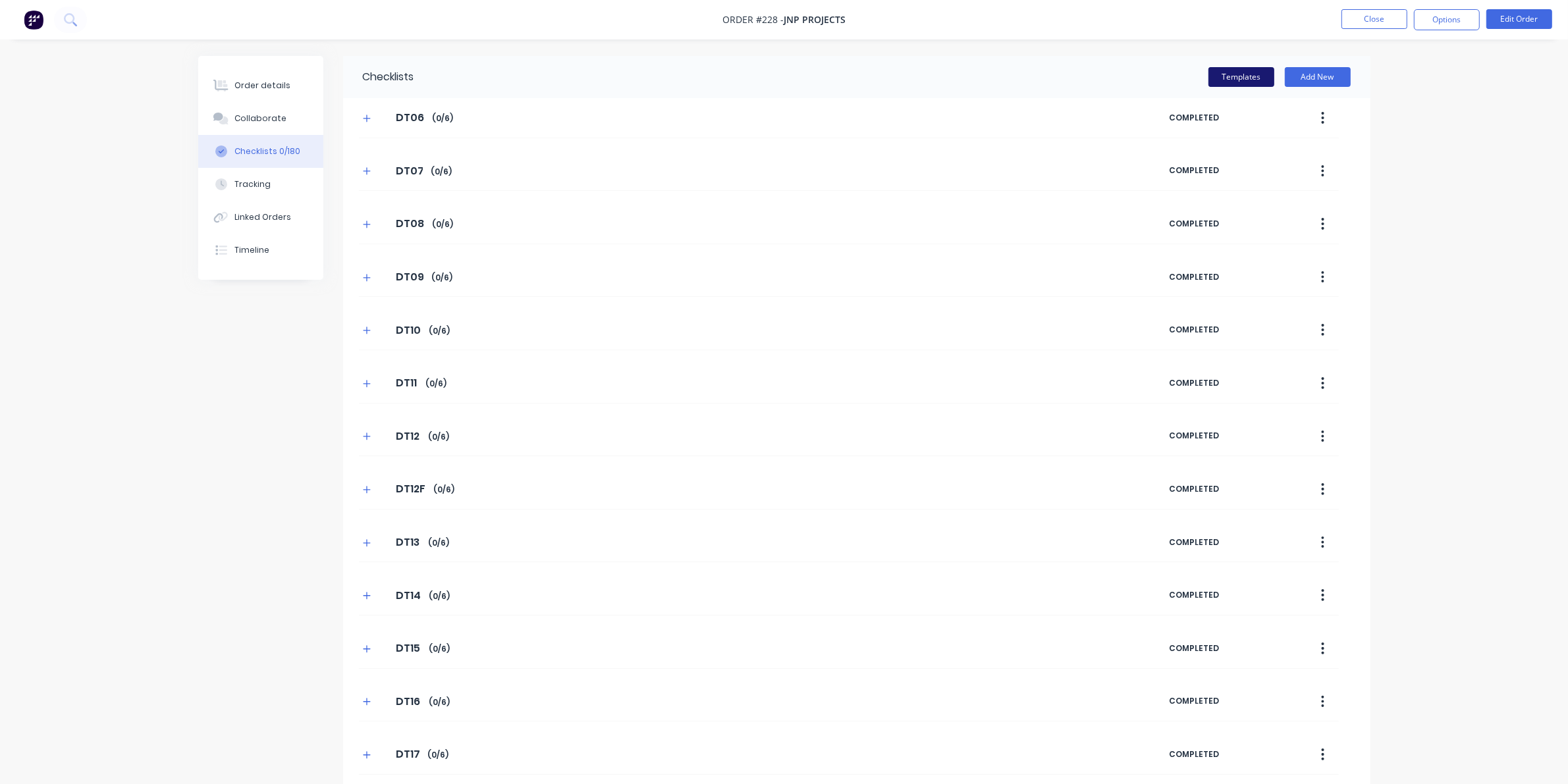
click at [1020, 71] on button "Templates" at bounding box center [1241, 77] width 66 height 20
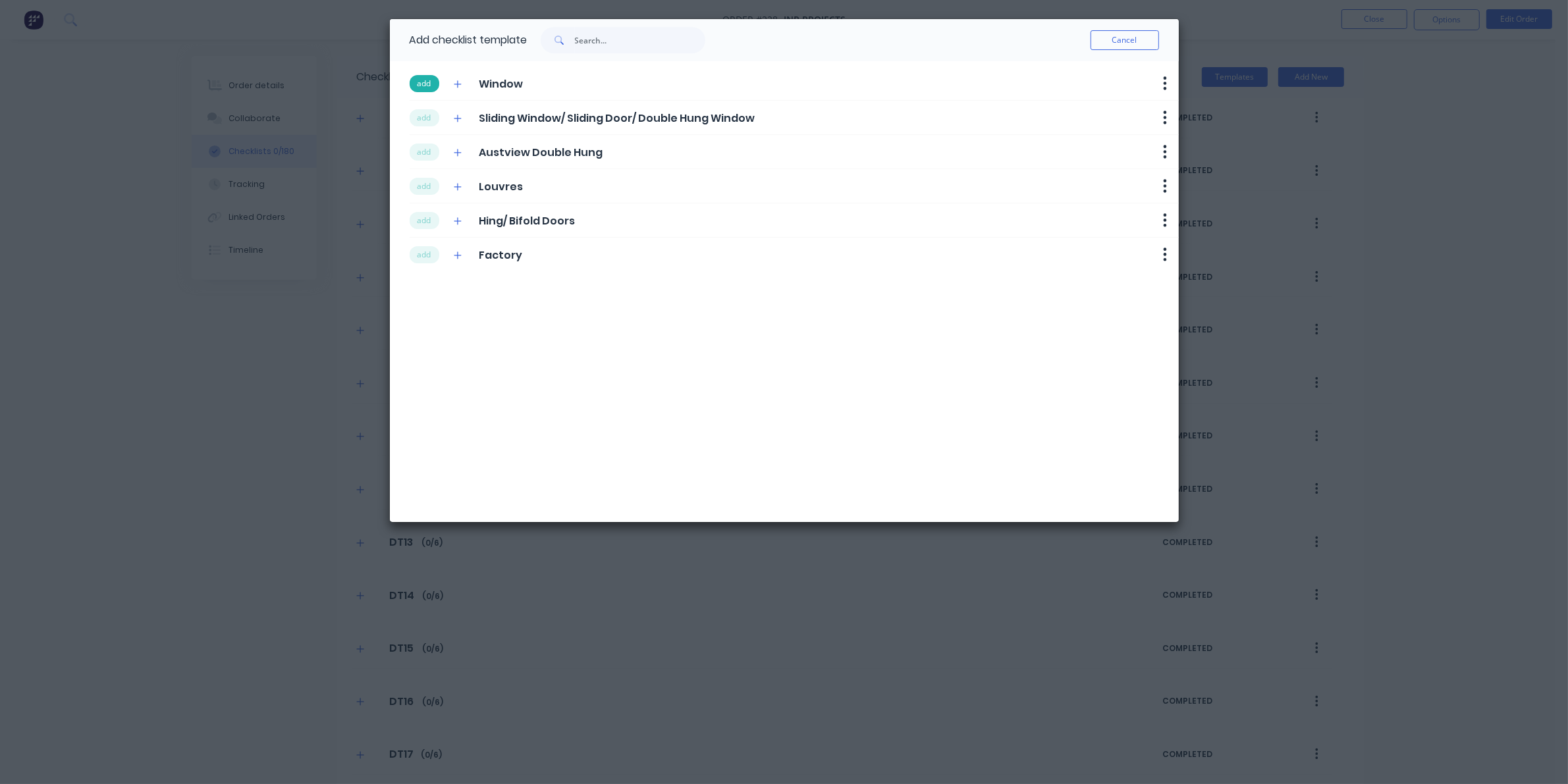
click at [426, 82] on button "add" at bounding box center [424, 84] width 30 height 17
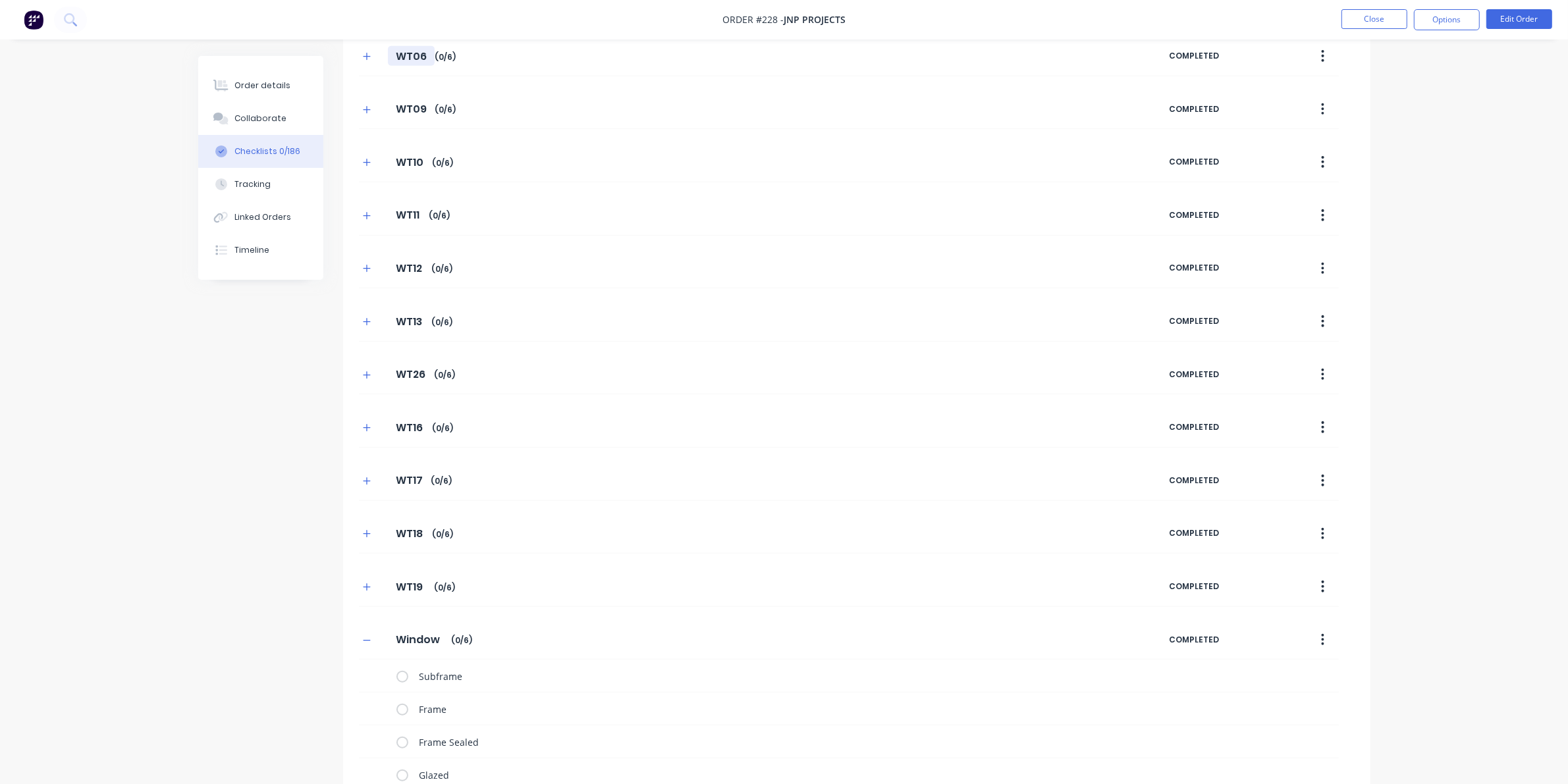
scroll to position [1206, 0]
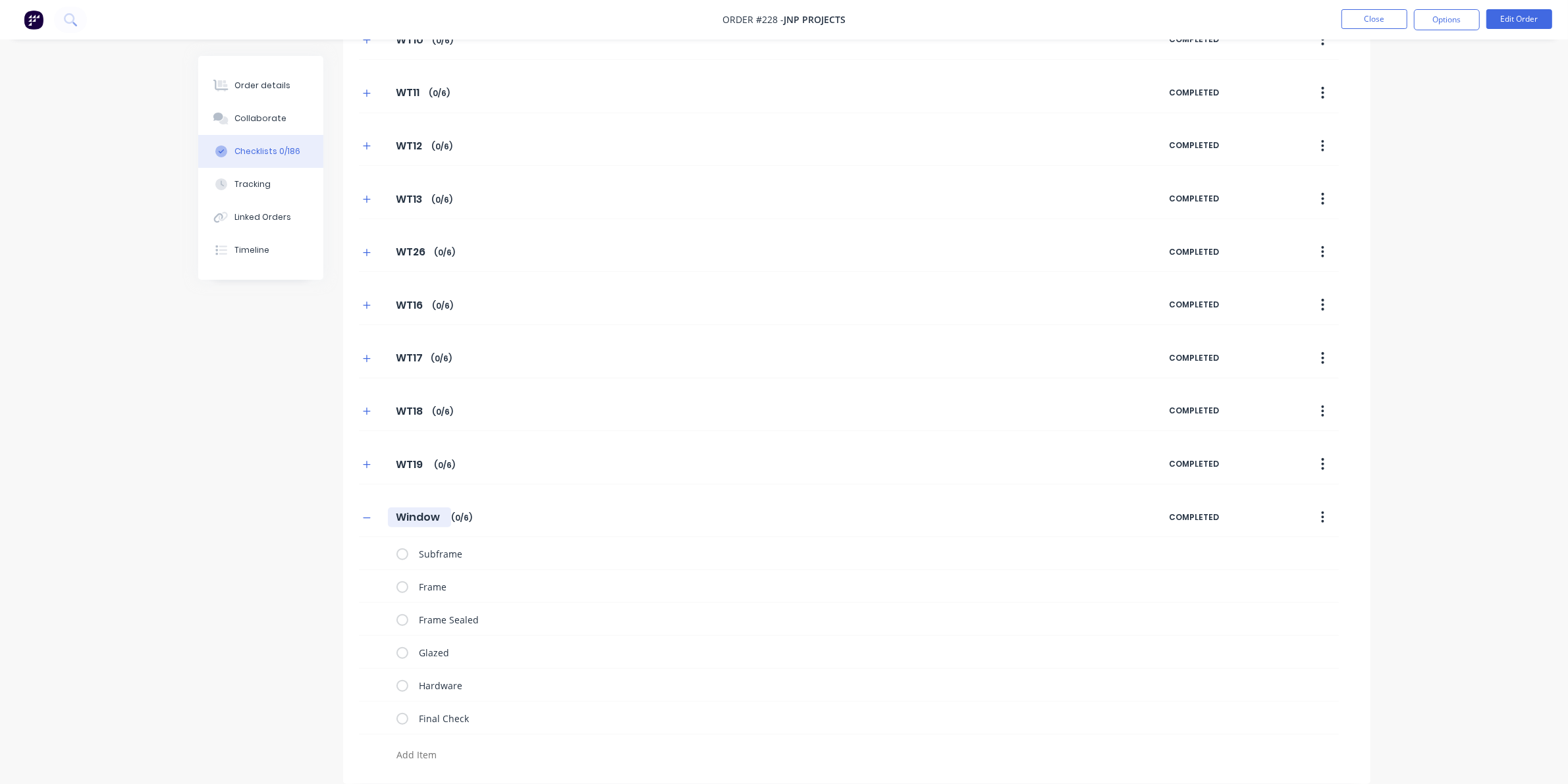
drag, startPoint x: 442, startPoint y: 517, endPoint x: 374, endPoint y: 511, distance: 68.3
click at [374, 511] on div "Window Window Enter Checklist name ( 0 / 6 )" at bounding box center [764, 517] width 810 height 24
click at [363, 513] on icon "button" at bounding box center [367, 518] width 8 height 9
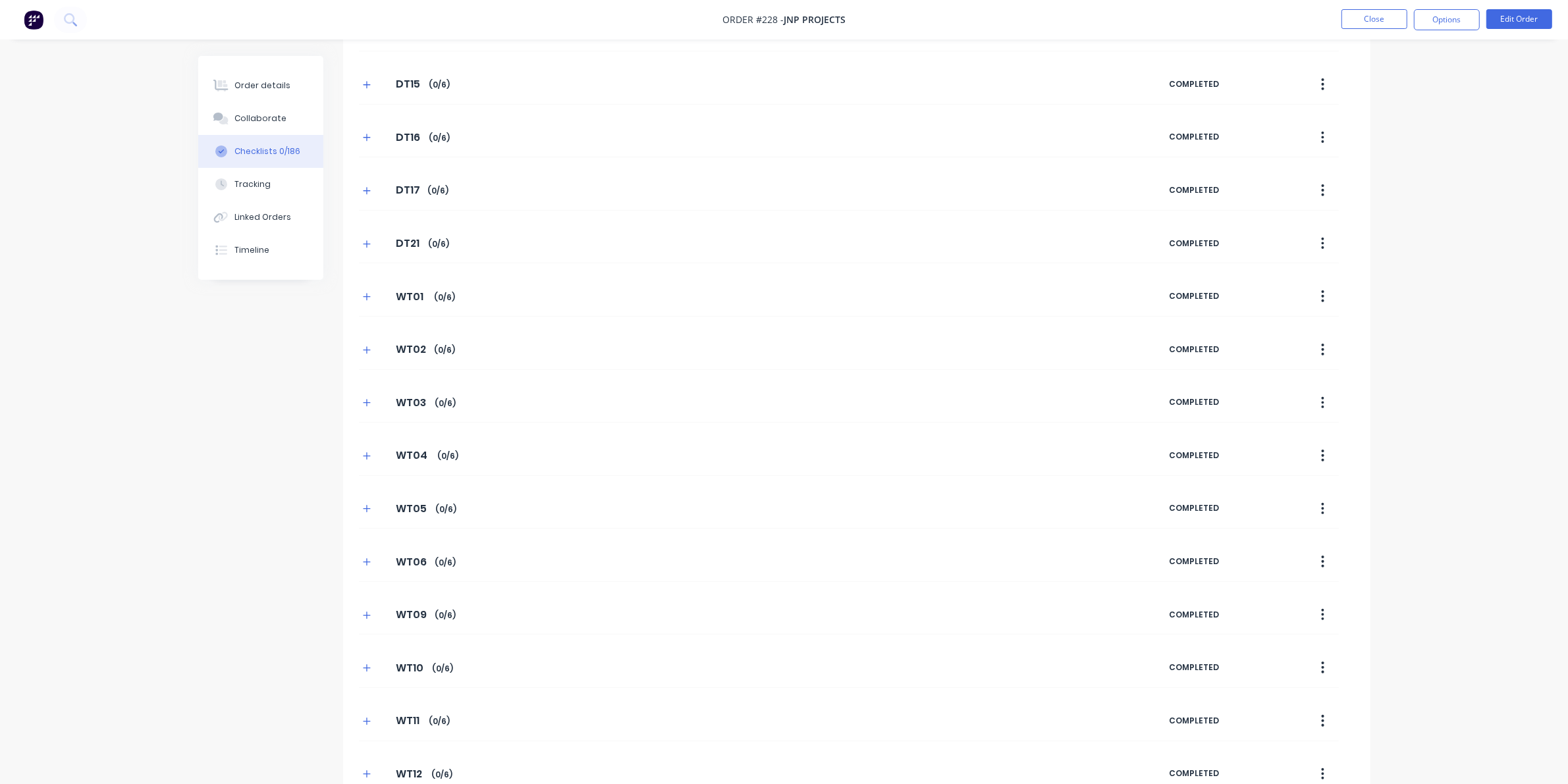
scroll to position [0, 0]
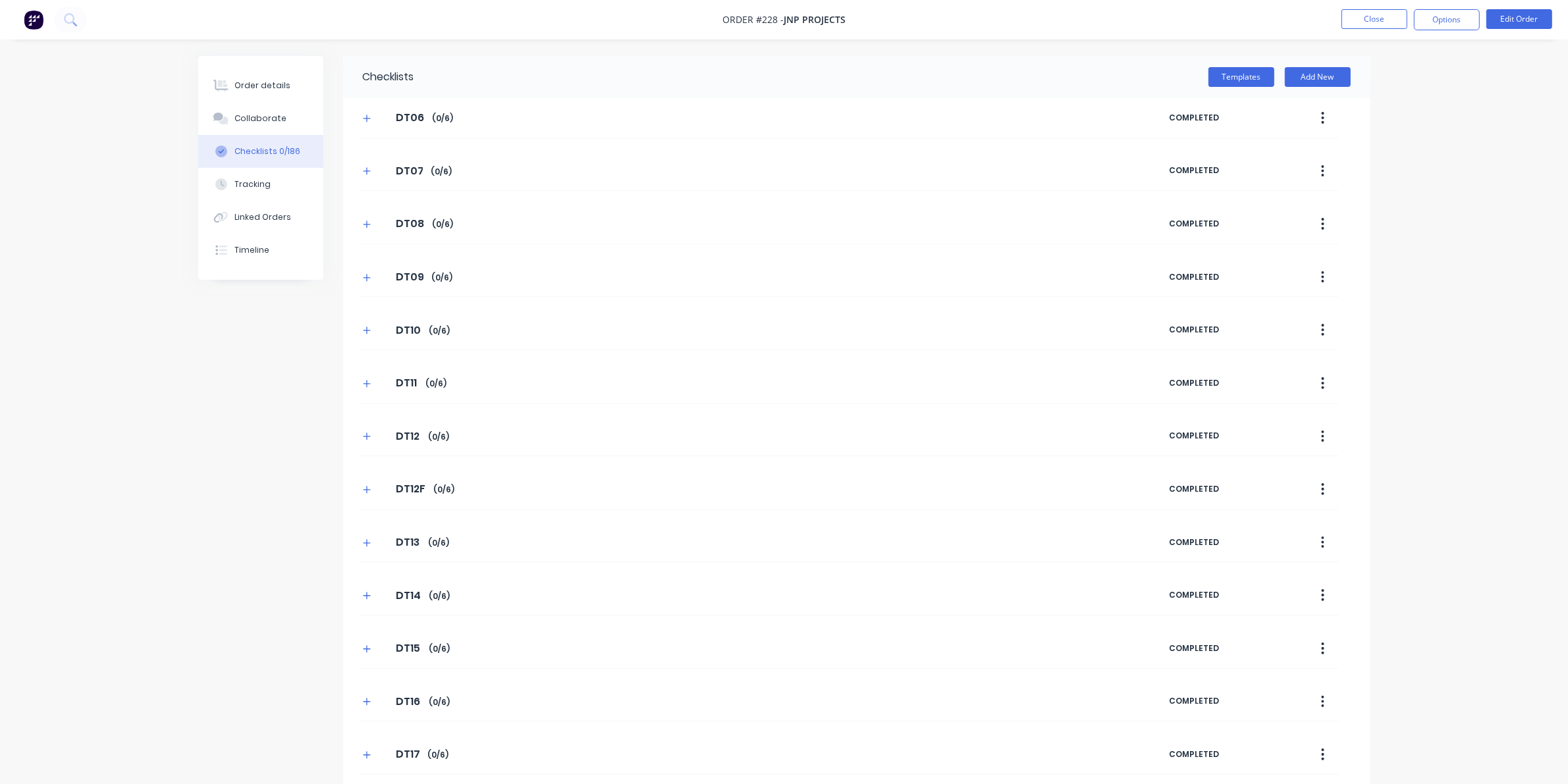
click at [1020, 63] on div "Templates Add New" at bounding box center [892, 76] width 956 height 42
click at [1020, 76] on button "Templates" at bounding box center [1241, 77] width 66 height 20
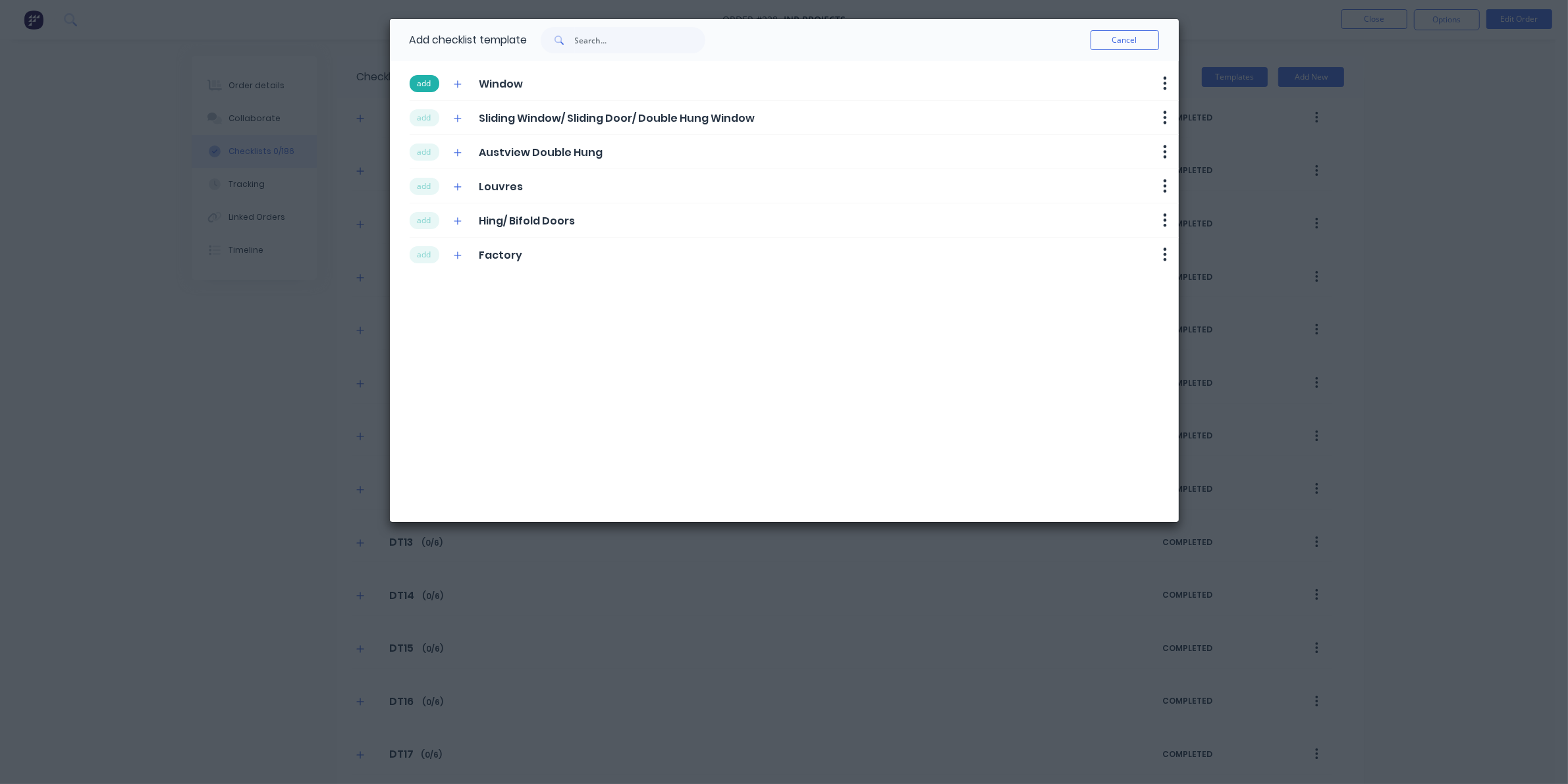
click at [428, 80] on button "add" at bounding box center [424, 84] width 30 height 17
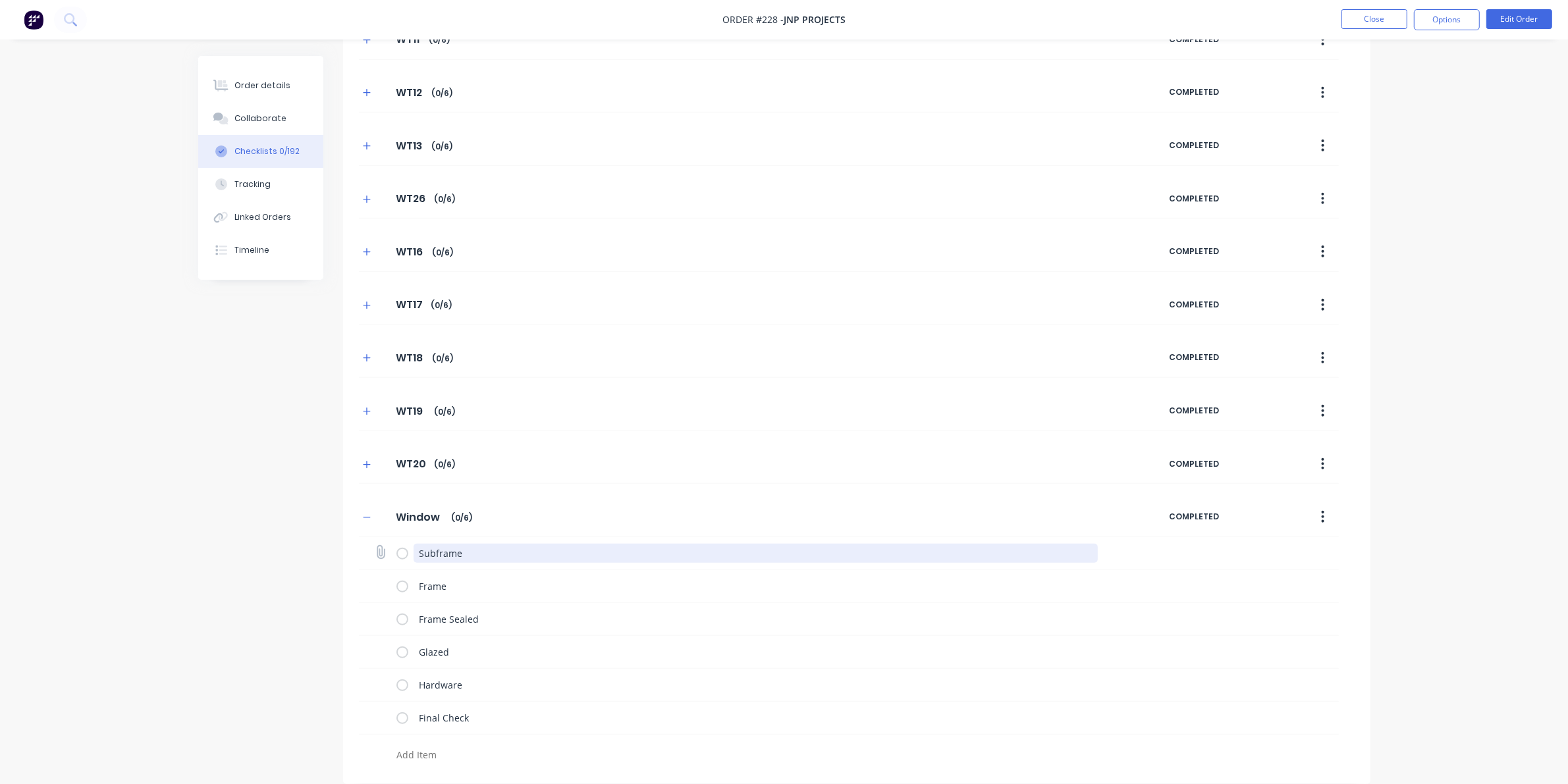
scroll to position [1260, 0]
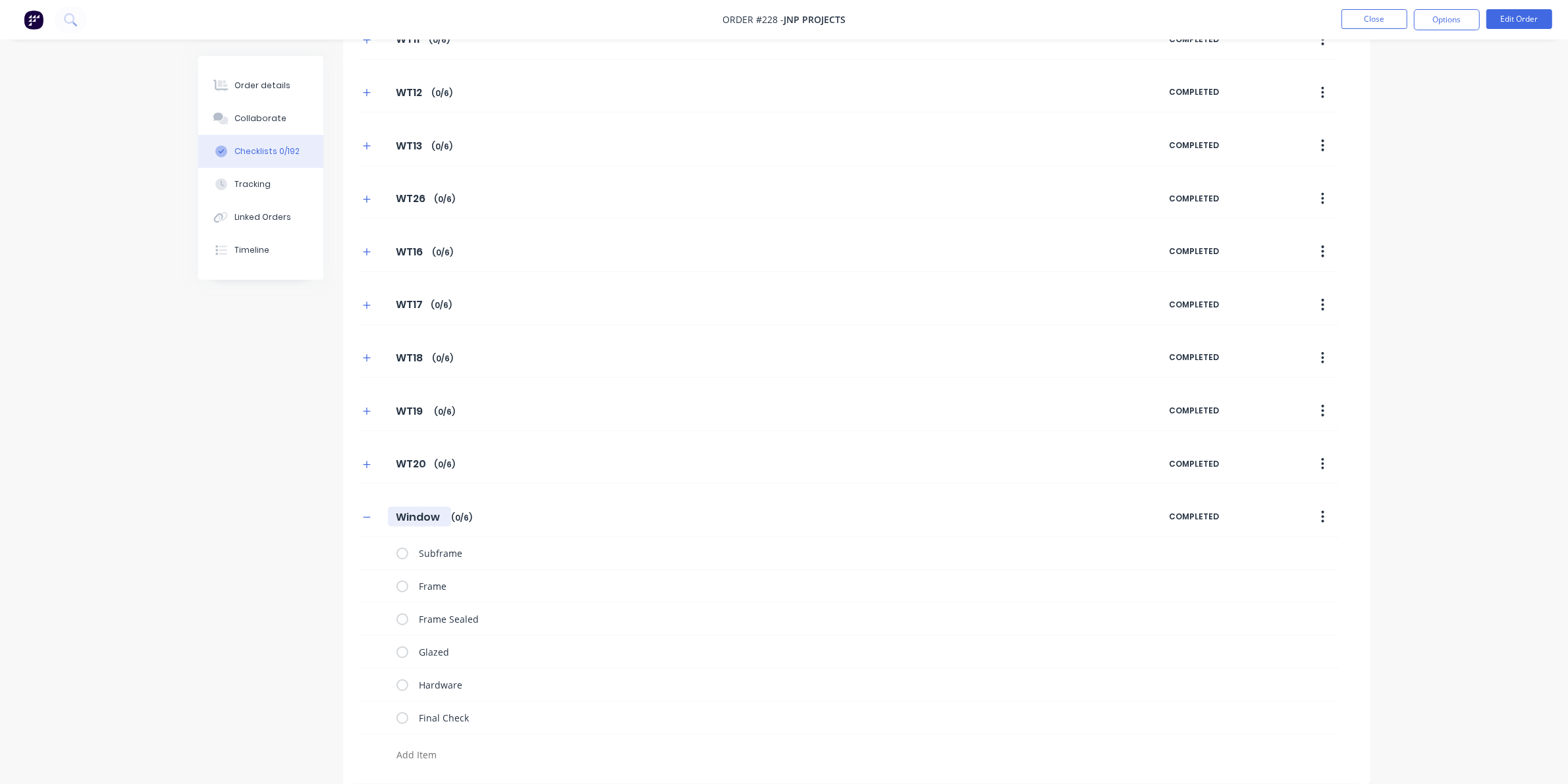
click at [396, 513] on input "Window" at bounding box center [419, 517] width 63 height 20
click at [396, 511] on input "Window" at bounding box center [419, 517] width 63 height 20
click at [369, 521] on icon "button" at bounding box center [367, 517] width 8 height 9
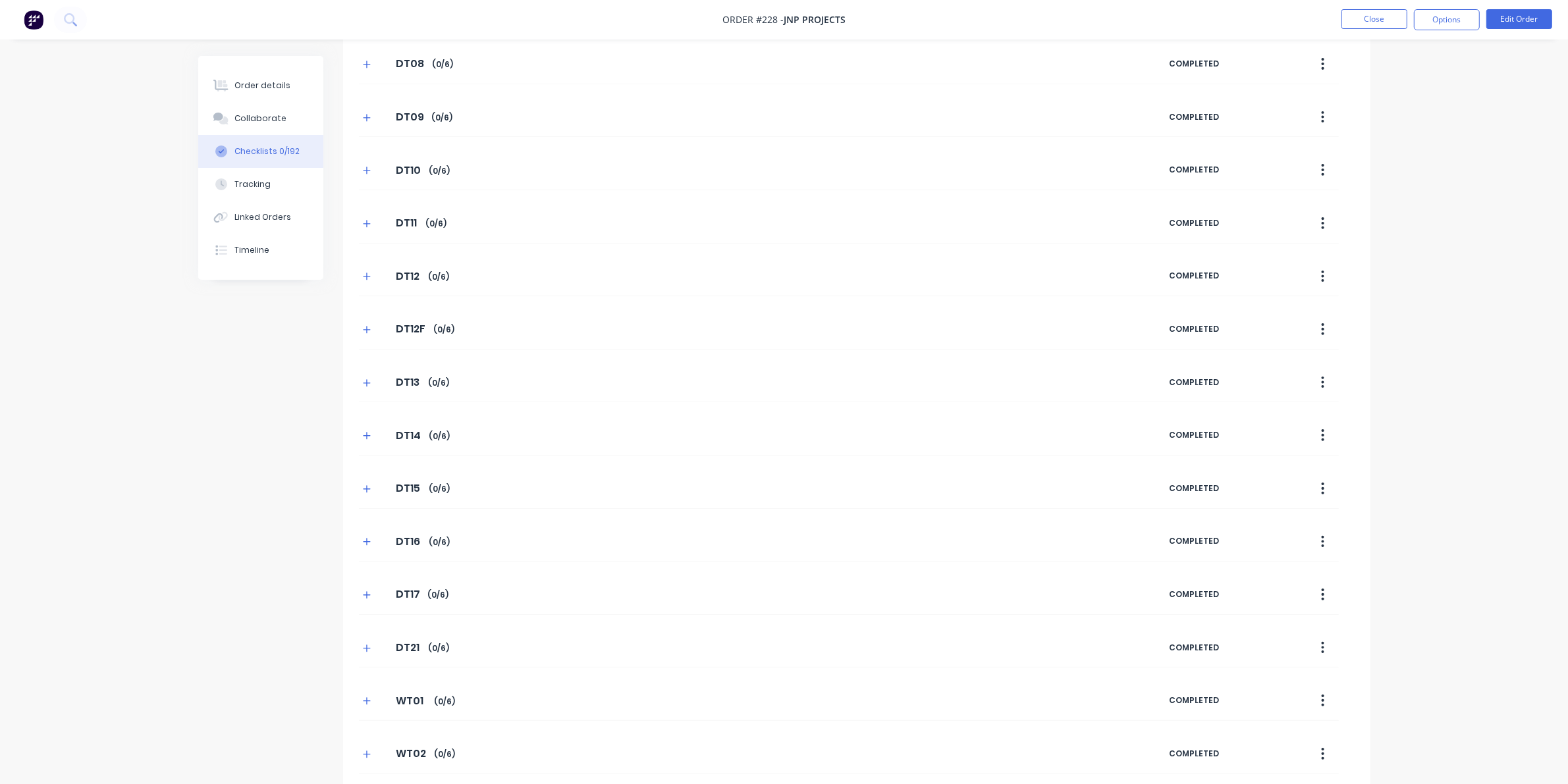
scroll to position [0, 0]
click at [1020, 74] on button "Templates" at bounding box center [1241, 77] width 66 height 20
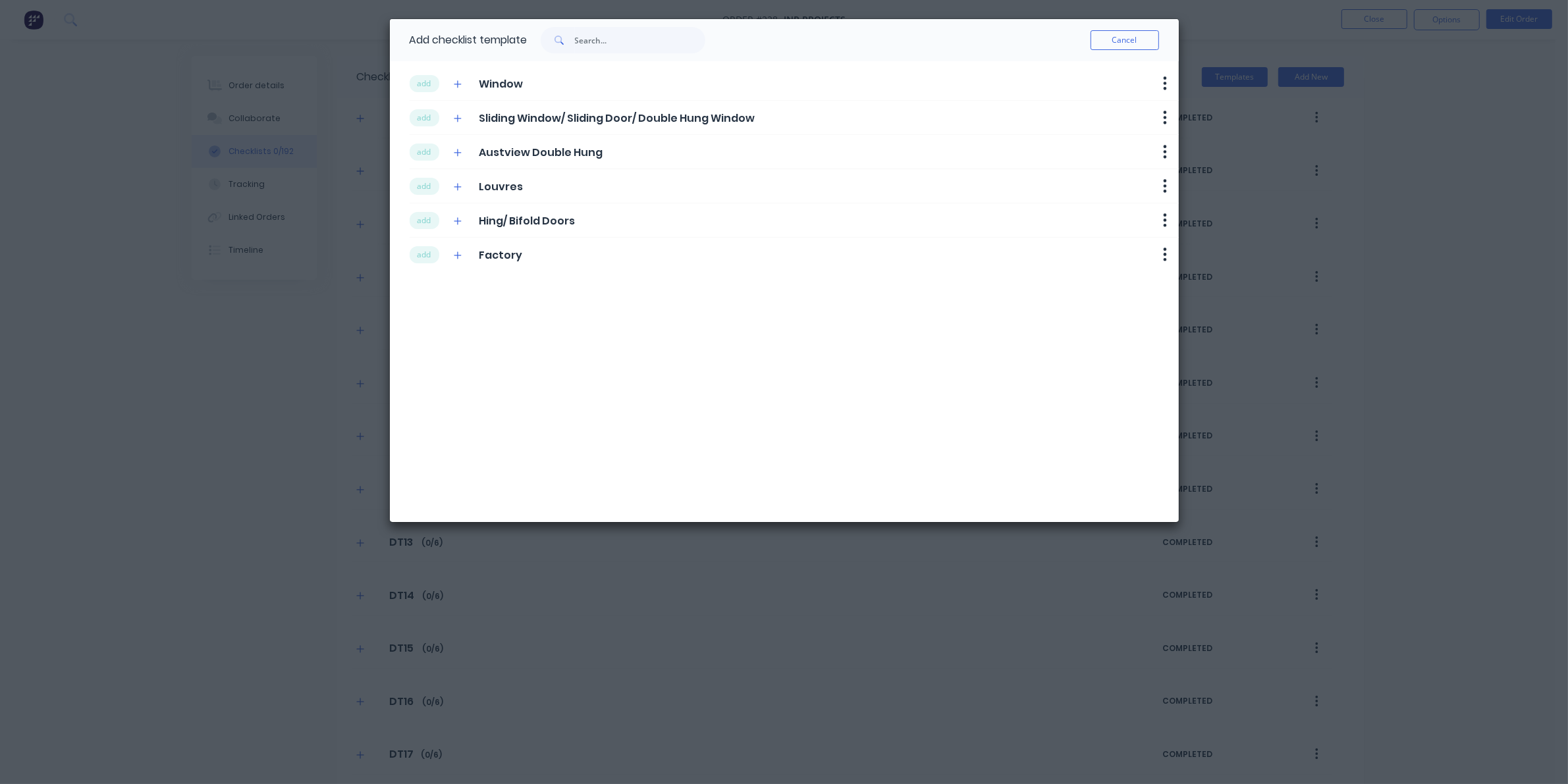
click at [441, 78] on div "add Window" at bounding box center [466, 83] width 113 height 18
click at [415, 86] on button "add" at bounding box center [424, 84] width 30 height 17
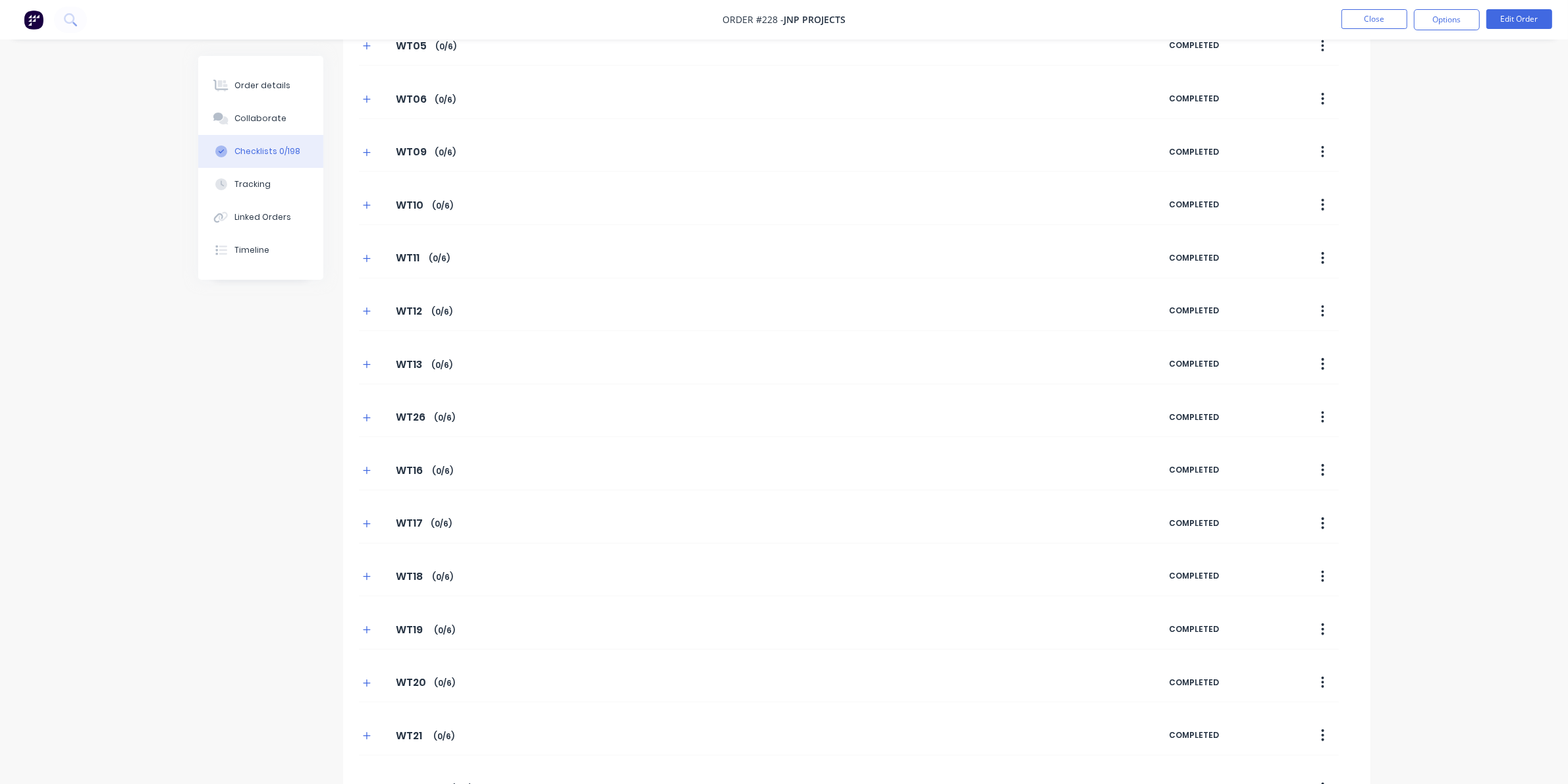
scroll to position [1314, 0]
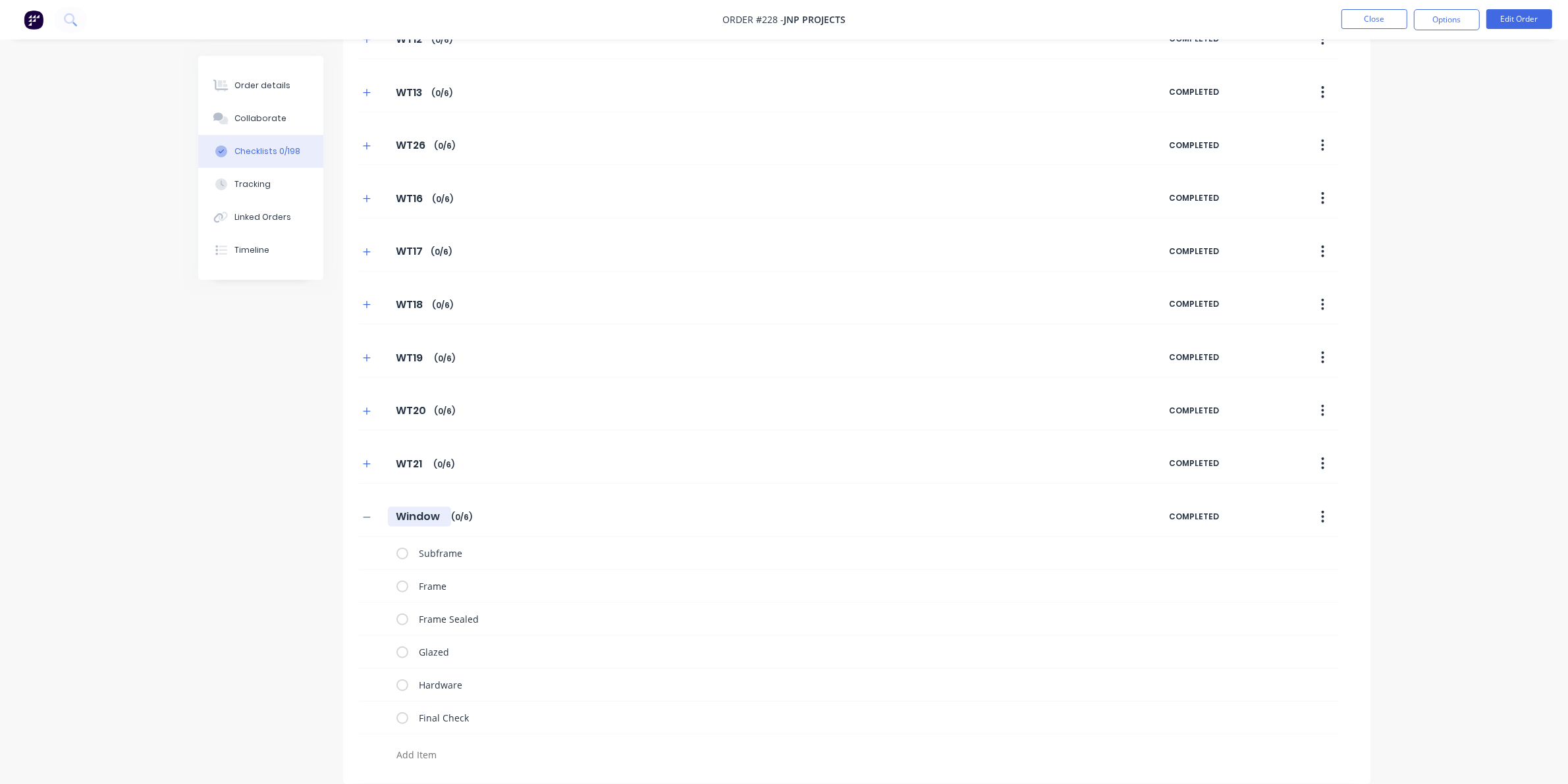
drag, startPoint x: 444, startPoint y: 513, endPoint x: 369, endPoint y: 507, distance: 75.2
click at [369, 507] on div "Window Window Enter Checklist name ( 0 / 6 )" at bounding box center [764, 517] width 810 height 24
click at [359, 513] on button "button" at bounding box center [367, 517] width 17 height 17
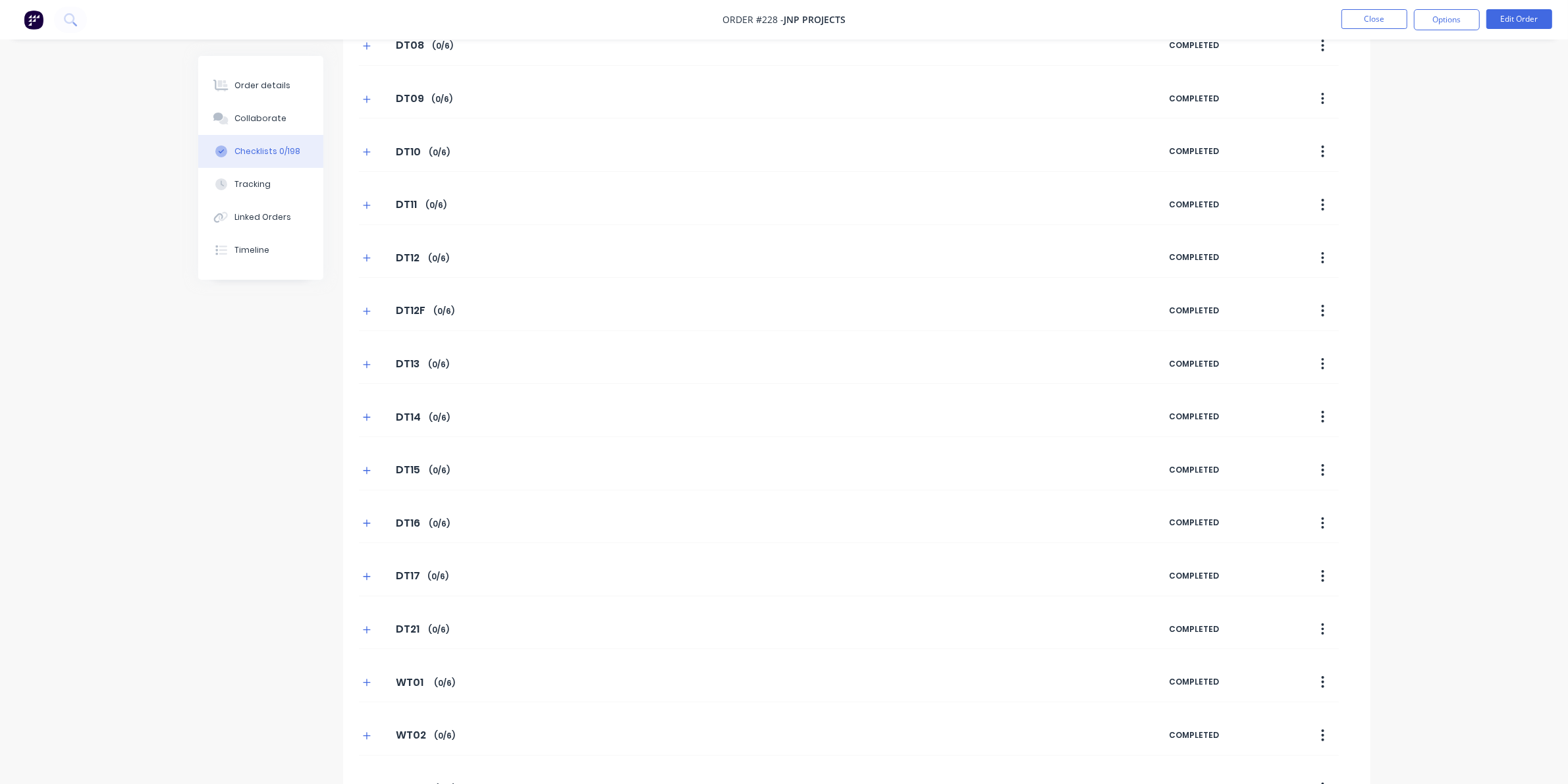
scroll to position [0, 0]
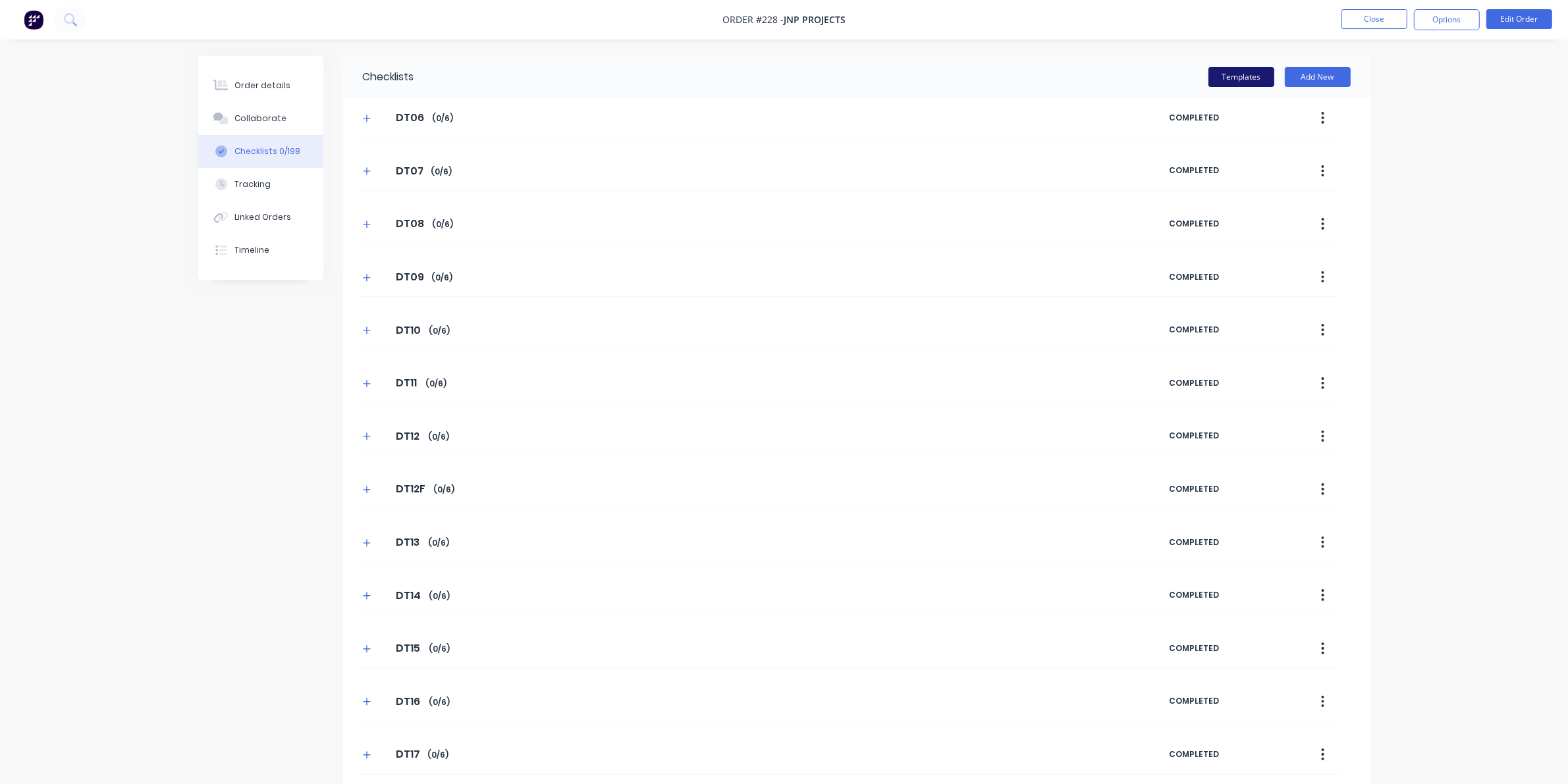
click at [1020, 74] on button "Templates" at bounding box center [1241, 77] width 66 height 20
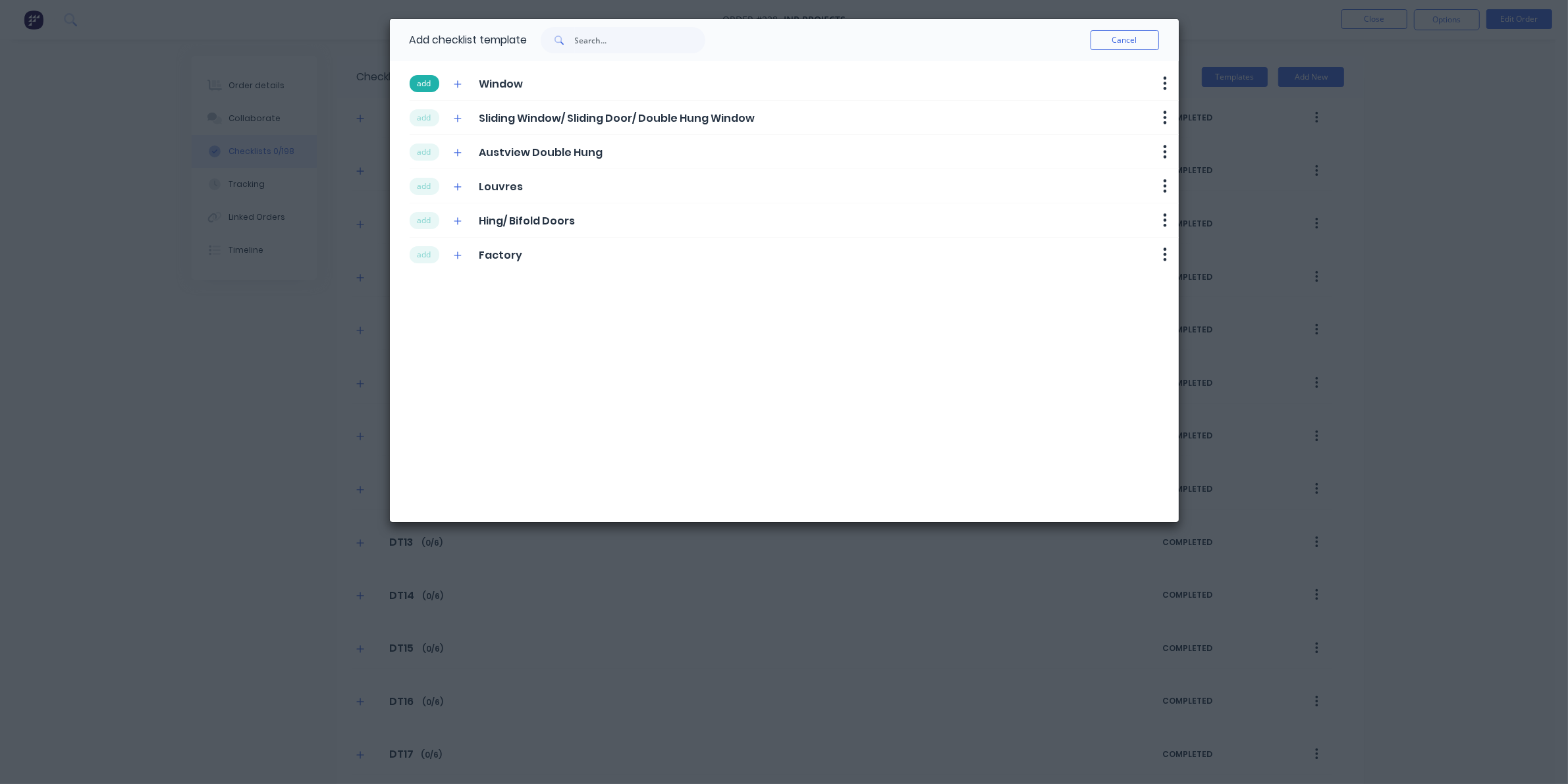
click at [422, 80] on button "add" at bounding box center [424, 84] width 30 height 17
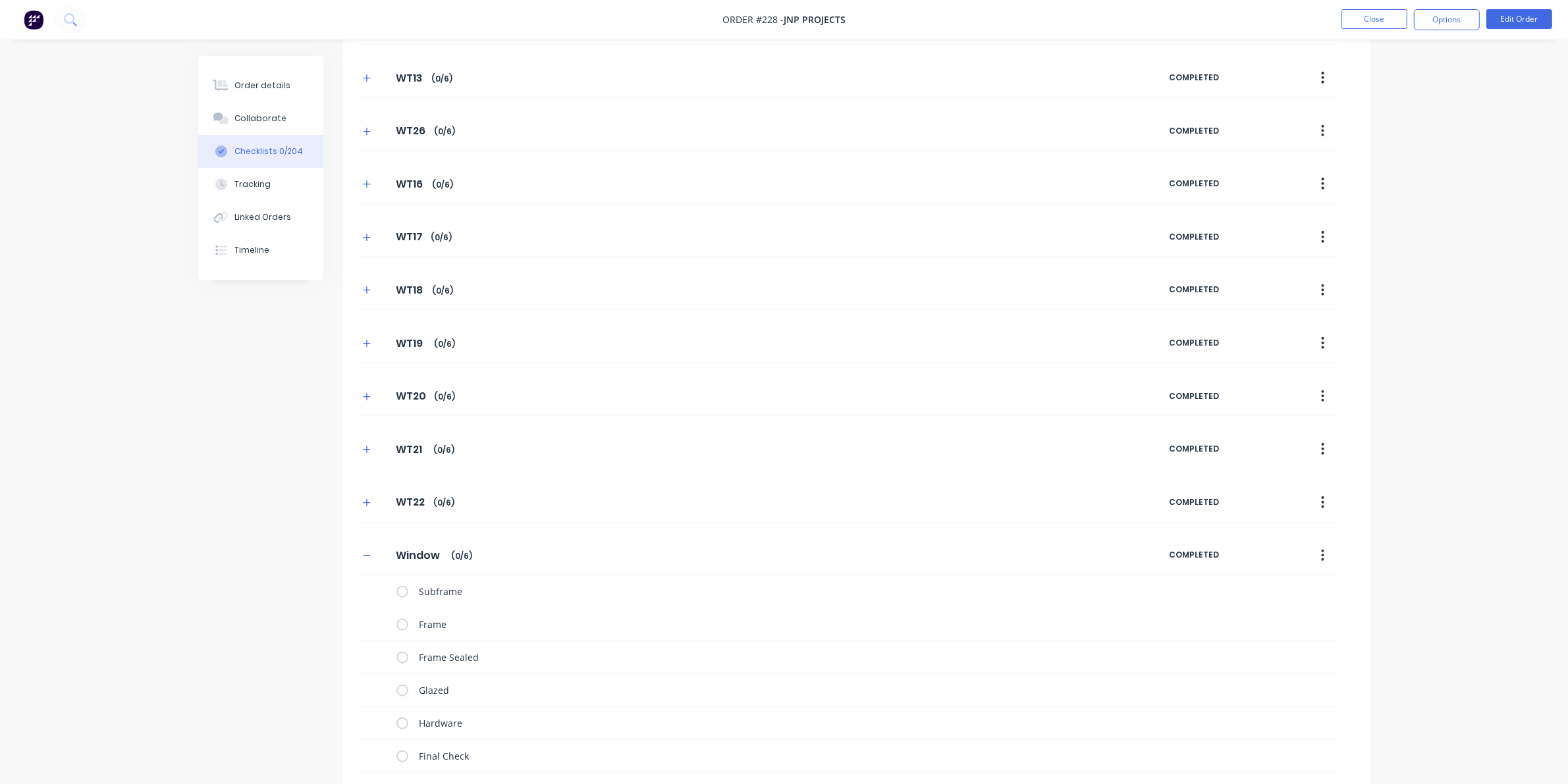
scroll to position [1367, 0]
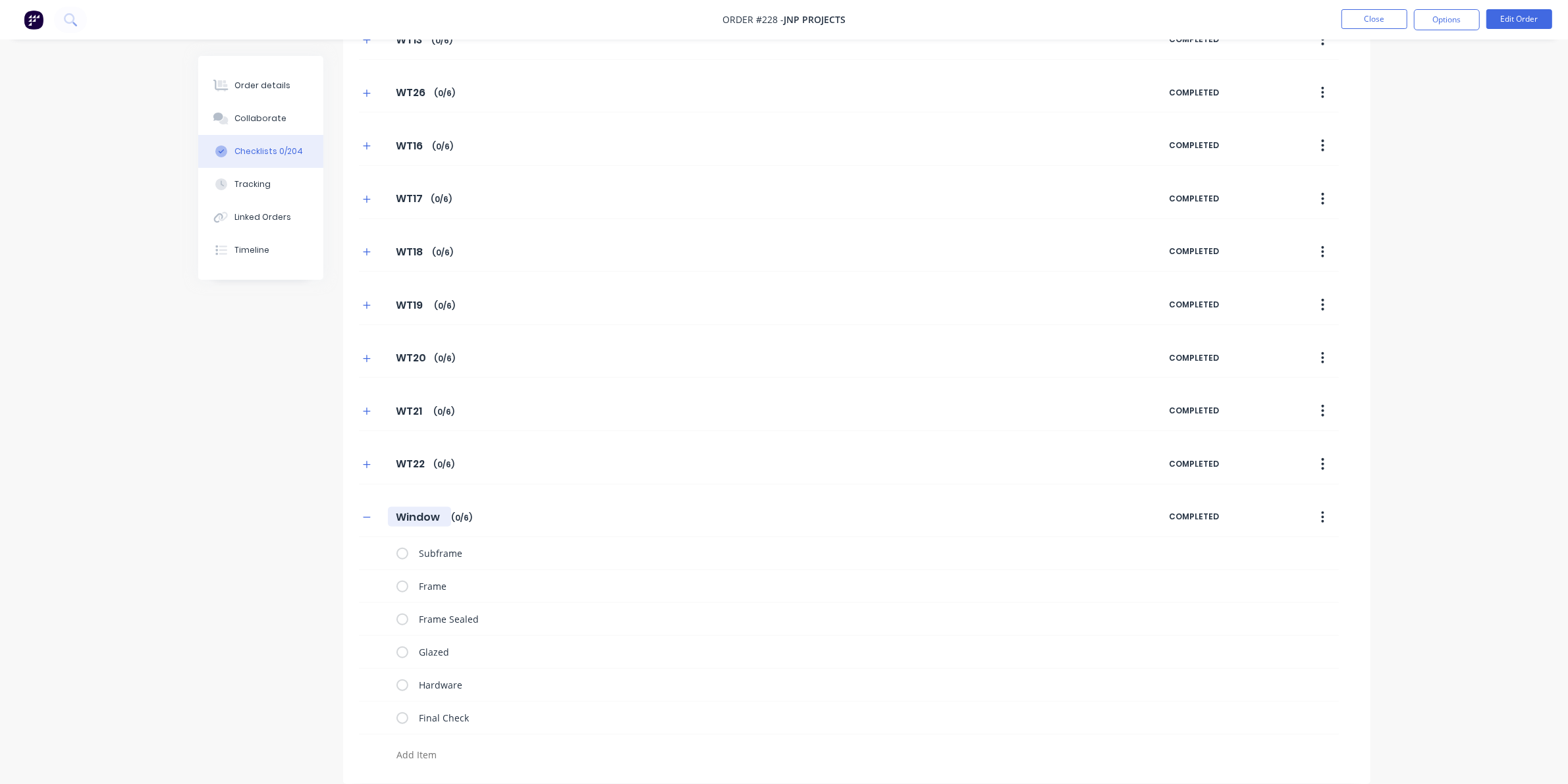
drag, startPoint x: 394, startPoint y: 517, endPoint x: 456, endPoint y: 511, distance: 62.3
click at [456, 511] on div "Window Window Enter Checklist name ( 0 / 6 )" at bounding box center [764, 517] width 810 height 24
click at [367, 517] on icon "button" at bounding box center [366, 517] width 7 height 1
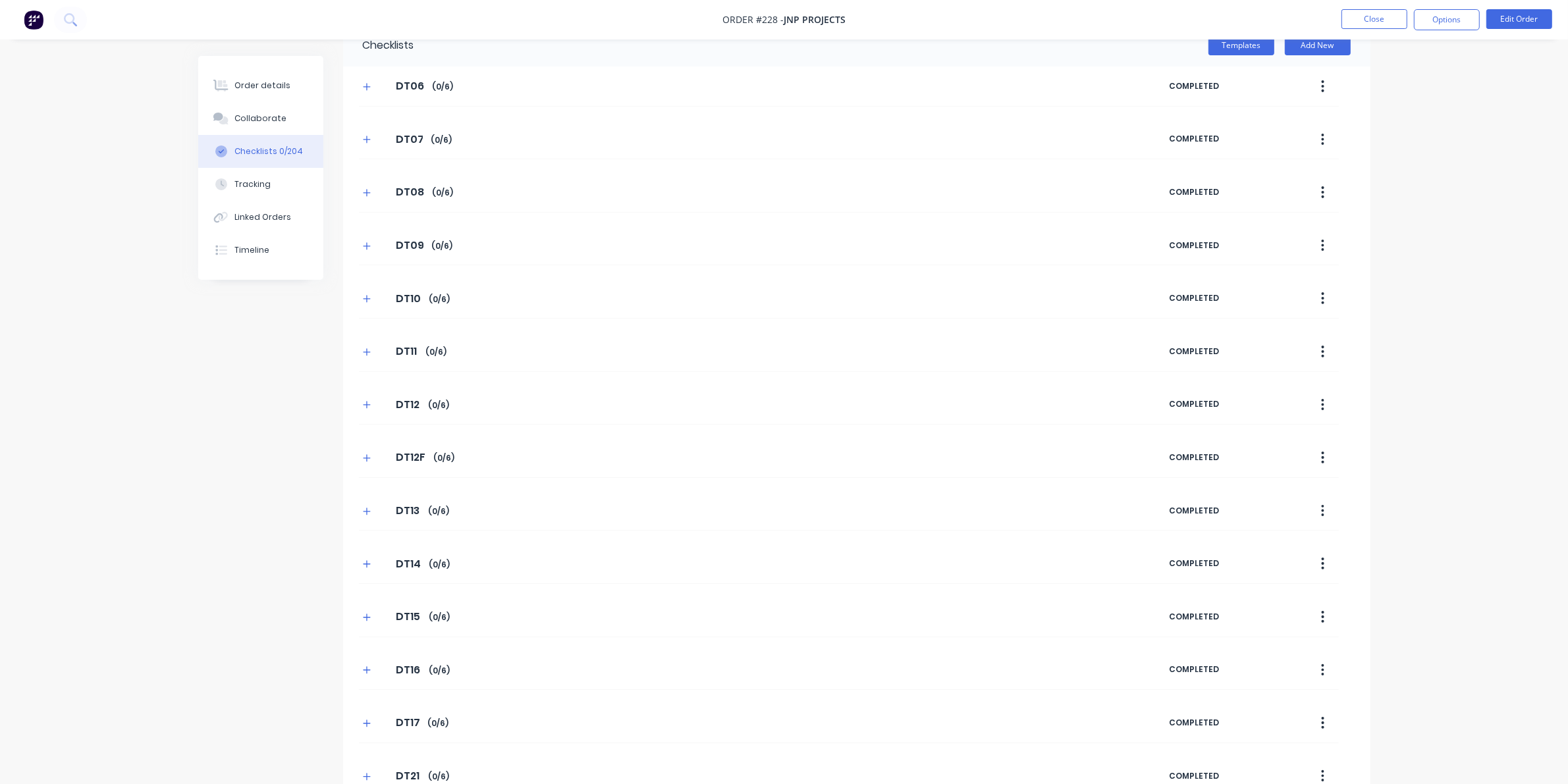
scroll to position [0, 0]
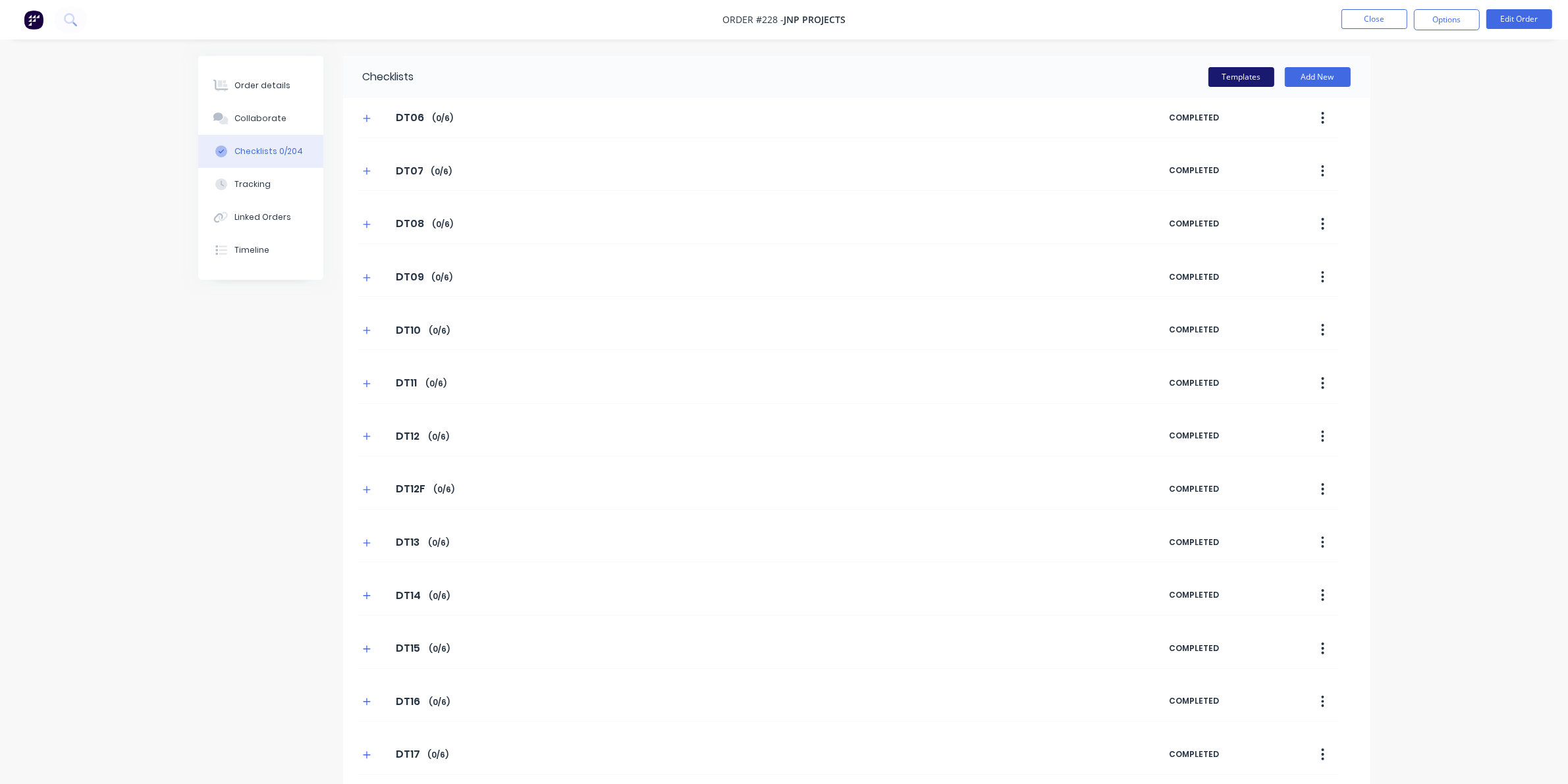
click at [1020, 69] on button "Templates" at bounding box center [1241, 77] width 66 height 20
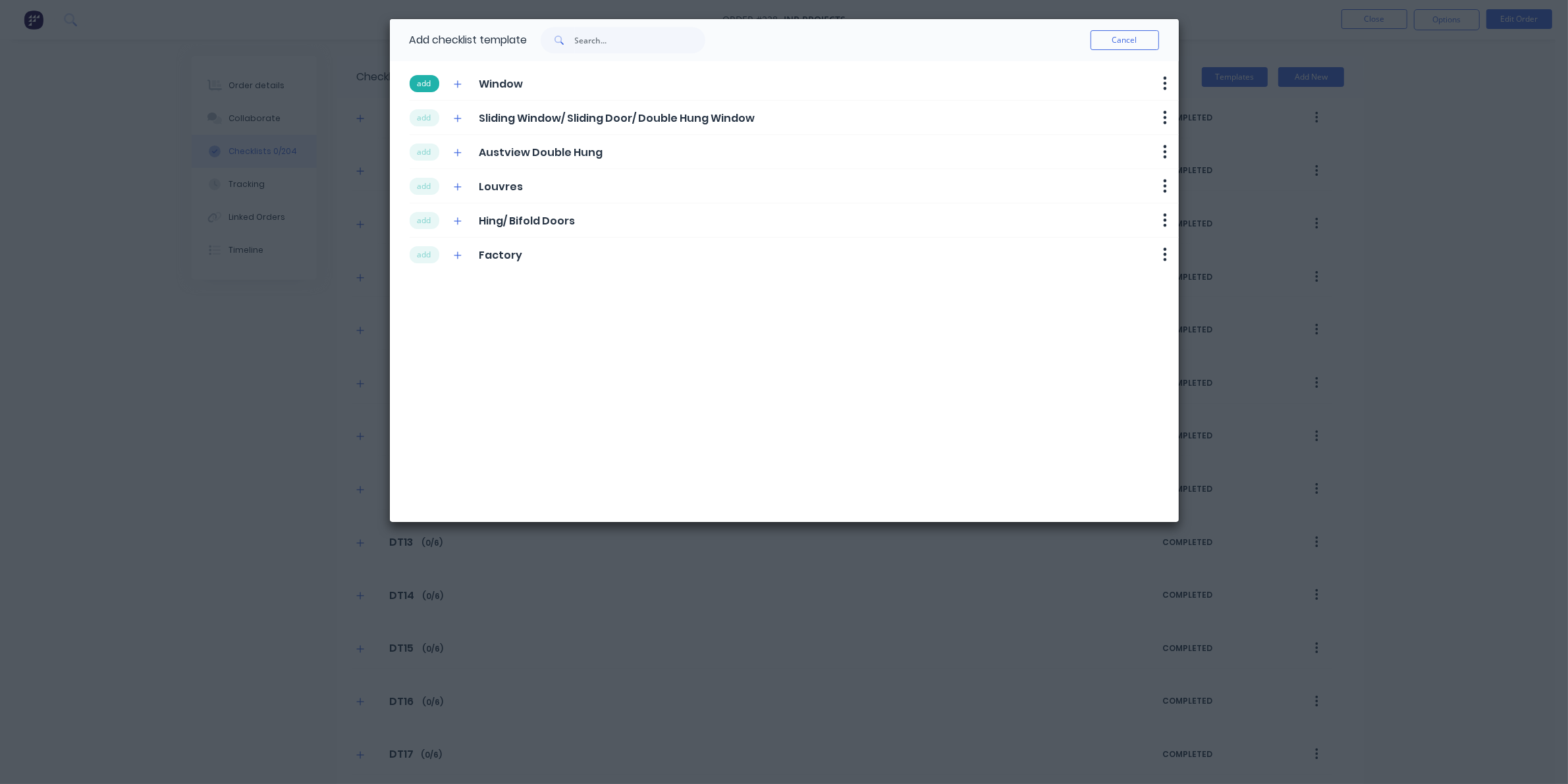
click at [417, 79] on button "add" at bounding box center [424, 84] width 30 height 17
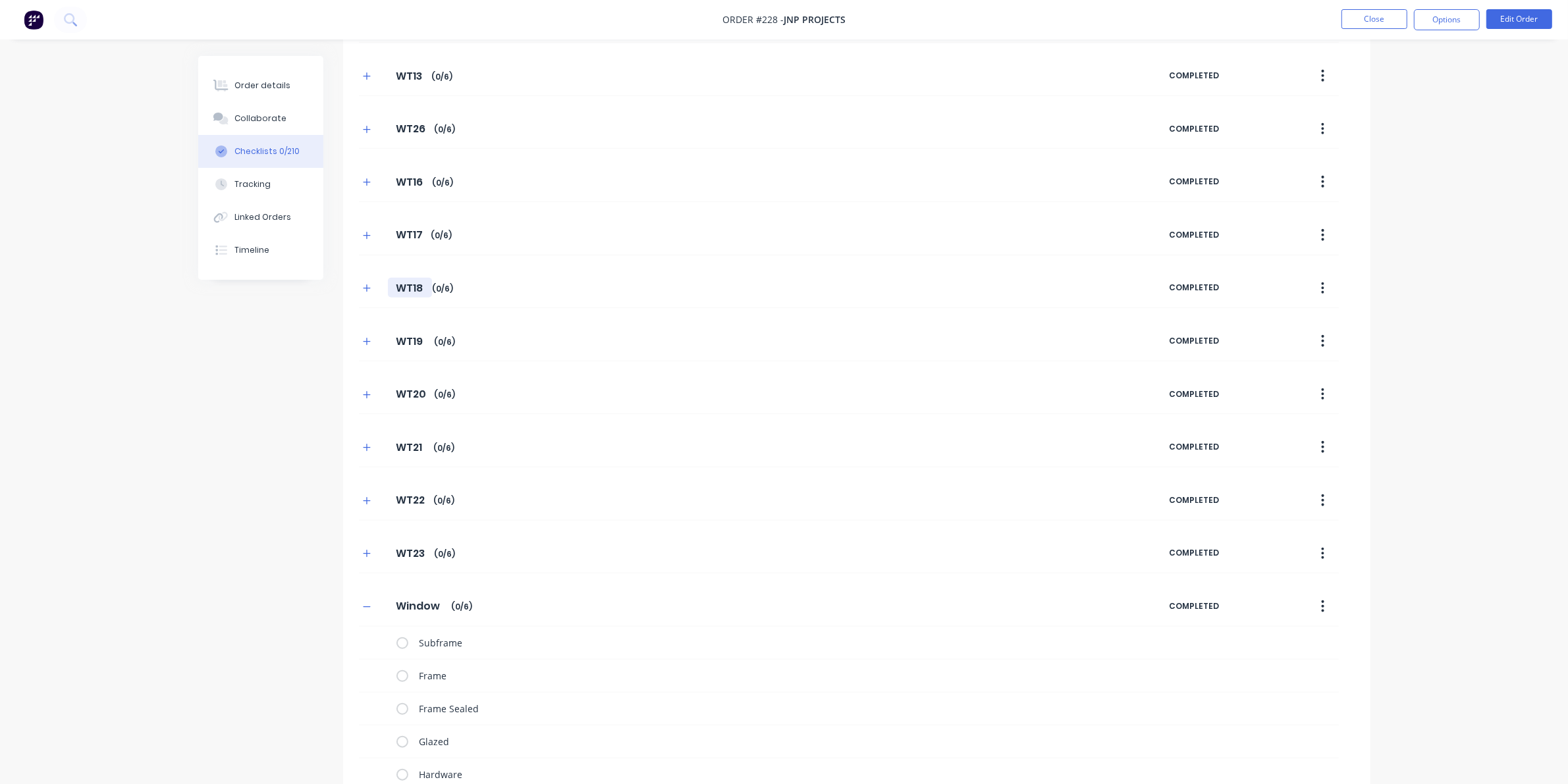
scroll to position [1420, 0]
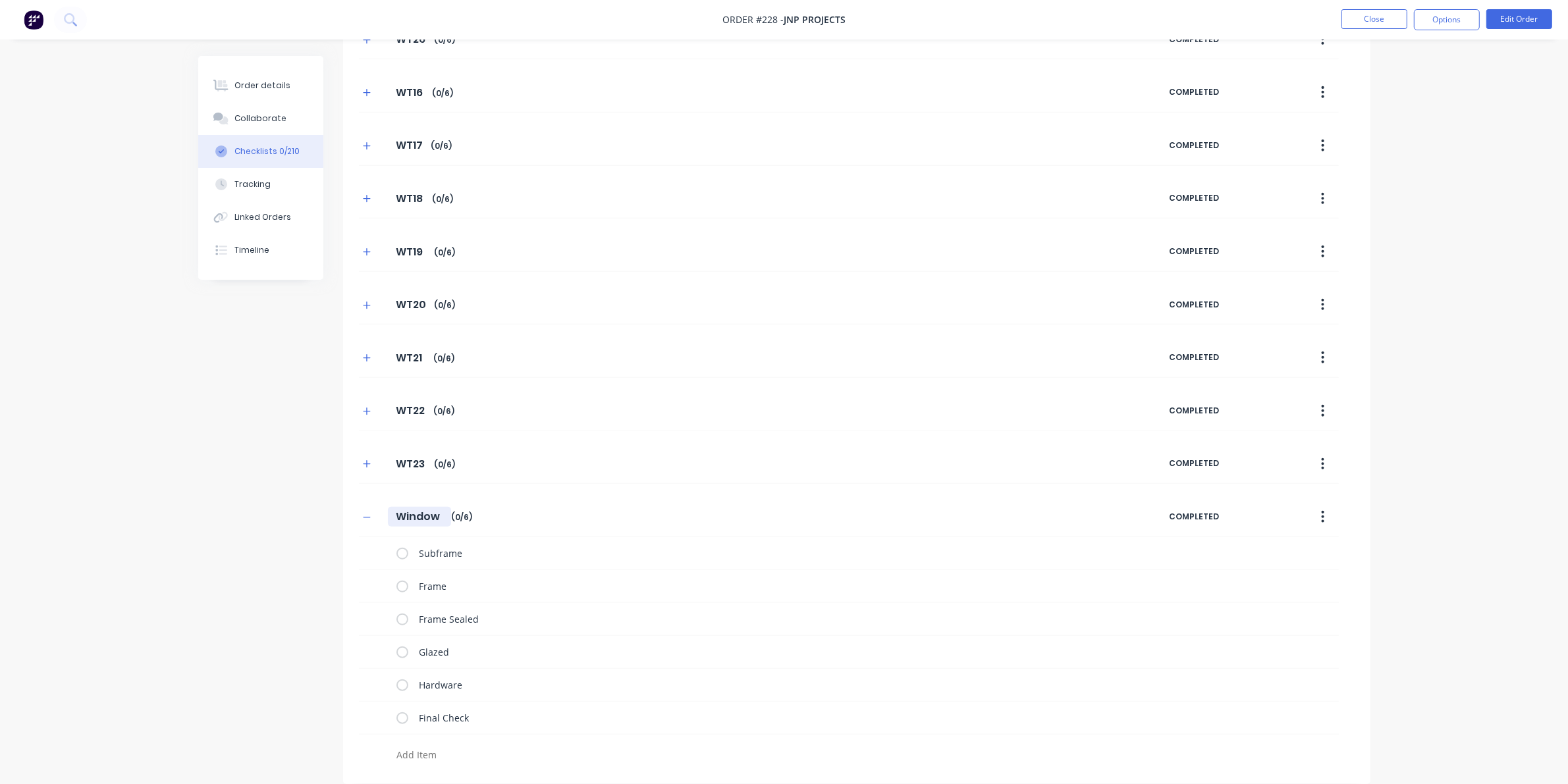
drag, startPoint x: 412, startPoint y: 533, endPoint x: 410, endPoint y: 522, distance: 11.2
click at [412, 530] on div "Window Window Enter Checklist name ( 0 / 6 ) COMPLETED" at bounding box center [848, 517] width 980 height 40
click at [422, 507] on input "Window" at bounding box center [419, 517] width 63 height 20
drag, startPoint x: 446, startPoint y: 514, endPoint x: 350, endPoint y: 505, distance: 96.4
click at [350, 505] on div "Window Window Enter Checklist name ( 0 / 6 ) COMPLETED Subframe Frame Frame Sea…" at bounding box center [857, 632] width 1027 height 271
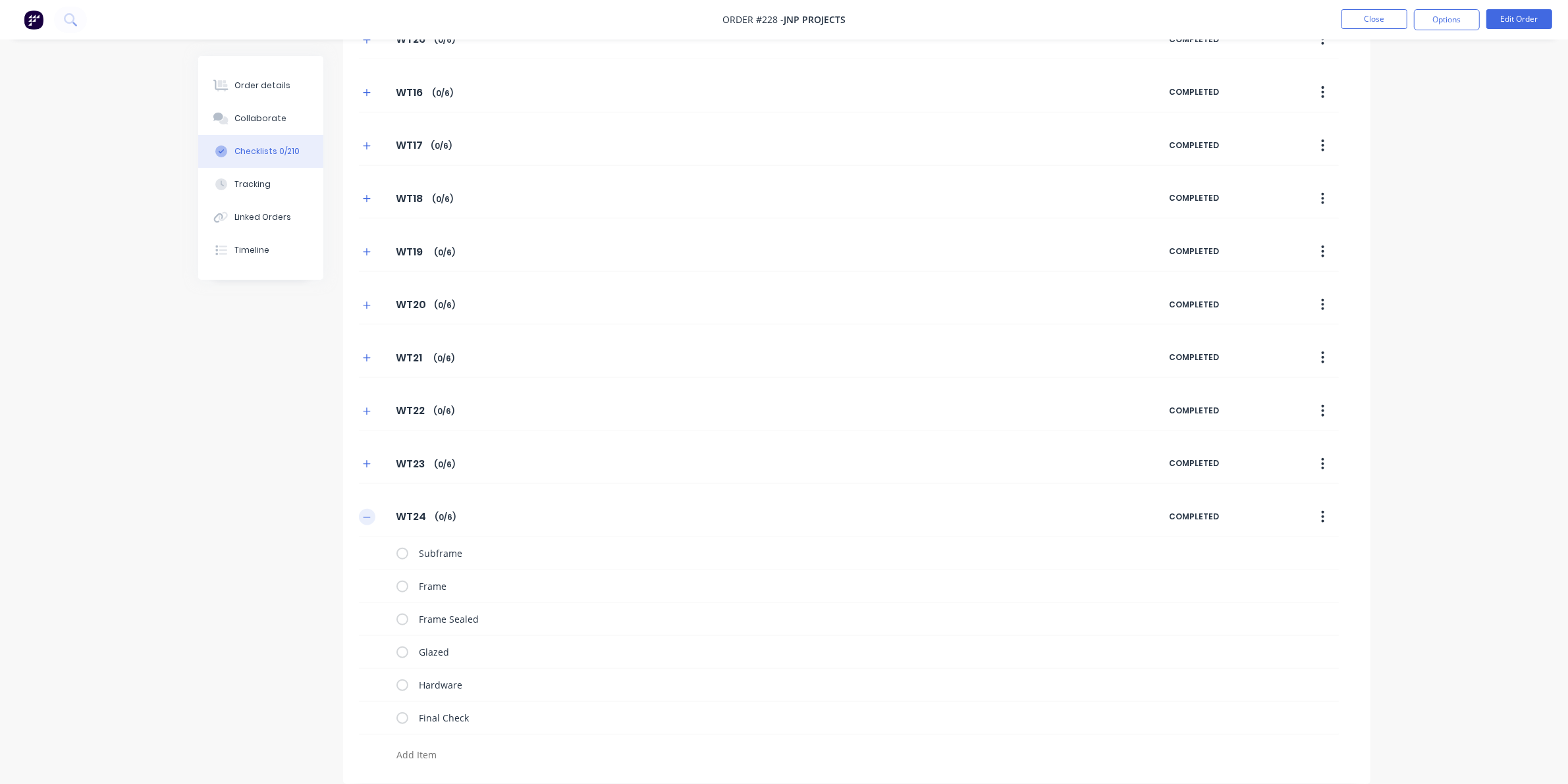
click at [366, 518] on icon "button" at bounding box center [367, 517] width 8 height 9
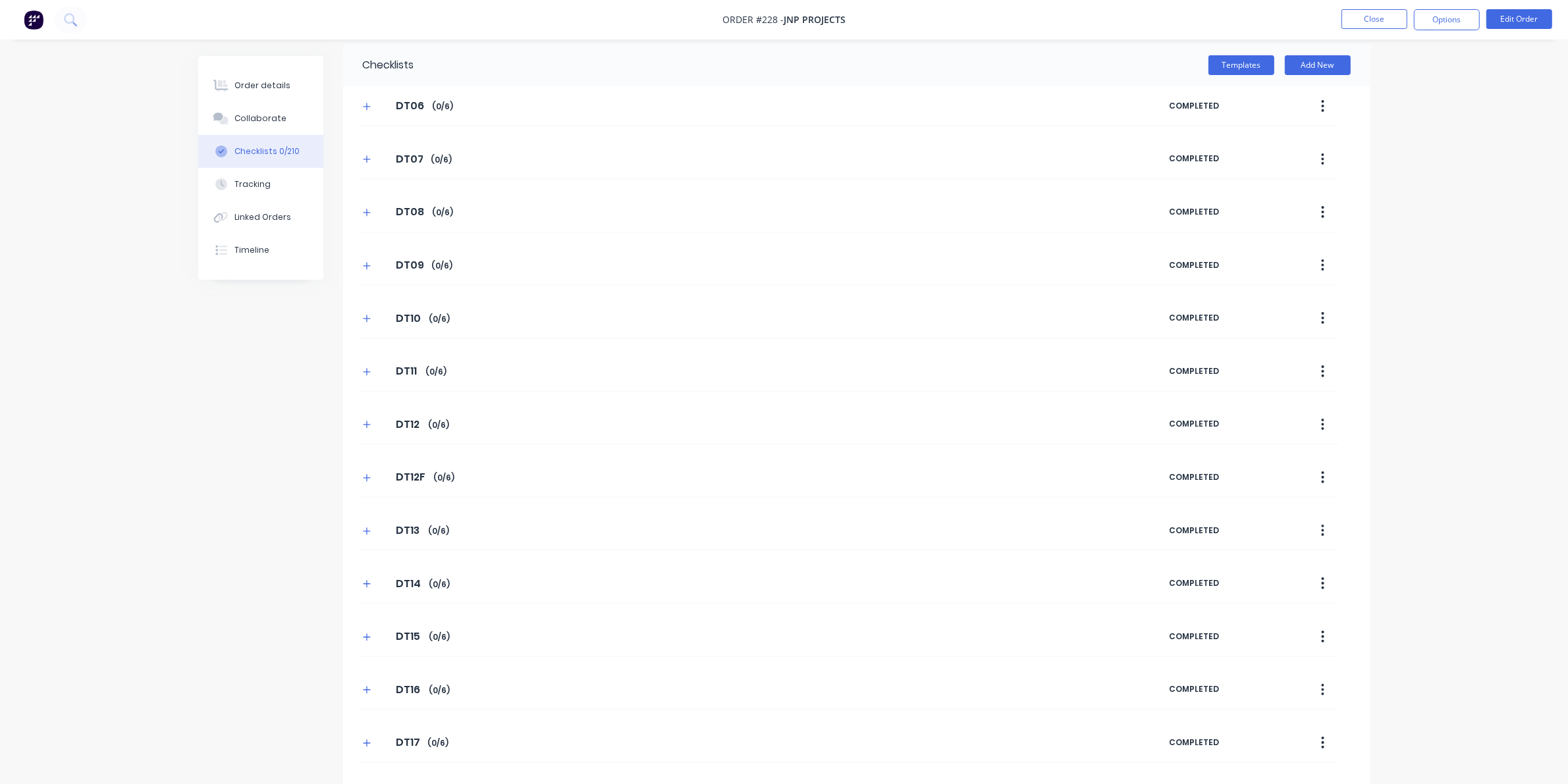
scroll to position [0, 0]
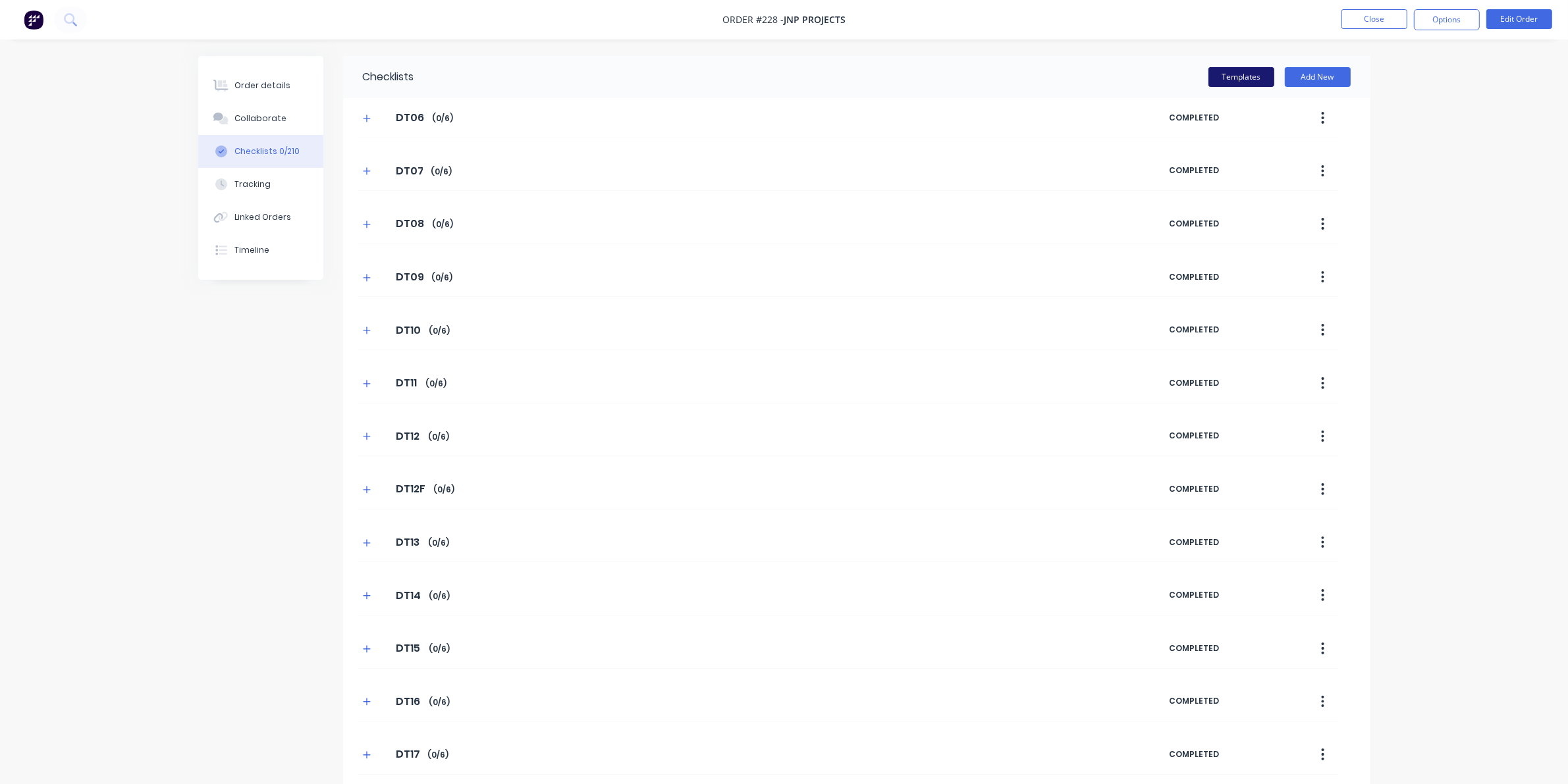
click at [1020, 68] on button "Templates" at bounding box center [1241, 77] width 66 height 20
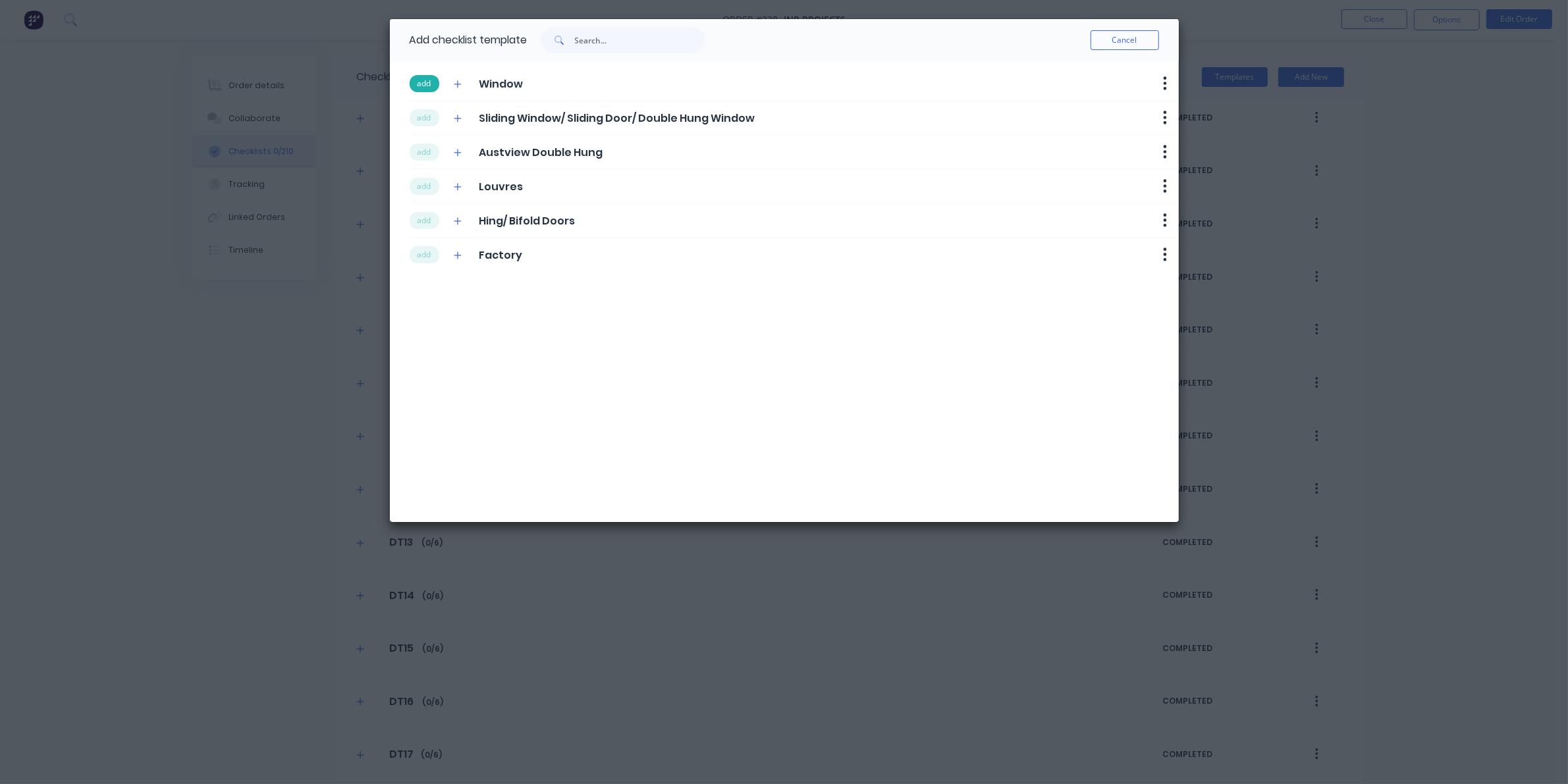
click at [421, 84] on button "add" at bounding box center [424, 84] width 30 height 17
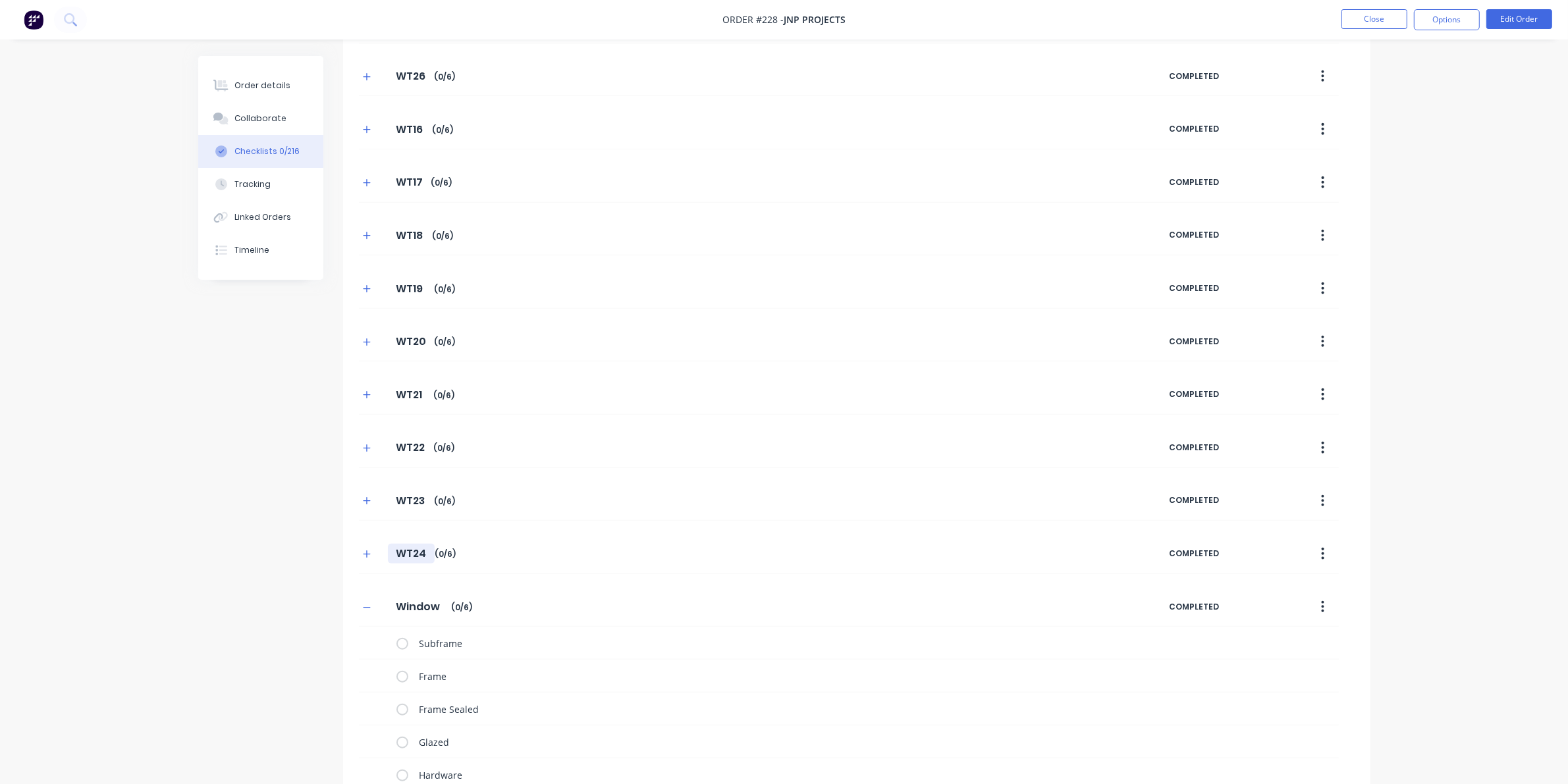
scroll to position [1474, 0]
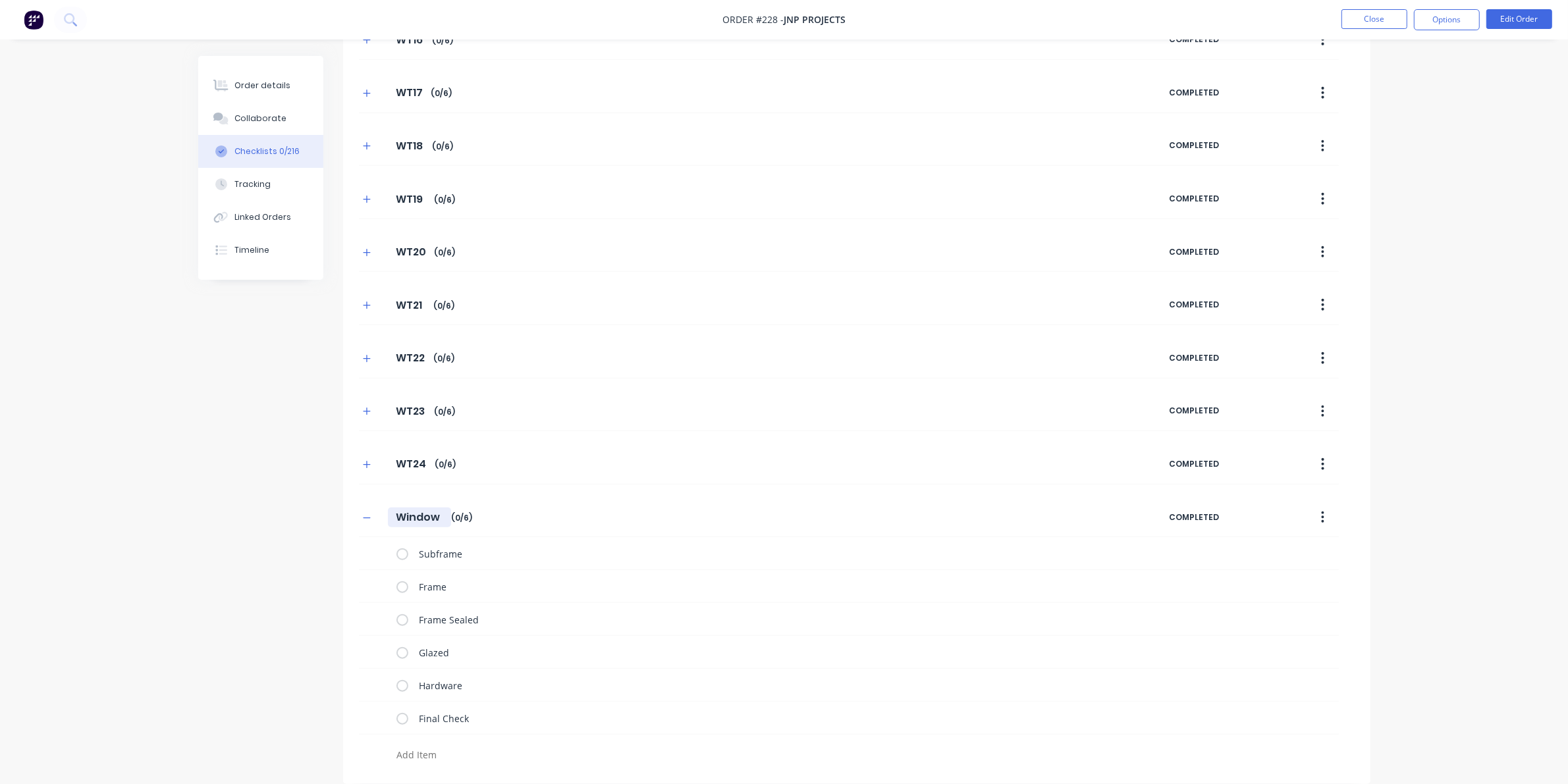
drag, startPoint x: 442, startPoint y: 512, endPoint x: 341, endPoint y: 503, distance: 101.4
click at [370, 517] on icon "button" at bounding box center [366, 517] width 7 height 1
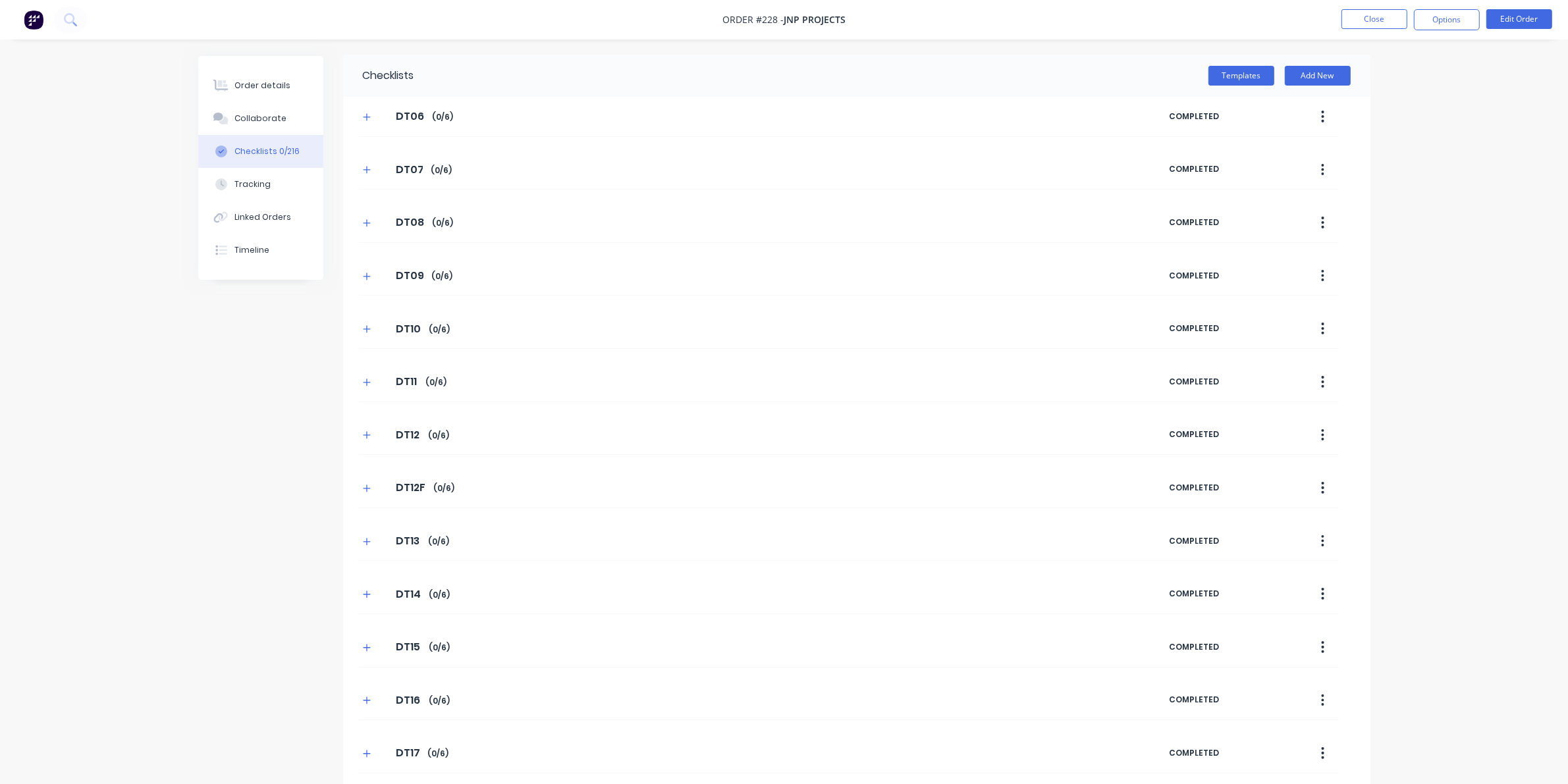
scroll to position [0, 0]
click at [261, 88] on div "Order details" at bounding box center [262, 86] width 56 height 12
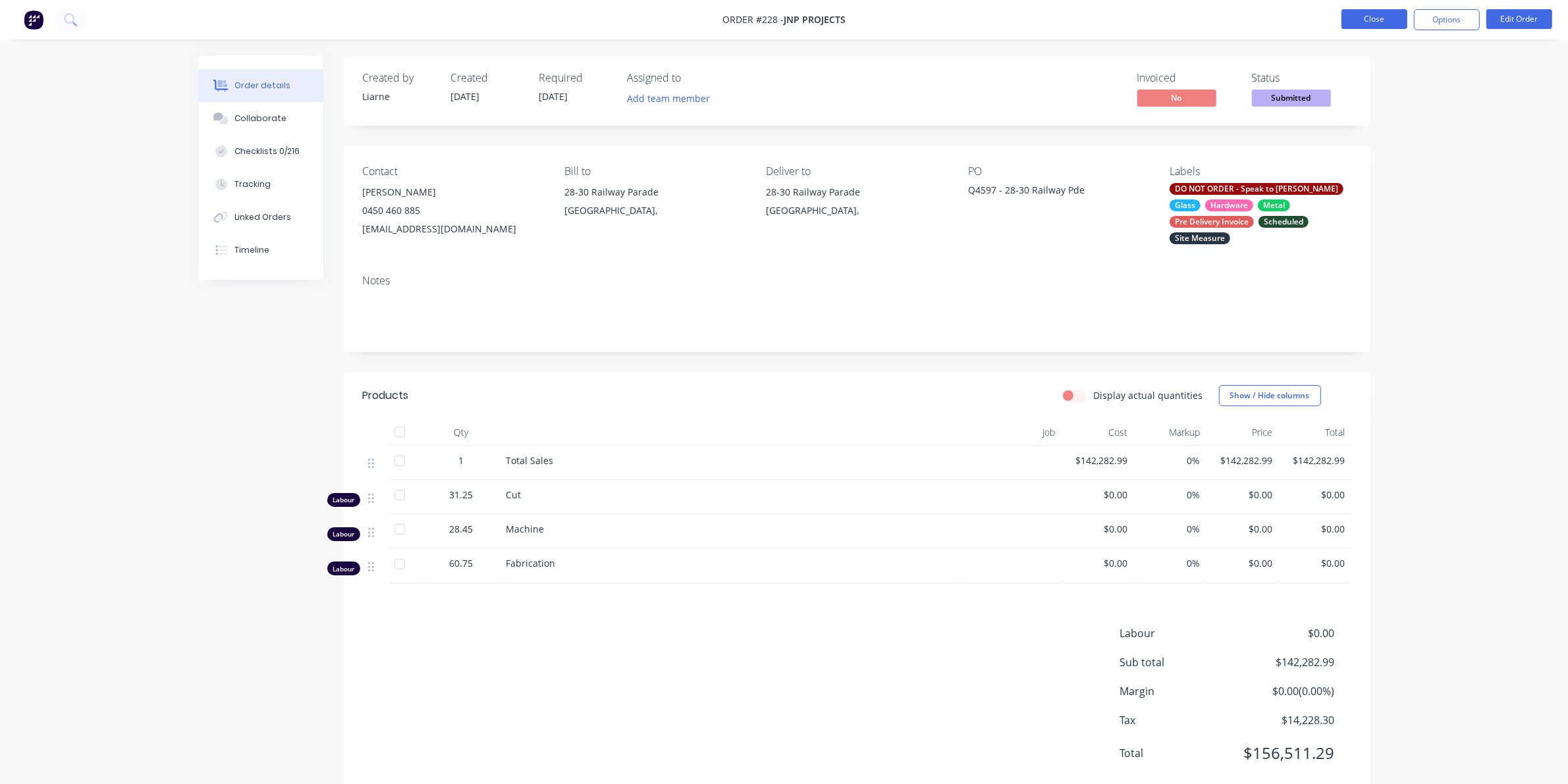
click at [1020, 15] on button "Close" at bounding box center [1374, 19] width 66 height 20
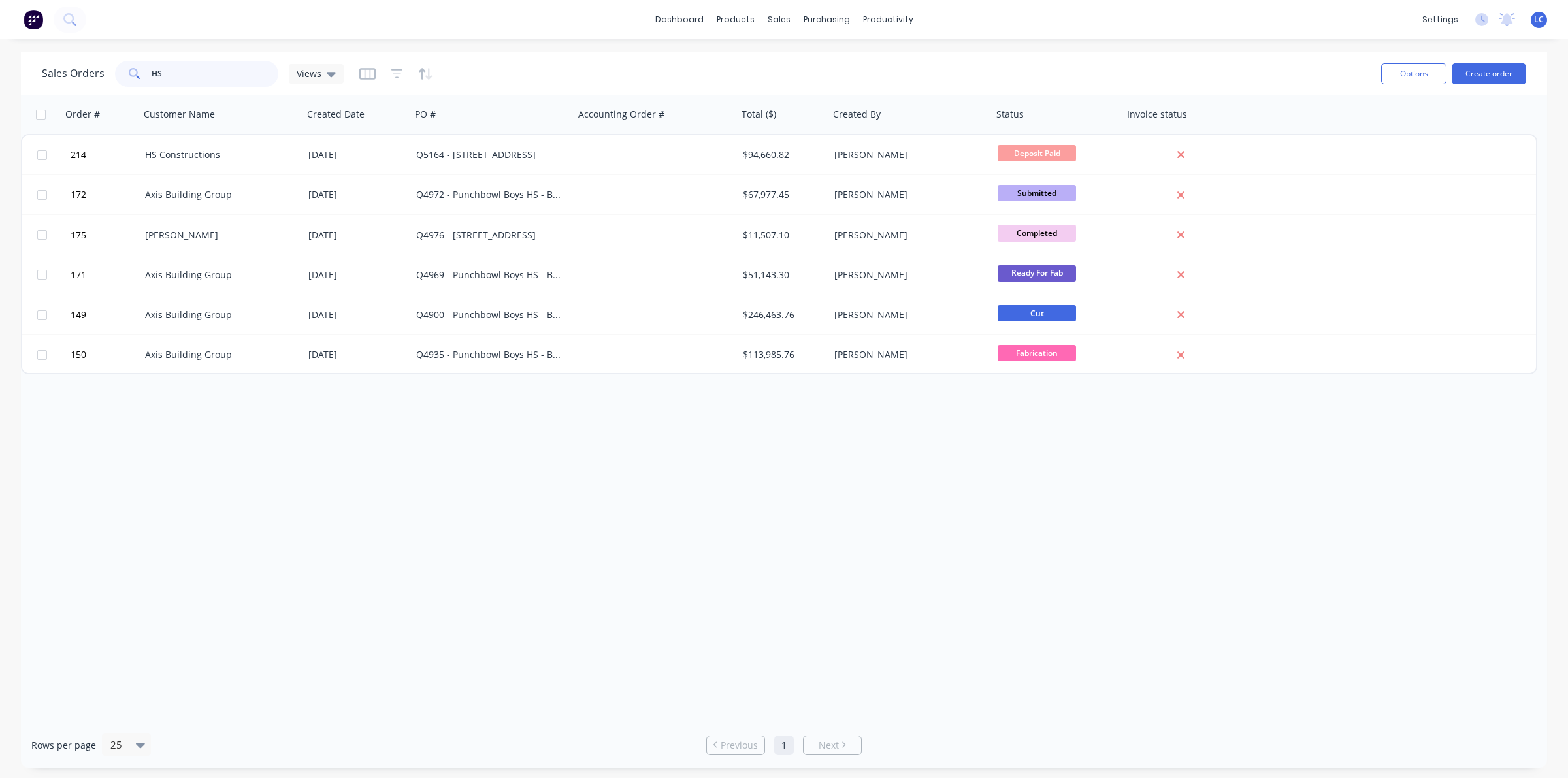
drag, startPoint x: 187, startPoint y: 72, endPoint x: 41, endPoint y: 71, distance: 146.0
click at [42, 71] on div "Sales Orders HS Views" at bounding box center [192, 74] width 302 height 26
